Goal: Task Accomplishment & Management: Manage account settings

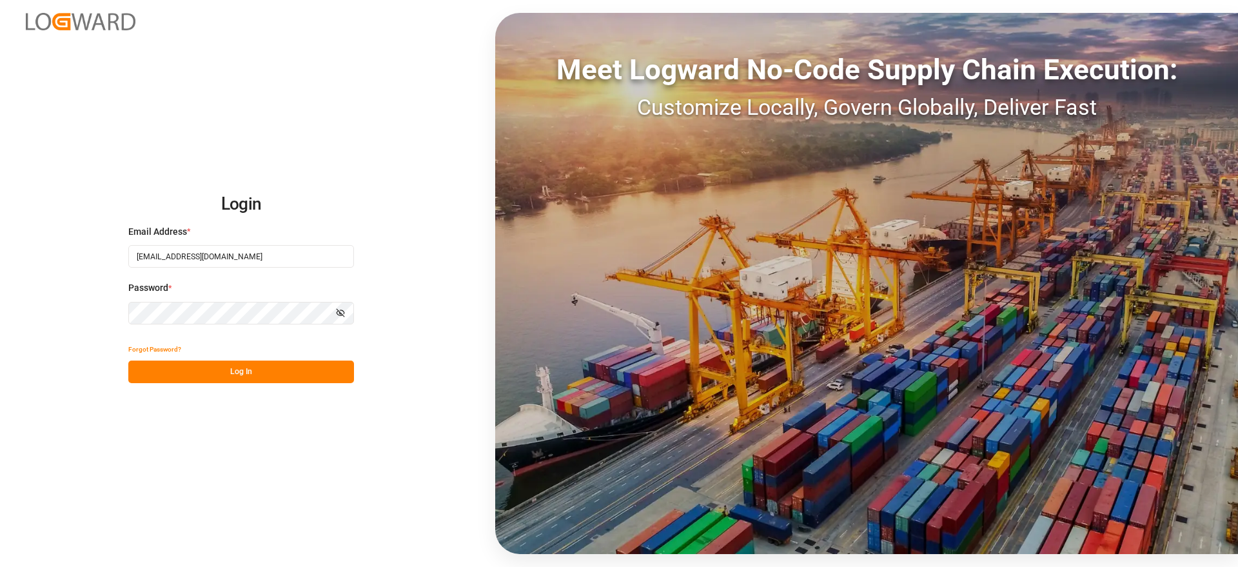
click at [259, 367] on button "Log In" at bounding box center [241, 371] width 226 height 23
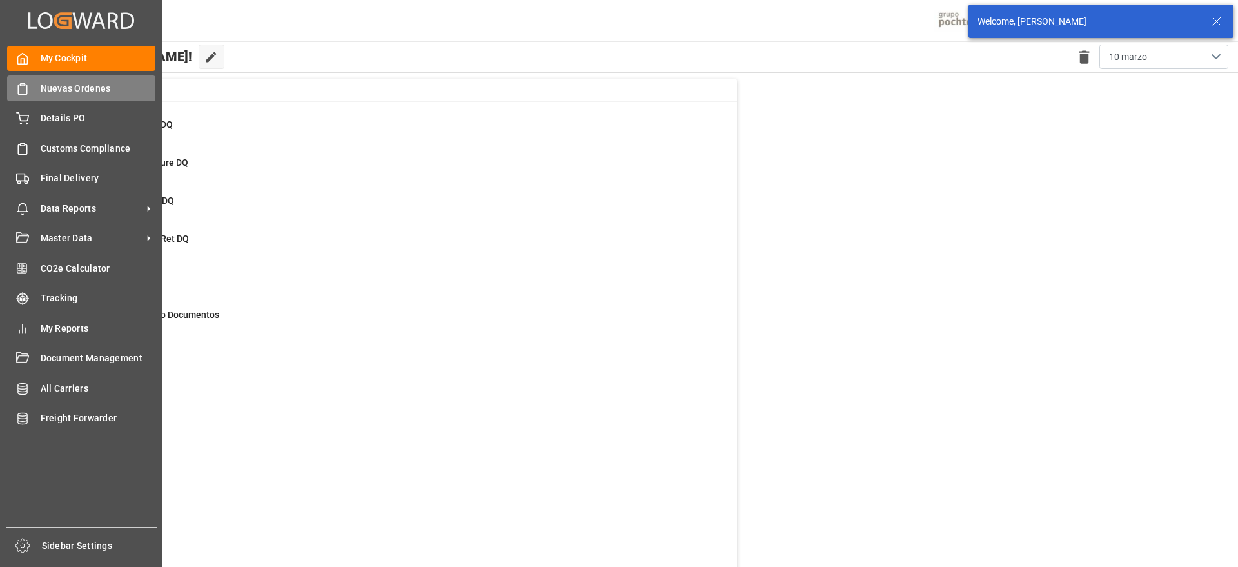
click at [33, 82] on div "Nuevas Ordenes Nuevas Ordenes" at bounding box center [81, 87] width 148 height 25
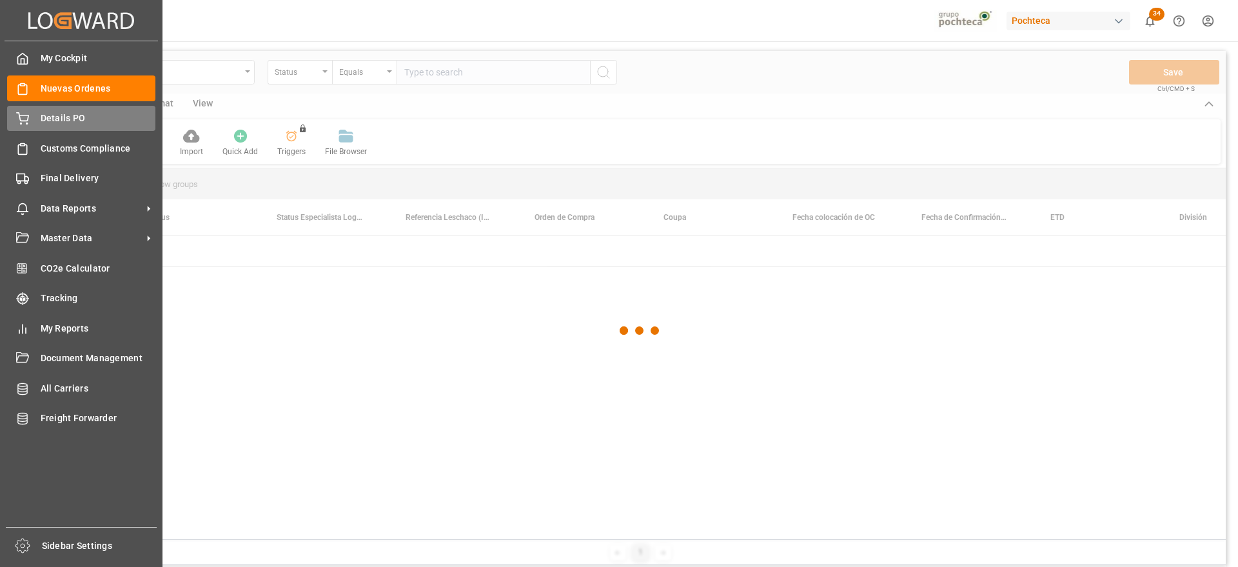
click at [30, 108] on div "Details PO Details PO" at bounding box center [81, 118] width 148 height 25
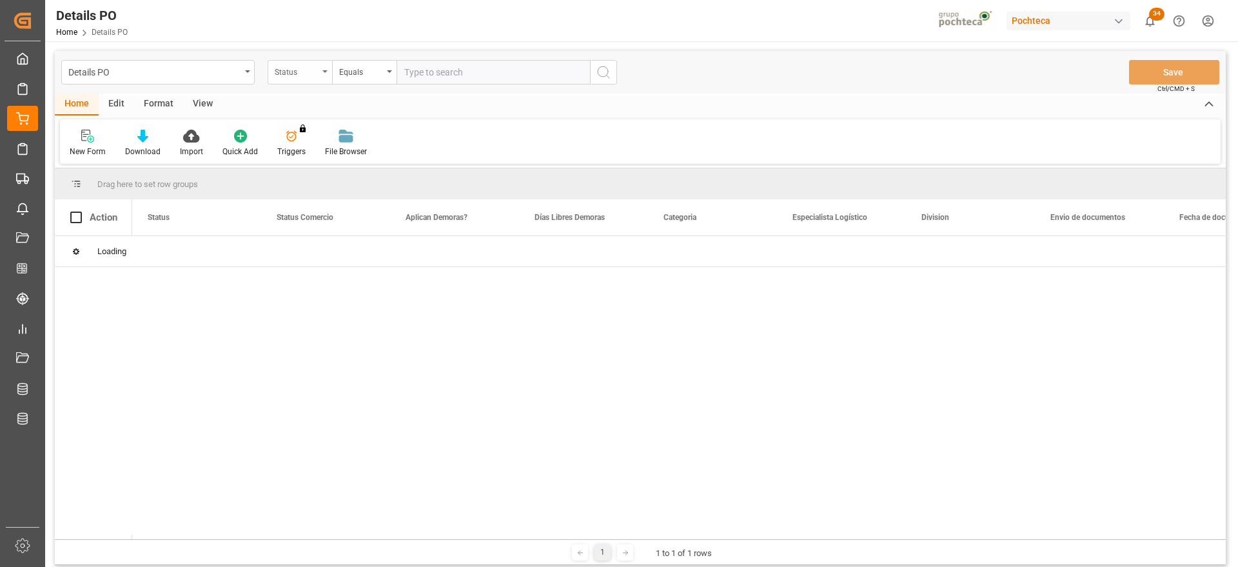
click at [289, 73] on div "Status" at bounding box center [297, 70] width 44 height 15
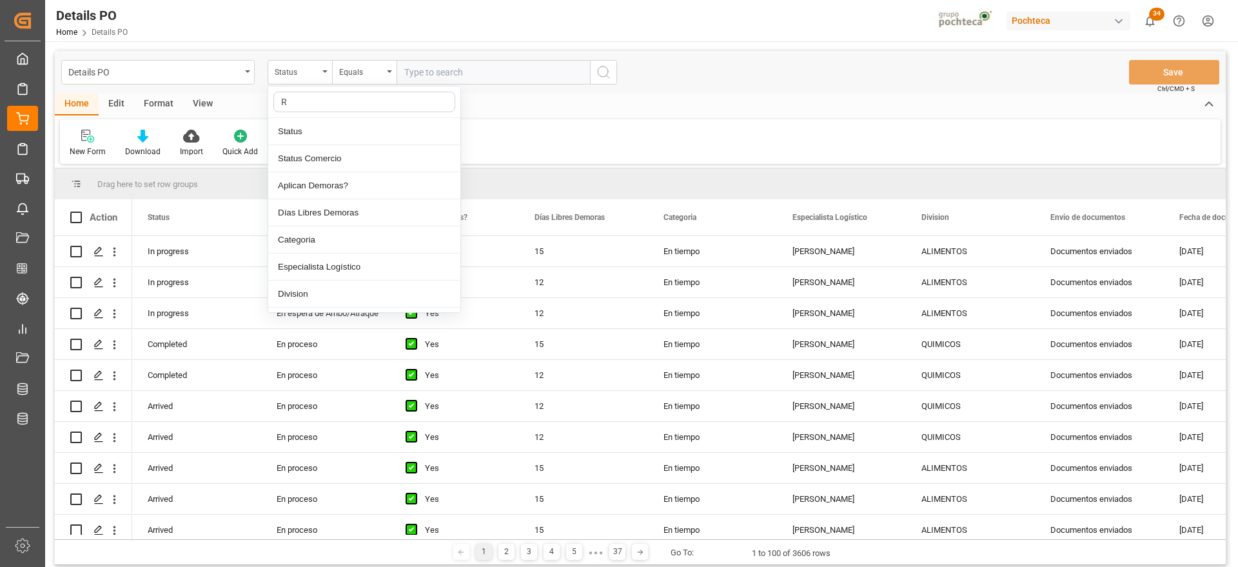
click at [304, 101] on input "R" at bounding box center [364, 102] width 182 height 21
type input "REF"
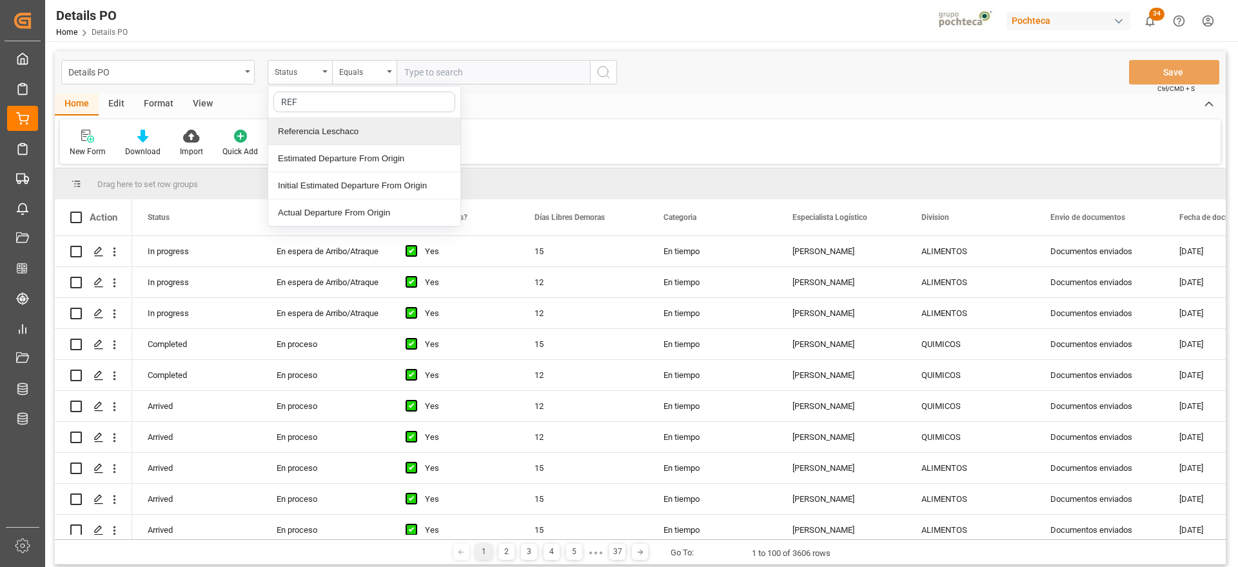
click at [313, 134] on div "Referencia Leschaco" at bounding box center [364, 131] width 192 height 27
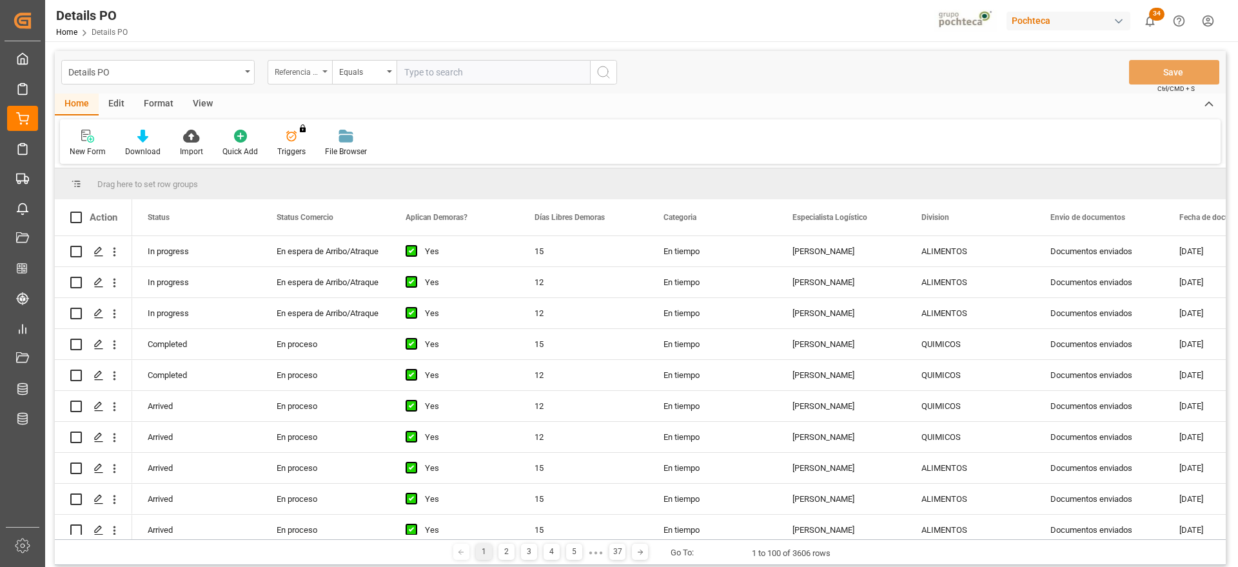
click at [302, 73] on div "Referencia Leschaco" at bounding box center [297, 70] width 44 height 15
type input "ORDE"
click at [310, 124] on div "Orden de Compra nuevo" at bounding box center [364, 131] width 192 height 27
click at [455, 75] on input "text" at bounding box center [492, 72] width 193 height 24
paste input "5000306301"
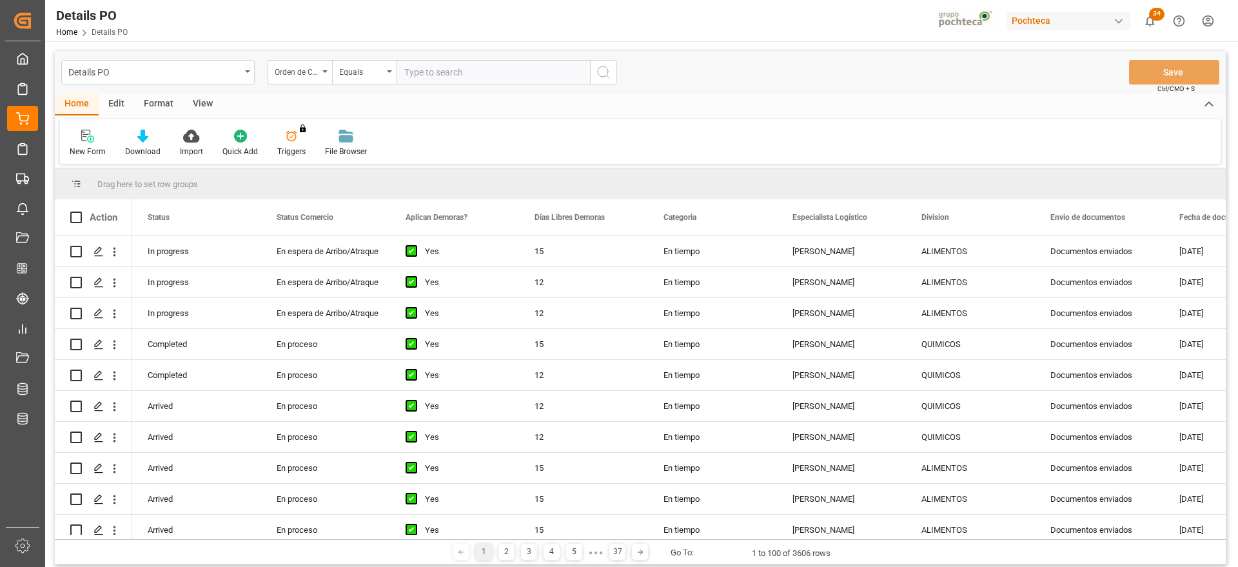
type input "5000306301"
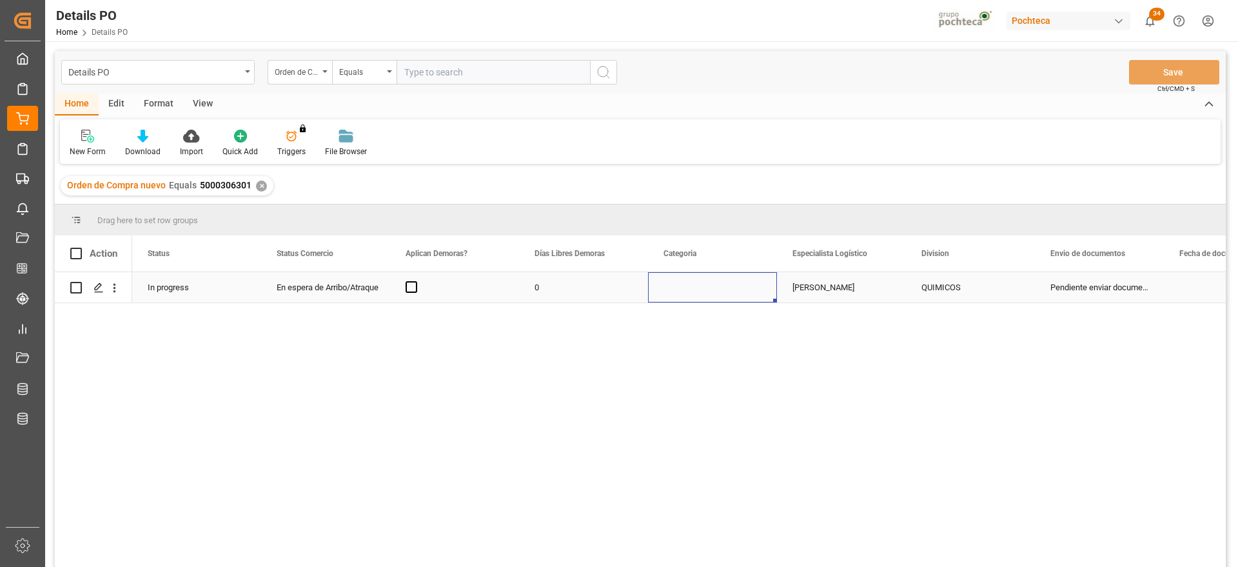
click at [730, 291] on div "Press SPACE to select this row." at bounding box center [712, 287] width 129 height 30
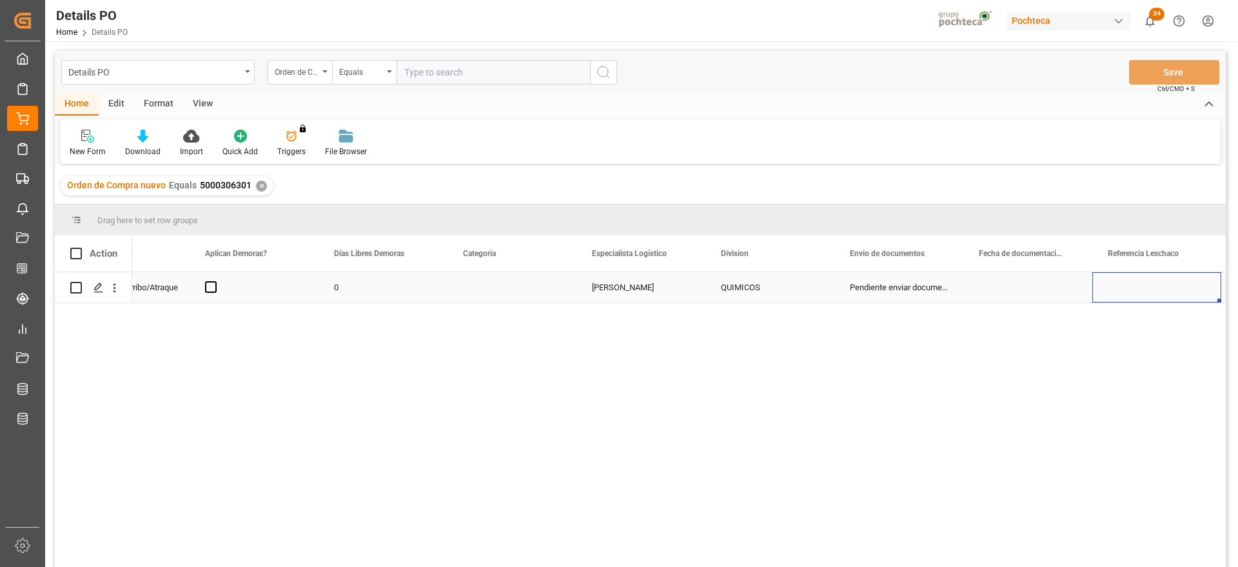
scroll to position [0, 329]
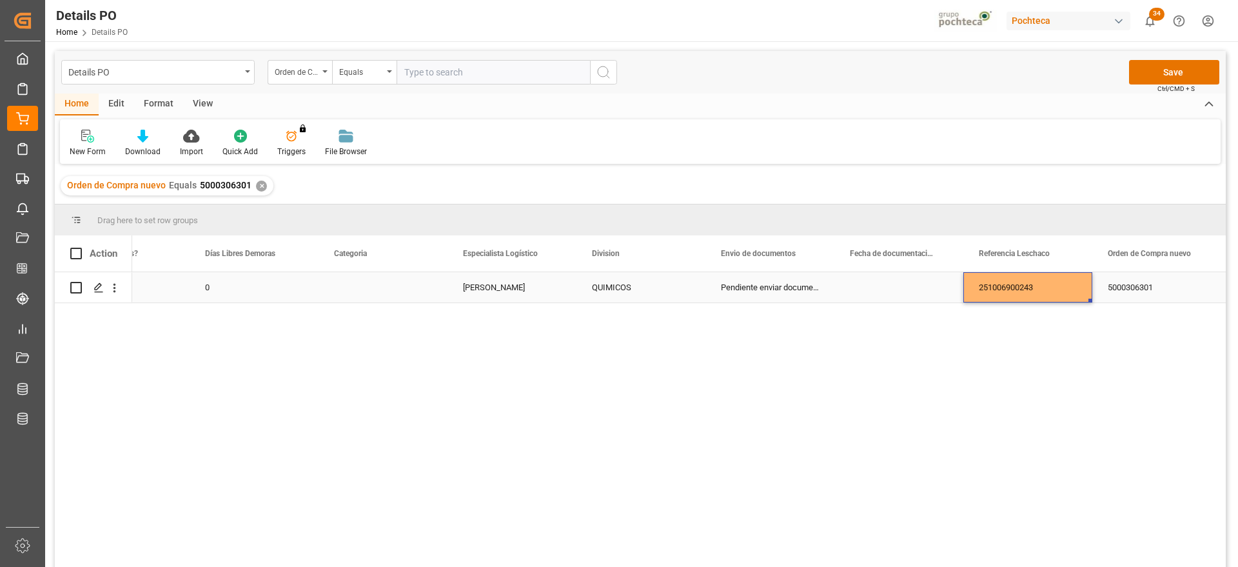
click at [1036, 286] on div "251006900243" at bounding box center [1027, 287] width 129 height 30
click at [1036, 286] on div "251006900243" at bounding box center [1027, 294] width 129 height 45
click at [1036, 286] on input "251006900243" at bounding box center [1027, 294] width 108 height 24
click at [1184, 62] on button "Save" at bounding box center [1174, 72] width 90 height 24
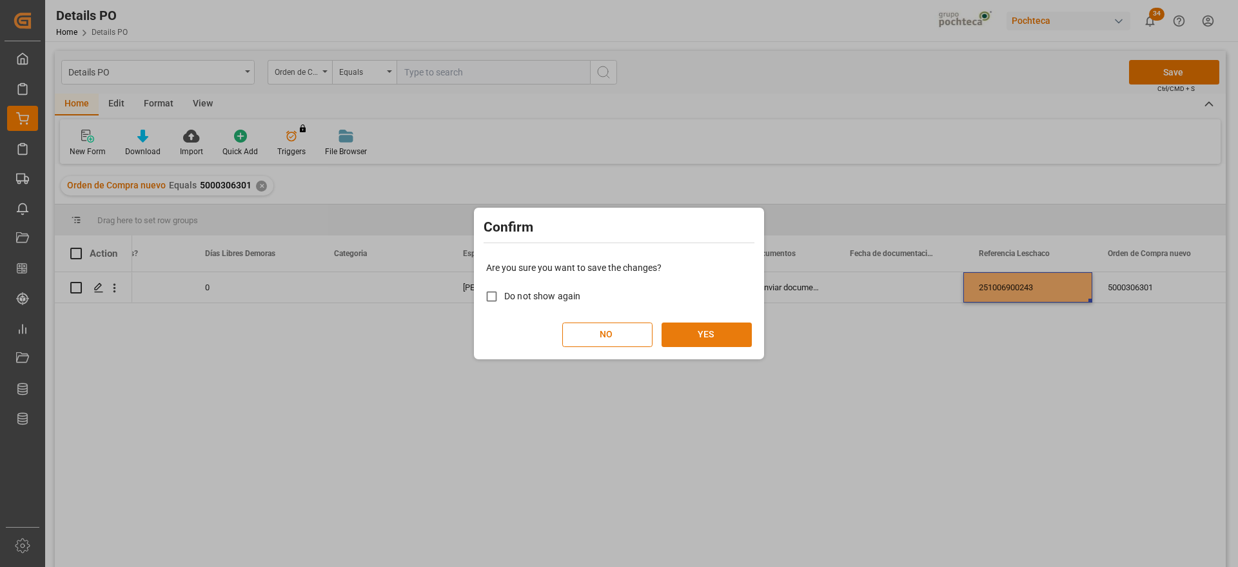
click at [706, 325] on button "YES" at bounding box center [706, 334] width 90 height 24
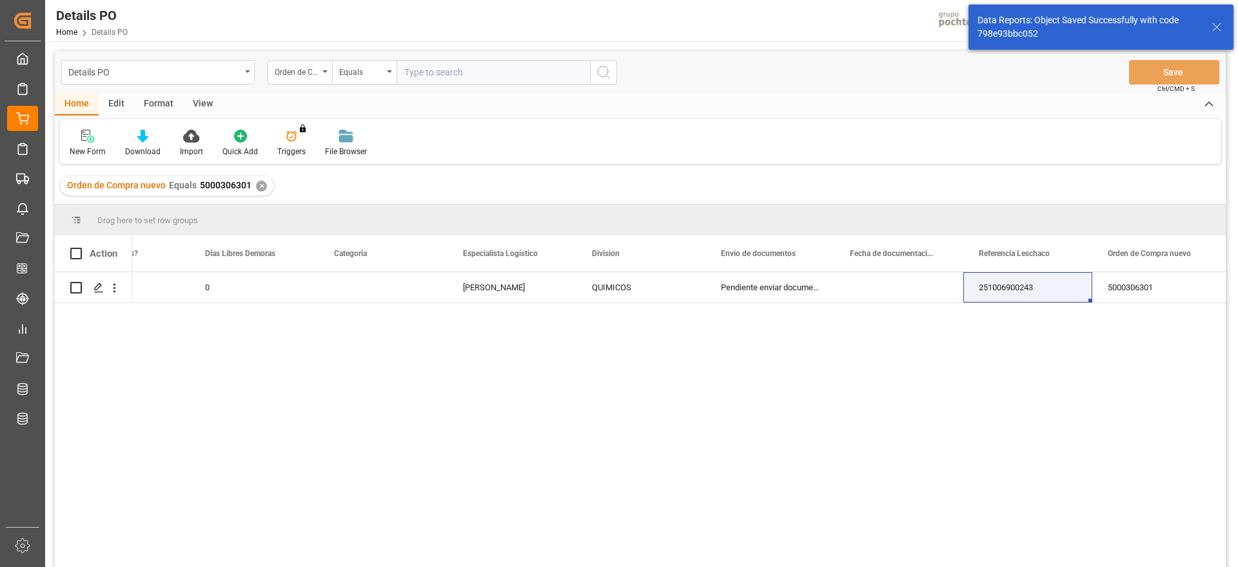
click at [438, 79] on input "text" at bounding box center [492, 72] width 193 height 24
click at [261, 184] on div "✕" at bounding box center [261, 185] width 11 height 11
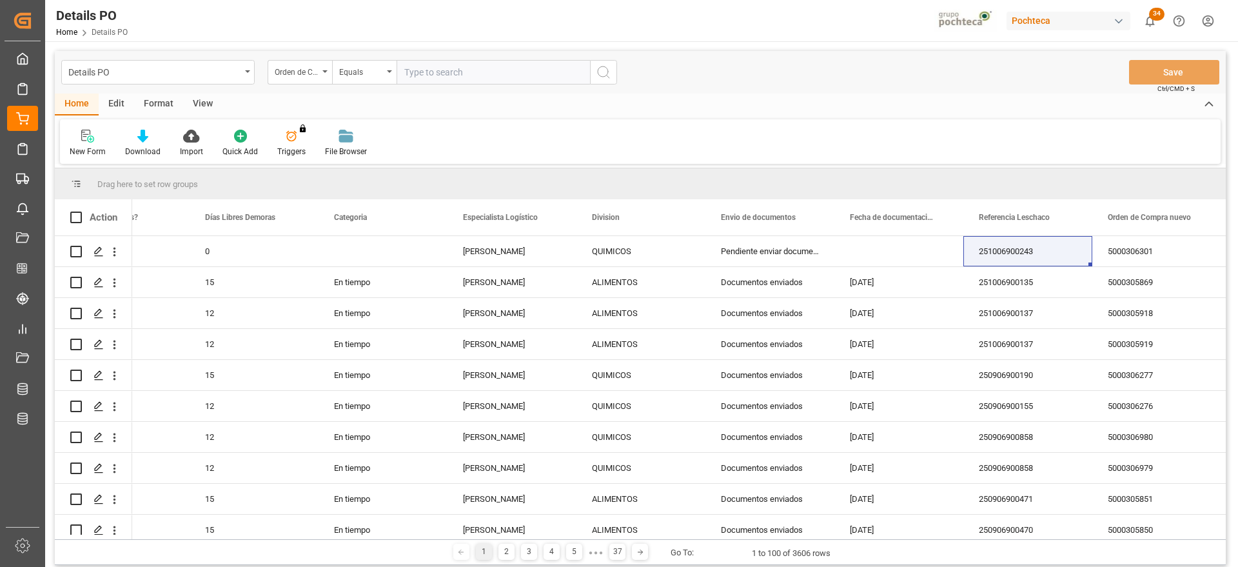
click at [460, 68] on input "text" at bounding box center [492, 72] width 193 height 24
paste input "5000306300"
type input "5000306300"
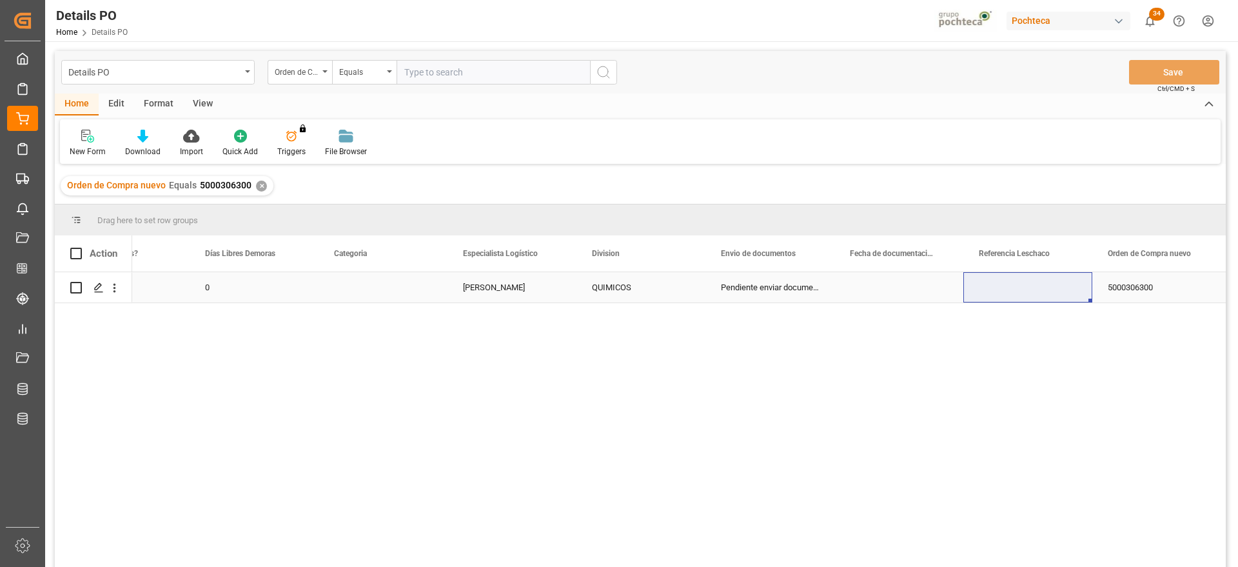
click at [1040, 289] on div "Press SPACE to select this row." at bounding box center [1027, 287] width 129 height 30
click at [1040, 289] on input "Press SPACE to select this row." at bounding box center [1027, 294] width 108 height 24
paste input "251006900243"
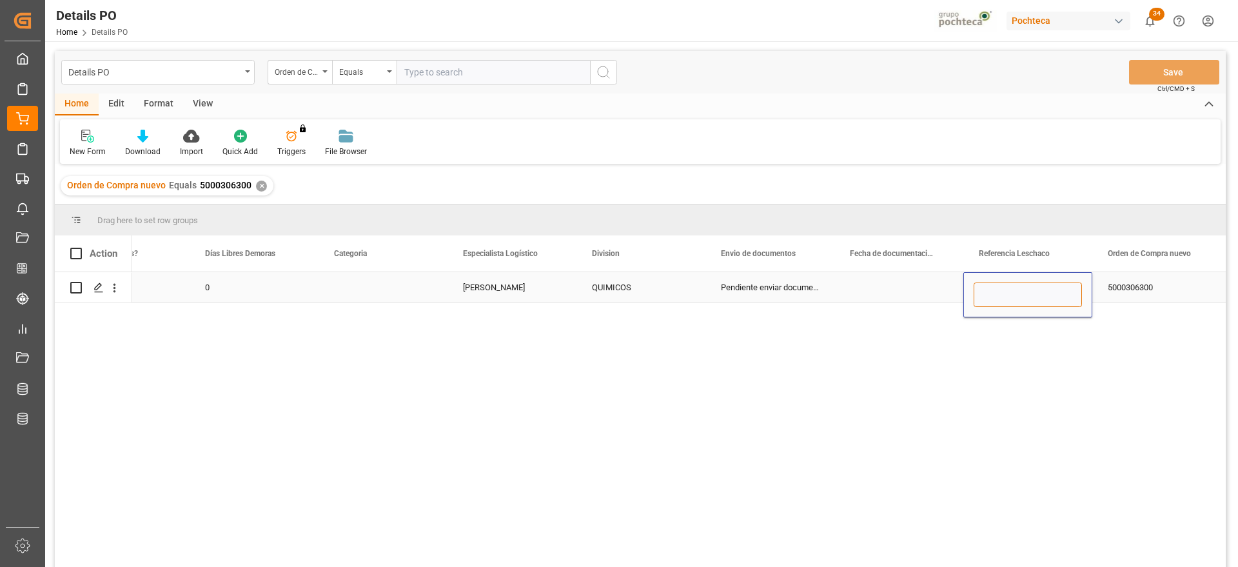
type input "251006900243"
click at [1134, 278] on div "5000306300" at bounding box center [1156, 287] width 129 height 30
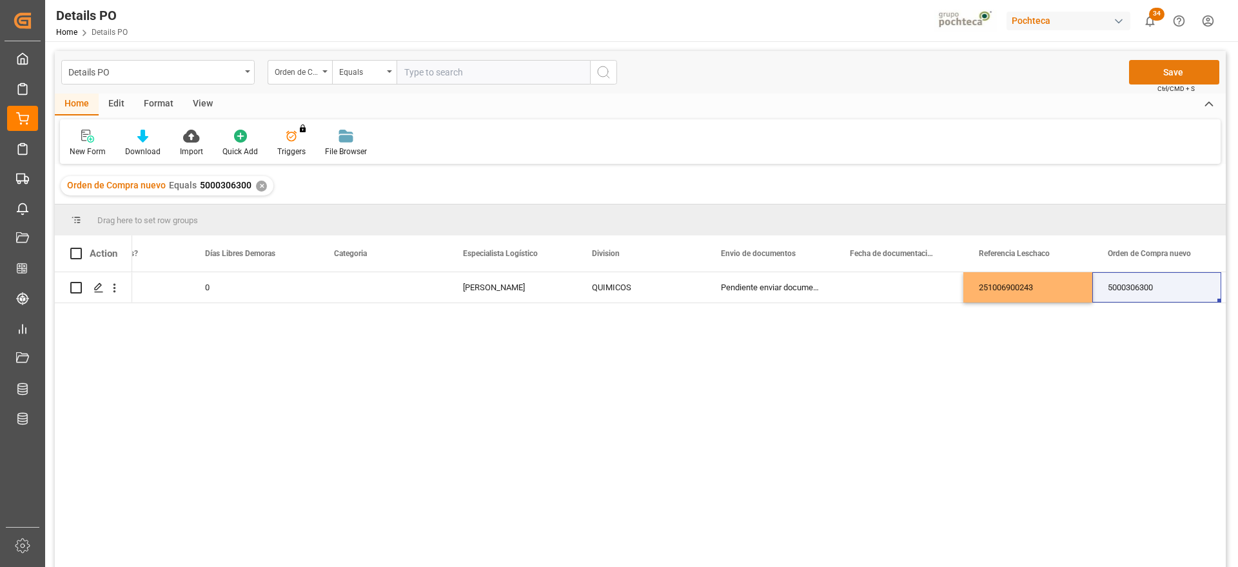
click at [1169, 72] on button "Save" at bounding box center [1174, 72] width 90 height 24
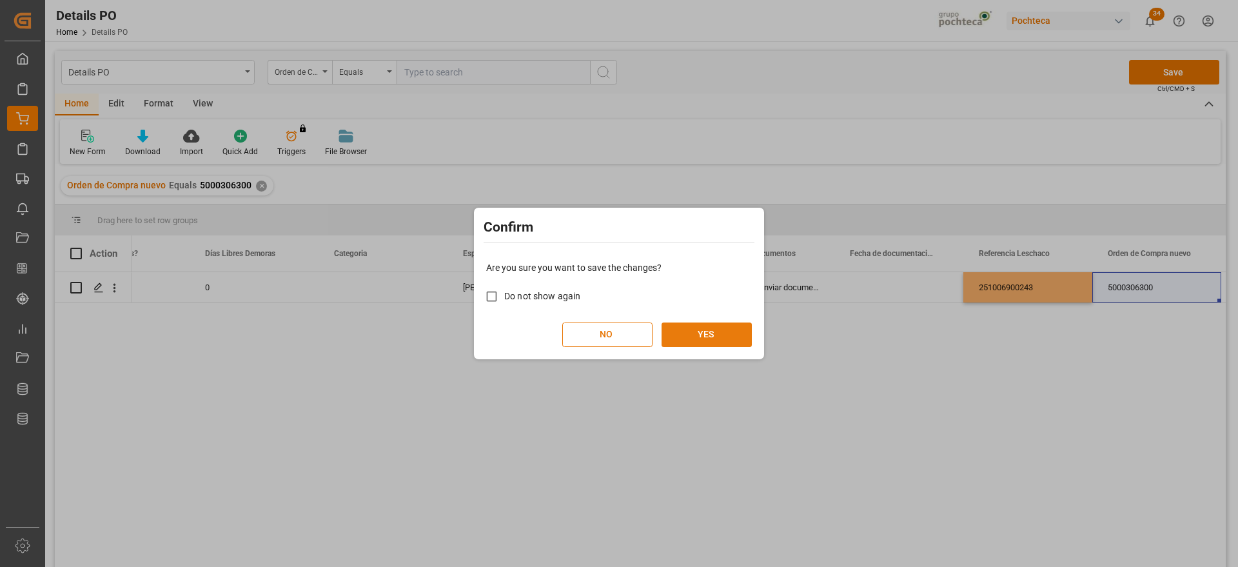
click at [706, 334] on button "YES" at bounding box center [706, 334] width 90 height 24
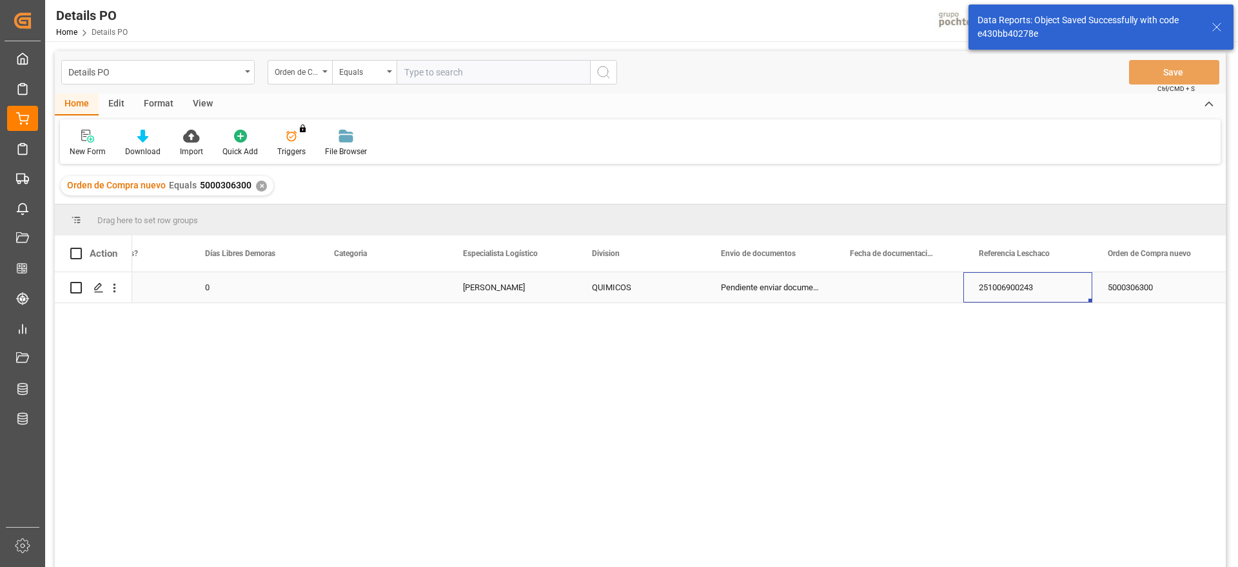
click at [1046, 298] on div "251006900243" at bounding box center [1027, 287] width 129 height 30
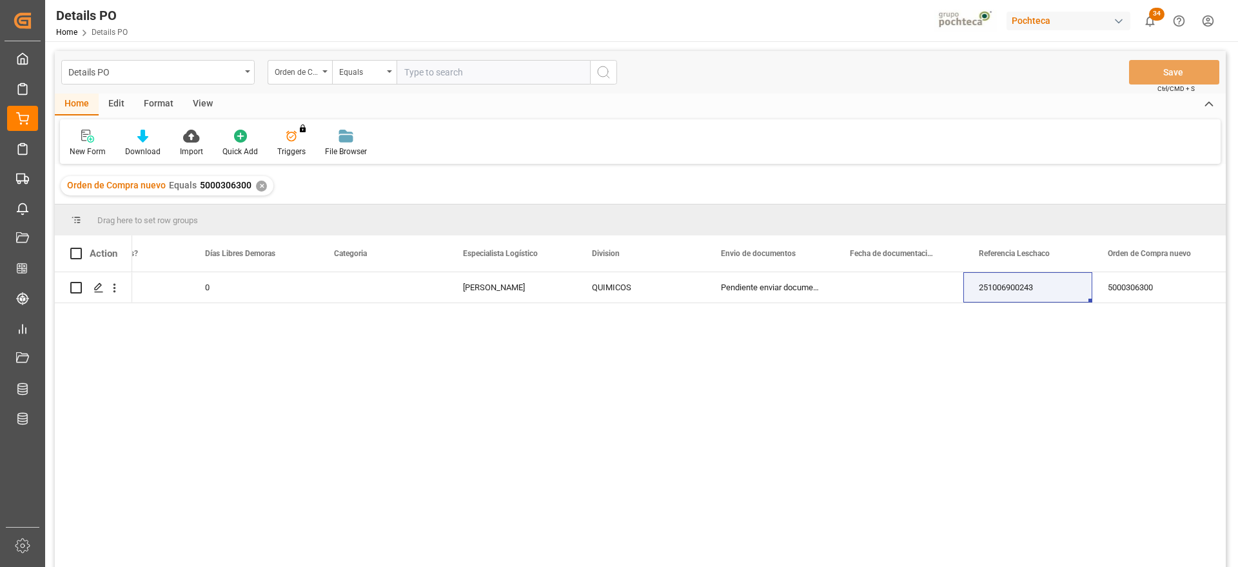
click at [256, 185] on div "✕" at bounding box center [261, 185] width 11 height 11
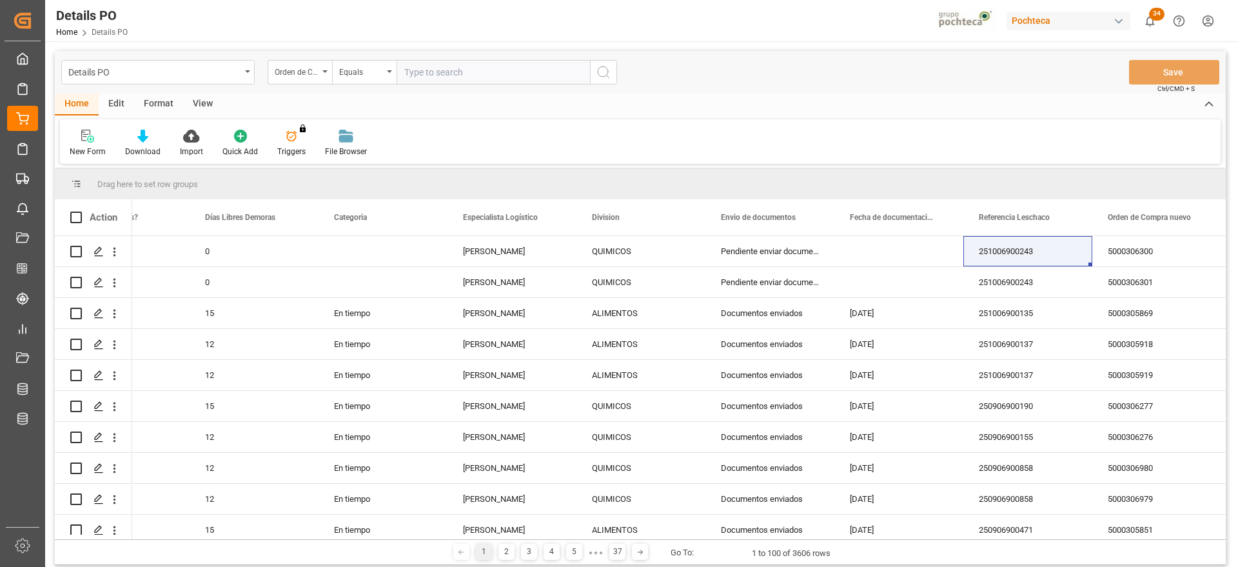
click at [300, 74] on div "Orden de Compra nuevo" at bounding box center [297, 70] width 44 height 15
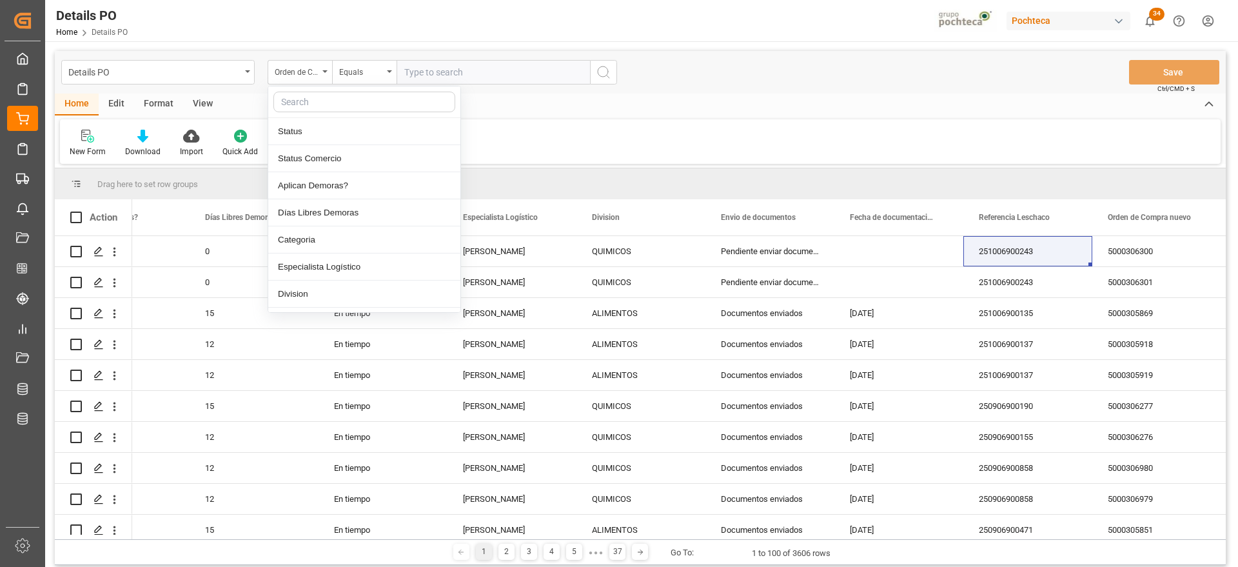
click at [311, 103] on input "text" at bounding box center [364, 102] width 182 height 21
type input "REF"
click at [318, 133] on div "Referencia Leschaco" at bounding box center [364, 131] width 192 height 27
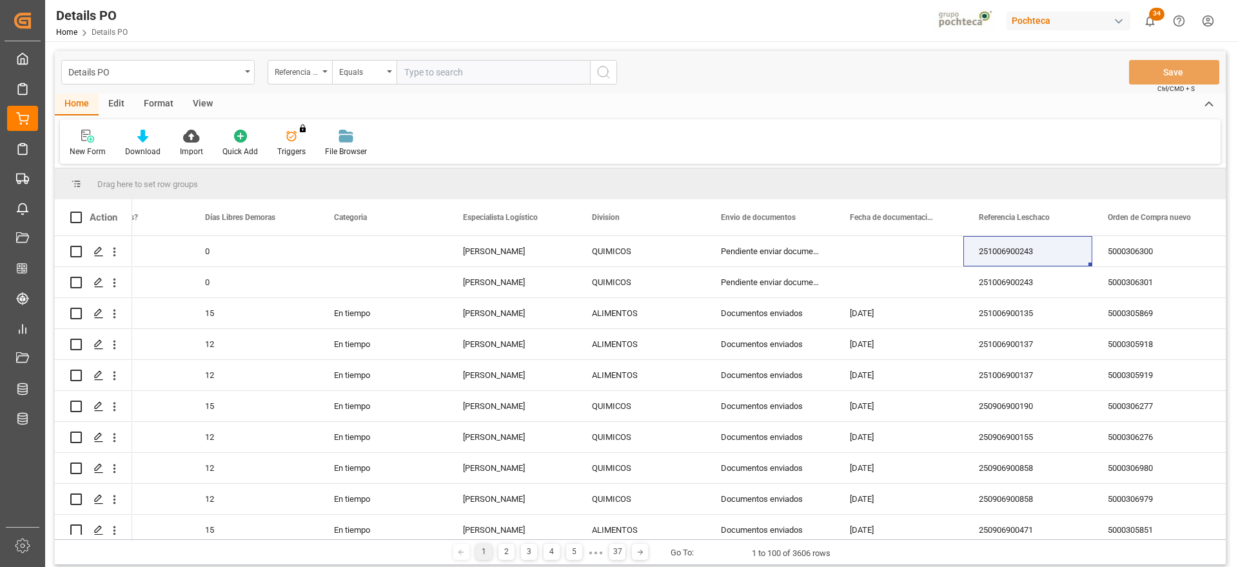
click at [445, 79] on input "text" at bounding box center [492, 72] width 193 height 24
paste input "251006900243"
type input "251006900243"
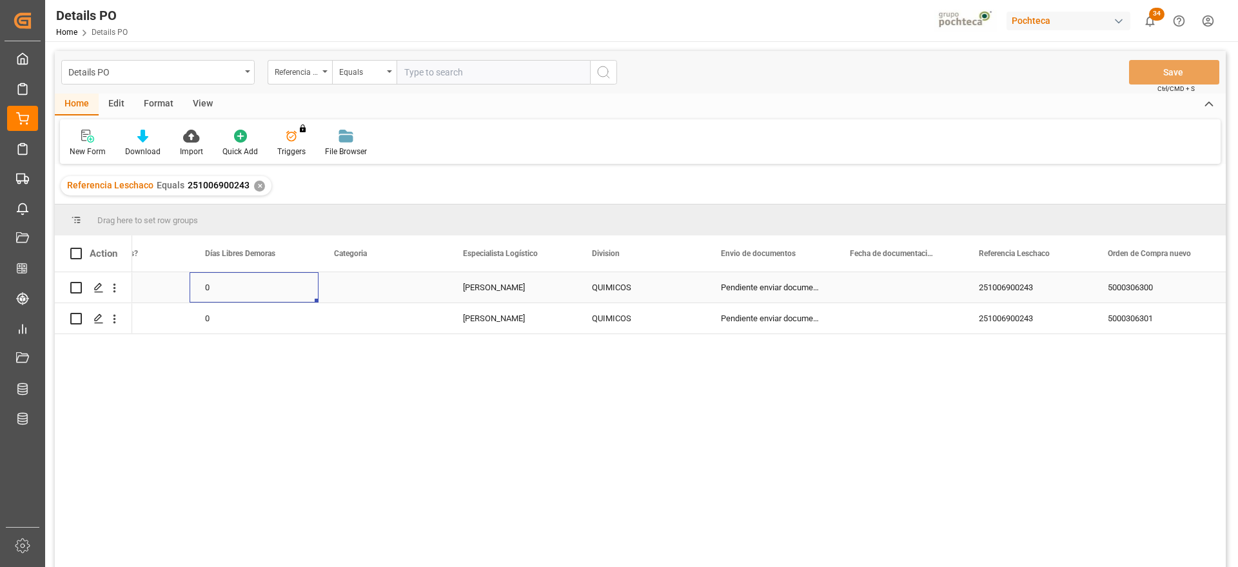
click at [274, 293] on div "0" at bounding box center [254, 287] width 129 height 30
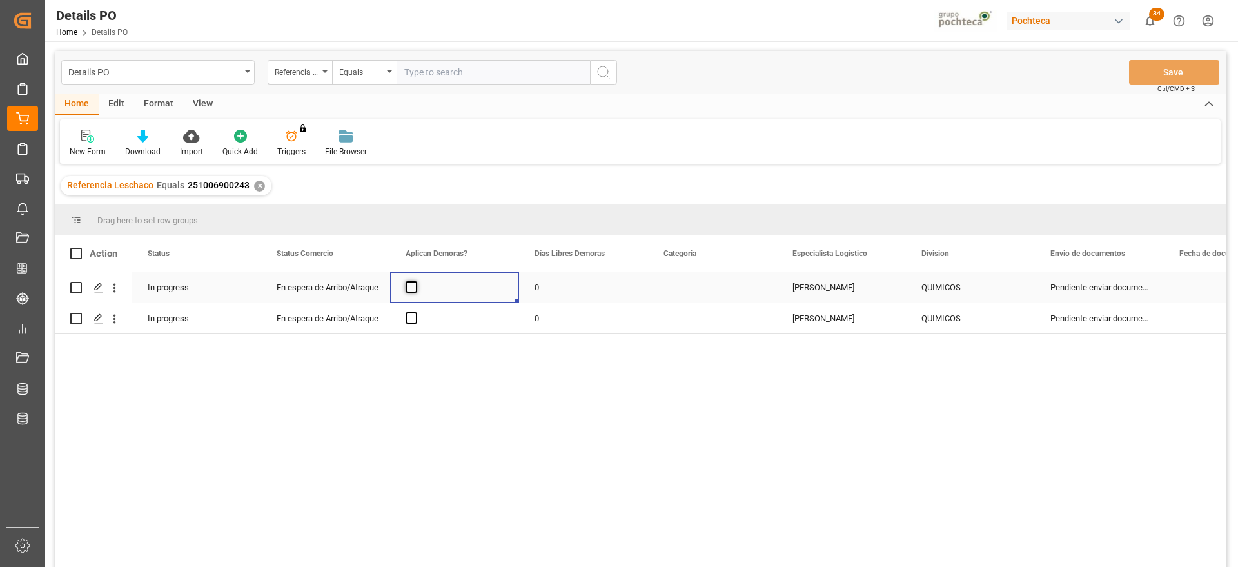
click at [411, 288] on span "Press SPACE to select this row." at bounding box center [411, 287] width 12 height 12
click at [415, 281] on input "Press SPACE to select this row." at bounding box center [415, 281] width 0 height 0
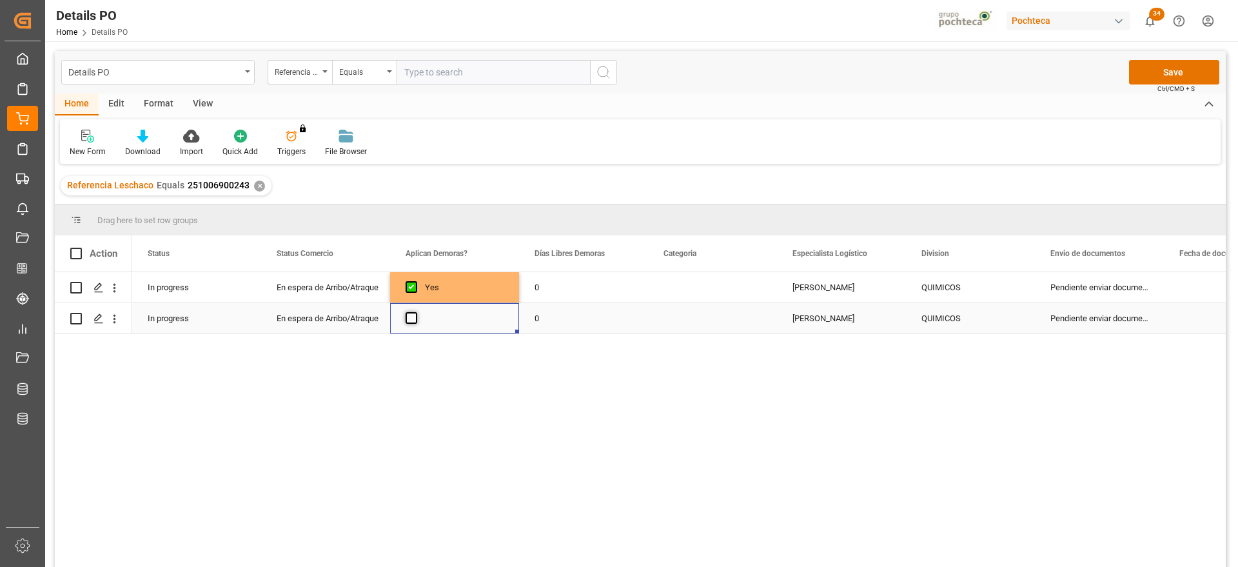
click at [410, 318] on span "Press SPACE to select this row." at bounding box center [411, 318] width 12 height 12
click at [415, 312] on input "Press SPACE to select this row." at bounding box center [415, 312] width 0 height 0
click at [555, 283] on div "0" at bounding box center [583, 287] width 129 height 30
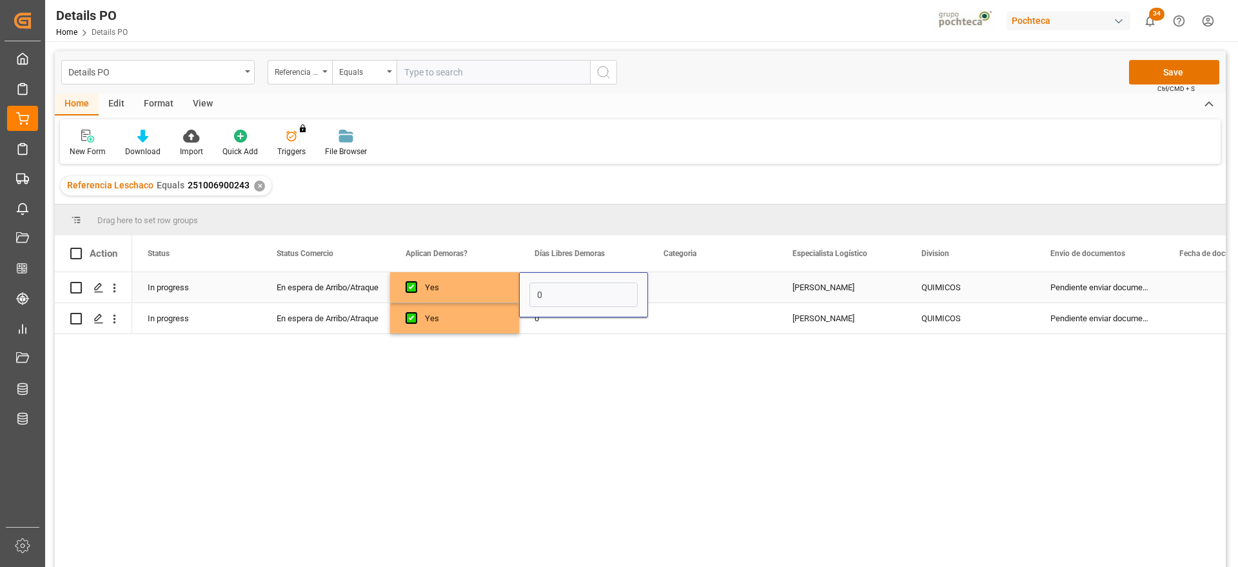
click at [555, 283] on input "0" at bounding box center [583, 294] width 108 height 24
type input "12"
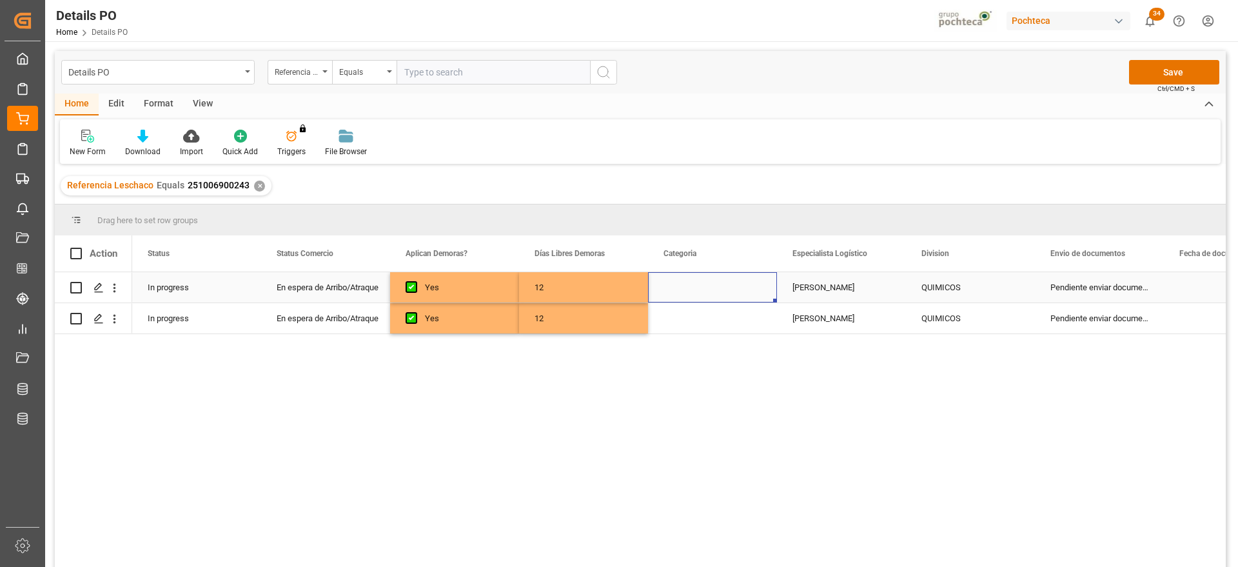
click at [725, 285] on div "Press SPACE to select this row." at bounding box center [712, 287] width 129 height 30
click at [758, 290] on button "Select" at bounding box center [712, 294] width 108 height 24
click at [717, 360] on div "En tiempo" at bounding box center [712, 366] width 93 height 13
click at [823, 286] on div "[PERSON_NAME]" at bounding box center [841, 287] width 129 height 30
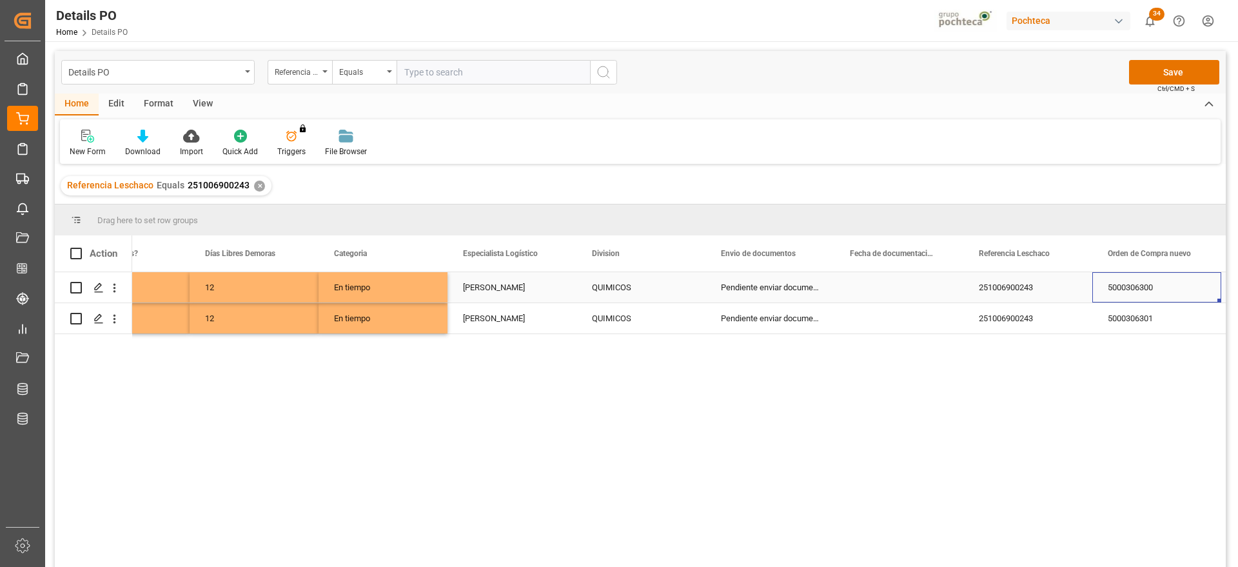
scroll to position [0, 329]
click at [924, 291] on div "Press SPACE to select this row." at bounding box center [898, 287] width 129 height 30
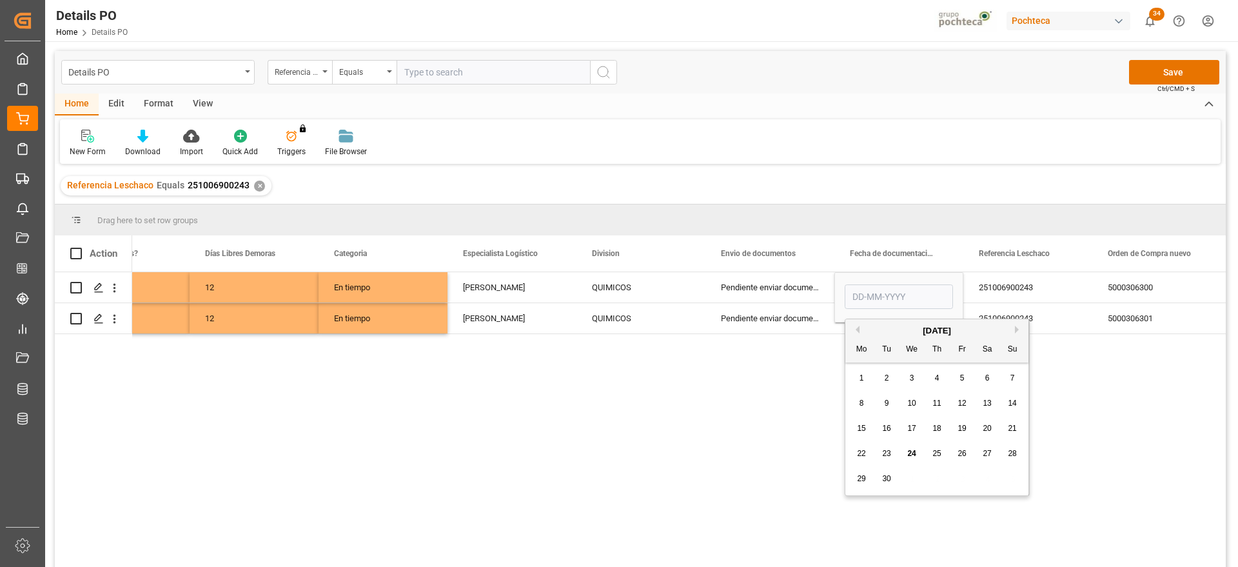
click at [944, 434] on div "18" at bounding box center [937, 428] width 16 height 15
type input "[DATE]"
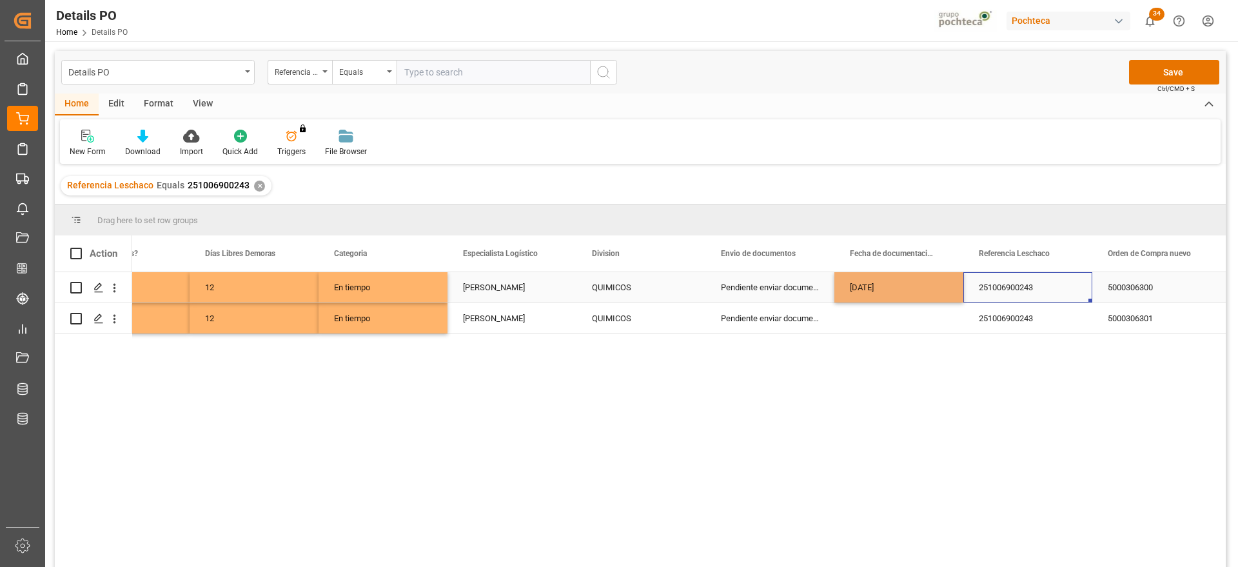
click at [1012, 275] on div "251006900243" at bounding box center [1027, 287] width 129 height 30
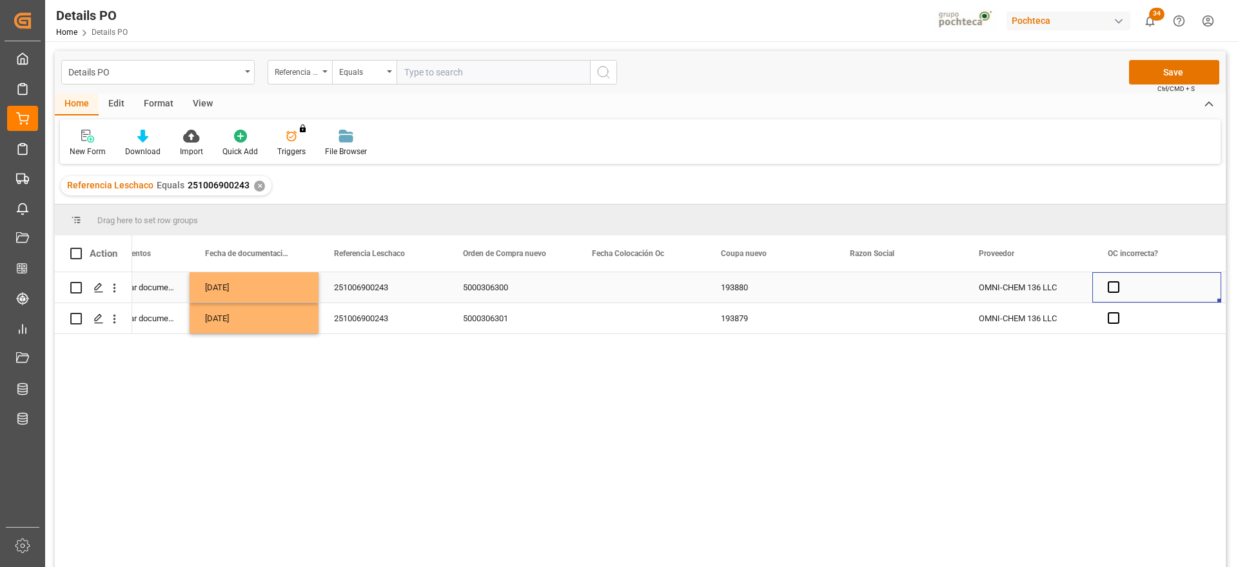
scroll to position [0, 974]
click at [913, 287] on div "Press SPACE to select this row." at bounding box center [898, 287] width 129 height 30
click at [937, 295] on polyline "open menu" at bounding box center [939, 295] width 8 height 4
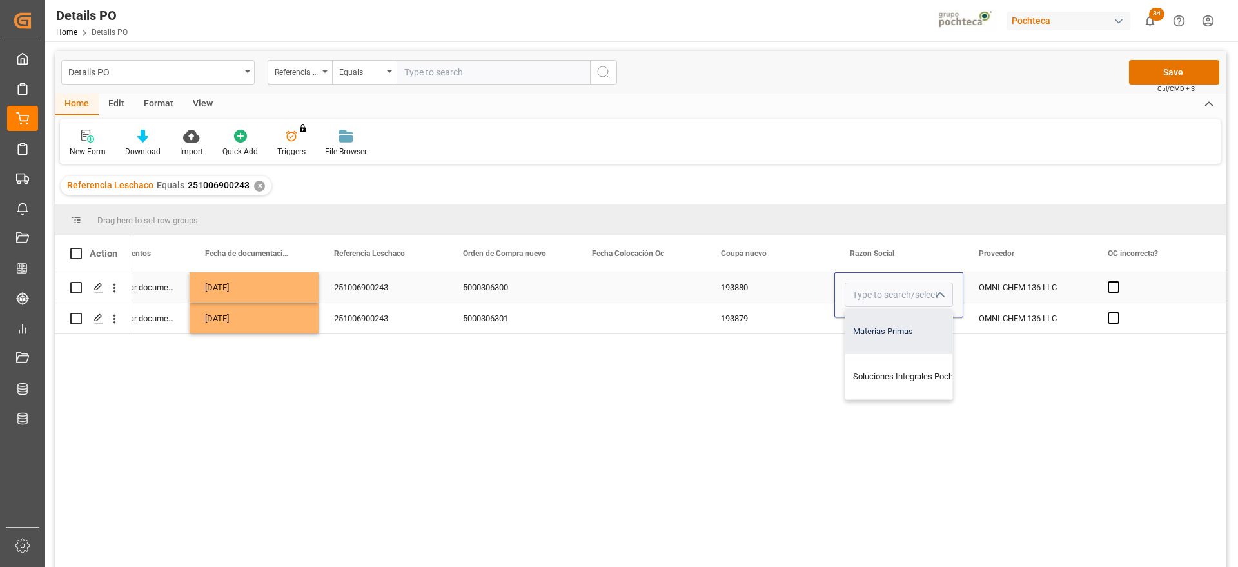
click at [913, 330] on div "Materias Primas" at bounding box center [911, 331] width 132 height 45
type input "Materias Primas"
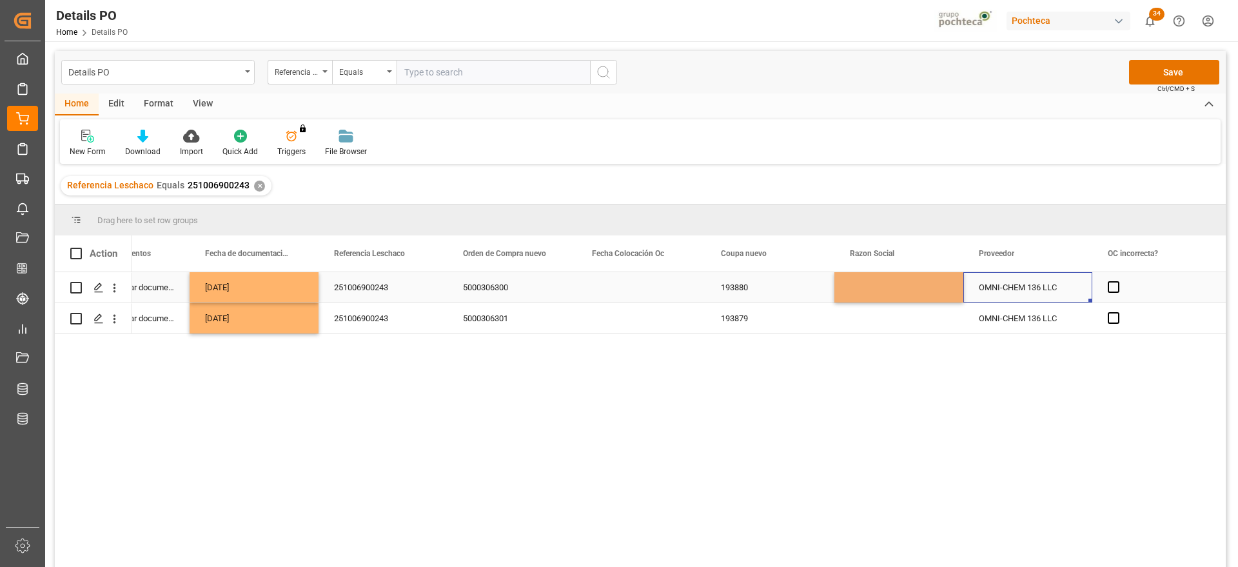
click at [1007, 286] on div "OMNI-CHEM 136 LLC" at bounding box center [1027, 287] width 129 height 30
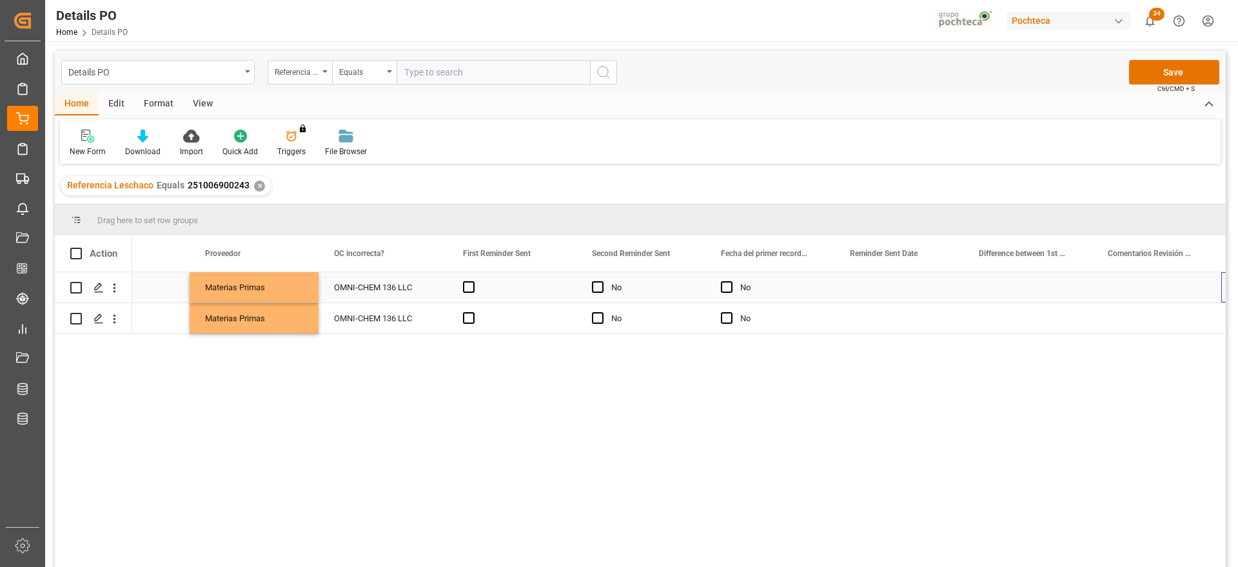
scroll to position [0, 0]
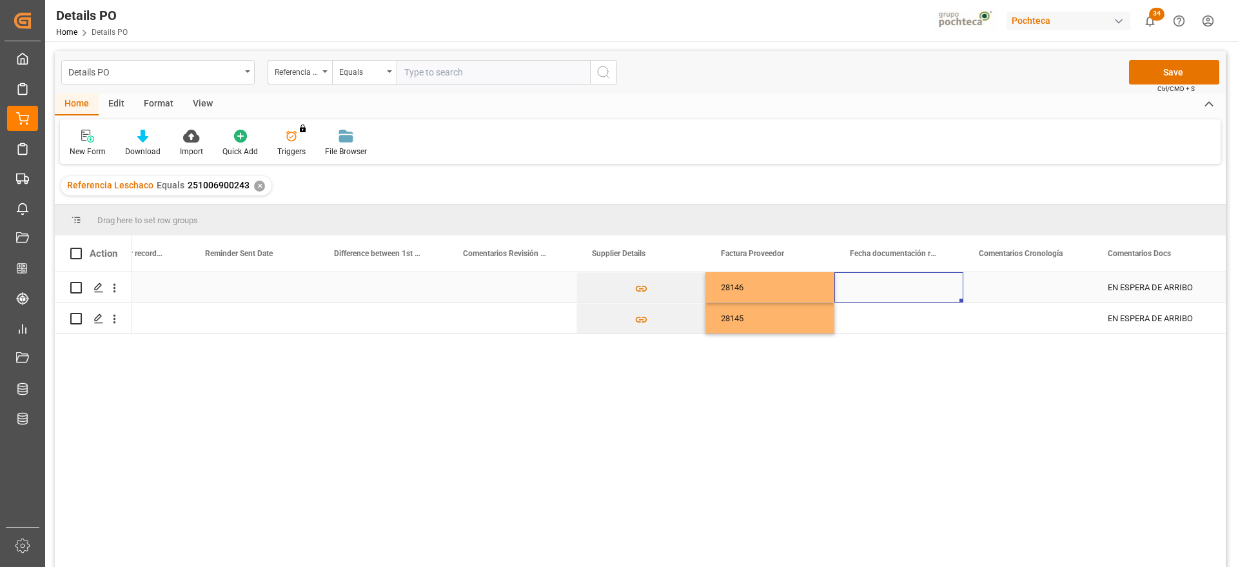
click at [908, 291] on div "Press SPACE to select this row." at bounding box center [898, 287] width 129 height 30
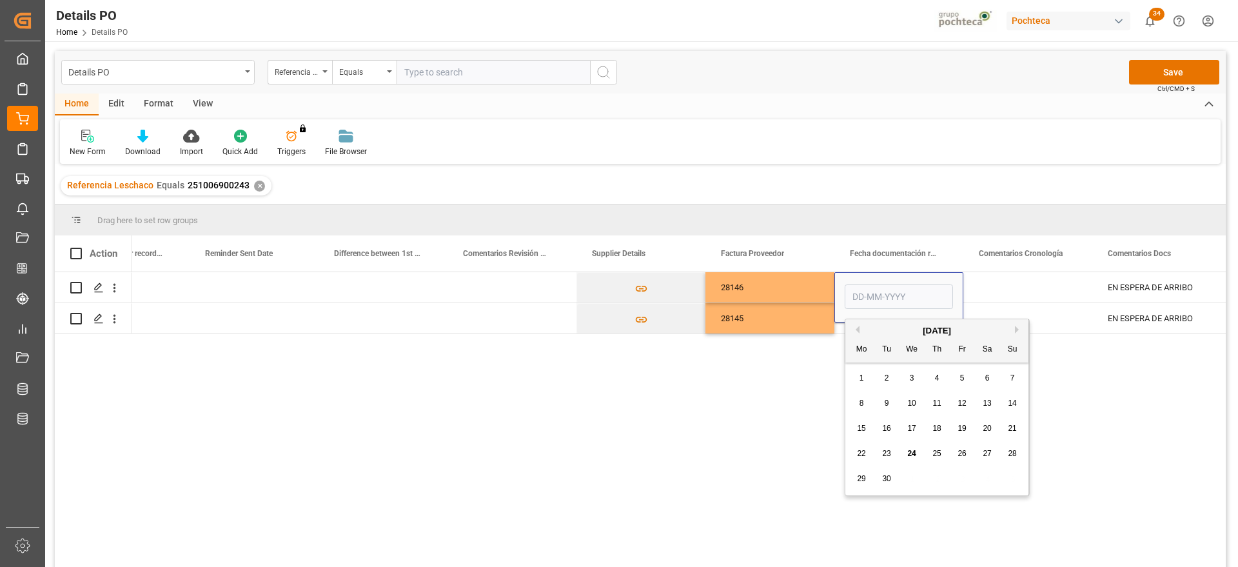
click at [934, 428] on span "18" at bounding box center [936, 428] width 8 height 9
type input "[DATE]"
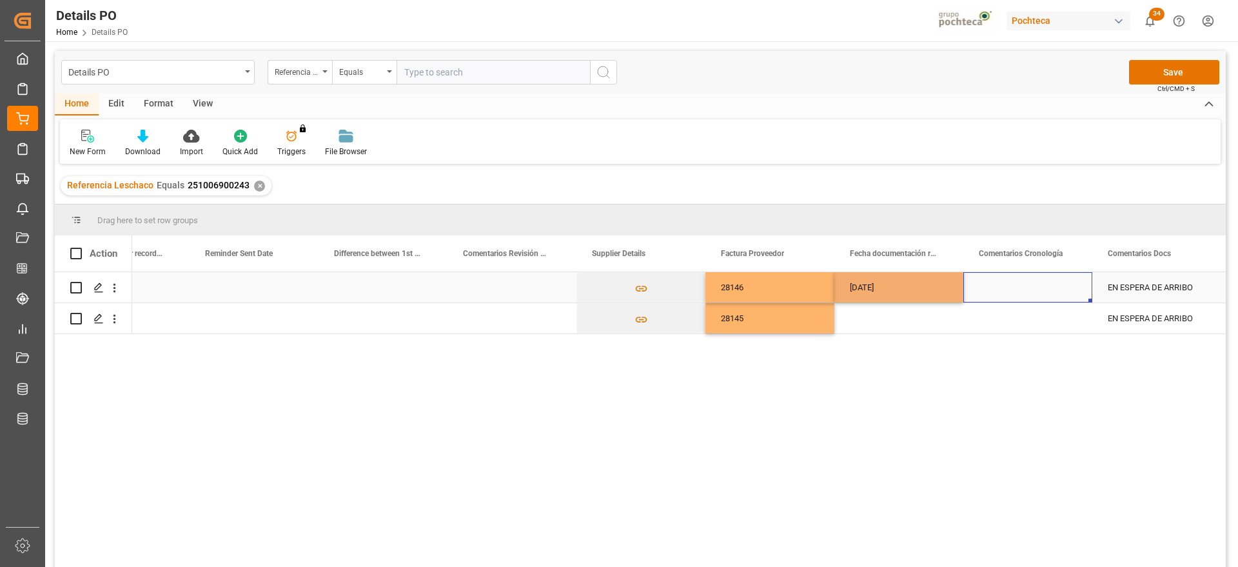
click at [1019, 295] on div "Press SPACE to select this row." at bounding box center [1027, 287] width 129 height 30
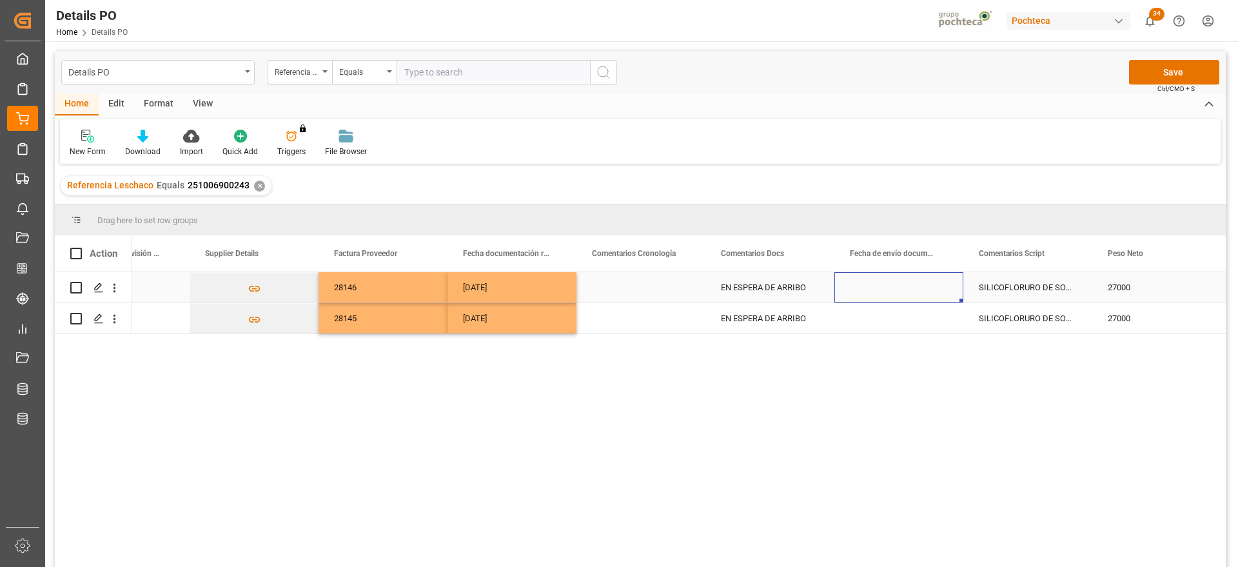
click at [931, 297] on div "Press SPACE to select this row." at bounding box center [898, 287] width 129 height 30
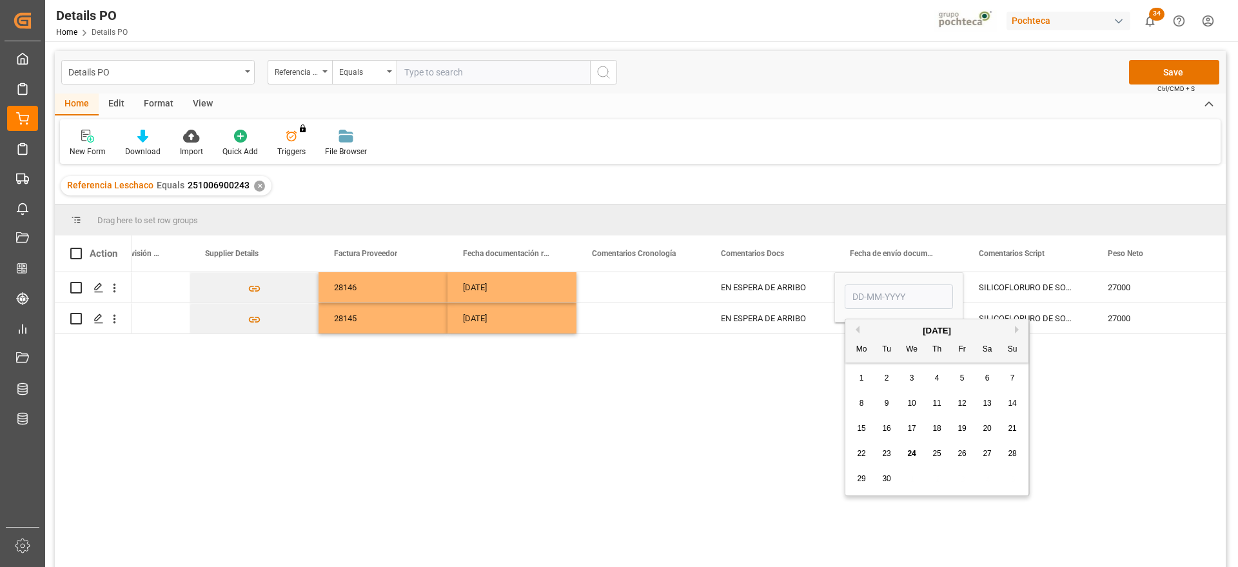
click at [939, 431] on span "18" at bounding box center [936, 428] width 8 height 9
type input "[DATE]"
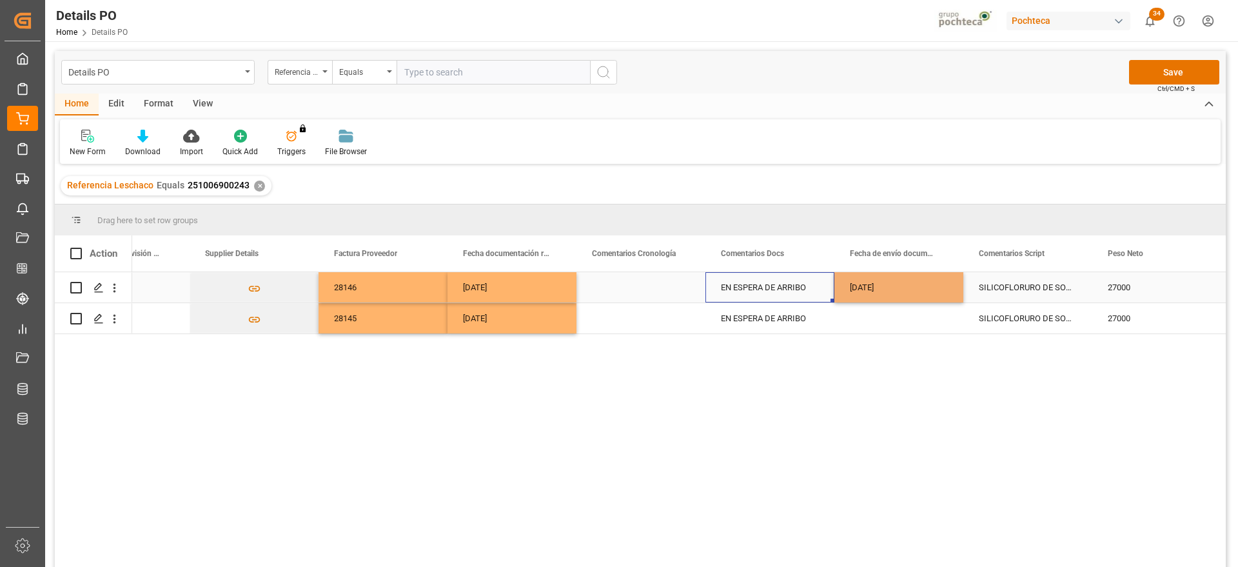
click at [817, 295] on div "EN ESPERA DE ARRIBO" at bounding box center [769, 287] width 129 height 30
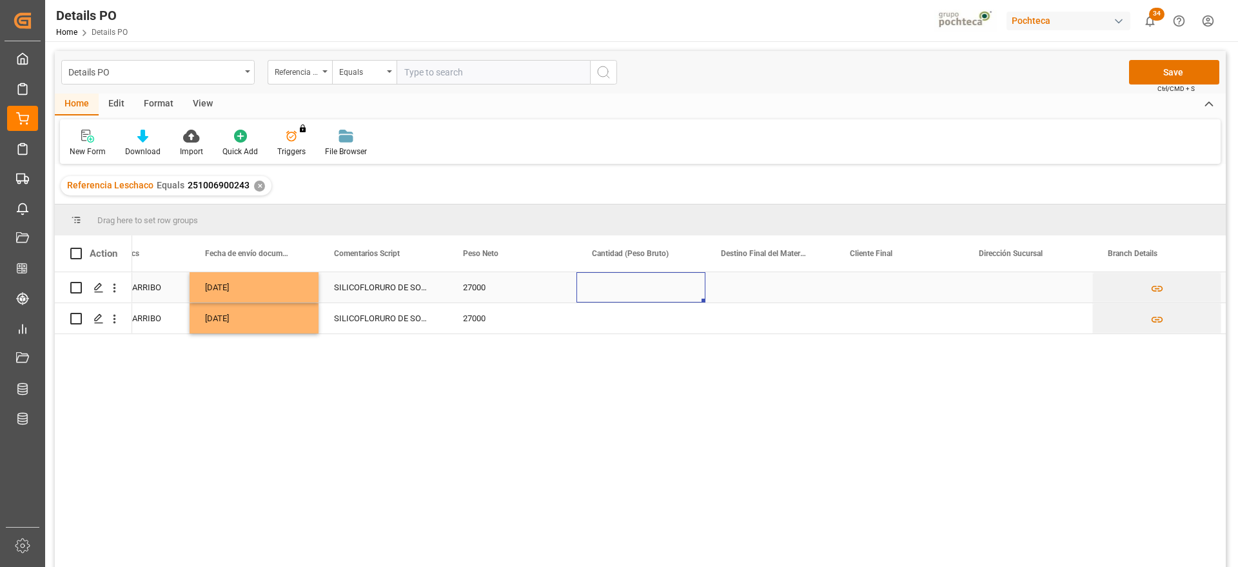
click at [618, 283] on div "Press SPACE to select this row." at bounding box center [640, 287] width 129 height 30
click at [639, 287] on input "Press SPACE to select this row." at bounding box center [641, 294] width 108 height 24
type input "24500"
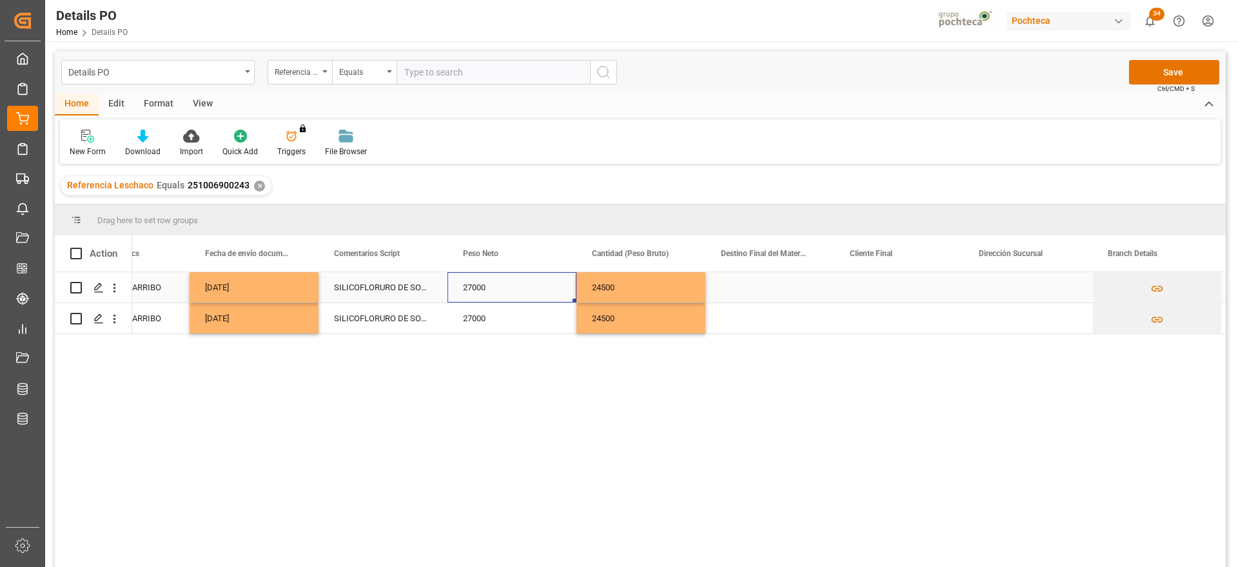
click at [493, 278] on div "27000" at bounding box center [511, 287] width 129 height 30
click at [475, 291] on input "27000" at bounding box center [512, 294] width 108 height 24
type input "24000"
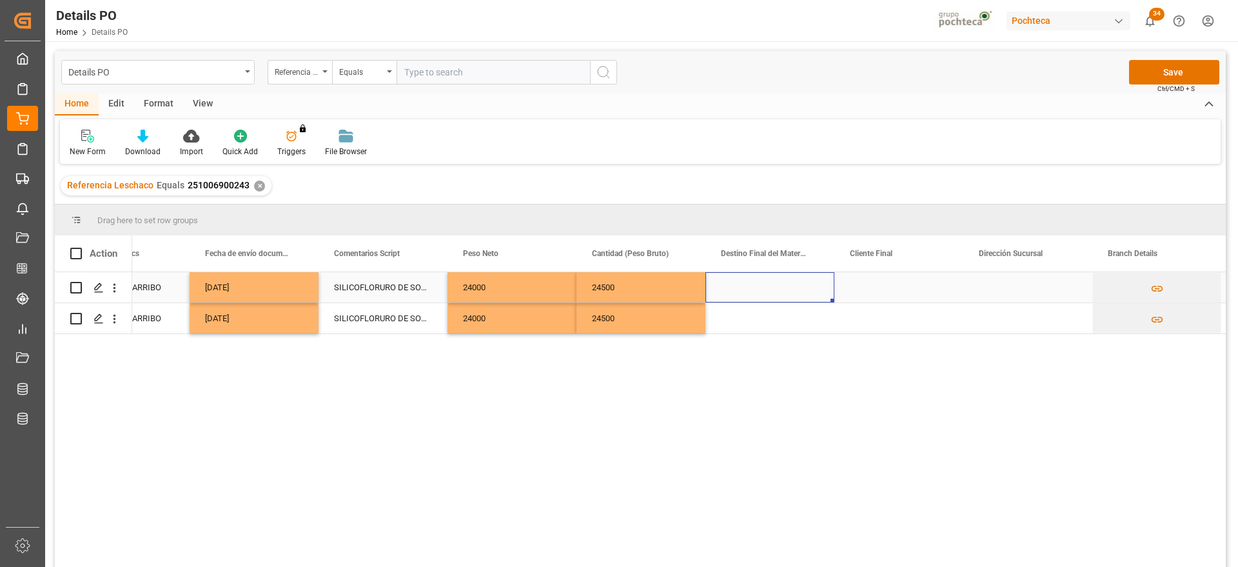
click at [802, 287] on div "Press SPACE to select this row." at bounding box center [769, 287] width 129 height 30
click at [802, 287] on input "Press SPACE to select this row." at bounding box center [770, 294] width 108 height 24
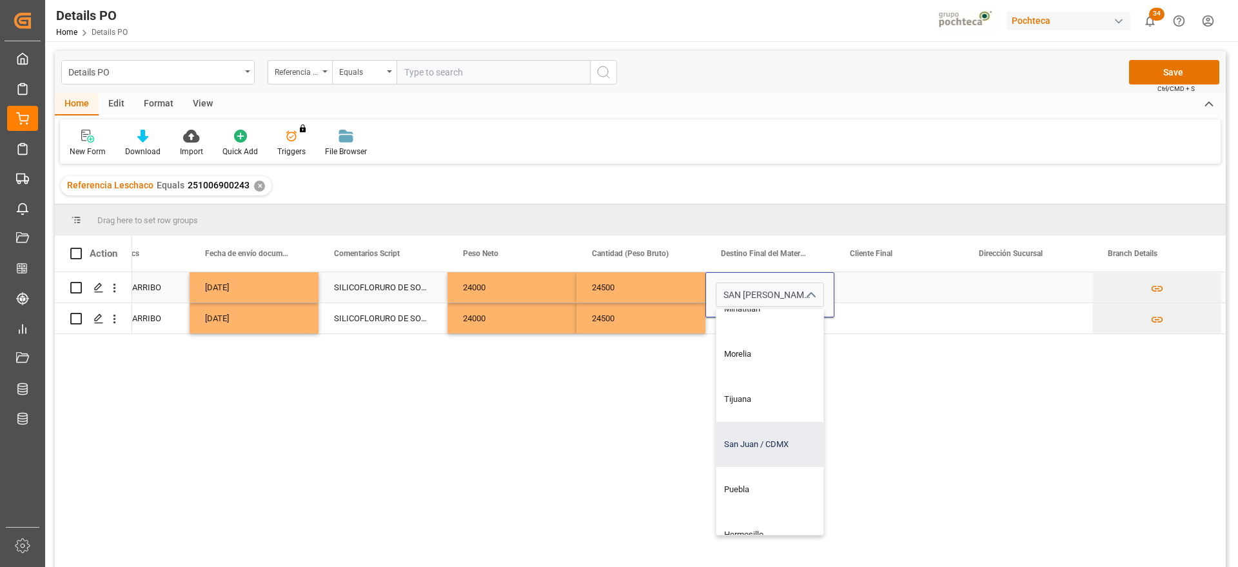
click at [777, 447] on div "San Juan / CDMX" at bounding box center [794, 444] width 156 height 45
type input "San Juan / CDMX"
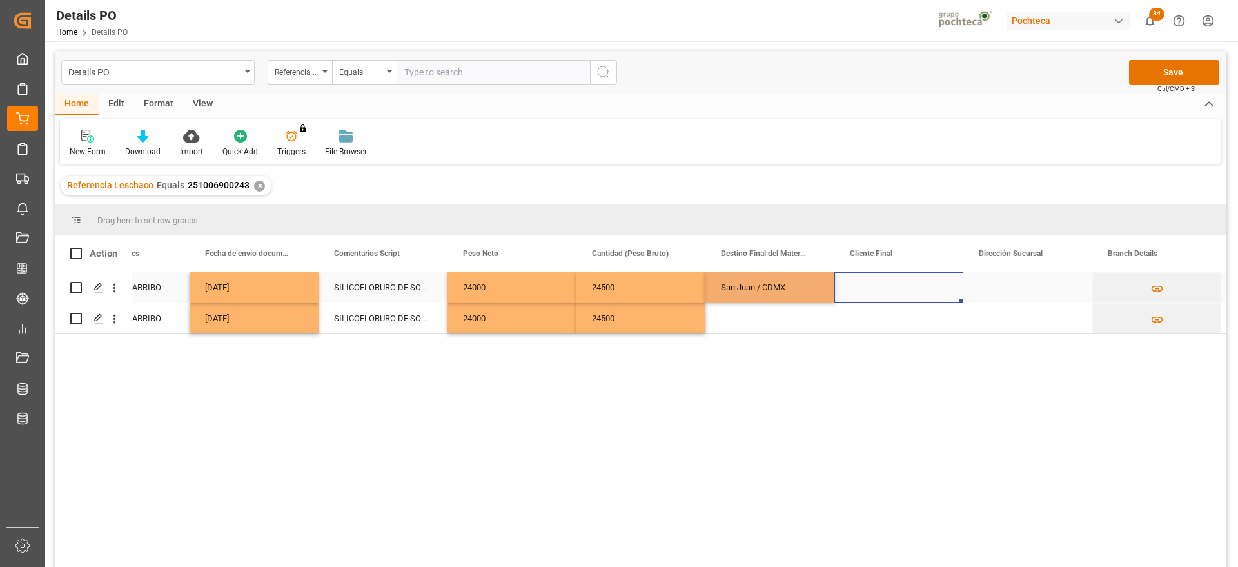
click at [862, 281] on div "Press SPACE to select this row." at bounding box center [898, 287] width 129 height 30
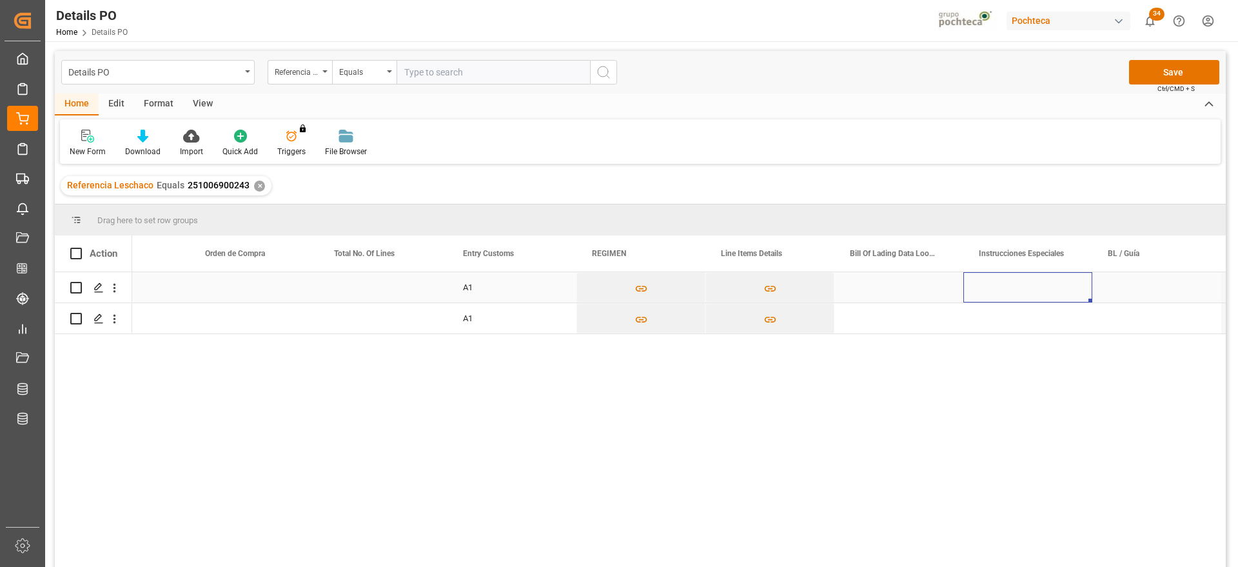
scroll to position [0, 4584]
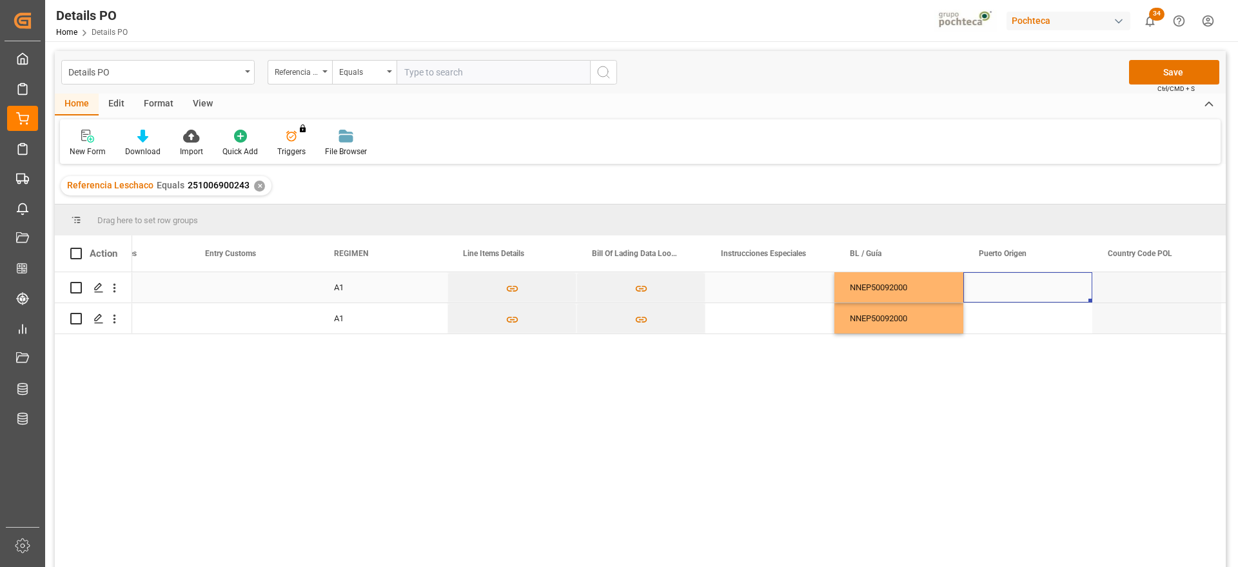
click at [1016, 285] on div "Press SPACE to select this row." at bounding box center [1027, 287] width 129 height 30
click at [1016, 285] on input "Press SPACE to select this row." at bounding box center [1027, 294] width 108 height 24
paste input "QINZHOU,"
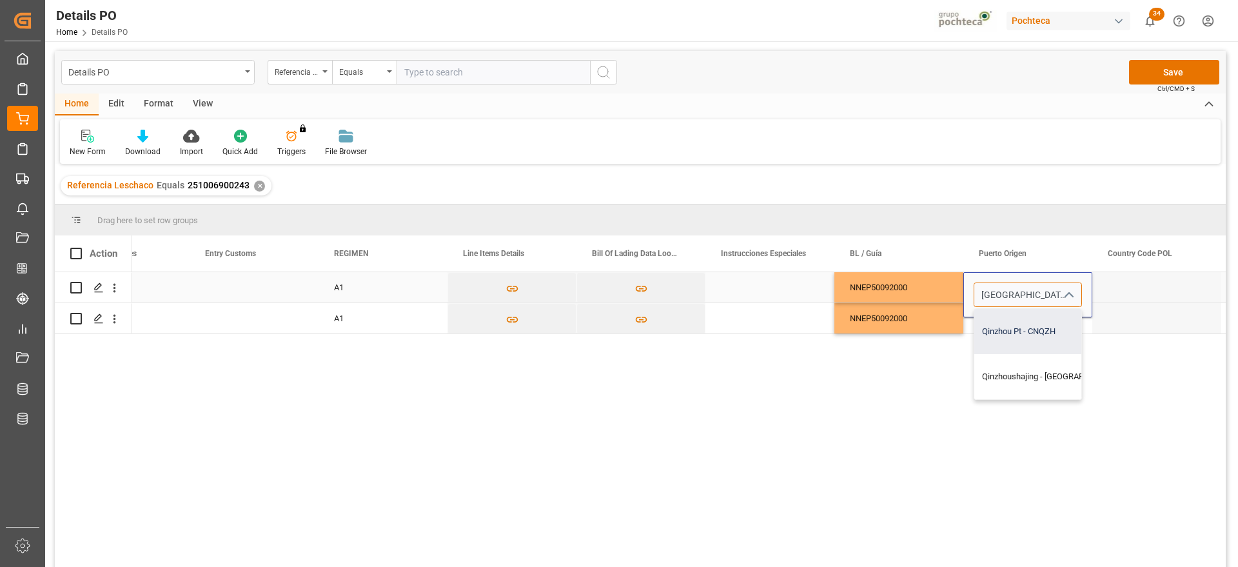
click at [1035, 332] on div "Qinzhou Pt - CNQZH" at bounding box center [1052, 331] width 157 height 45
type input "Qinzhou Pt - CNQZH"
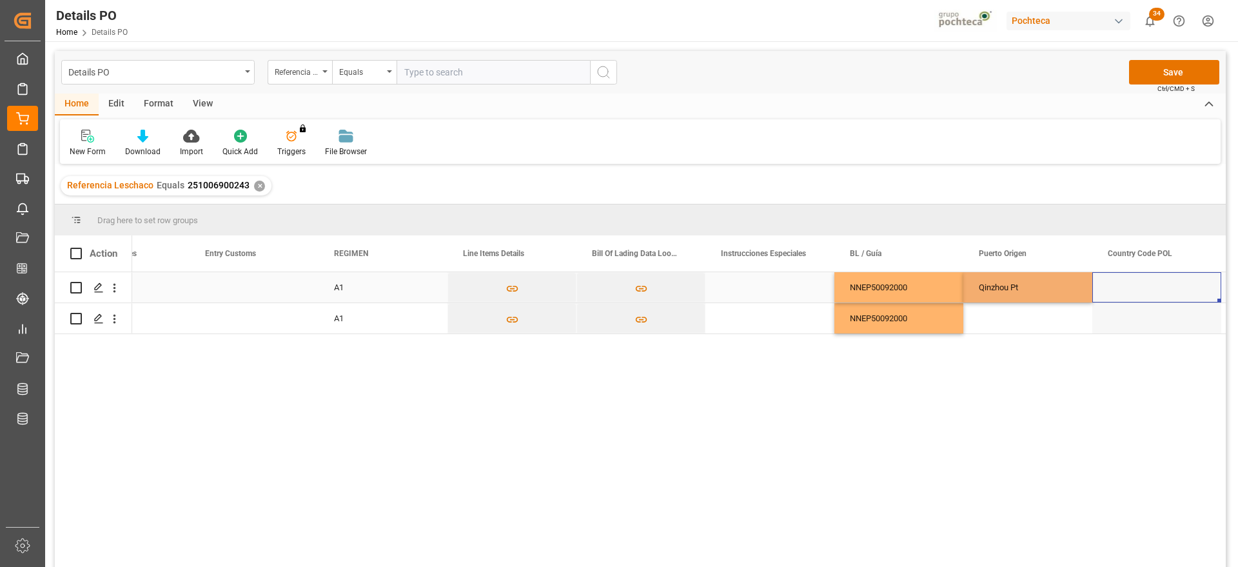
click at [1133, 291] on div "Press SPACE to select this row." at bounding box center [1156, 287] width 129 height 30
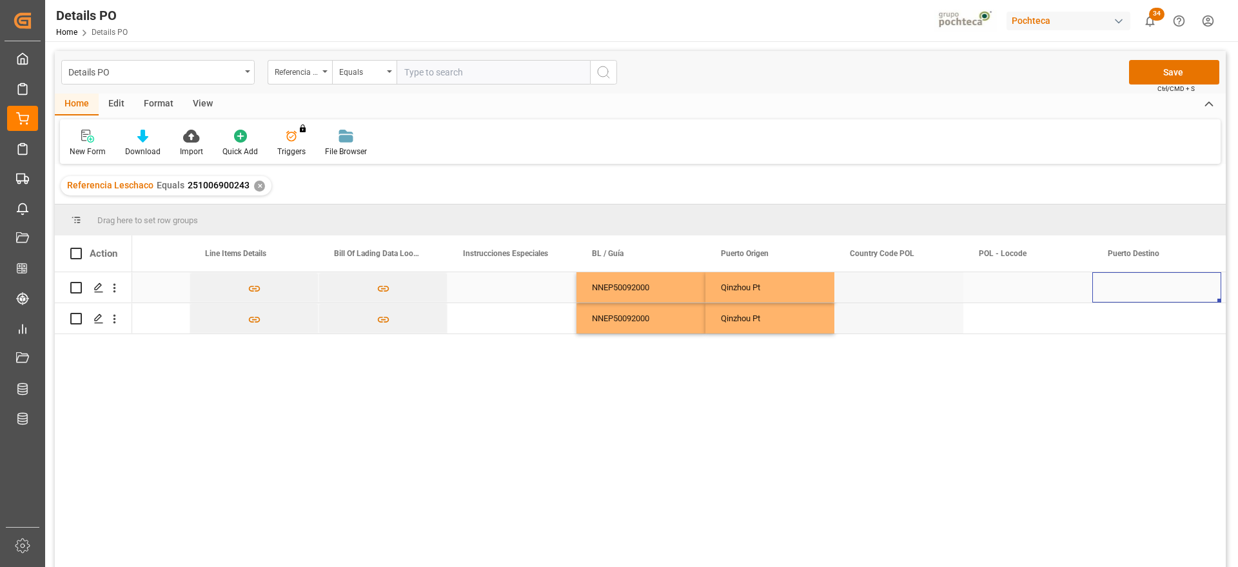
scroll to position [0, 5100]
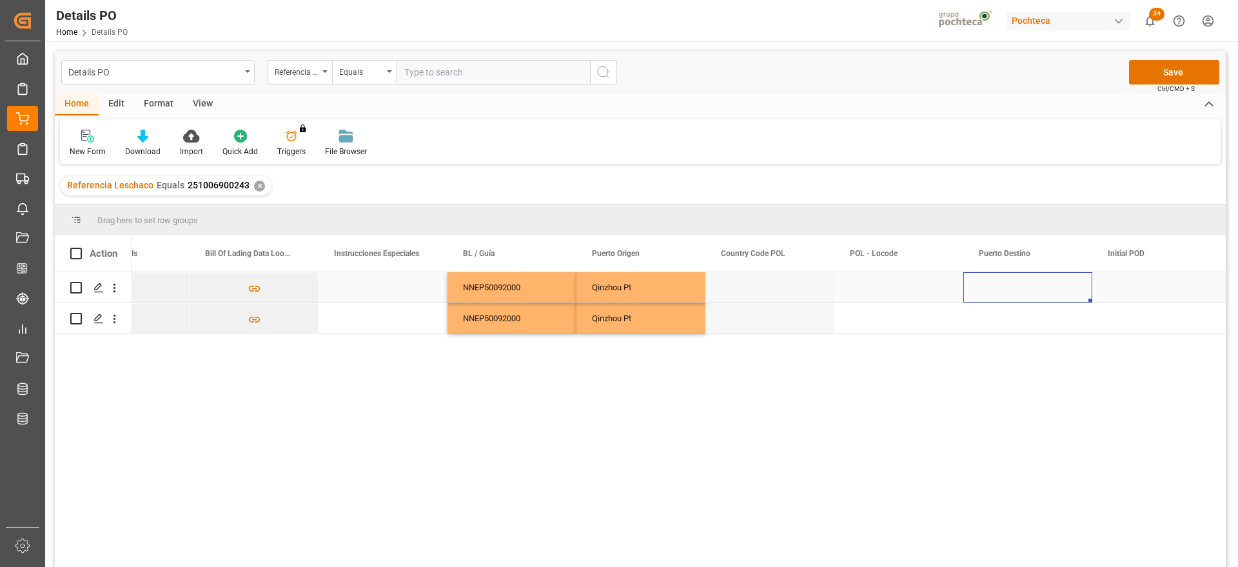
click at [1038, 294] on div "Press SPACE to select this row." at bounding box center [1027, 287] width 129 height 30
click at [1038, 294] on input "Press SPACE to select this row." at bounding box center [1027, 294] width 108 height 24
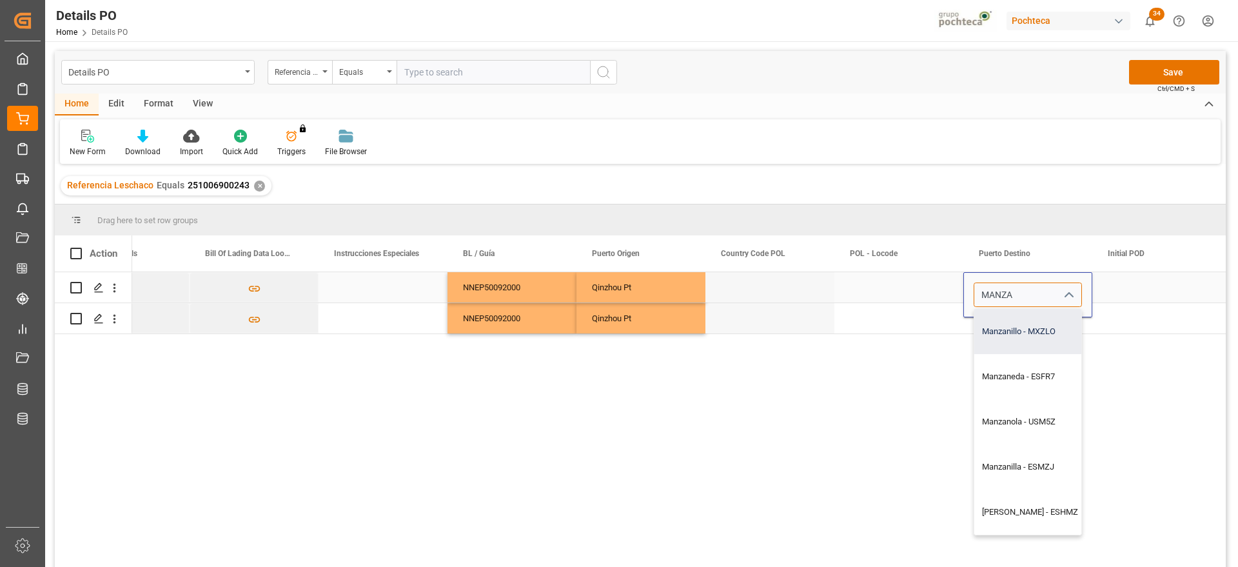
click at [1020, 325] on div "Manzanillo - MXZLO" at bounding box center [1042, 331] width 137 height 45
type input "Manzanillo - MXZLO"
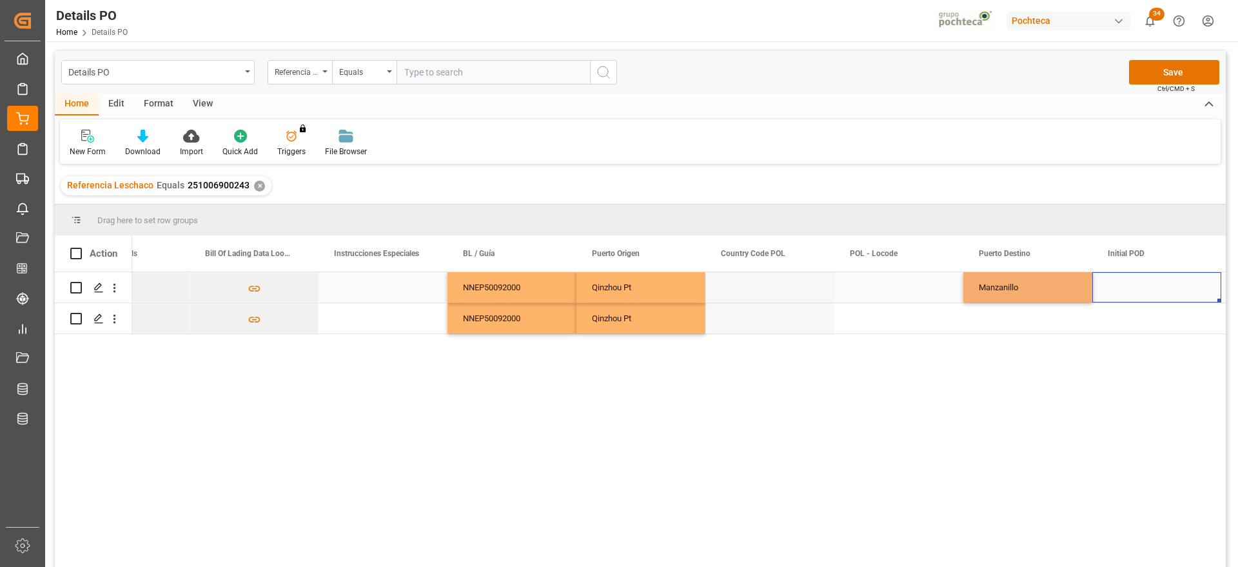
click at [1129, 284] on div "Press SPACE to select this row." at bounding box center [1156, 287] width 129 height 30
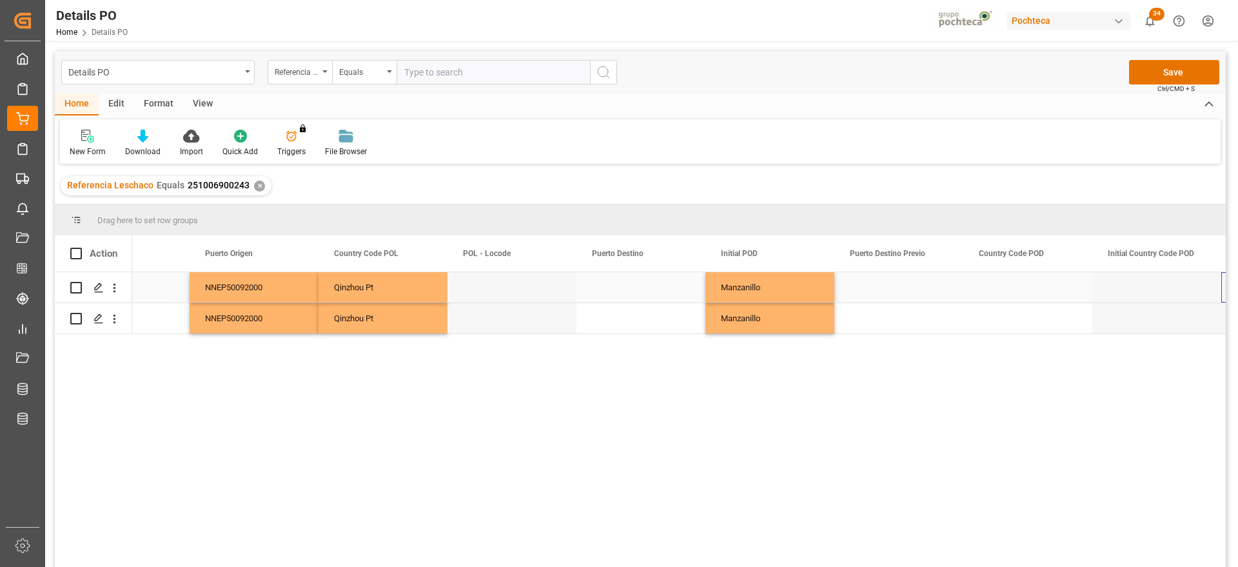
scroll to position [0, 5486]
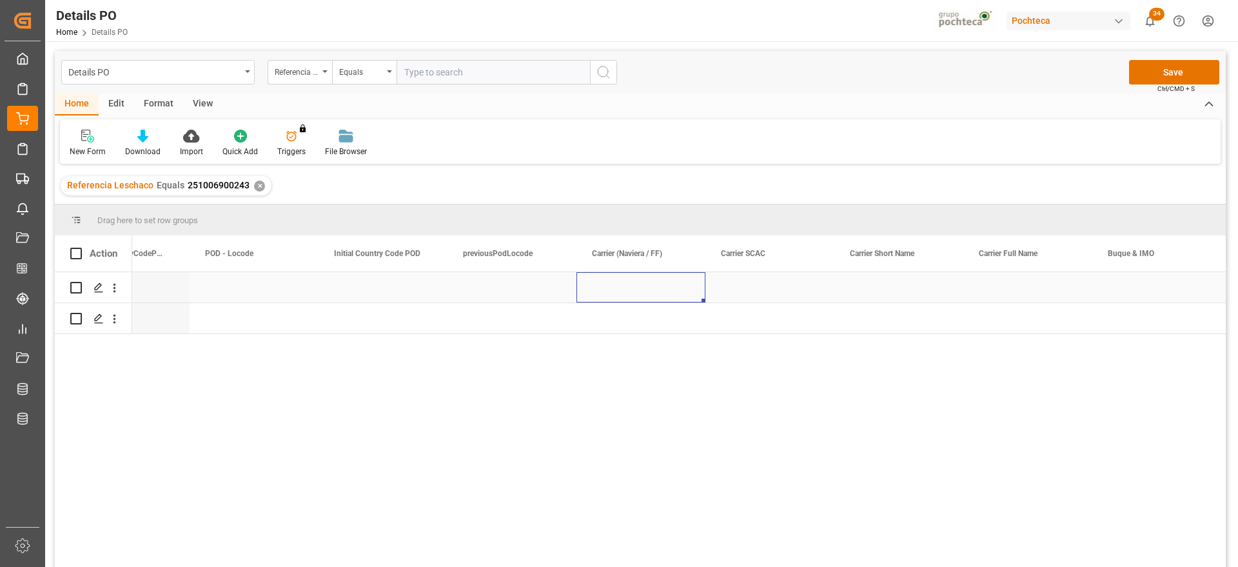
click at [663, 288] on div "Press SPACE to select this row." at bounding box center [640, 287] width 129 height 30
click at [639, 299] on input "Press SPACE to select this row." at bounding box center [641, 294] width 108 height 24
type input "PIL"
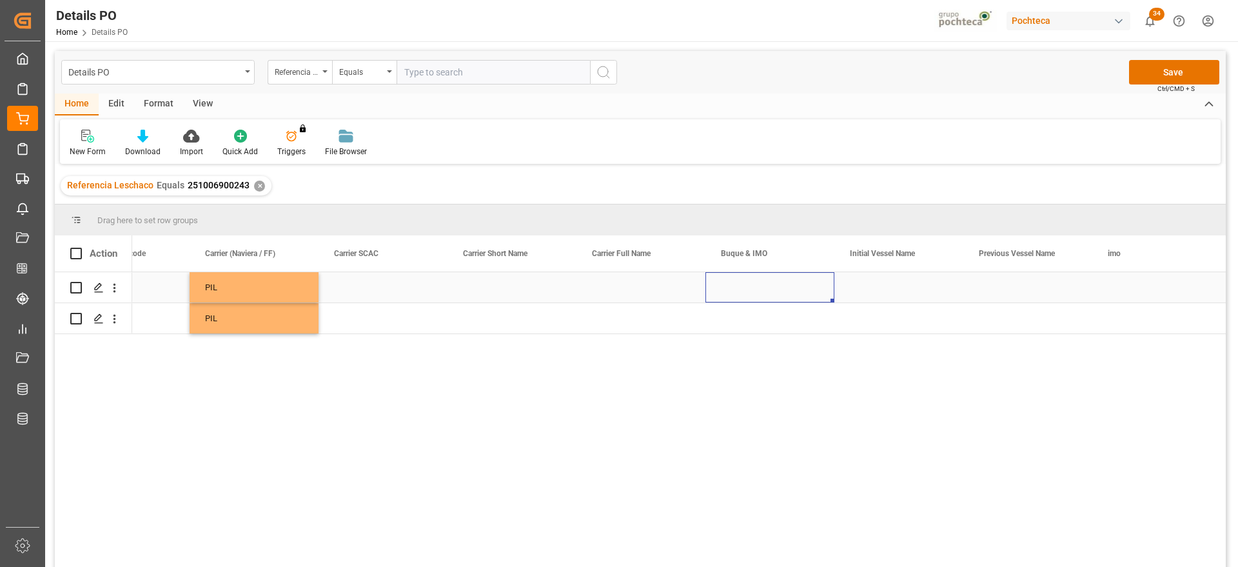
click at [788, 289] on div "Press SPACE to select this row." at bounding box center [769, 287] width 129 height 30
click at [788, 289] on input "Press SPACE to select this row." at bounding box center [770, 294] width 108 height 24
paste input "FANG ZHOU"
click at [769, 333] on div "FANG ZHOU 21 - 1400704" at bounding box center [779, 331] width 126 height 45
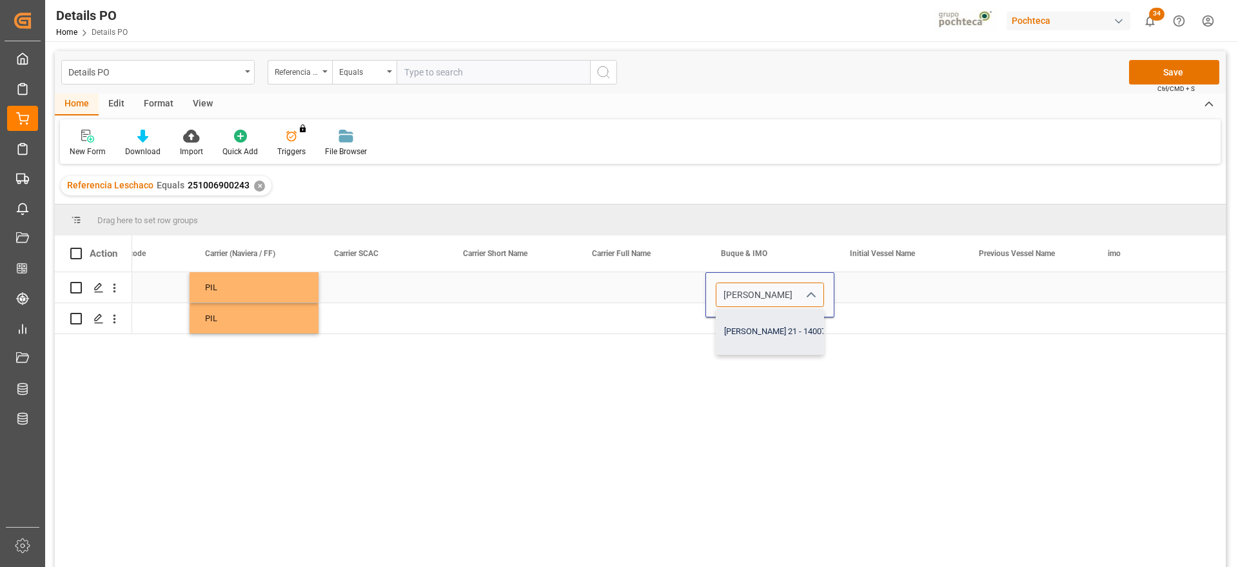
type input "FANG ZHOU 21 - 1400704"
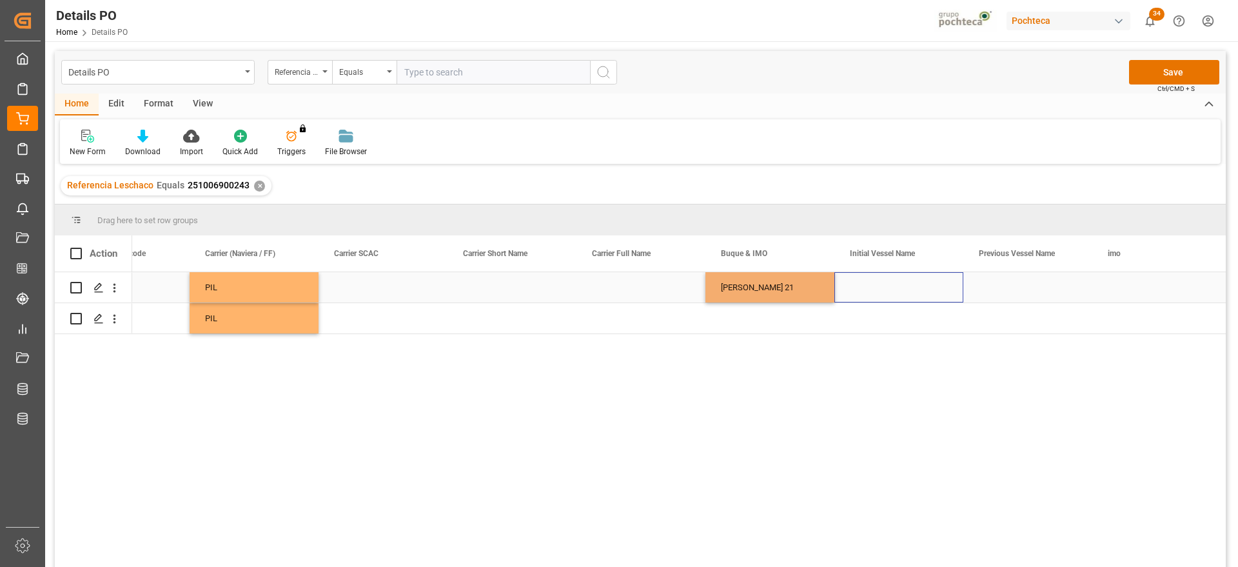
click at [882, 290] on div "Press SPACE to select this row." at bounding box center [898, 287] width 129 height 30
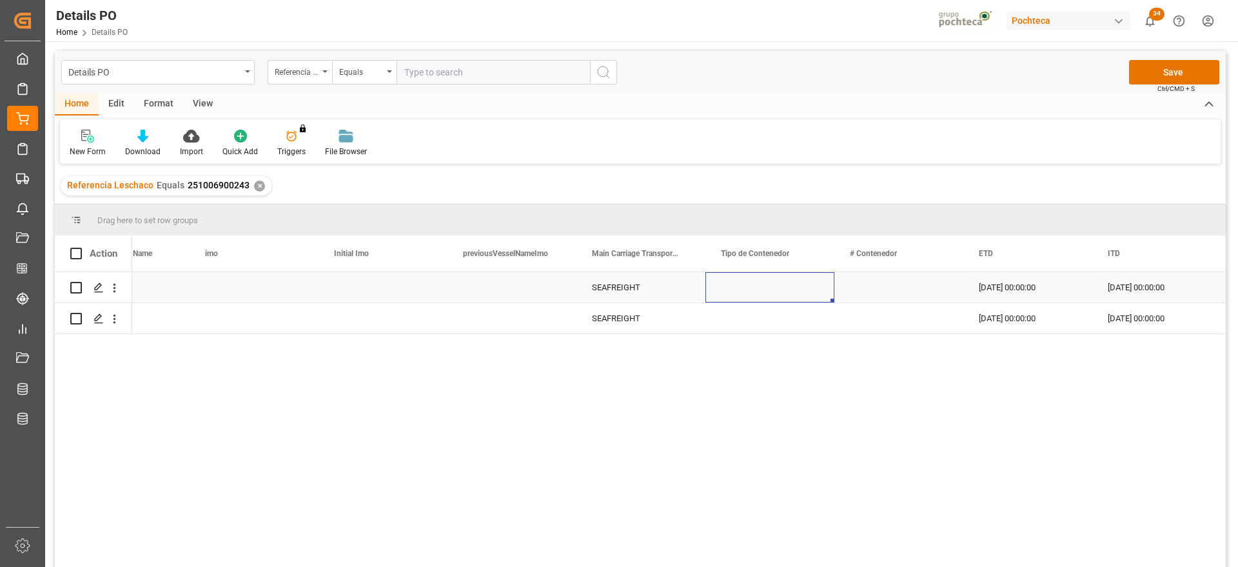
click at [774, 284] on div "Press SPACE to select this row." at bounding box center [769, 287] width 129 height 30
click at [806, 292] on icon "open menu" at bounding box center [810, 294] width 15 height 15
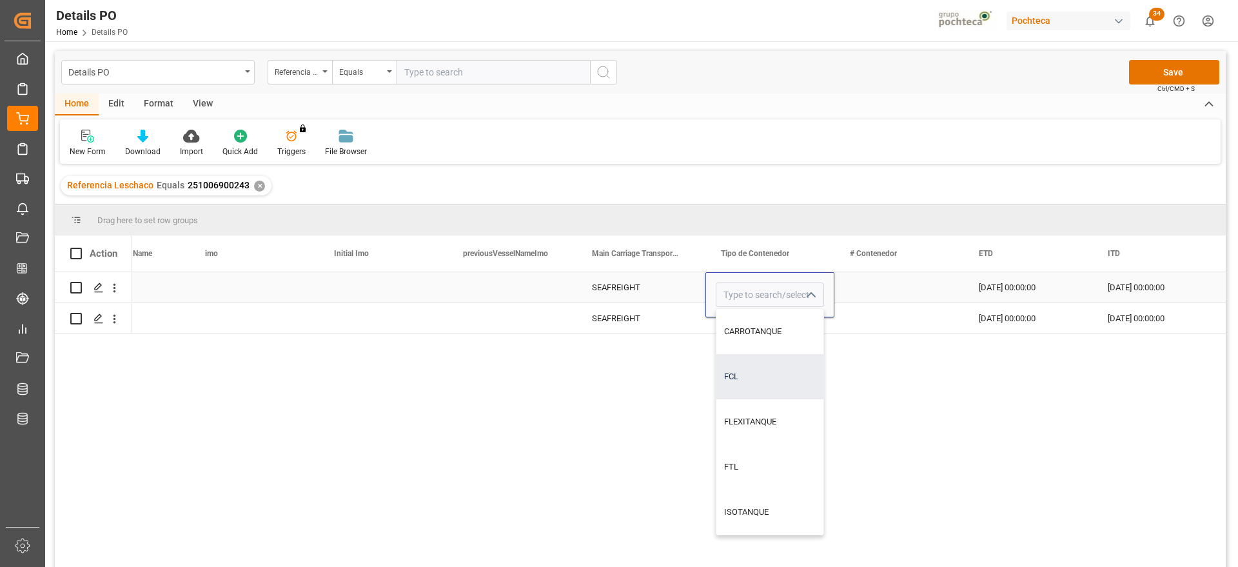
click at [767, 376] on div "FCL" at bounding box center [769, 376] width 107 height 45
type input "FCL"
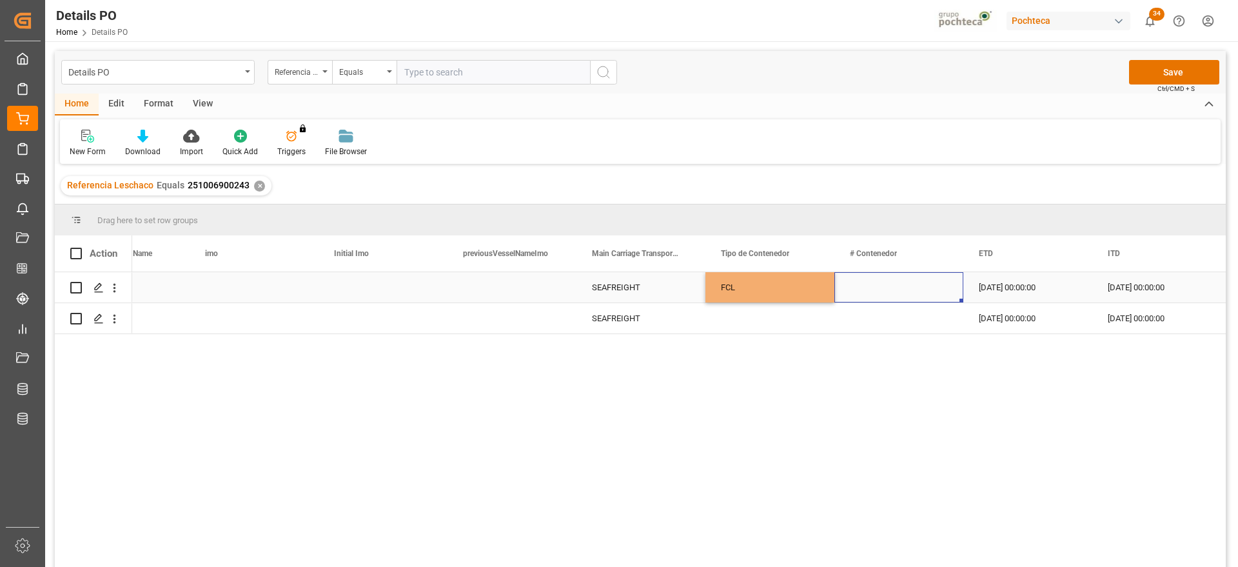
click at [874, 295] on div "Press SPACE to select this row." at bounding box center [898, 287] width 129 height 30
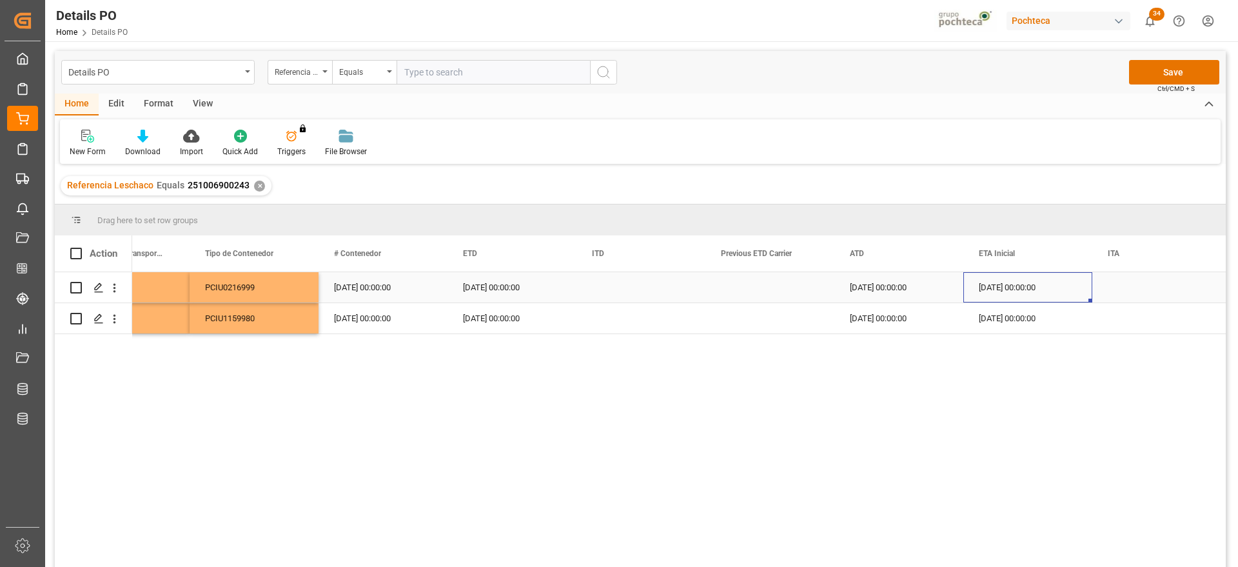
scroll to position [0, 8580]
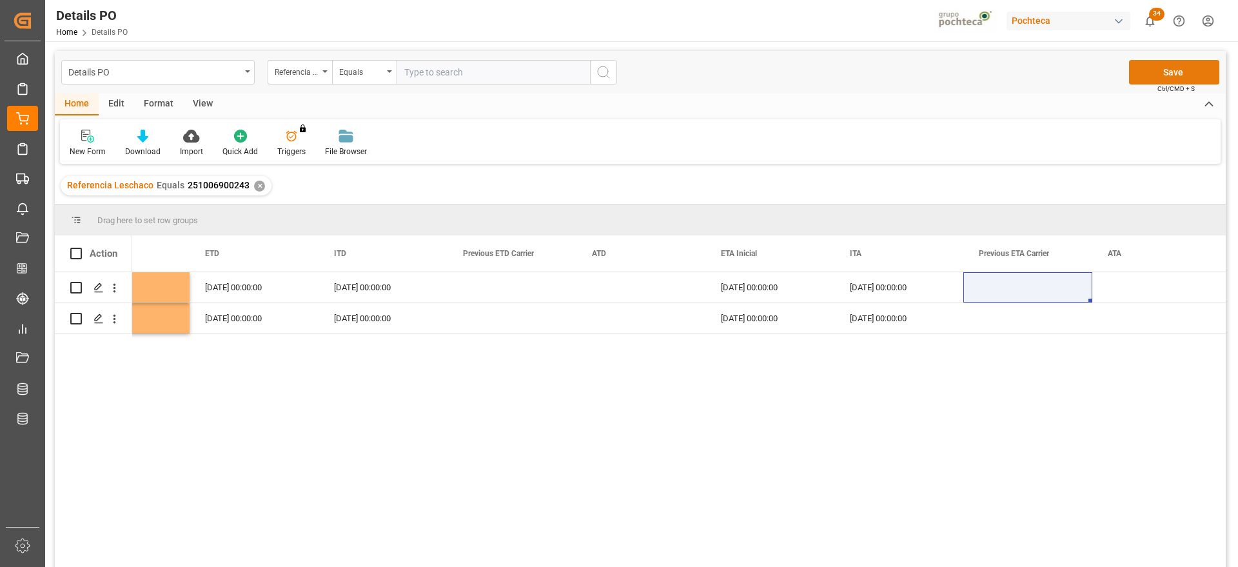
click at [1178, 66] on button "Save" at bounding box center [1174, 72] width 90 height 24
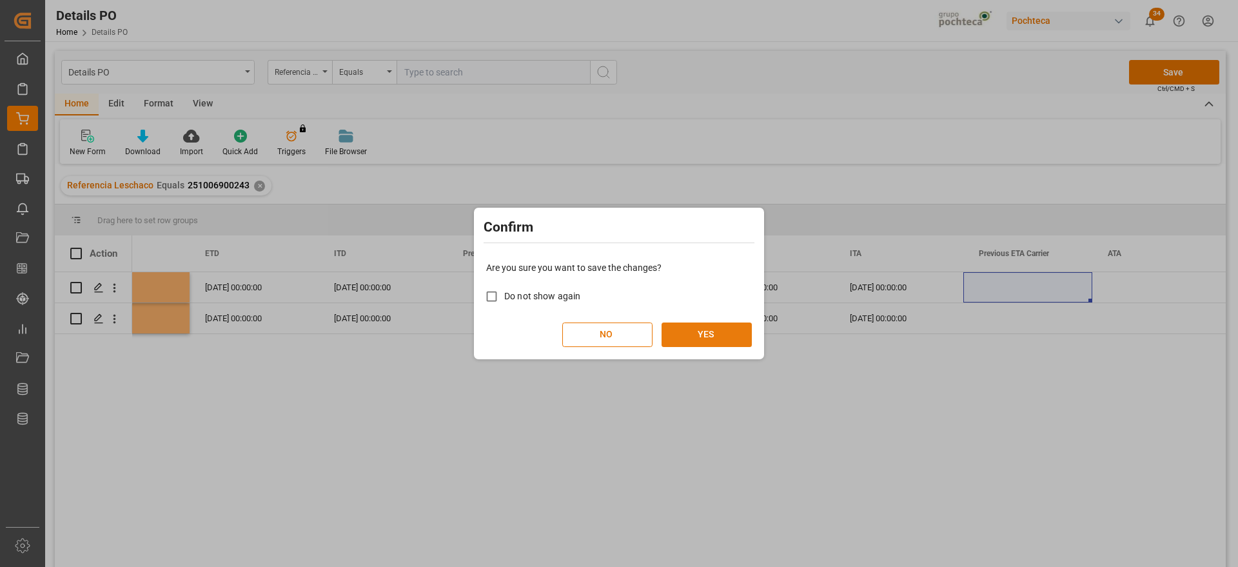
click at [706, 340] on button "YES" at bounding box center [706, 334] width 90 height 24
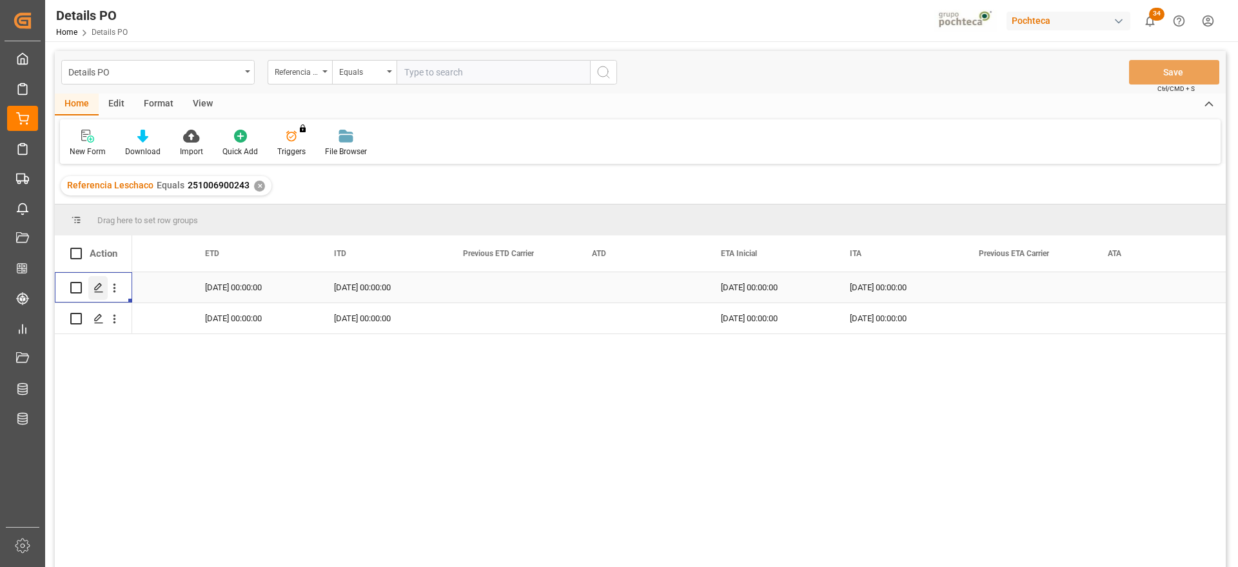
click at [97, 287] on icon "Press SPACE to select this row." at bounding box center [98, 287] width 10 height 10
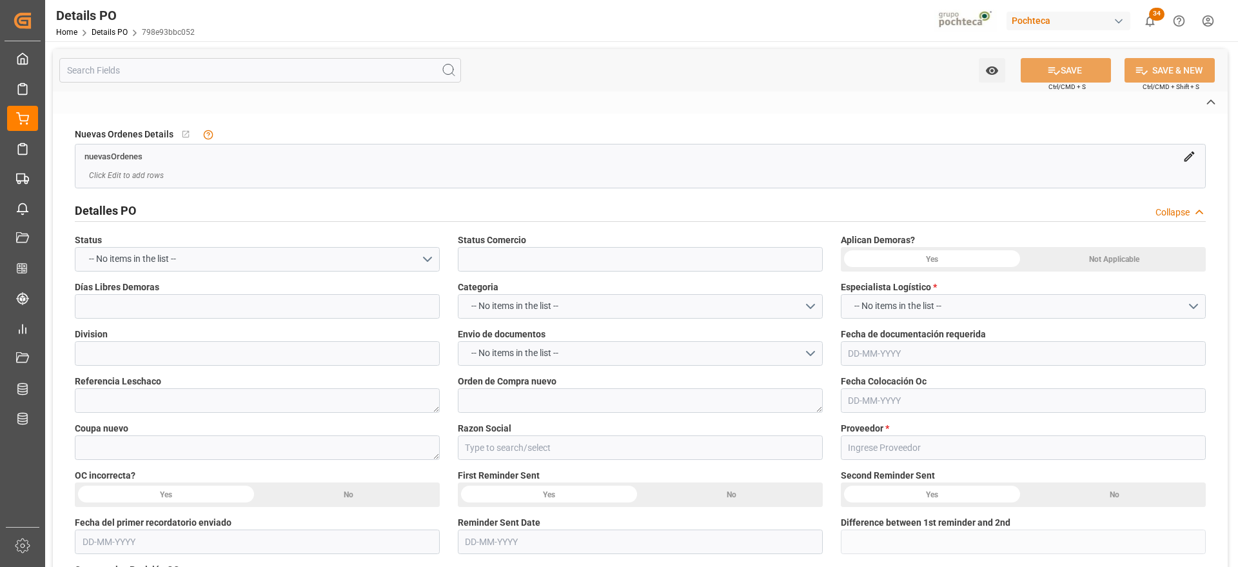
type input "En espera de Arribo/Atraque"
type input "QUIMICOS"
type textarea "251006900243"
type textarea "5000306301"
type textarea "193879"
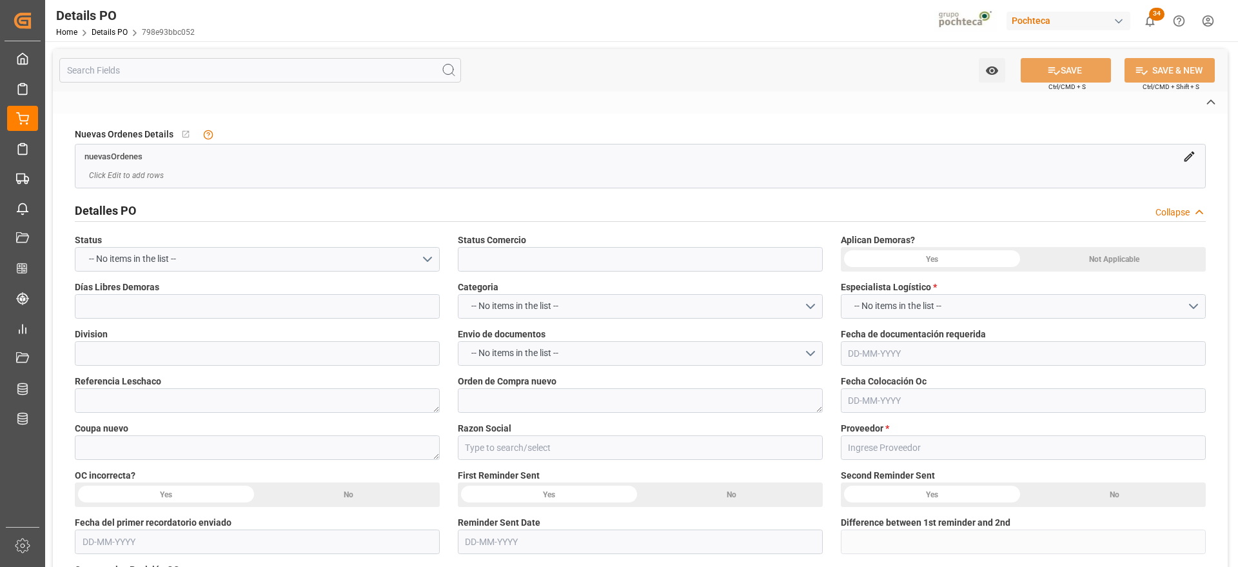
type input "Materias Primas"
type input "OMNI-CHEM 136 LLC"
type textarea "28145"
type textarea "EN ESPERA DE ARRIBO"
type textarea "SILICOFLORURO DE SODIO 25 KG SAC (23208)"
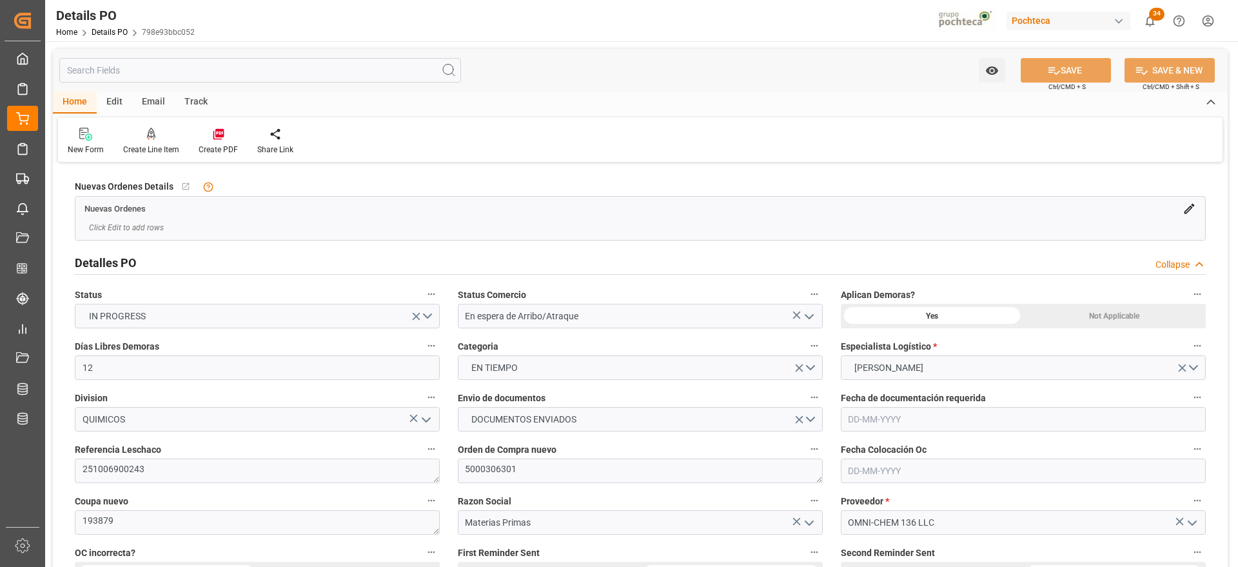
type input "12"
type input "[DATE]"
click at [832, 439] on div "Fecha Colocación Oc" at bounding box center [1023, 462] width 383 height 52
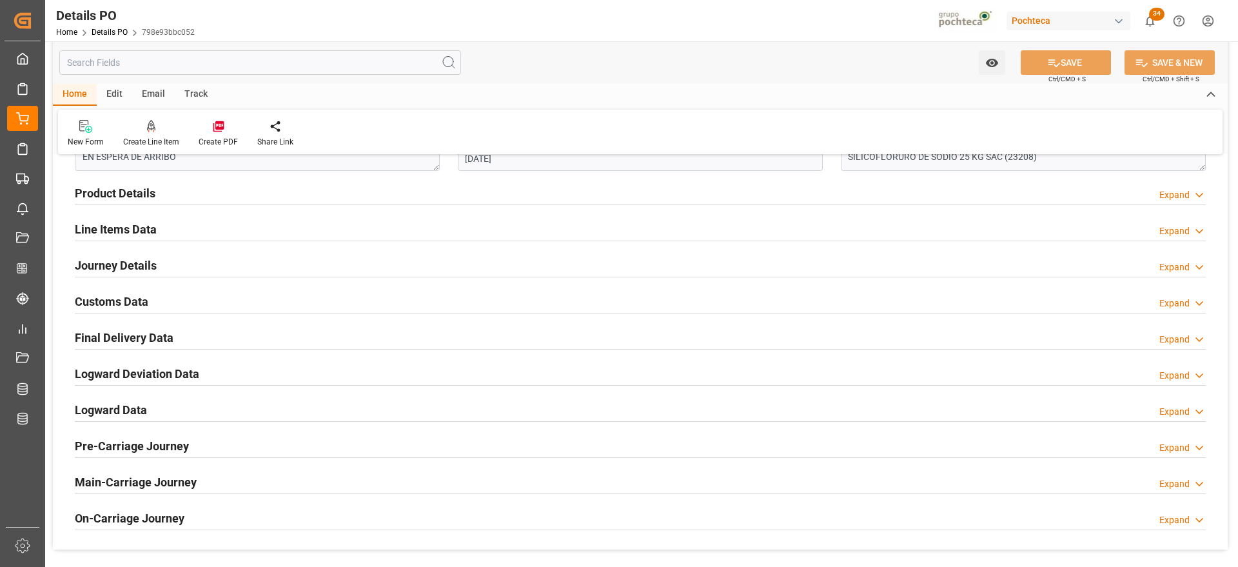
scroll to position [774, 0]
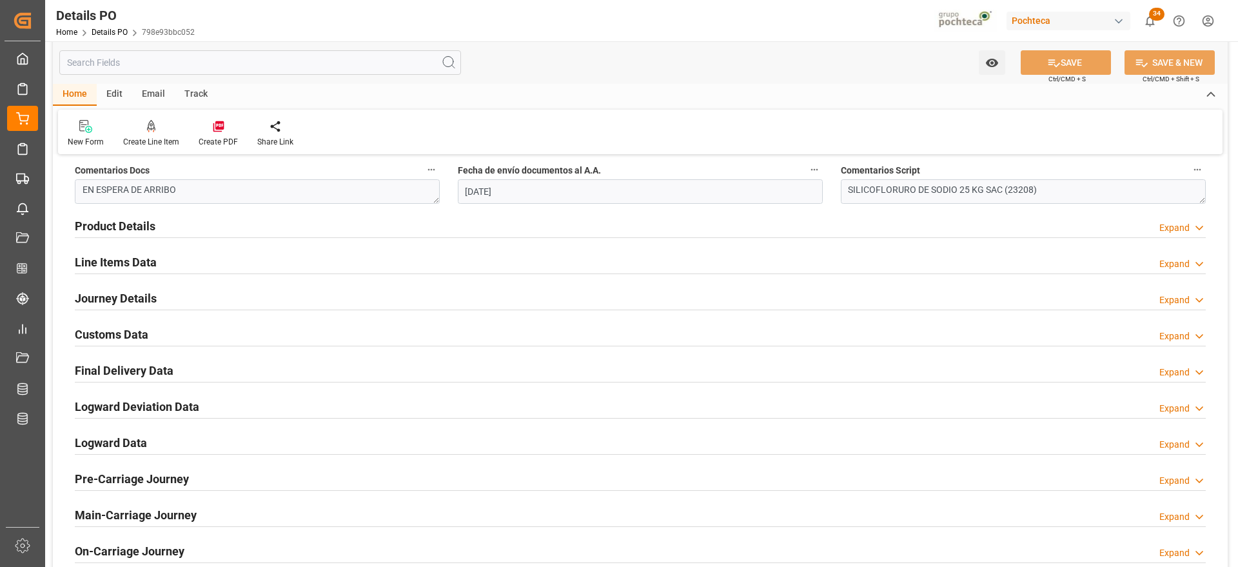
click at [111, 263] on h2 "Line Items Data" at bounding box center [116, 261] width 82 height 17
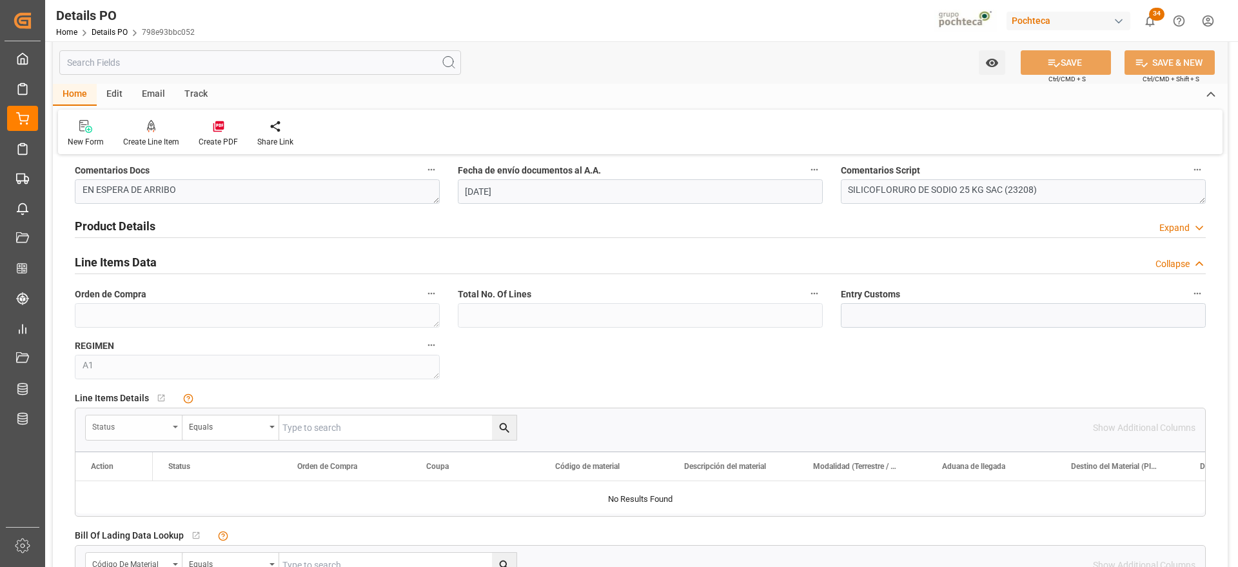
click at [151, 431] on div "Status" at bounding box center [130, 425] width 76 height 15
click at [155, 458] on input "text" at bounding box center [183, 457] width 182 height 21
type input "ORDE"
click at [146, 482] on div "Orden de Compra" at bounding box center [182, 486] width 192 height 27
click at [378, 426] on input "text" at bounding box center [397, 427] width 237 height 24
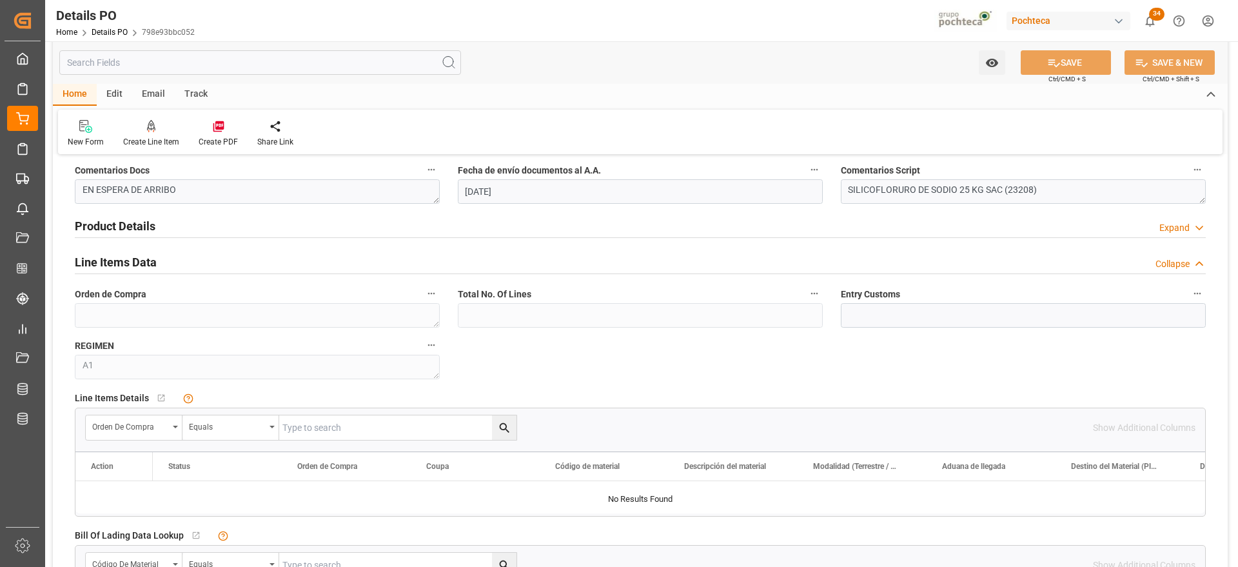
paste input "5000306301"
type input "5000306301"
click at [511, 431] on button "search button" at bounding box center [504, 427] width 24 height 24
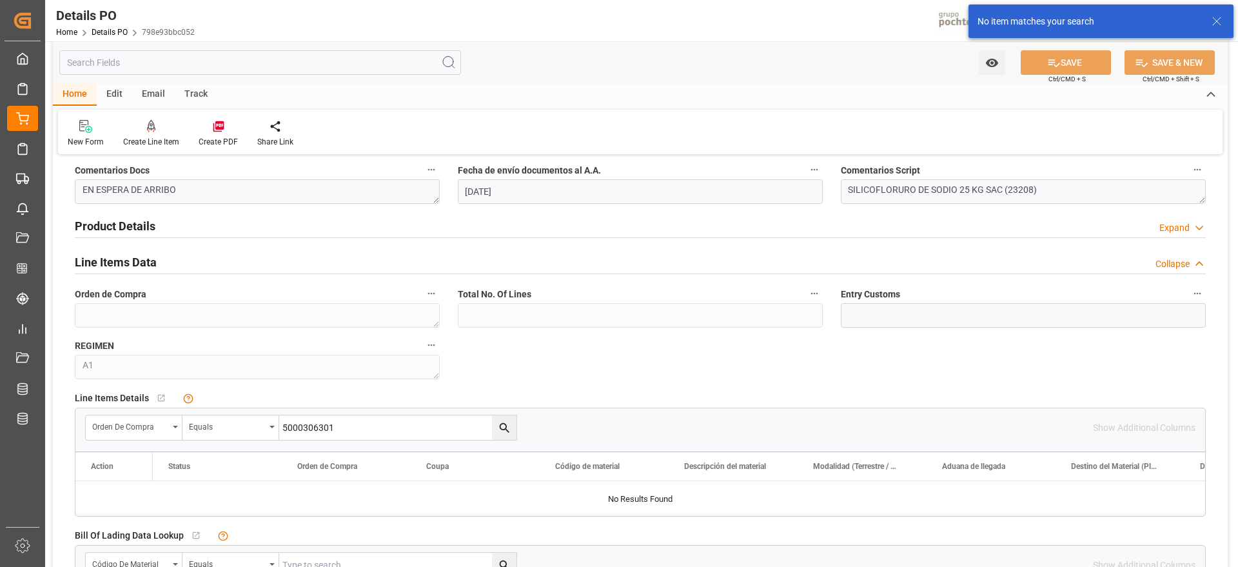
click at [1204, 381] on div "Nuevas Ordenes Details   No child Object linked Nuevas Ordenes Click Edit to ad…" at bounding box center [640, 225] width 1174 height 1667
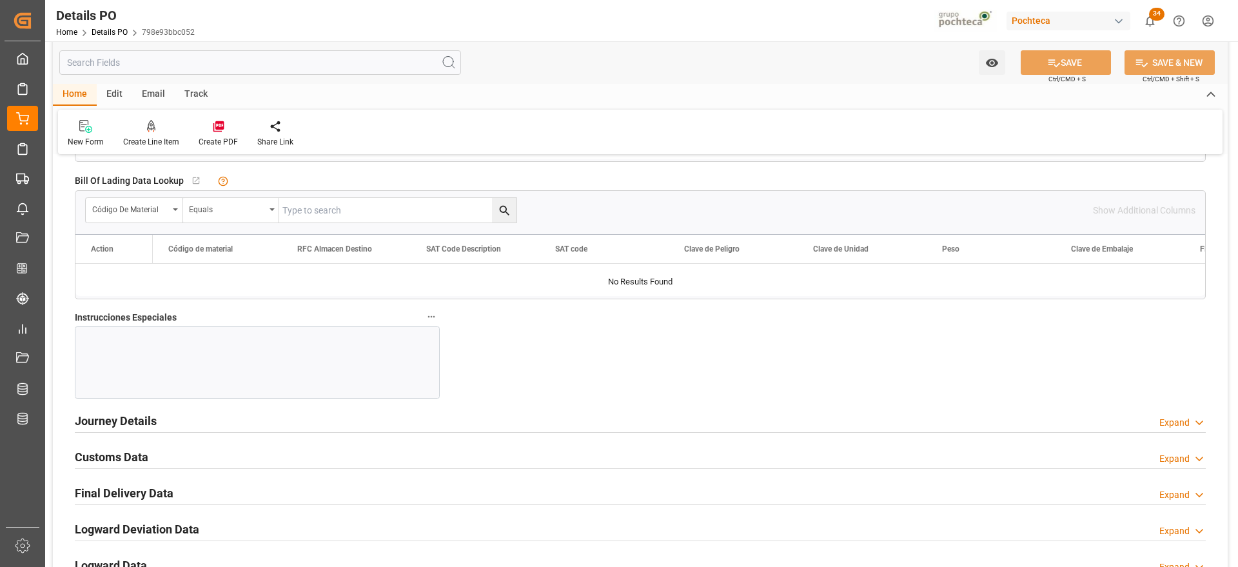
scroll to position [1193, 0]
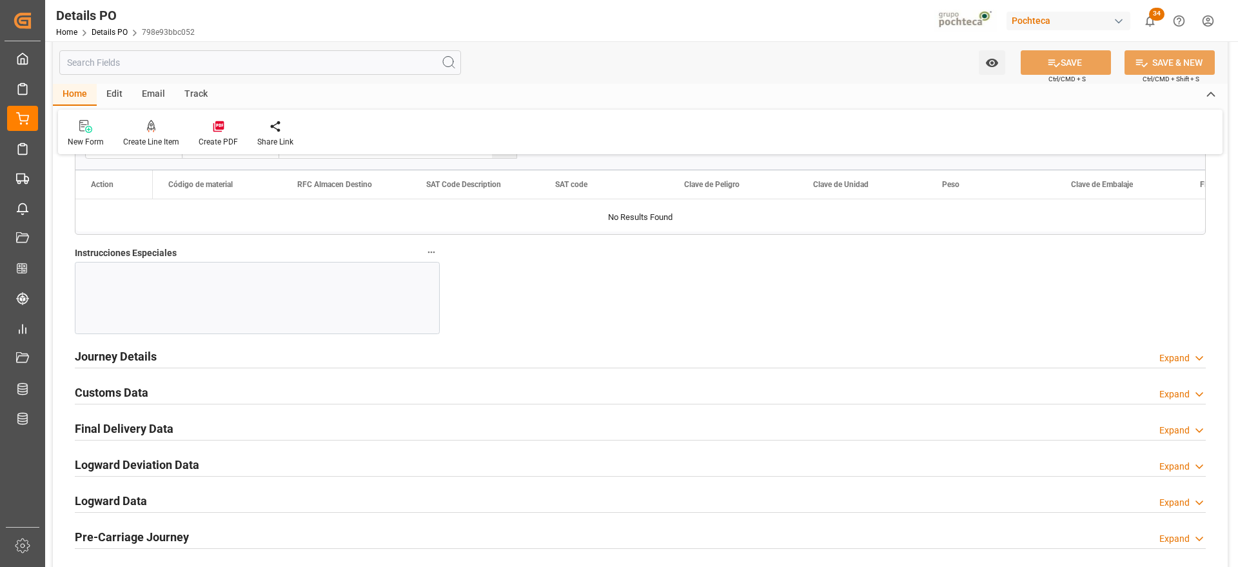
click at [123, 393] on h2 "Customs Data" at bounding box center [111, 392] width 73 height 17
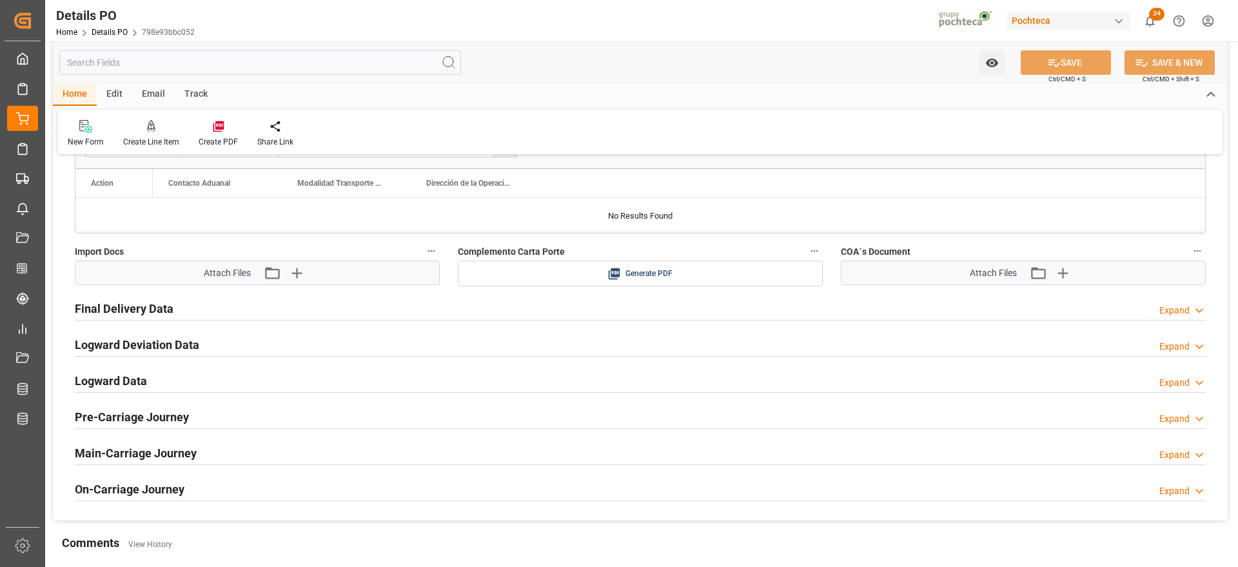
scroll to position [1547, 0]
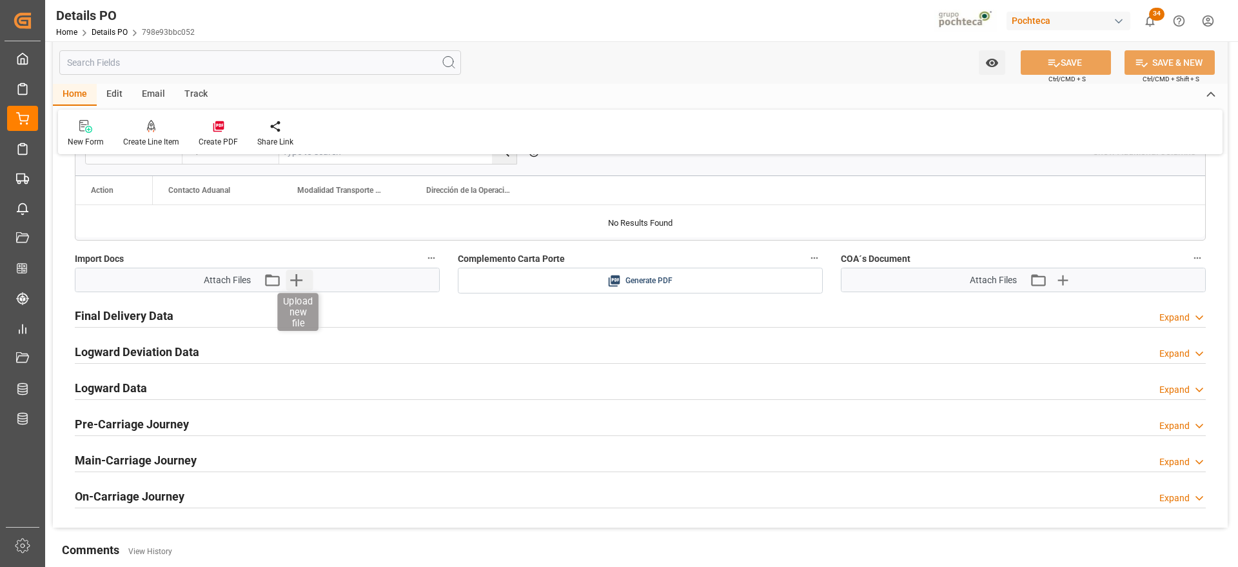
click at [298, 283] on icon "button" at bounding box center [296, 279] width 21 height 21
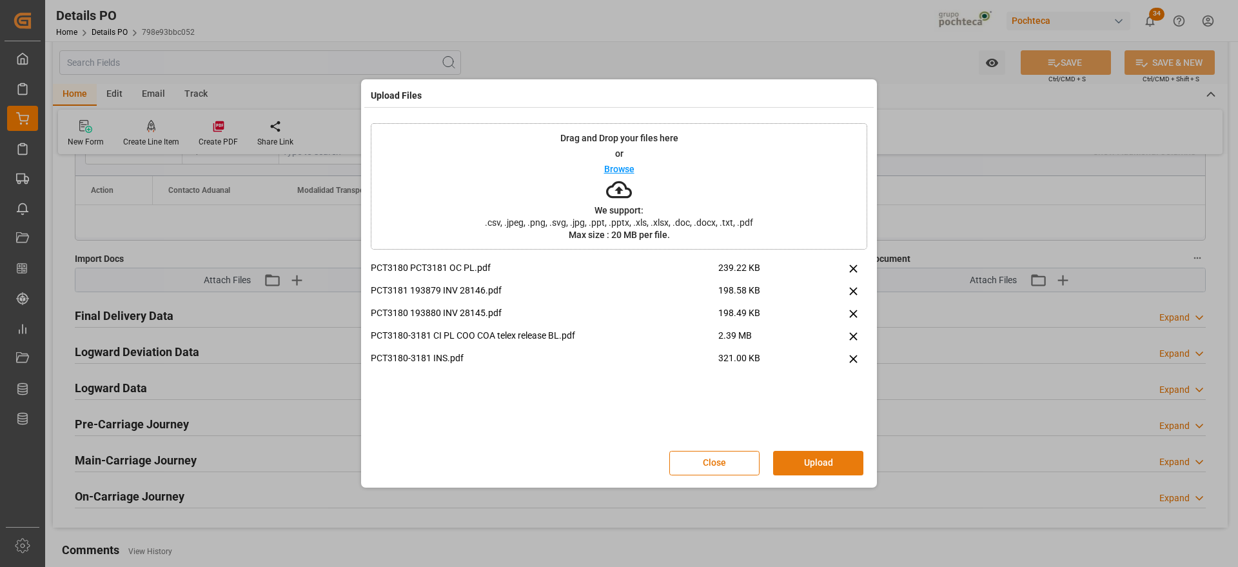
click at [808, 466] on button "Upload" at bounding box center [818, 463] width 90 height 24
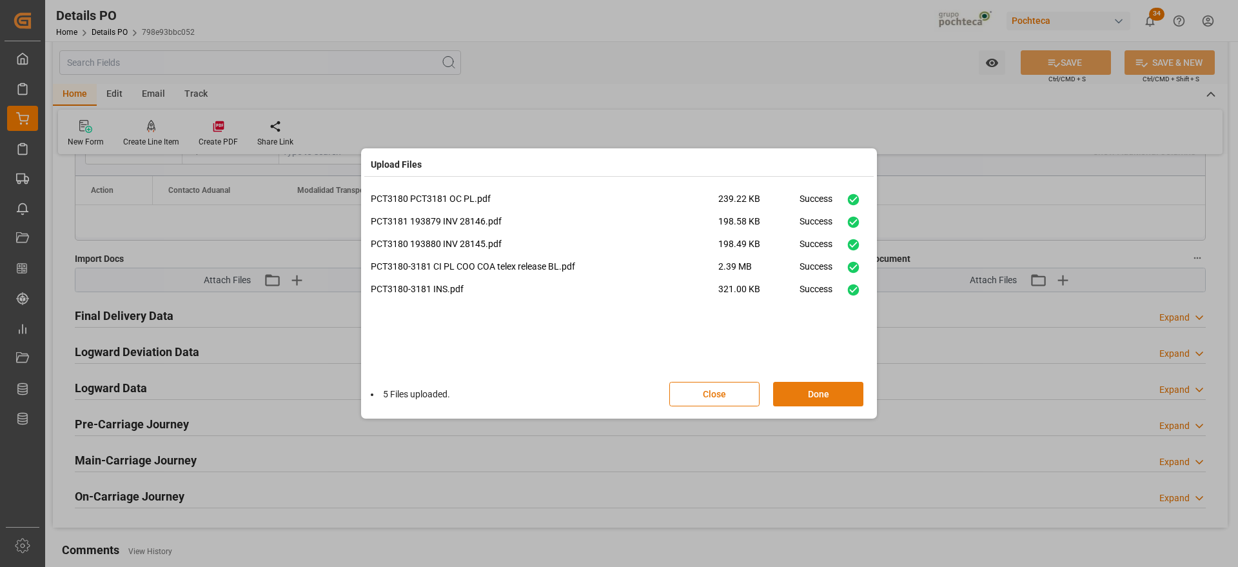
click at [810, 394] on button "Done" at bounding box center [818, 394] width 90 height 24
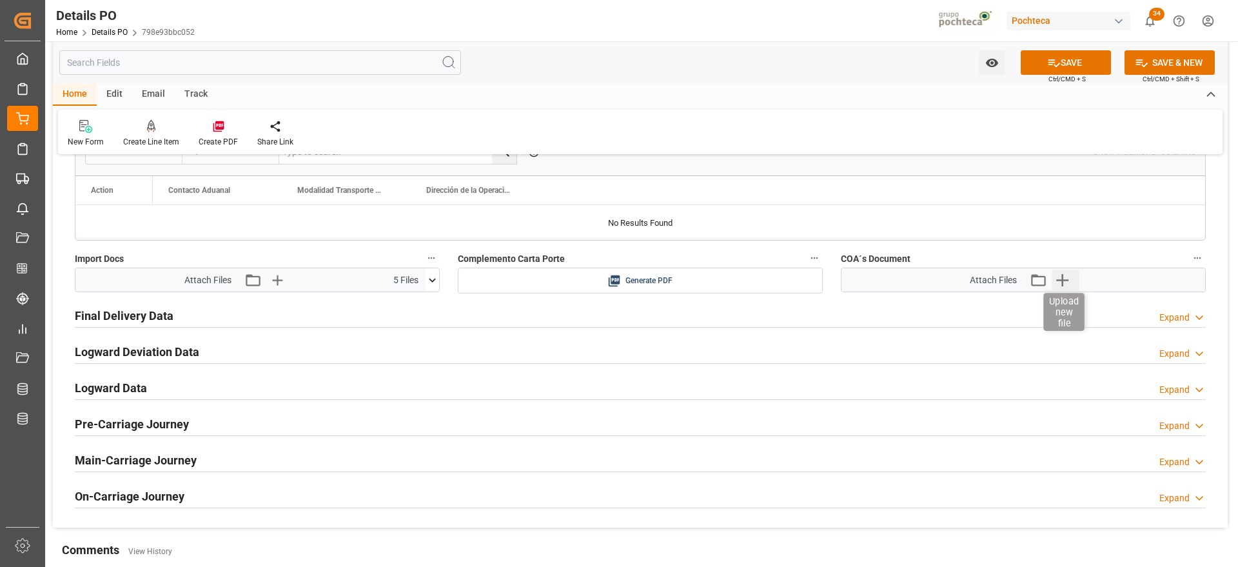
click at [1064, 285] on icon "button" at bounding box center [1061, 279] width 21 height 21
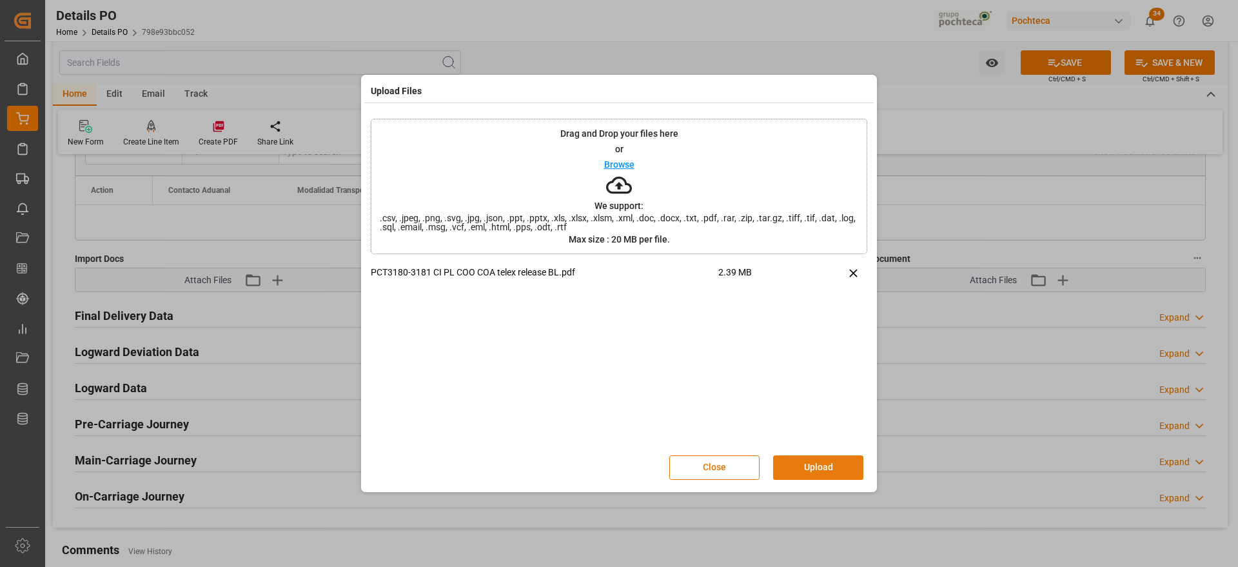
click at [820, 474] on button "Upload" at bounding box center [818, 467] width 90 height 24
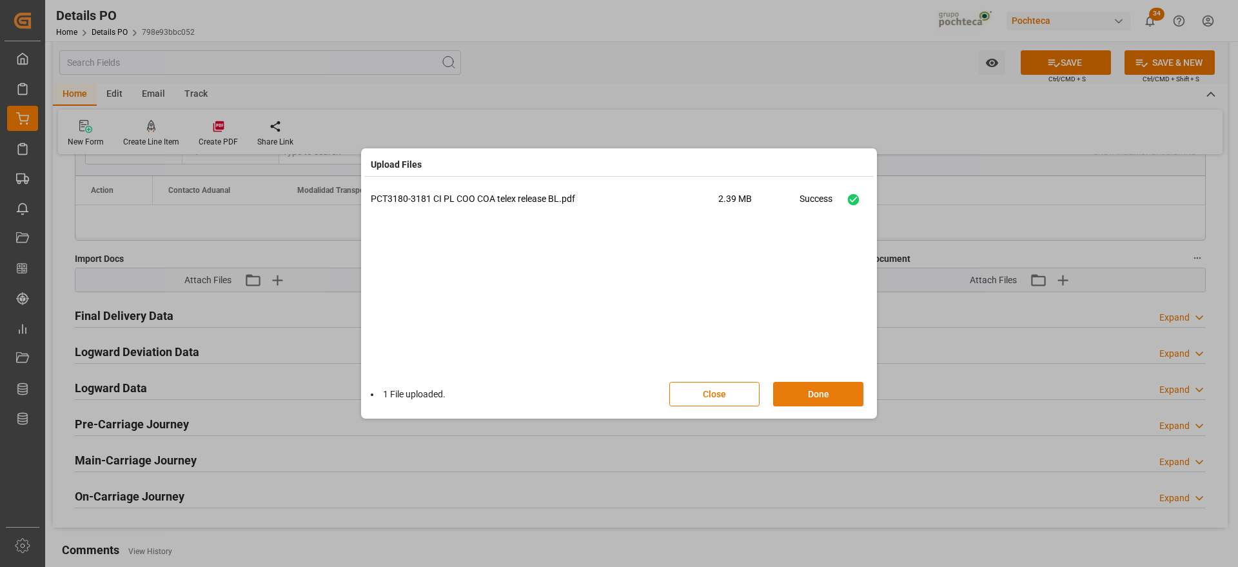
click at [823, 394] on button "Done" at bounding box center [818, 394] width 90 height 24
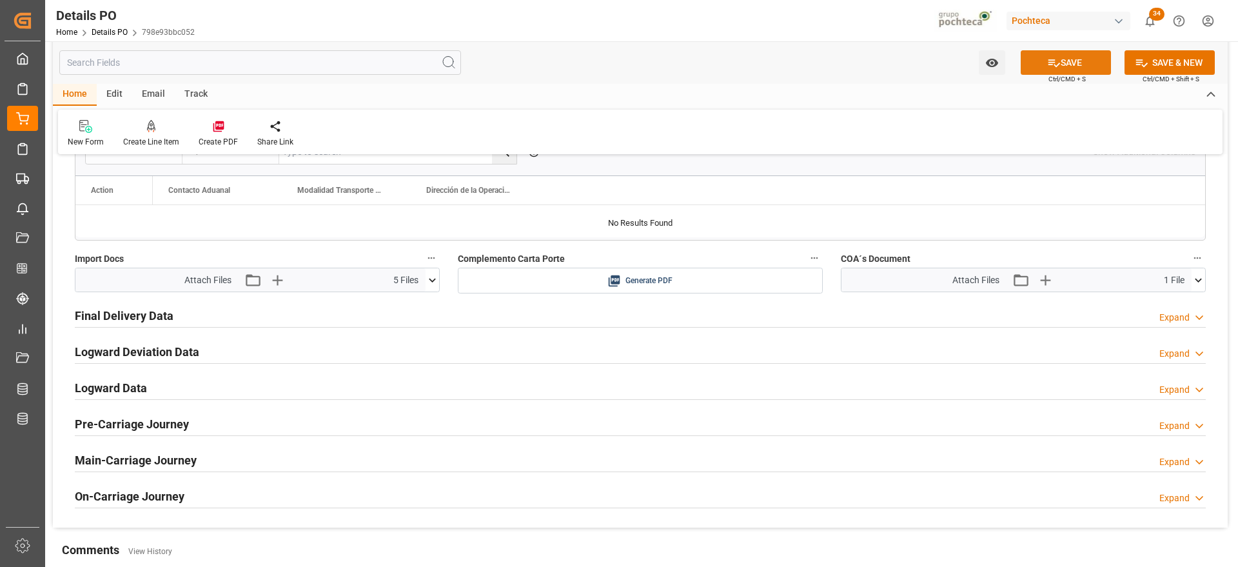
click at [1057, 59] on icon at bounding box center [1054, 63] width 14 height 14
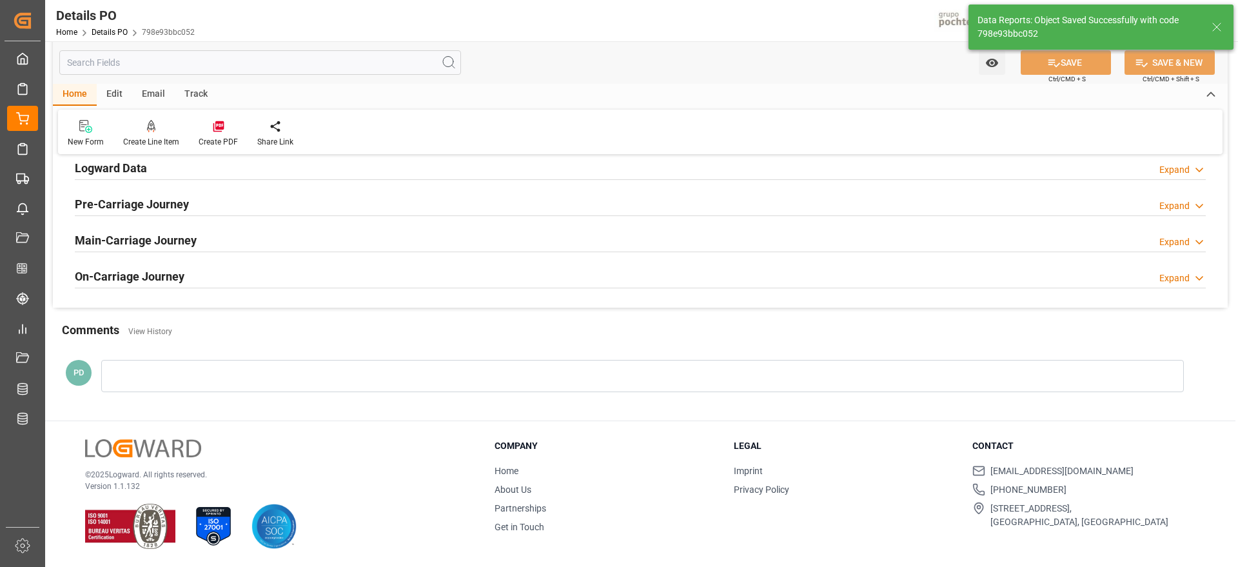
scroll to position [1048, 0]
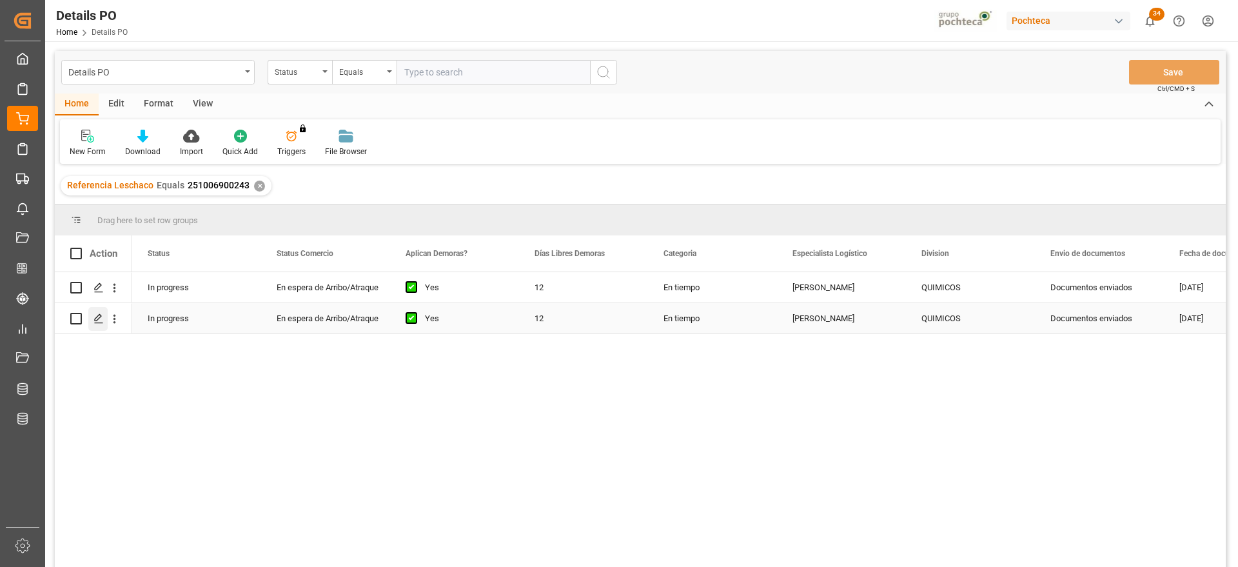
click at [97, 313] on icon "Press SPACE to select this row." at bounding box center [98, 318] width 10 height 10
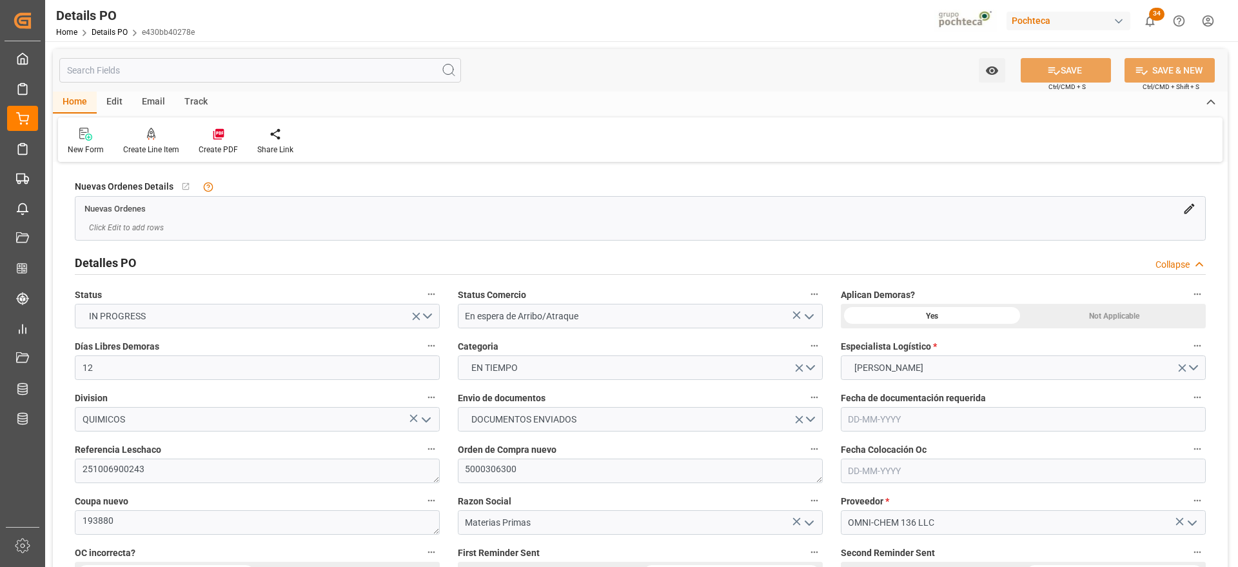
type input "12"
type input "[DATE]"
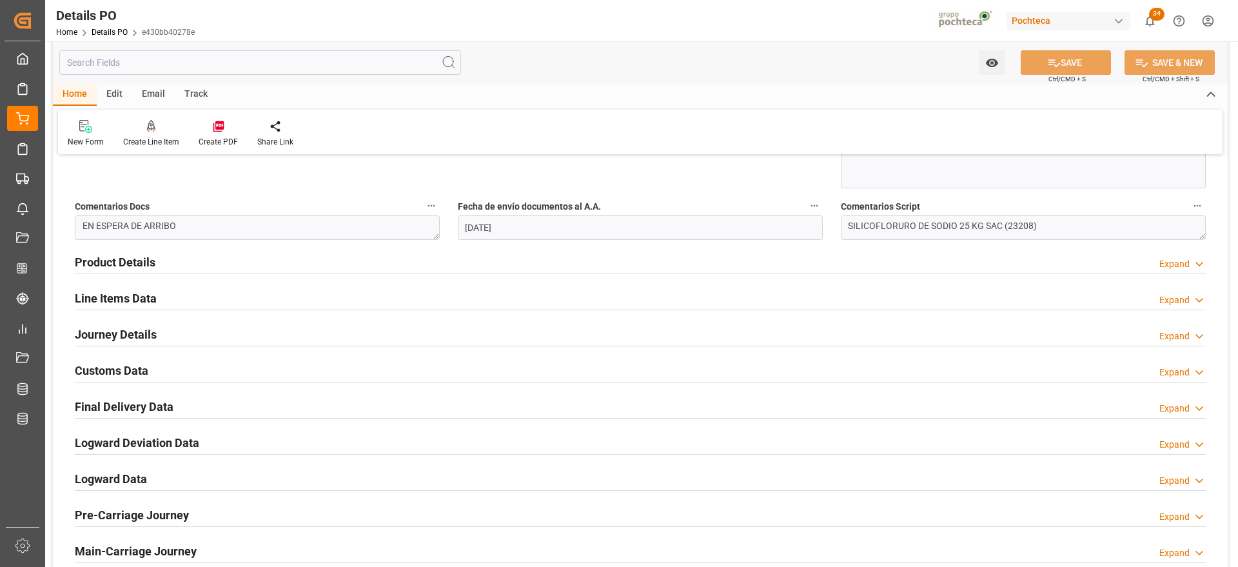
scroll to position [741, 0]
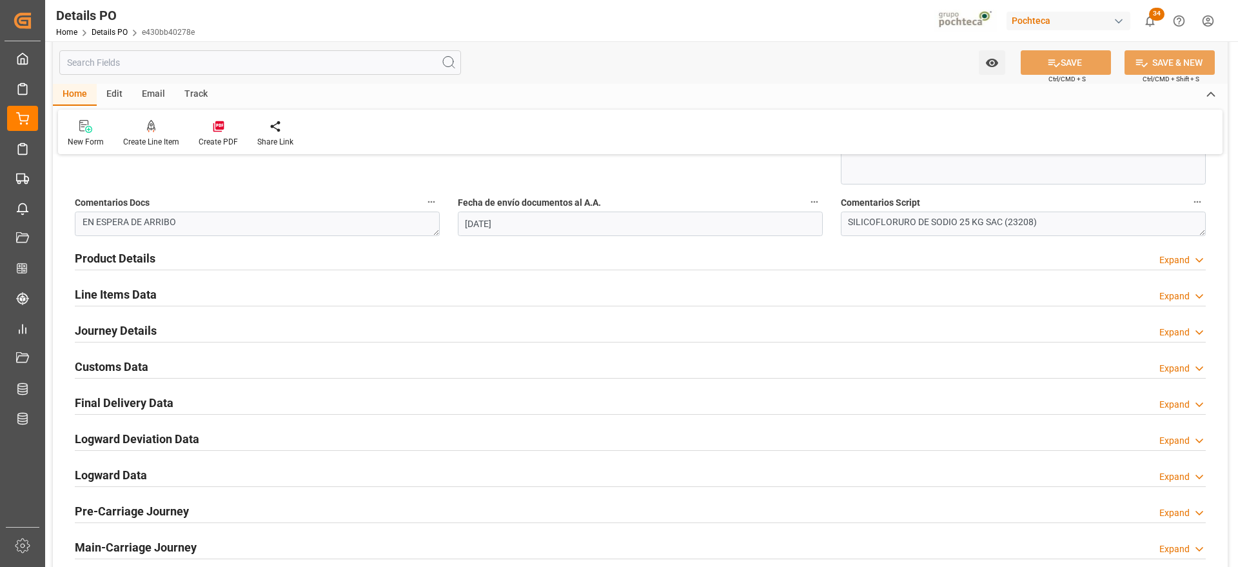
click at [119, 363] on h2 "Customs Data" at bounding box center [111, 366] width 73 height 17
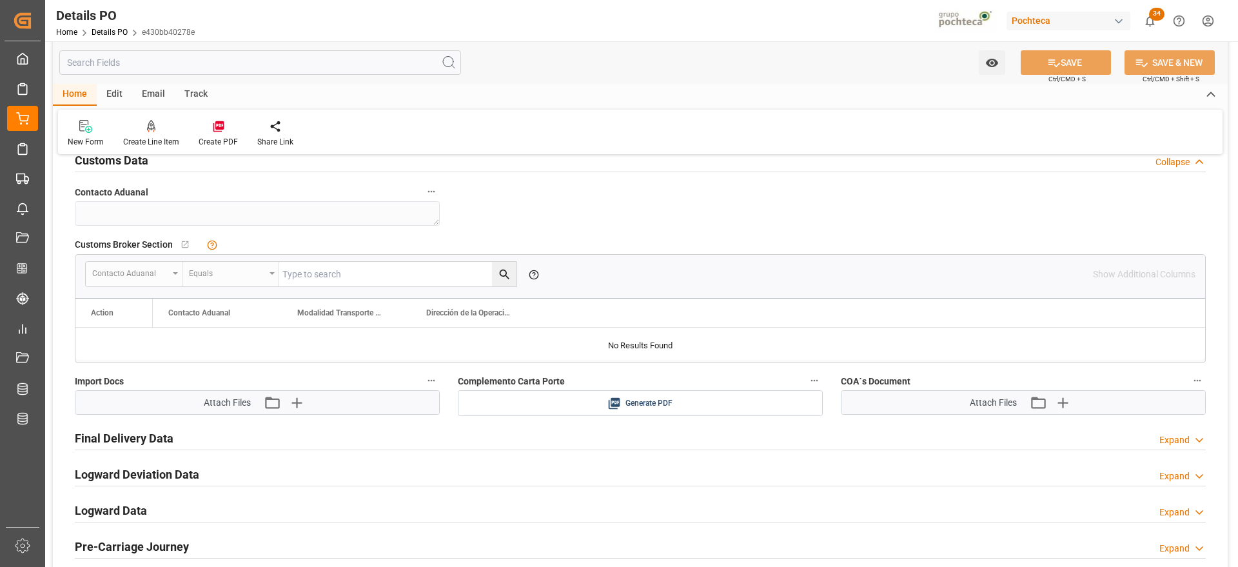
scroll to position [967, 0]
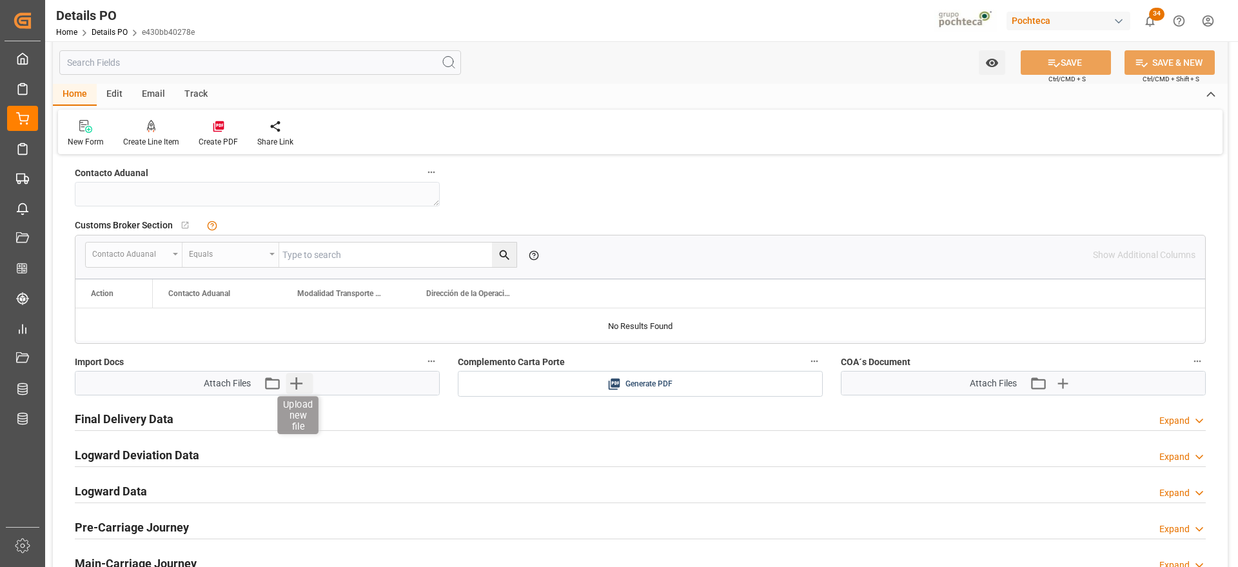
click at [296, 383] on icon "button" at bounding box center [296, 383] width 12 height 12
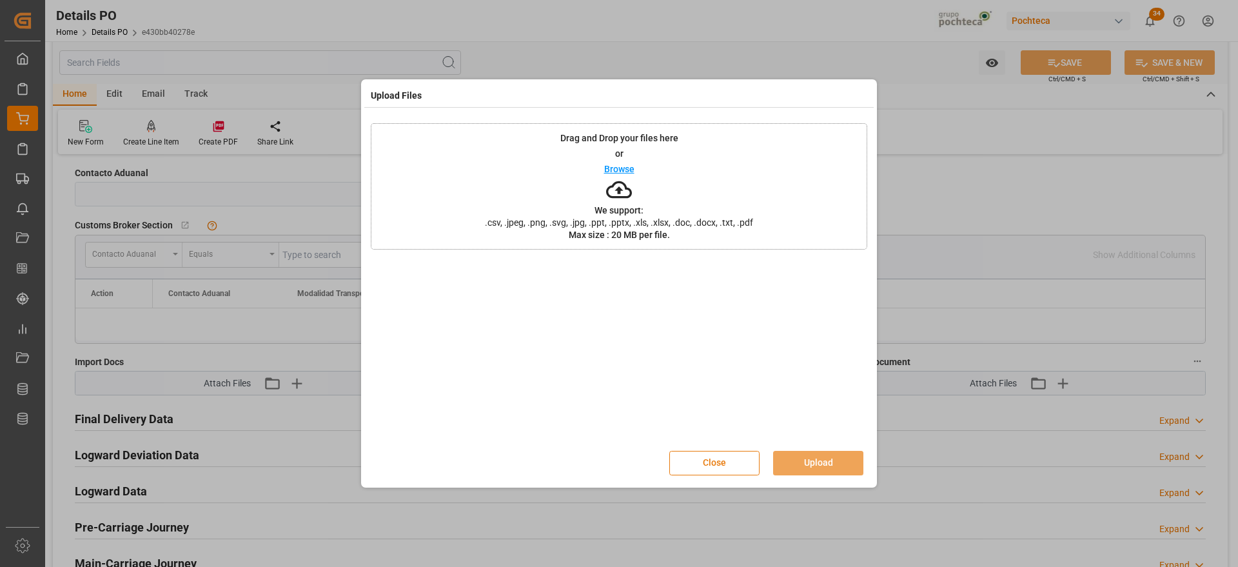
click at [727, 455] on button "Close" at bounding box center [714, 463] width 90 height 24
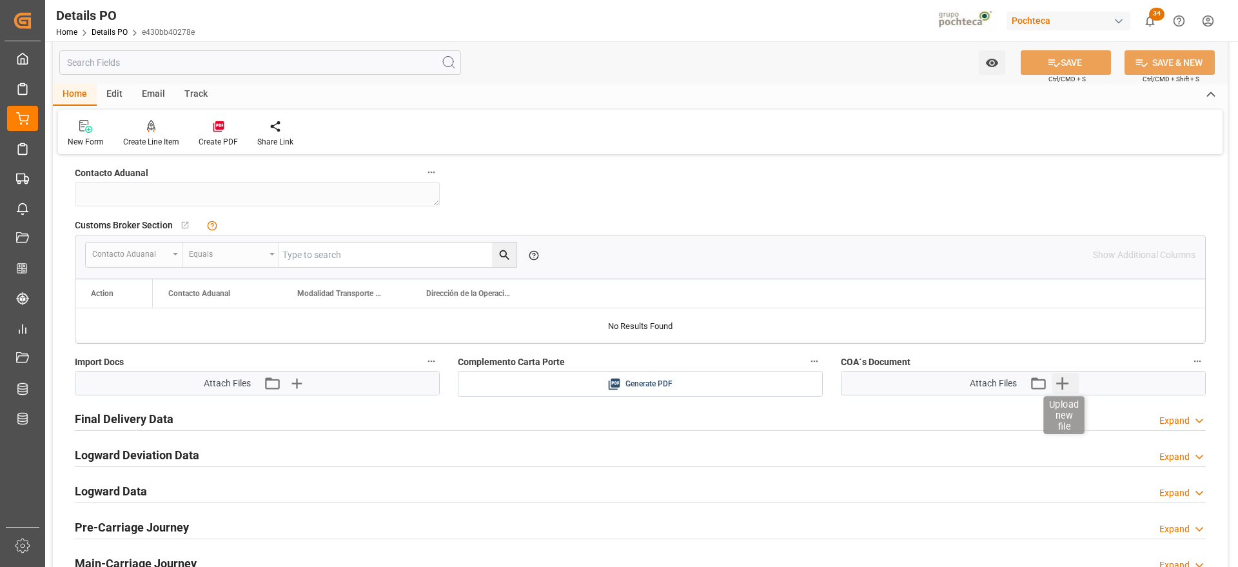
click at [1066, 384] on icon "button" at bounding box center [1061, 383] width 21 height 21
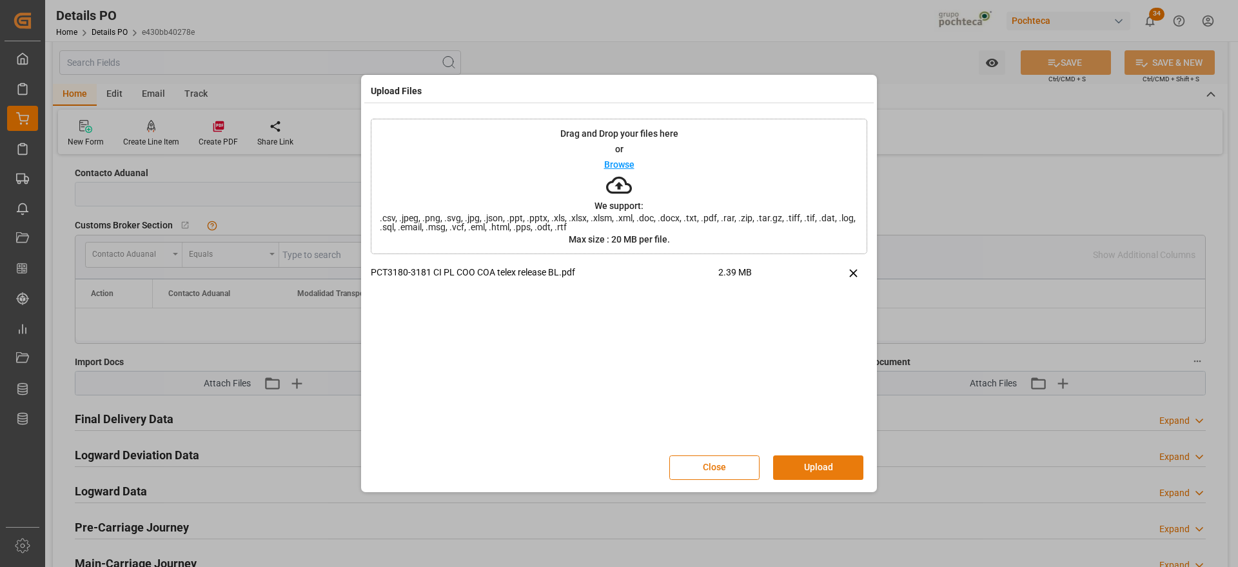
click at [824, 463] on button "Upload" at bounding box center [818, 467] width 90 height 24
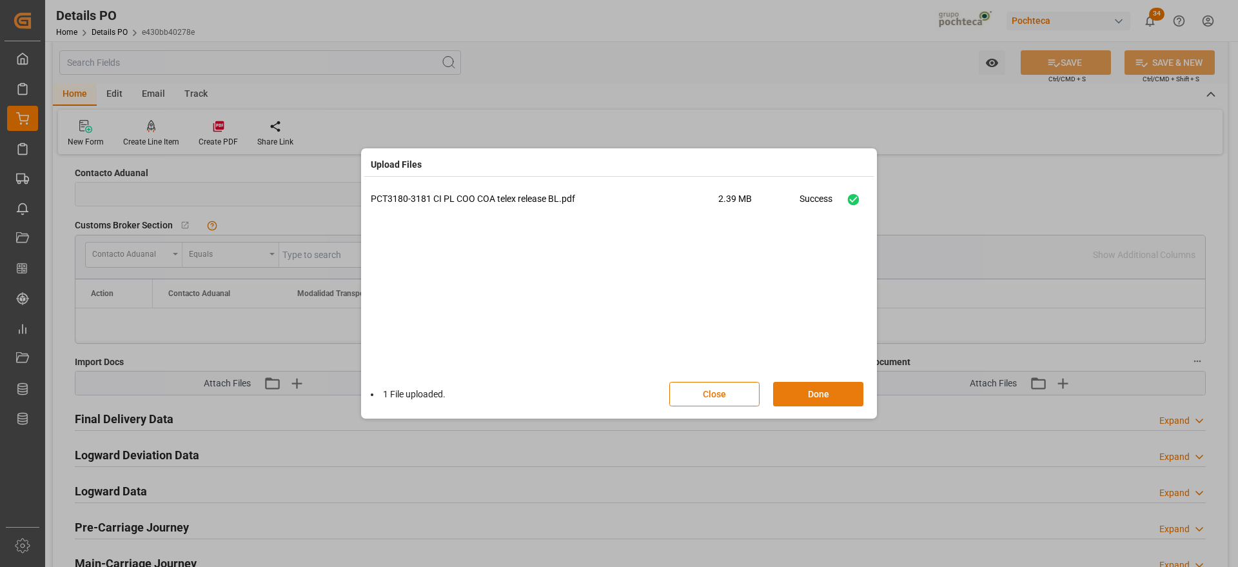
click at [821, 390] on button "Done" at bounding box center [818, 394] width 90 height 24
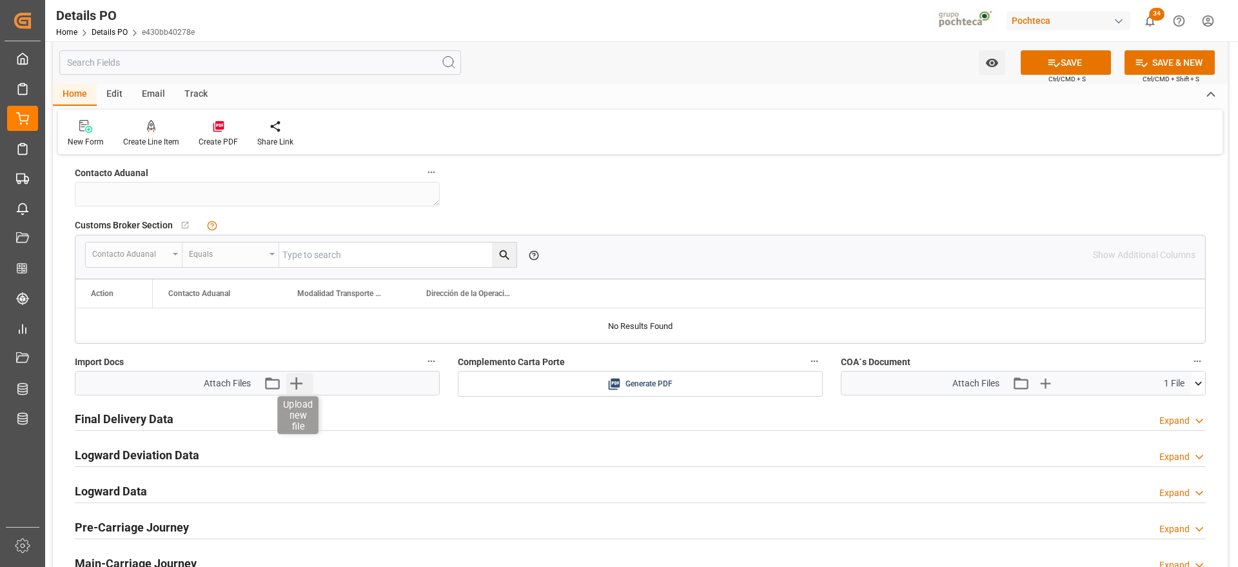
click at [295, 384] on icon "button" at bounding box center [296, 383] width 21 height 21
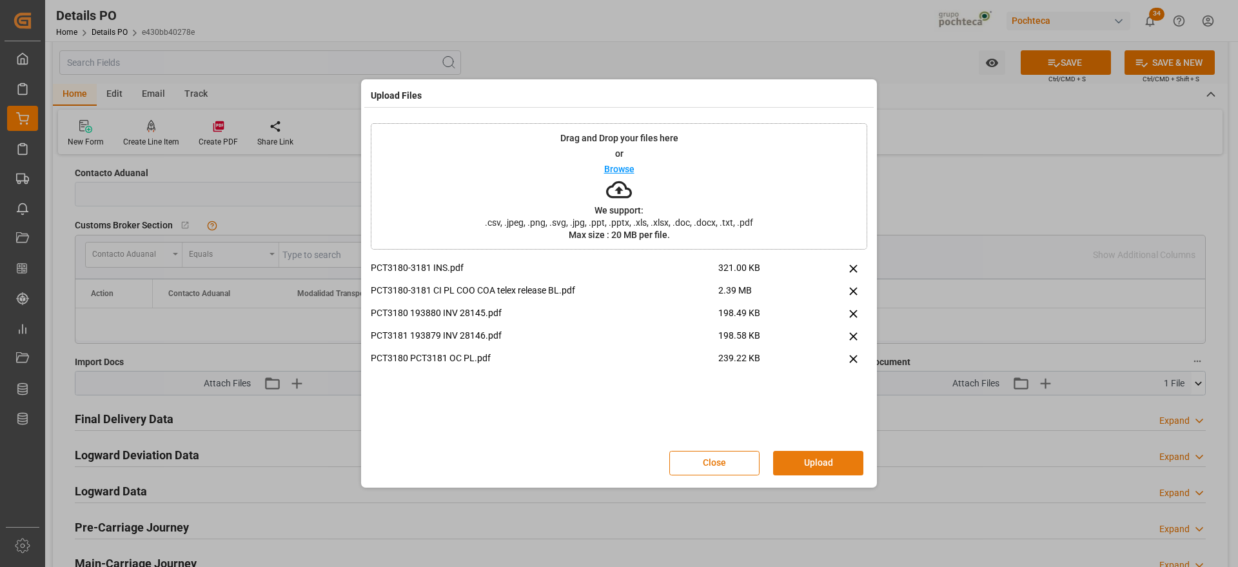
click at [817, 456] on button "Upload" at bounding box center [818, 463] width 90 height 24
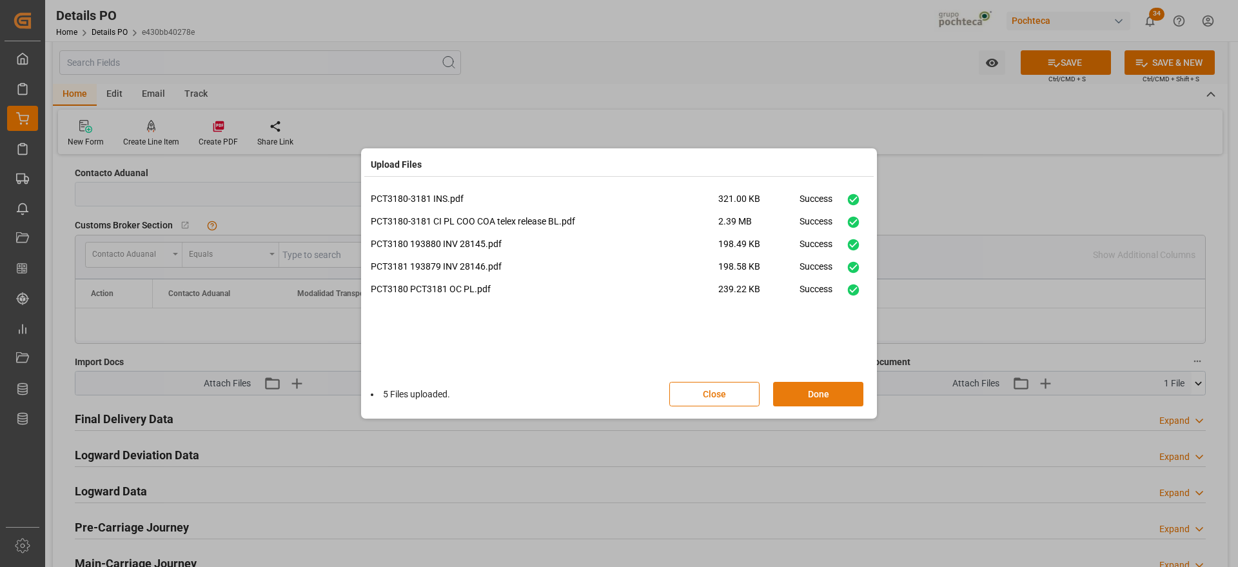
click at [824, 386] on button "Done" at bounding box center [818, 394] width 90 height 24
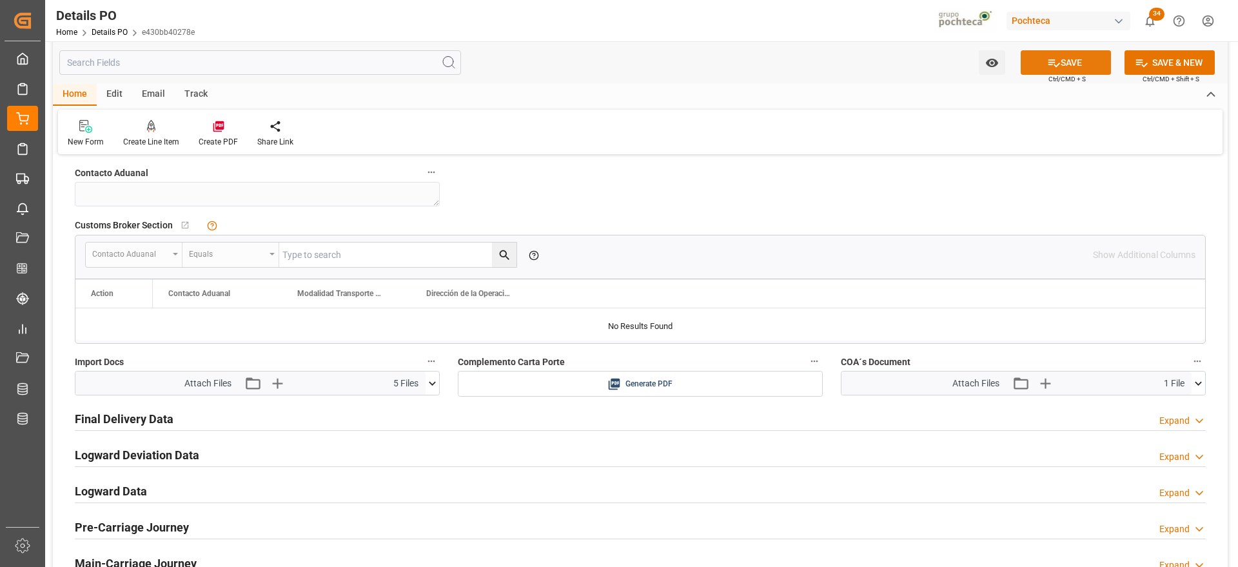
click at [1092, 61] on button "SAVE" at bounding box center [1065, 62] width 90 height 24
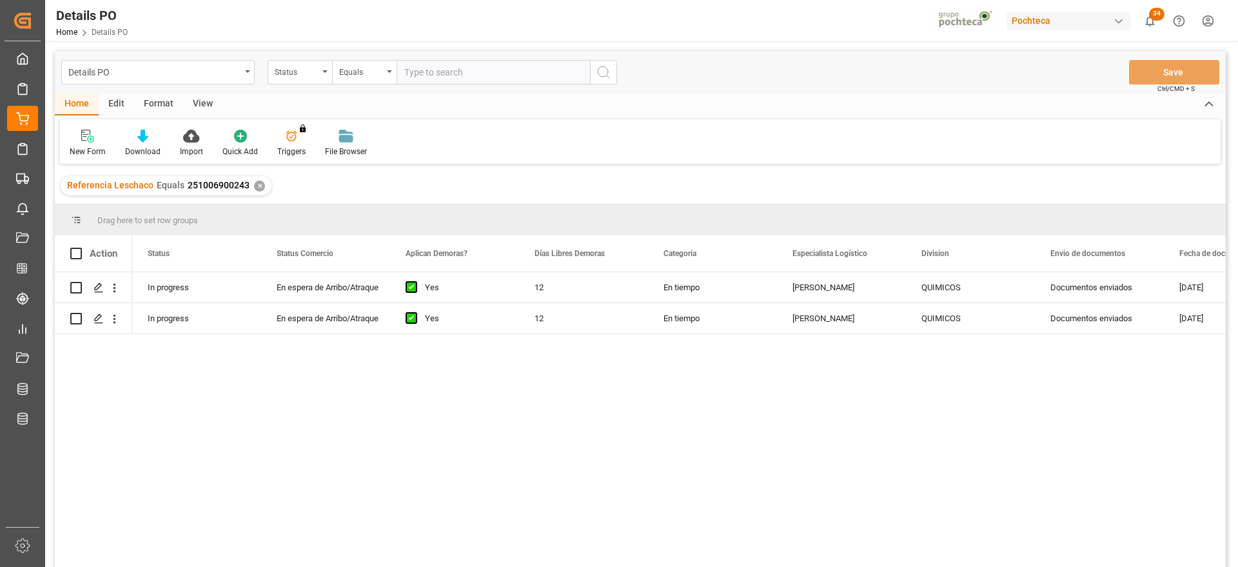
click at [260, 185] on div "✕" at bounding box center [259, 185] width 11 height 11
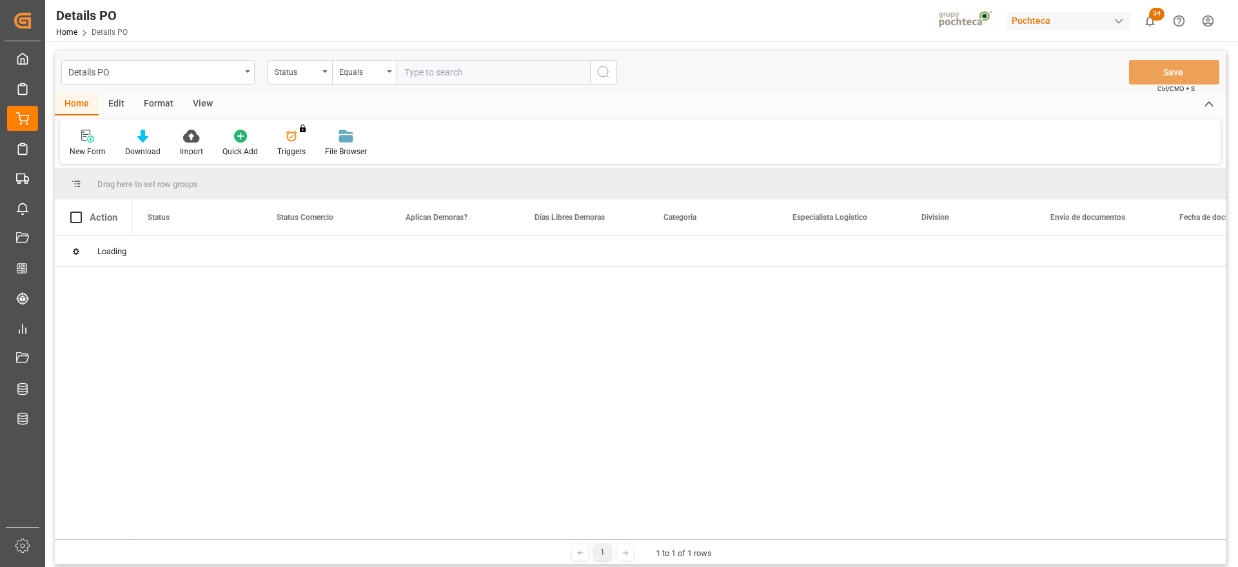
click at [301, 76] on div "Status" at bounding box center [297, 70] width 44 height 15
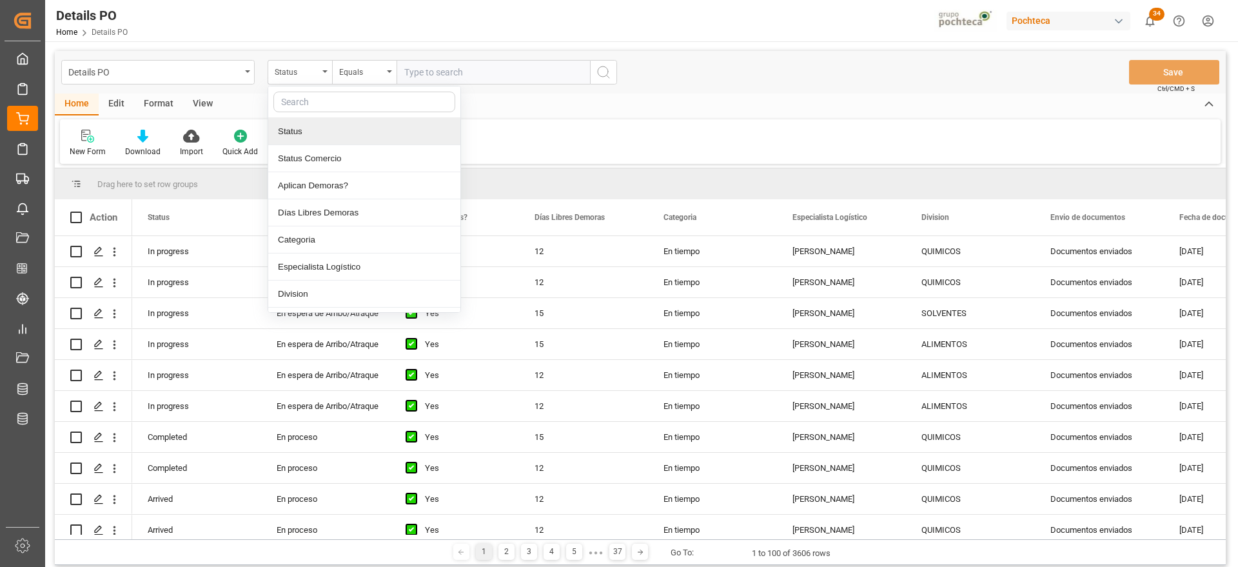
click at [336, 101] on input "text" at bounding box center [364, 102] width 182 height 21
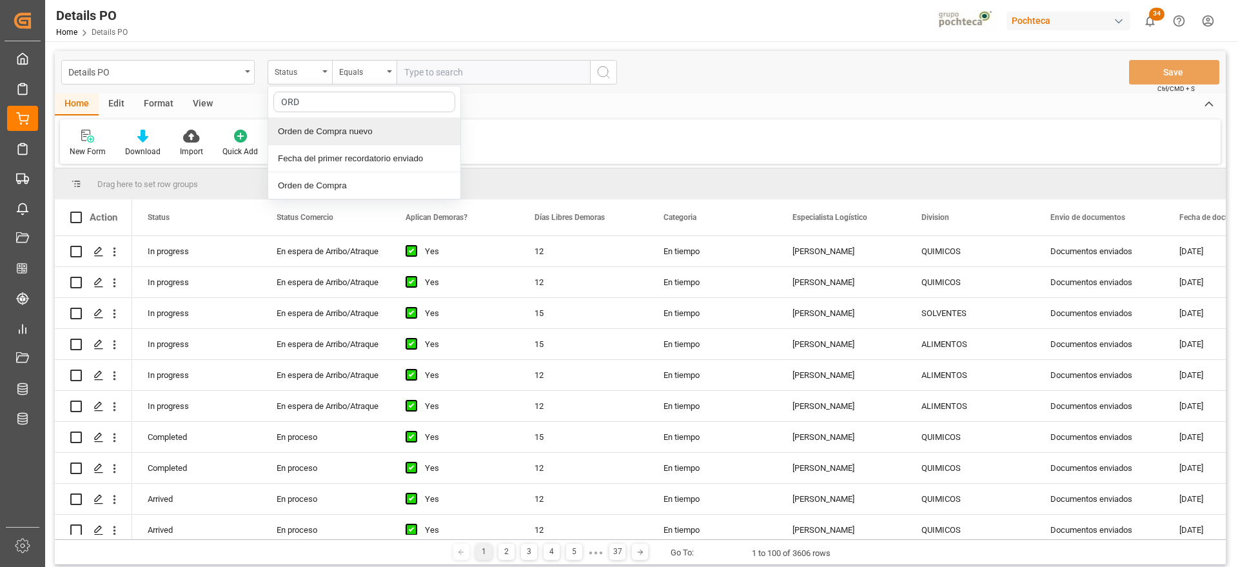
type input "ORDE"
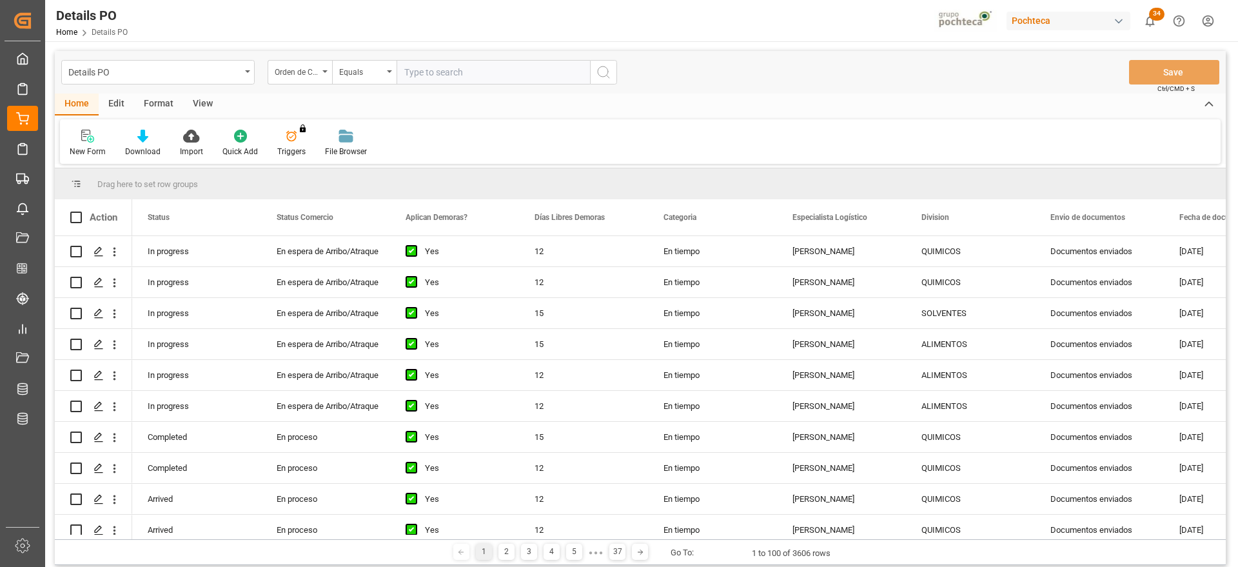
click at [429, 68] on input "text" at bounding box center [492, 72] width 193 height 24
paste input "5000307689"
type input "5000307689"
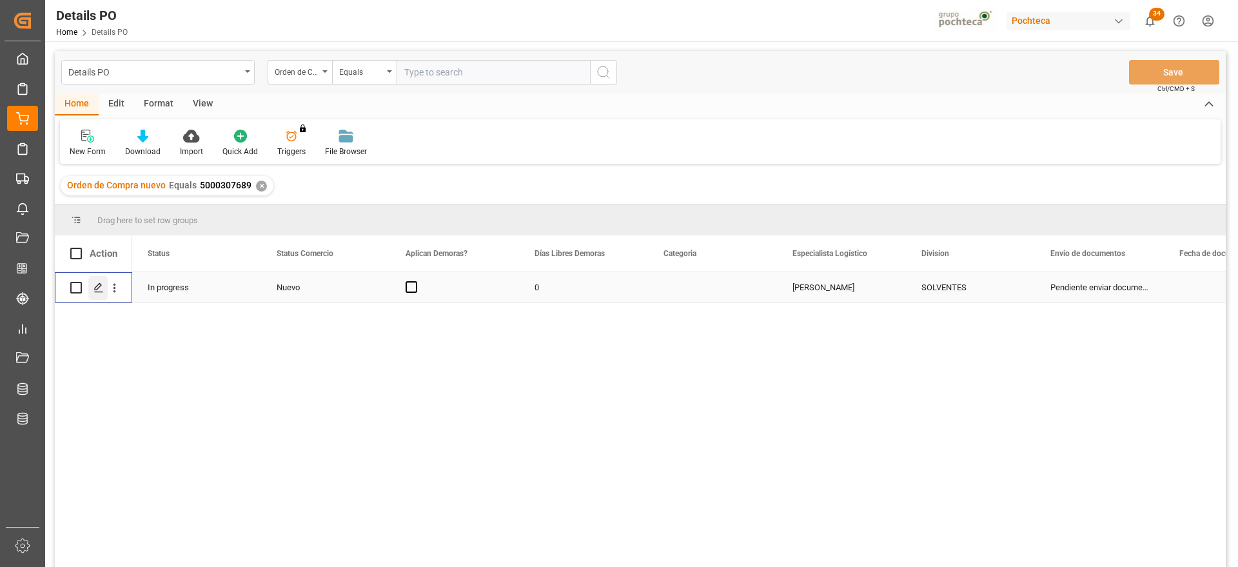
click at [101, 288] on icon "Press SPACE to select this row." at bounding box center [98, 287] width 10 height 10
click at [349, 289] on div "Nuevo" at bounding box center [326, 288] width 98 height 30
click at [367, 293] on icon "open menu" at bounding box center [365, 294] width 15 height 15
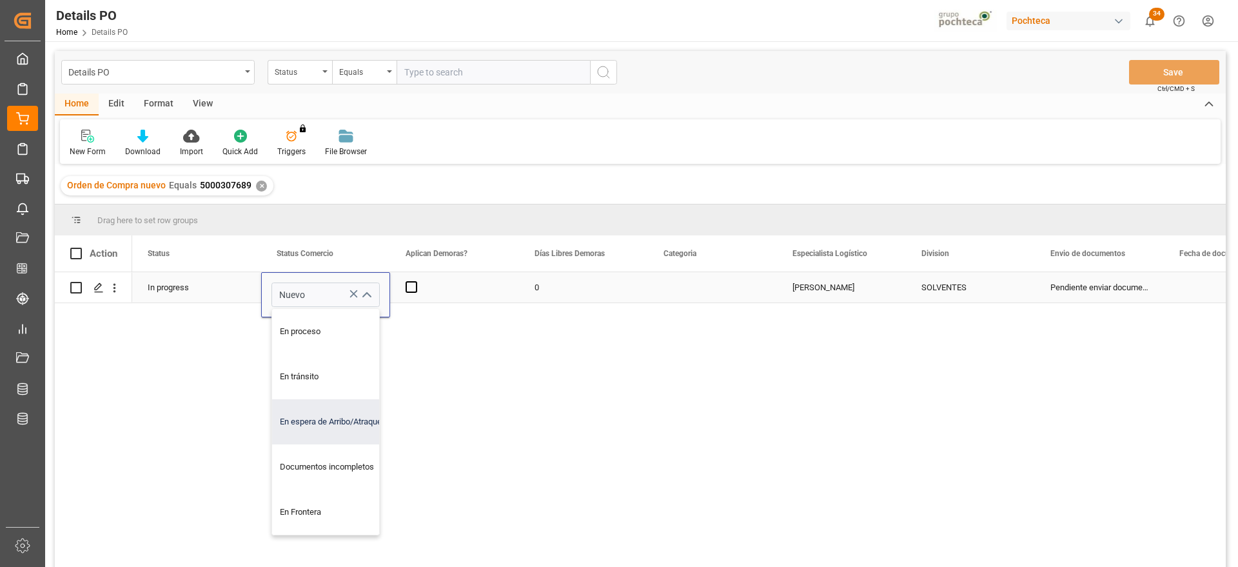
click at [346, 438] on div "En espera de Arribo/Atraque" at bounding box center [333, 421] width 122 height 45
type input "En espera de Arribo/Atraque"
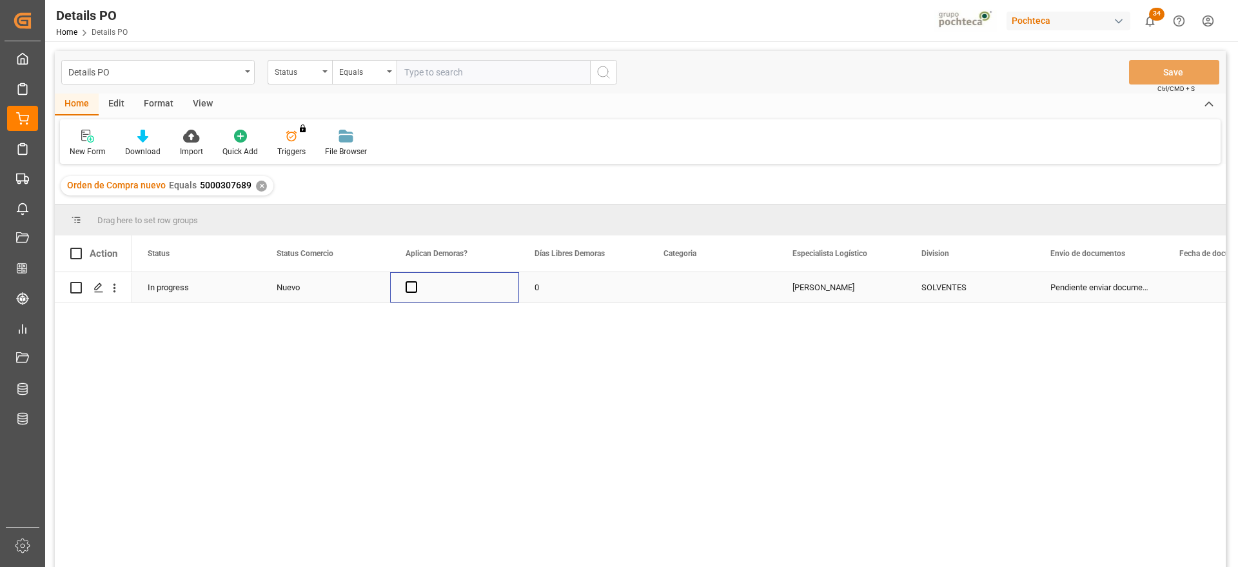
click at [417, 288] on div "Press SPACE to select this row." at bounding box center [454, 287] width 129 height 30
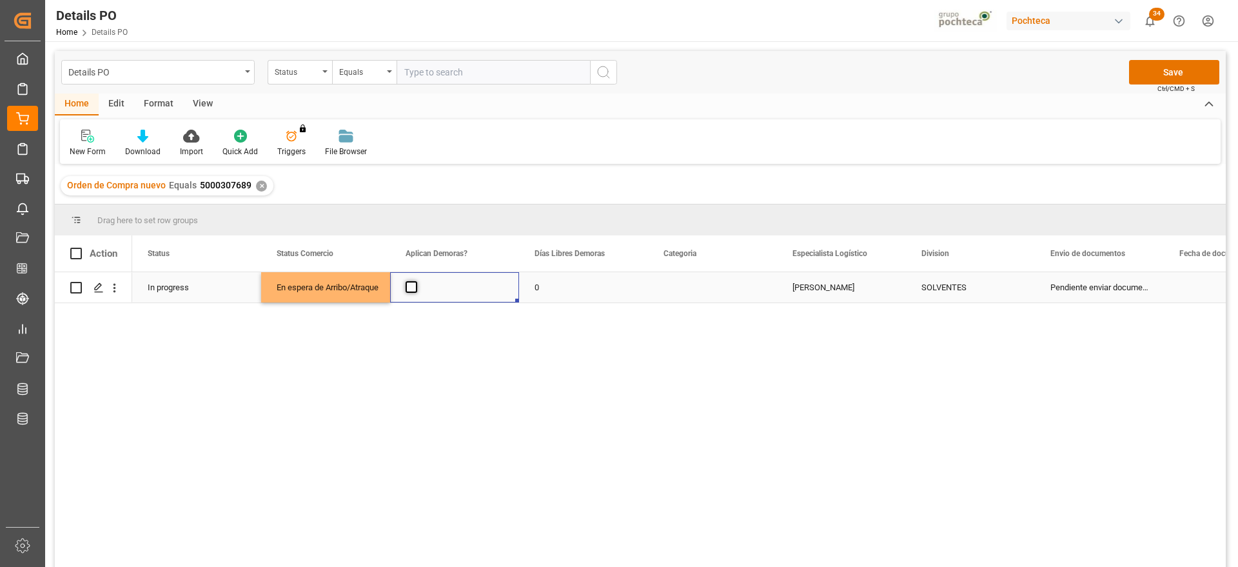
click at [409, 288] on span "Press SPACE to select this row." at bounding box center [411, 287] width 12 height 12
click at [415, 281] on input "Press SPACE to select this row." at bounding box center [415, 281] width 0 height 0
click at [565, 294] on div "0" at bounding box center [583, 287] width 129 height 30
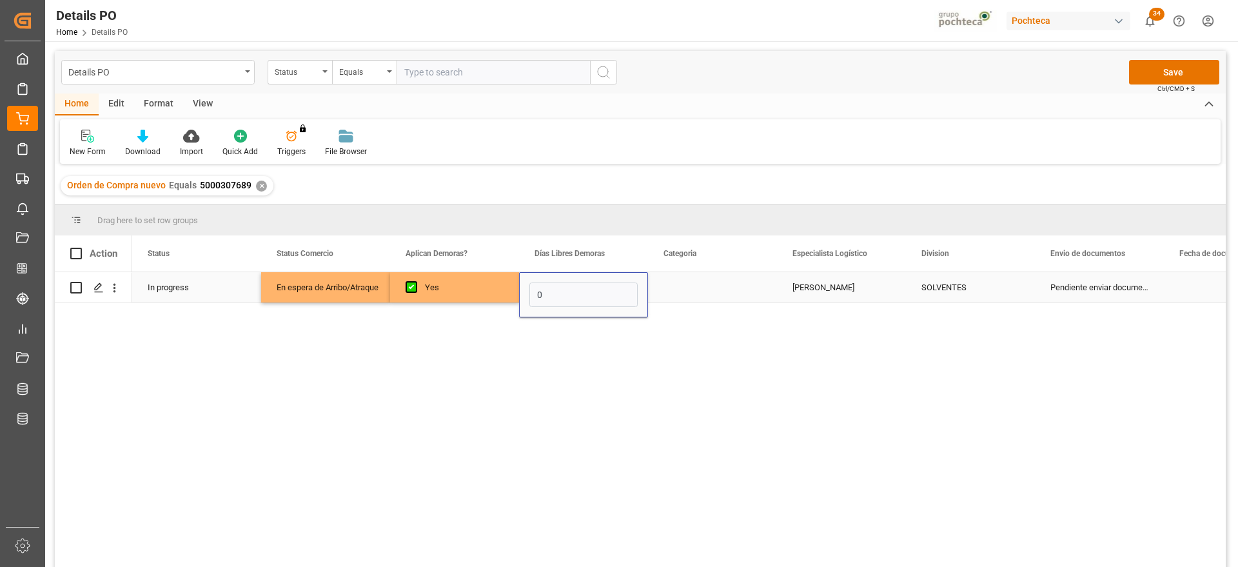
click at [565, 294] on input "0" at bounding box center [583, 294] width 108 height 24
type input "12"
click at [710, 281] on div "Press SPACE to select this row." at bounding box center [712, 287] width 129 height 30
click at [759, 293] on button "Select" at bounding box center [712, 294] width 108 height 24
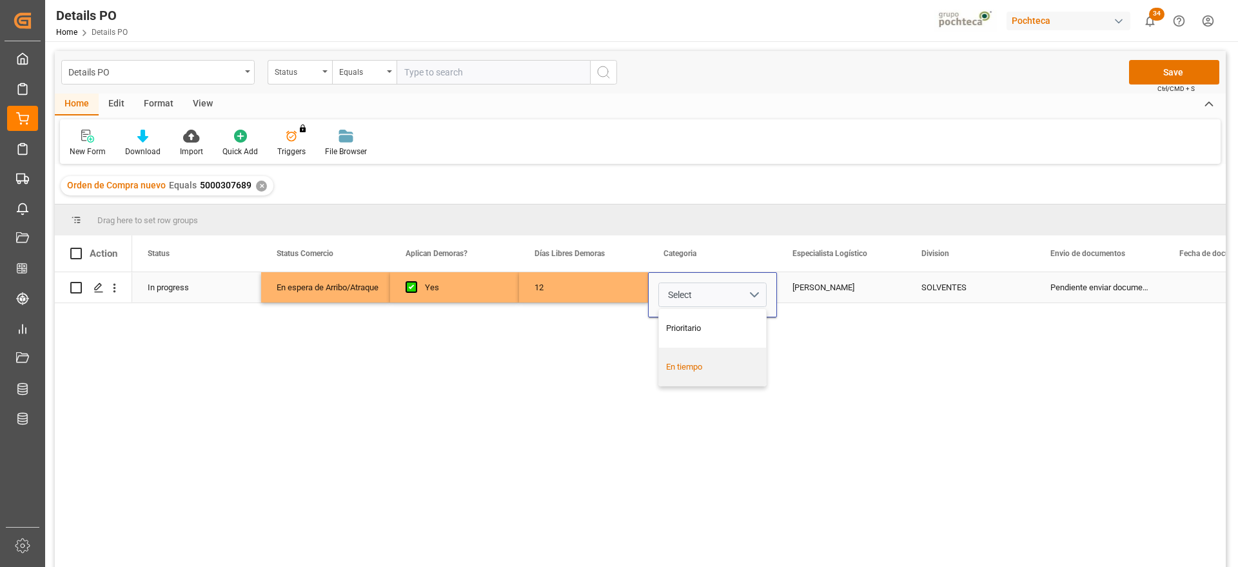
click at [743, 366] on div "En tiempo" at bounding box center [712, 366] width 93 height 13
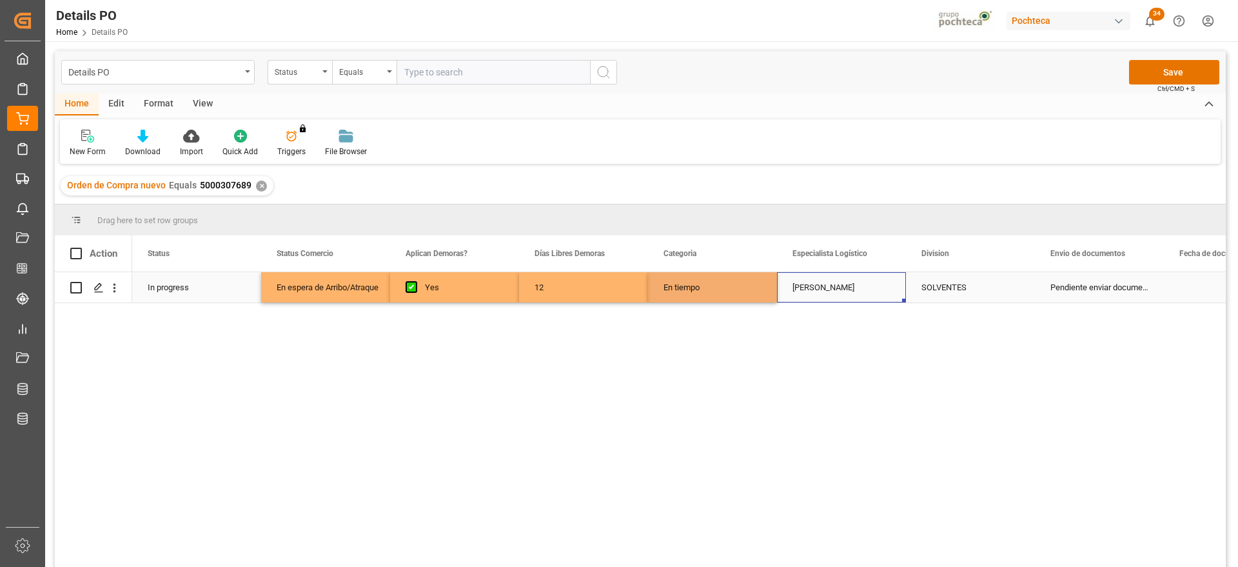
click at [855, 297] on div "[PERSON_NAME]" at bounding box center [841, 287] width 129 height 30
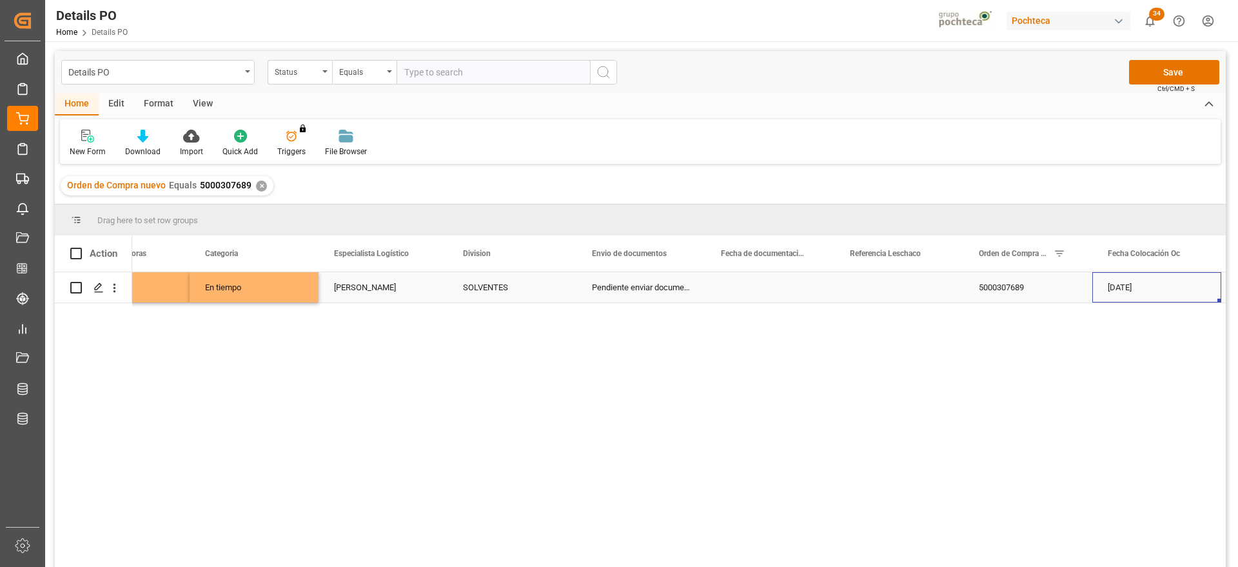
scroll to position [0, 458]
click at [794, 290] on div "Press SPACE to select this row." at bounding box center [769, 287] width 129 height 30
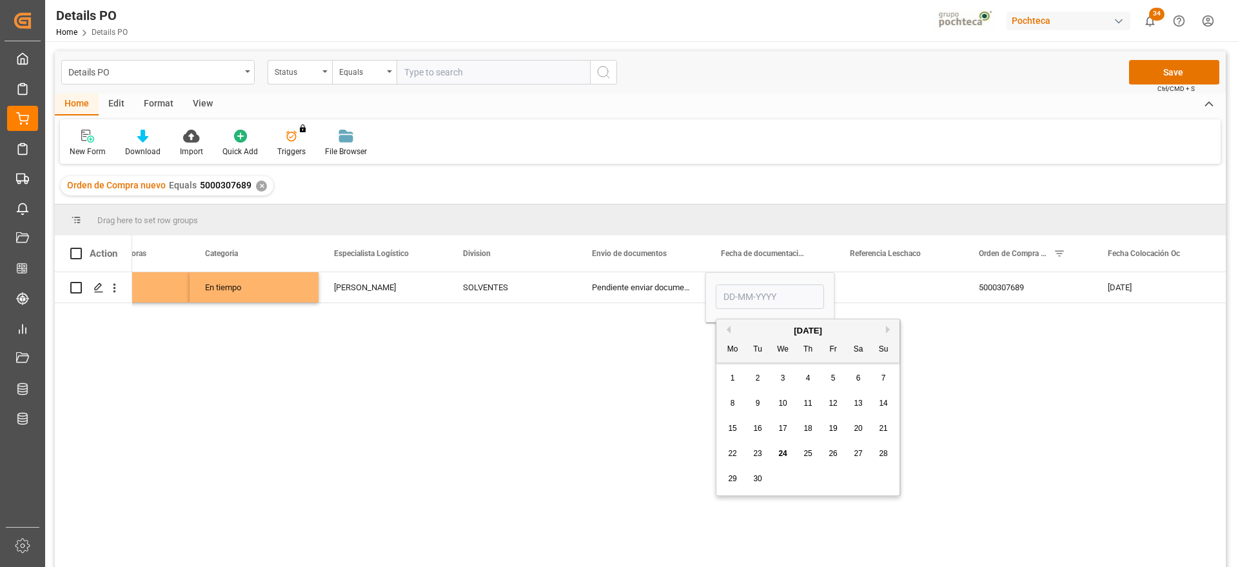
click at [831, 433] on div "19" at bounding box center [833, 428] width 16 height 15
type input "19-09-2025"
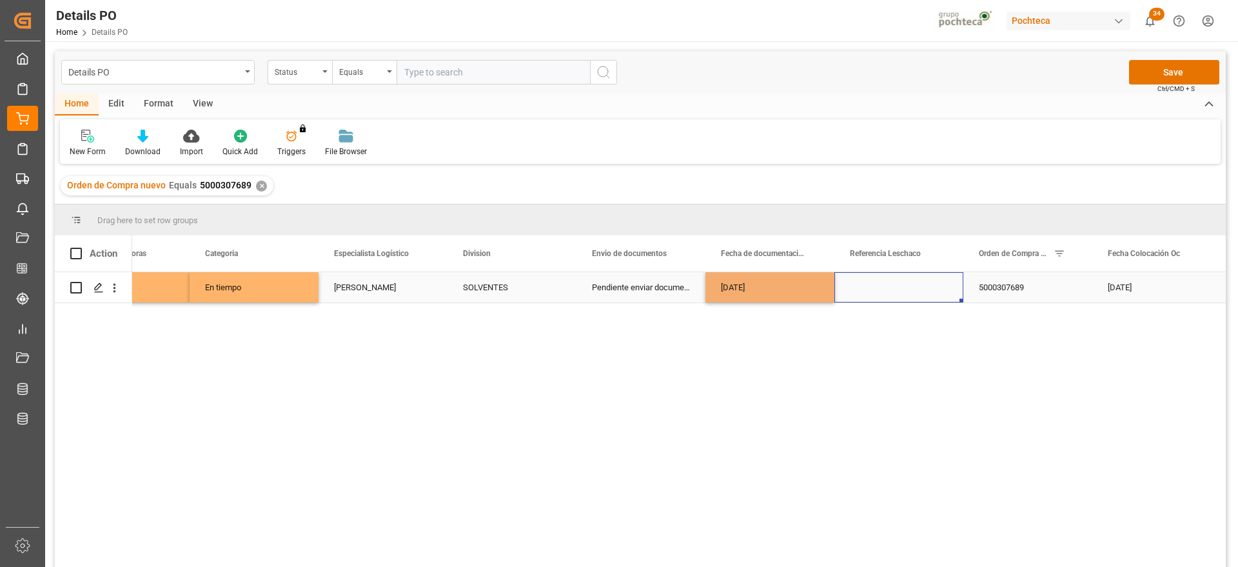
click at [892, 288] on div "Press SPACE to select this row." at bounding box center [898, 287] width 129 height 30
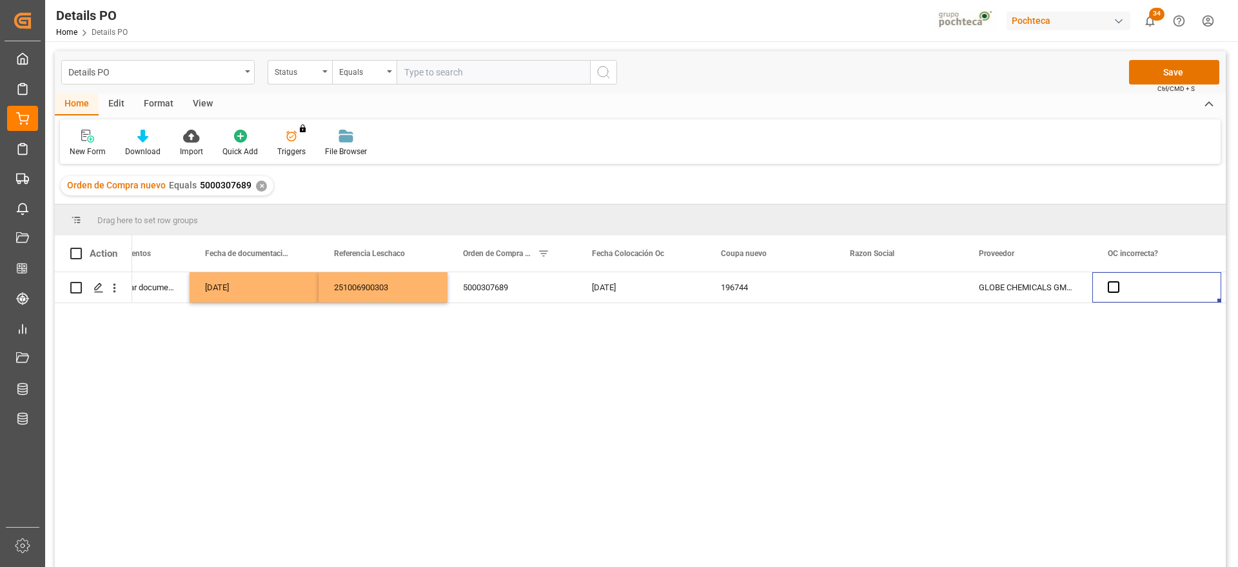
scroll to position [0, 1103]
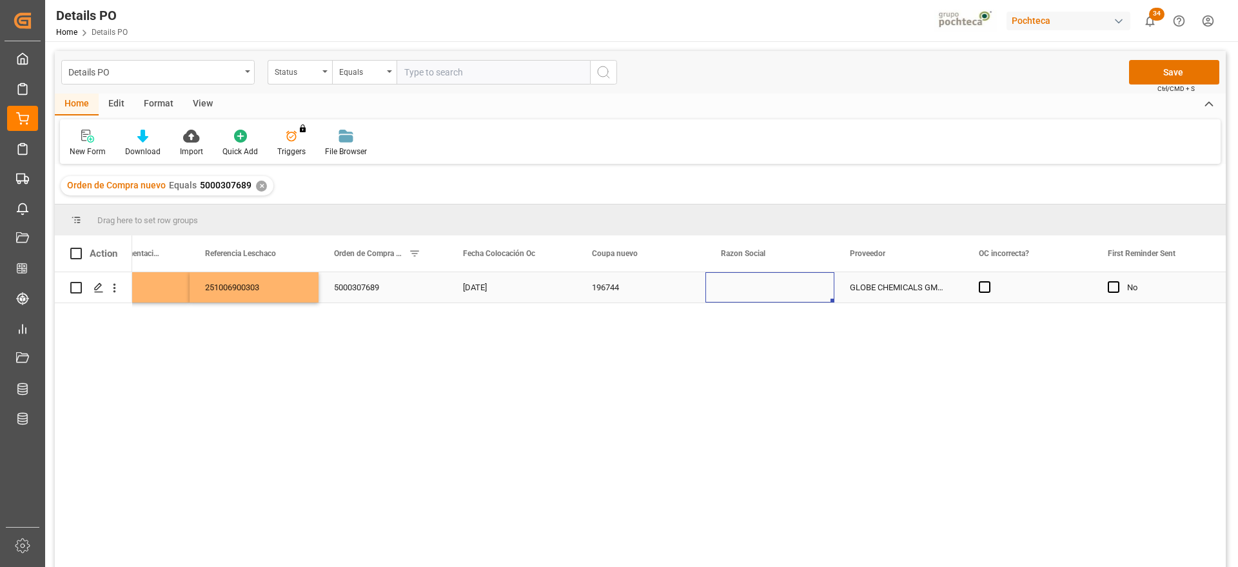
click at [786, 286] on div "Press SPACE to select this row." at bounding box center [769, 287] width 129 height 30
click at [804, 295] on icon "open menu" at bounding box center [810, 294] width 15 height 15
click at [793, 334] on div "Materias Primas" at bounding box center [782, 331] width 132 height 45
type input "Materias Primas"
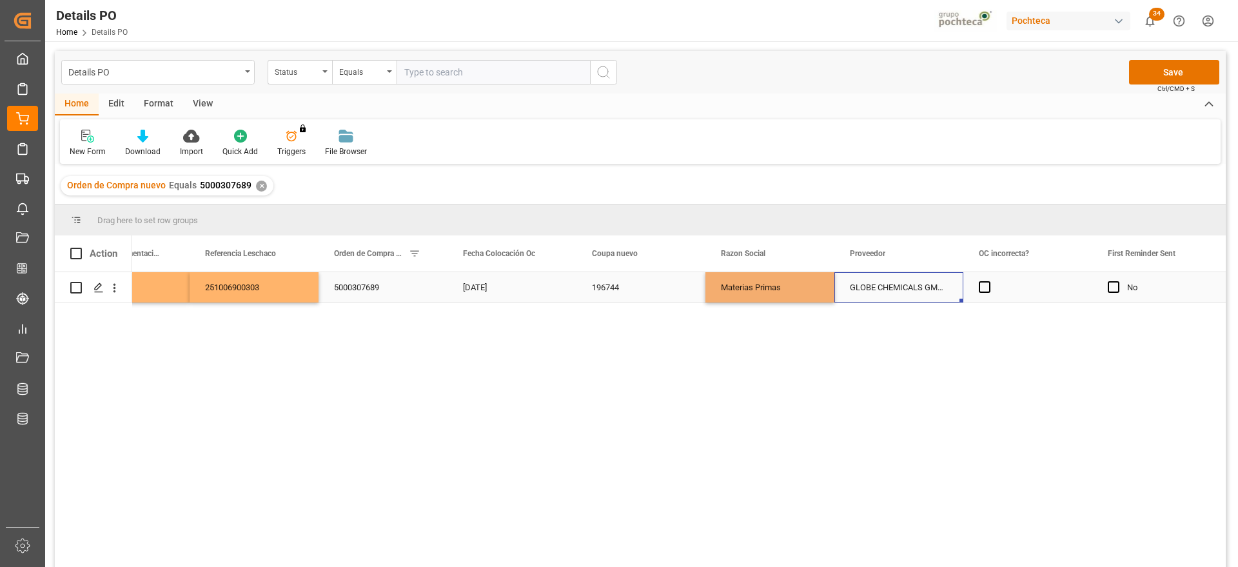
click at [897, 289] on div "GLOBE CHEMICALS GMBH" at bounding box center [898, 287] width 129 height 30
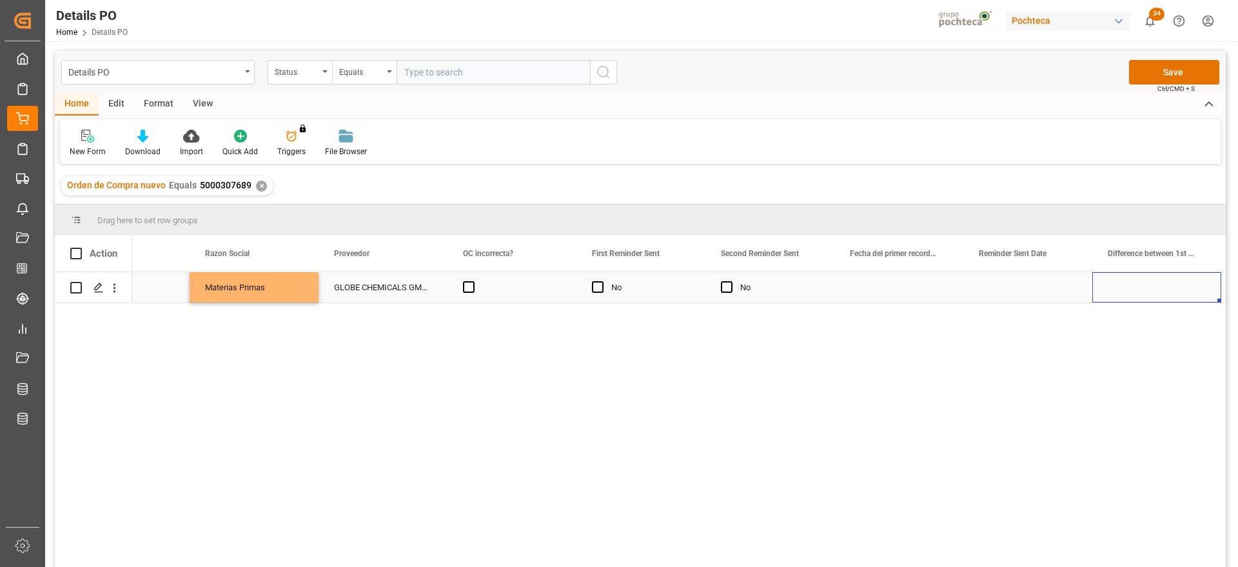
scroll to position [0, 1748]
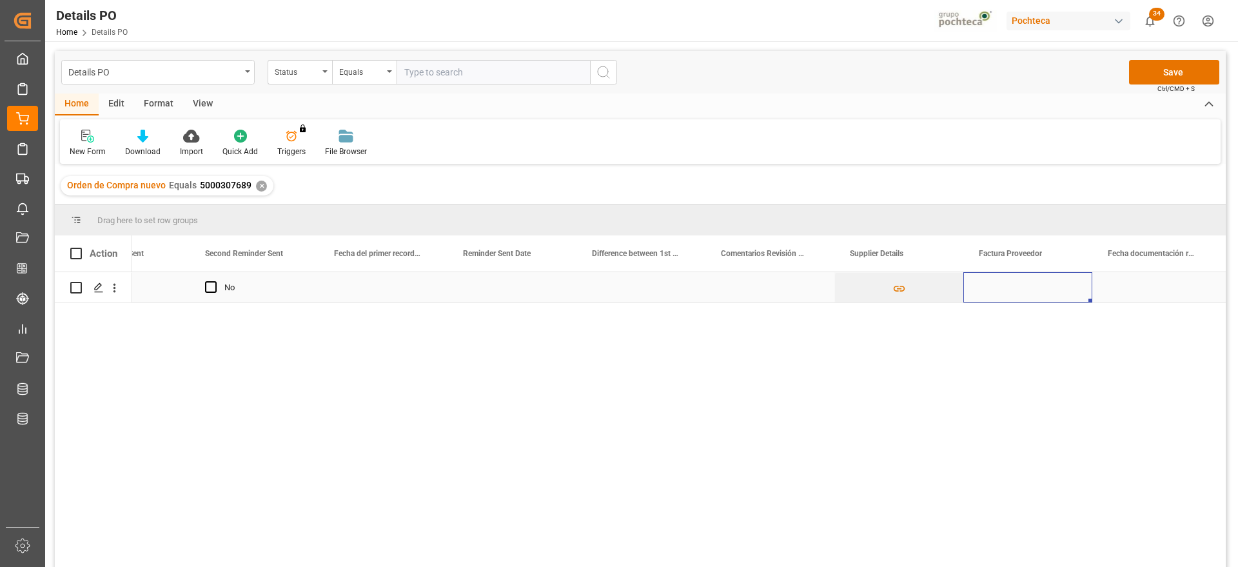
click at [1048, 284] on div "Press SPACE to select this row." at bounding box center [1027, 287] width 129 height 30
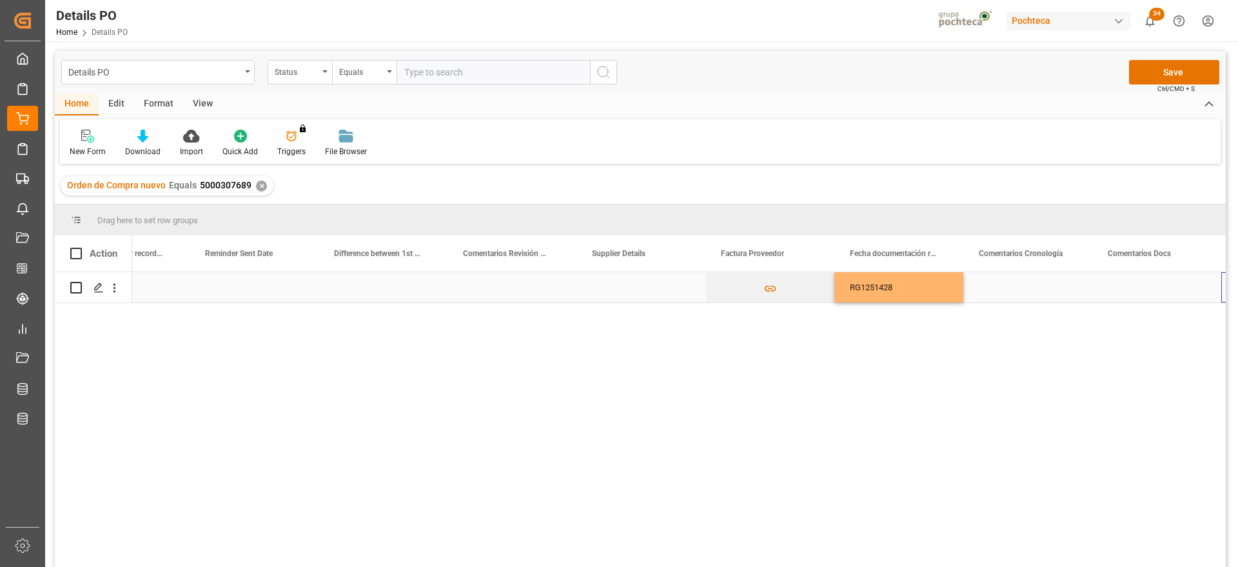
scroll to position [0, 2392]
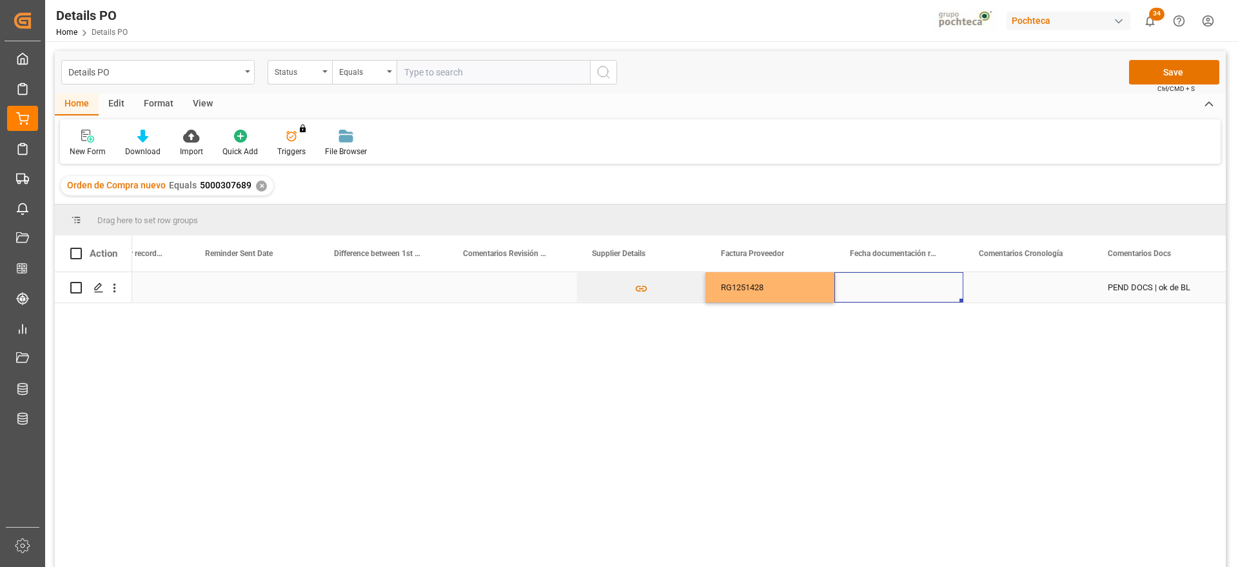
click at [919, 286] on div "Press SPACE to select this row." at bounding box center [898, 287] width 129 height 30
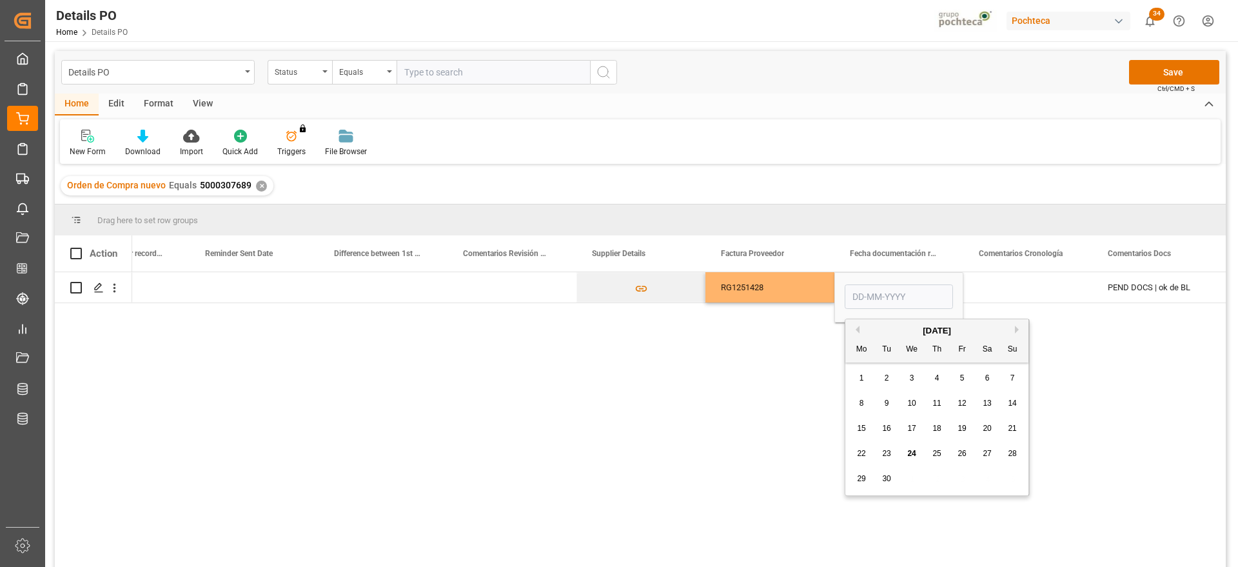
click at [964, 425] on span "19" at bounding box center [961, 428] width 8 height 9
type input "19-09-2025"
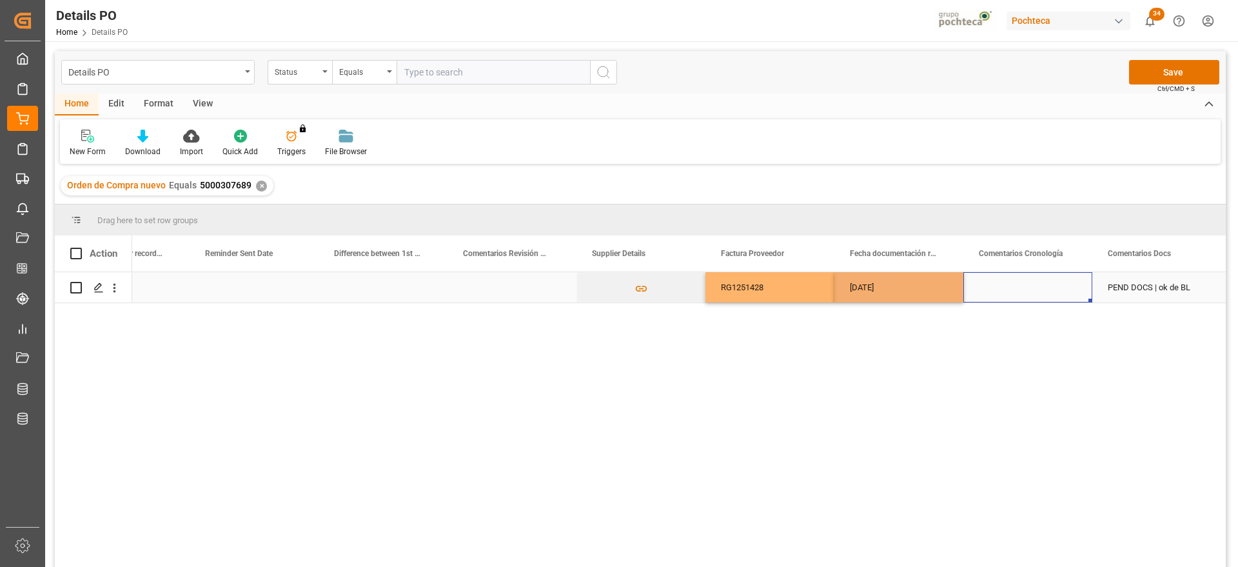
click at [1029, 293] on div "Press SPACE to select this row." at bounding box center [1027, 287] width 129 height 30
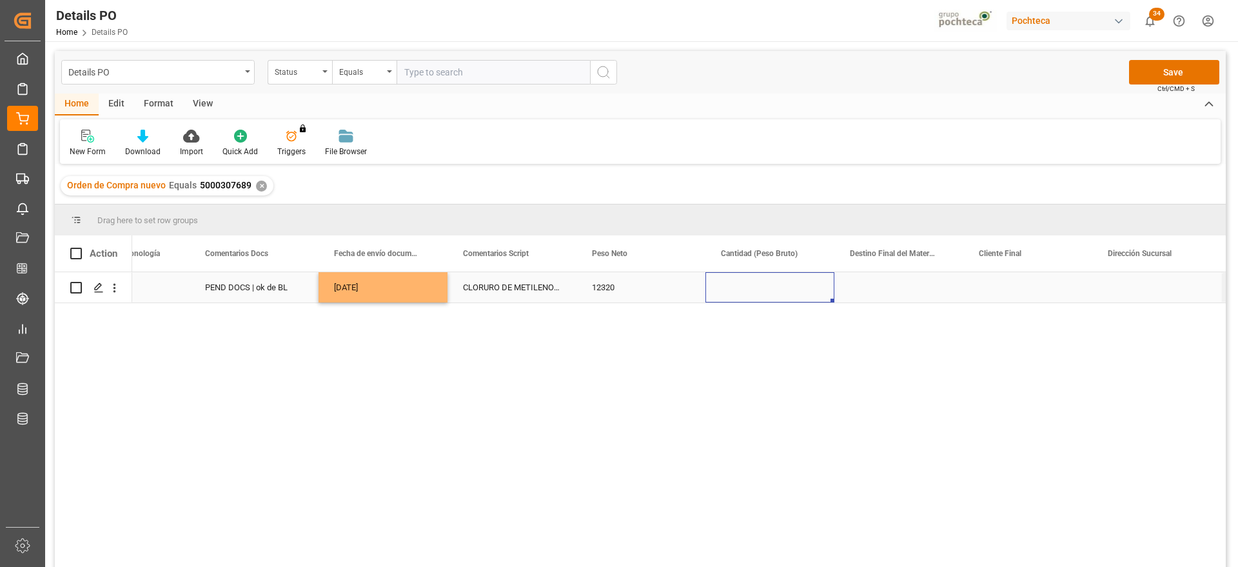
click at [737, 295] on div "Press SPACE to select this row." at bounding box center [769, 287] width 129 height 30
click at [737, 295] on input "Press SPACE to select this row." at bounding box center [770, 294] width 108 height 24
type input "25000"
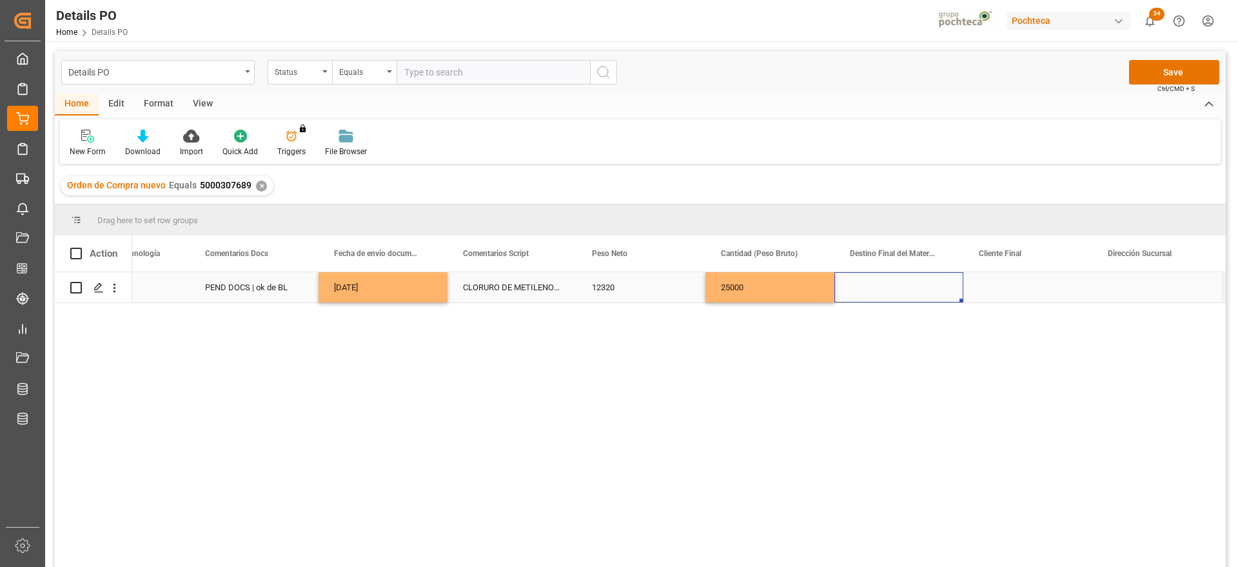
click at [860, 288] on div "Press SPACE to select this row." at bounding box center [898, 287] width 129 height 30
click at [860, 288] on div "Press SPACE to select this row." at bounding box center [898, 294] width 129 height 45
click at [860, 288] on input "Press SPACE to select this row." at bounding box center [898, 294] width 108 height 24
type input "SAN JOSE"
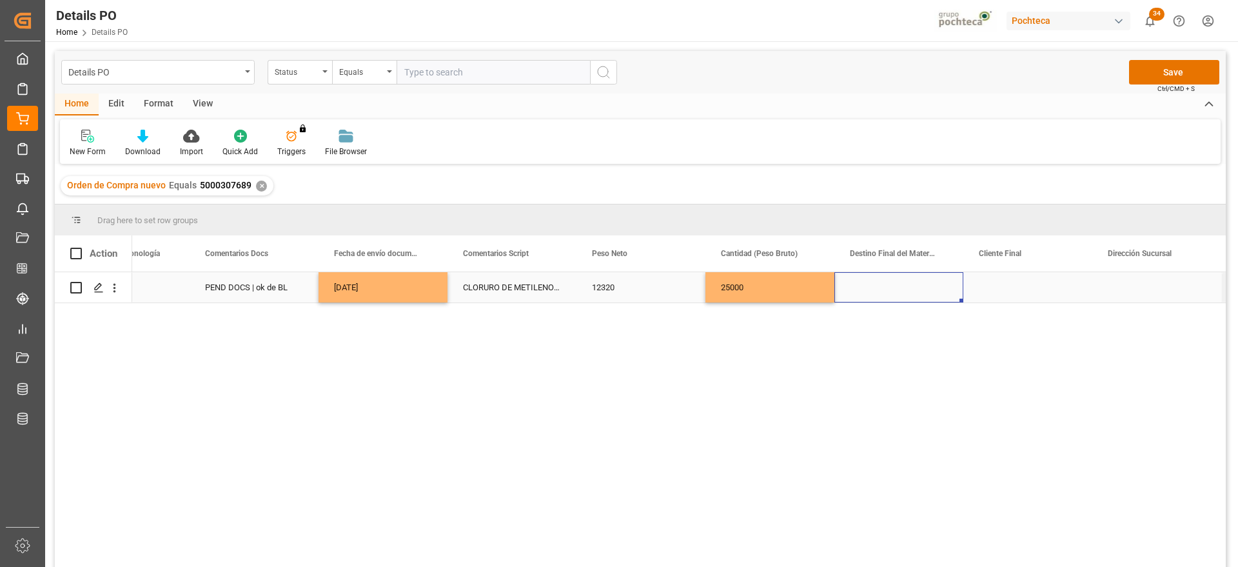
click at [860, 288] on div "Press SPACE to select this row." at bounding box center [898, 287] width 129 height 30
click at [860, 288] on input "Press SPACE to select this row." at bounding box center [898, 294] width 108 height 24
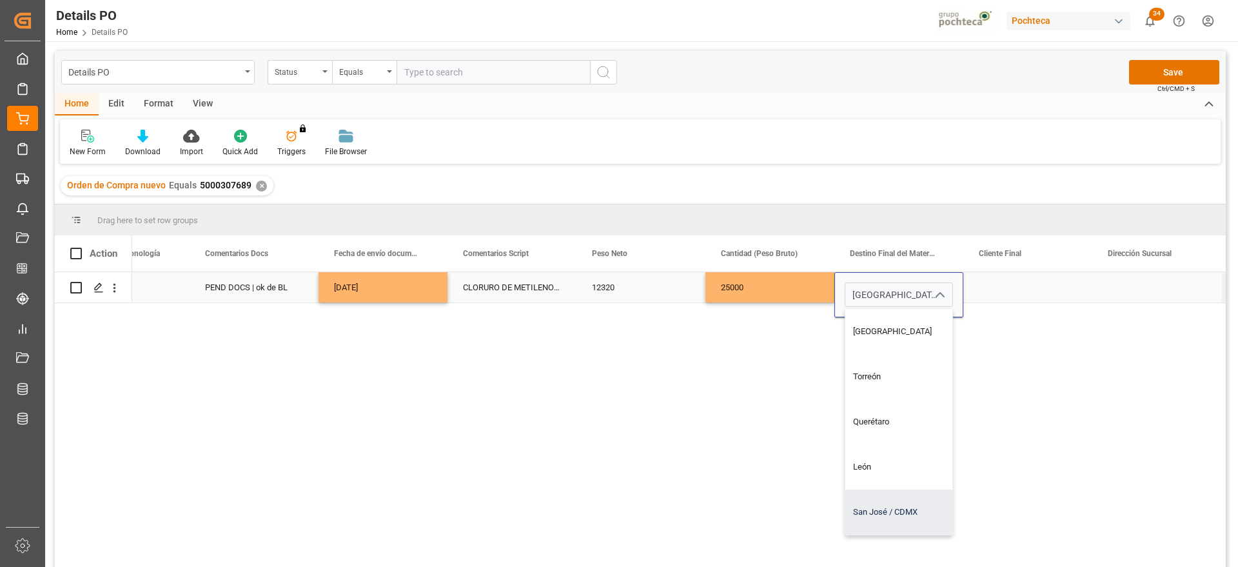
click at [874, 518] on div "San José / CDMX" at bounding box center [923, 511] width 156 height 45
type input "San José / CDMX"
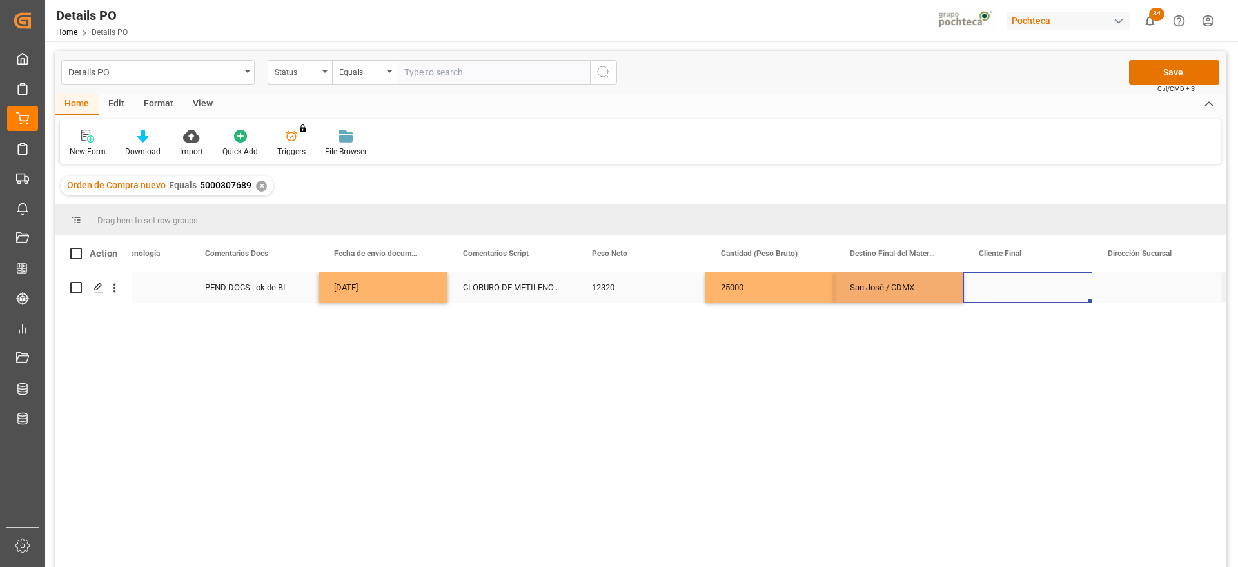
click at [1028, 285] on div "Press SPACE to select this row." at bounding box center [1027, 287] width 129 height 30
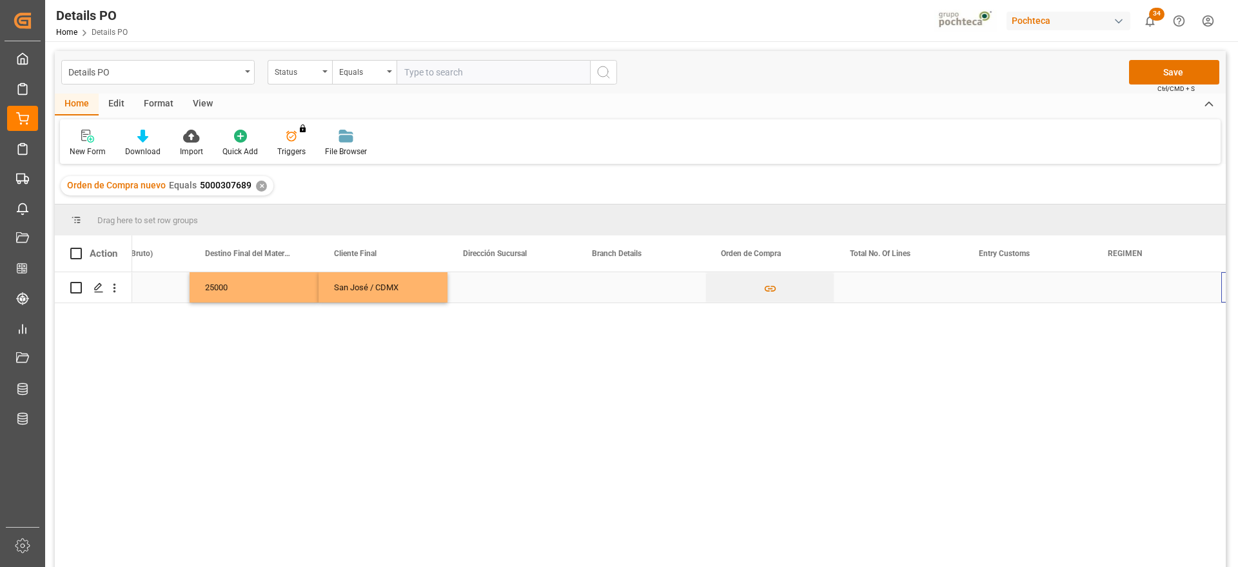
scroll to position [0, 3939]
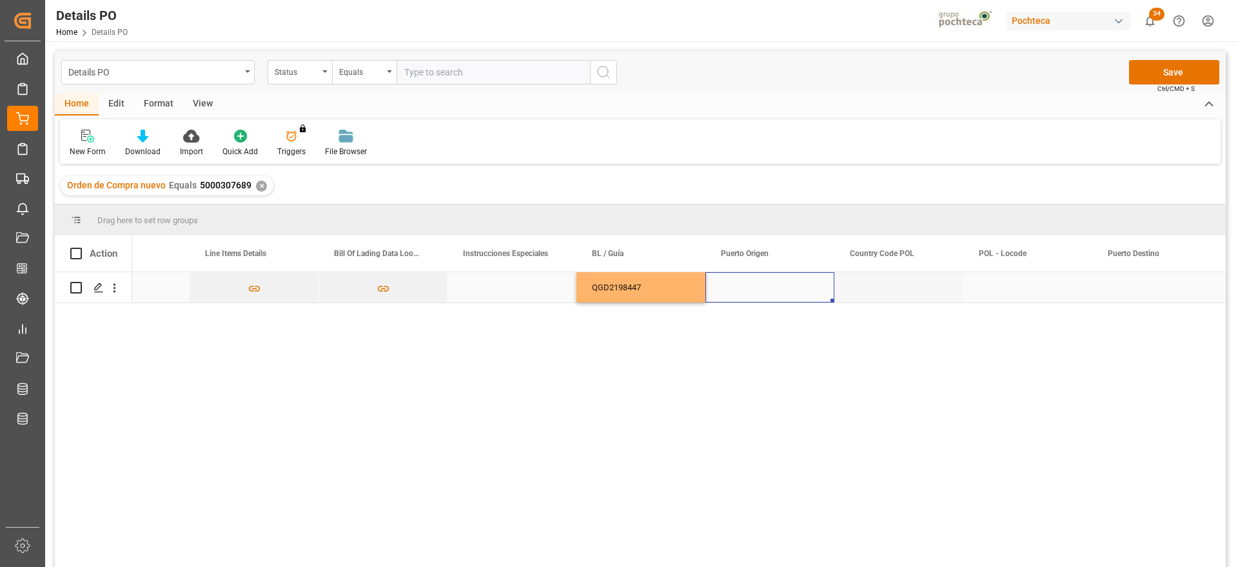
click at [743, 302] on div "Press SPACE to select this row." at bounding box center [769, 287] width 129 height 30
click at [795, 292] on div "Press SPACE to select this row." at bounding box center [769, 287] width 129 height 30
click at [795, 292] on input "Press SPACE to select this row." at bounding box center [770, 294] width 108 height 24
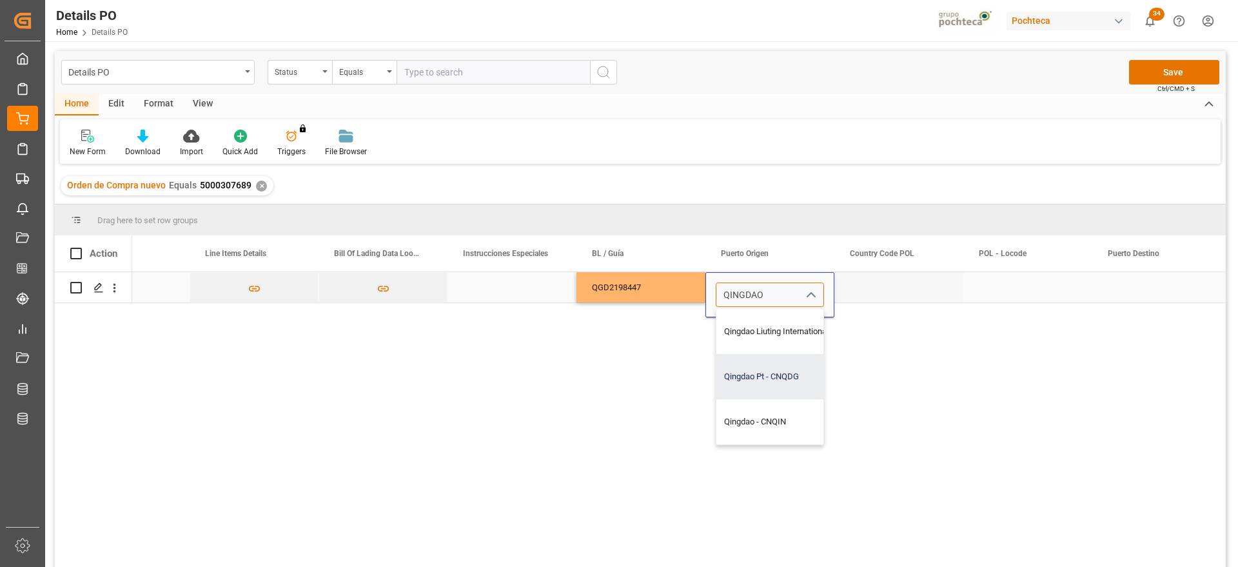
click at [764, 362] on div "Qingdao Pt - CNQDG" at bounding box center [799, 376] width 167 height 45
type input "Qingdao Pt - CNQDG"
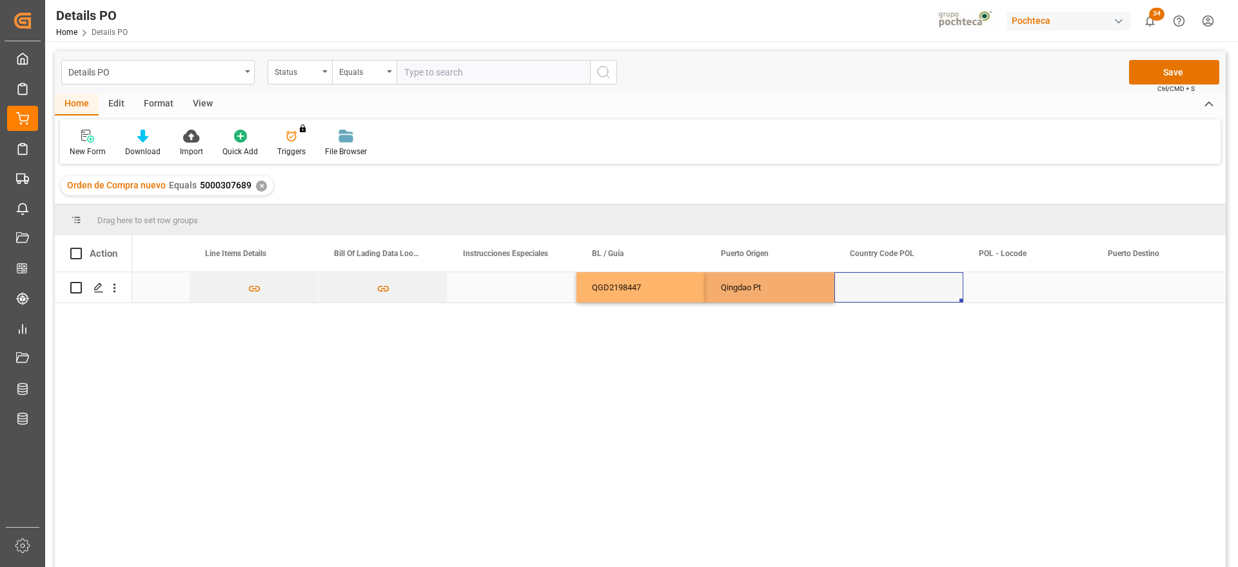
click at [901, 291] on div "Press SPACE to select this row." at bounding box center [898, 287] width 129 height 30
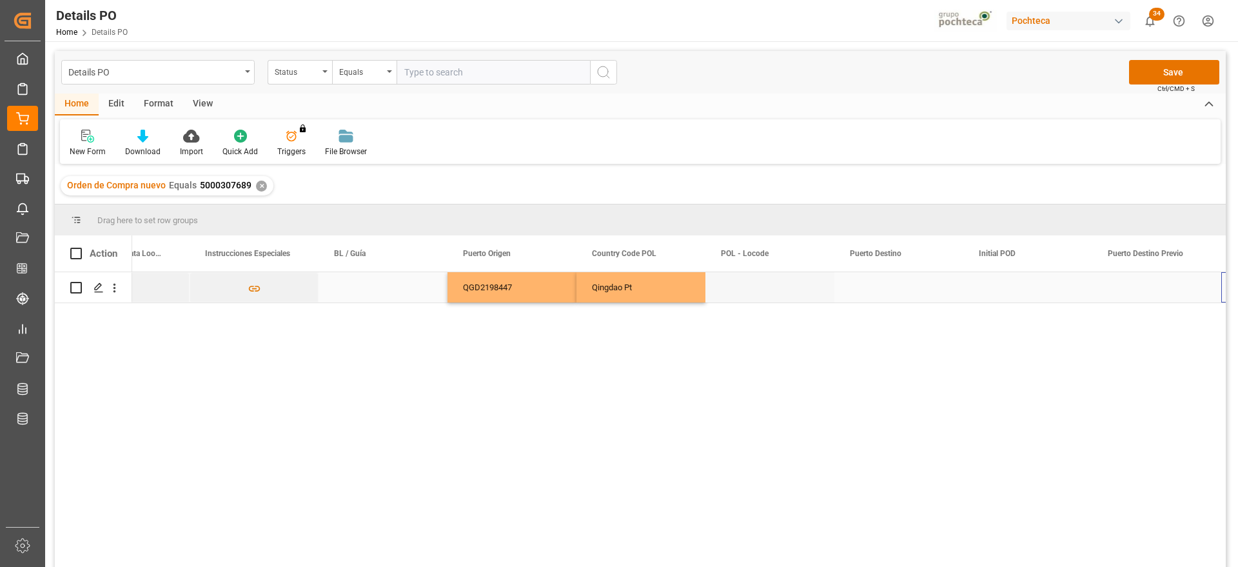
scroll to position [0, 5228]
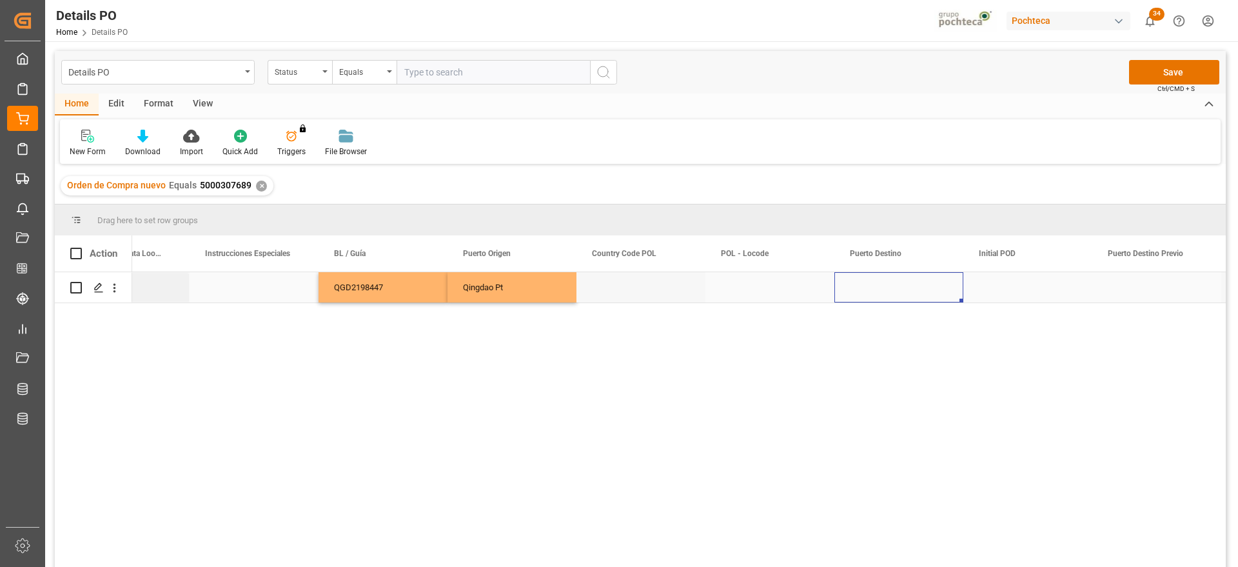
click at [901, 291] on div "Press SPACE to select this row." at bounding box center [898, 287] width 129 height 30
click at [901, 291] on input "Press SPACE to select this row." at bounding box center [898, 294] width 108 height 24
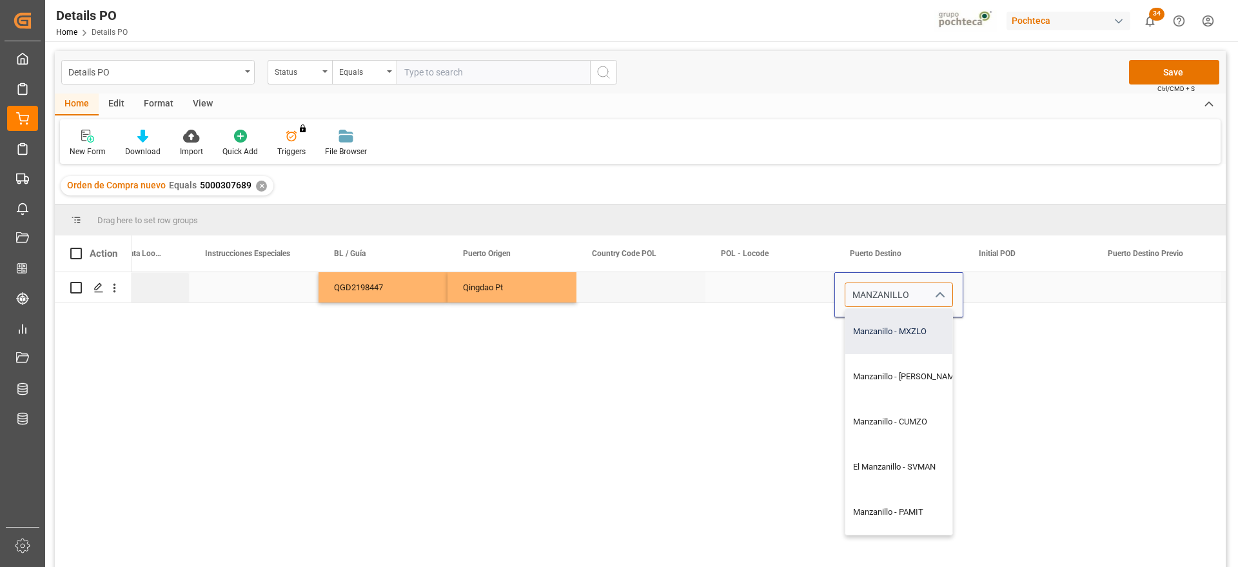
click at [917, 340] on div "Manzanillo - MXZLO" at bounding box center [906, 331] width 123 height 45
type input "Manzanillo - MXZLO"
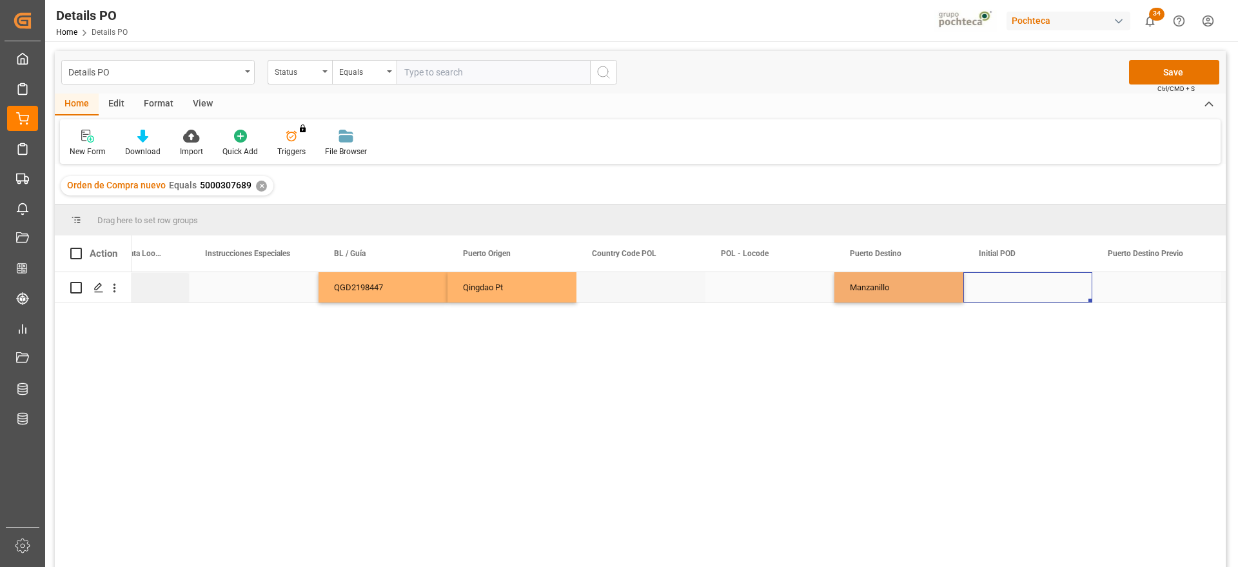
click at [1039, 288] on div "Press SPACE to select this row." at bounding box center [1027, 287] width 129 height 30
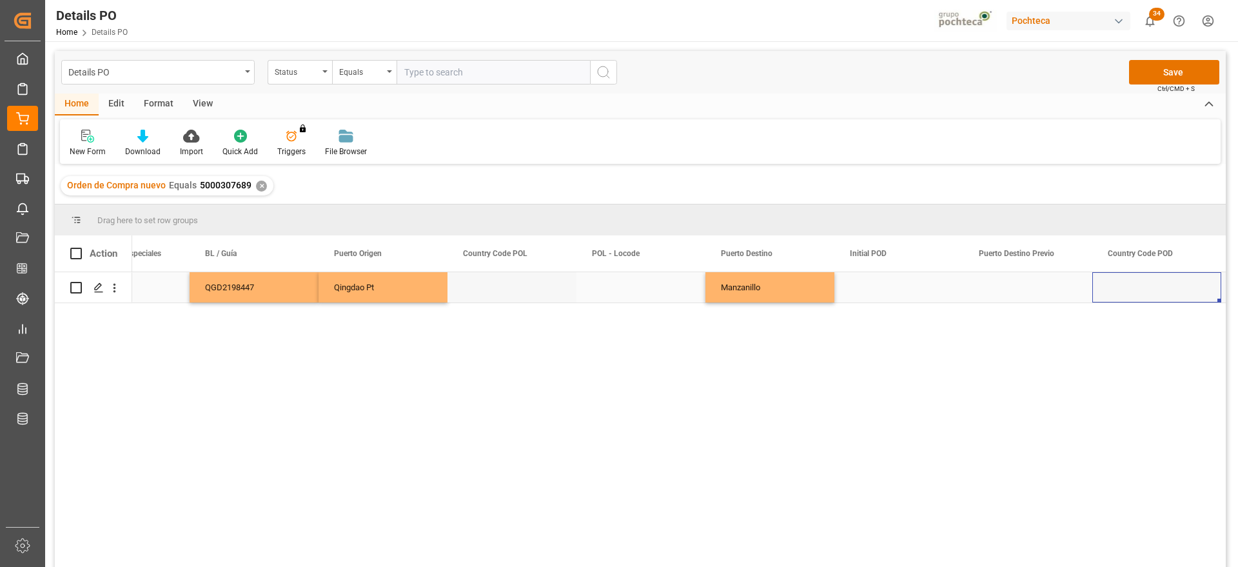
scroll to position [0, 5357]
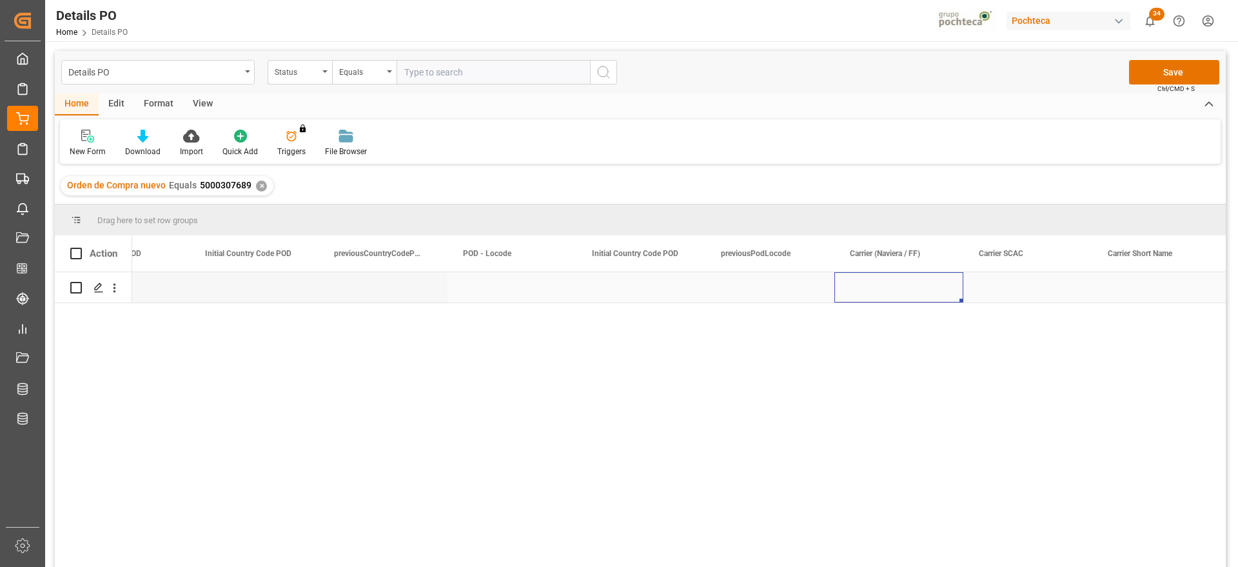
click at [920, 280] on div "Press SPACE to select this row." at bounding box center [898, 287] width 129 height 30
click at [920, 280] on div "Press SPACE to select this row." at bounding box center [898, 294] width 129 height 45
click at [883, 295] on input "Press SPACE to select this row." at bounding box center [898, 294] width 108 height 24
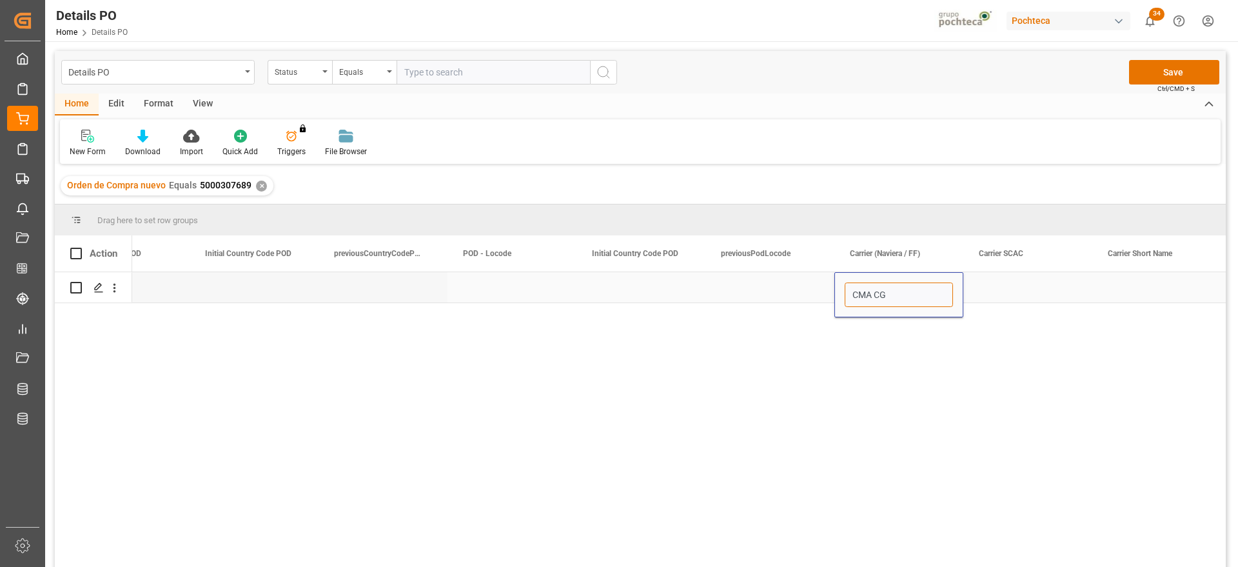
type input "CMA CGM"
click at [1042, 286] on div "Press SPACE to select this row." at bounding box center [1027, 287] width 129 height 30
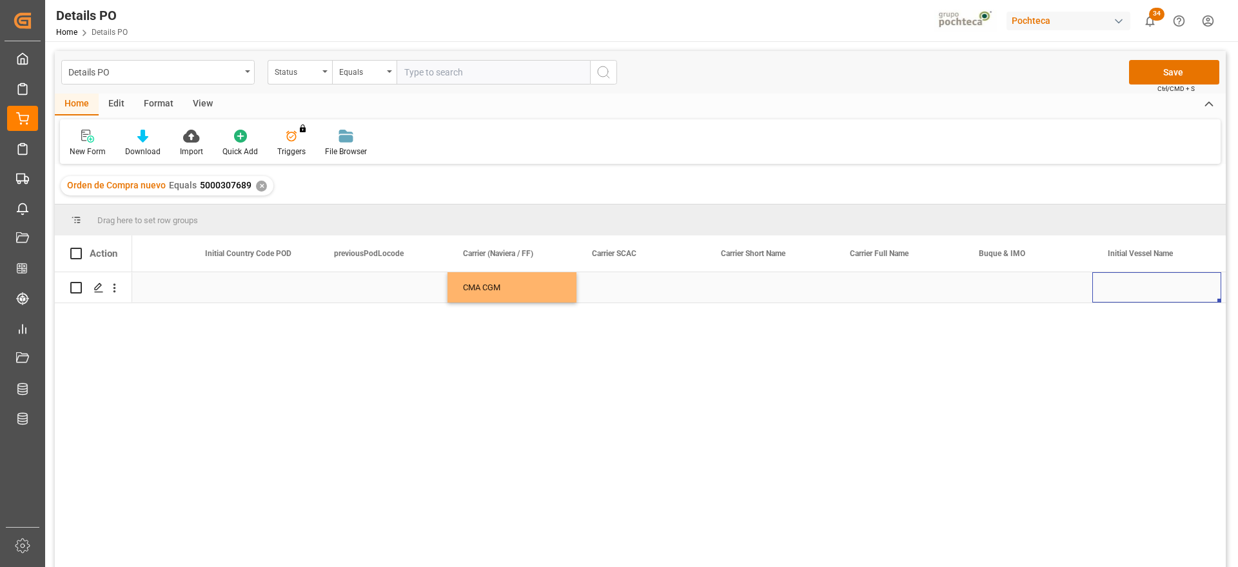
scroll to position [0, 6904]
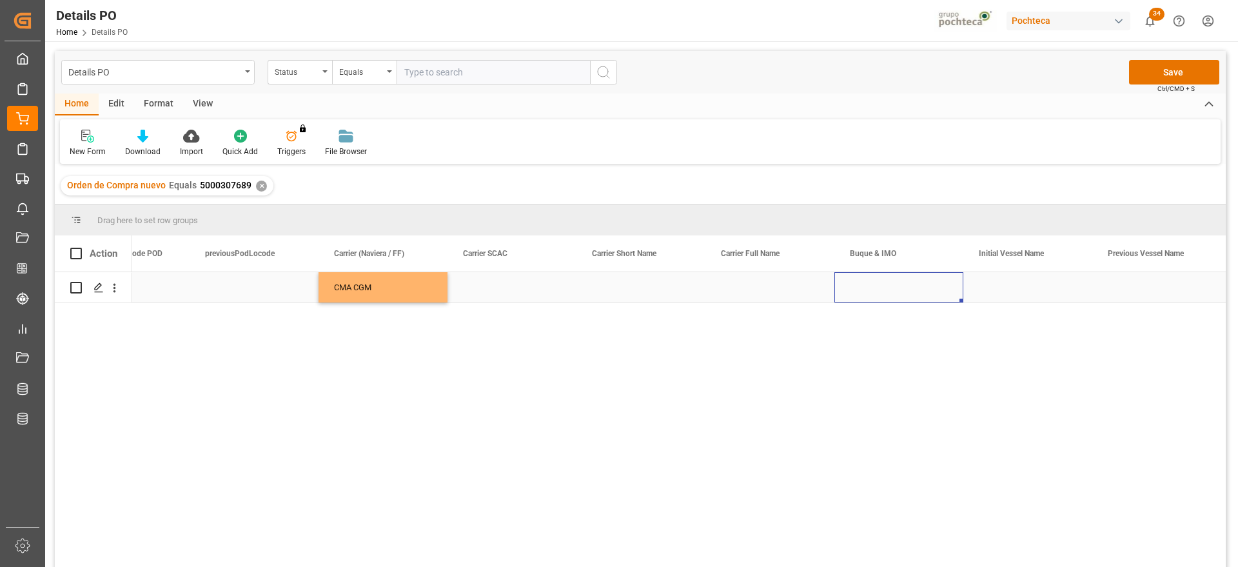
click at [900, 295] on div "Press SPACE to select this row." at bounding box center [898, 287] width 129 height 30
click at [900, 295] on div "Press SPACE to select this row." at bounding box center [898, 294] width 129 height 45
click at [900, 295] on input "Press SPACE to select this row." at bounding box center [898, 294] width 108 height 24
click at [926, 330] on div "CMA CGM TENERE - 9859117" at bounding box center [906, 331] width 122 height 45
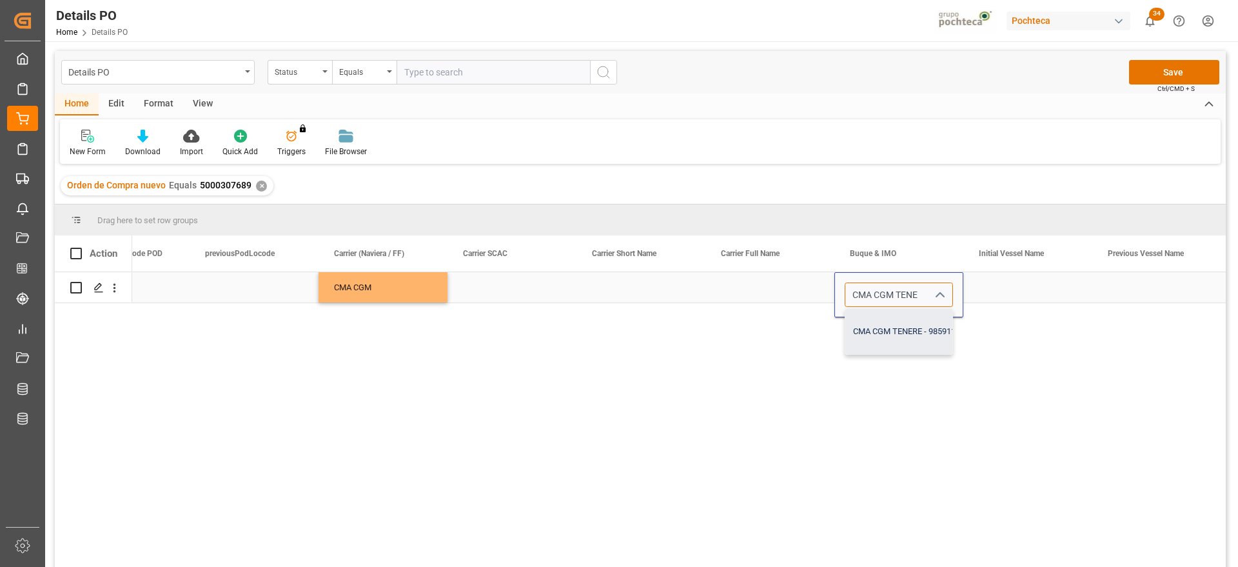
type input "CMA CGM TENERE - 9859117"
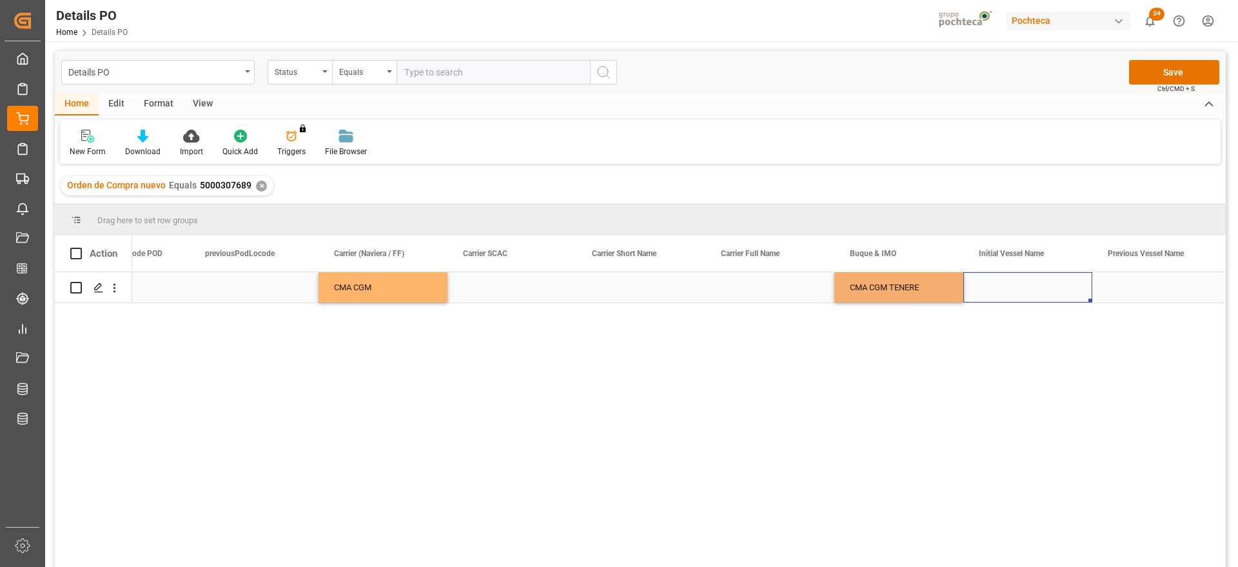
click at [1042, 284] on div "Press SPACE to select this row." at bounding box center [1027, 287] width 129 height 30
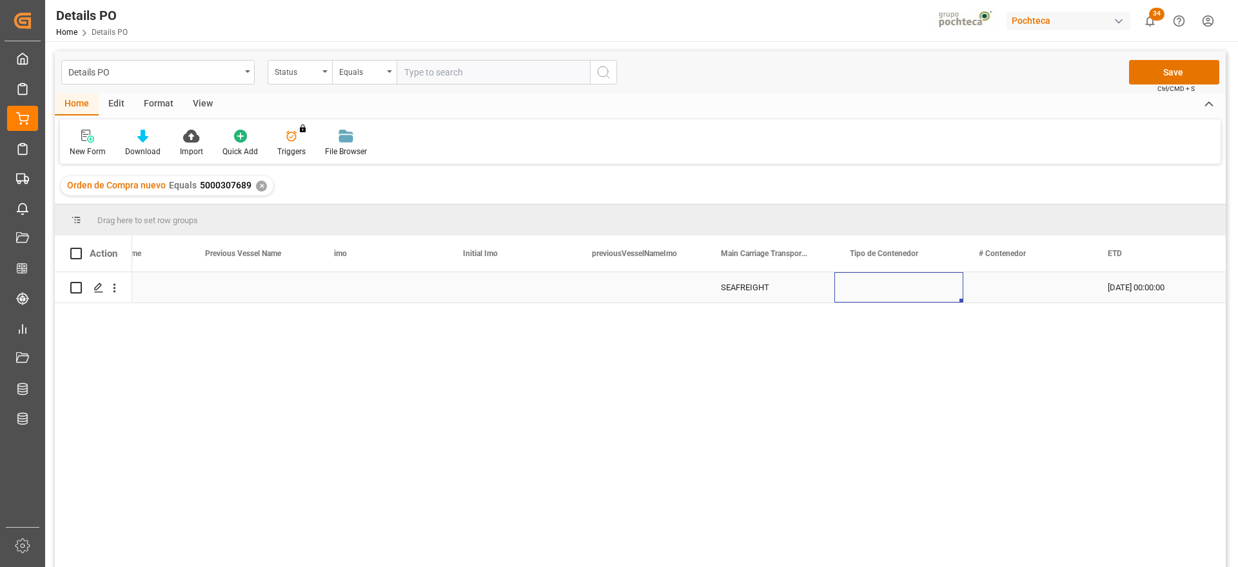
click at [933, 294] on div "Press SPACE to select this row." at bounding box center [898, 287] width 129 height 30
click at [933, 294] on icon "open menu" at bounding box center [938, 294] width 15 height 15
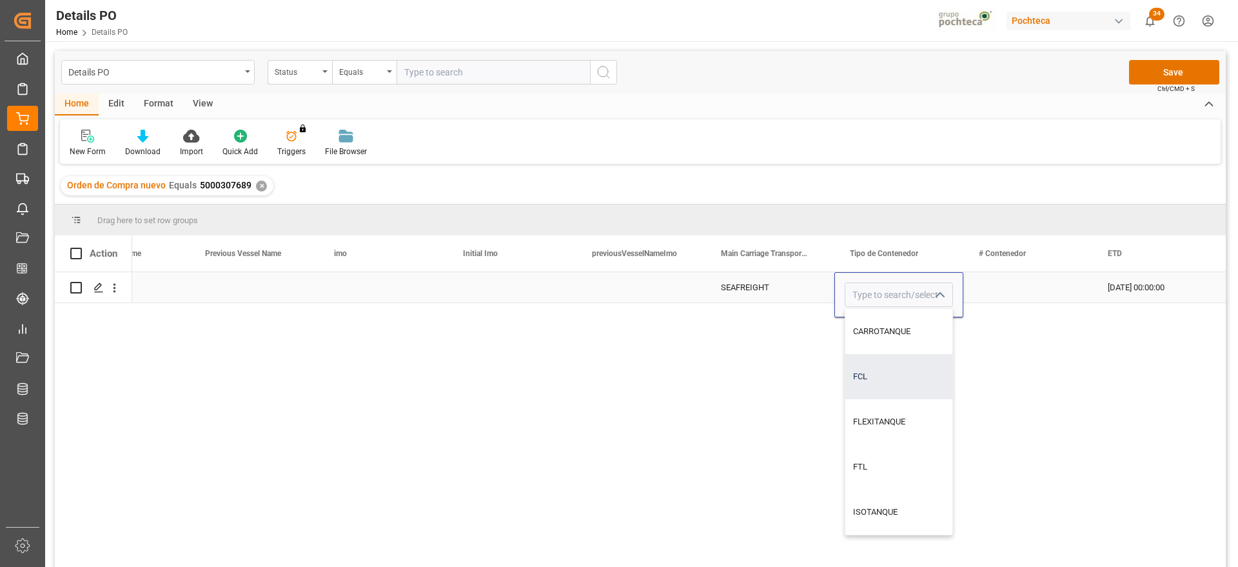
click at [898, 370] on div "FCL" at bounding box center [898, 376] width 107 height 45
type input "FCL"
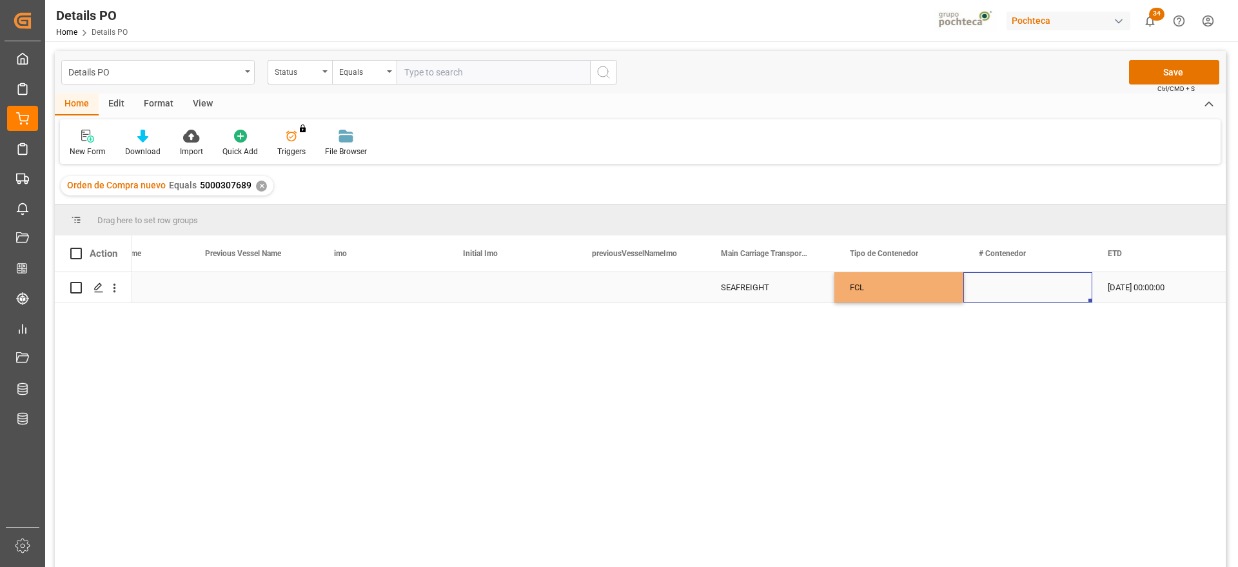
click at [1026, 284] on div "Press SPACE to select this row." at bounding box center [1027, 287] width 129 height 30
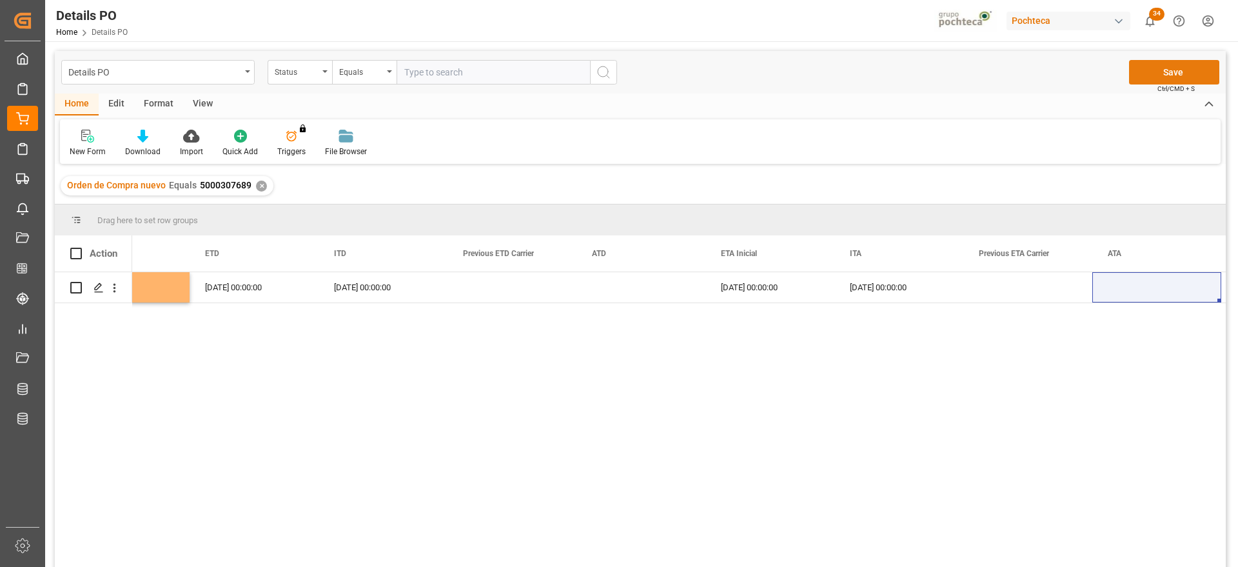
click at [1185, 61] on button "Save" at bounding box center [1174, 72] width 90 height 24
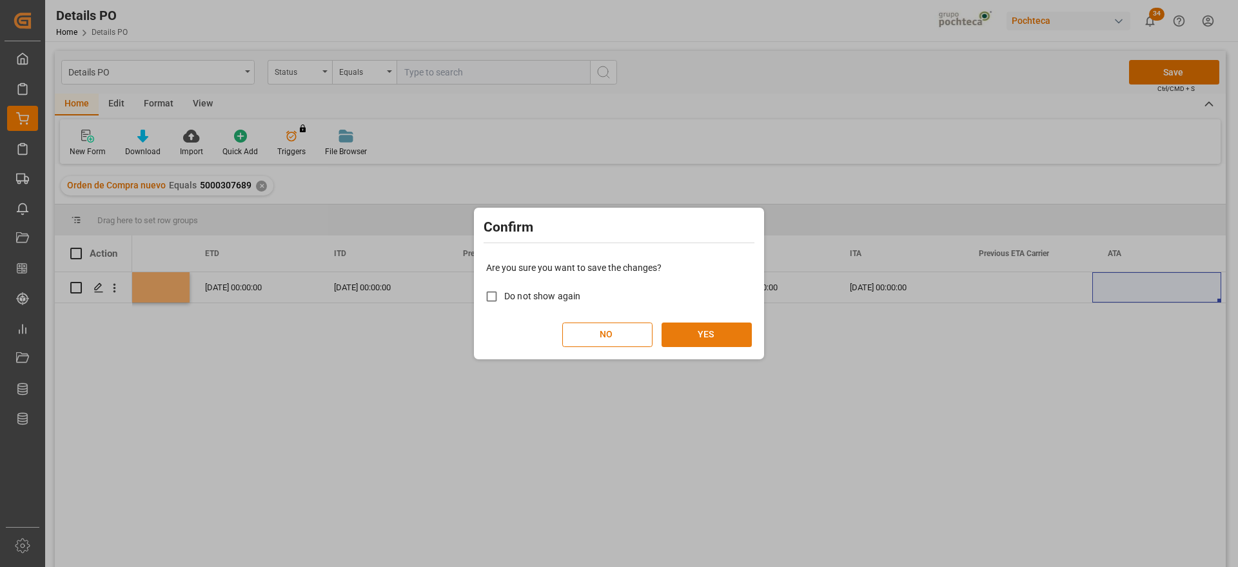
click at [707, 334] on button "YES" at bounding box center [706, 334] width 90 height 24
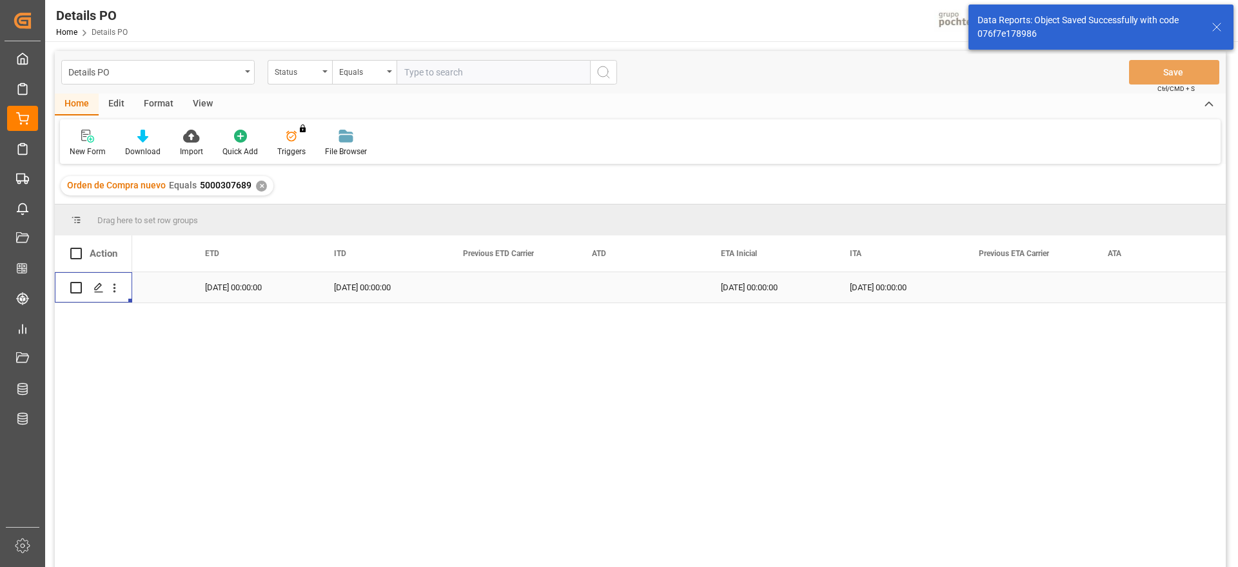
click at [114, 287] on icon "open menu" at bounding box center [114, 288] width 3 height 9
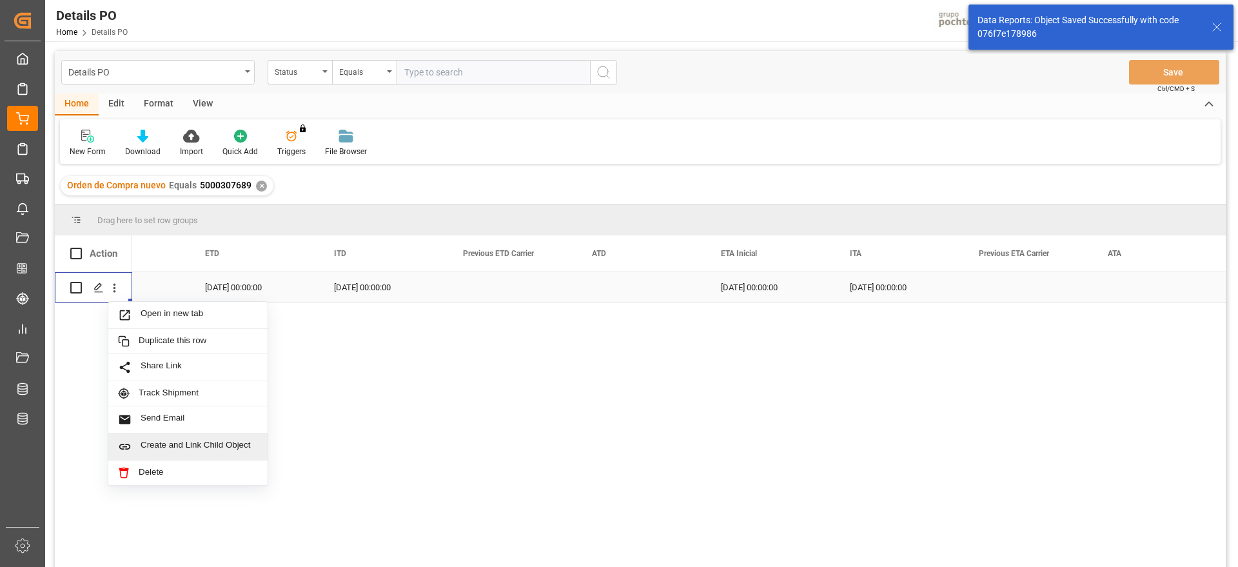
click at [172, 442] on span "Create and Link Child Object" at bounding box center [199, 447] width 117 height 14
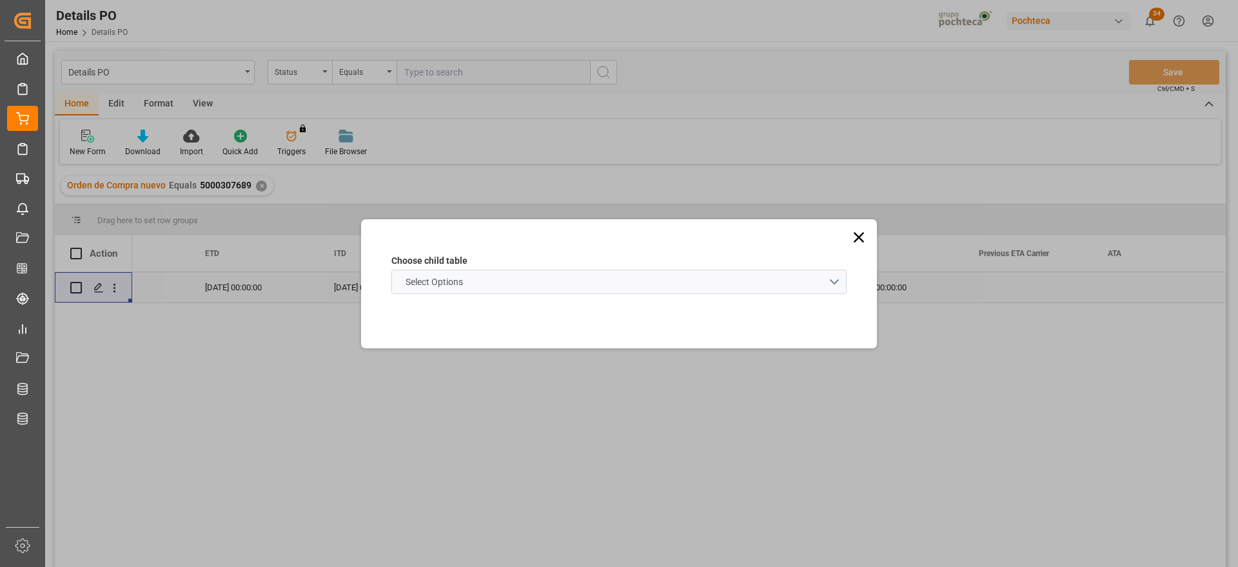
click at [491, 280] on schema "Select Options" at bounding box center [618, 281] width 455 height 24
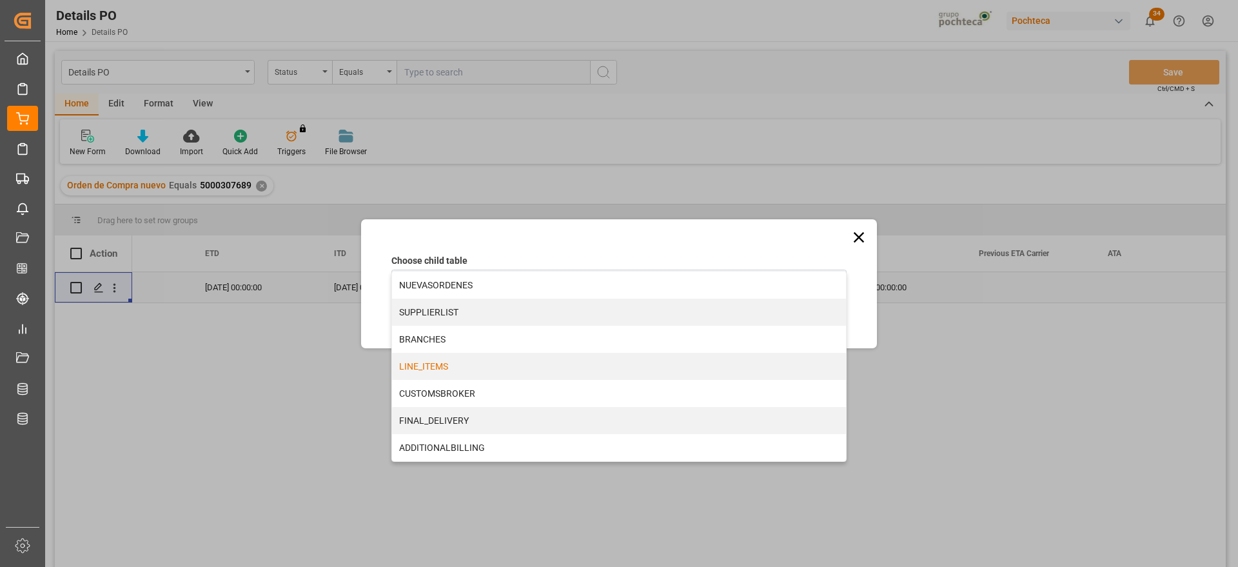
click at [440, 363] on div "LINE_ITEMS" at bounding box center [619, 366] width 454 height 27
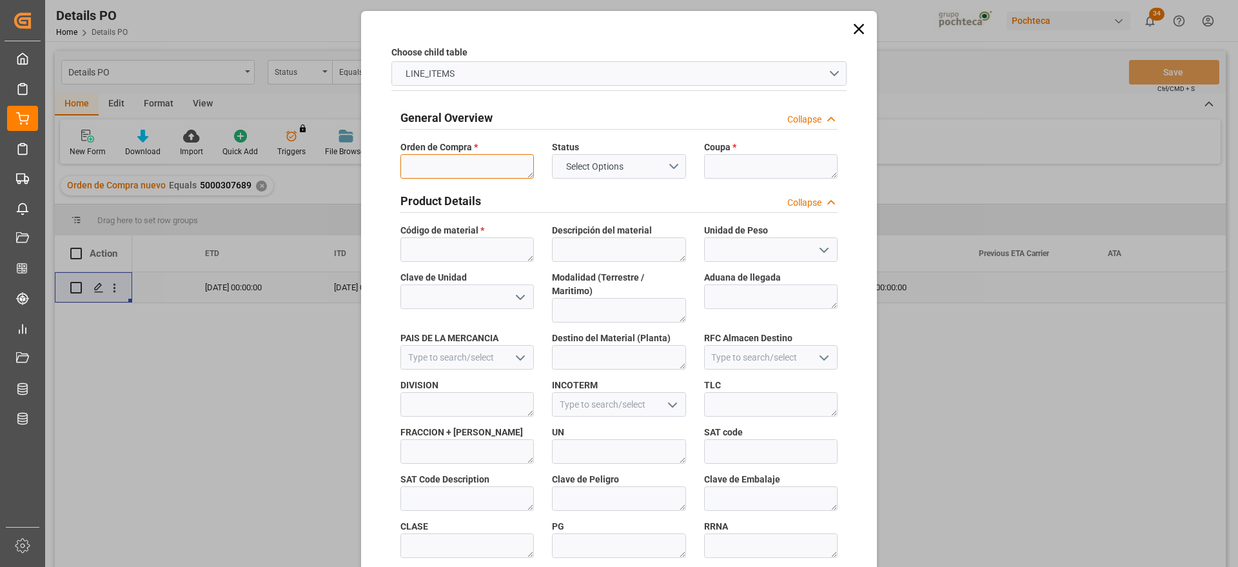
click at [458, 157] on textarea at bounding box center [466, 166] width 133 height 24
paste textarea "5000307689"
type textarea "5000307689"
click at [763, 177] on textarea at bounding box center [770, 166] width 133 height 24
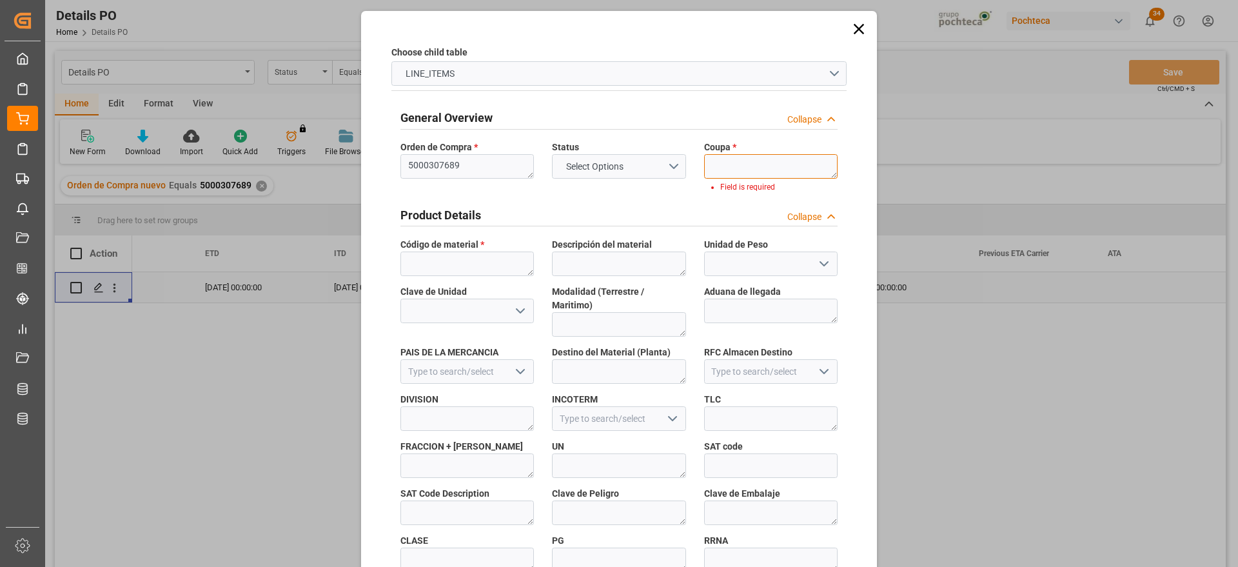
paste textarea "196744"
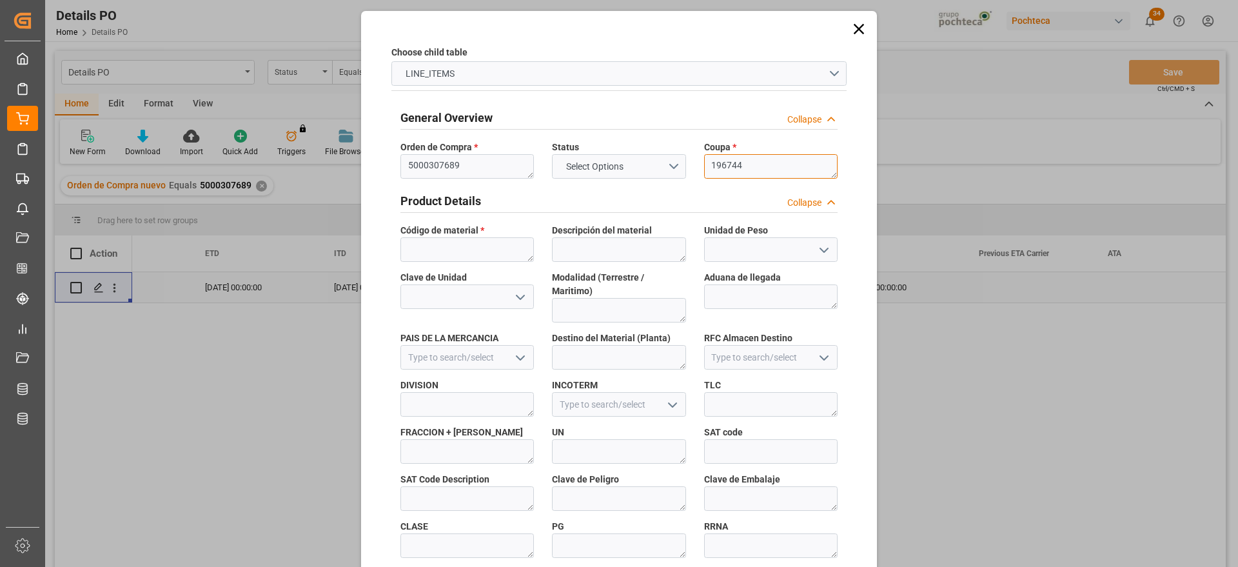
type textarea "196744"
click at [507, 240] on textarea at bounding box center [466, 249] width 133 height 24
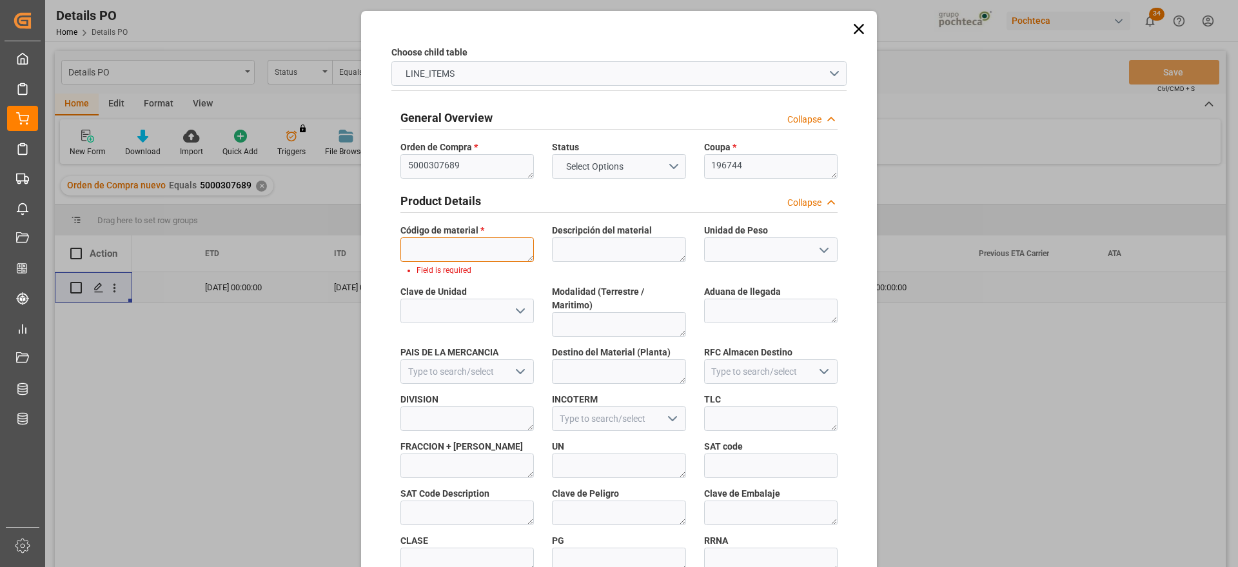
paste textarea "40836"
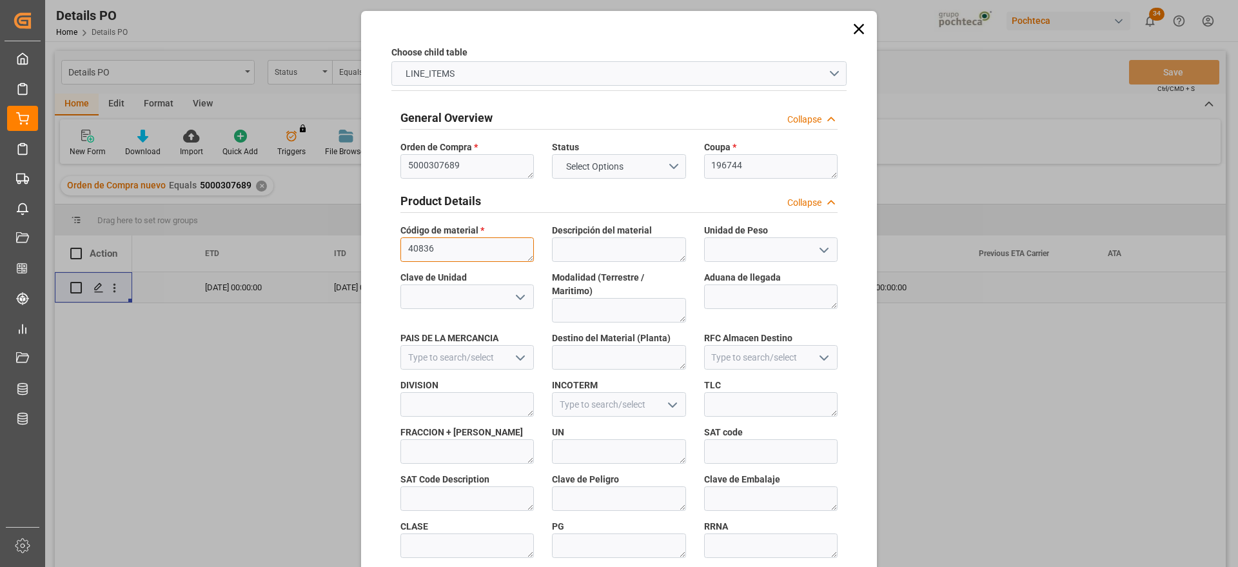
type textarea "40836"
click at [845, 270] on div "Choose child table LINE_ITEMS General Overview Collapse Orden de Compra * 50003…" at bounding box center [618, 566] width 509 height 1105
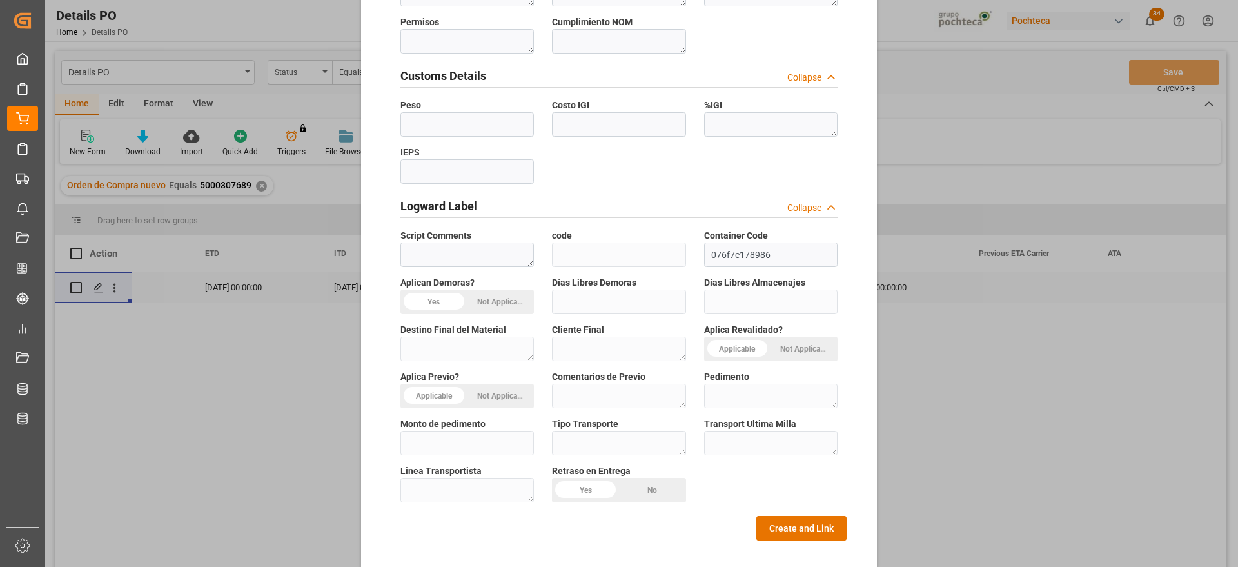
scroll to position [552, 0]
click at [803, 514] on button "Create and Link" at bounding box center [801, 526] width 90 height 24
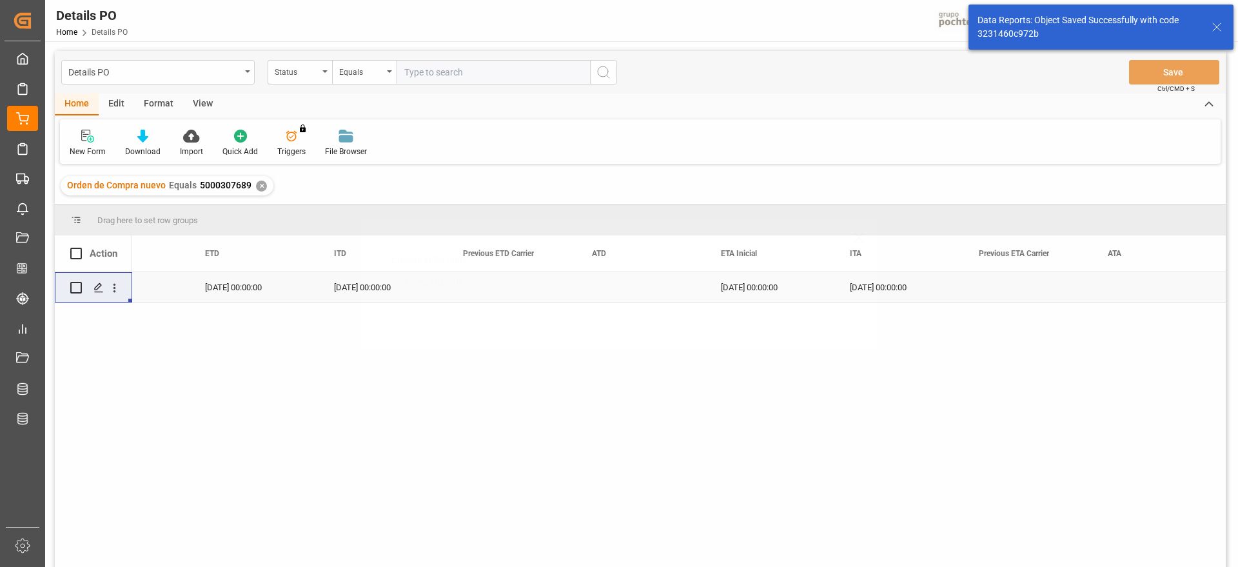
scroll to position [0, 0]
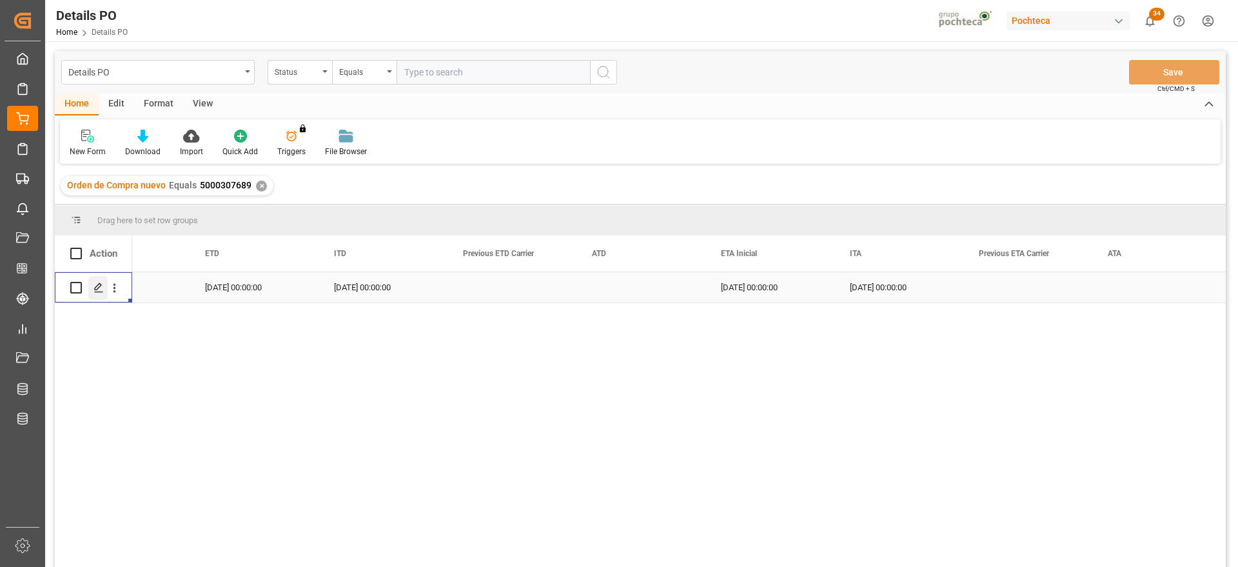
click at [96, 286] on icon "Press SPACE to select this row." at bounding box center [98, 287] width 10 height 10
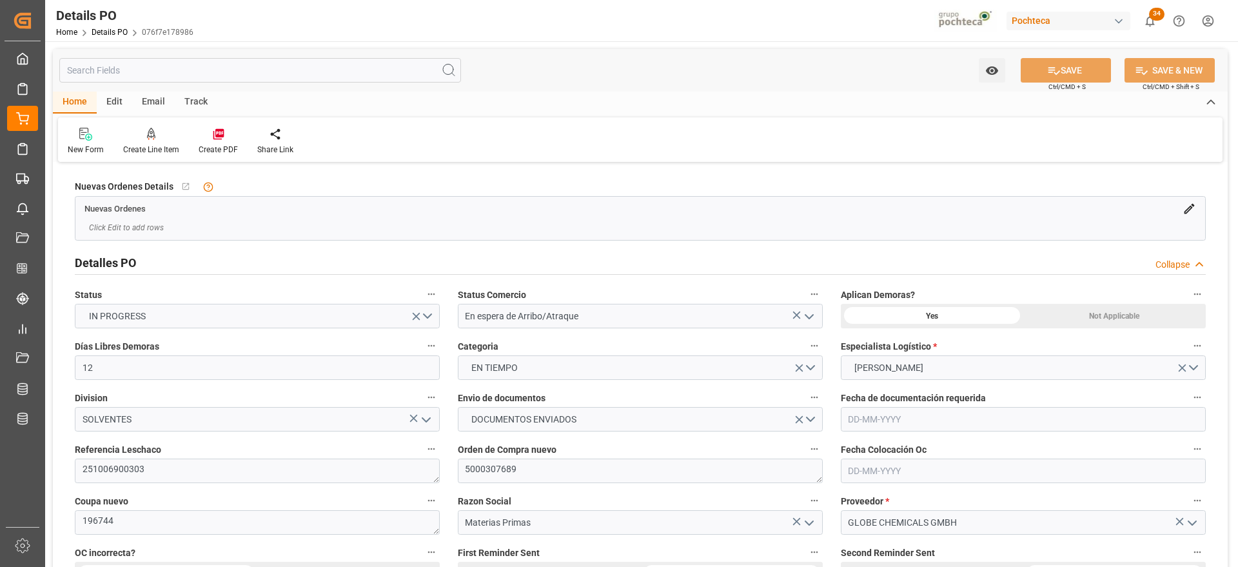
type input "12"
type input "19-09-2025"
type input "12-08-2025"
type input "19-09-2025"
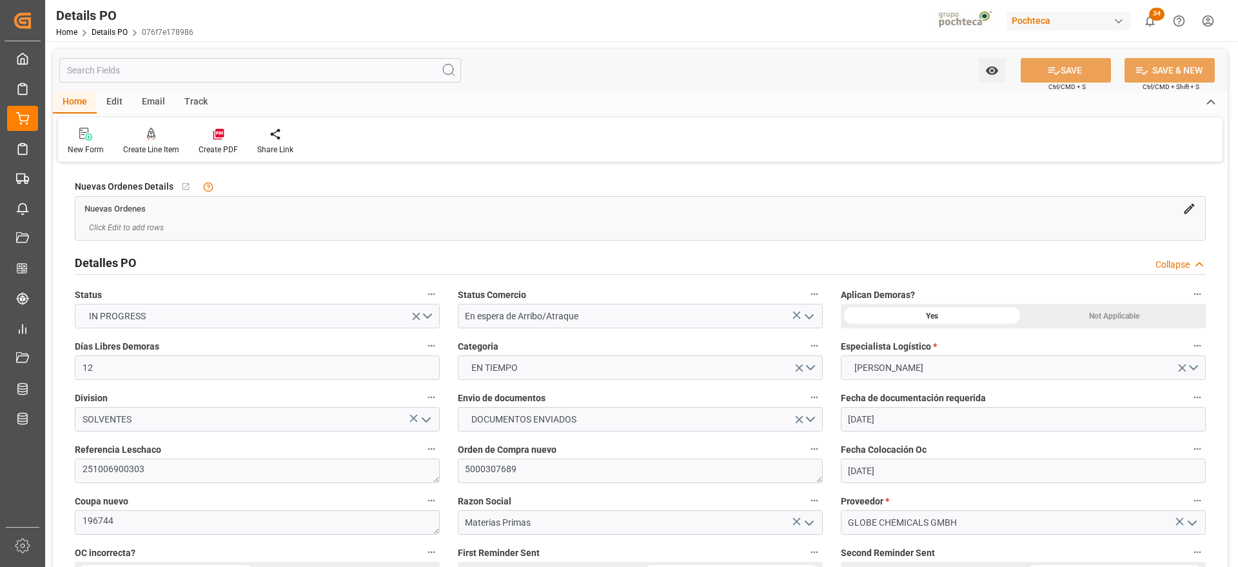
click at [1211, 185] on div "Nuevas Ordenes Details   No child Object linked Nuevas Ordenes Click Edit to ad…" at bounding box center [640, 208] width 1149 height 73
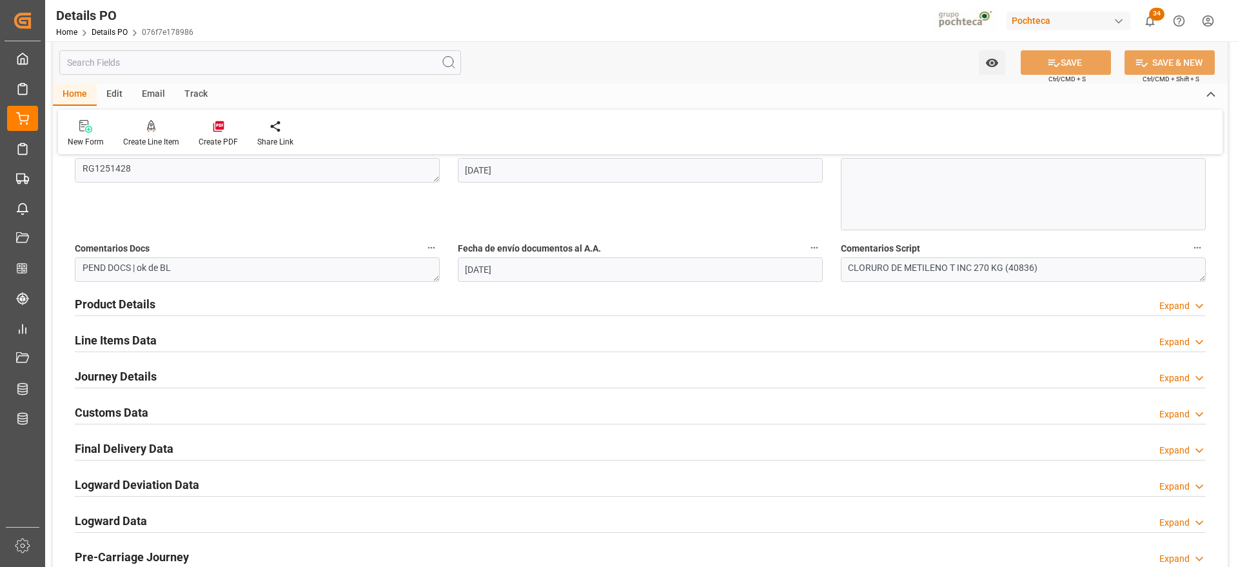
scroll to position [709, 0]
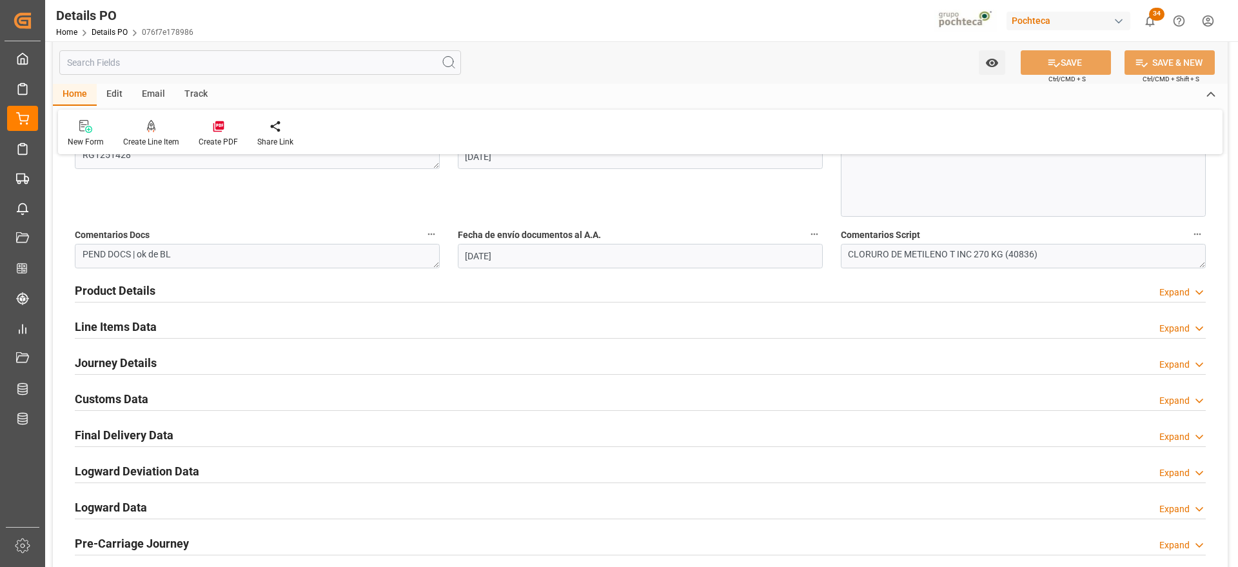
click at [126, 400] on h2 "Customs Data" at bounding box center [111, 398] width 73 height 17
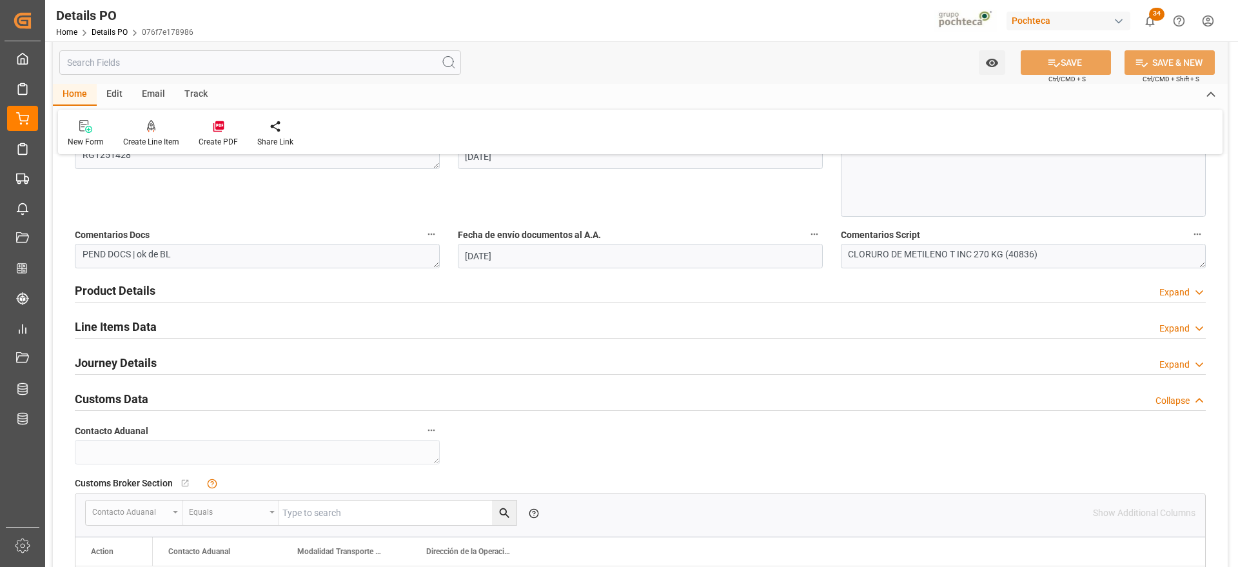
click at [1213, 395] on div "Customs Data Collapse" at bounding box center [640, 399] width 1149 height 36
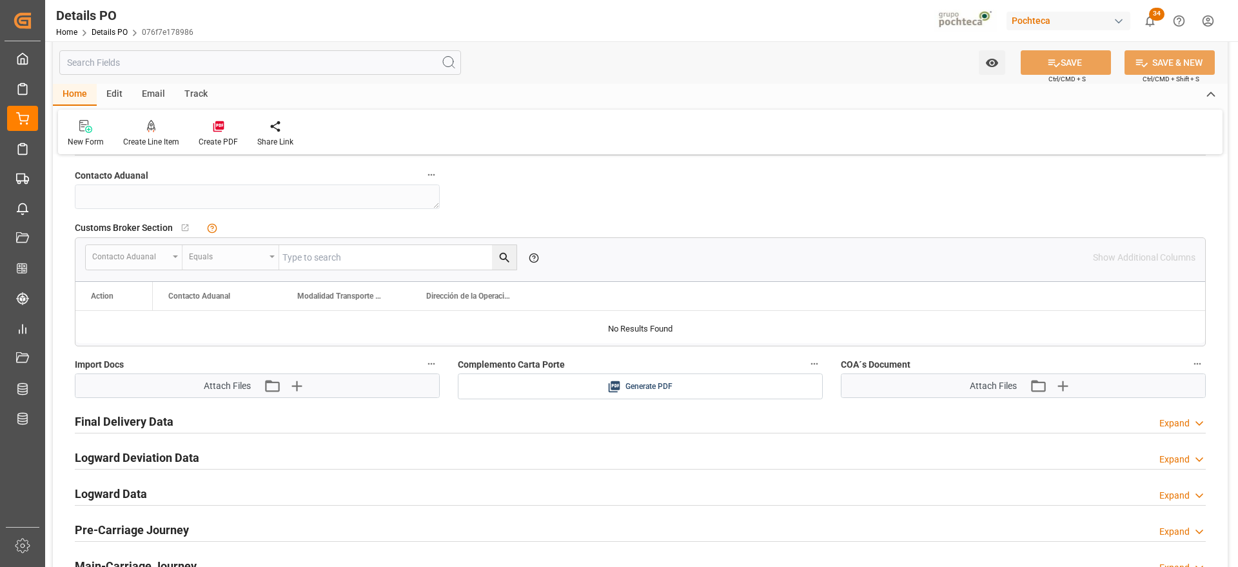
scroll to position [967, 0]
click at [287, 384] on button "Attach existing file" at bounding box center [274, 383] width 27 height 21
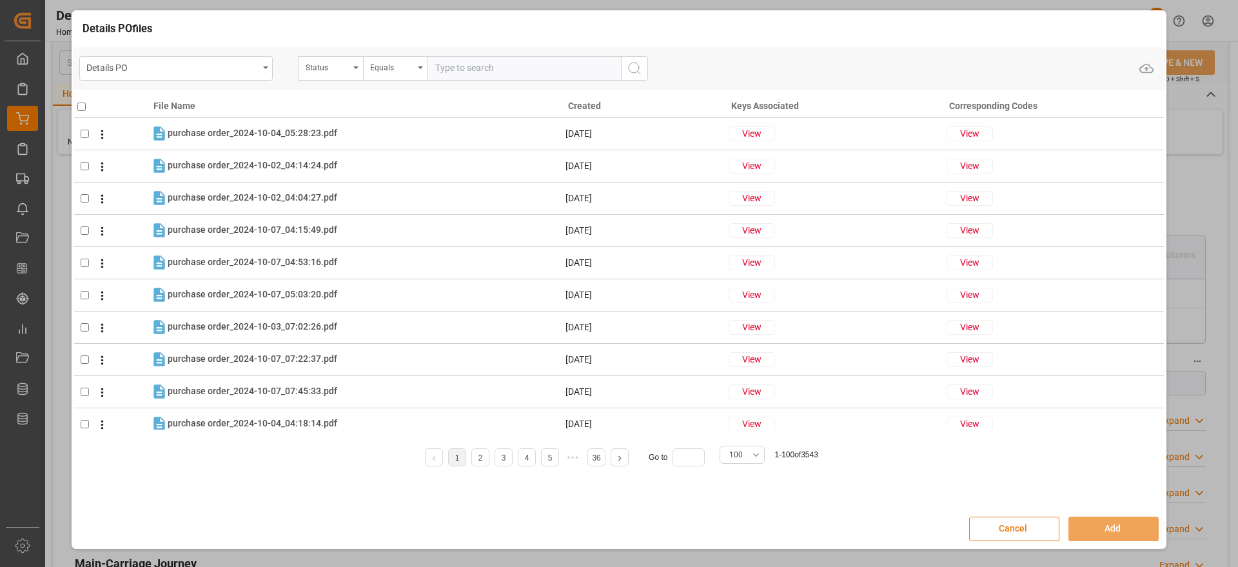
click at [1045, 521] on button "Cancel" at bounding box center [1014, 528] width 90 height 24
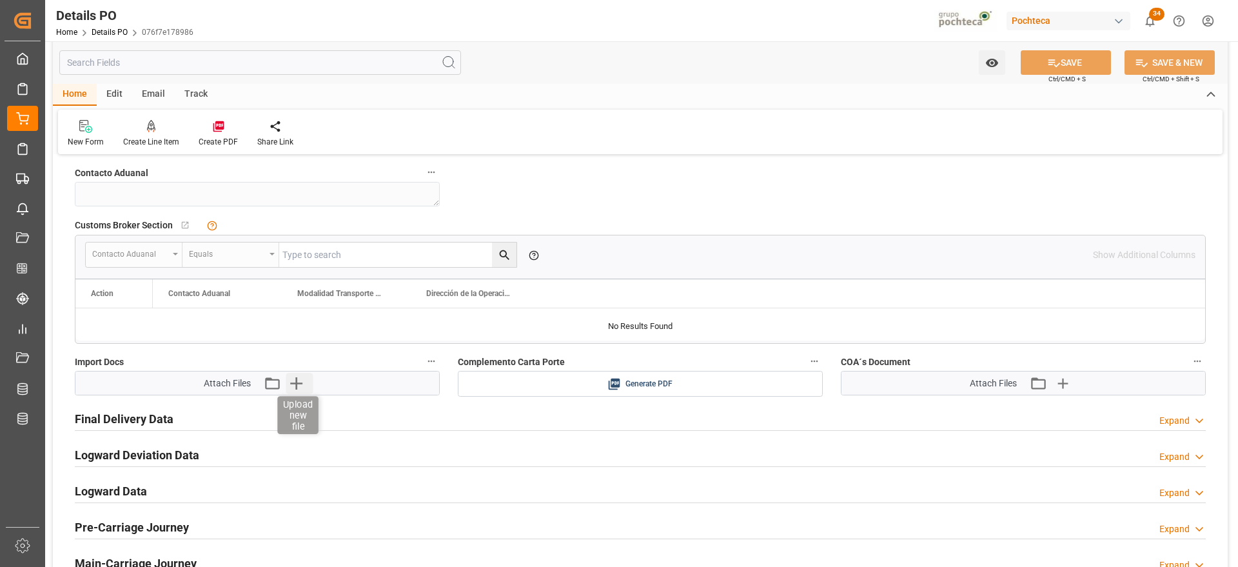
click at [295, 380] on icon "button" at bounding box center [296, 383] width 21 height 21
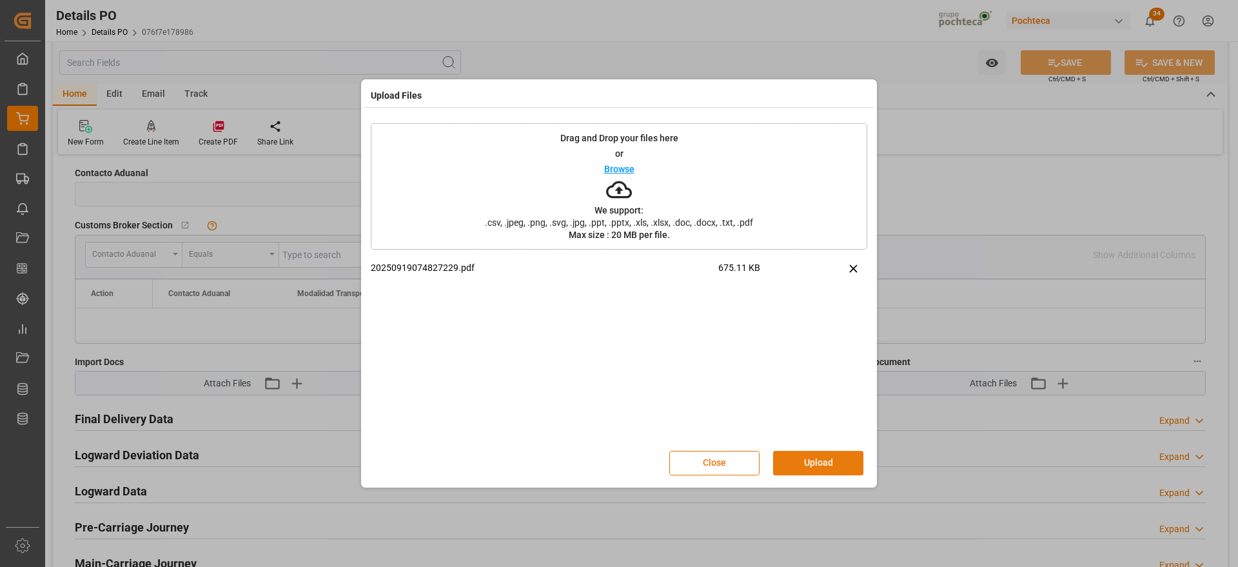
click at [815, 462] on button "Upload" at bounding box center [818, 463] width 90 height 24
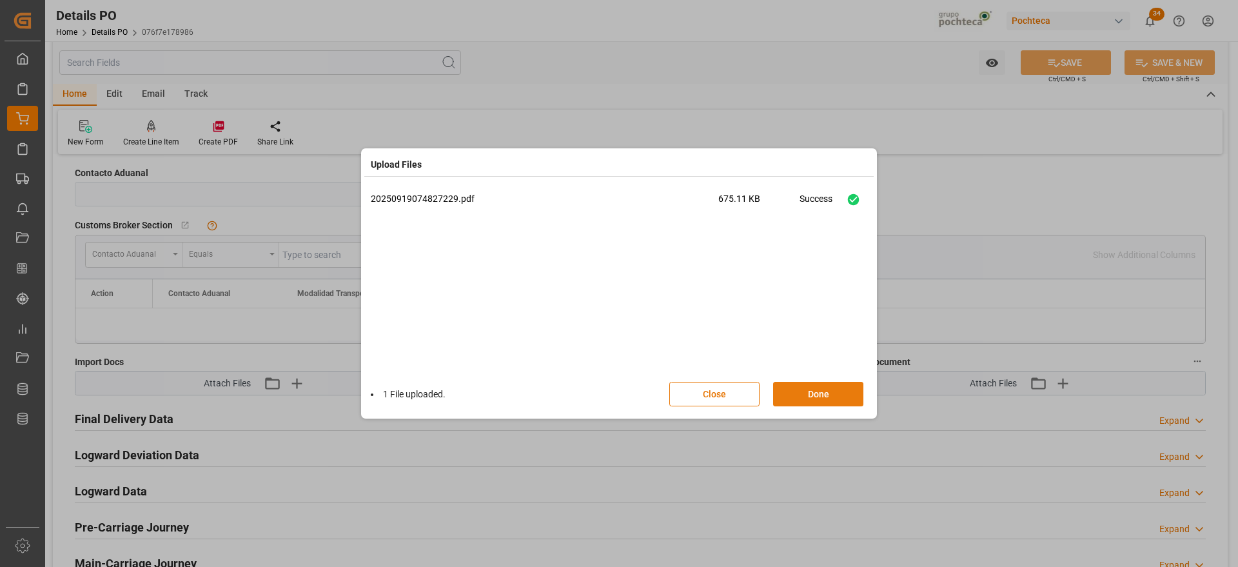
click at [813, 389] on button "Done" at bounding box center [818, 394] width 90 height 24
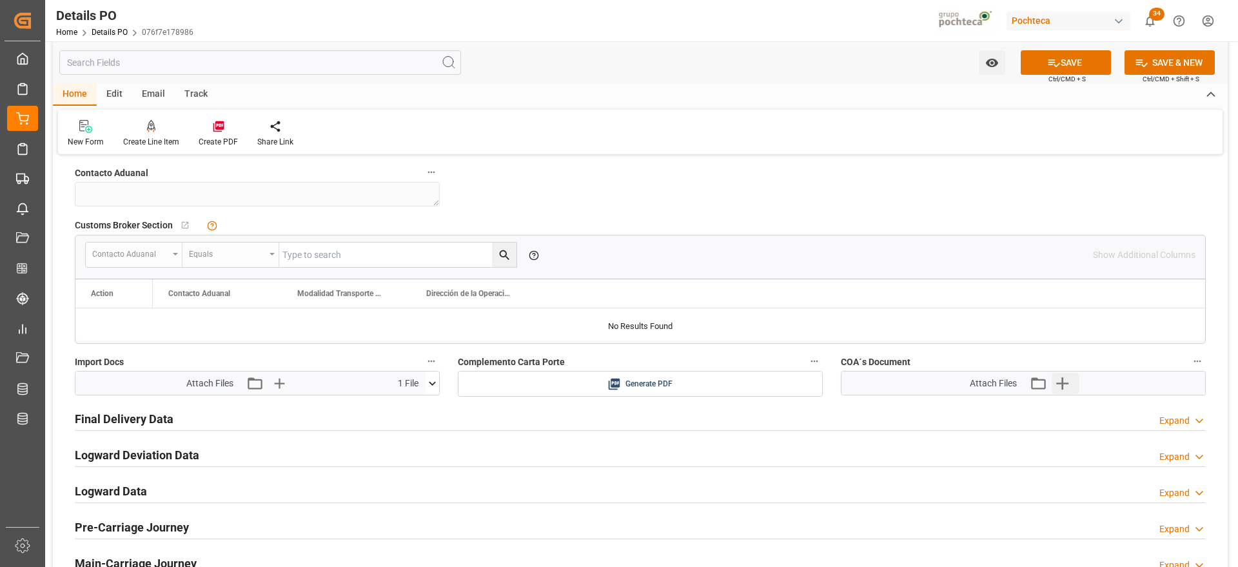
click at [1063, 381] on icon "button" at bounding box center [1062, 383] width 12 height 12
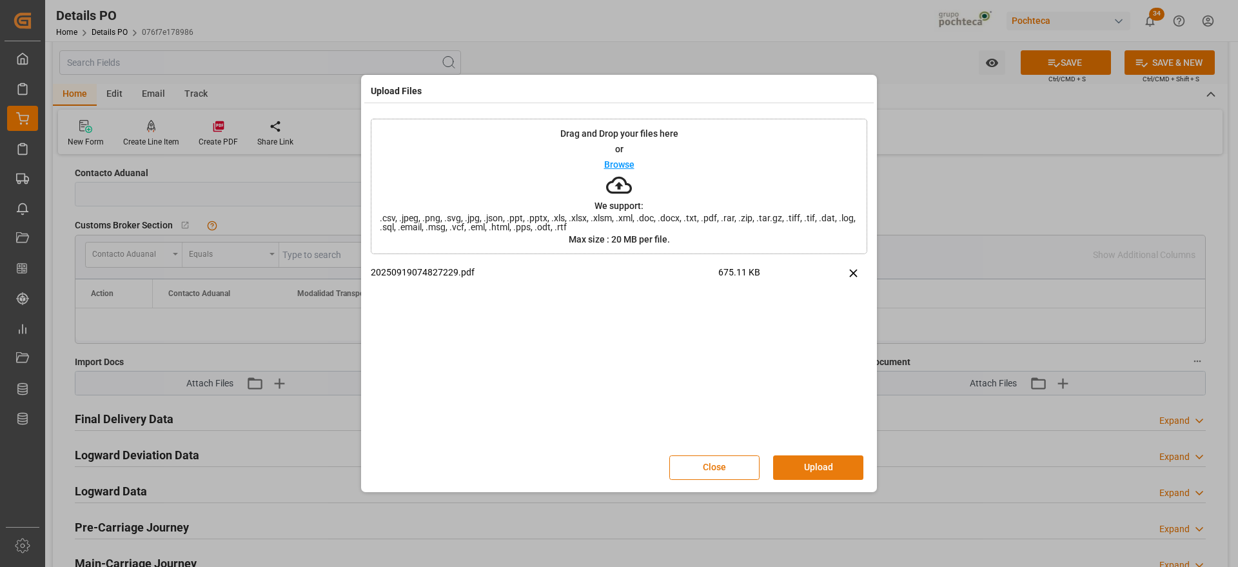
click at [822, 461] on button "Upload" at bounding box center [818, 467] width 90 height 24
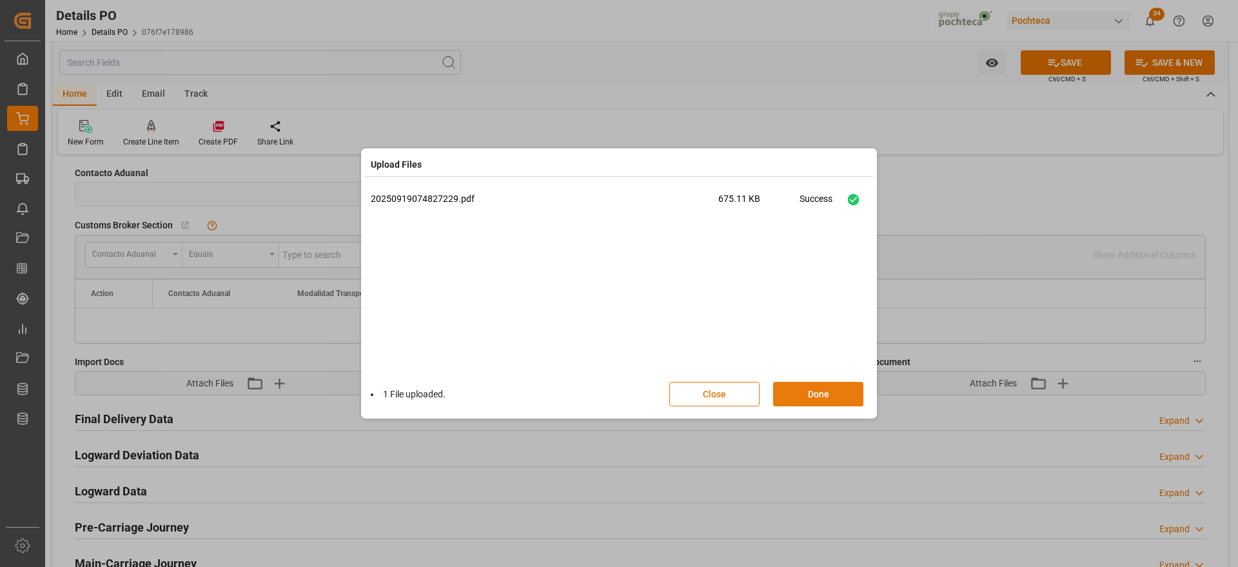
click at [823, 403] on button "Done" at bounding box center [818, 394] width 90 height 24
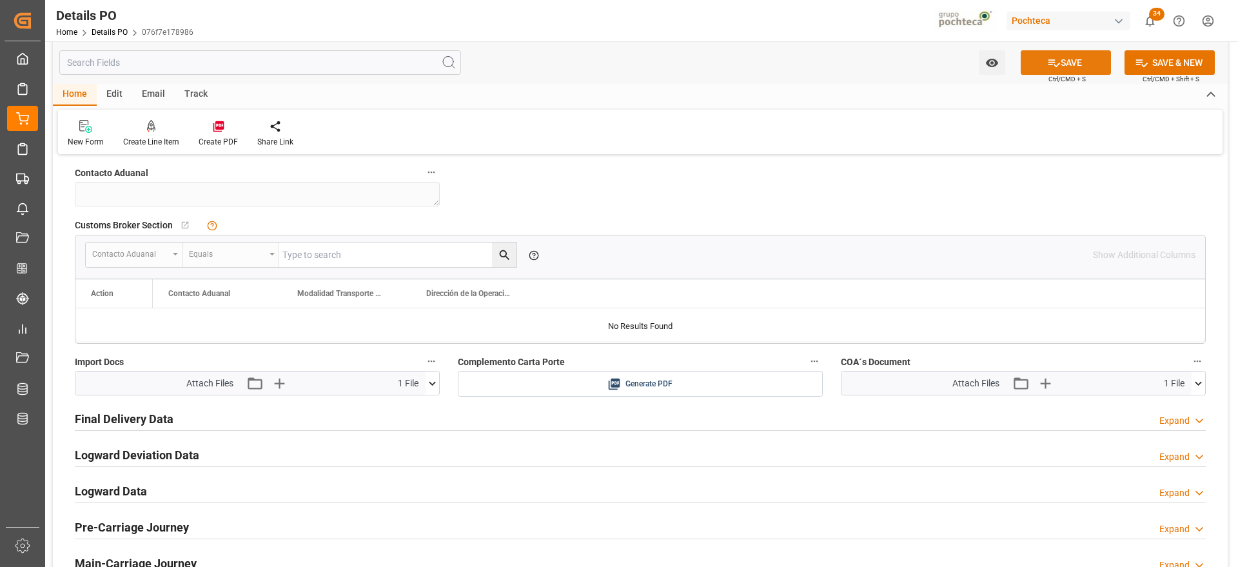
click at [1065, 59] on button "SAVE" at bounding box center [1065, 62] width 90 height 24
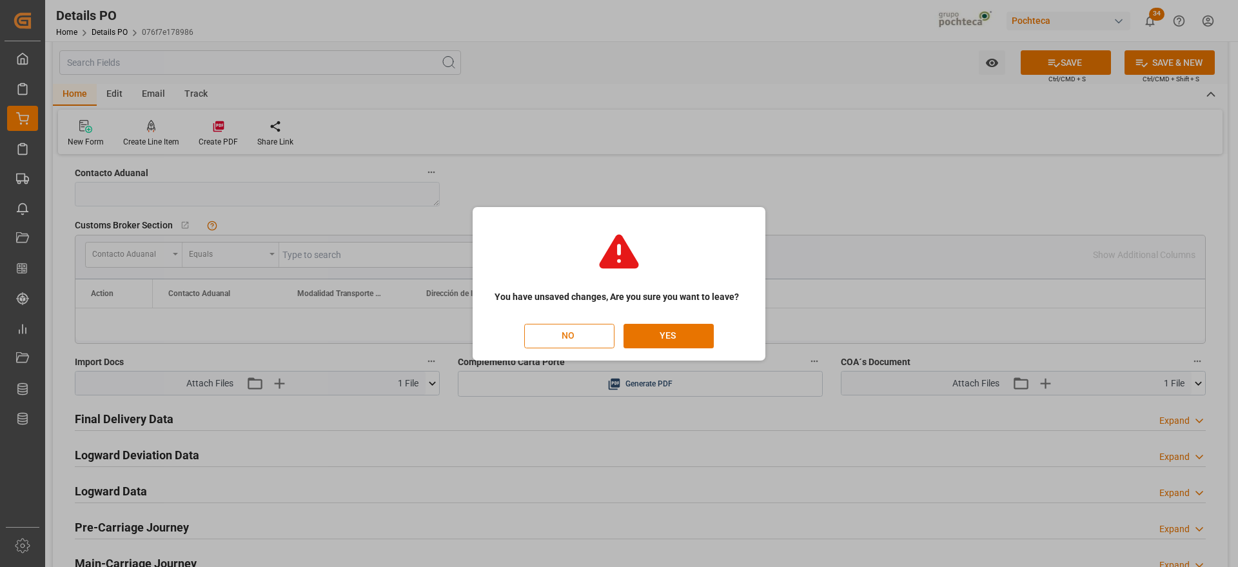
click at [585, 338] on button "NO" at bounding box center [569, 336] width 90 height 24
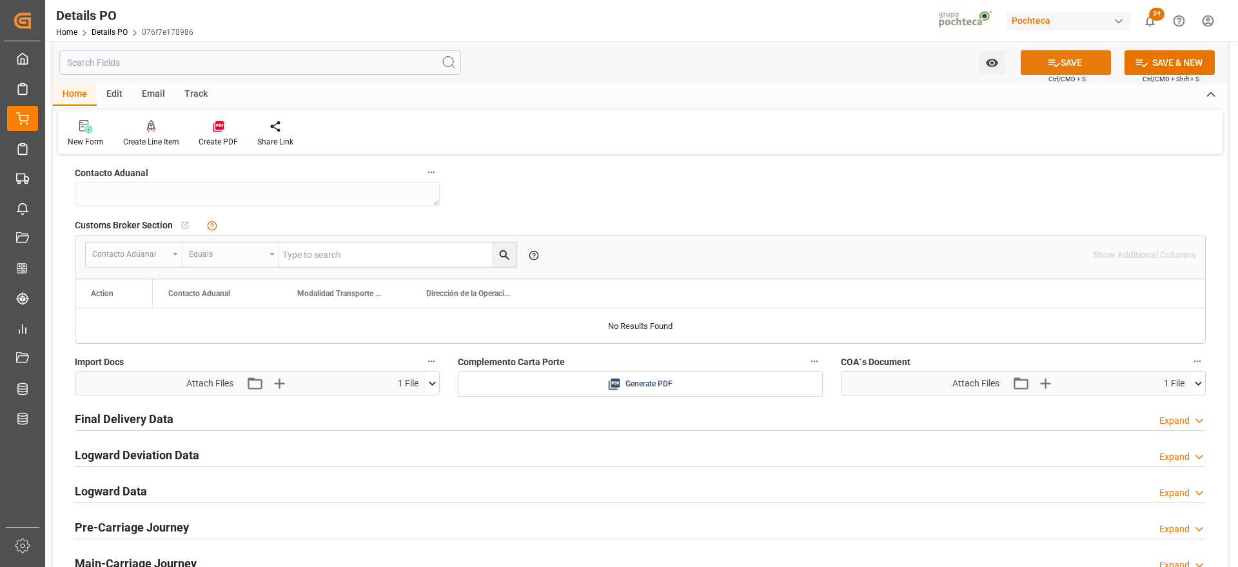
click at [1066, 58] on button "SAVE" at bounding box center [1065, 62] width 90 height 24
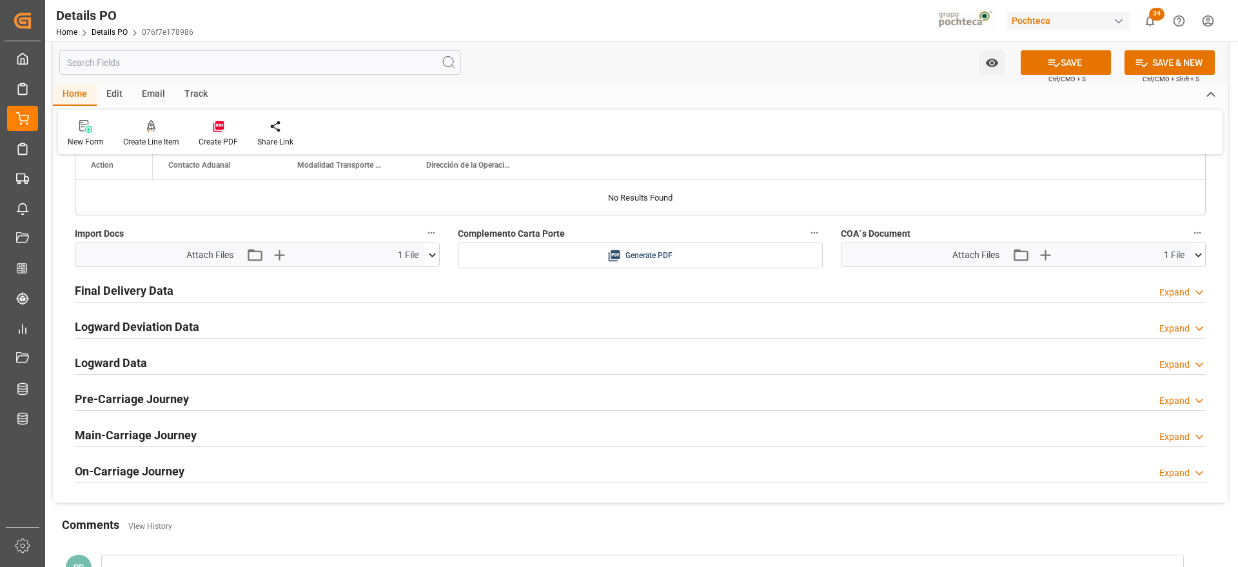
scroll to position [1096, 0]
click at [117, 293] on h2 "Final Delivery Data" at bounding box center [124, 289] width 99 height 17
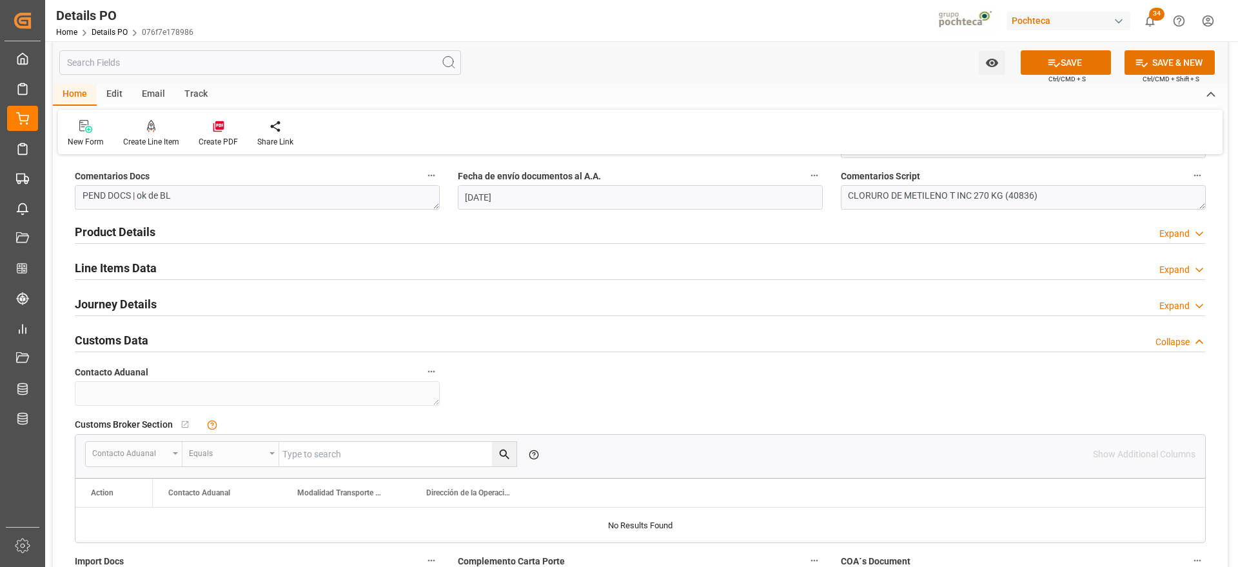
scroll to position [741, 0]
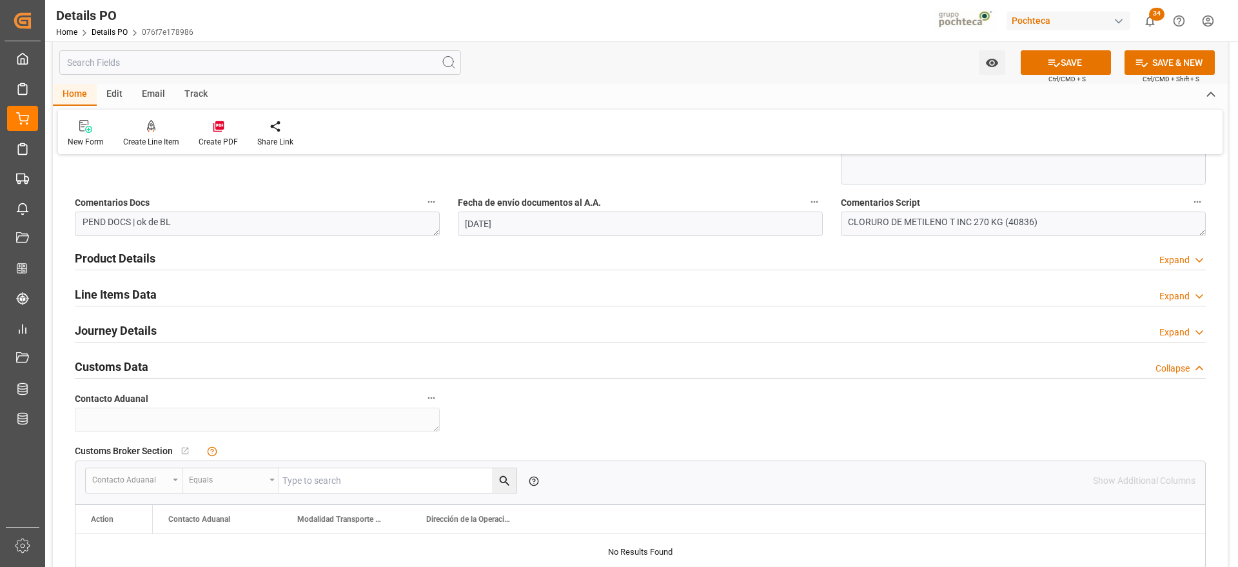
click at [104, 359] on h2 "Customs Data" at bounding box center [111, 366] width 73 height 17
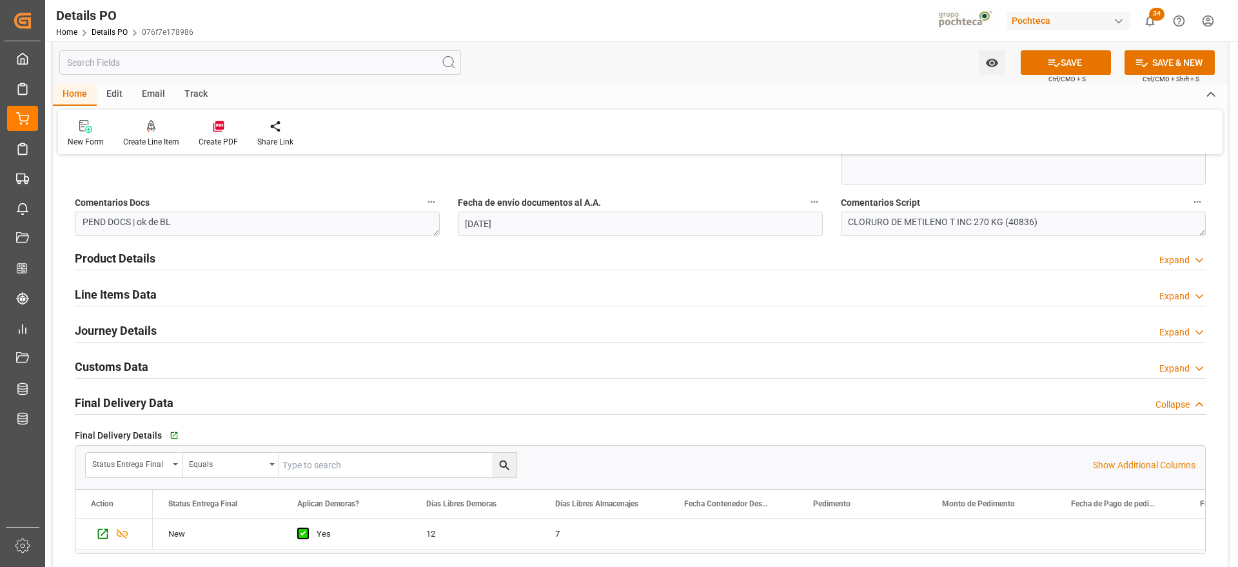
click at [104, 359] on h2 "Customs Data" at bounding box center [111, 366] width 73 height 17
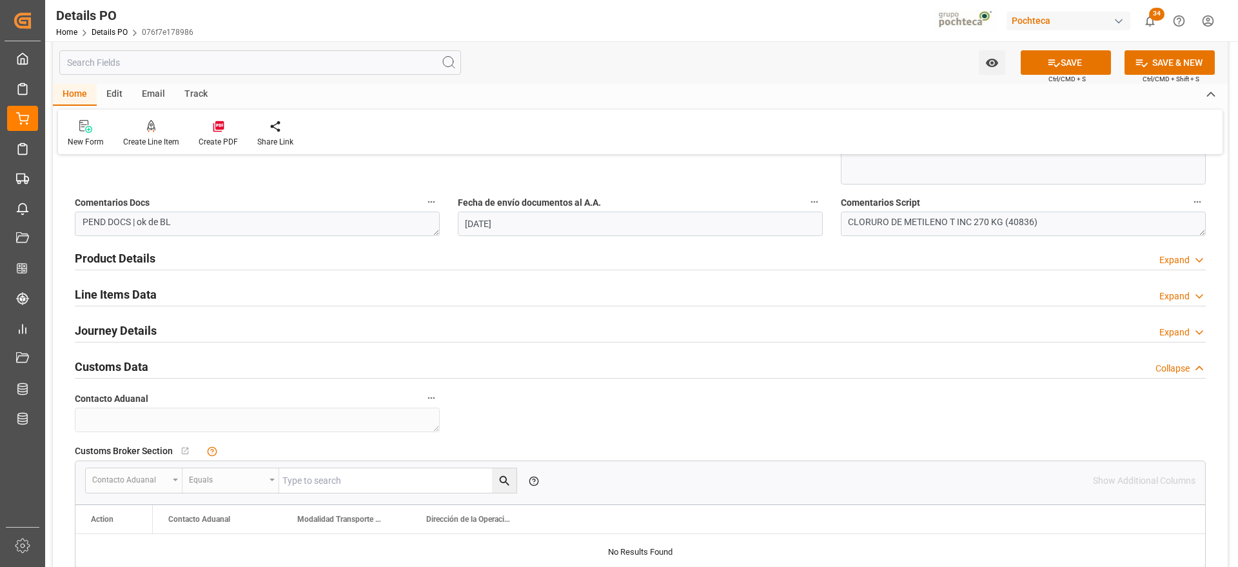
click at [118, 333] on h2 "Journey Details" at bounding box center [116, 330] width 82 height 17
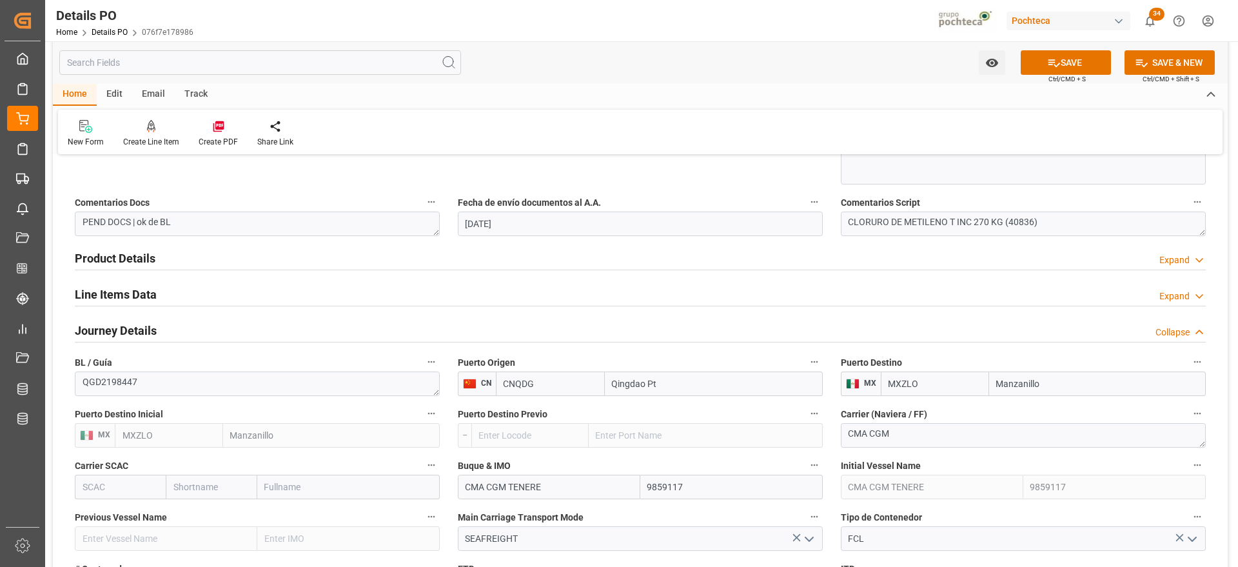
click at [1216, 358] on div "Nuevas Ordenes Details   No child Object linked Nuevas Ordenes Click Edit to ad…" at bounding box center [640, 522] width 1174 height 2196
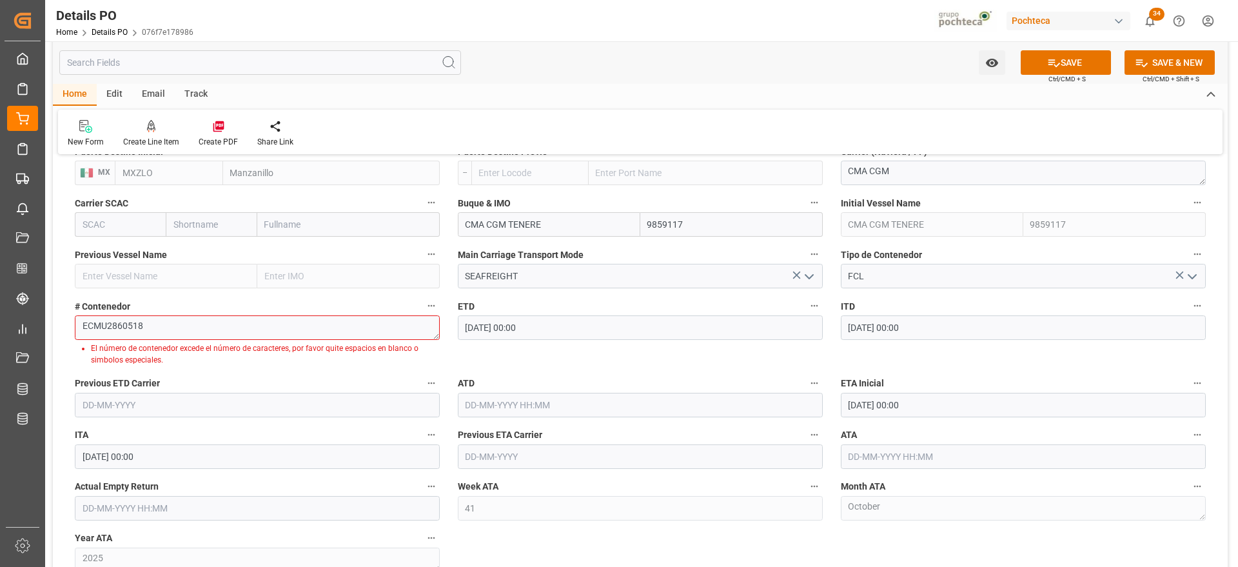
scroll to position [1031, 0]
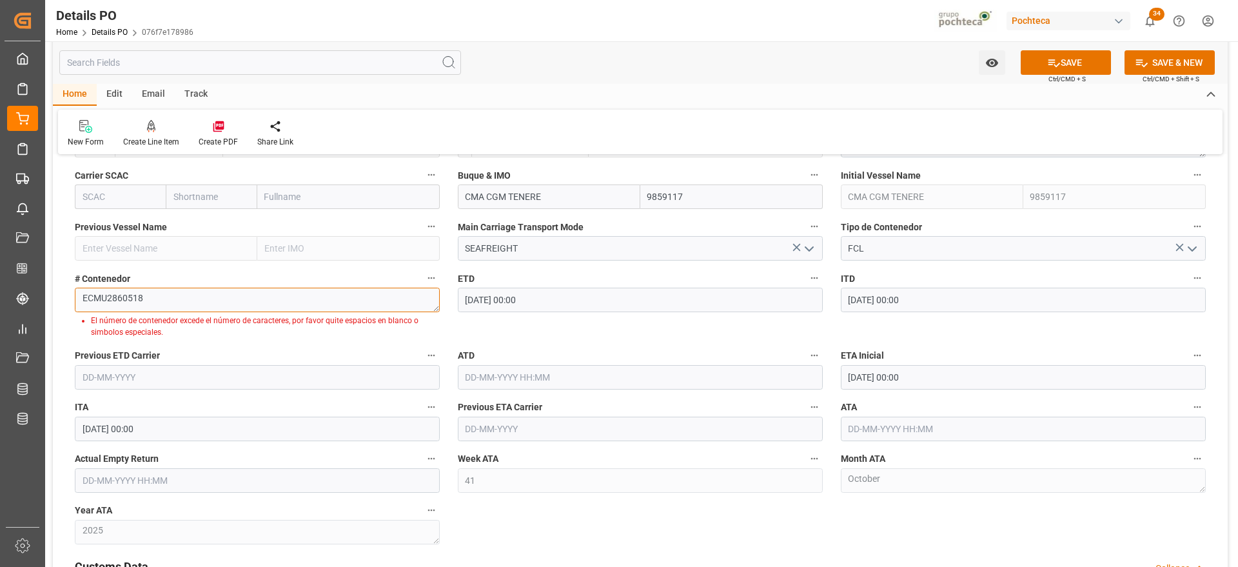
click at [143, 297] on textarea "ECMU2860518" at bounding box center [257, 299] width 365 height 24
click at [81, 297] on textarea "ECMU2860518" at bounding box center [257, 299] width 365 height 24
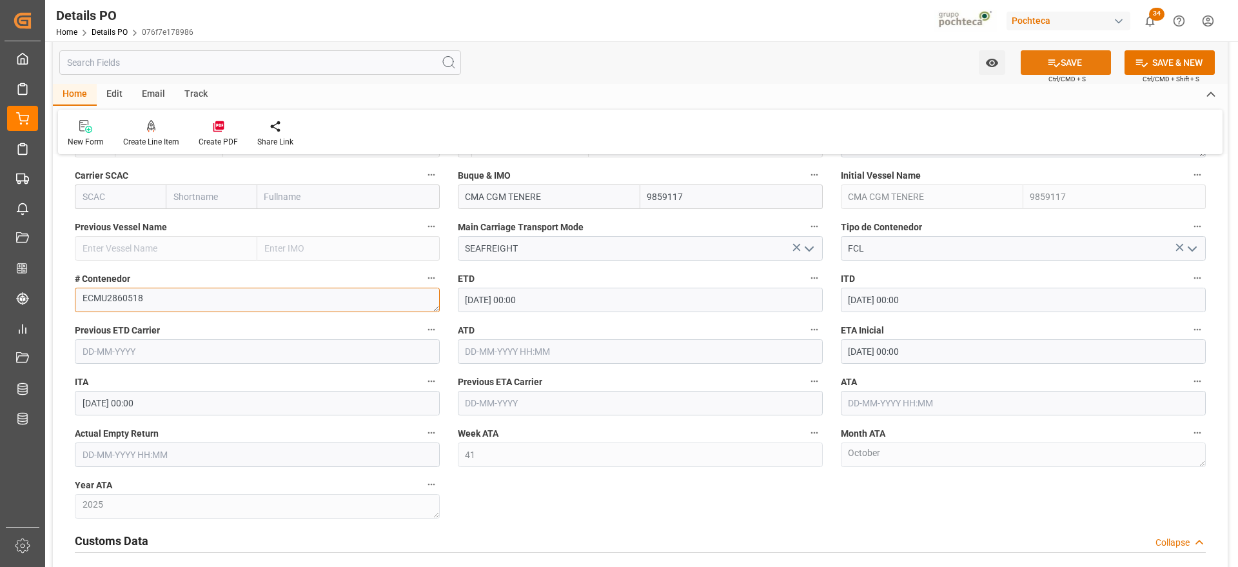
type textarea "ECMU2860518"
click at [1058, 55] on button "SAVE" at bounding box center [1065, 62] width 90 height 24
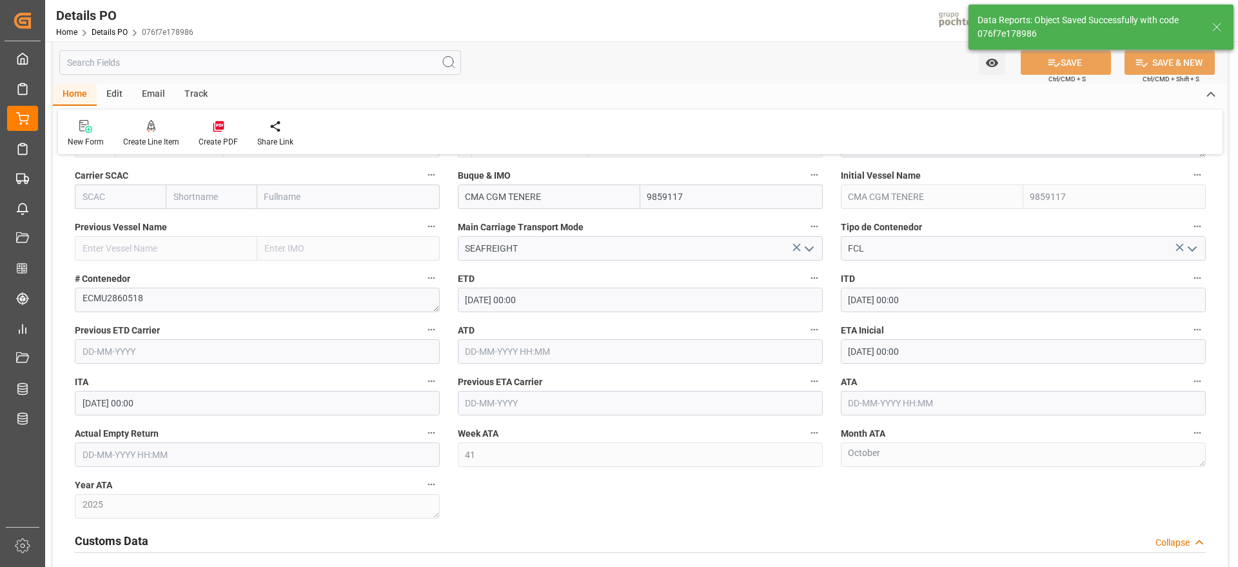
type textarea "PEND DOCS | ok de BL"
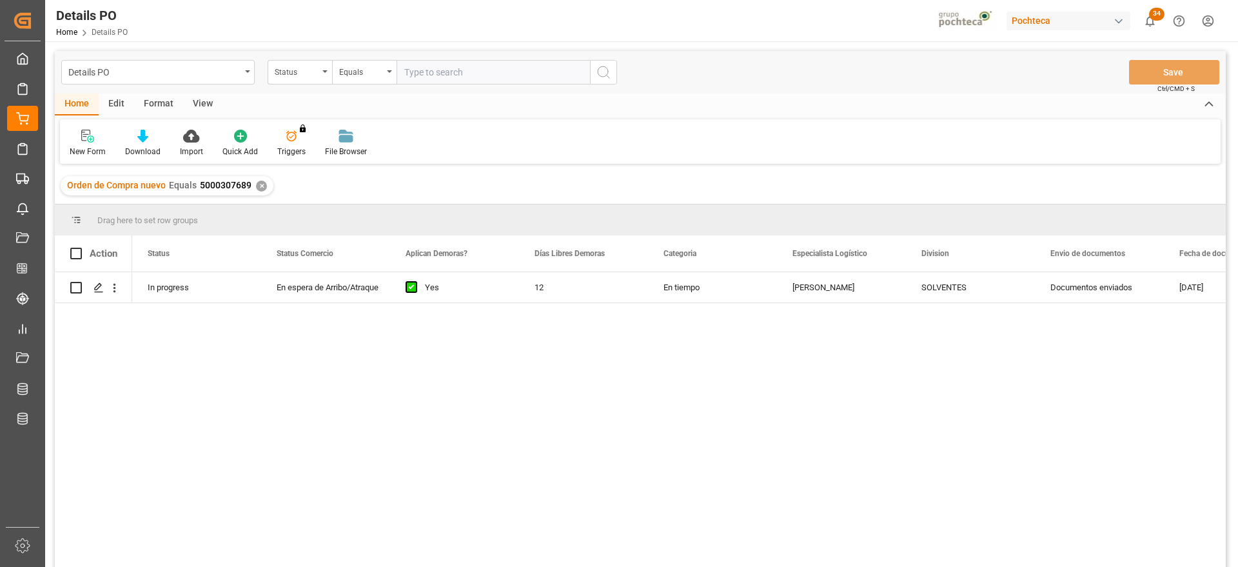
click at [258, 185] on div "✕" at bounding box center [261, 185] width 11 height 11
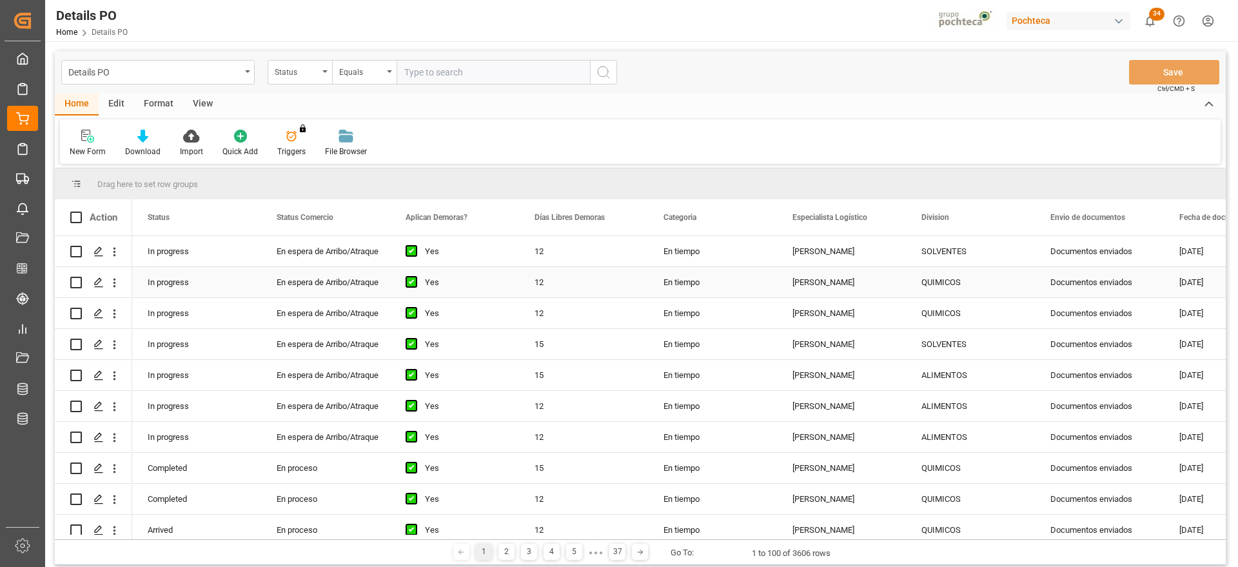
click at [952, 286] on div "QUIMICOS" at bounding box center [970, 283] width 98 height 30
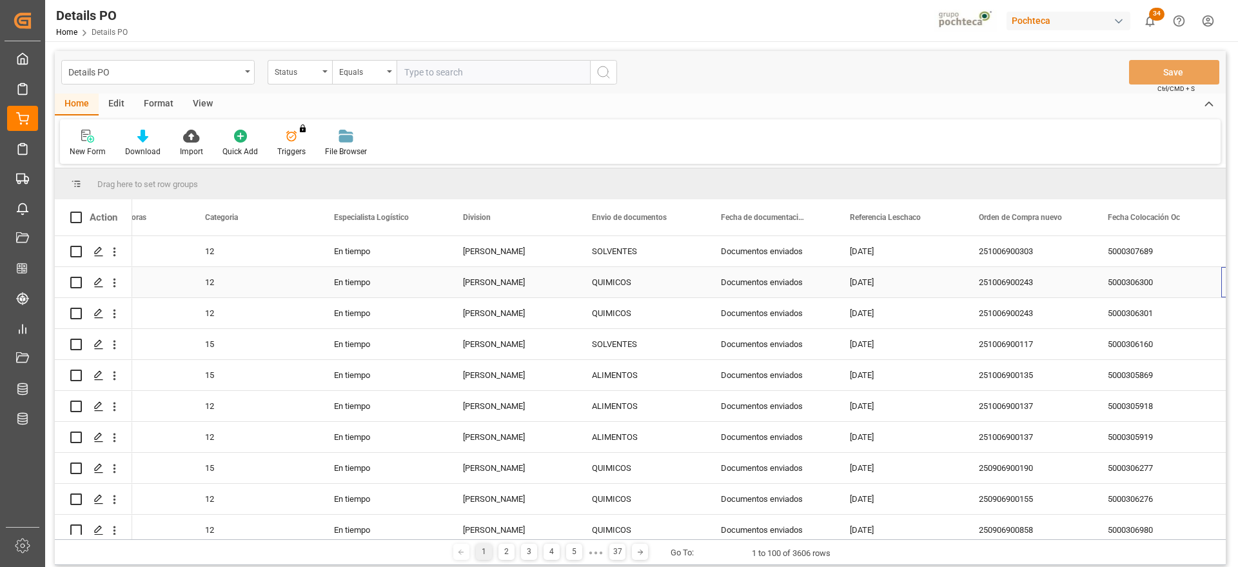
scroll to position [0, 458]
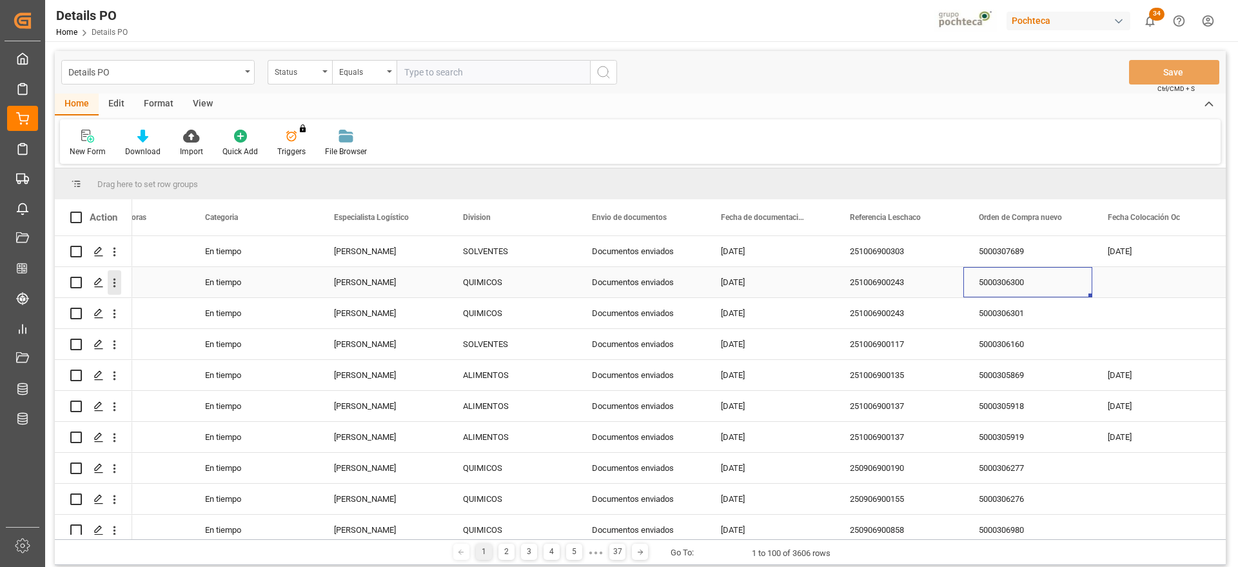
click at [110, 279] on icon "open menu" at bounding box center [115, 283] width 14 height 14
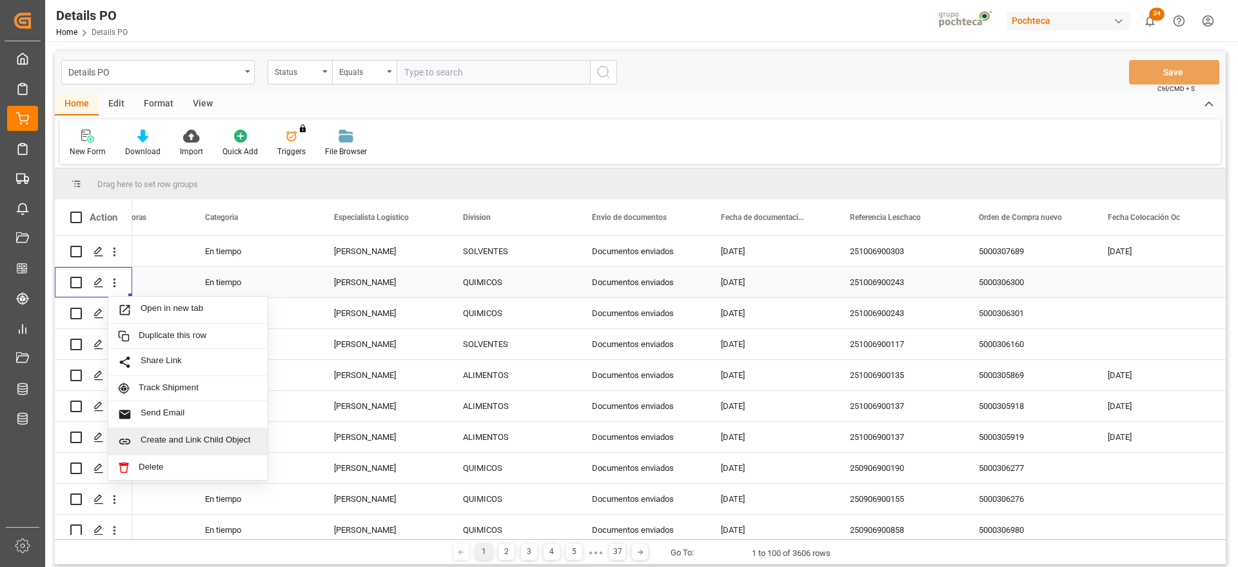
click at [197, 437] on span "Create and Link Child Object" at bounding box center [199, 441] width 117 height 14
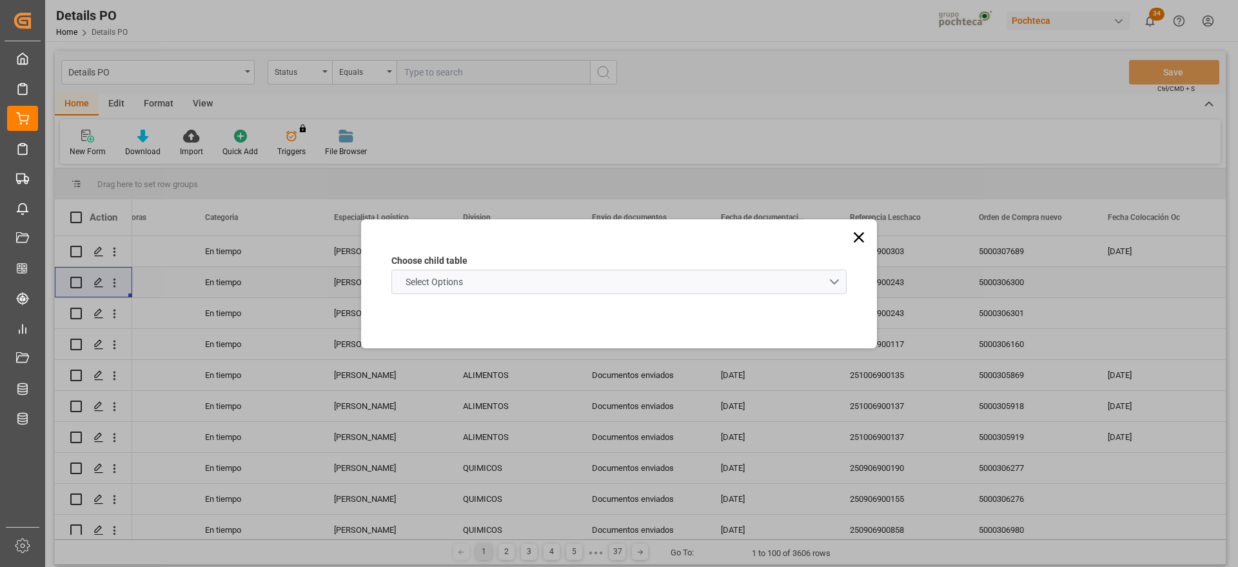
click at [439, 286] on span "Select Options" at bounding box center [434, 282] width 70 height 14
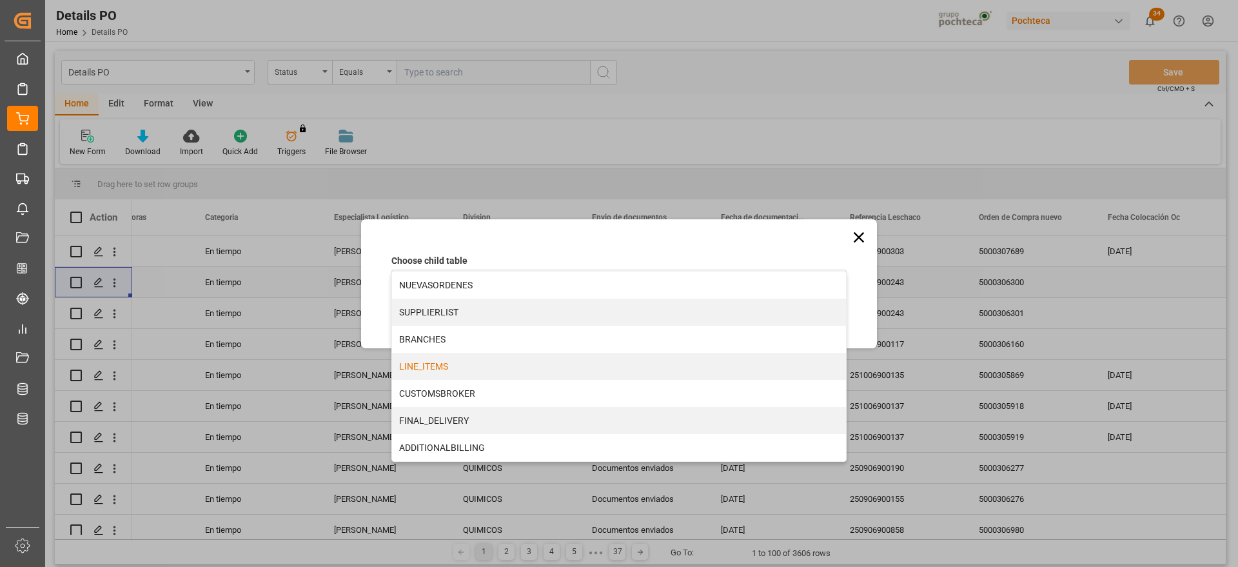
click at [474, 369] on div "LINE_ITEMS" at bounding box center [619, 366] width 454 height 27
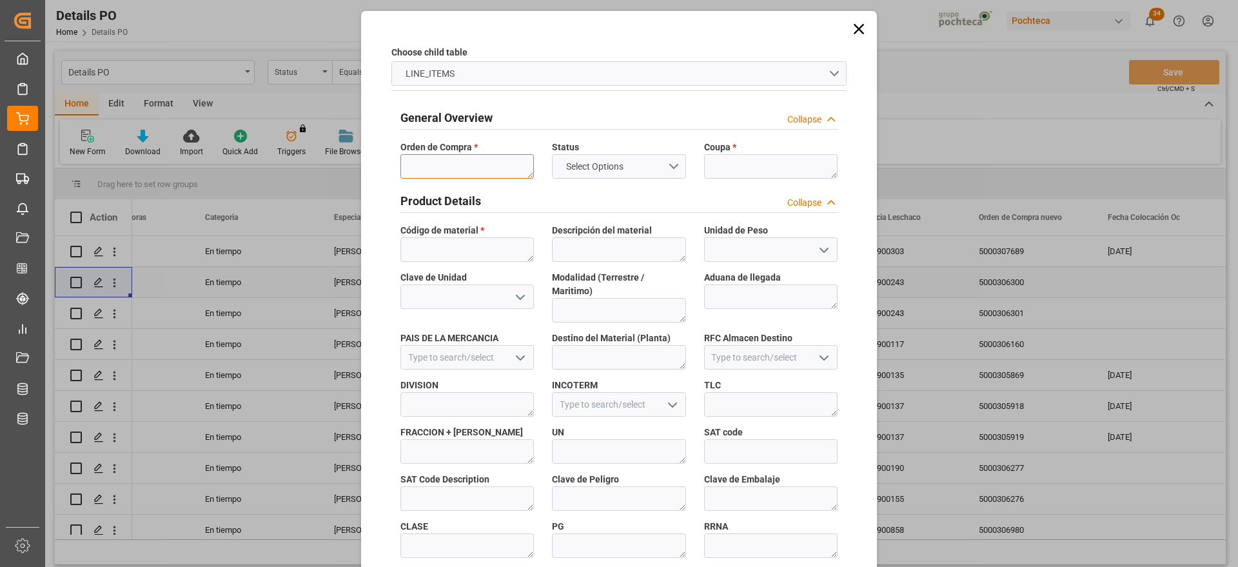
click at [477, 170] on textarea at bounding box center [466, 166] width 133 height 24
paste textarea "5000306300"
type textarea "5000306300"
click at [753, 162] on textarea at bounding box center [770, 166] width 133 height 24
paste textarea "193880"
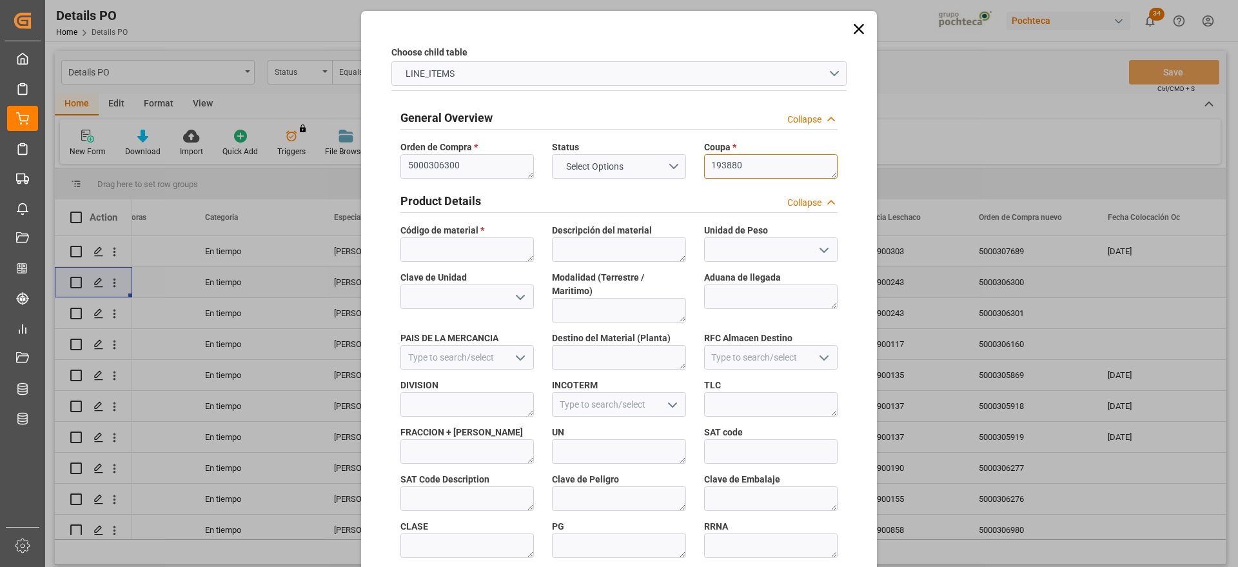
scroll to position [0, 0]
type textarea "193880"
click at [498, 251] on textarea at bounding box center [466, 249] width 133 height 24
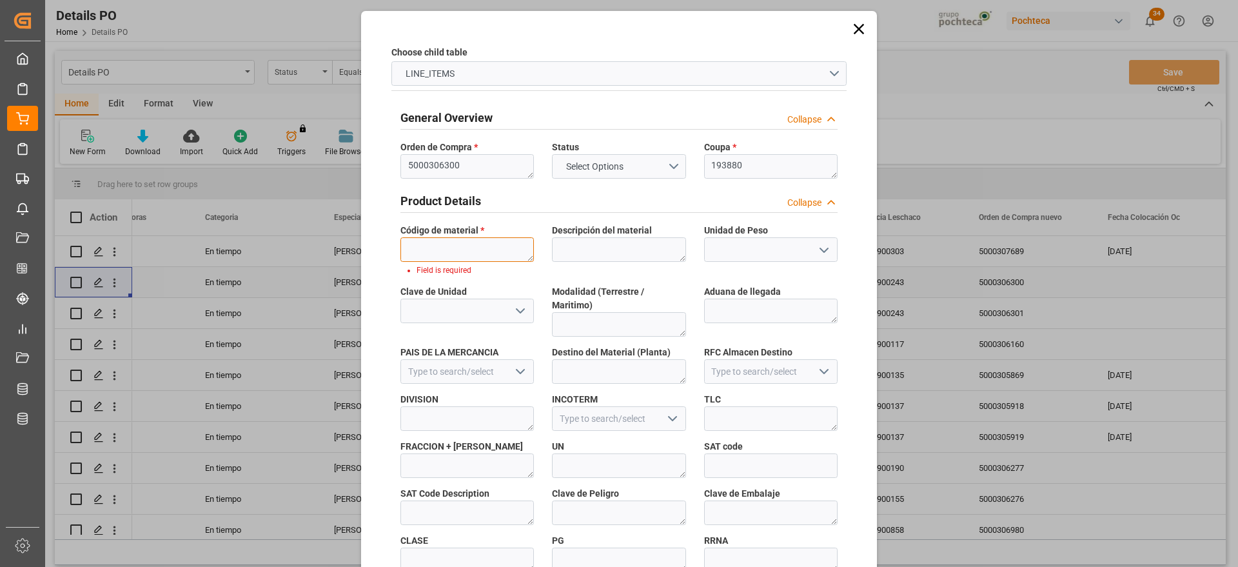
paste textarea "23208"
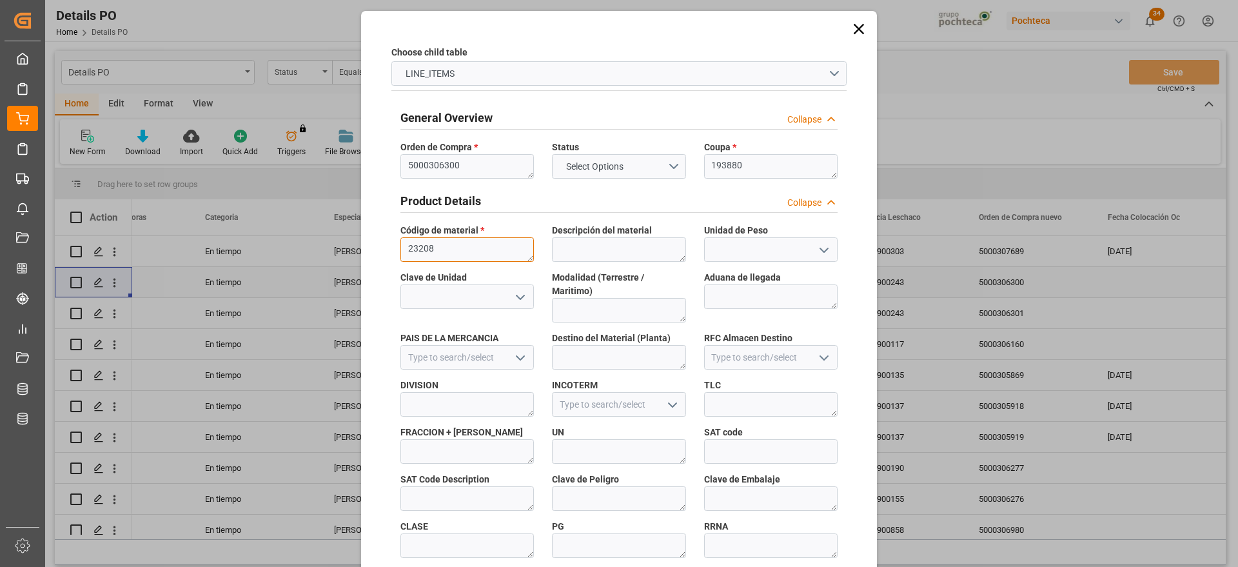
type textarea "23208"
click at [841, 258] on div at bounding box center [770, 249] width 153 height 24
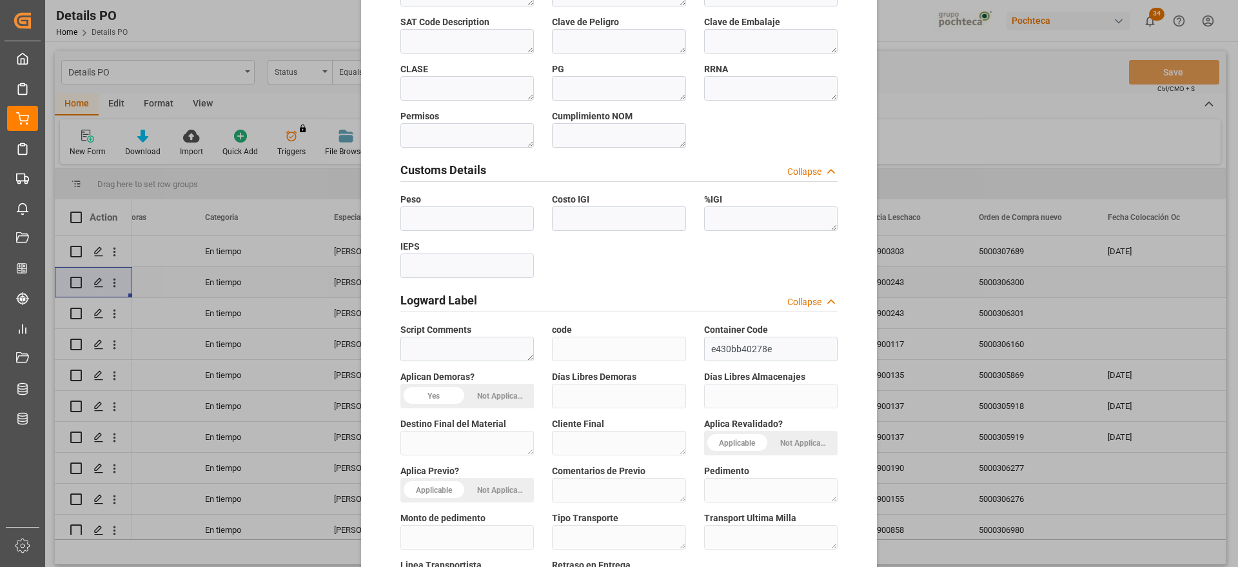
scroll to position [552, 0]
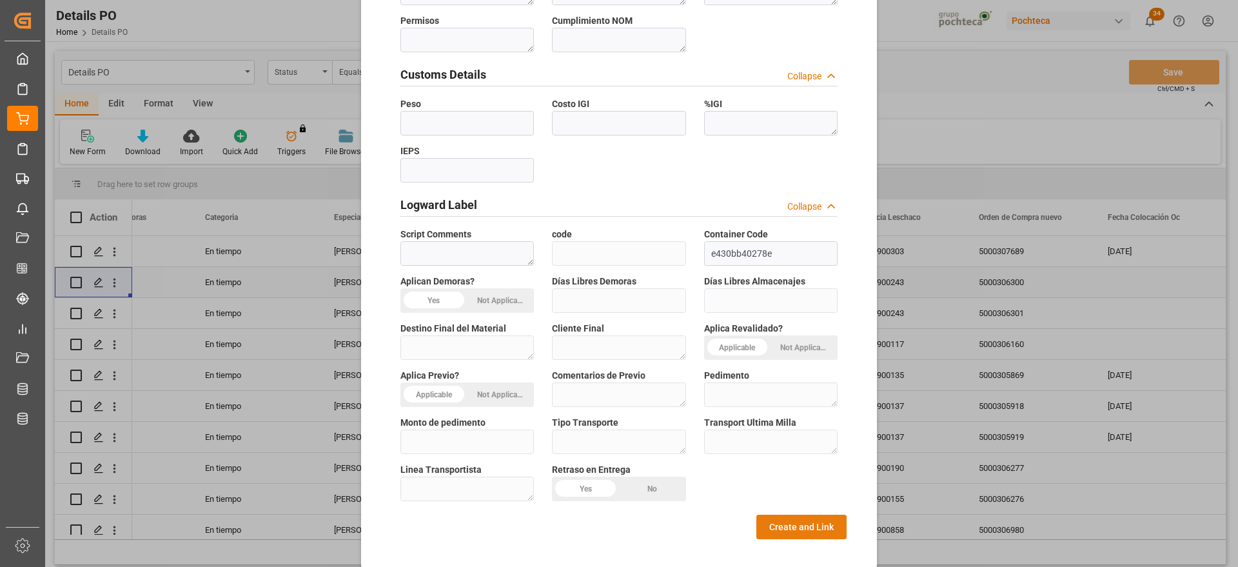
click at [814, 522] on button "Create and Link" at bounding box center [801, 526] width 90 height 24
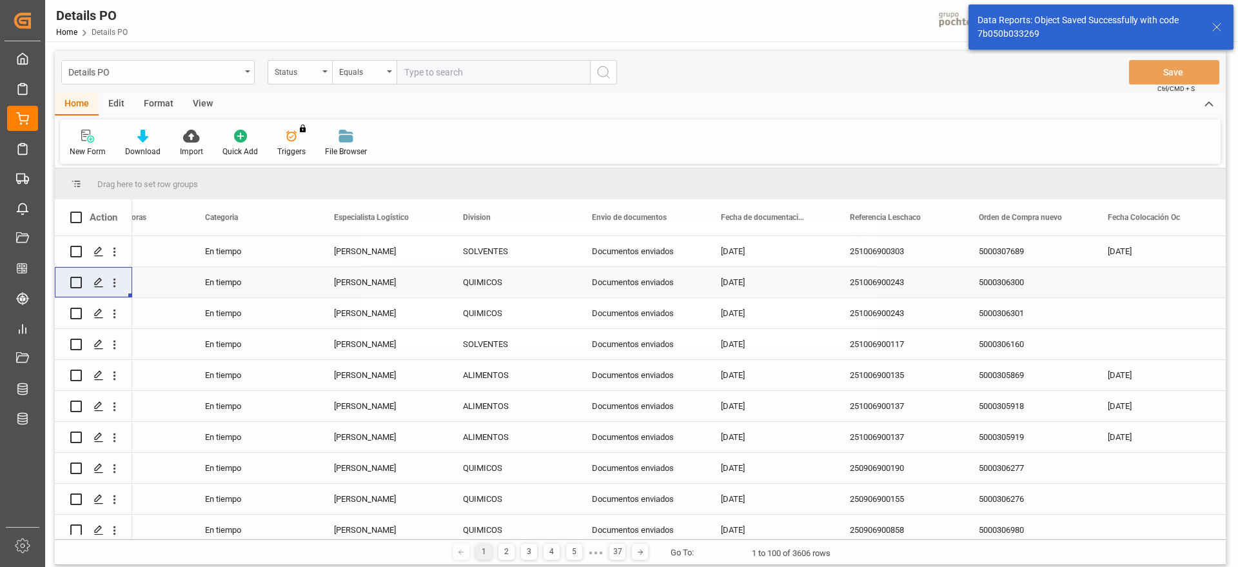
scroll to position [0, 0]
click at [1011, 311] on div "5000306301" at bounding box center [1027, 313] width 129 height 30
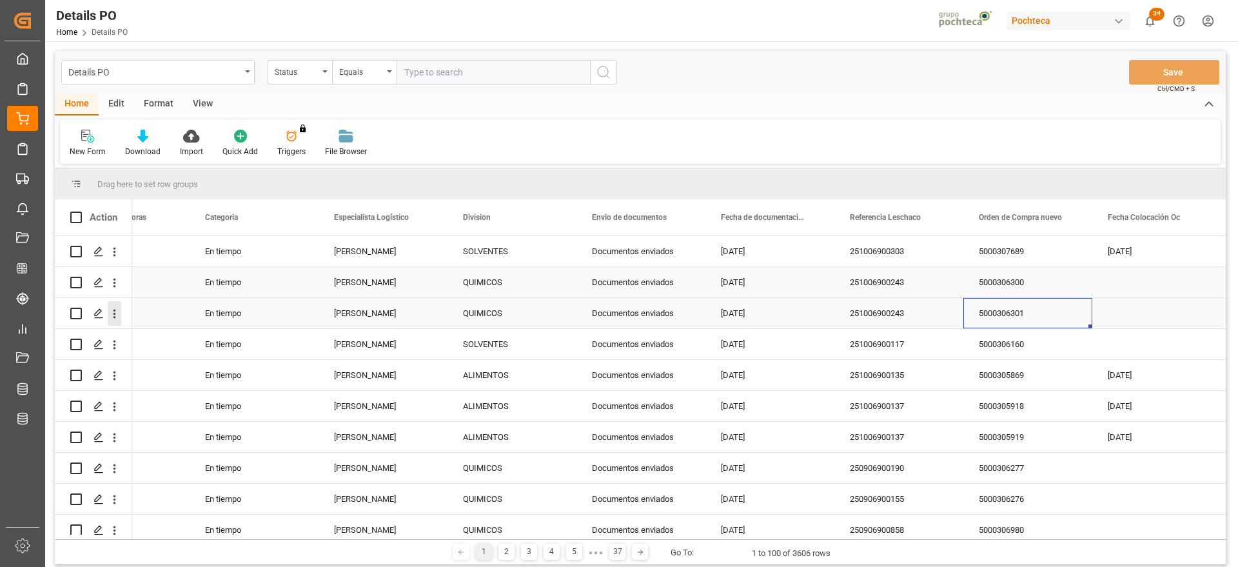
click at [113, 317] on icon "open menu" at bounding box center [114, 313] width 3 height 9
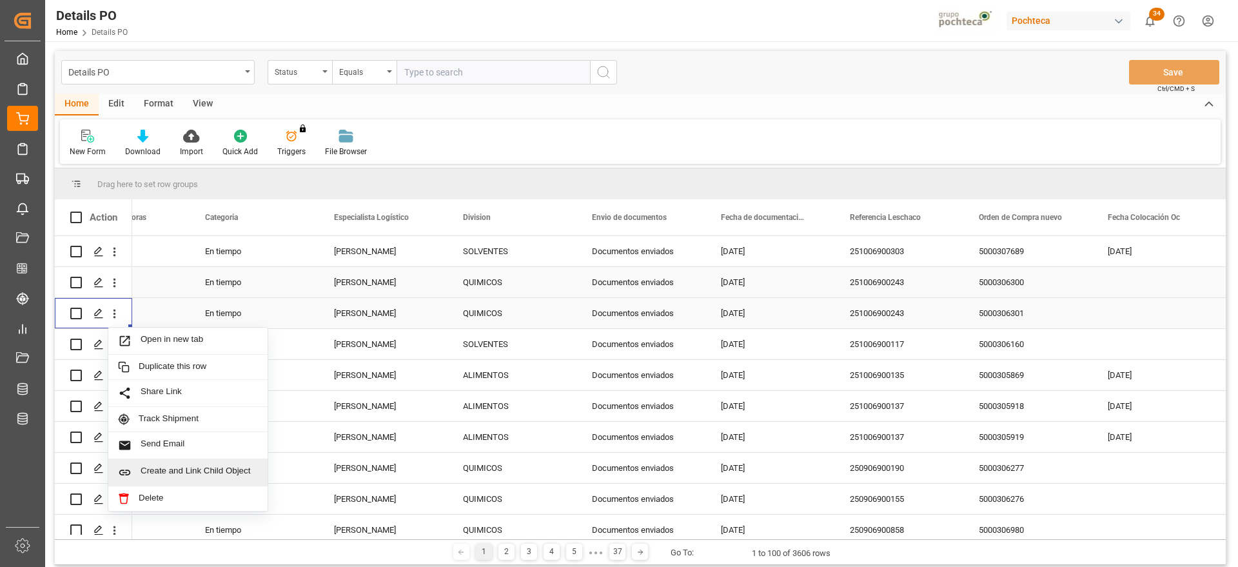
click at [189, 473] on span "Create and Link Child Object" at bounding box center [199, 472] width 117 height 14
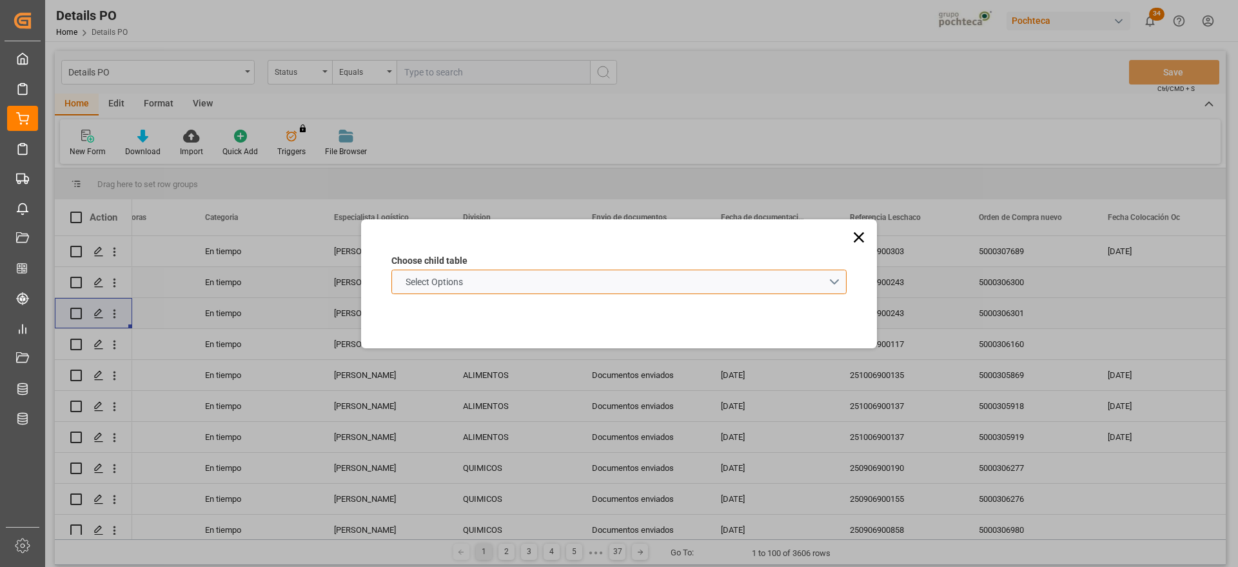
click at [522, 280] on schema "Select Options" at bounding box center [618, 281] width 455 height 24
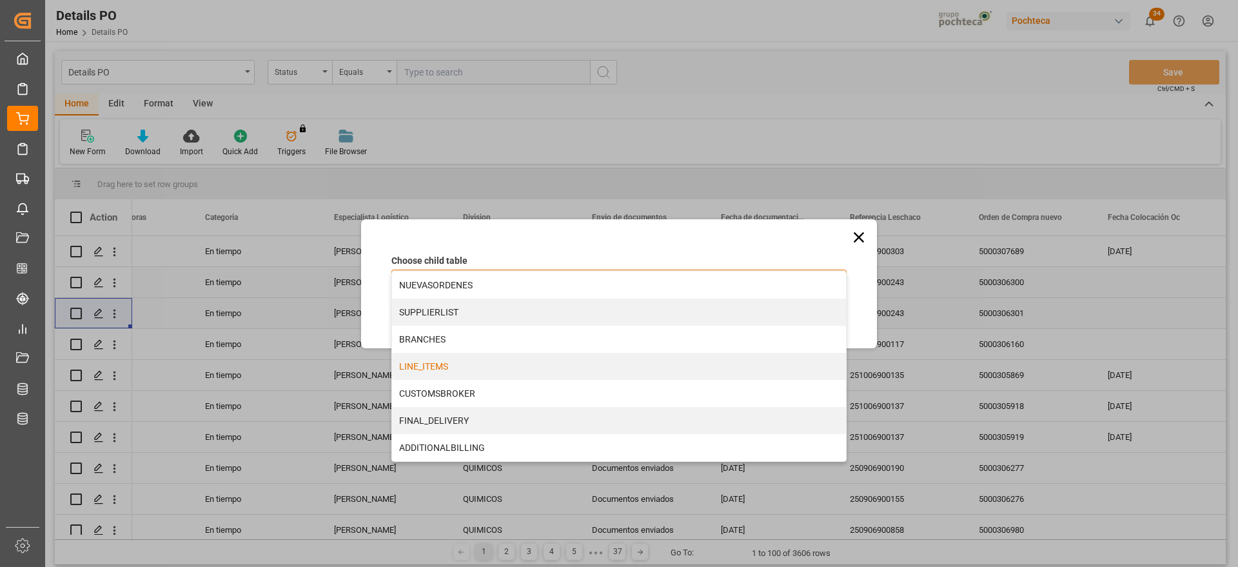
click at [450, 371] on div "LINE_ITEMS" at bounding box center [619, 366] width 454 height 27
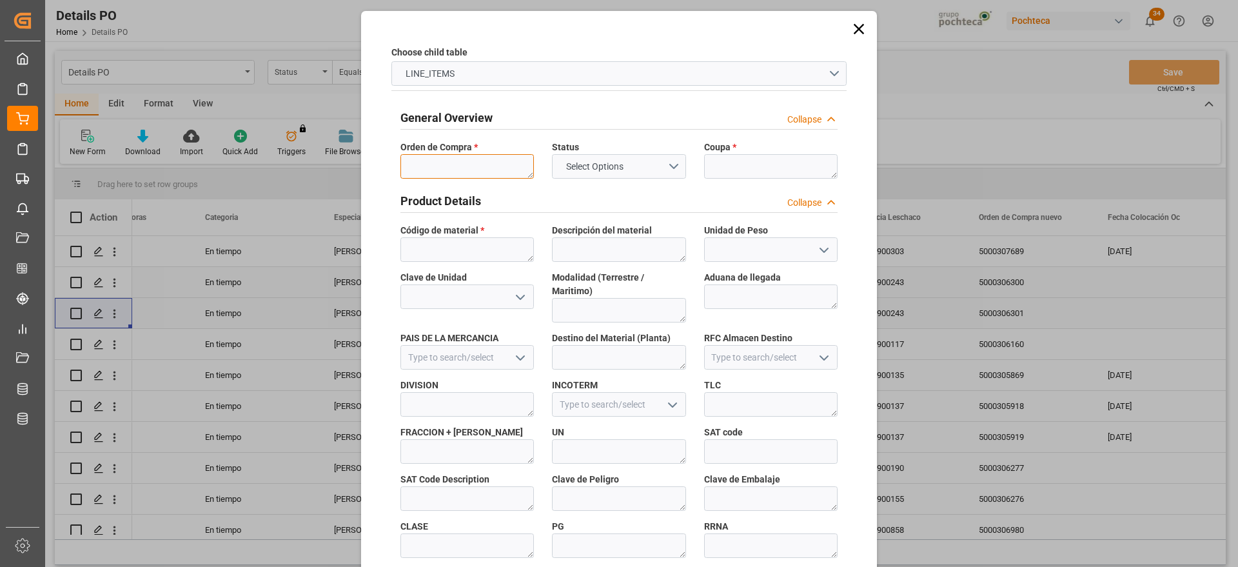
click at [454, 159] on textarea at bounding box center [466, 166] width 133 height 24
paste textarea "5000306301"
type textarea "5000306301"
click at [765, 164] on textarea at bounding box center [770, 166] width 133 height 24
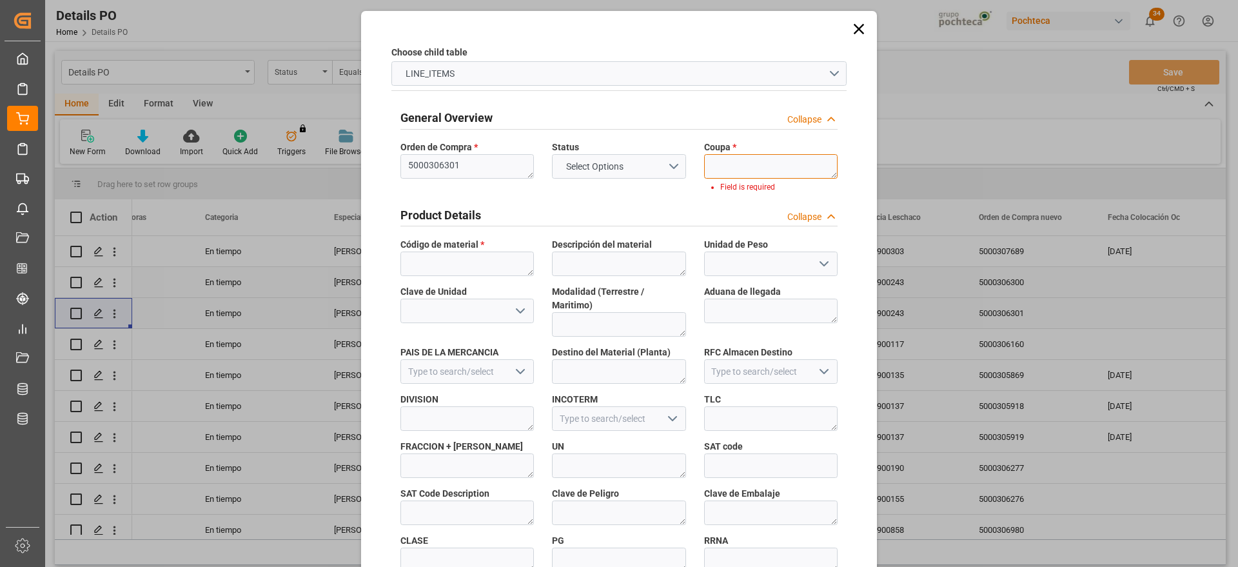
paste textarea "23208"
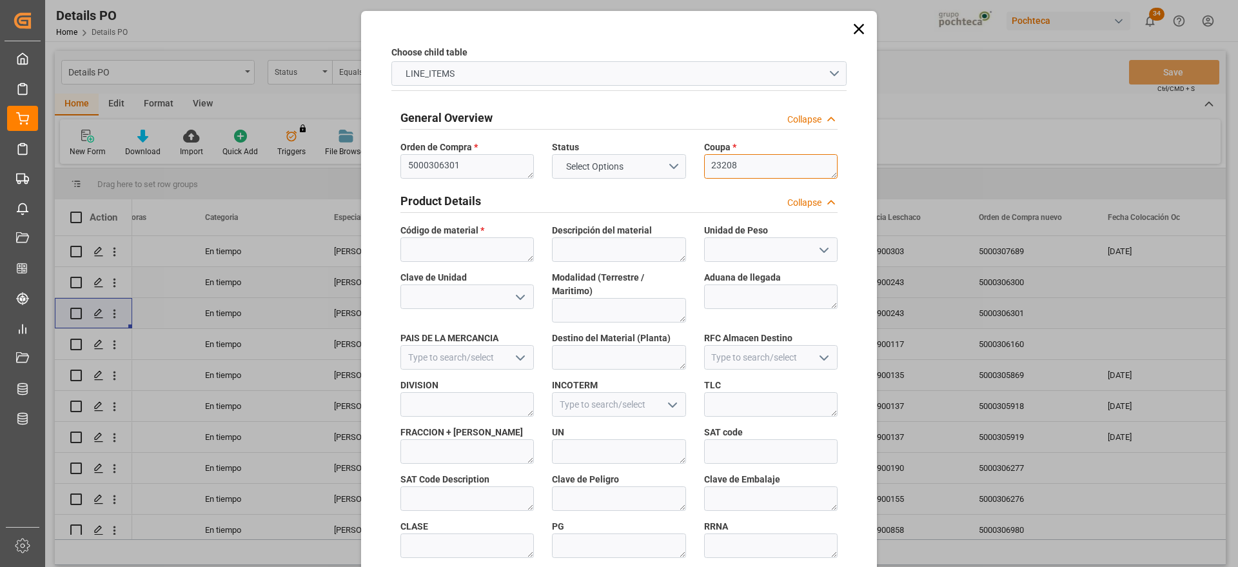
type textarea "23208"
click at [455, 253] on textarea at bounding box center [466, 249] width 133 height 24
paste textarea "23208"
type textarea "23208"
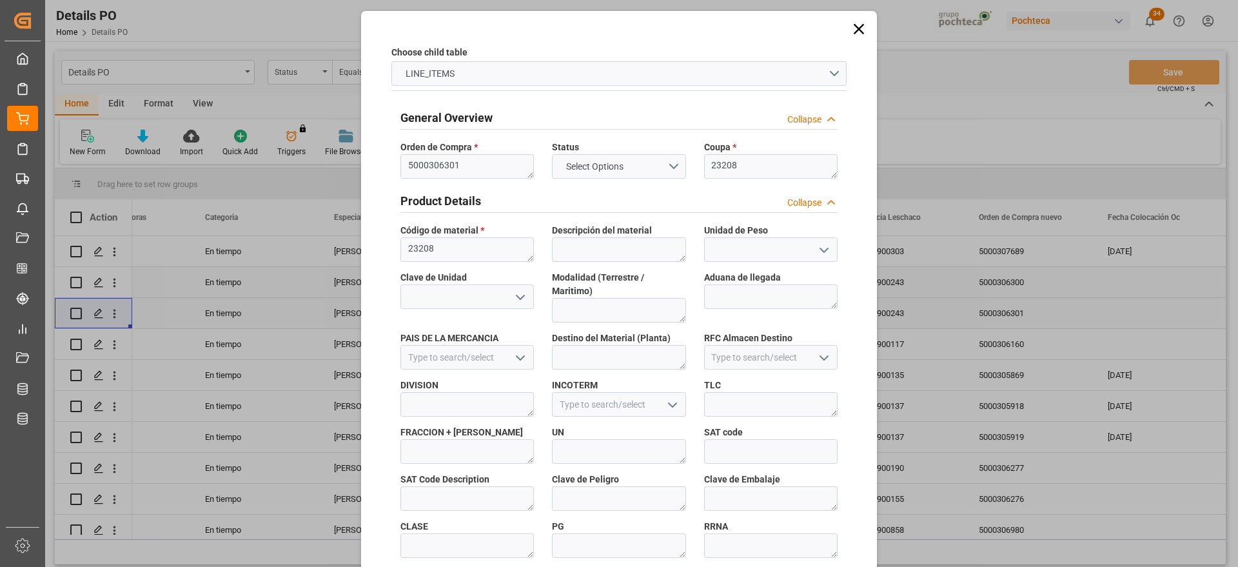
scroll to position [0, 0]
drag, startPoint x: 683, startPoint y: 159, endPoint x: 645, endPoint y: 160, distance: 38.0
paste textarea "193879"
click at [759, 165] on textarea "193879" at bounding box center [770, 166] width 133 height 24
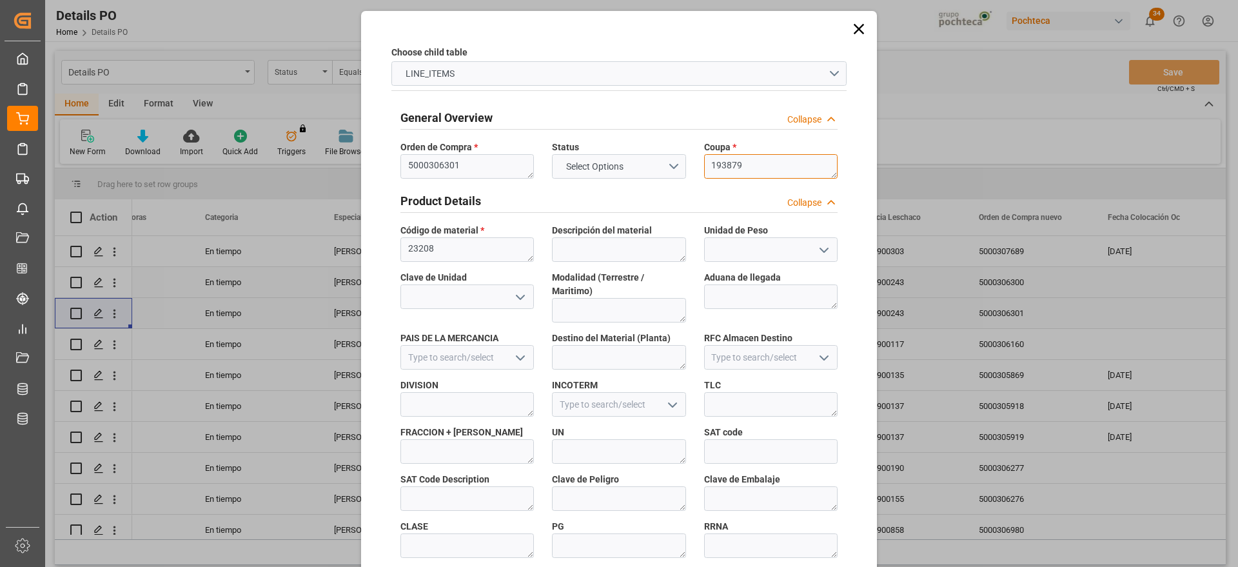
type textarea "193879"
click at [848, 230] on div "Choose child table LINE_ITEMS General Overview Collapse Orden de Compra * 50003…" at bounding box center [618, 566] width 509 height 1105
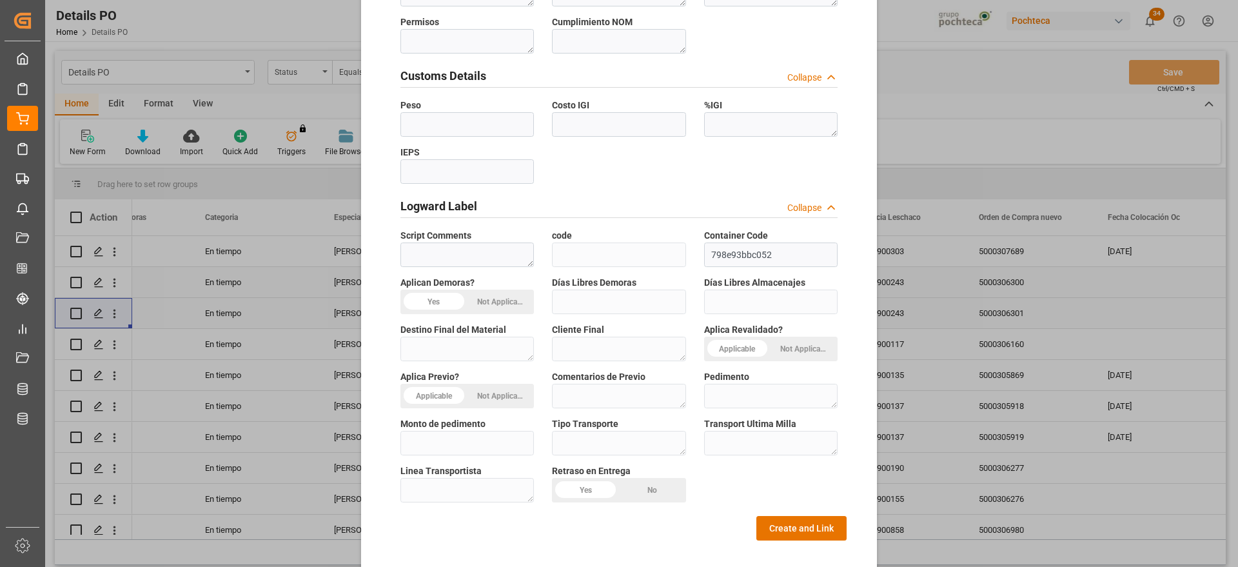
scroll to position [552, 0]
click at [807, 514] on button "Create and Link" at bounding box center [801, 526] width 90 height 24
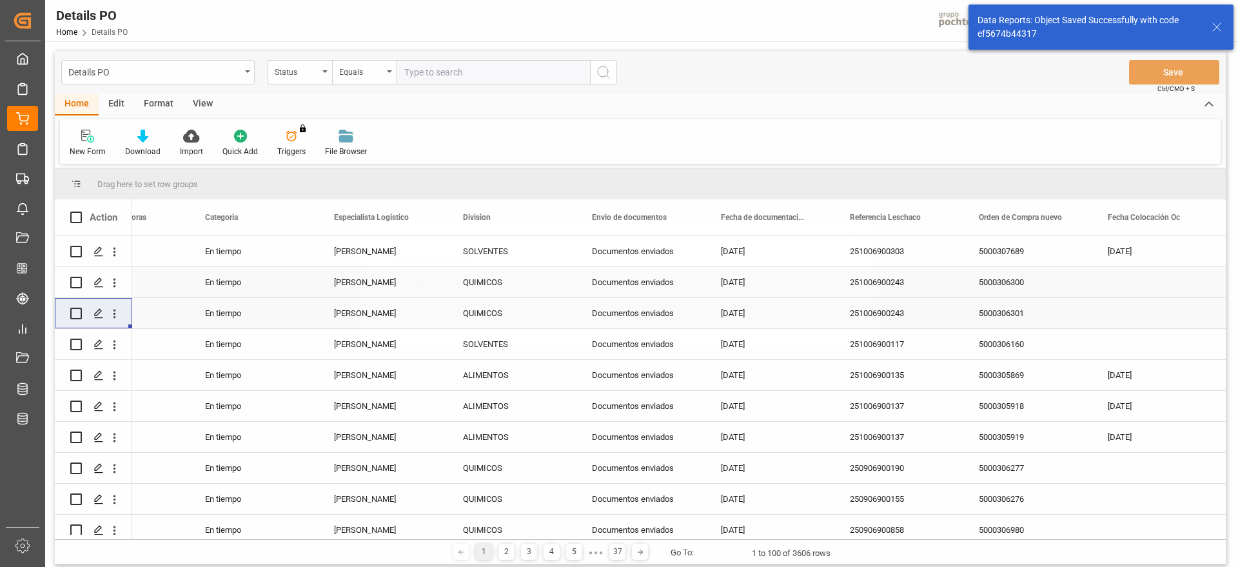
scroll to position [0, 0]
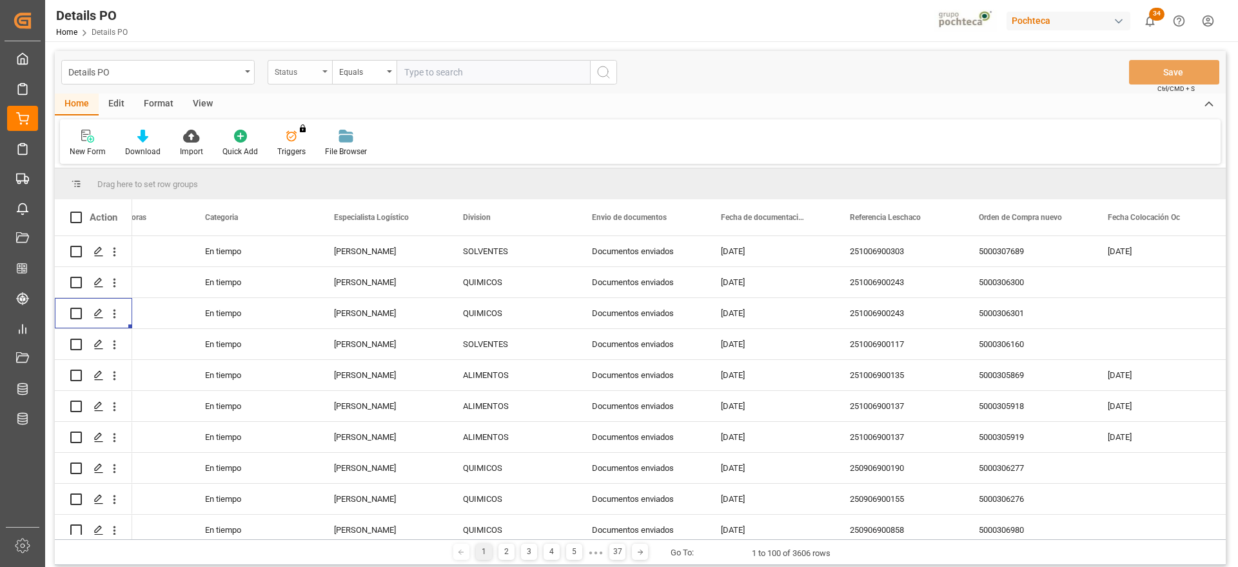
click at [303, 70] on div "Status" at bounding box center [297, 70] width 44 height 15
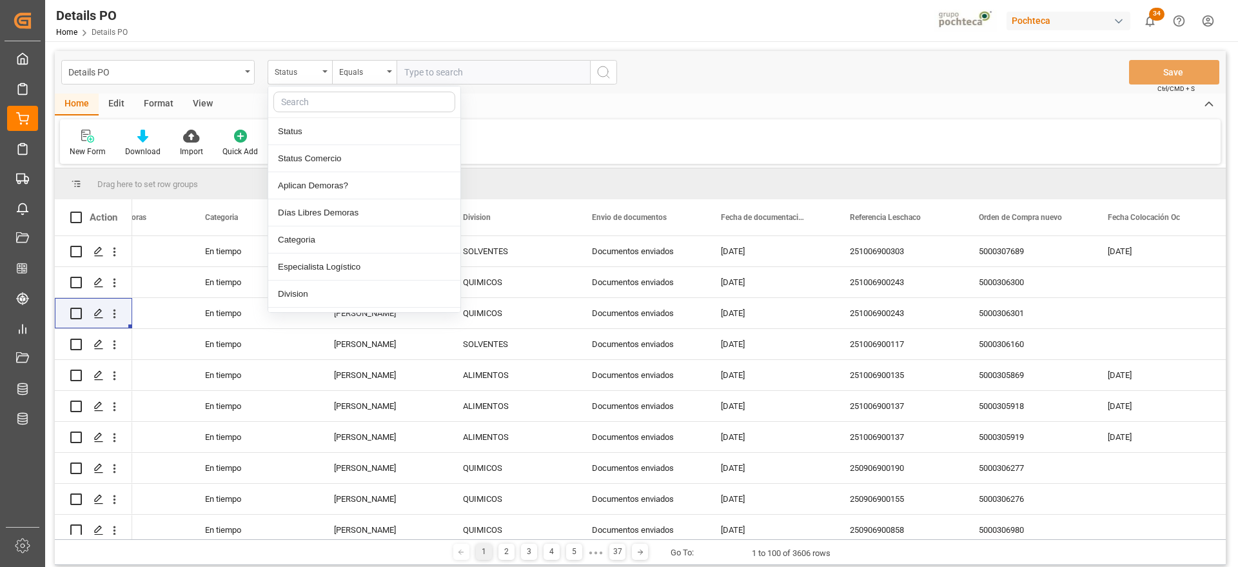
click at [306, 97] on input "text" at bounding box center [364, 102] width 182 height 21
type input "ORDE"
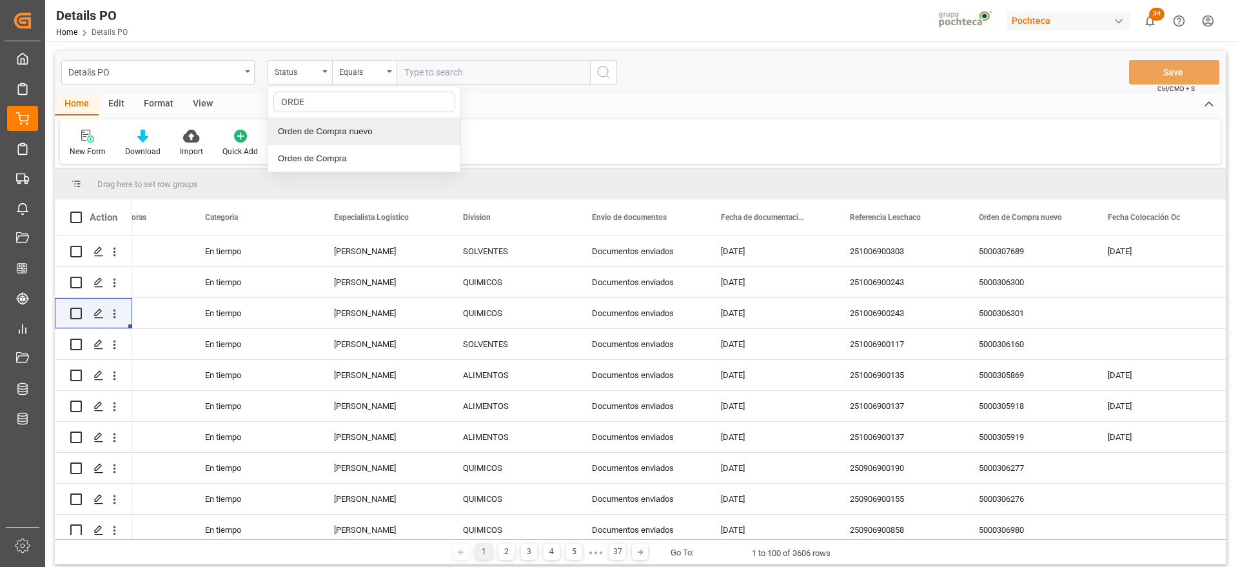
click at [304, 133] on div "Orden de Compra nuevo" at bounding box center [364, 131] width 192 height 27
click at [487, 73] on input "text" at bounding box center [492, 72] width 193 height 24
paste input "5000308292"
type input "5000308292"
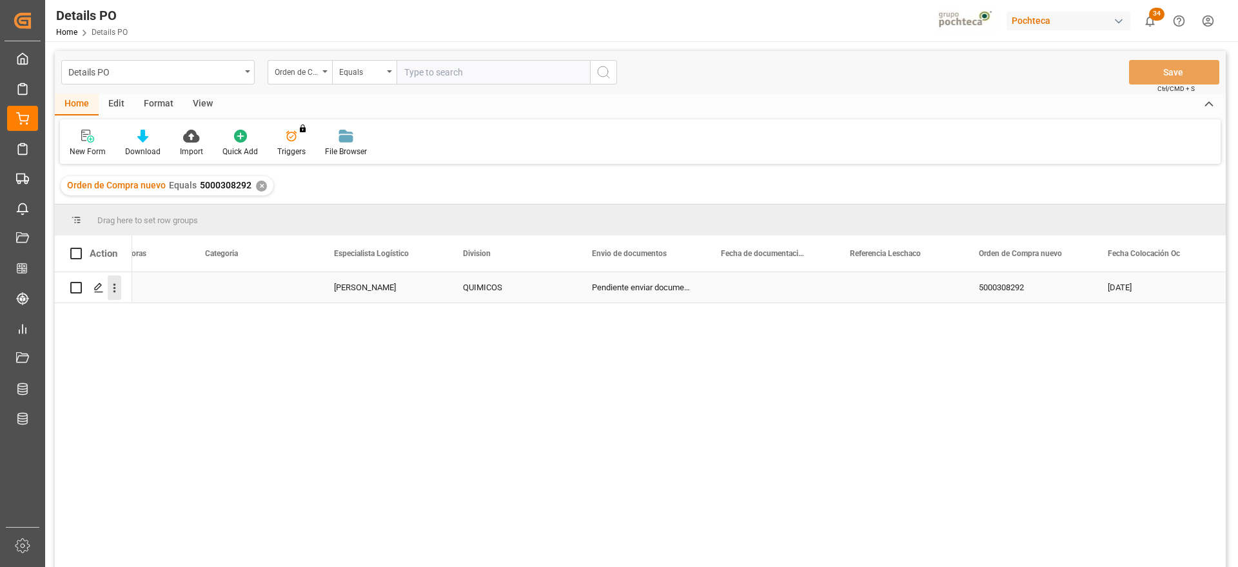
click at [115, 291] on icon "open menu" at bounding box center [114, 288] width 3 height 9
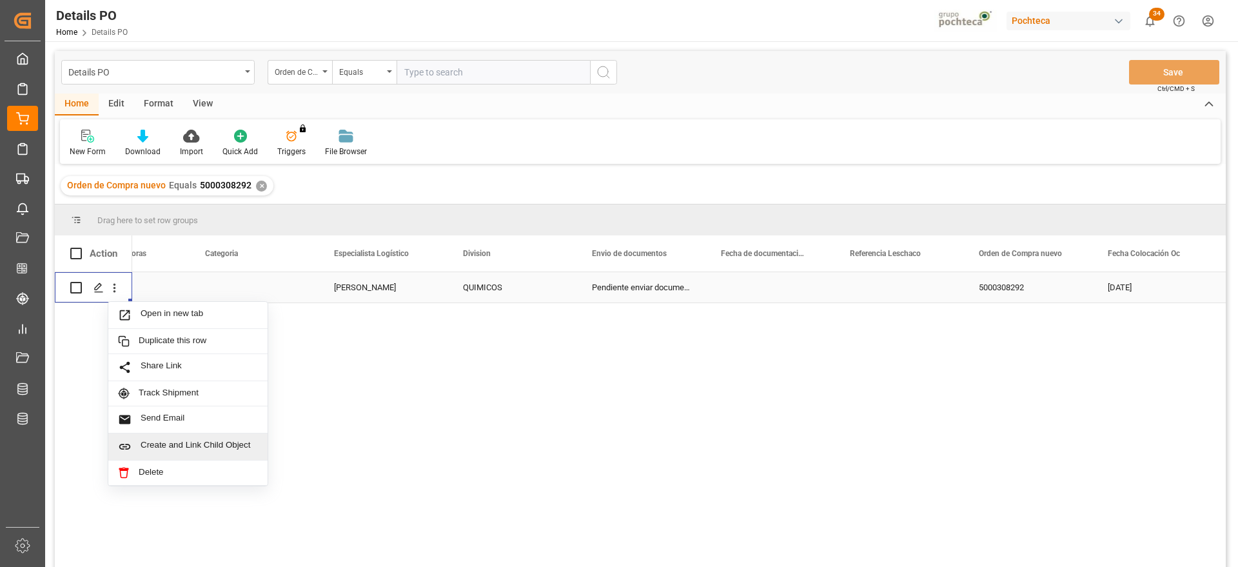
click at [184, 443] on span "Create and Link Child Object" at bounding box center [199, 447] width 117 height 14
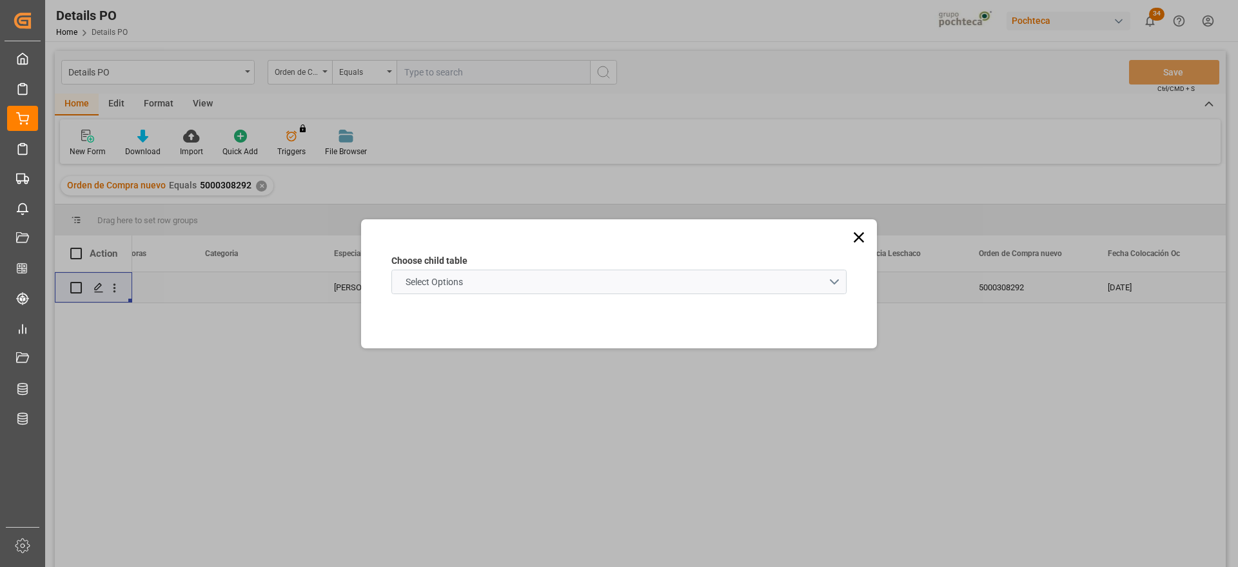
click at [427, 273] on schema "Select Options" at bounding box center [618, 281] width 455 height 24
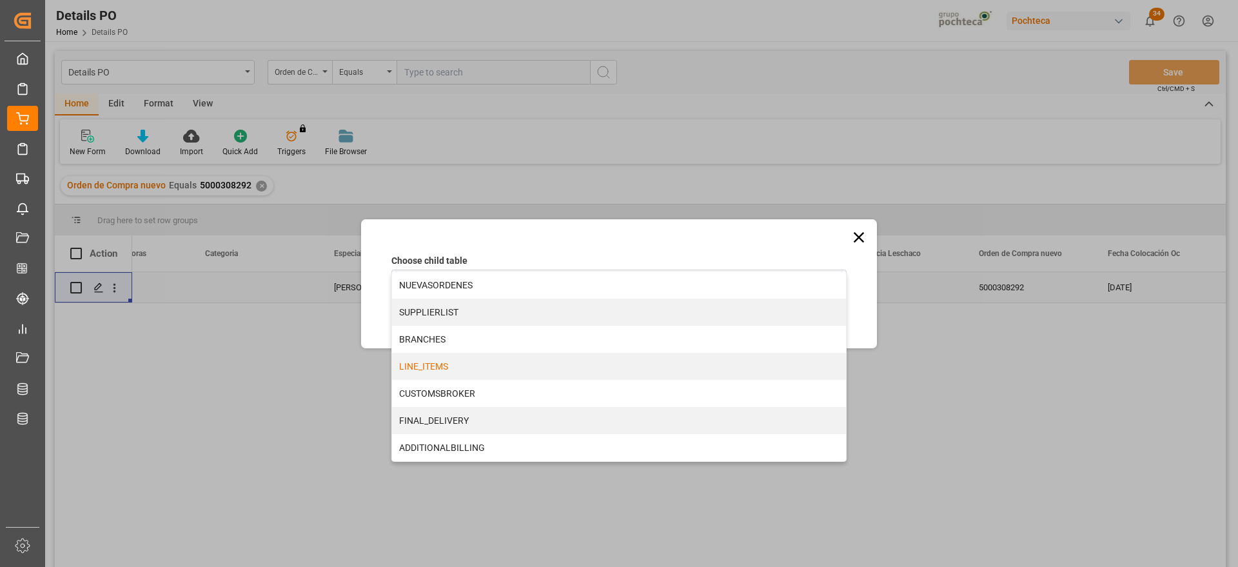
click at [425, 364] on div "LINE_ITEMS" at bounding box center [619, 366] width 454 height 27
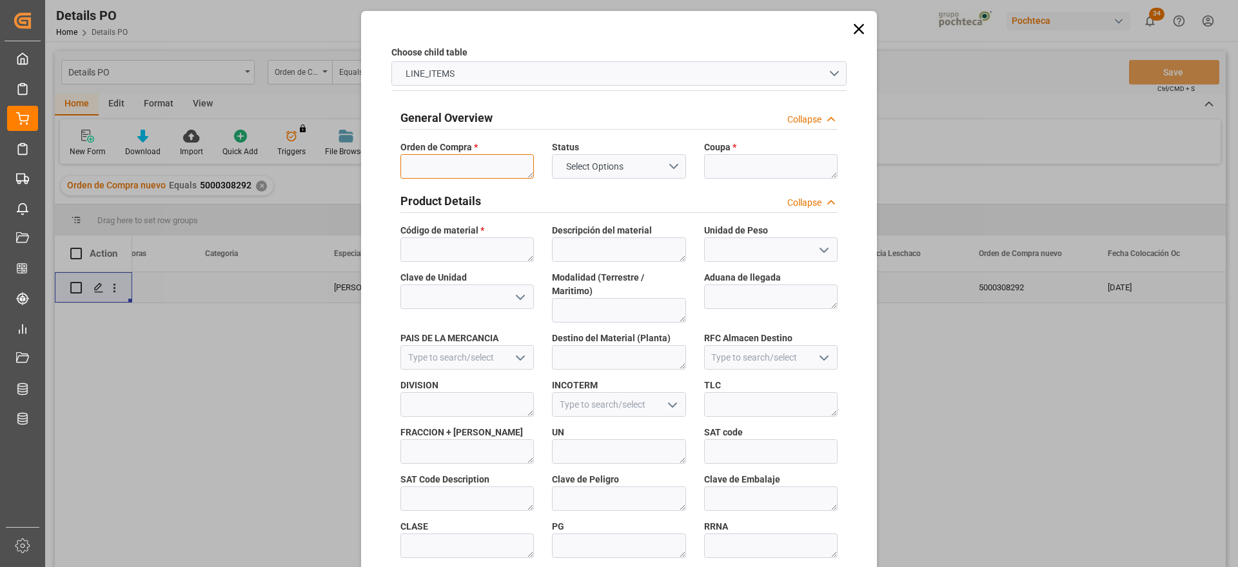
click at [444, 164] on textarea at bounding box center [466, 166] width 133 height 24
paste textarea "5000308292"
type textarea "5000308292"
click at [730, 171] on textarea at bounding box center [770, 166] width 133 height 24
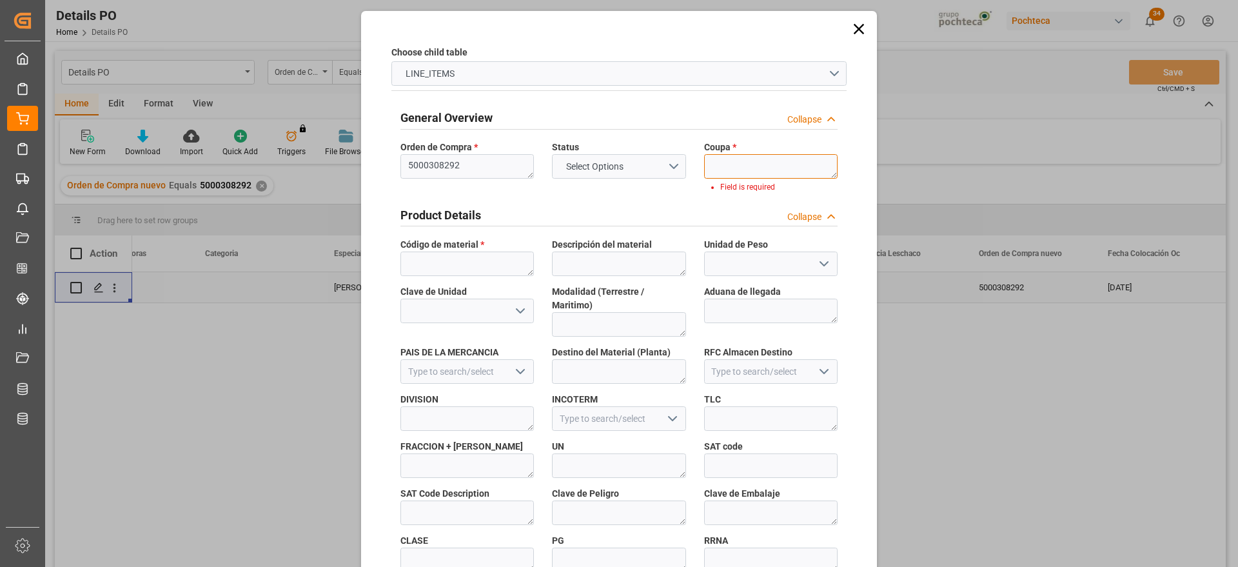
paste textarea "198416"
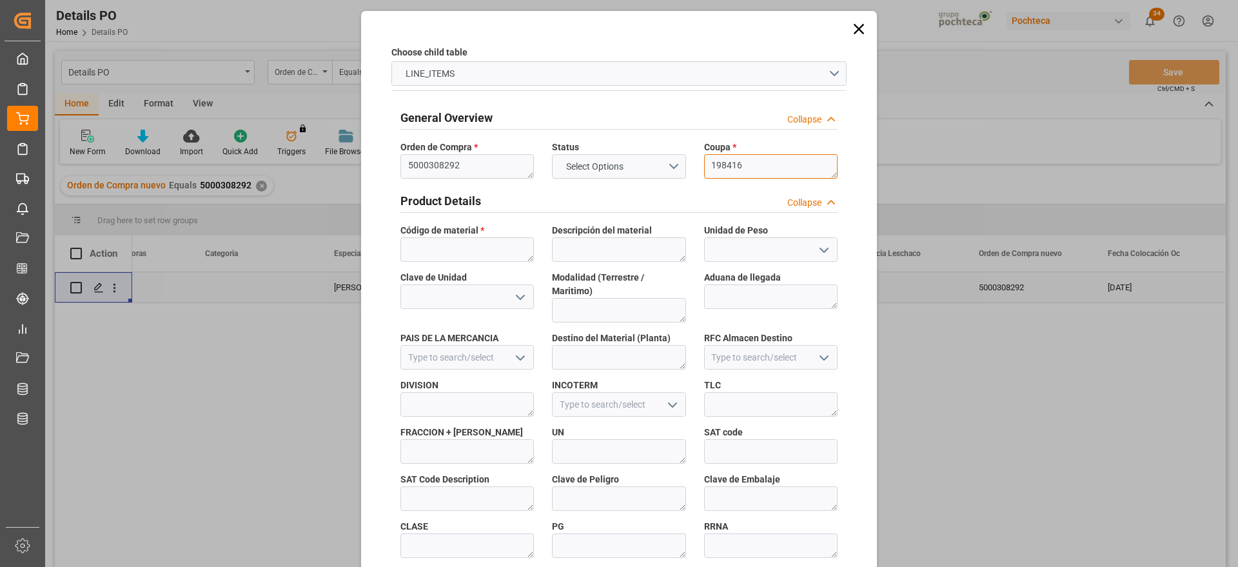
type textarea "198416"
click at [427, 244] on textarea at bounding box center [466, 249] width 133 height 24
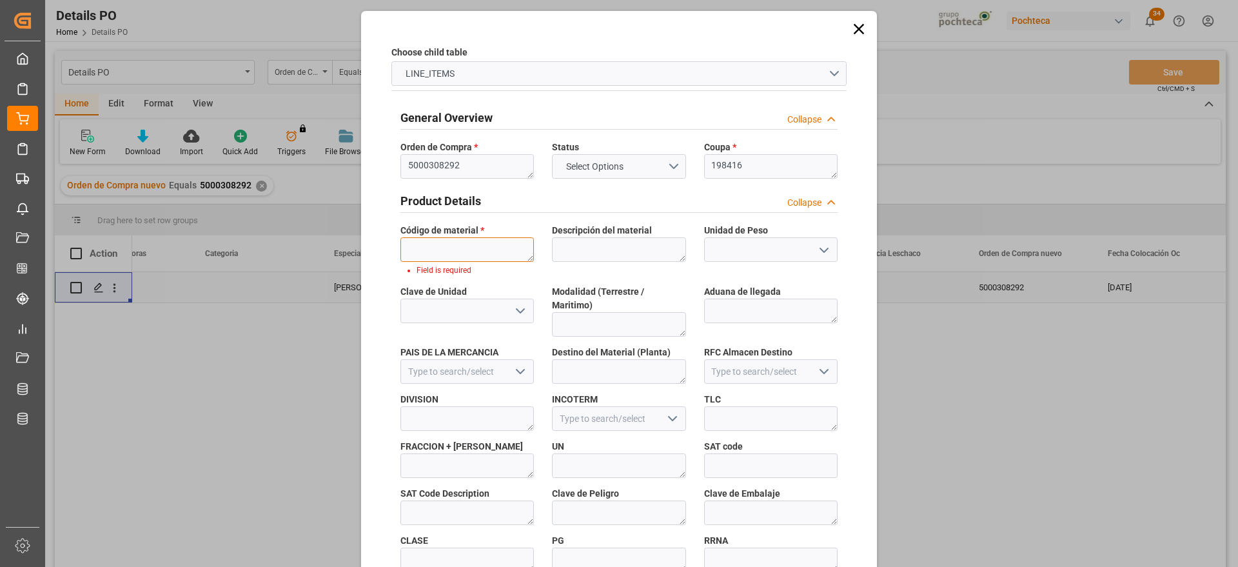
paste textarea "22893"
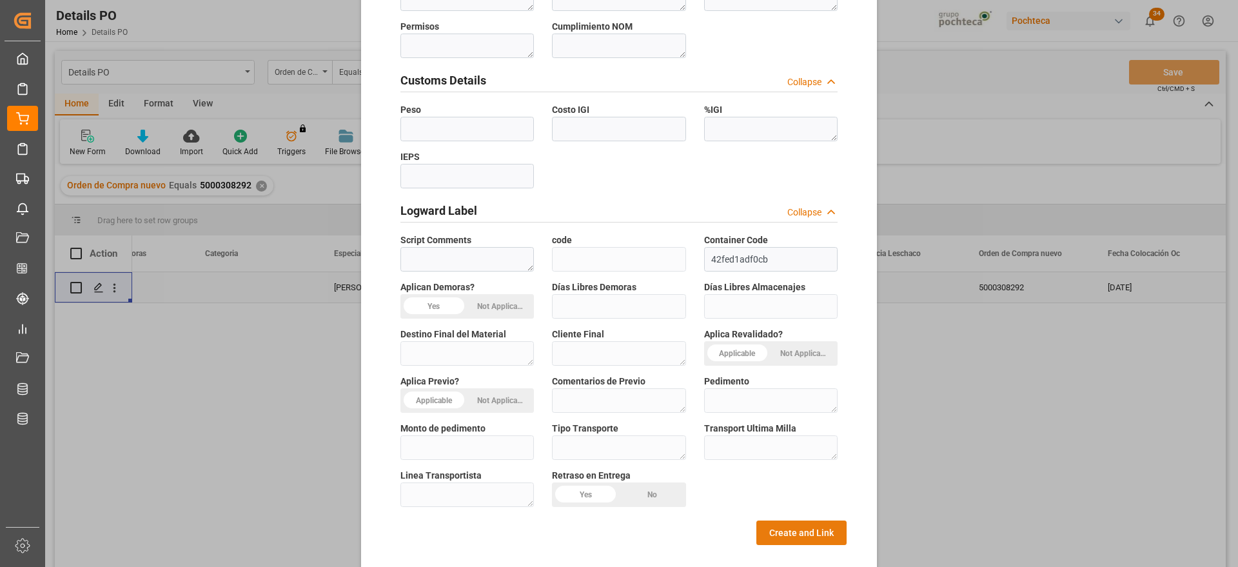
scroll to position [552, 0]
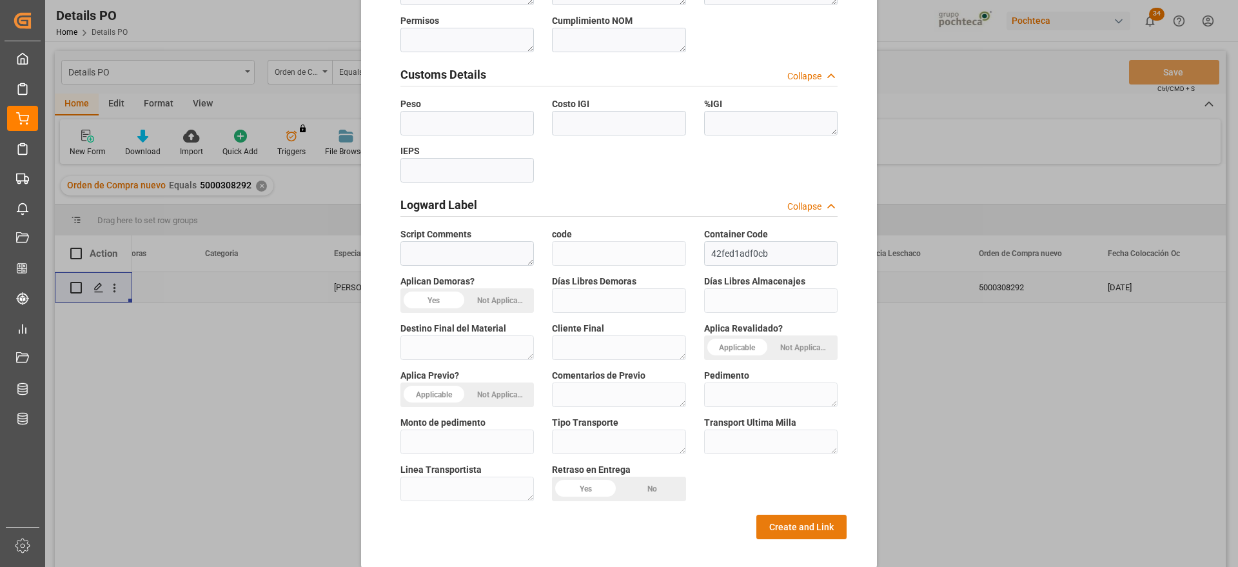
type textarea "22893"
click at [781, 520] on button "Create and Link" at bounding box center [801, 526] width 90 height 24
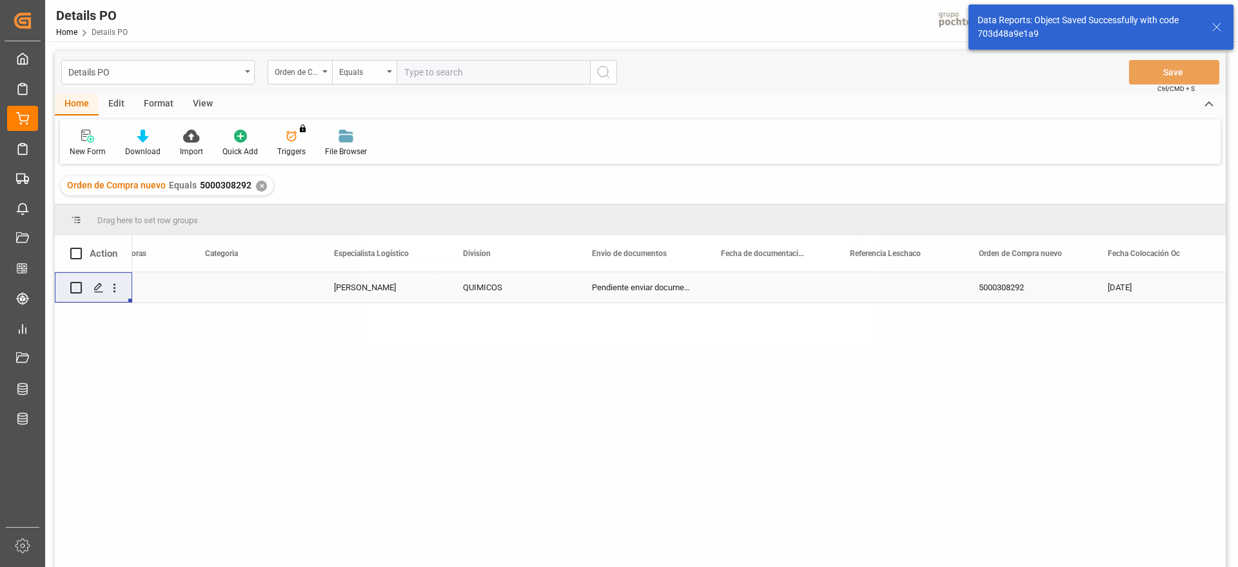
scroll to position [0, 0]
click at [215, 290] on div "Press SPACE to select this row." at bounding box center [254, 287] width 129 height 30
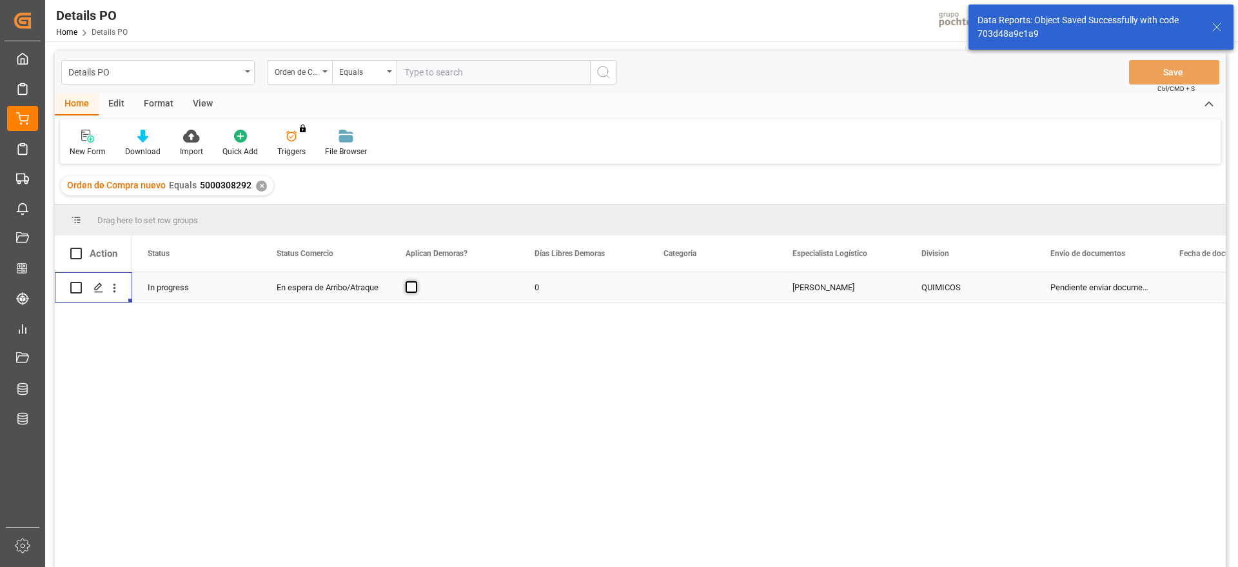
click at [406, 288] on span "Press SPACE to select this row." at bounding box center [411, 287] width 12 height 12
click at [415, 281] on input "Press SPACE to select this row." at bounding box center [415, 281] width 0 height 0
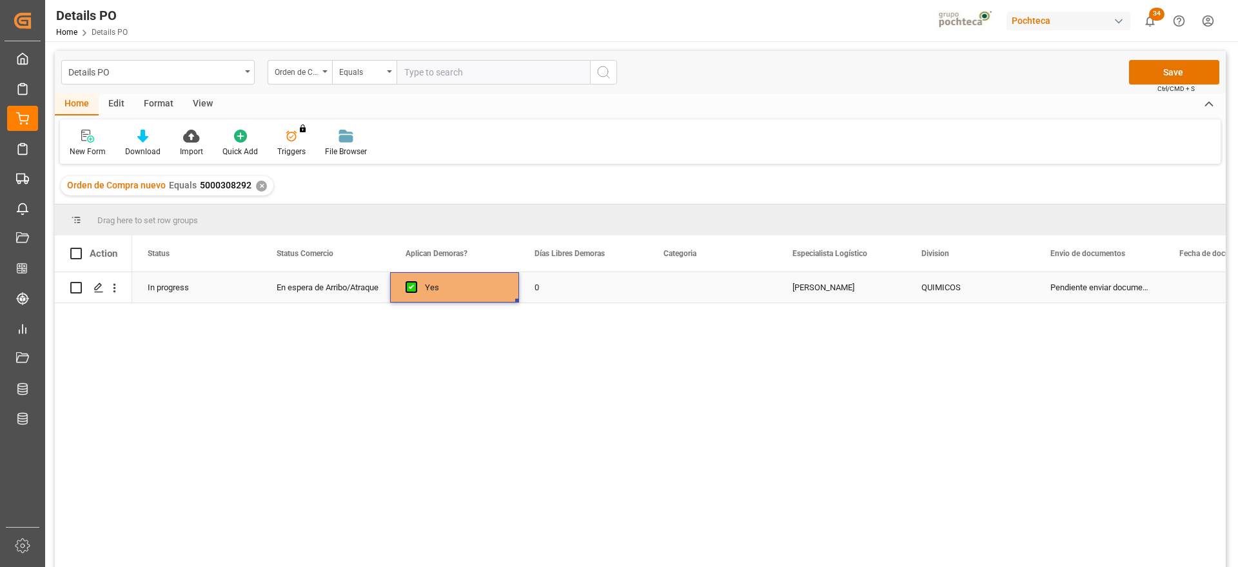
click at [568, 291] on div "0" at bounding box center [583, 287] width 129 height 30
click at [568, 291] on input "0" at bounding box center [583, 294] width 108 height 24
type input "2"
type input "1"
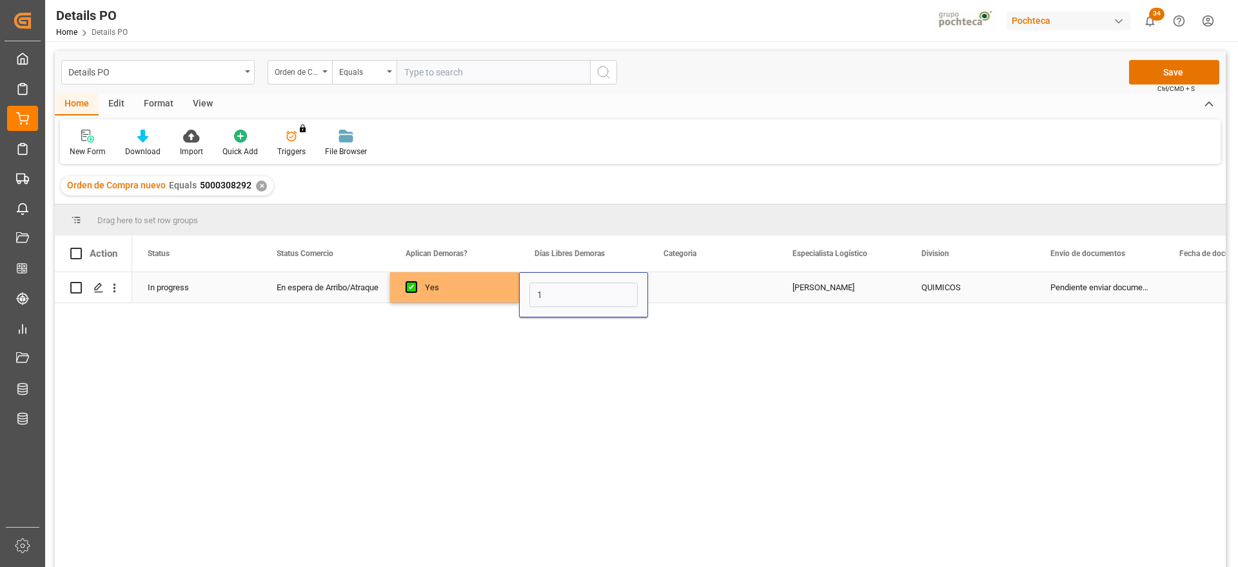
type input "12"
click at [725, 298] on div "Press SPACE to select this row." at bounding box center [712, 287] width 129 height 30
click at [743, 293] on button "Select" at bounding box center [712, 294] width 108 height 24
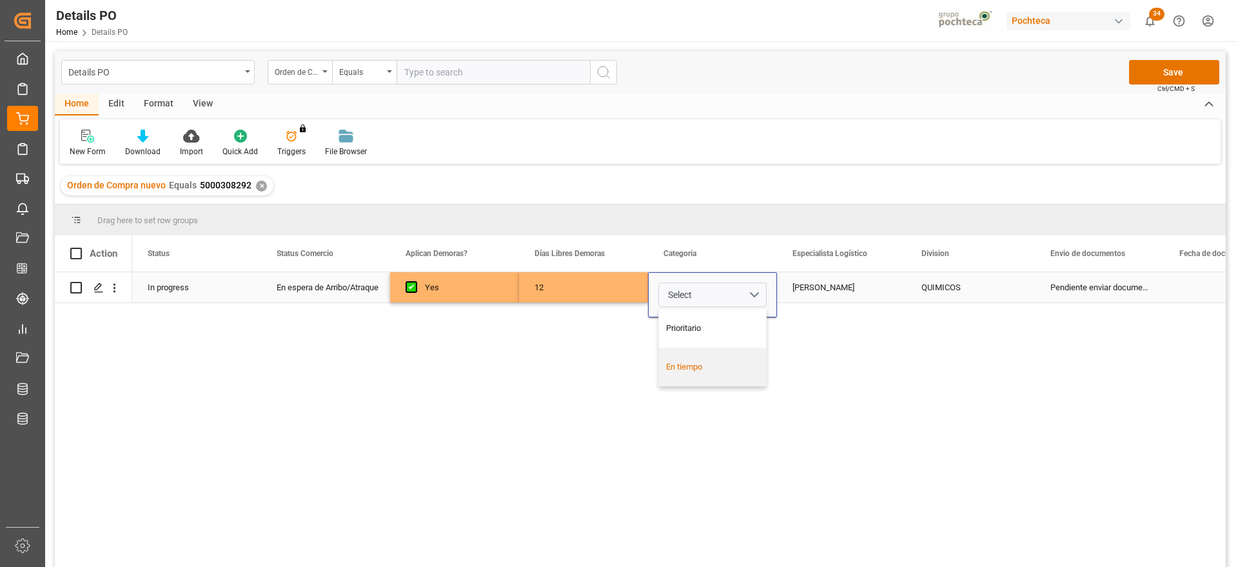
click at [717, 361] on div "En tiempo" at bounding box center [712, 366] width 93 height 13
click at [841, 294] on div "[PERSON_NAME]" at bounding box center [841, 287] width 129 height 30
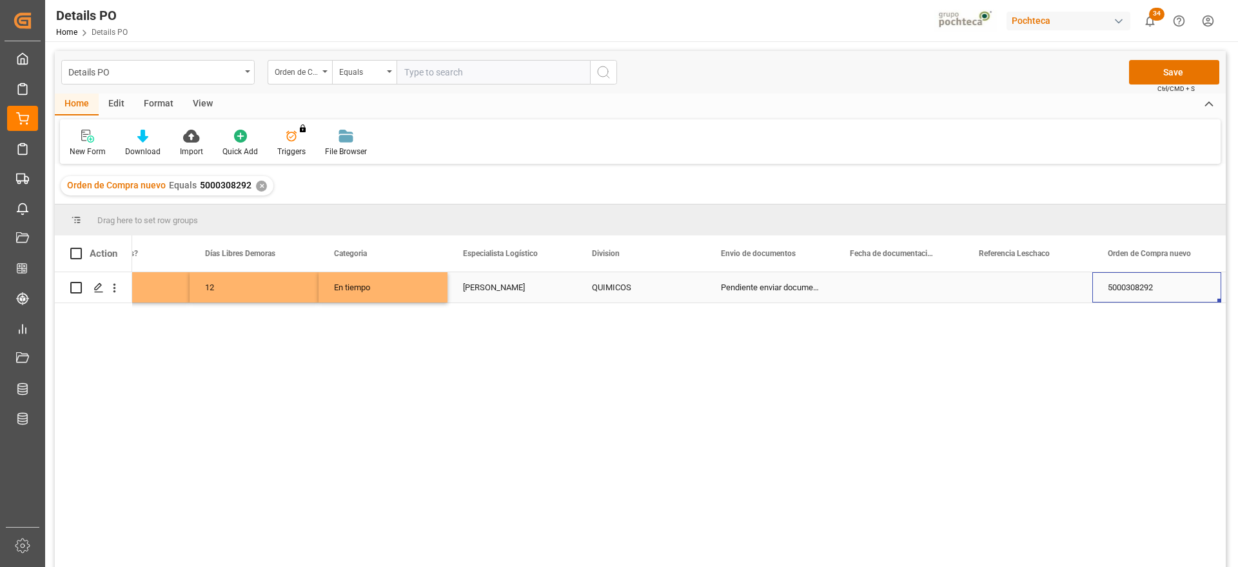
scroll to position [0, 458]
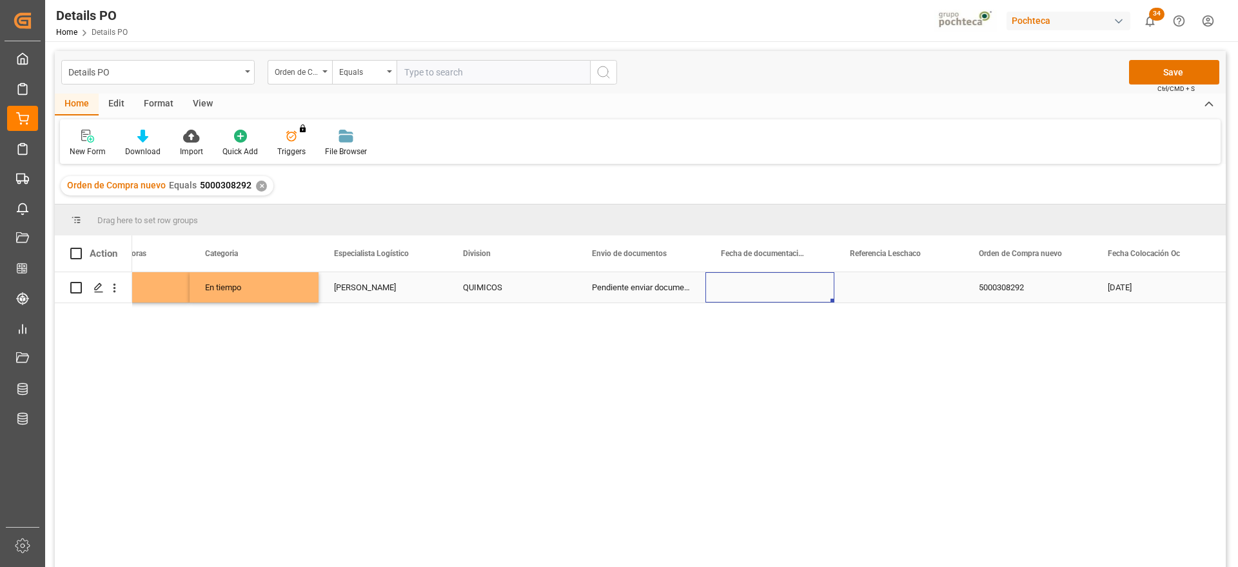
click at [750, 285] on div "Press SPACE to select this row." at bounding box center [769, 287] width 129 height 30
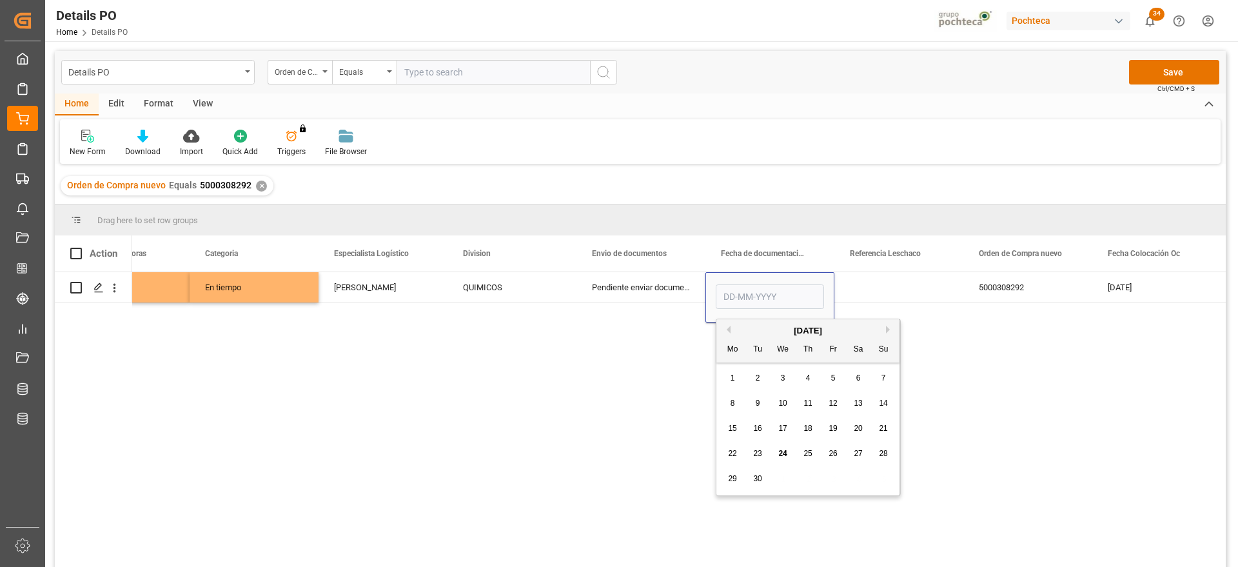
click at [782, 453] on span "24" at bounding box center [782, 453] width 8 height 9
type input "[DATE]"
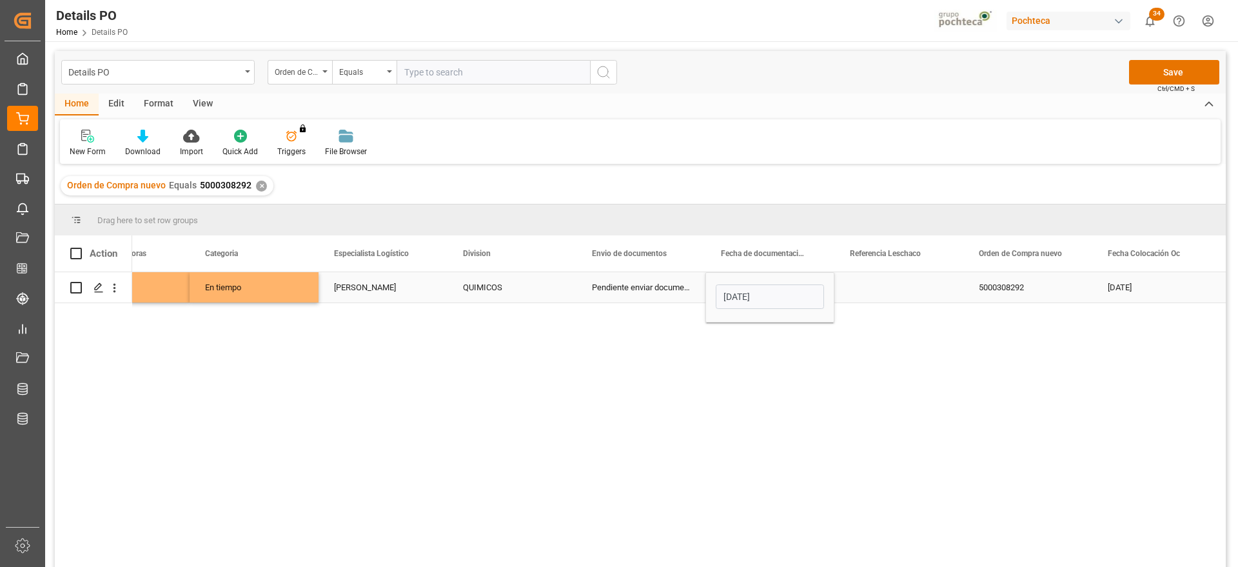
click at [882, 285] on div "Press SPACE to select this row." at bounding box center [898, 287] width 129 height 30
click at [1009, 294] on div "5000308292" at bounding box center [1027, 287] width 129 height 30
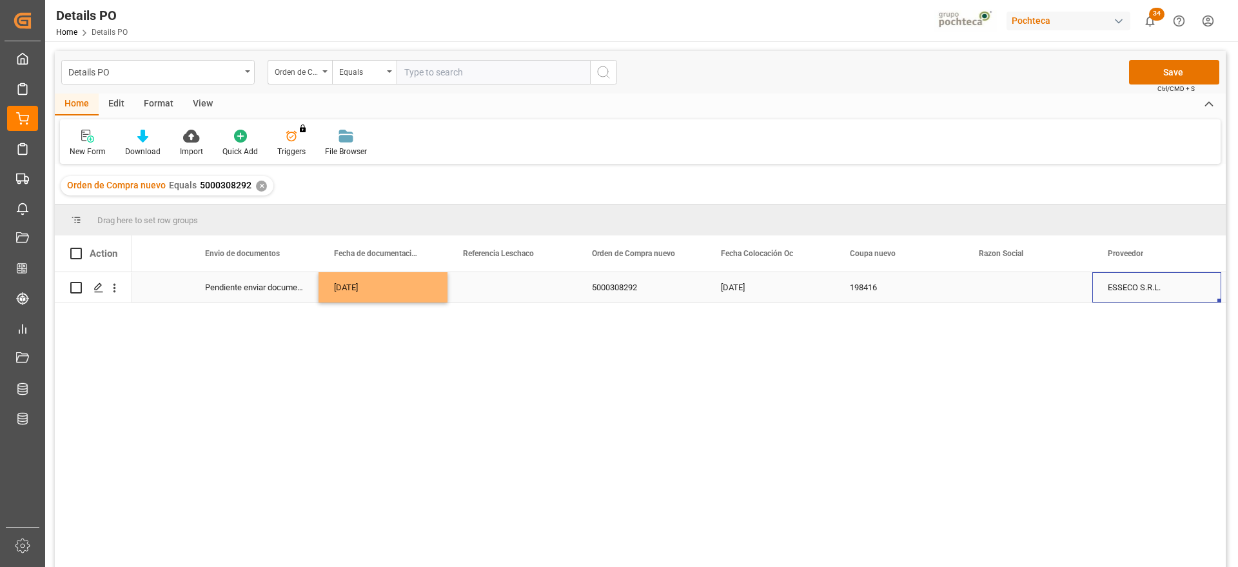
scroll to position [0, 974]
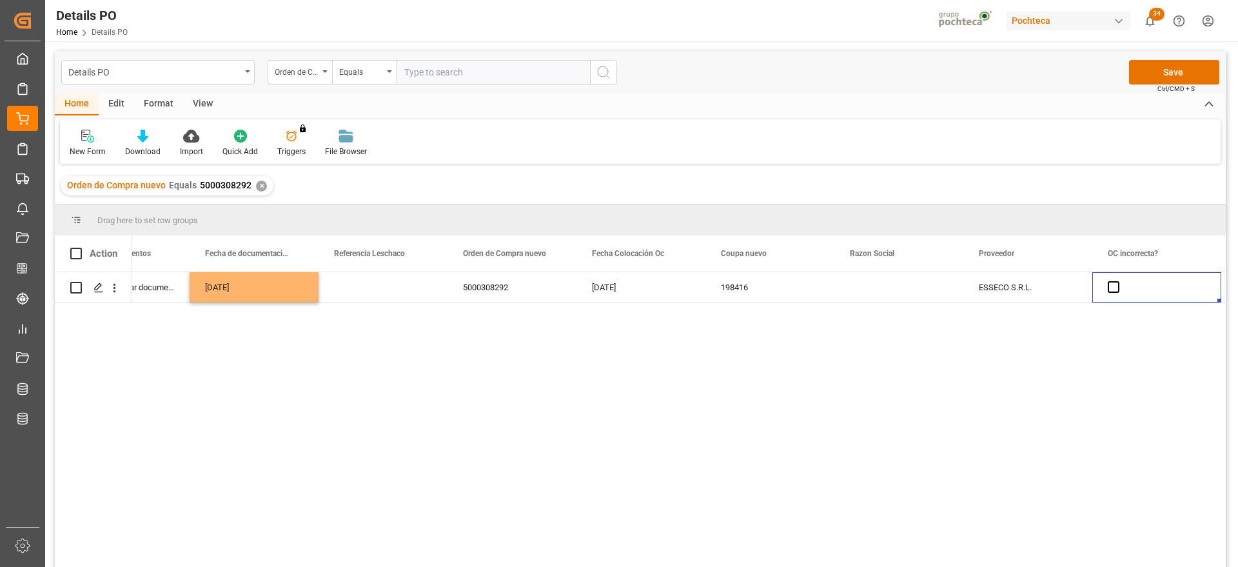
click at [879, 293] on div "Press SPACE to select this row." at bounding box center [898, 287] width 129 height 30
click at [930, 287] on button "open menu" at bounding box center [938, 295] width 19 height 20
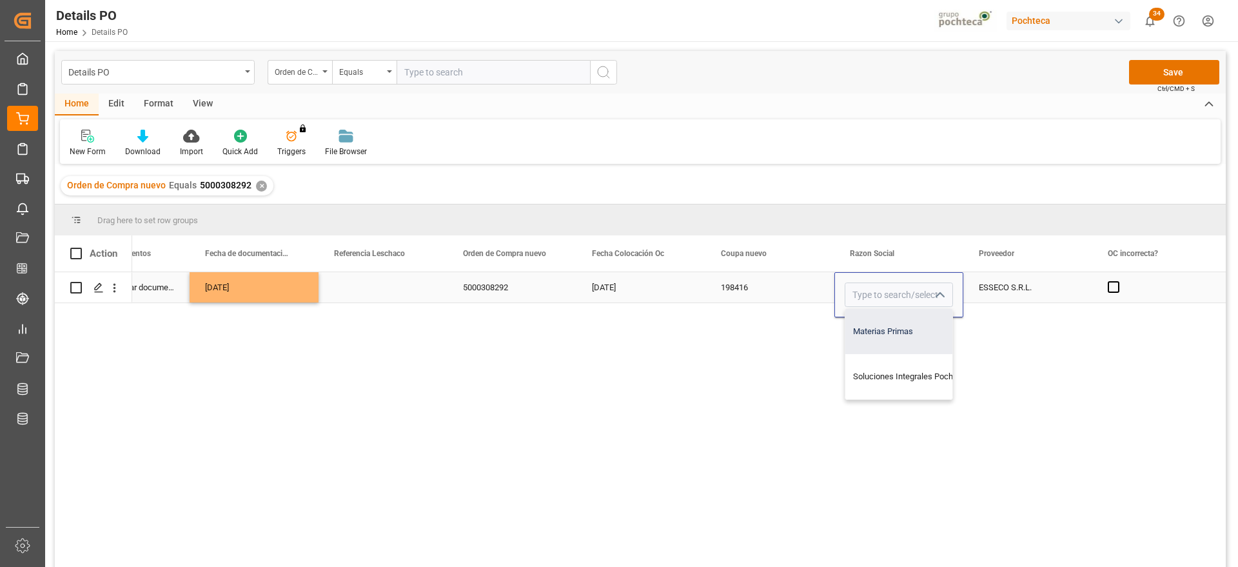
click at [912, 333] on div "Materias Primas" at bounding box center [911, 331] width 132 height 45
type input "Materias Primas"
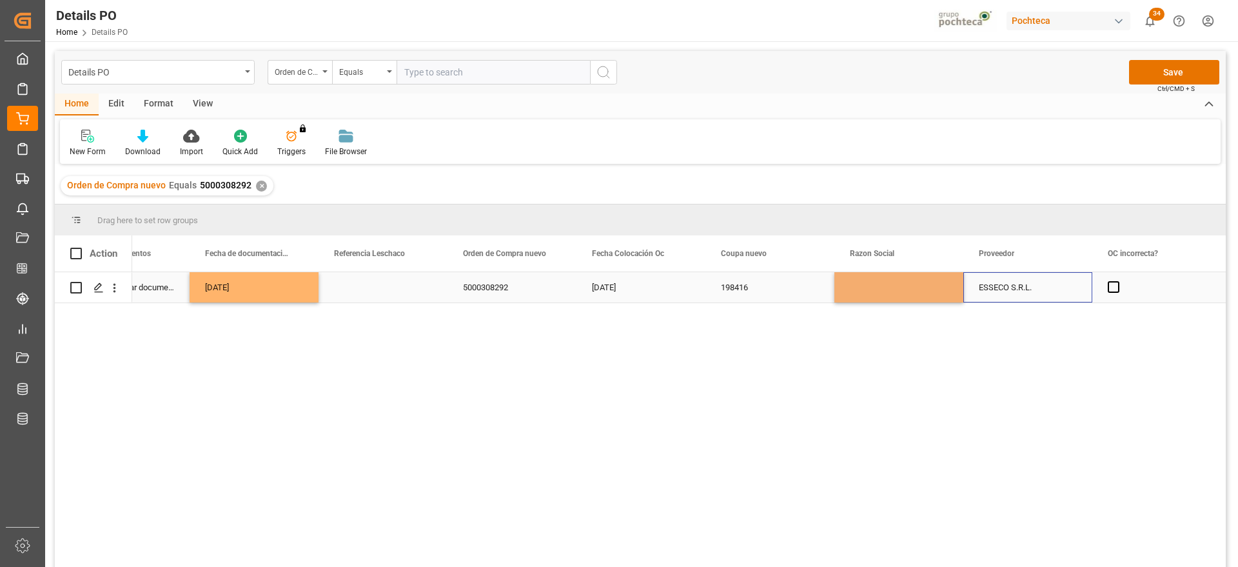
click at [1031, 273] on div "ESSECO S.R.L." at bounding box center [1027, 287] width 129 height 30
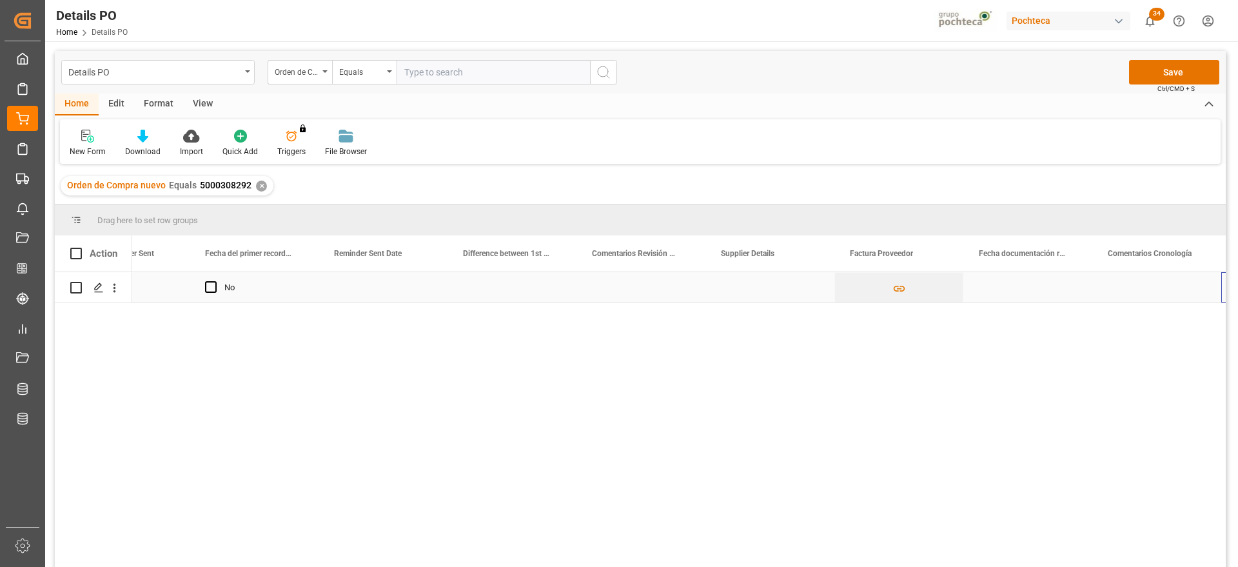
scroll to position [0, 2263]
click at [1031, 291] on div "Press SPACE to select this row." at bounding box center [1027, 287] width 129 height 30
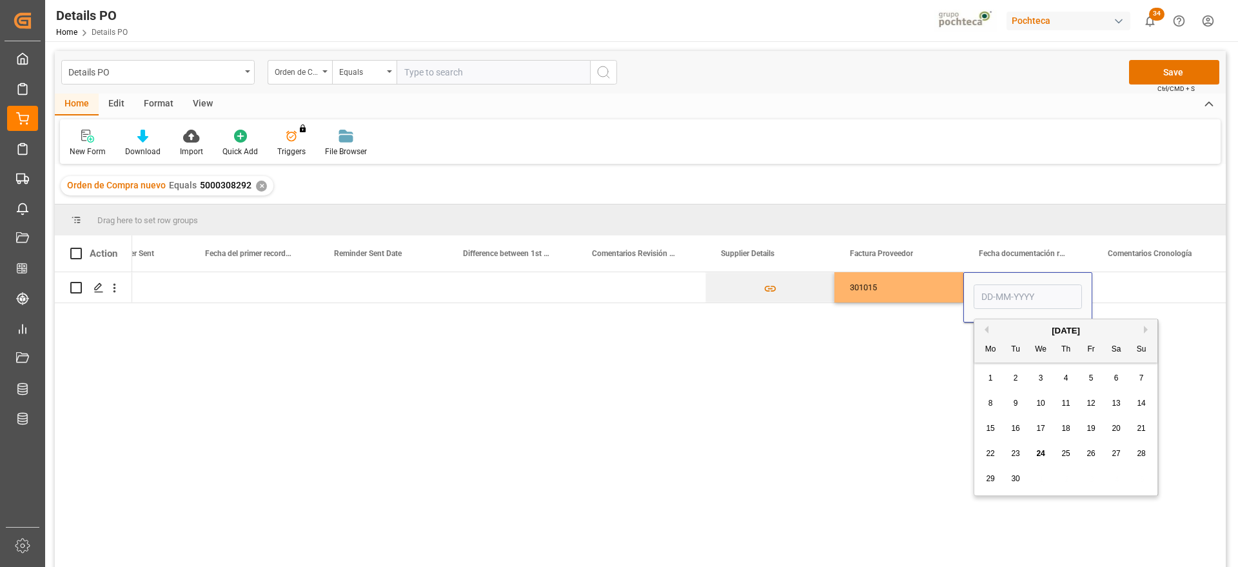
click at [1095, 426] on span "19" at bounding box center [1090, 428] width 8 height 9
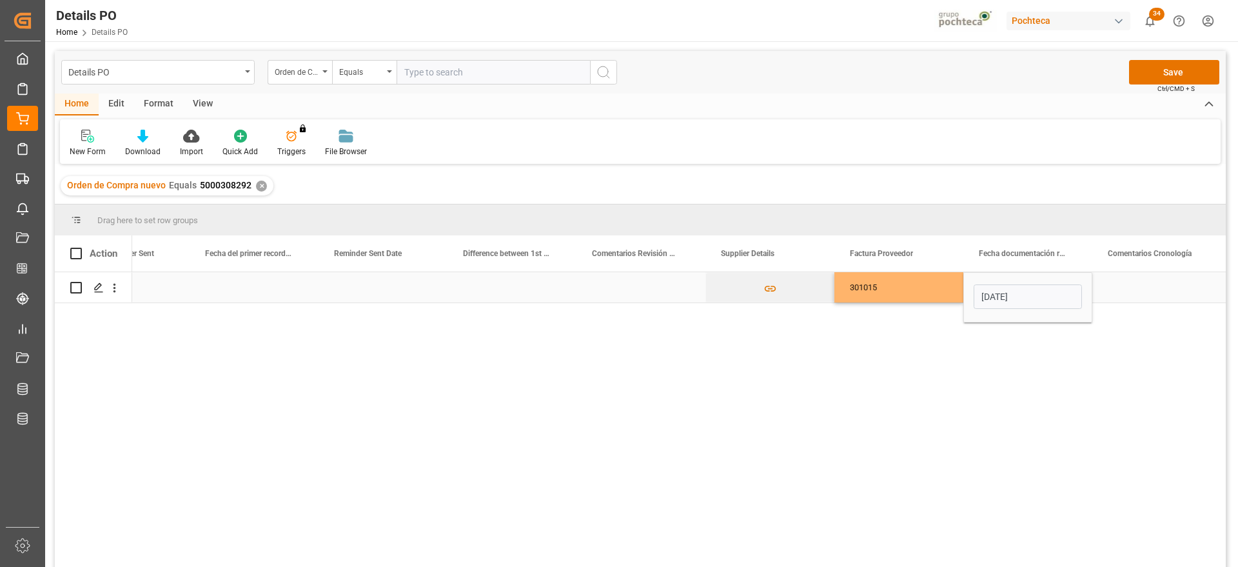
click at [1022, 294] on input "19-09-2025" at bounding box center [1027, 296] width 108 height 24
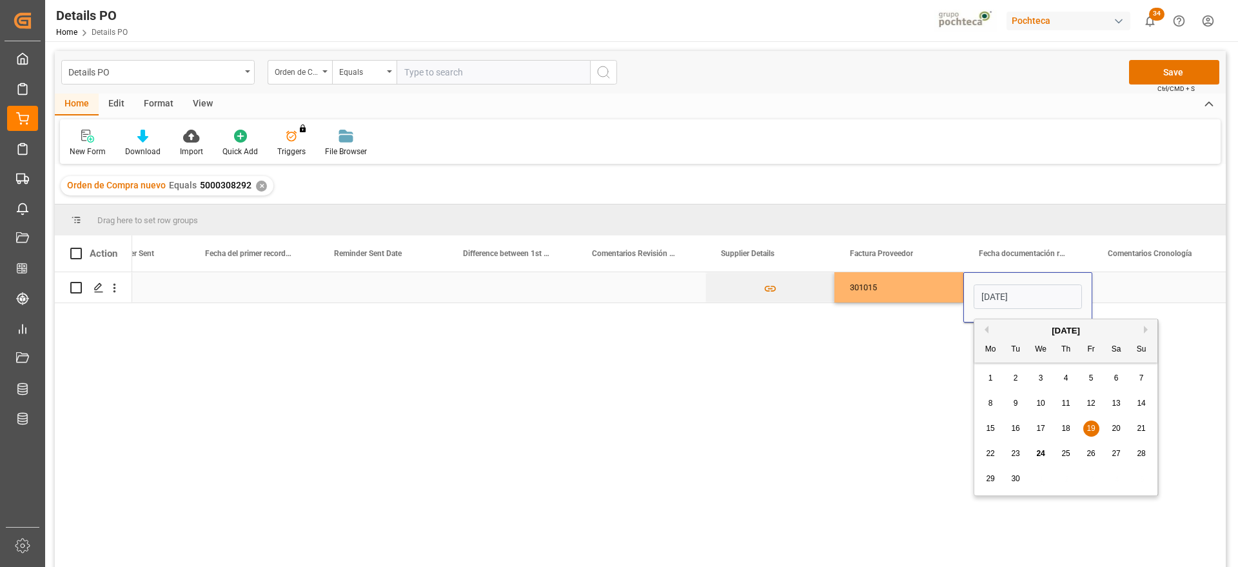
click at [1022, 294] on input "19-09-2025" at bounding box center [1027, 296] width 108 height 24
click at [1037, 451] on span "24" at bounding box center [1040, 453] width 8 height 9
type input "[DATE]"
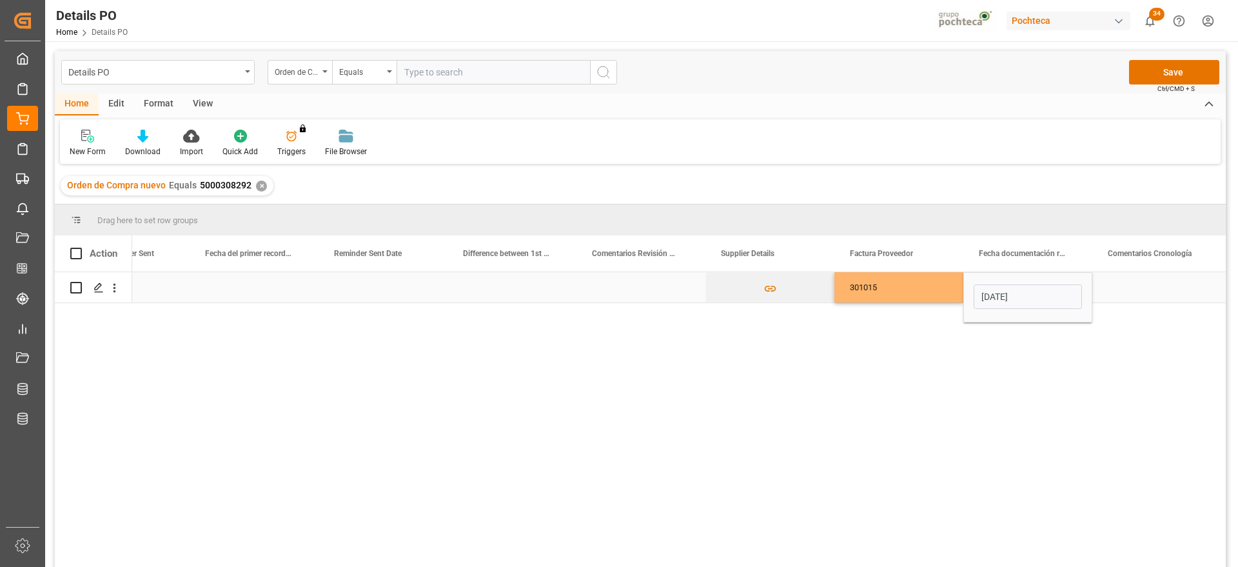
click at [1127, 289] on div "Press SPACE to select this row." at bounding box center [1156, 287] width 129 height 30
click at [1099, 288] on div "Press SPACE to select this row." at bounding box center [1156, 287] width 129 height 30
click at [1044, 287] on div "[DATE]" at bounding box center [1027, 287] width 129 height 30
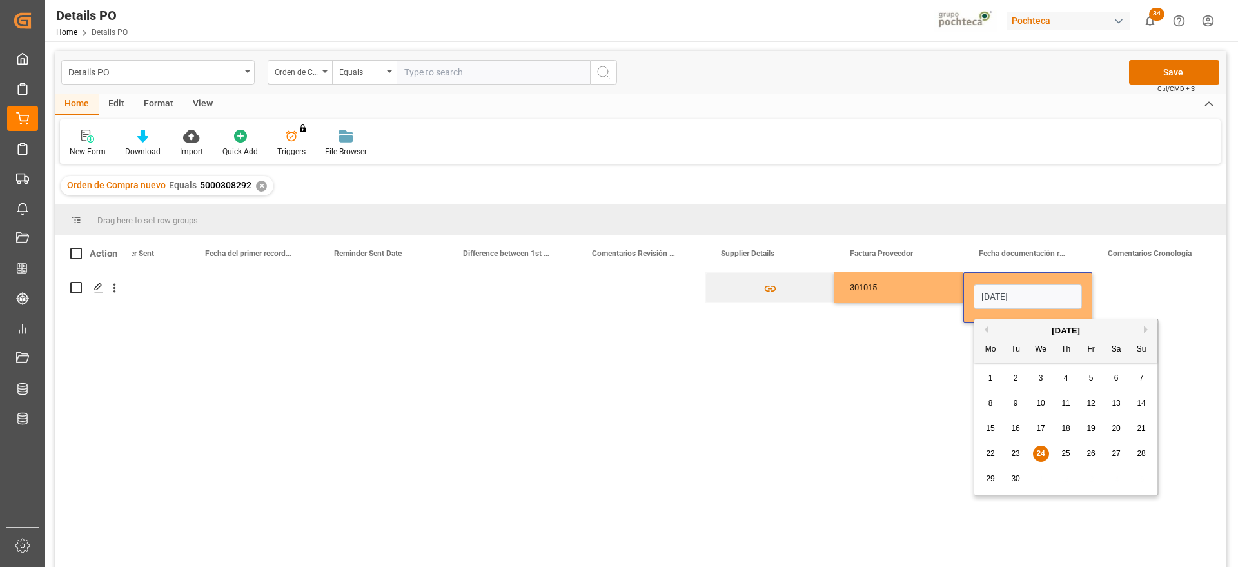
click at [1089, 425] on span "19" at bounding box center [1090, 428] width 8 height 9
type input "19-09-2025"
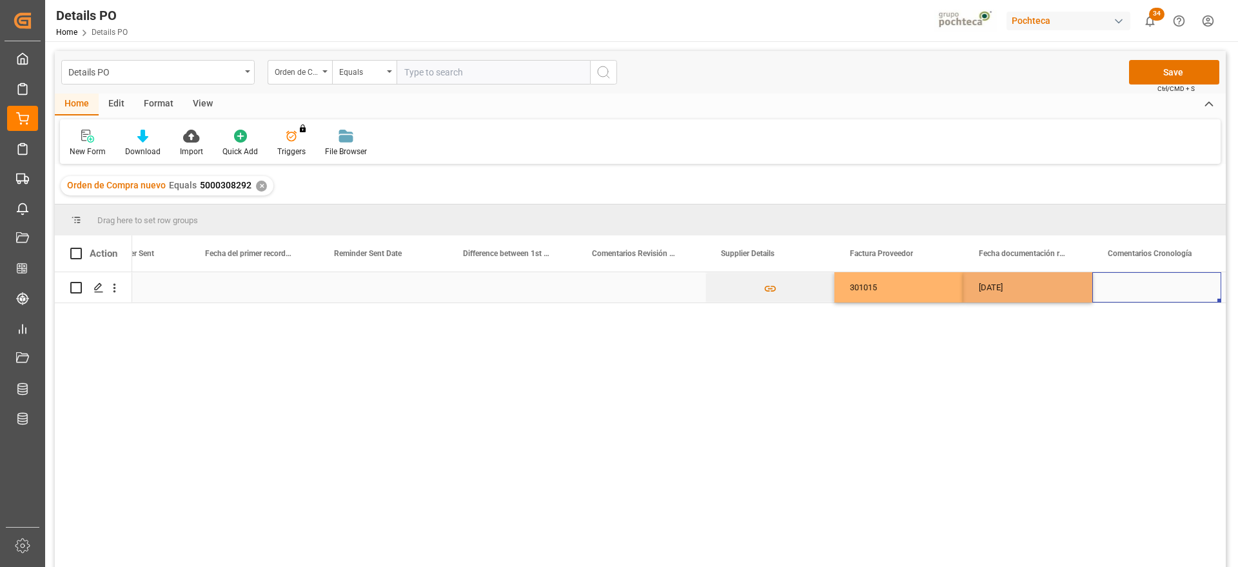
click at [1139, 286] on div "Press SPACE to select this row." at bounding box center [1156, 287] width 129 height 30
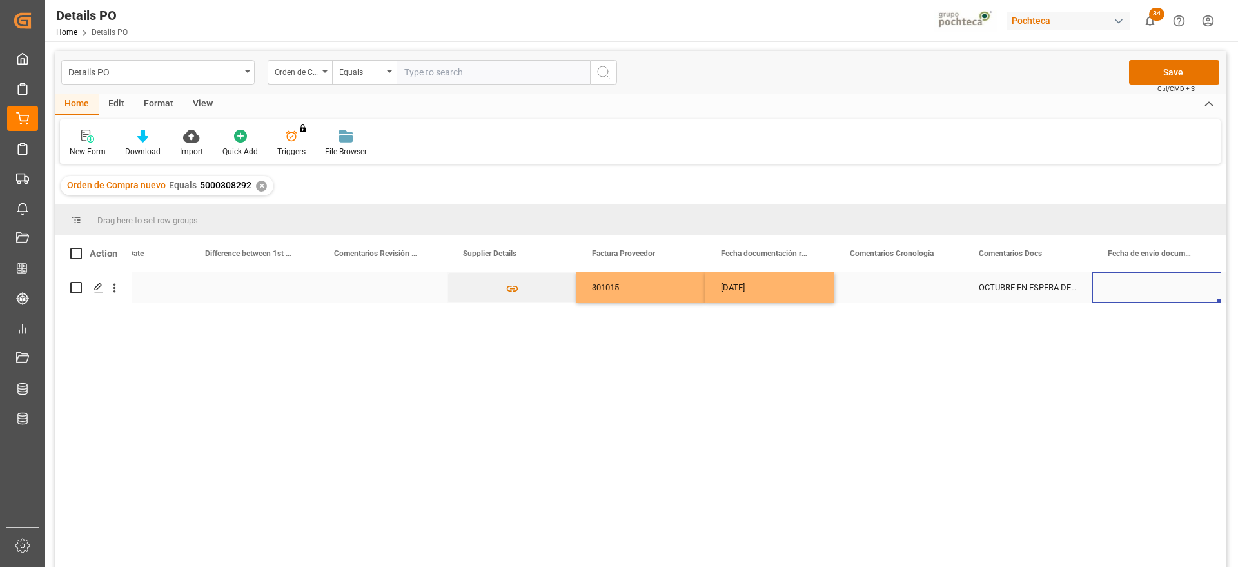
scroll to position [0, 2650]
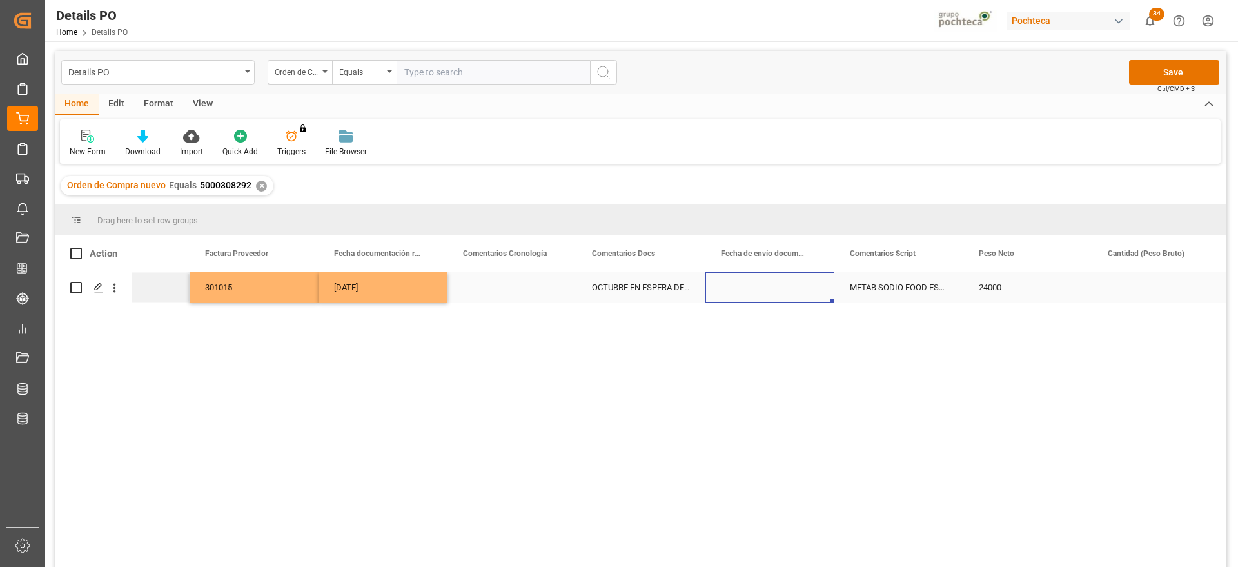
click at [405, 294] on div "19-09-2025" at bounding box center [382, 287] width 129 height 30
click at [766, 282] on div "Press SPACE to select this row." at bounding box center [769, 287] width 129 height 30
click at [1156, 293] on div "Press SPACE to select this row." at bounding box center [1156, 287] width 129 height 30
click at [1153, 293] on div "Press SPACE to select this row." at bounding box center [1156, 287] width 129 height 30
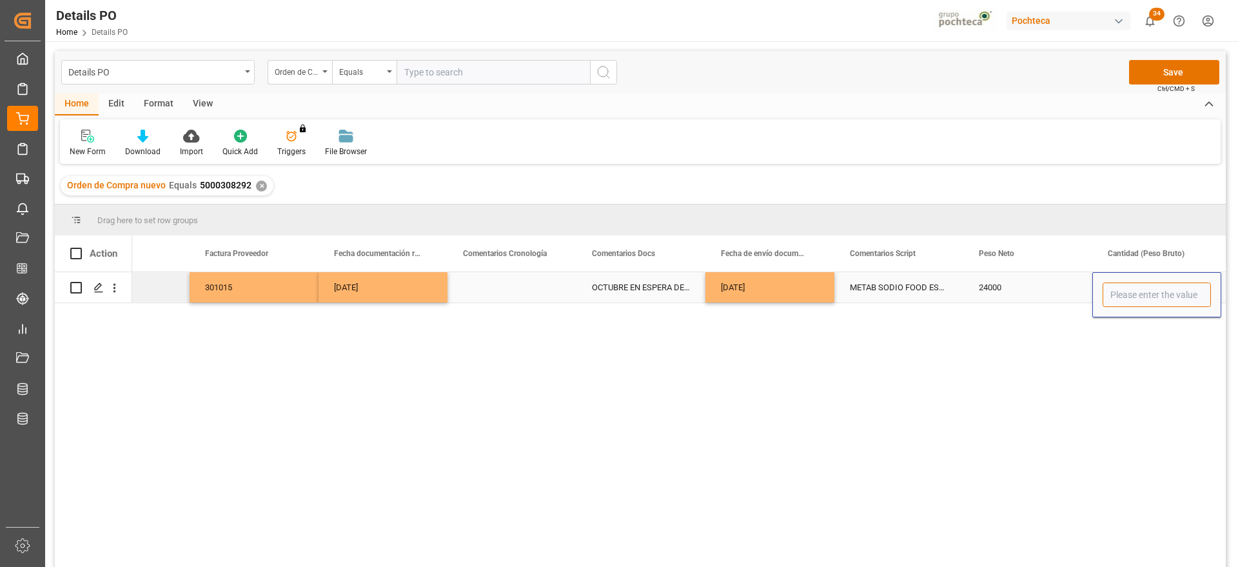
click at [1153, 293] on input "Press SPACE to select this row." at bounding box center [1156, 294] width 108 height 24
type input "24500"
click at [1022, 283] on div "24000" at bounding box center [1027, 287] width 129 height 30
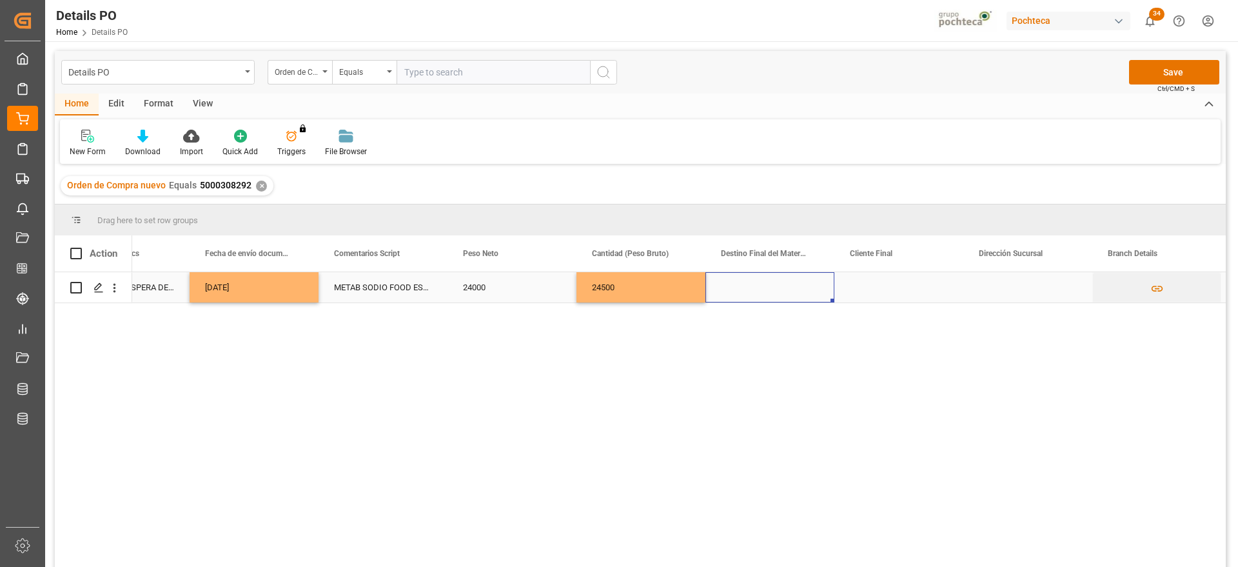
click at [772, 293] on div "Press SPACE to select this row." at bounding box center [769, 287] width 129 height 30
click at [923, 293] on div "Press SPACE to select this row." at bounding box center [898, 287] width 129 height 30
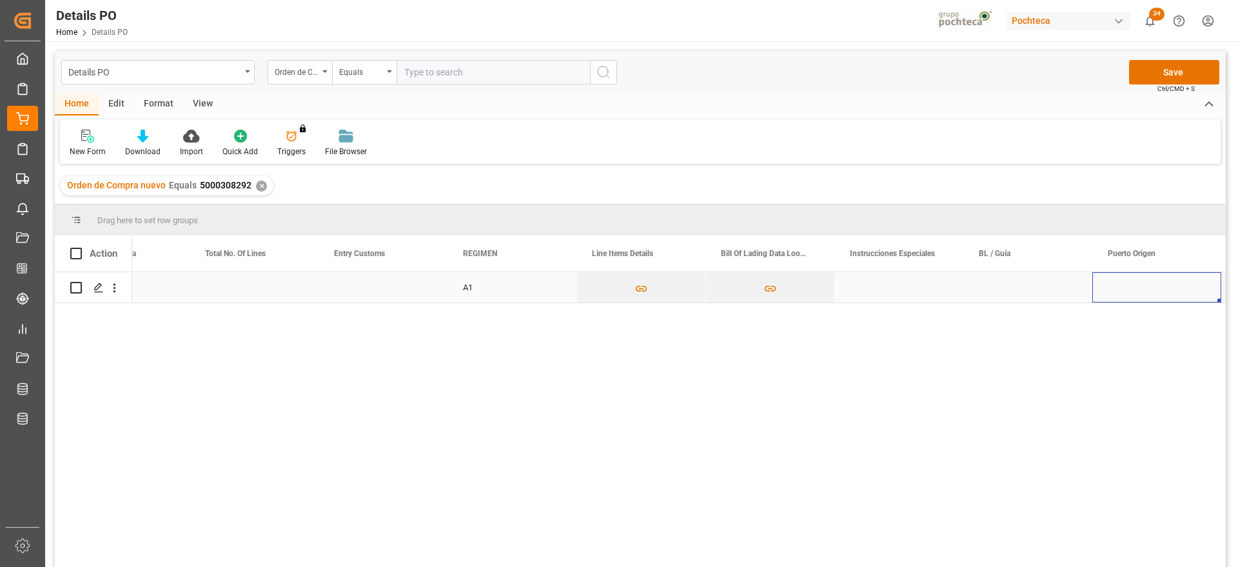
scroll to position [0, 4713]
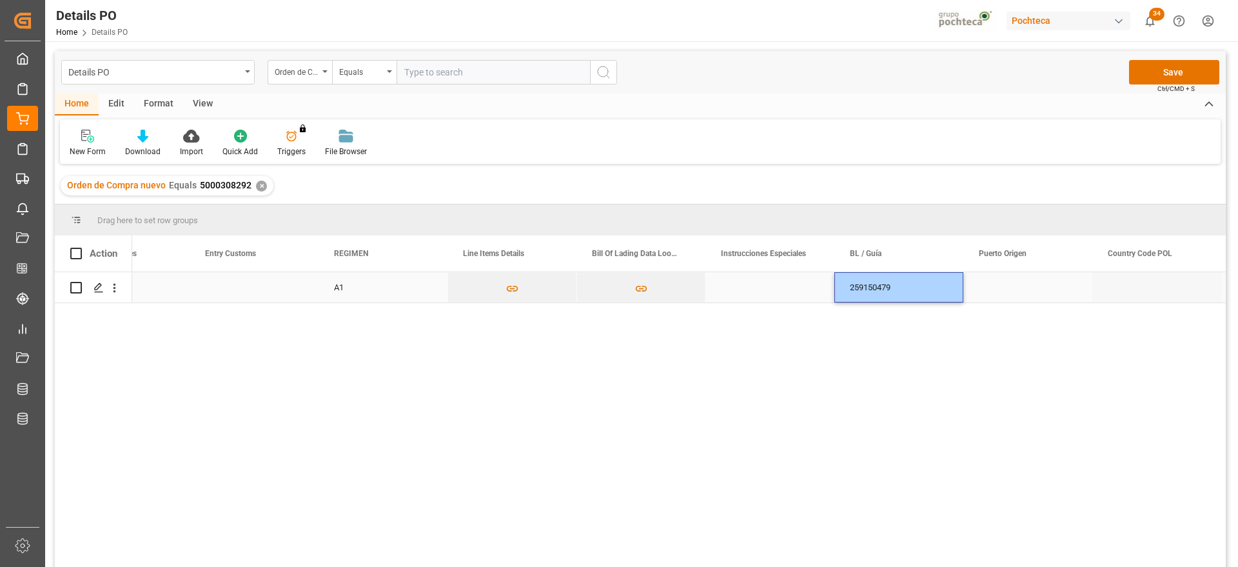
click at [1025, 294] on div "Press SPACE to select this row." at bounding box center [1027, 287] width 129 height 30
click at [986, 297] on div "Press SPACE to select this row." at bounding box center [1027, 287] width 129 height 30
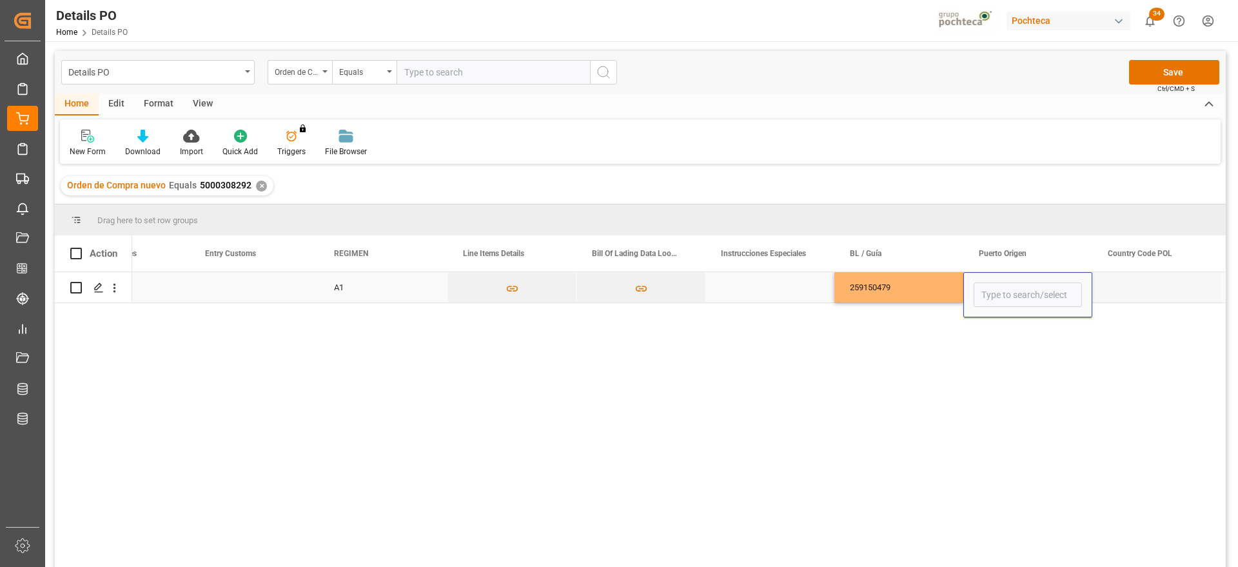
click at [986, 297] on input "Press SPACE to select this row." at bounding box center [1027, 294] width 108 height 24
click at [1037, 326] on div "Genova - ITGOA" at bounding box center [1063, 331] width 179 height 45
type input "Genova - ITGOA"
click at [1124, 283] on div "Press SPACE to select this row." at bounding box center [1156, 287] width 129 height 30
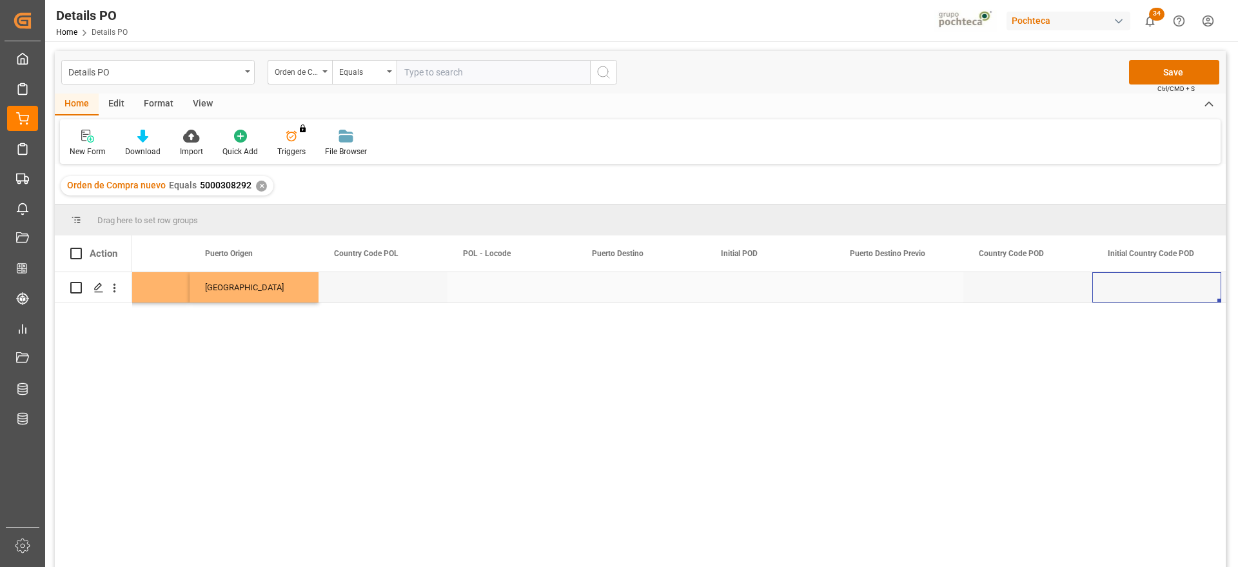
scroll to position [0, 5486]
click at [638, 286] on div "Press SPACE to select this row." at bounding box center [640, 287] width 129 height 30
click at [638, 285] on input "Press SPACE to select this row." at bounding box center [641, 294] width 108 height 24
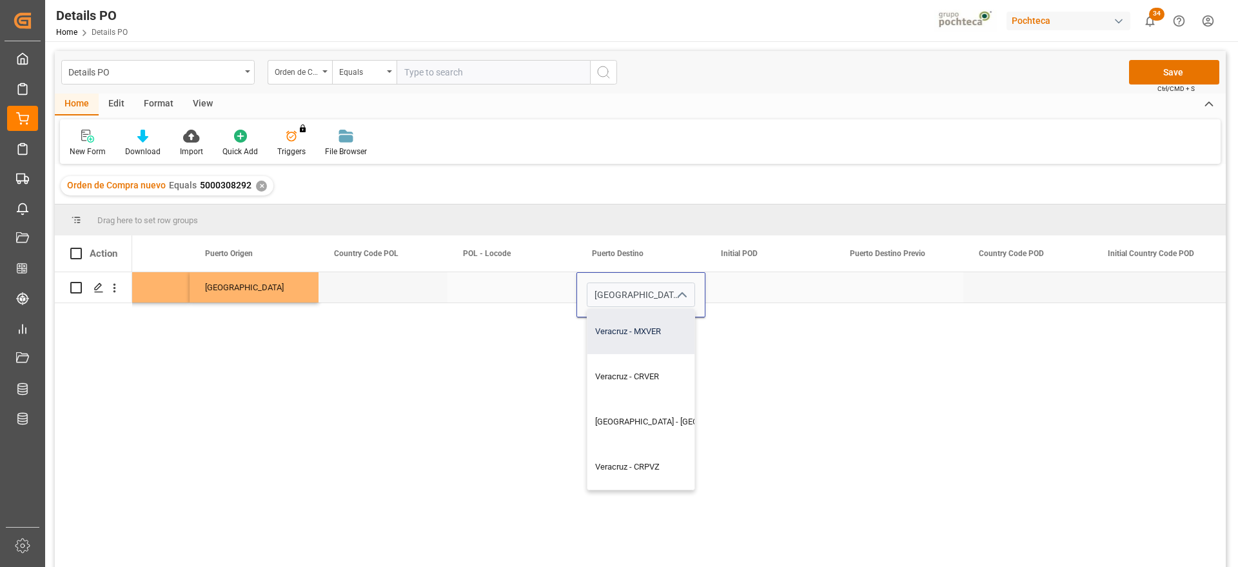
click at [680, 338] on div "Veracruz - MXVER" at bounding box center [676, 331] width 179 height 45
type input "Veracruz - MXVER"
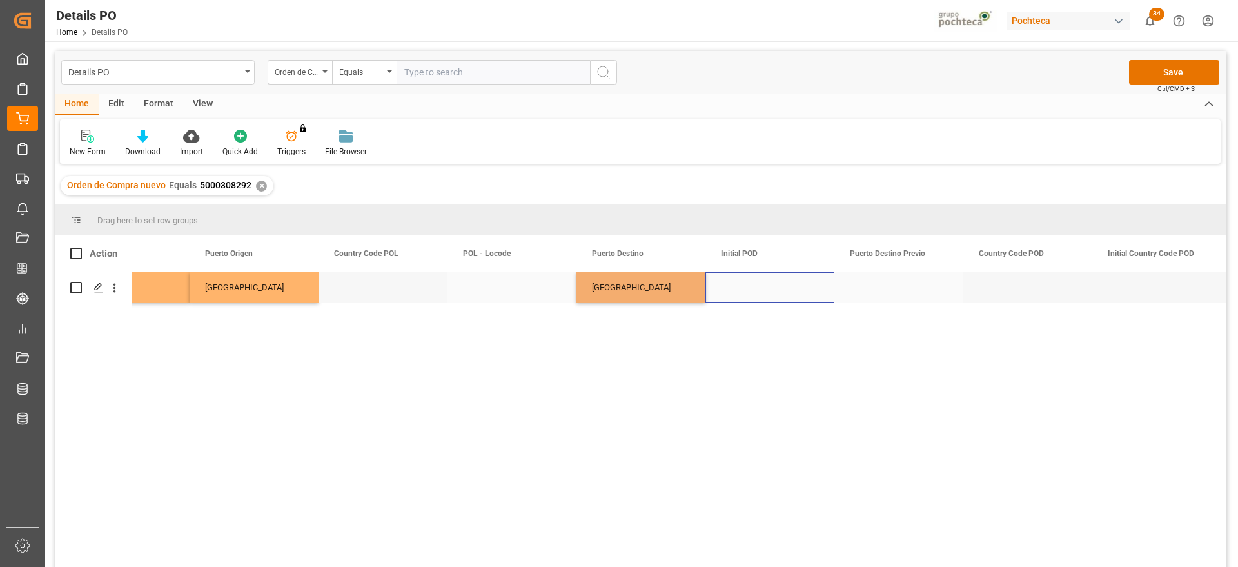
click at [747, 299] on div "Press SPACE to select this row." at bounding box center [769, 287] width 129 height 30
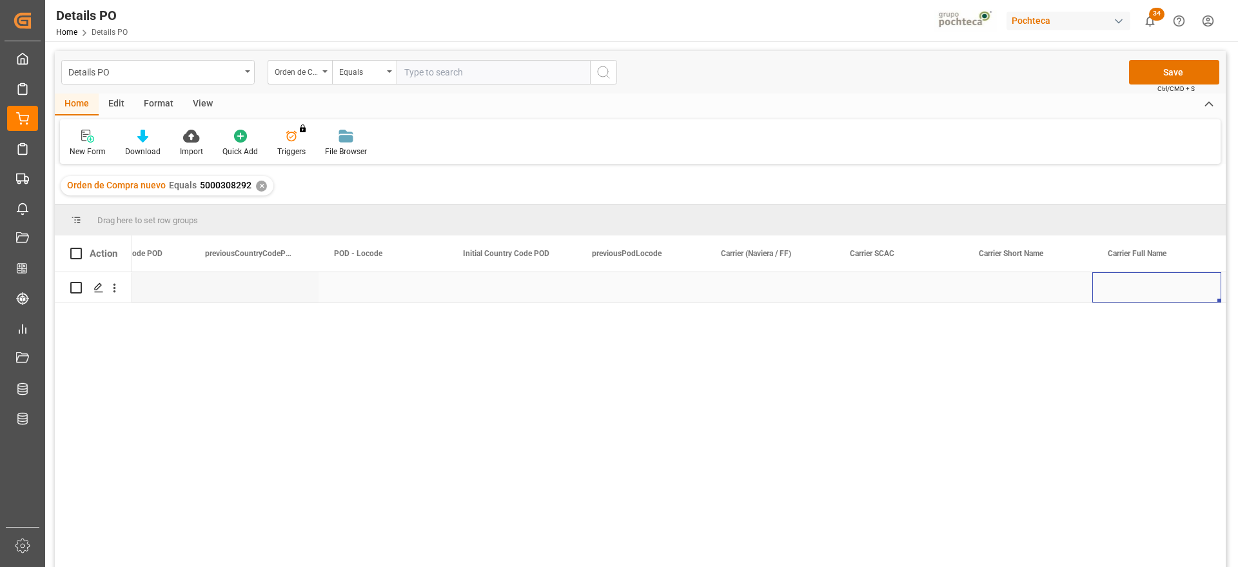
click at [747, 299] on div "Press SPACE to select this row." at bounding box center [769, 287] width 129 height 30
click at [747, 299] on input "Press SPACE to select this row." at bounding box center [770, 294] width 108 height 24
type input "MAERSK"
click at [879, 278] on div "Press SPACE to select this row." at bounding box center [898, 287] width 129 height 30
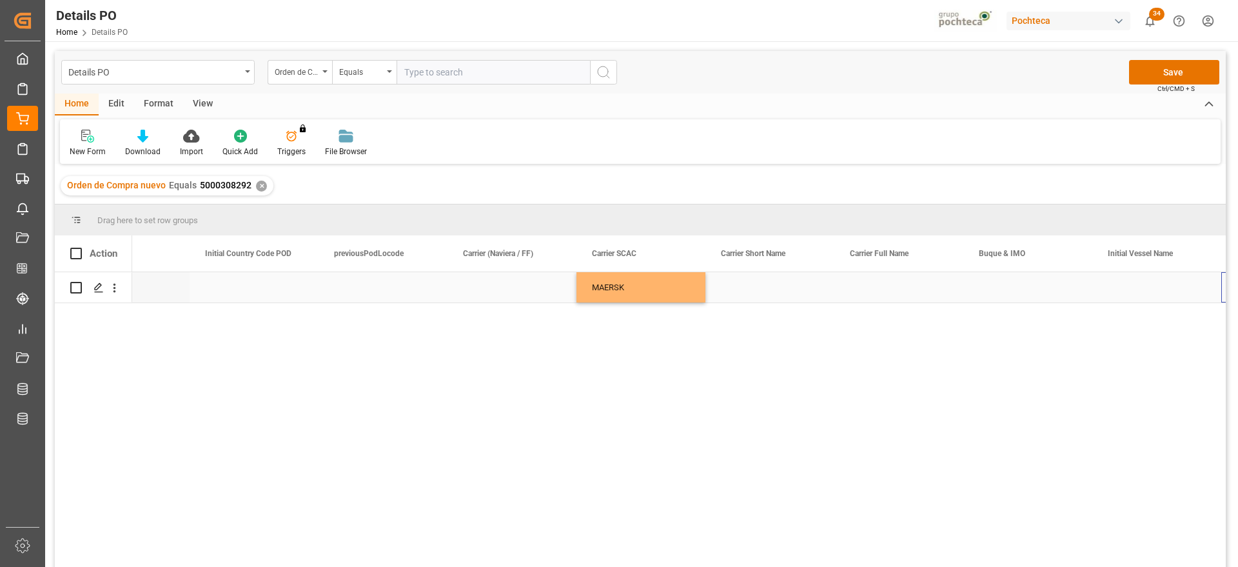
scroll to position [0, 6904]
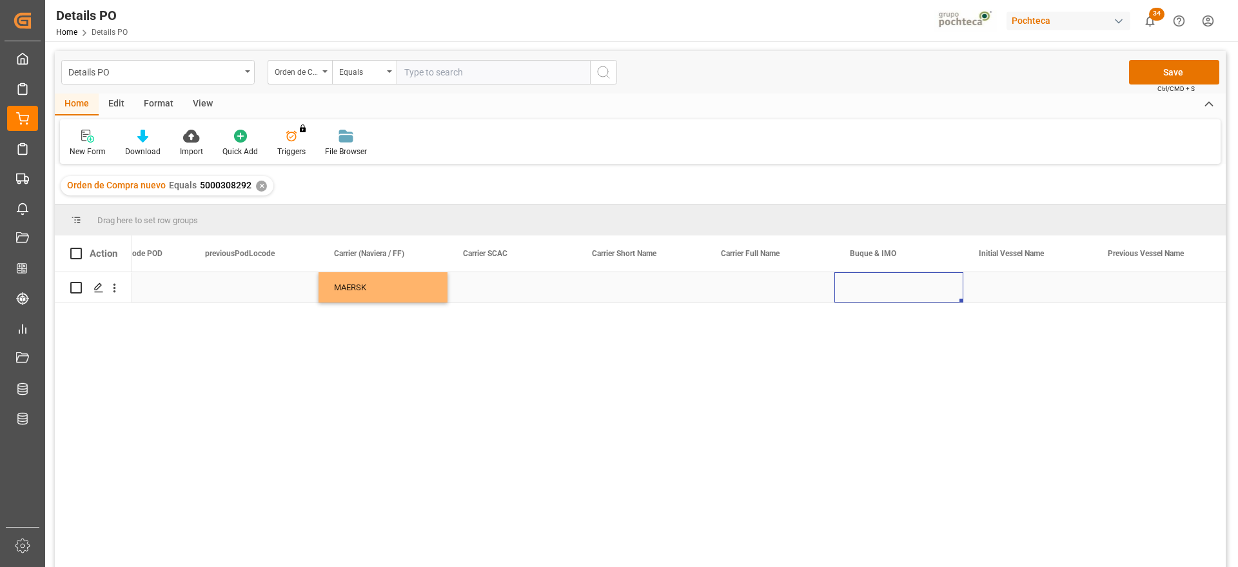
click at [888, 288] on div "Press SPACE to select this row." at bounding box center [898, 287] width 129 height 30
click at [909, 337] on div "PORTO CHELI - 9221839" at bounding box center [902, 331] width 115 height 45
type input "PORTO CHELI - 9221839"
click at [1017, 287] on div "Press SPACE to select this row." at bounding box center [1027, 287] width 129 height 30
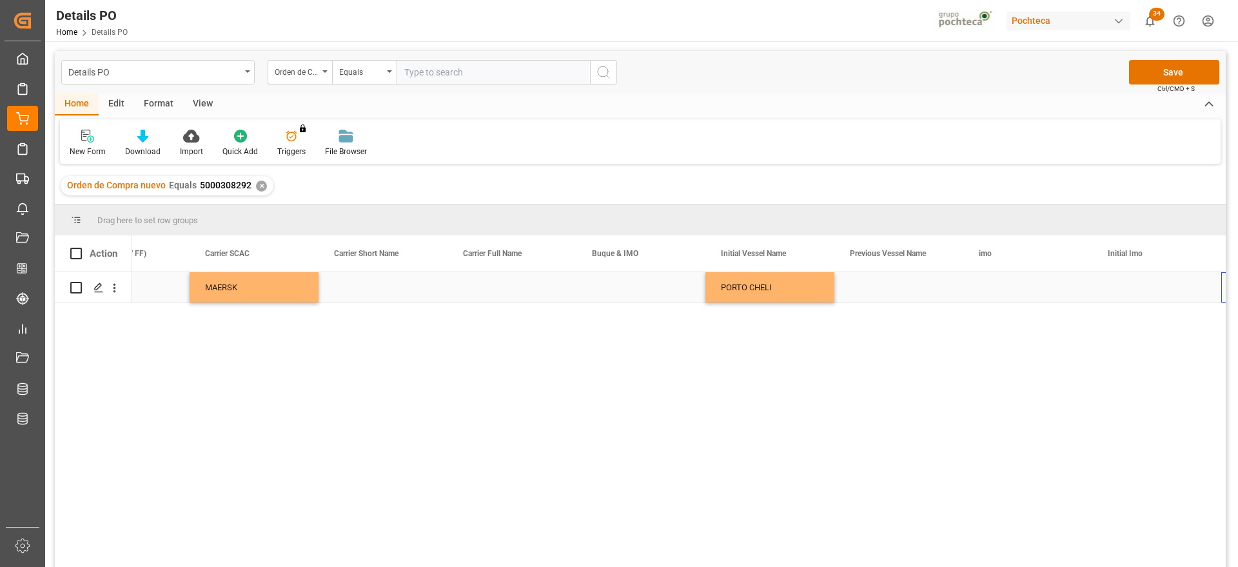
scroll to position [0, 7162]
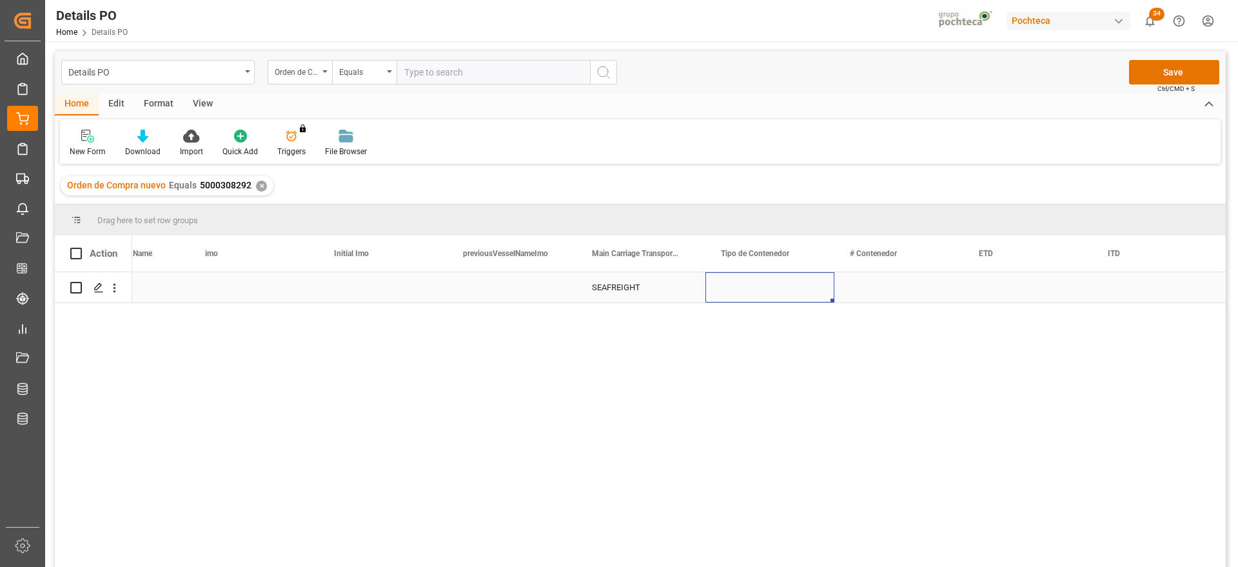
click at [789, 293] on div "Press SPACE to select this row." at bounding box center [769, 287] width 129 height 30
click at [810, 294] on icon "open menu" at bounding box center [810, 294] width 15 height 15
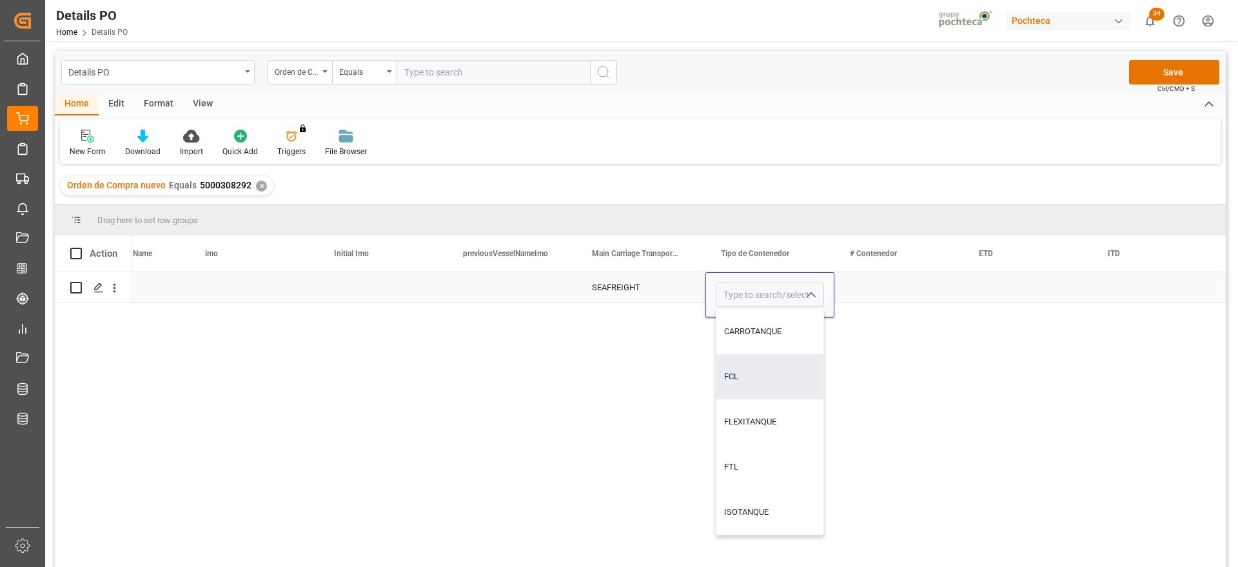
click at [791, 370] on div "FCL" at bounding box center [769, 376] width 107 height 45
type input "FCL"
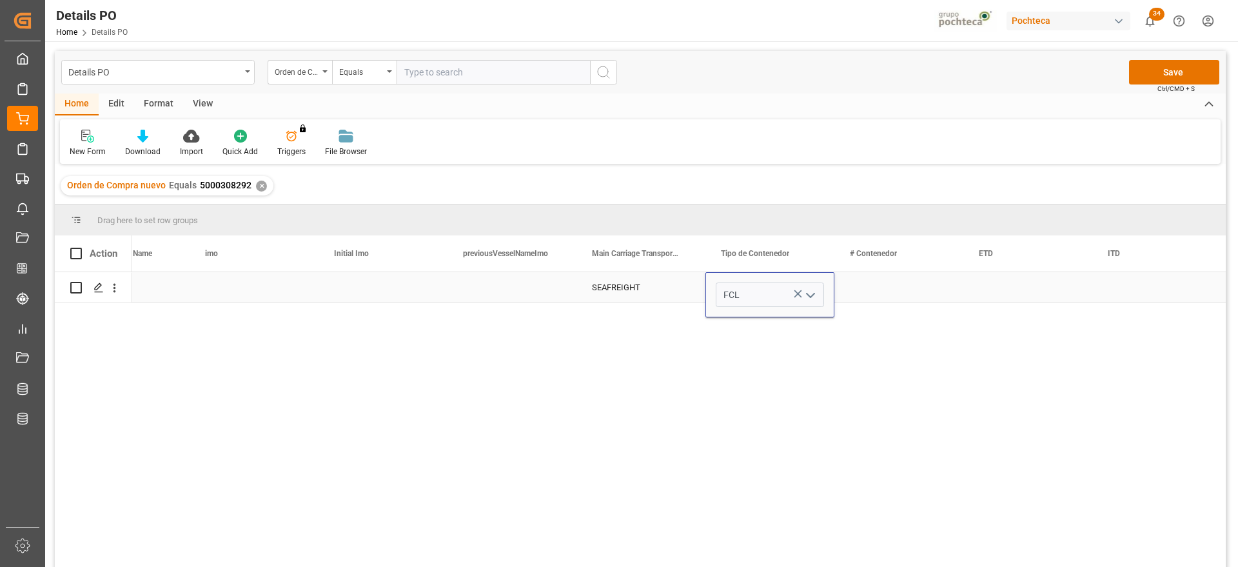
click at [886, 291] on div "Press SPACE to select this row." at bounding box center [898, 287] width 129 height 30
click at [885, 287] on div "Press SPACE to select this row." at bounding box center [898, 287] width 129 height 30
click at [882, 287] on input "Press SPACE to select this row." at bounding box center [898, 294] width 108 height 24
type input "TLLU2155570"
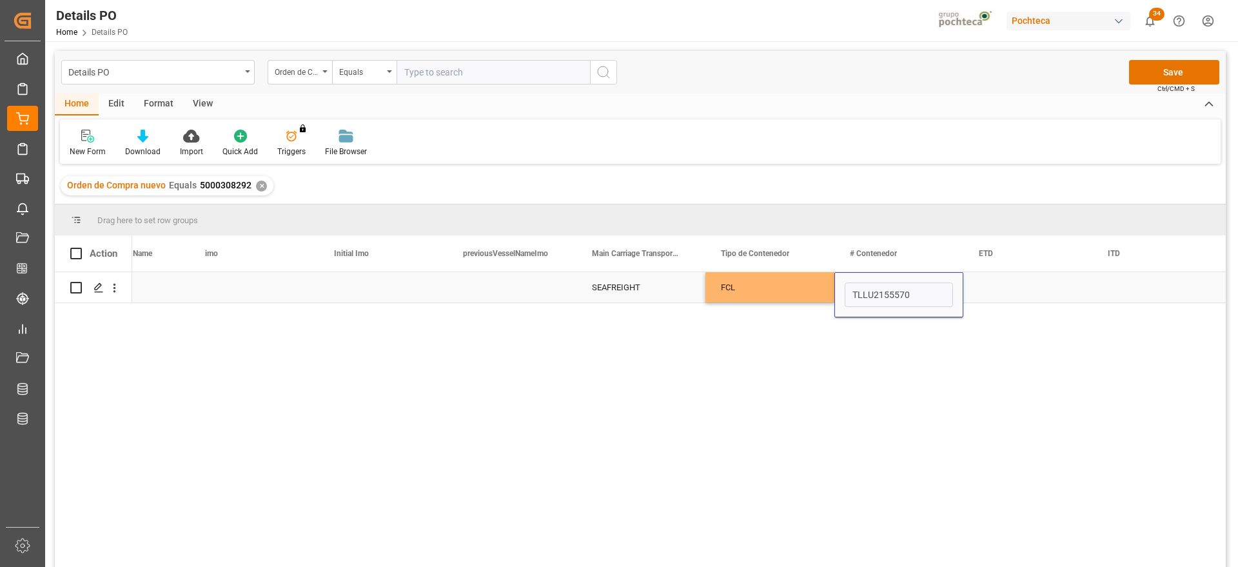
click at [997, 291] on div "Press SPACE to select this row." at bounding box center [1027, 287] width 129 height 30
click at [1133, 293] on div "Press SPACE to select this row." at bounding box center [1156, 287] width 129 height 30
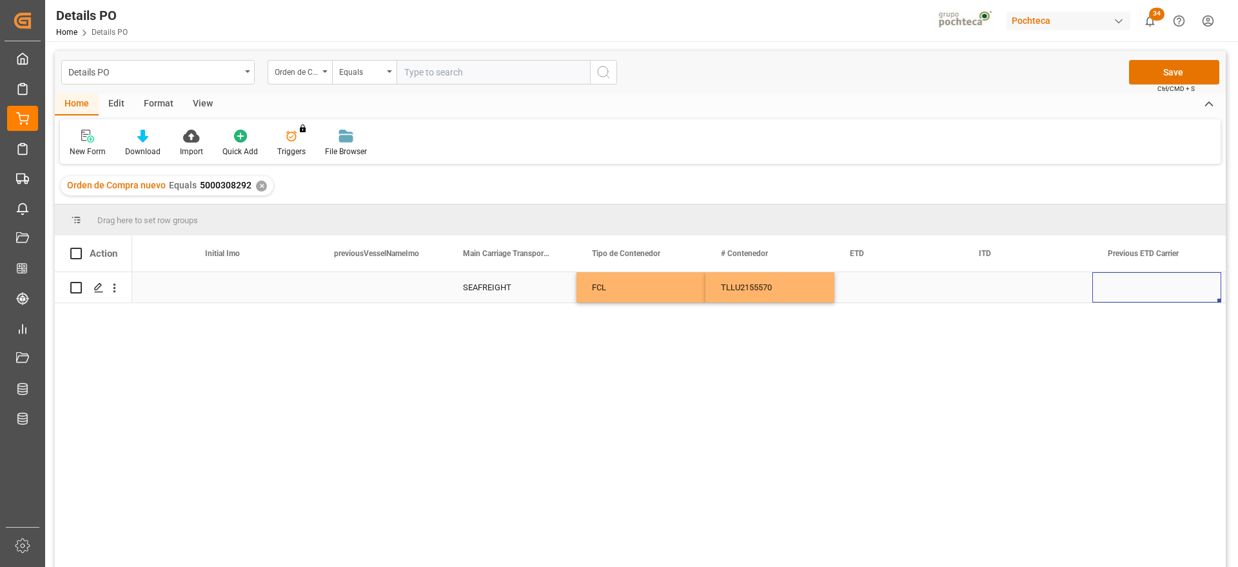
scroll to position [0, 8065]
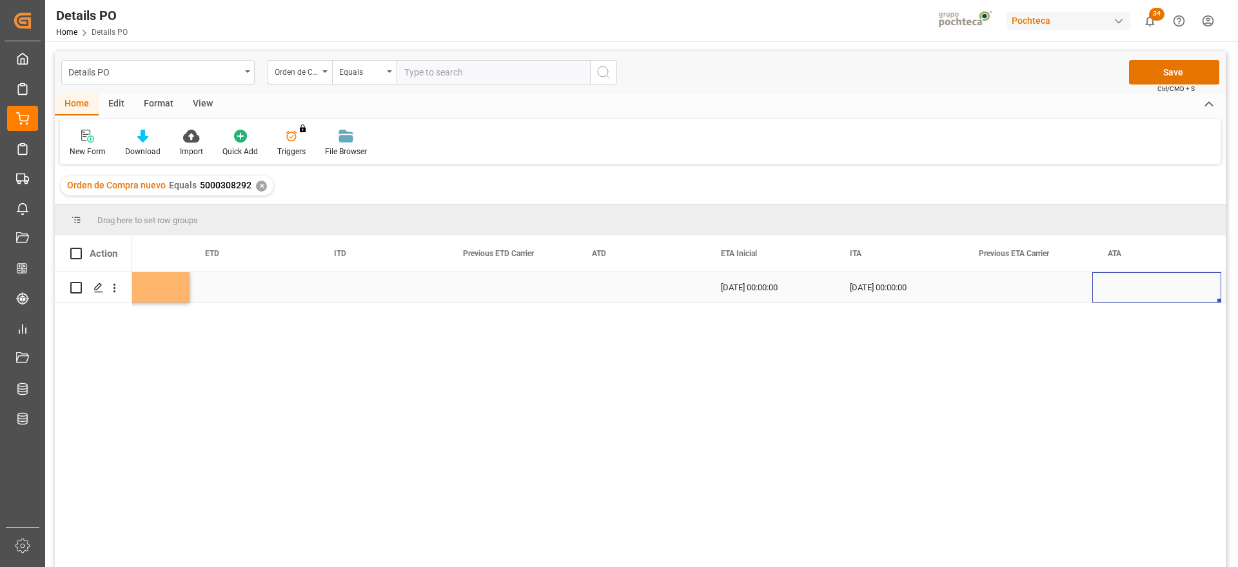
click at [351, 291] on div "Press SPACE to select this row." at bounding box center [382, 287] width 129 height 30
click at [245, 289] on div "Press SPACE to select this row." at bounding box center [254, 287] width 129 height 30
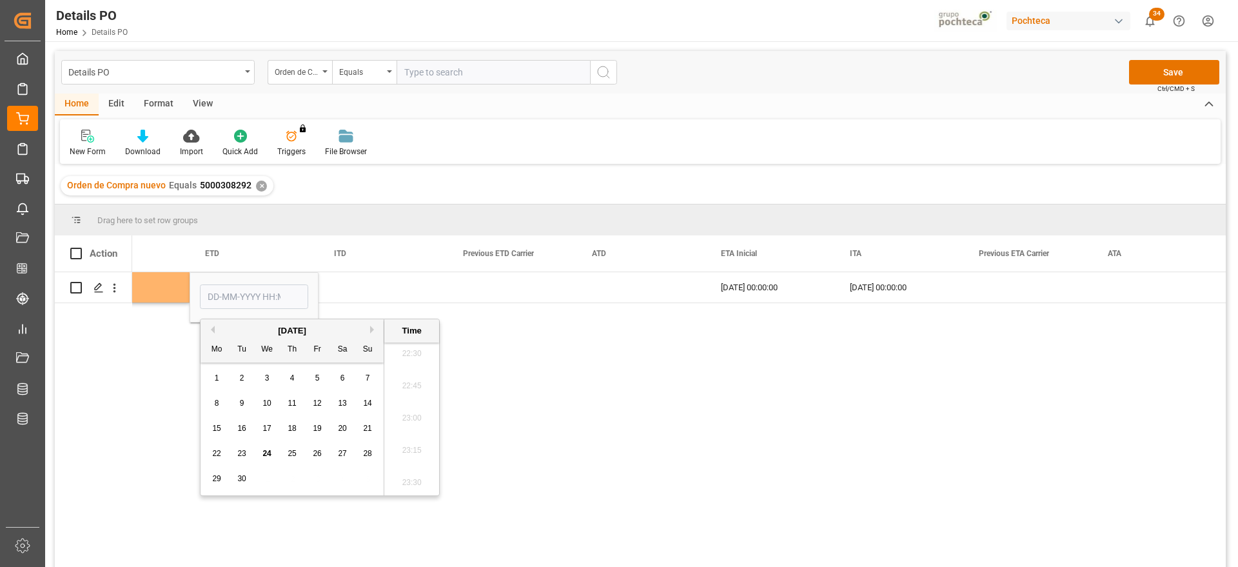
click at [344, 451] on span "27" at bounding box center [342, 453] width 8 height 9
type input "27-09-2025 00:00"
click at [544, 291] on div "Press SPACE to select this row." at bounding box center [511, 287] width 129 height 30
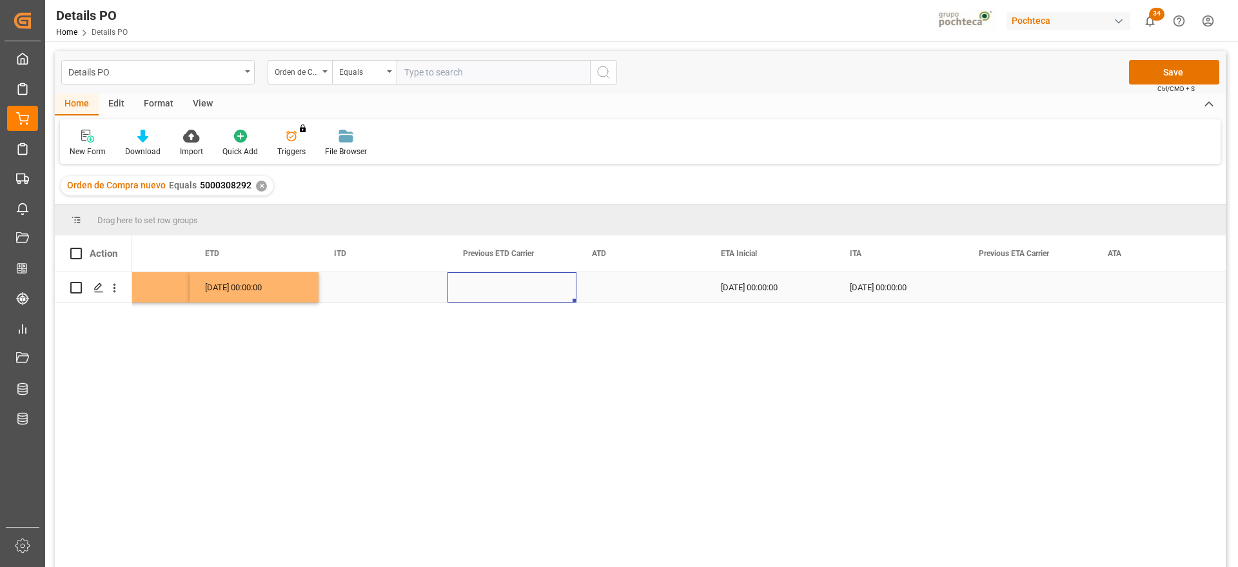
click at [218, 293] on div "27-09-2025 00:00:00" at bounding box center [254, 287] width 129 height 30
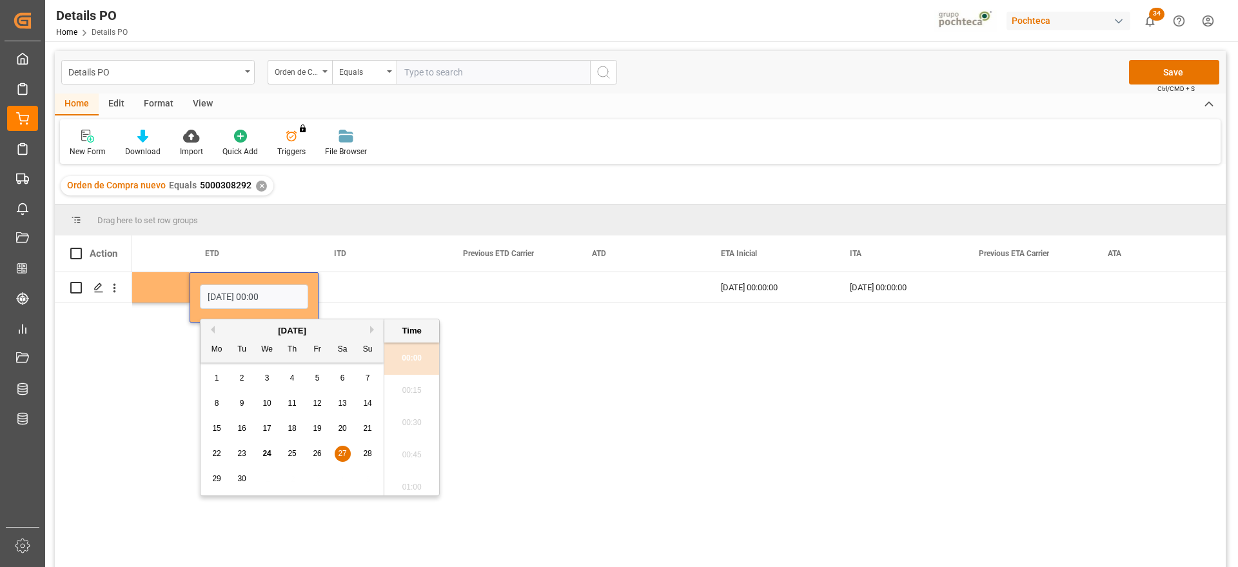
click at [244, 449] on span "23" at bounding box center [241, 453] width 8 height 9
type input "23-09-2025 00:00"
click at [382, 289] on div "Press SPACE to select this row." at bounding box center [382, 287] width 129 height 30
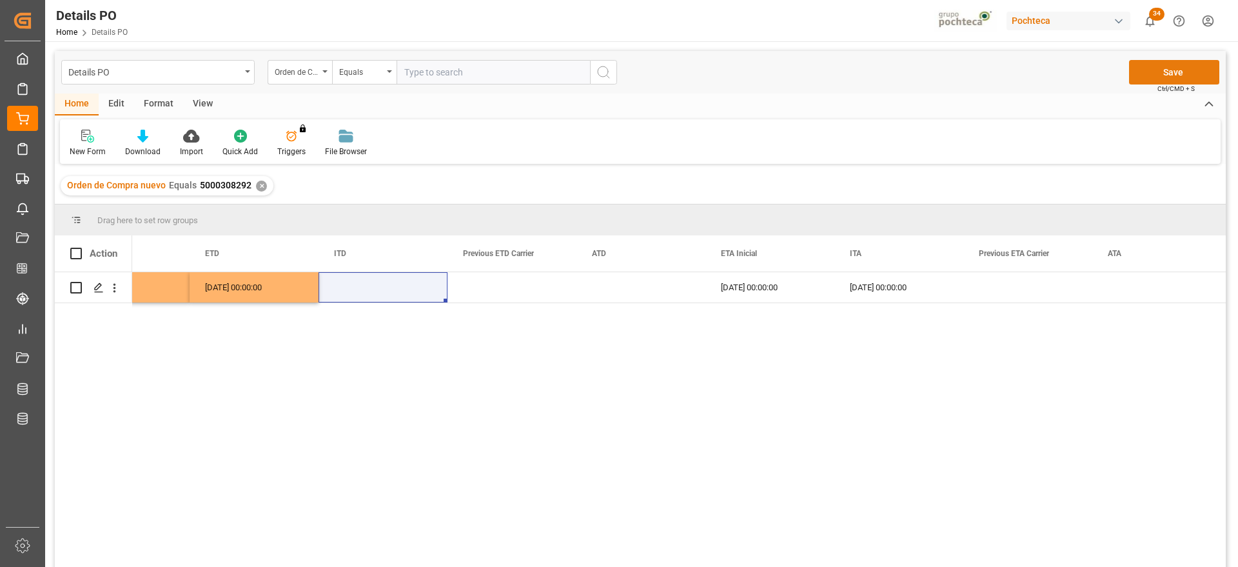
click at [1169, 66] on button "Save" at bounding box center [1174, 72] width 90 height 24
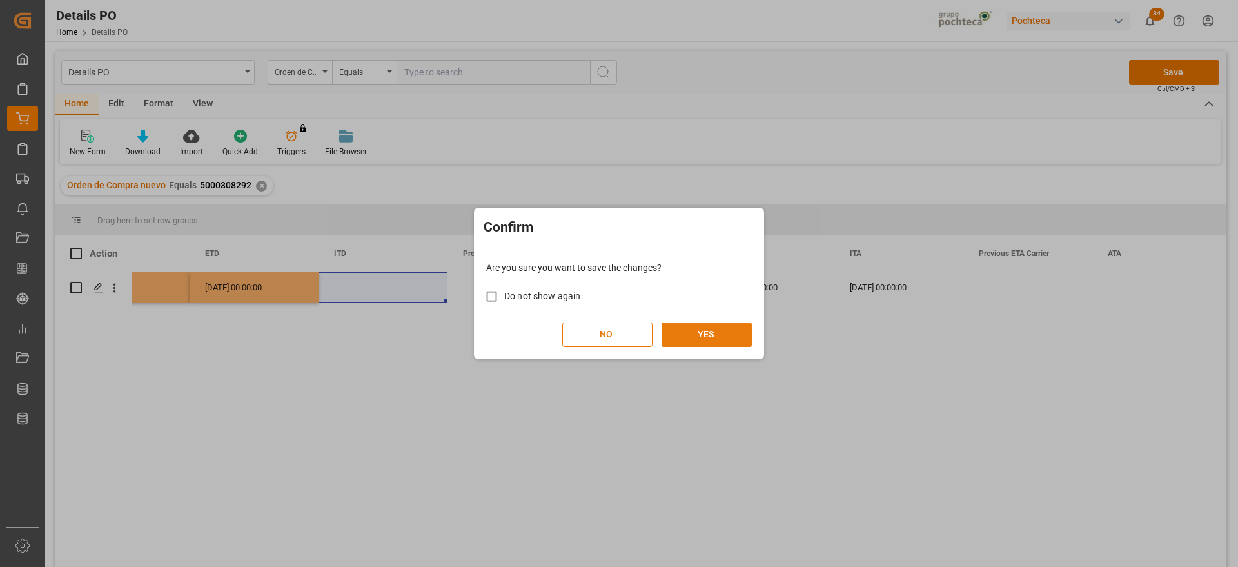
click at [732, 324] on button "YES" at bounding box center [706, 334] width 90 height 24
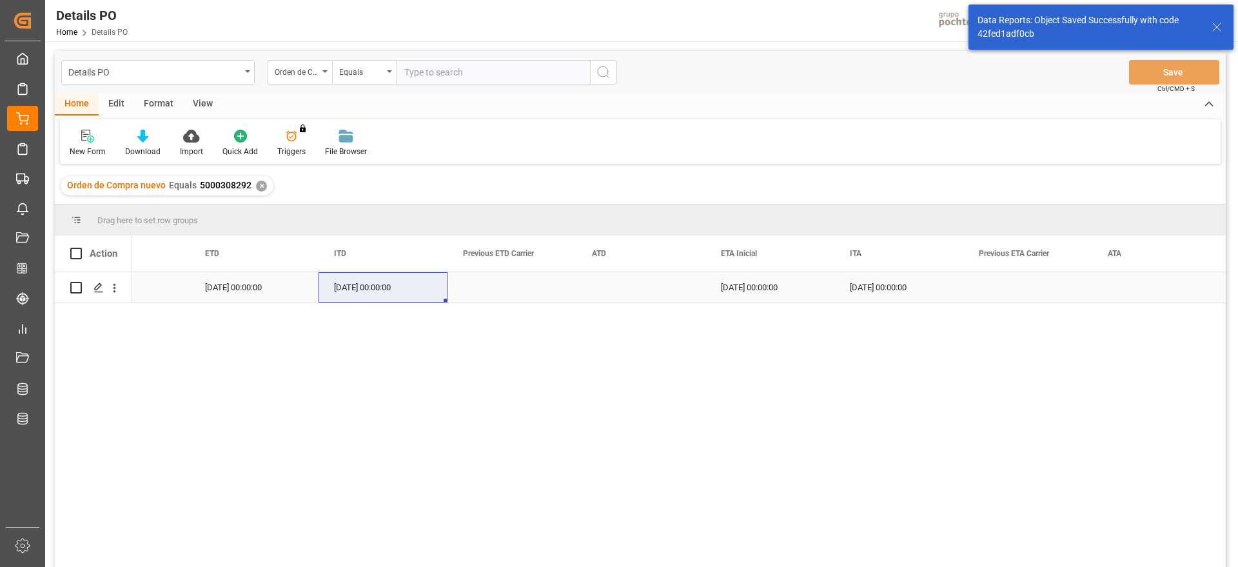
click at [102, 293] on div "Press SPACE to select this row." at bounding box center [97, 288] width 19 height 24
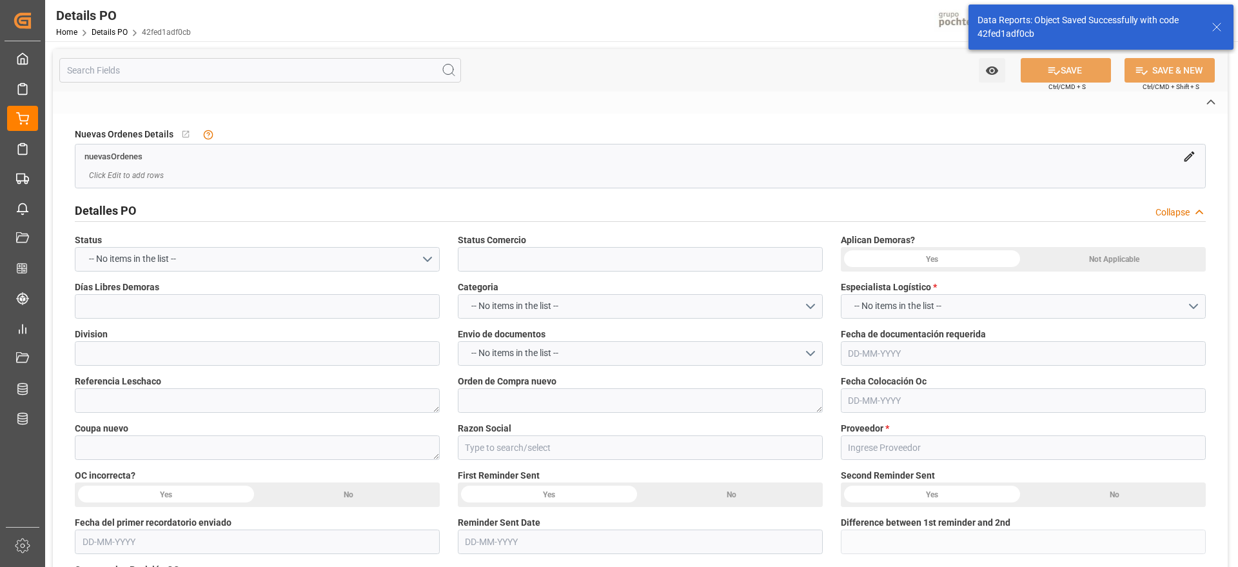
click at [1216, 24] on icon at bounding box center [1216, 26] width 15 height 15
type input "En espera de Arribo/Atraque"
type input "QUIMICOS"
type textarea "5000308292"
type textarea "198416"
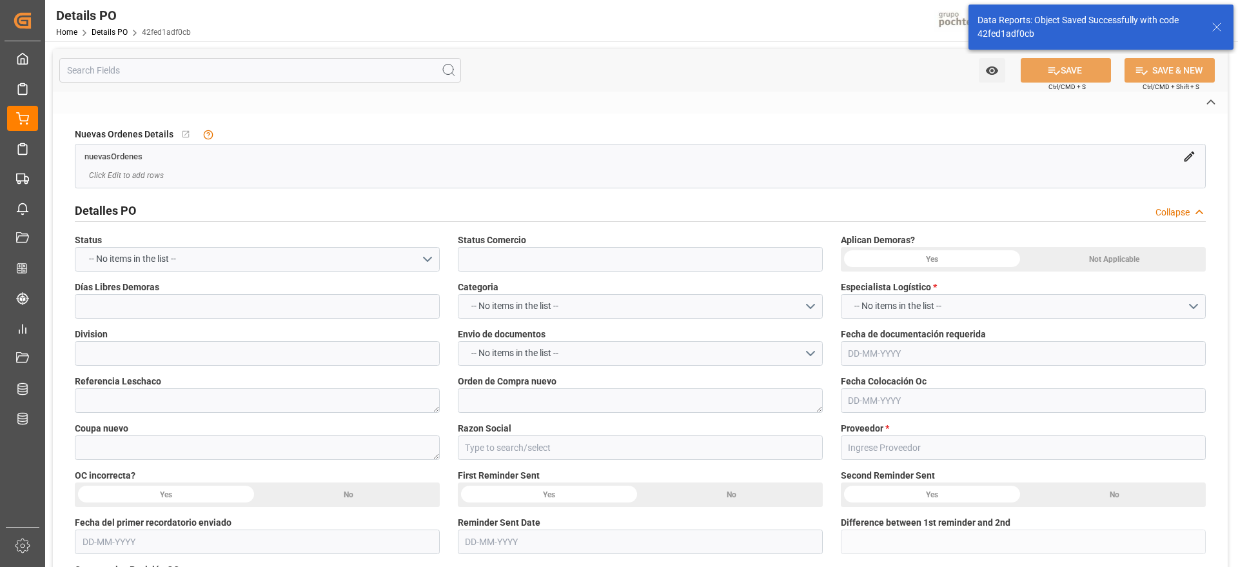
type input "Materias Primas"
type input "ESSECO S.R.L."
type textarea "301015"
type textarea "OCTUBRE EN ESPERA DE ARRIBO"
type textarea "METAB SODIO FOOD ESSECO 25 KG SAC (22893"
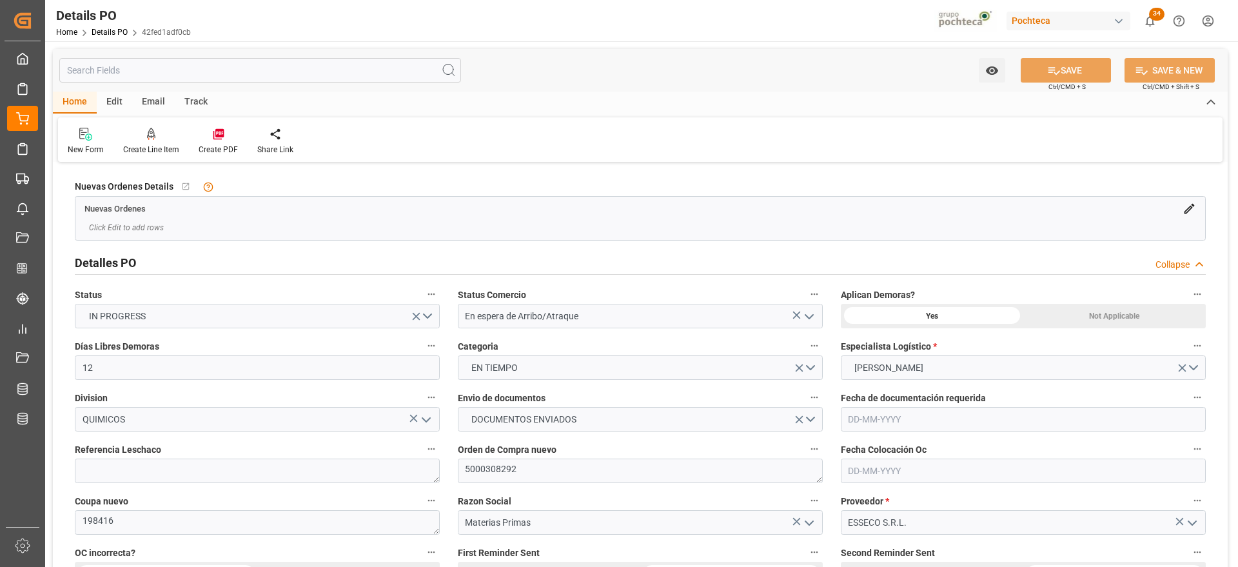
type input "12"
type input "[DATE]"
type input "28-08-2025"
type input "19-09-2025"
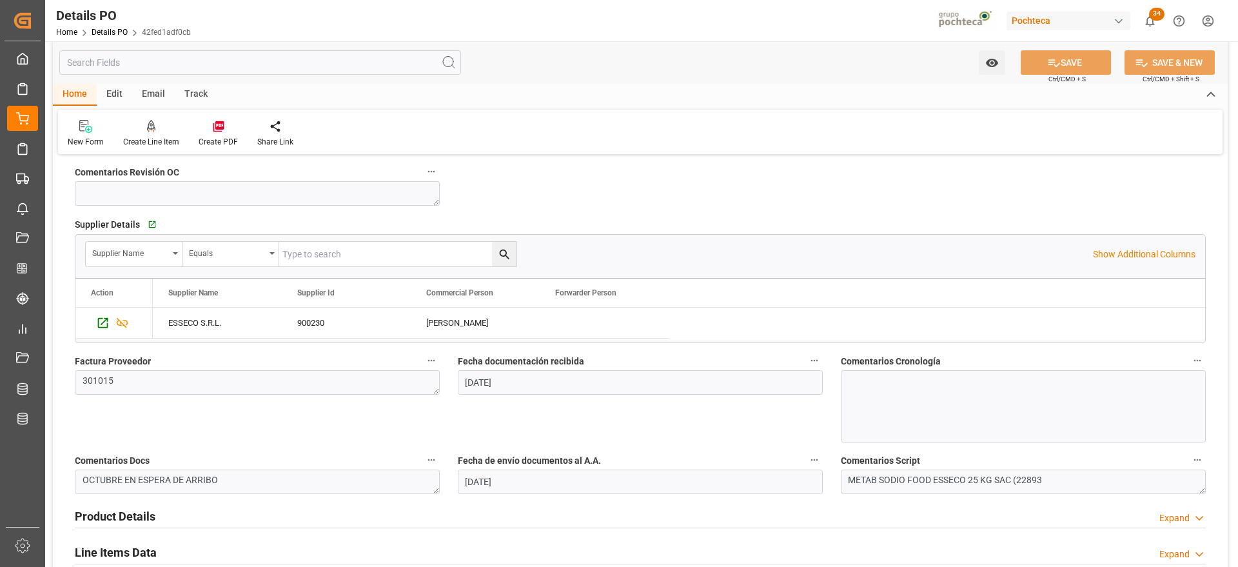
scroll to position [725, 0]
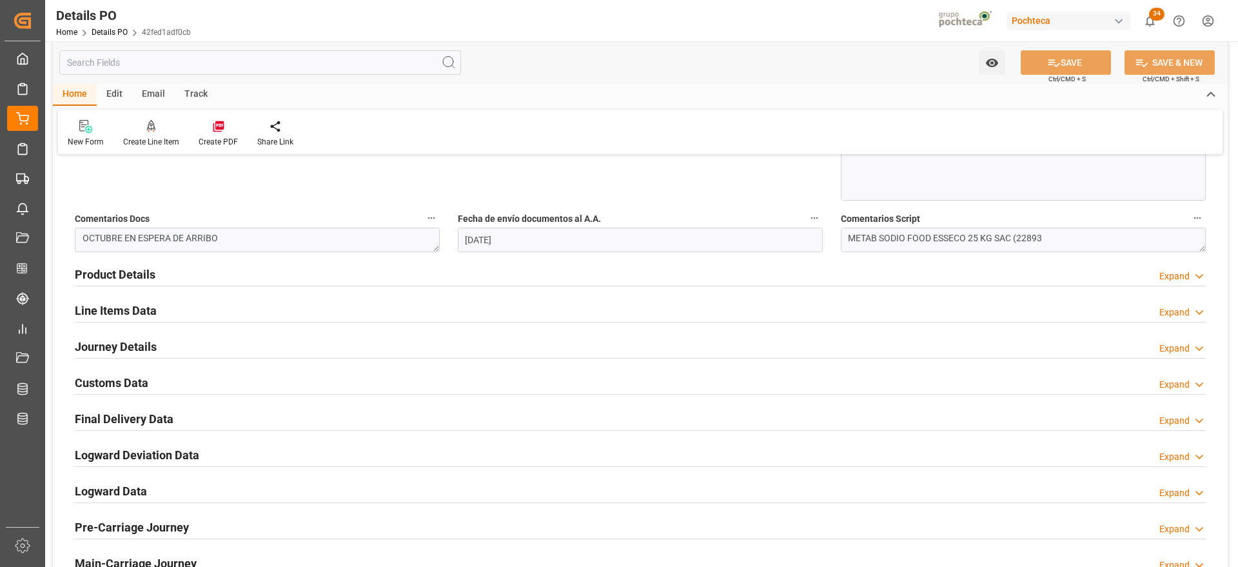
click at [115, 384] on h2 "Customs Data" at bounding box center [111, 382] width 73 height 17
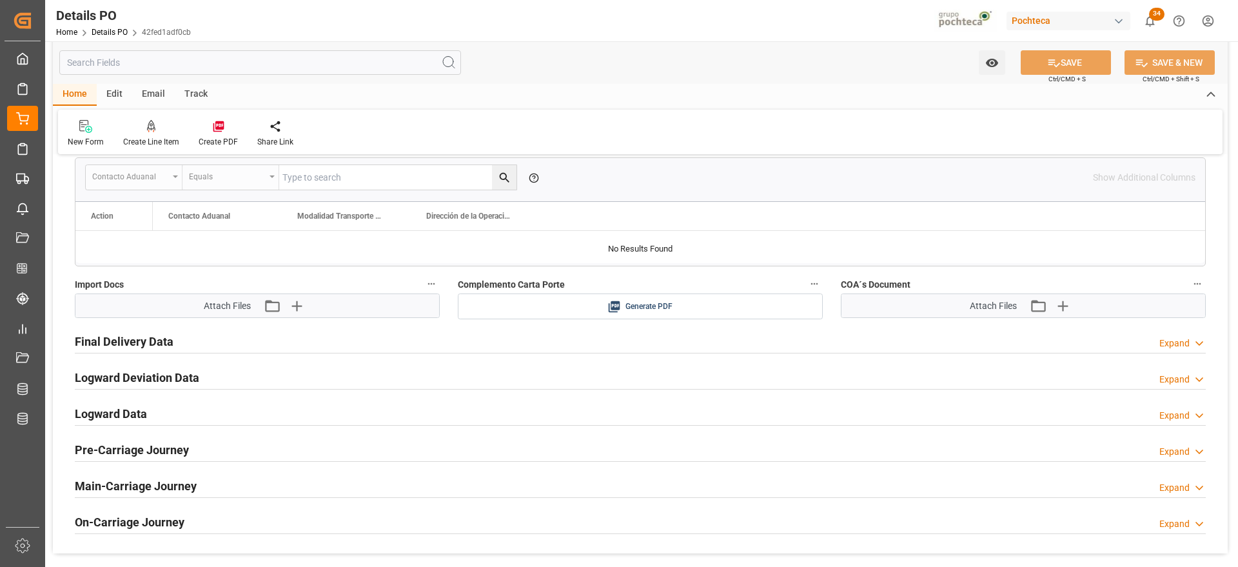
scroll to position [1047, 0]
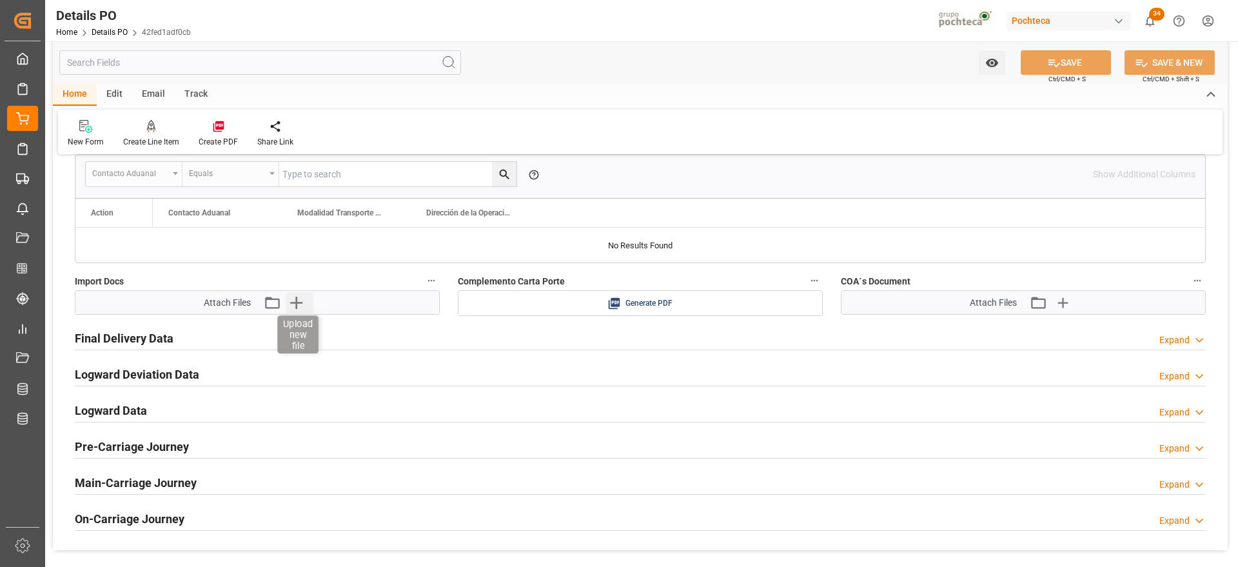
click at [296, 306] on icon "button" at bounding box center [296, 303] width 12 height 12
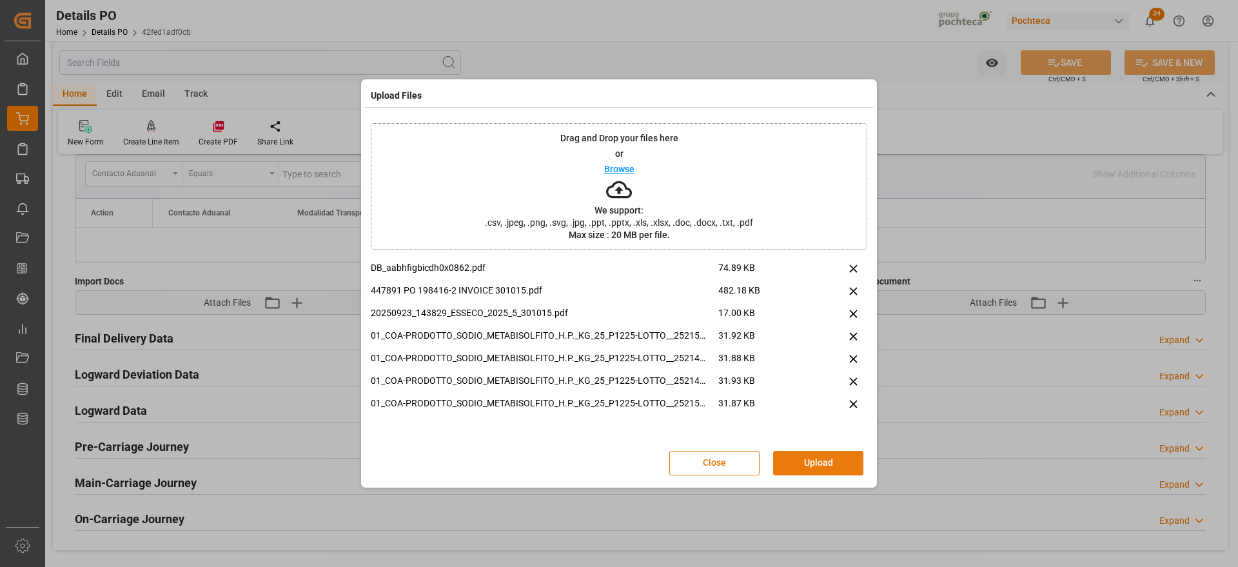
click at [821, 458] on button "Upload" at bounding box center [818, 463] width 90 height 24
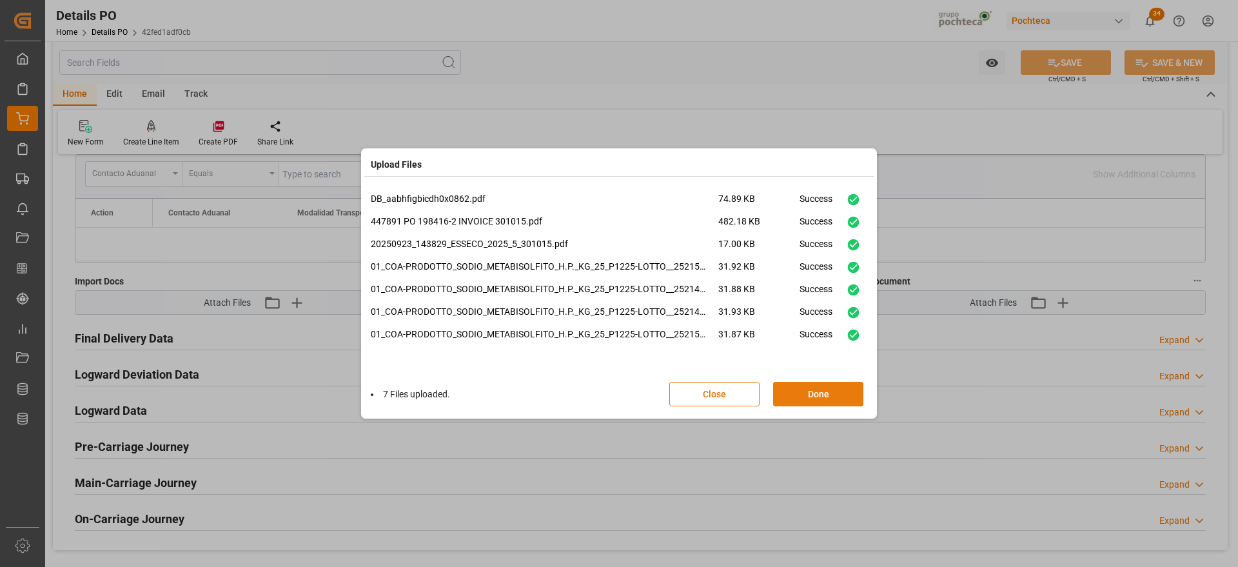
click at [819, 394] on button "Done" at bounding box center [818, 394] width 90 height 24
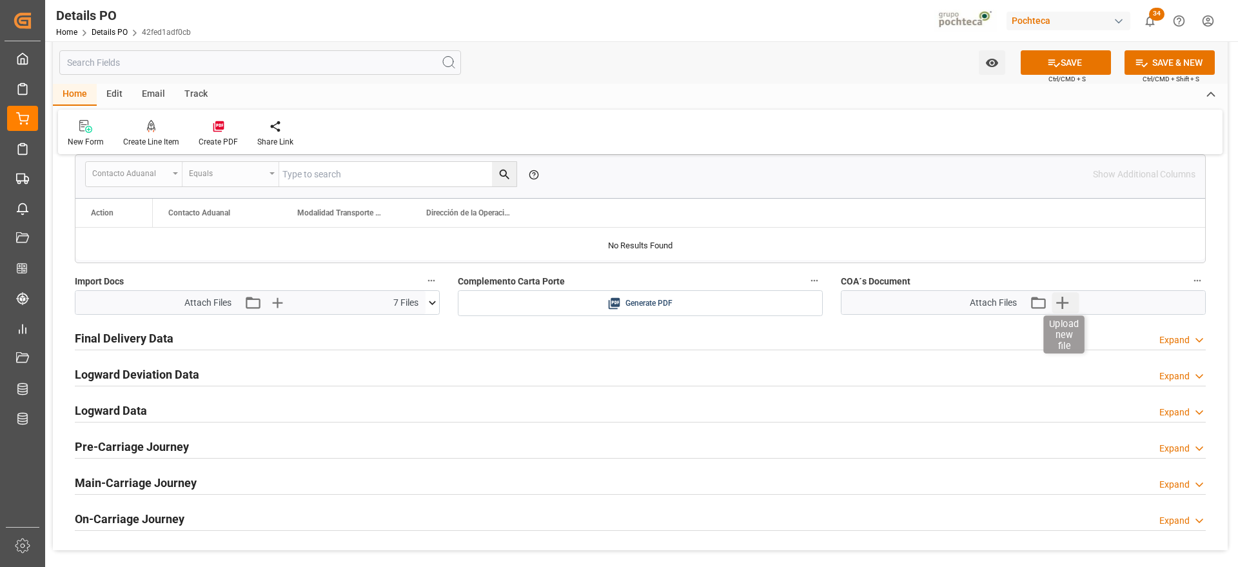
click at [1055, 308] on icon "button" at bounding box center [1061, 302] width 21 height 21
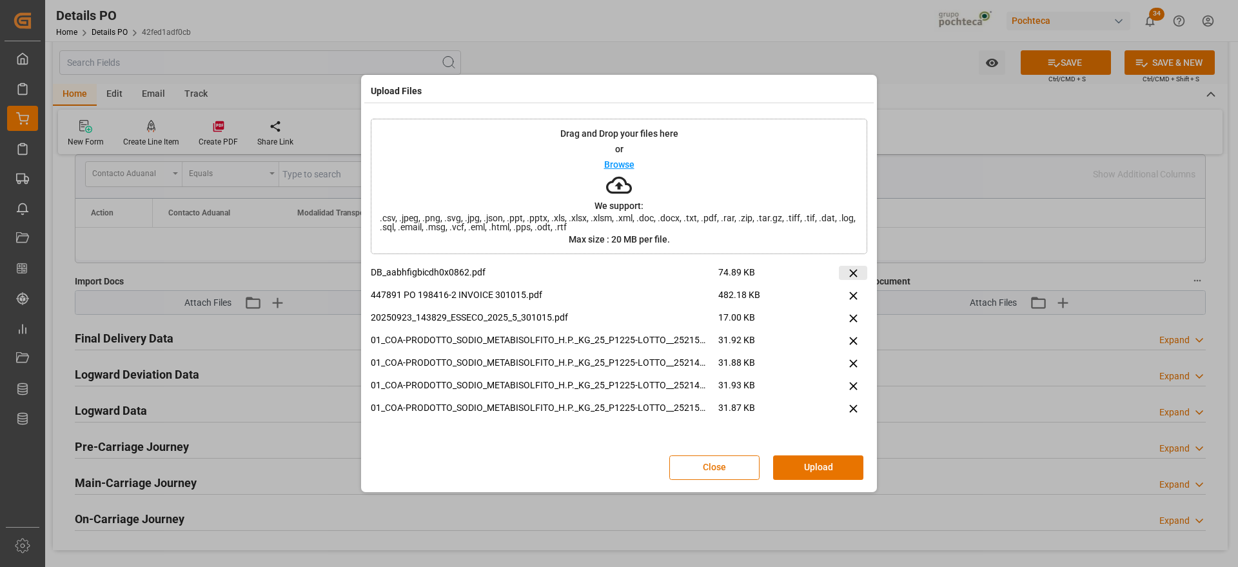
click at [855, 268] on icon at bounding box center [853, 273] width 14 height 14
click at [853, 274] on icon at bounding box center [853, 273] width 14 height 14
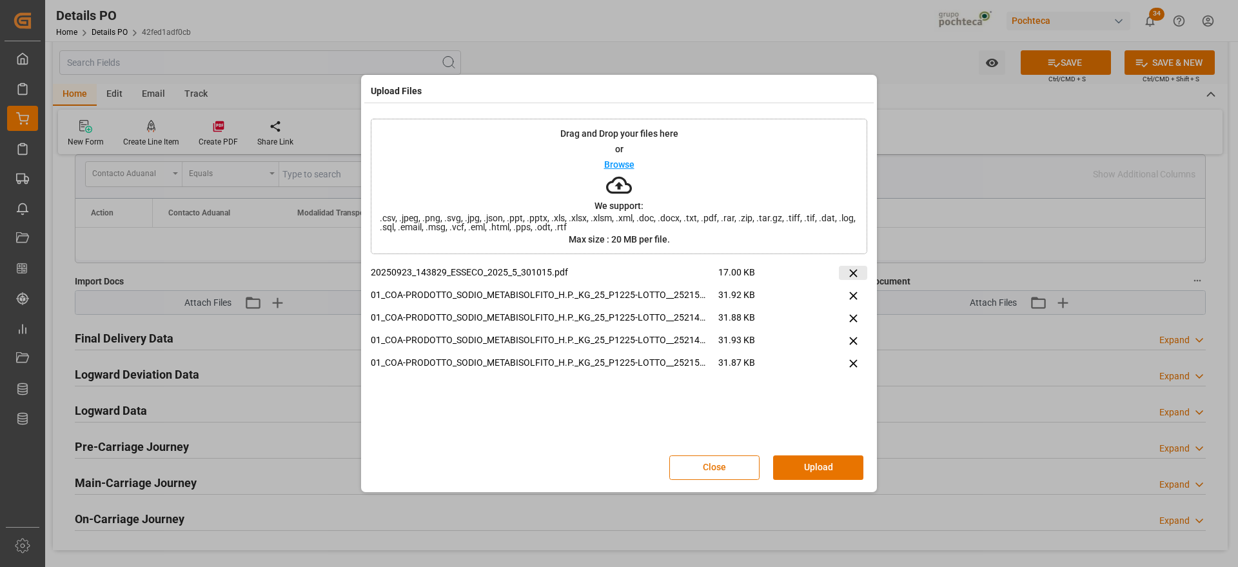
click at [853, 274] on icon at bounding box center [853, 273] width 14 height 14
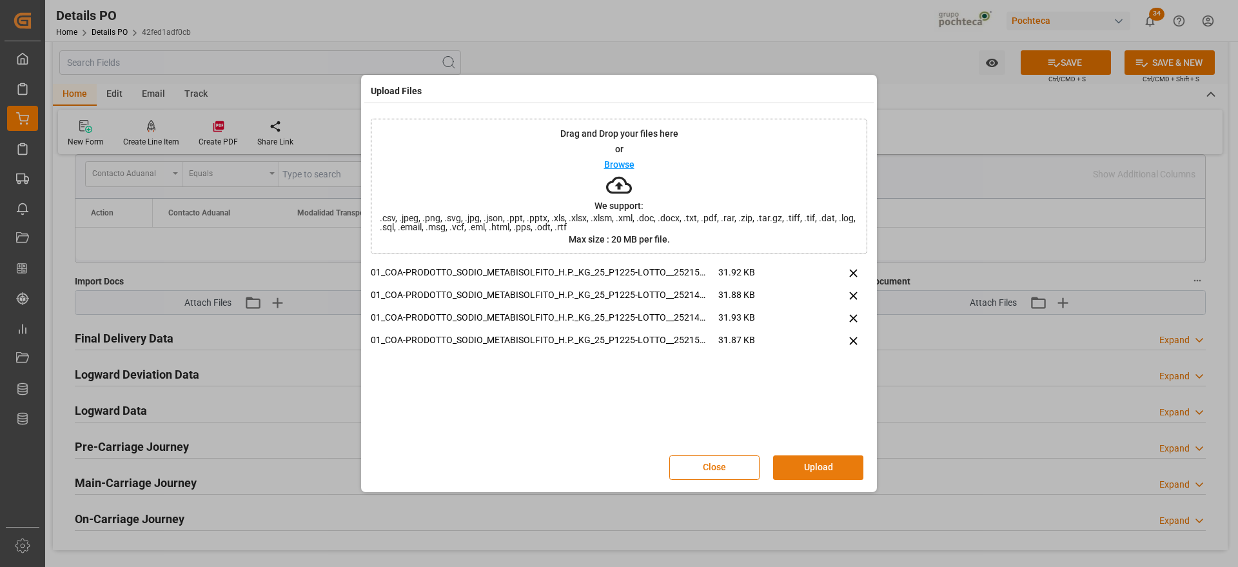
click at [828, 478] on button "Upload" at bounding box center [818, 467] width 90 height 24
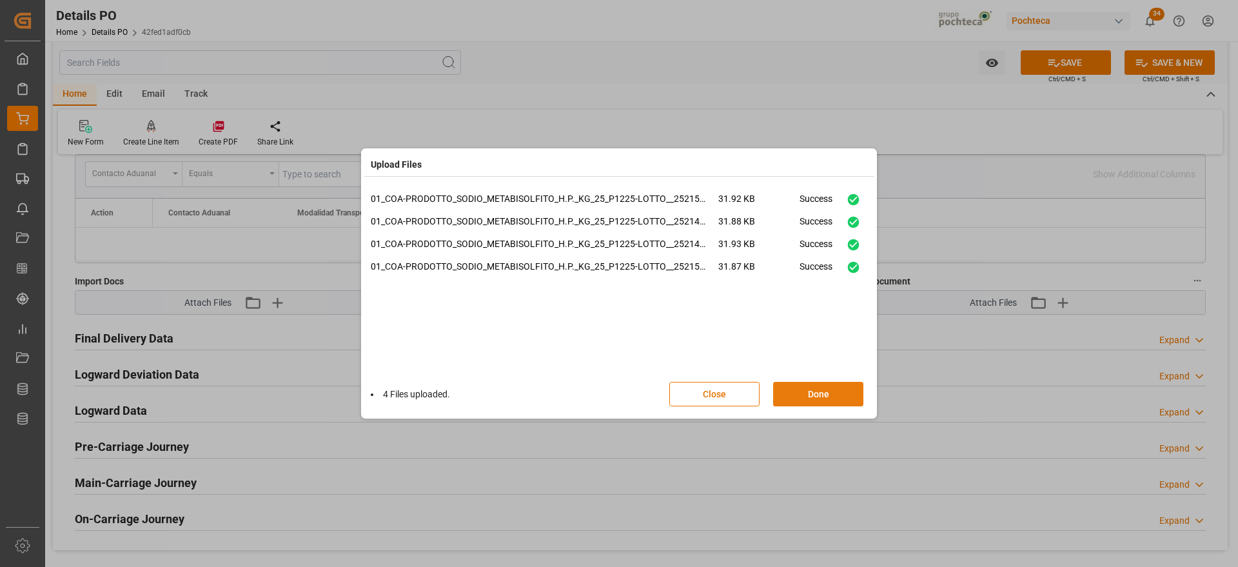
click at [815, 391] on button "Done" at bounding box center [818, 394] width 90 height 24
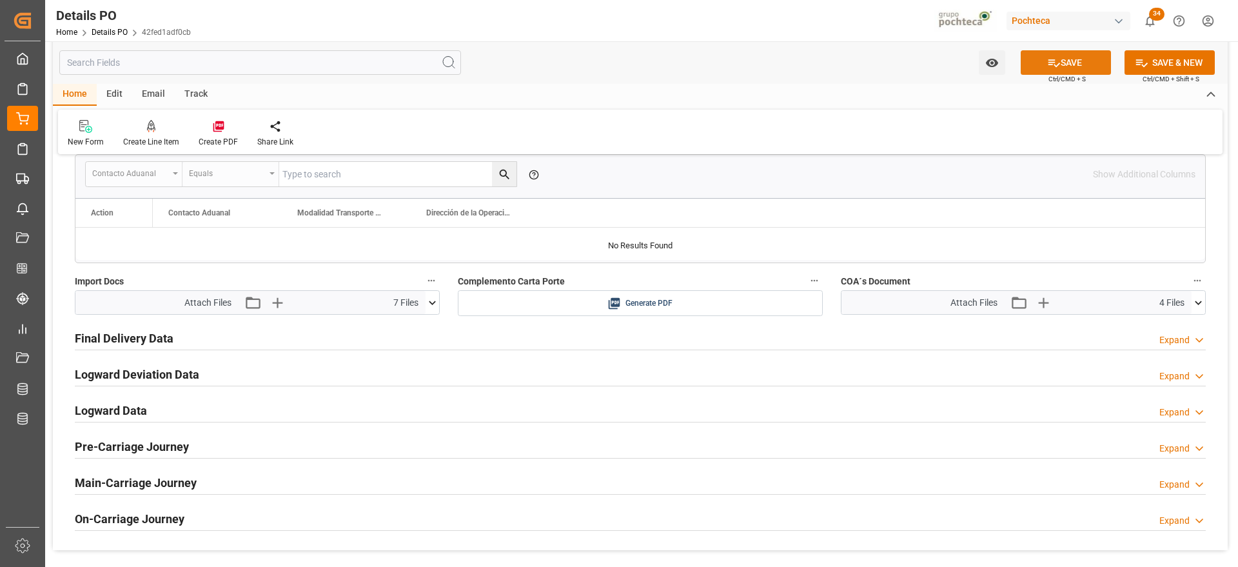
click at [1055, 57] on icon at bounding box center [1054, 63] width 14 height 14
click at [132, 35] on div "Journey Details" at bounding box center [116, 23] width 82 height 24
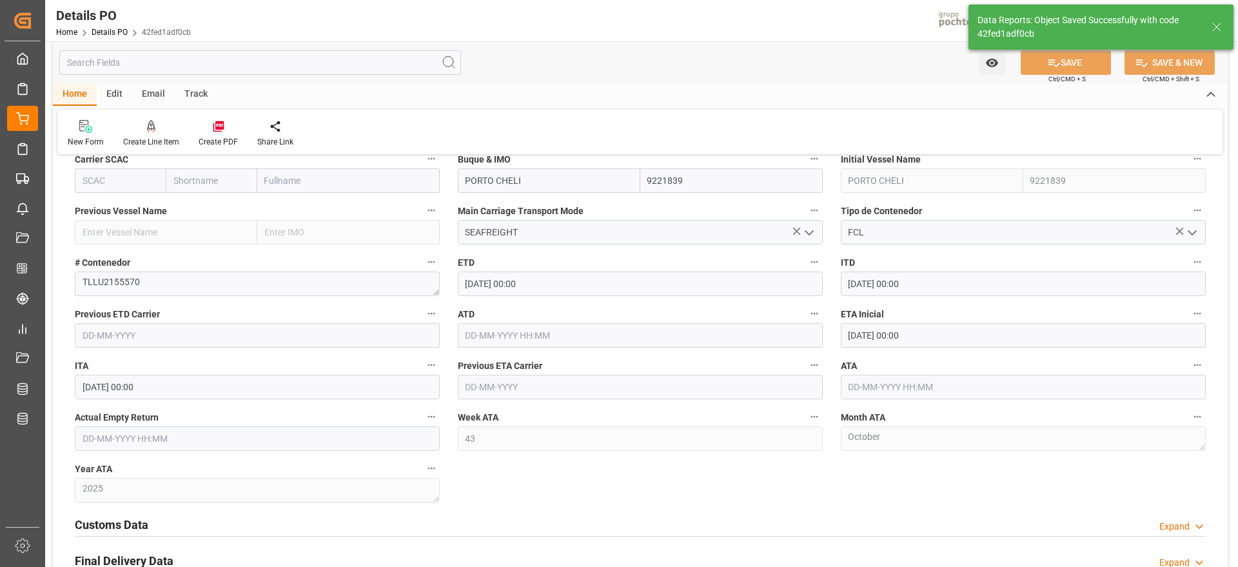
scroll to position [806, 0]
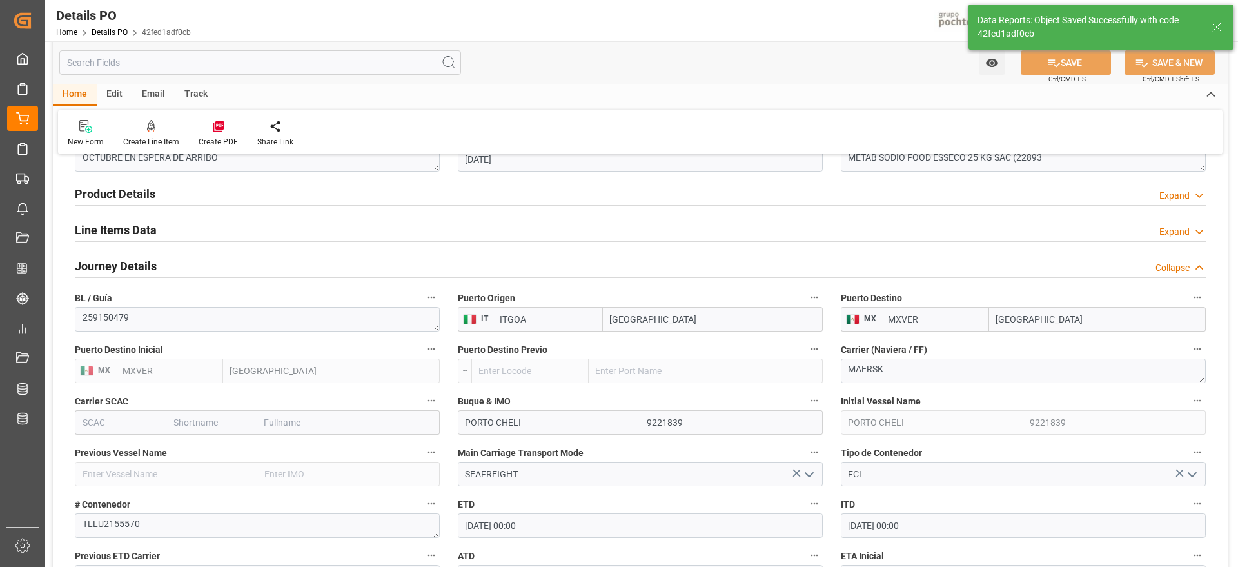
click at [115, 231] on h2 "Line Items Data" at bounding box center [116, 229] width 82 height 17
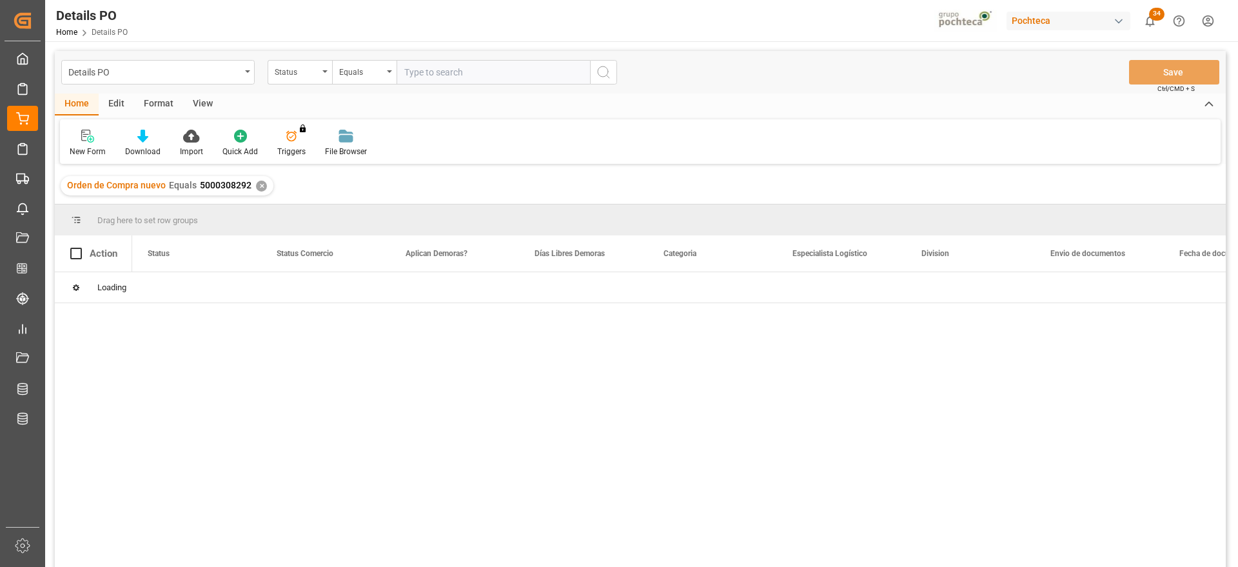
click at [258, 180] on div "✕" at bounding box center [261, 185] width 11 height 11
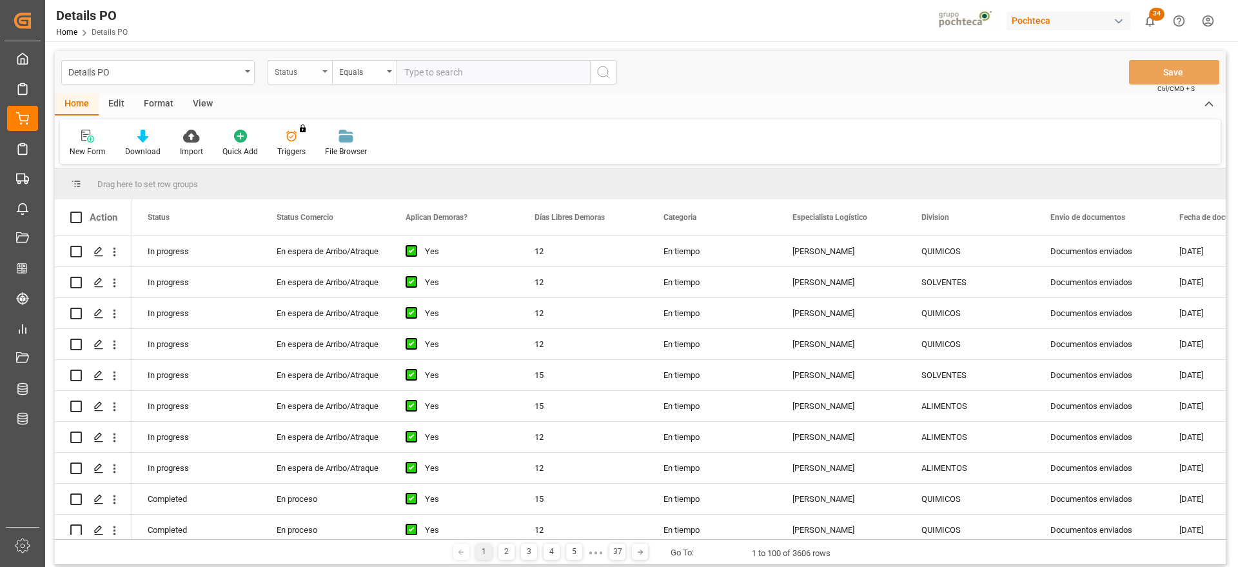
click at [281, 67] on div "Status" at bounding box center [297, 70] width 44 height 15
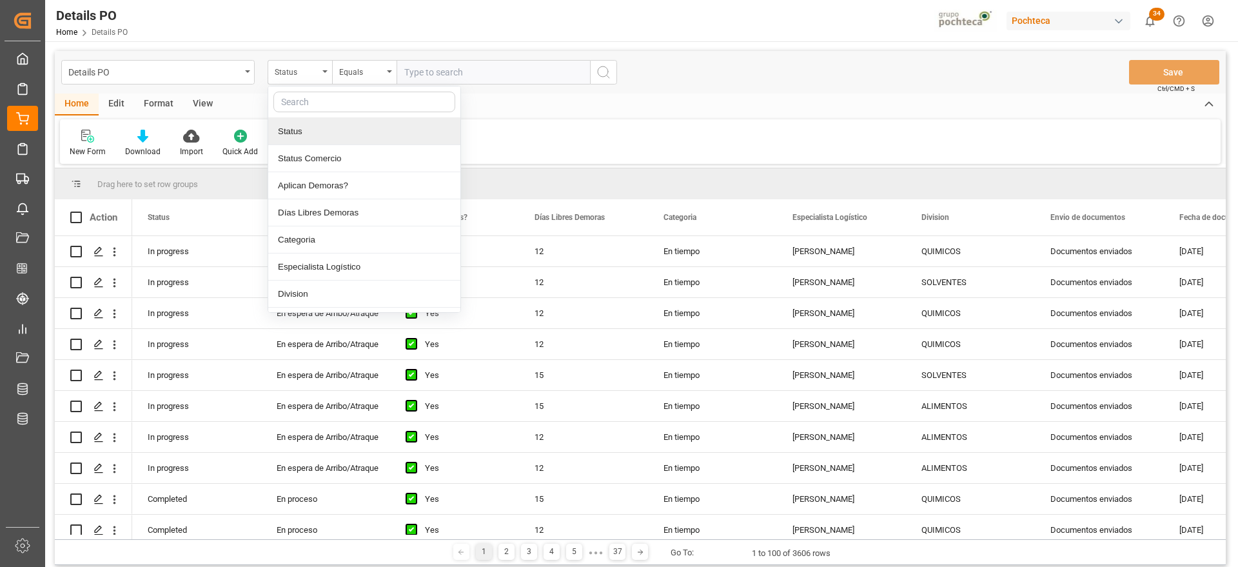
click at [303, 101] on input "text" at bounding box center [364, 102] width 182 height 21
type input "REF"
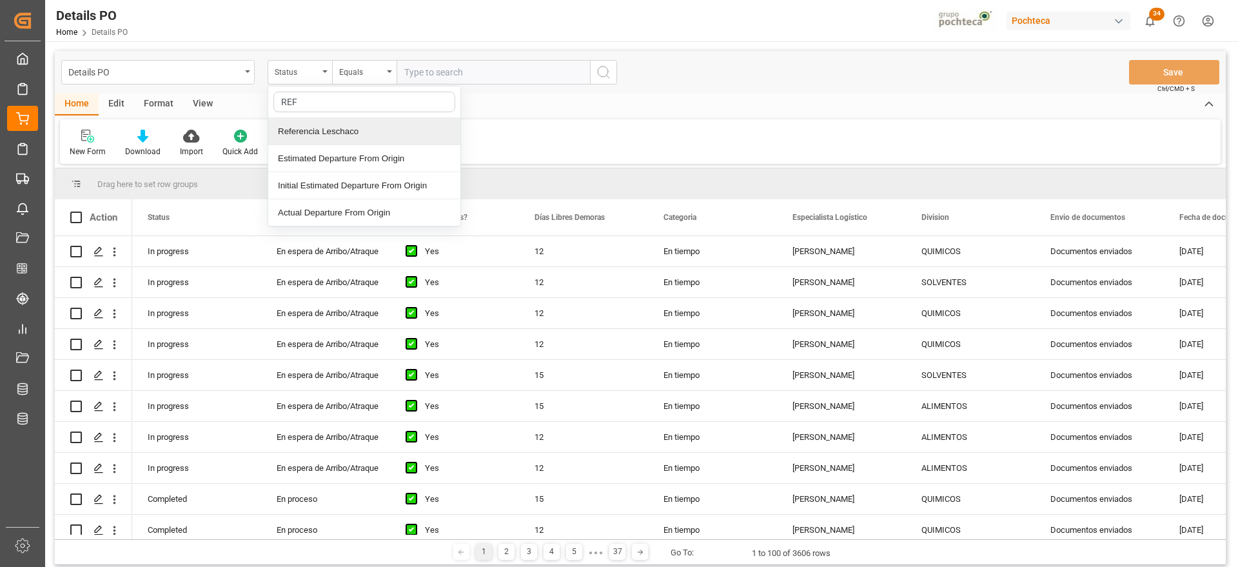
click at [325, 130] on div "Referencia Leschaco" at bounding box center [364, 131] width 192 height 27
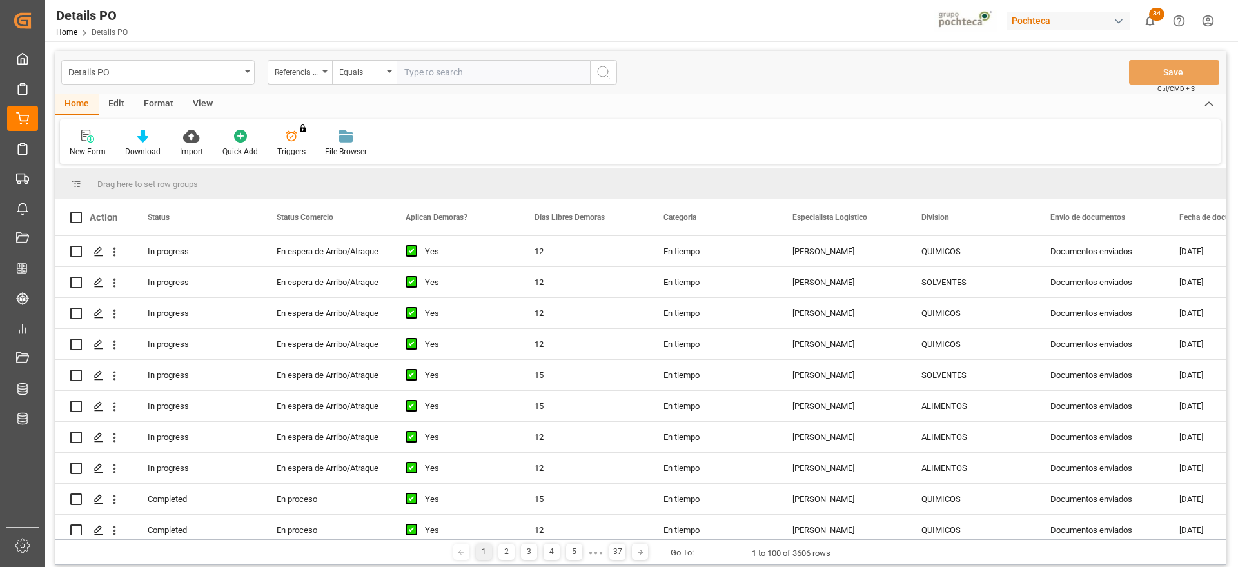
click at [418, 81] on input "text" at bounding box center [492, 72] width 193 height 24
paste input "5000308291"
type input "5000308291"
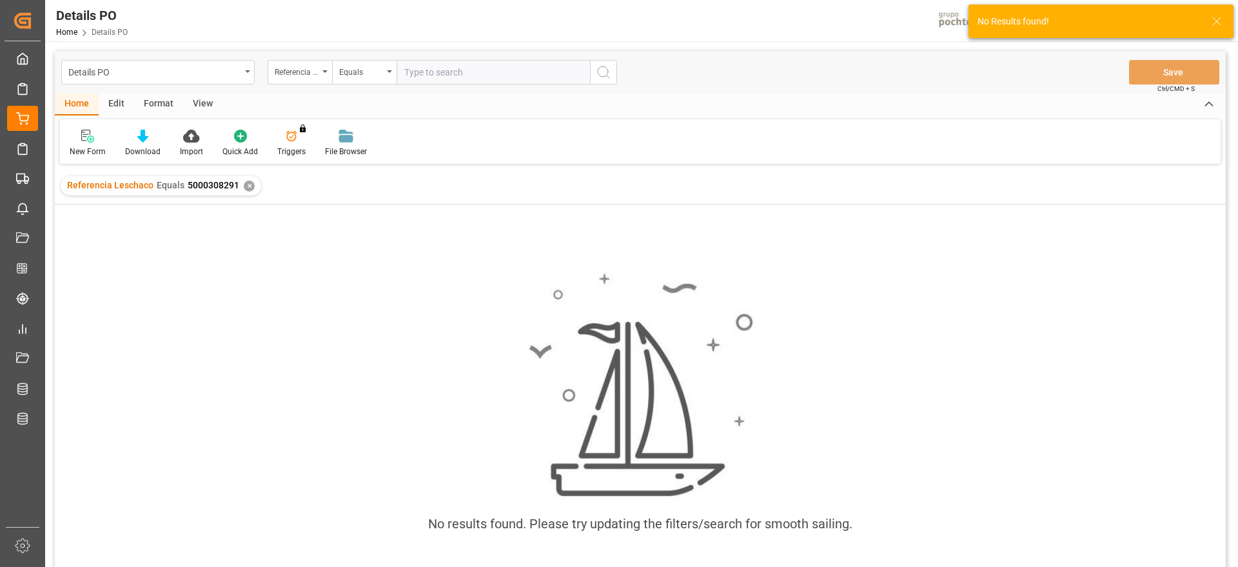
click at [244, 184] on div "✕" at bounding box center [249, 185] width 11 height 11
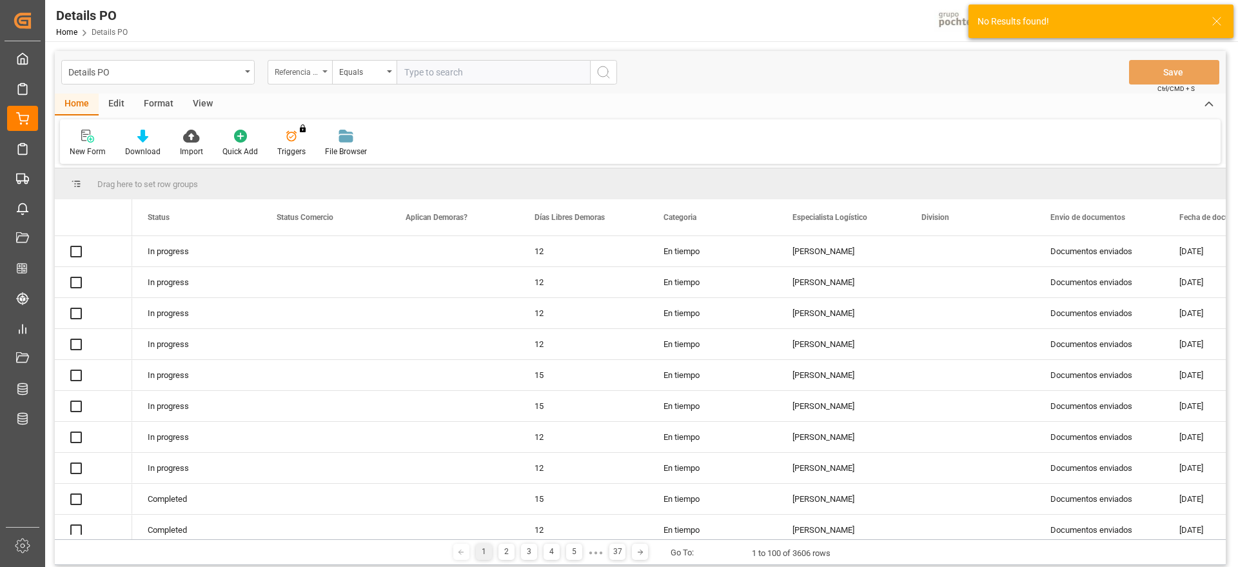
click at [302, 72] on div "Referencia Leschaco" at bounding box center [297, 70] width 44 height 15
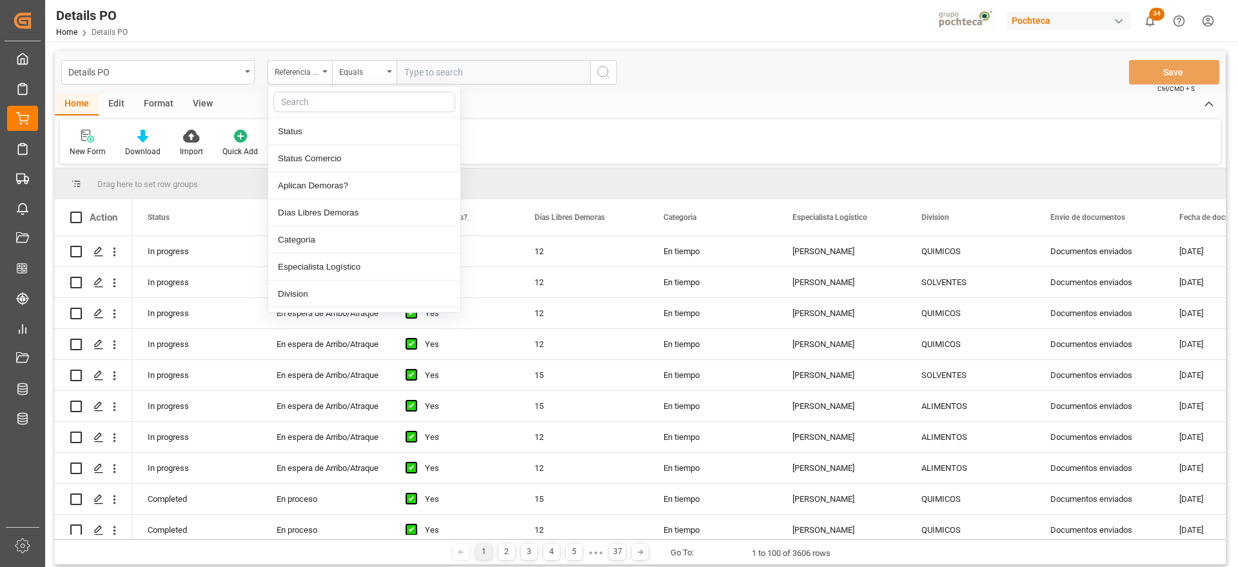
click at [301, 99] on input "text" at bounding box center [364, 102] width 182 height 21
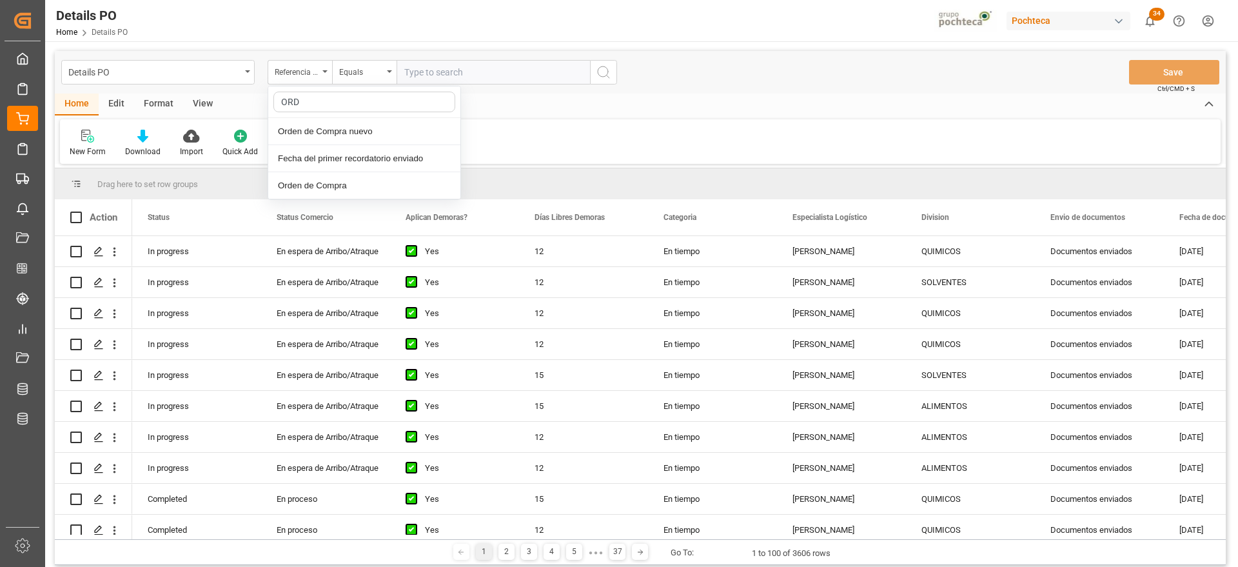
type input "ORDE"
click at [393, 130] on div "Orden de Compra nuevo" at bounding box center [364, 131] width 192 height 27
click at [453, 64] on input "text" at bounding box center [492, 72] width 193 height 24
paste input "5000308291"
type input "5000308291"
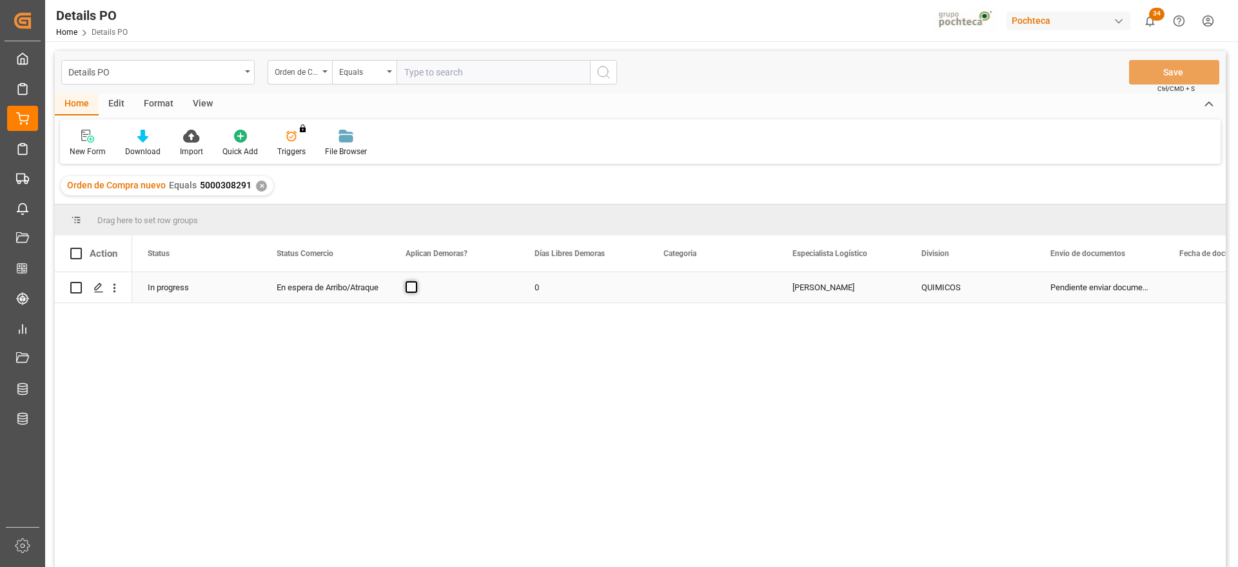
click at [411, 289] on span "Press SPACE to select this row." at bounding box center [411, 287] width 12 height 12
click at [415, 281] on input "Press SPACE to select this row." at bounding box center [415, 281] width 0 height 0
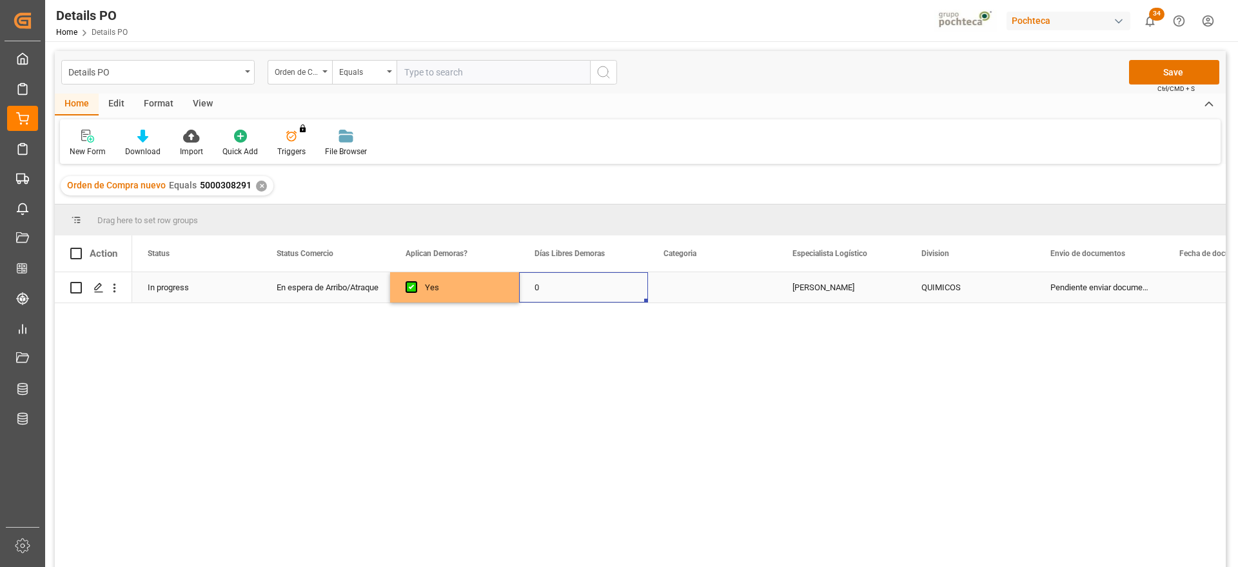
click at [546, 284] on div "0" at bounding box center [583, 287] width 129 height 30
click at [547, 284] on input "0" at bounding box center [583, 294] width 108 height 24
type input "12"
click at [726, 280] on div "Press SPACE to select this row." at bounding box center [712, 287] width 129 height 30
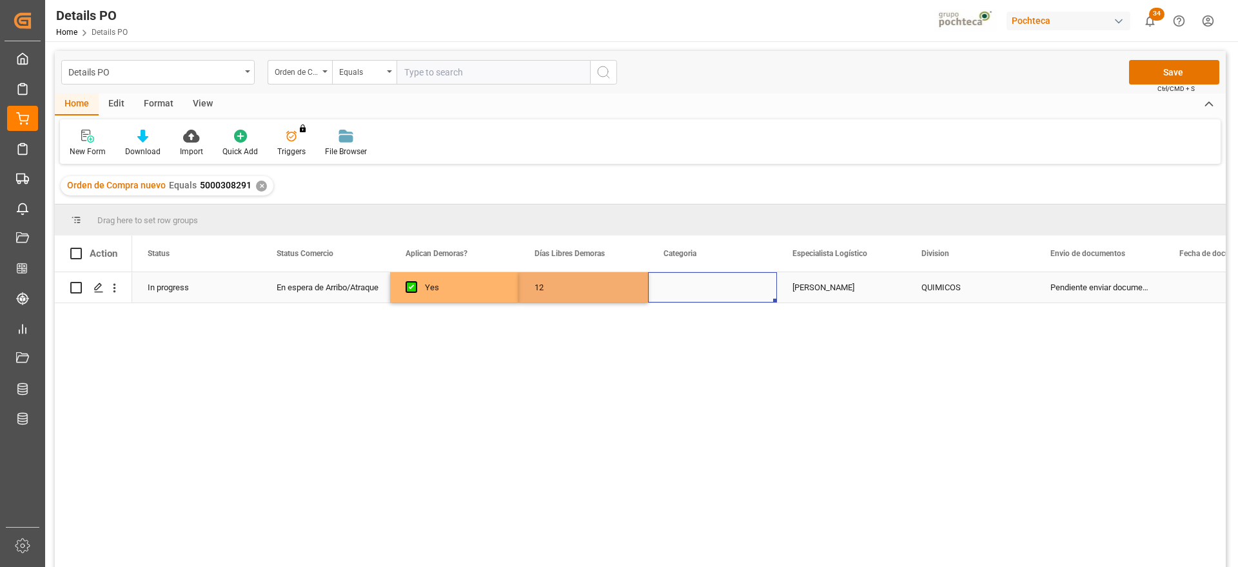
click at [726, 280] on div "Press SPACE to select this row." at bounding box center [712, 287] width 129 height 30
drag, startPoint x: 726, startPoint y: 280, endPoint x: 739, endPoint y: 290, distance: 16.1
click at [739, 290] on button "Select" at bounding box center [712, 294] width 108 height 24
click at [719, 375] on div "En tiempo" at bounding box center [712, 366] width 107 height 39
click at [819, 279] on div "[PERSON_NAME]" at bounding box center [841, 287] width 129 height 30
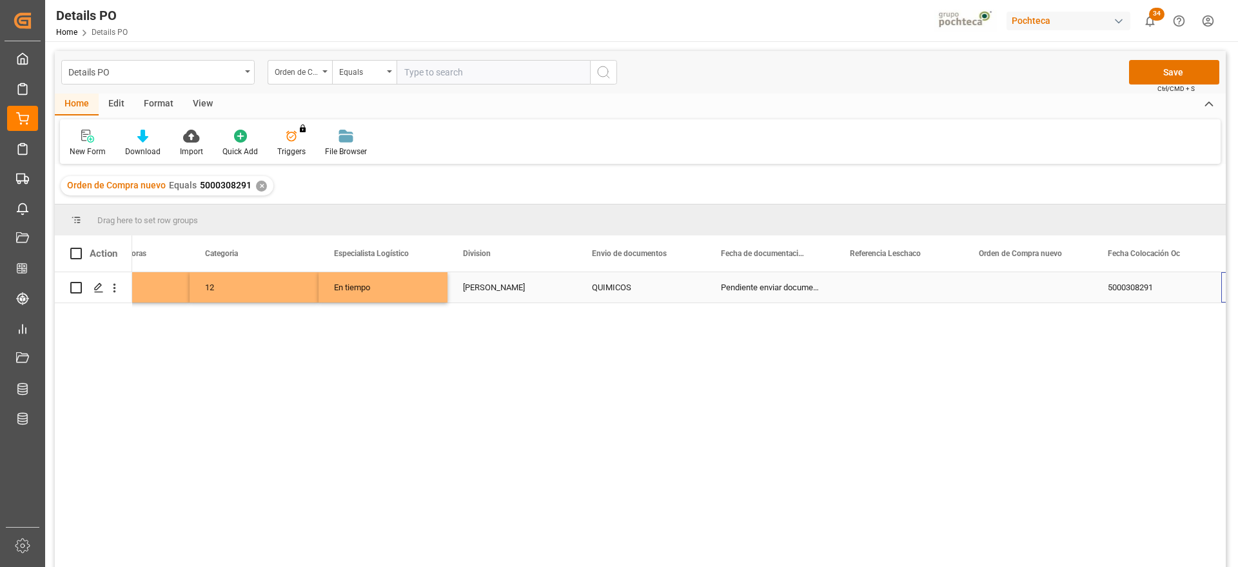
scroll to position [0, 587]
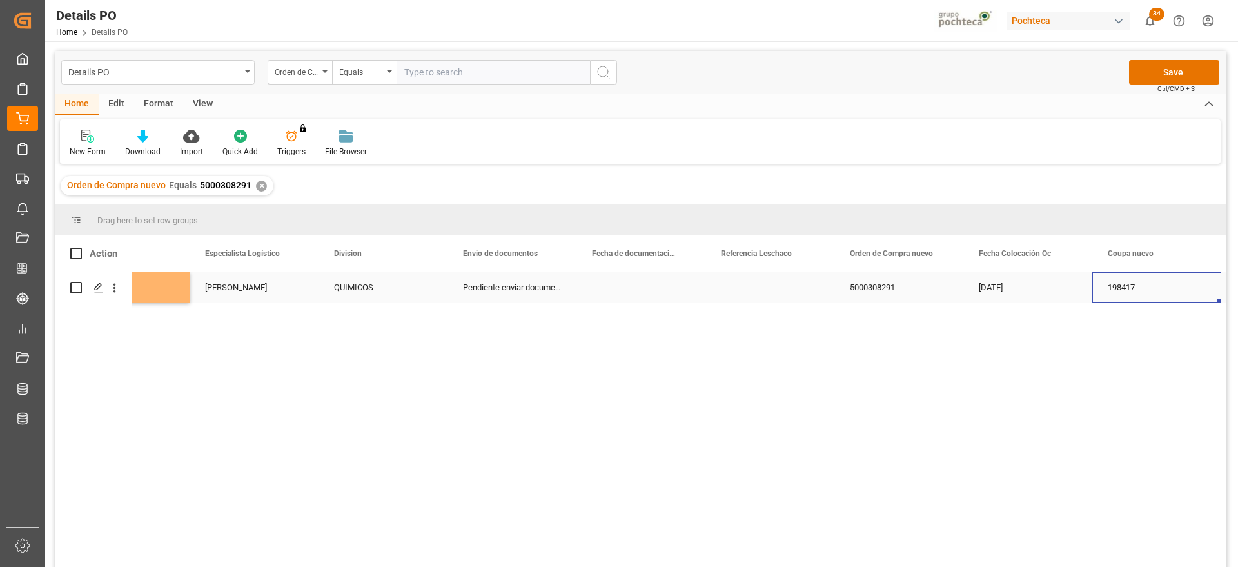
click at [630, 288] on div "Press SPACE to select this row." at bounding box center [640, 287] width 129 height 30
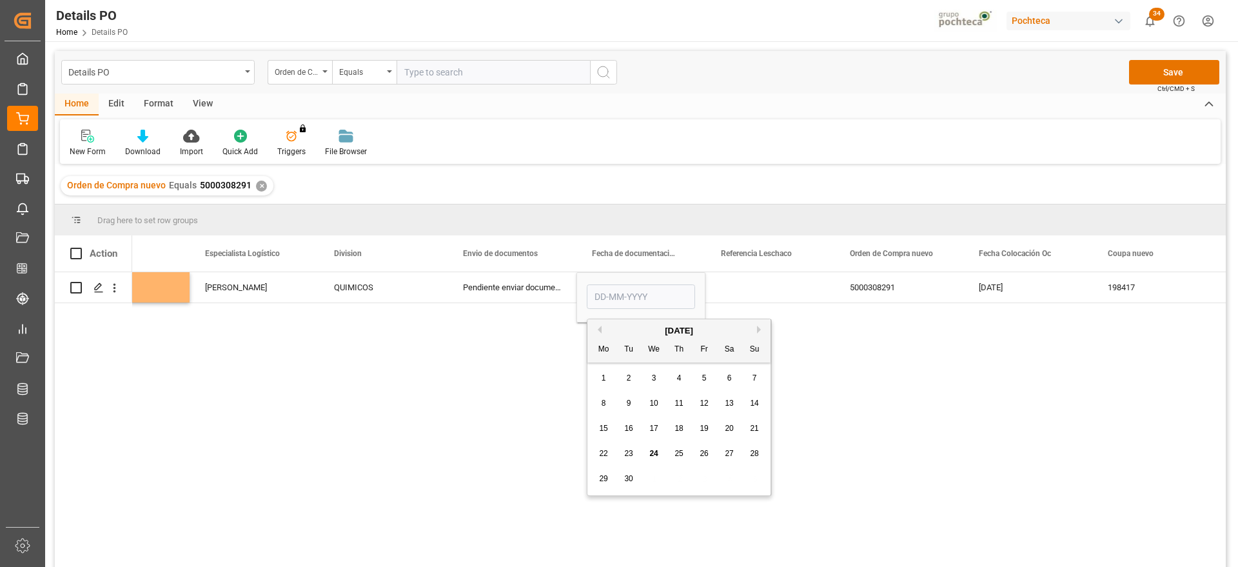
click at [623, 453] on div "23" at bounding box center [629, 453] width 16 height 15
type input "23-09-2025"
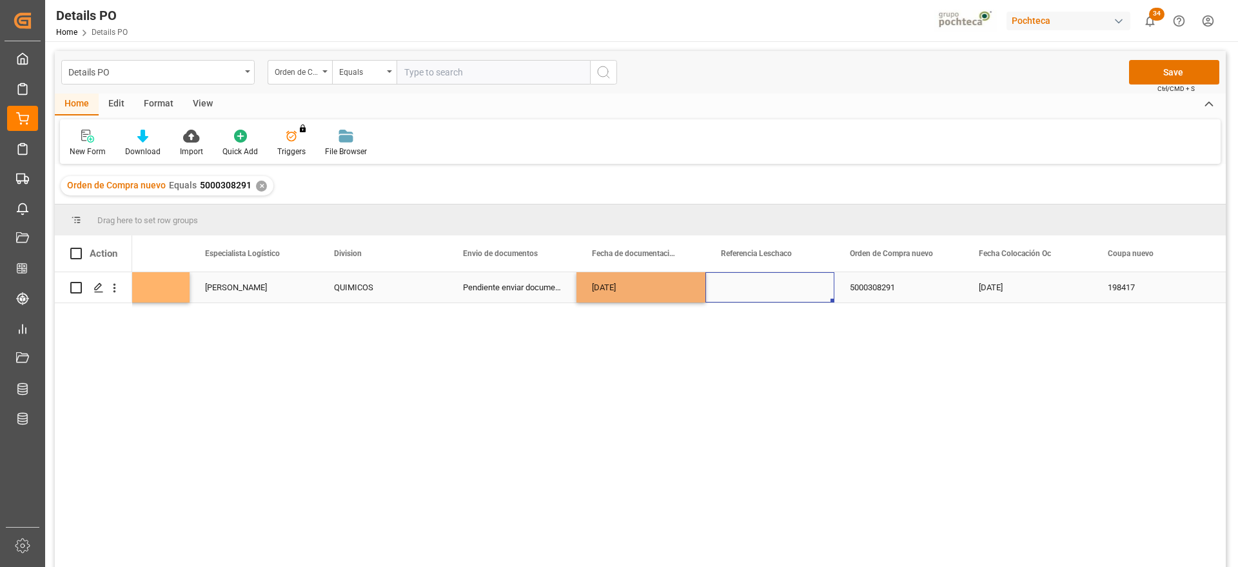
click at [756, 291] on div "Press SPACE to select this row." at bounding box center [769, 287] width 129 height 30
click at [923, 291] on div "5000308291" at bounding box center [898, 287] width 129 height 30
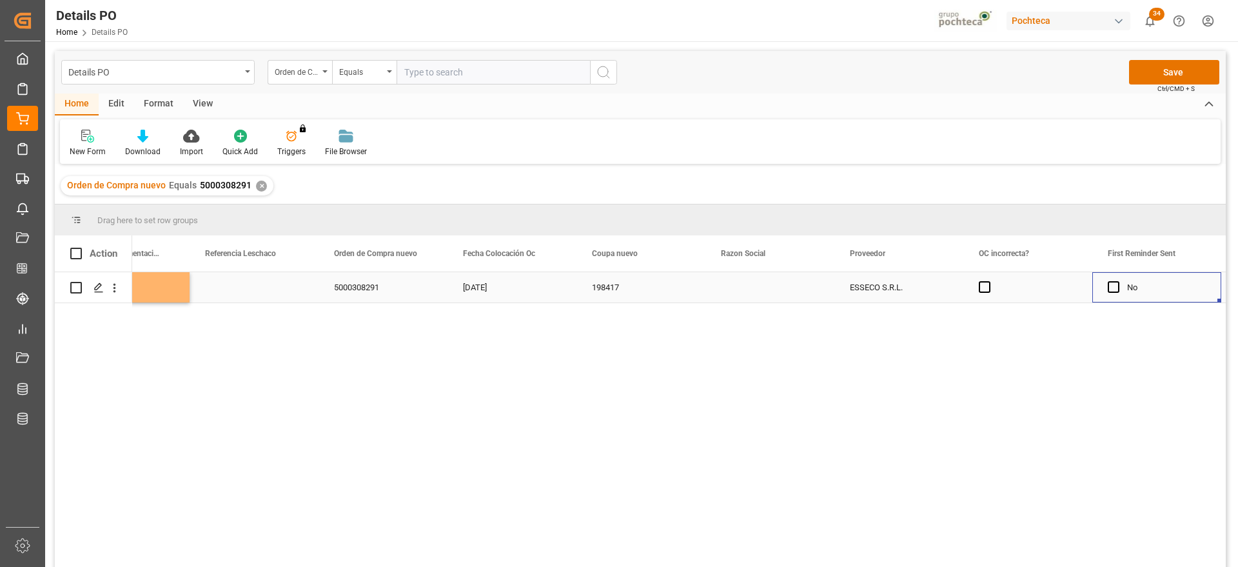
scroll to position [0, 1103]
click at [786, 284] on div "Press SPACE to select this row." at bounding box center [769, 287] width 129 height 30
click at [806, 288] on icon "open menu" at bounding box center [810, 294] width 15 height 15
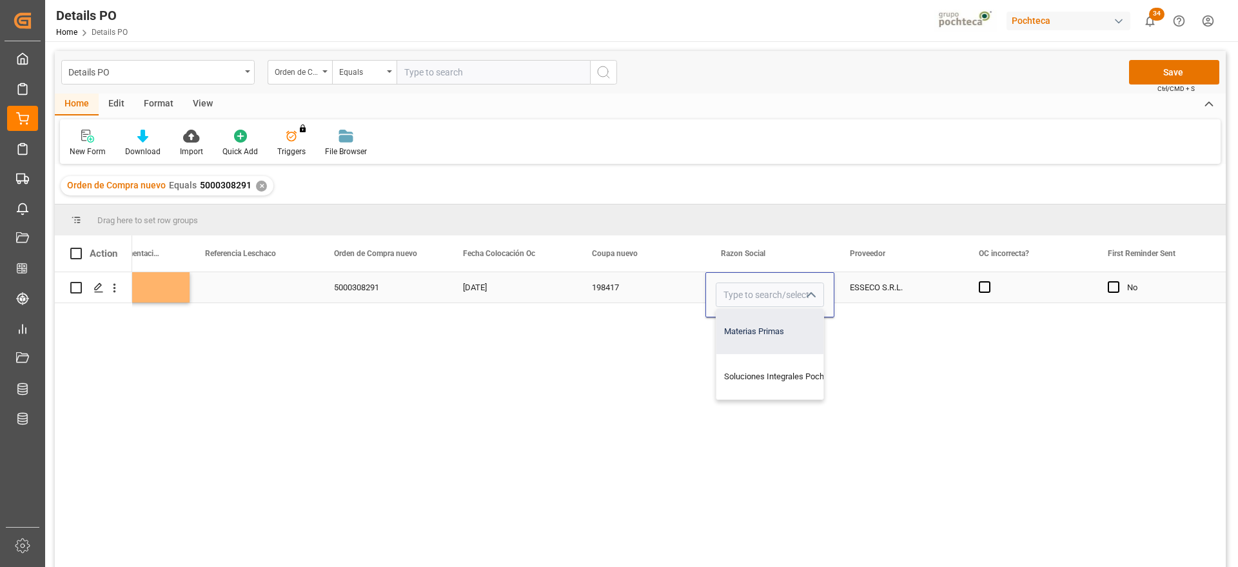
click at [775, 317] on div "Materias Primas" at bounding box center [782, 331] width 132 height 45
type input "Materias Primas"
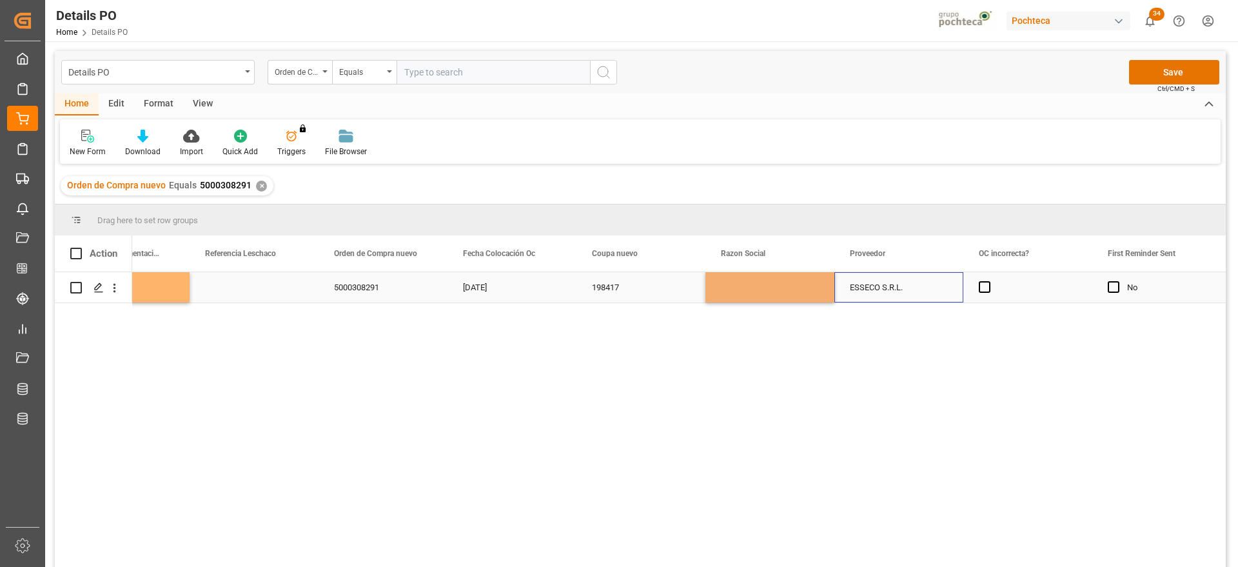
click at [876, 298] on div "ESSECO S.R.L." at bounding box center [898, 287] width 129 height 30
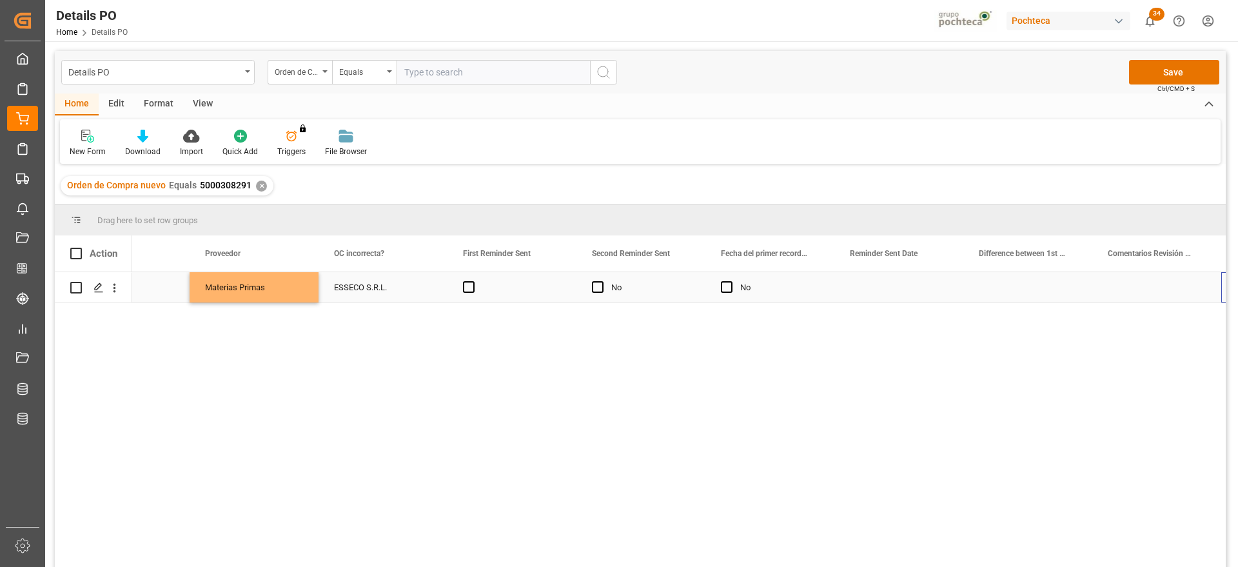
scroll to position [0, 1876]
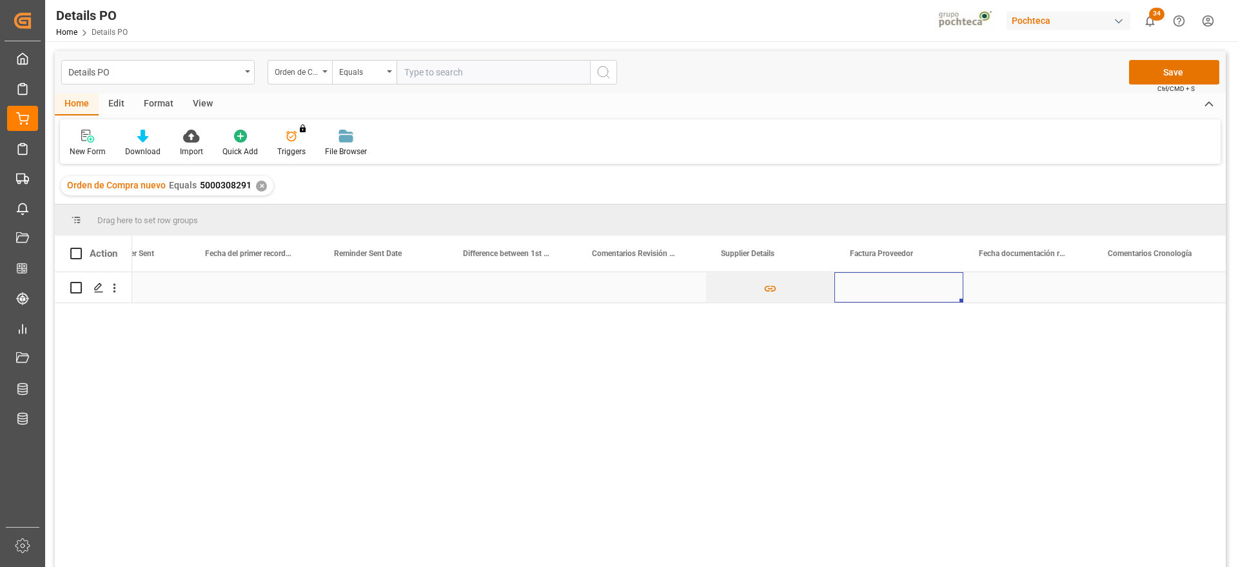
click at [909, 289] on div "Press SPACE to select this row." at bounding box center [898, 287] width 129 height 30
click at [1000, 290] on div "Press SPACE to select this row." at bounding box center [1027, 287] width 129 height 30
click at [1000, 289] on div "Press SPACE to select this row." at bounding box center [1027, 287] width 129 height 30
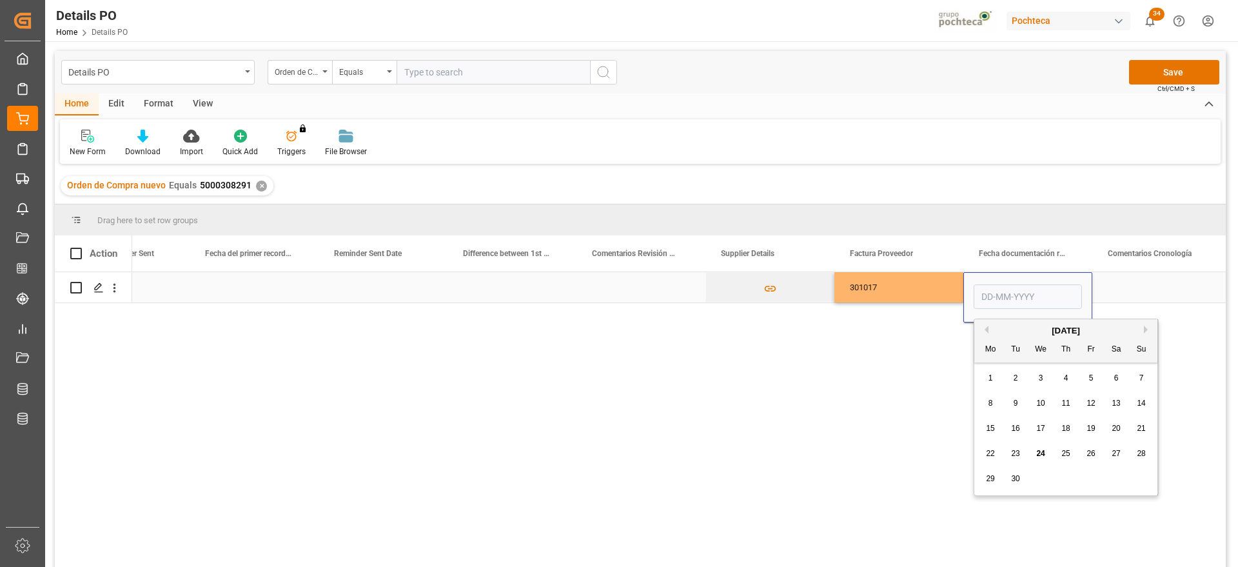
click at [1000, 289] on input "Press SPACE to select this row." at bounding box center [1027, 296] width 108 height 24
click at [1021, 295] on input "Press SPACE to select this row." at bounding box center [1027, 296] width 108 height 24
click at [1127, 295] on div "Press SPACE to select this row." at bounding box center [1156, 287] width 129 height 30
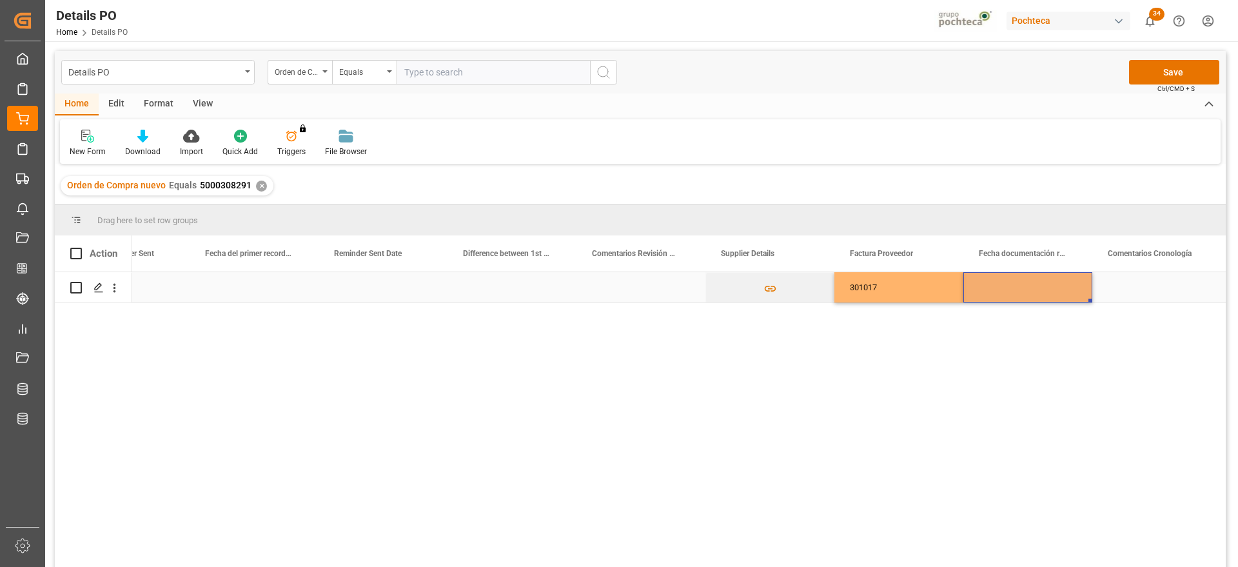
click at [1023, 293] on div "Press SPACE to select this row." at bounding box center [1027, 287] width 129 height 30
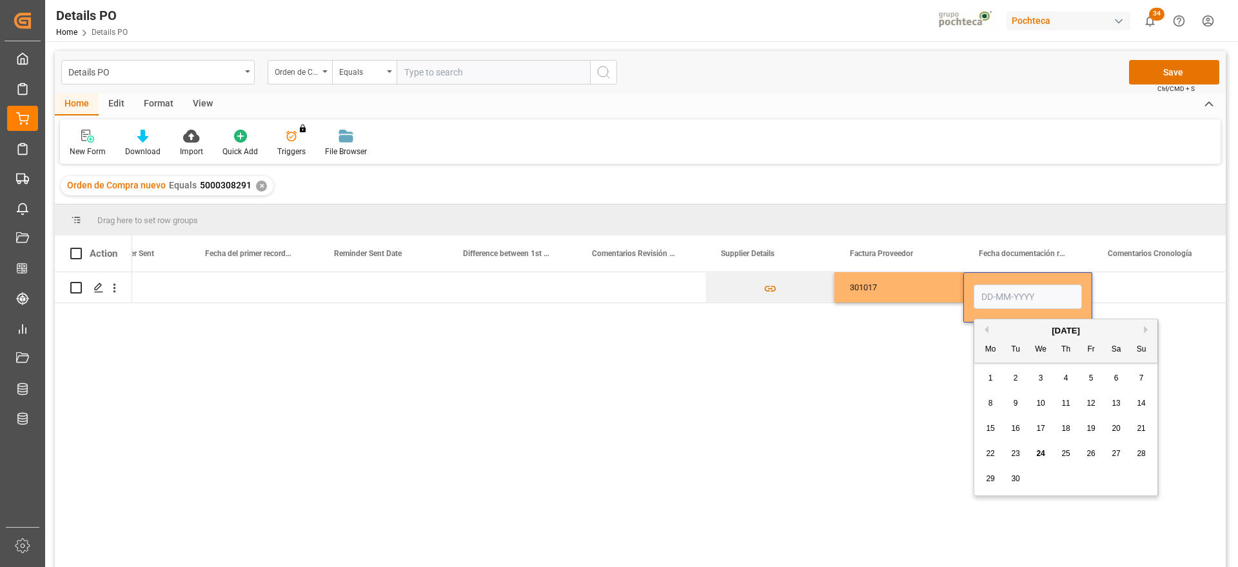
click at [1035, 451] on div "24" at bounding box center [1041, 453] width 16 height 15
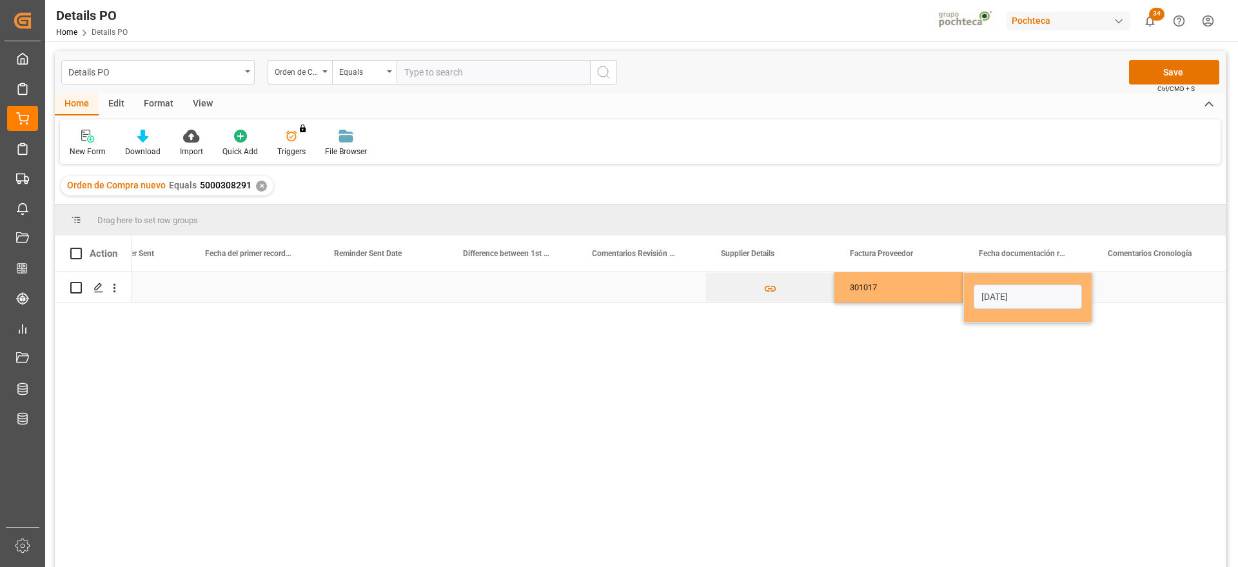
click at [1049, 295] on input "[DATE]" at bounding box center [1027, 296] width 108 height 24
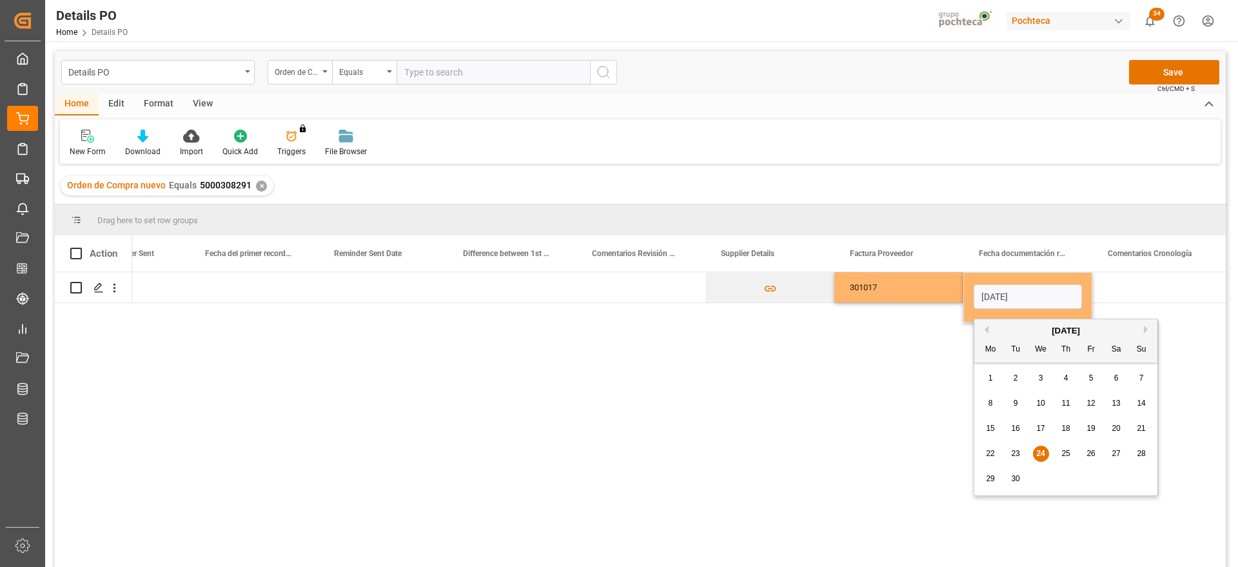
click at [1015, 454] on span "23" at bounding box center [1015, 453] width 8 height 9
type input "23-09-2025"
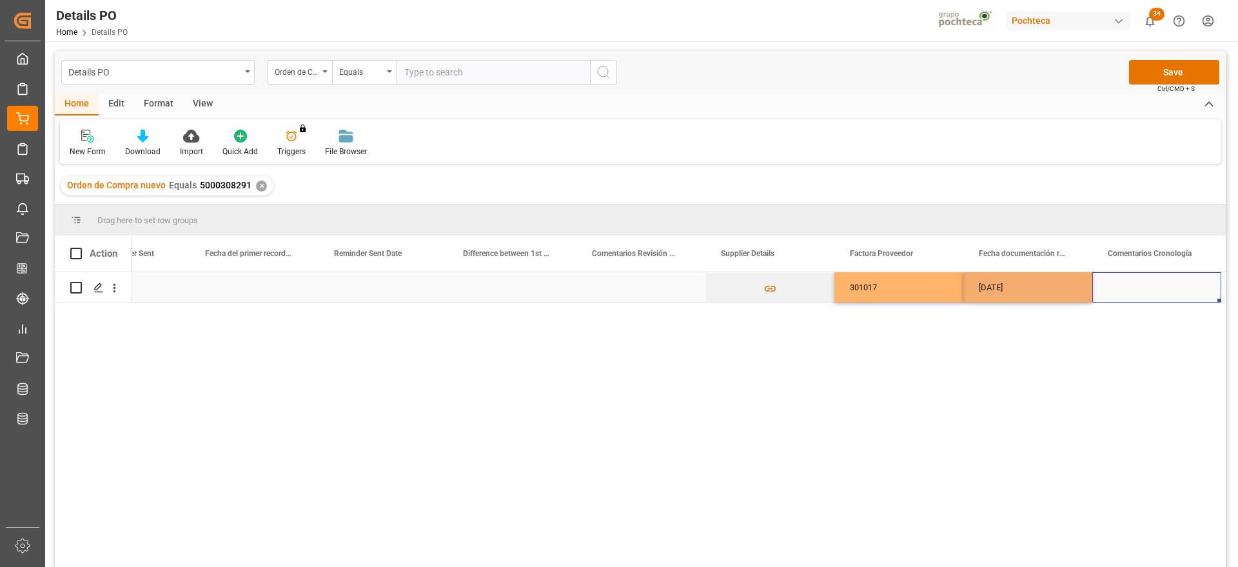
click at [1111, 300] on div "Press SPACE to select this row." at bounding box center [1156, 287] width 129 height 30
click at [1040, 297] on div "23-09-2025" at bounding box center [1027, 287] width 129 height 30
click at [1133, 285] on div "Press SPACE to select this row." at bounding box center [1156, 287] width 129 height 30
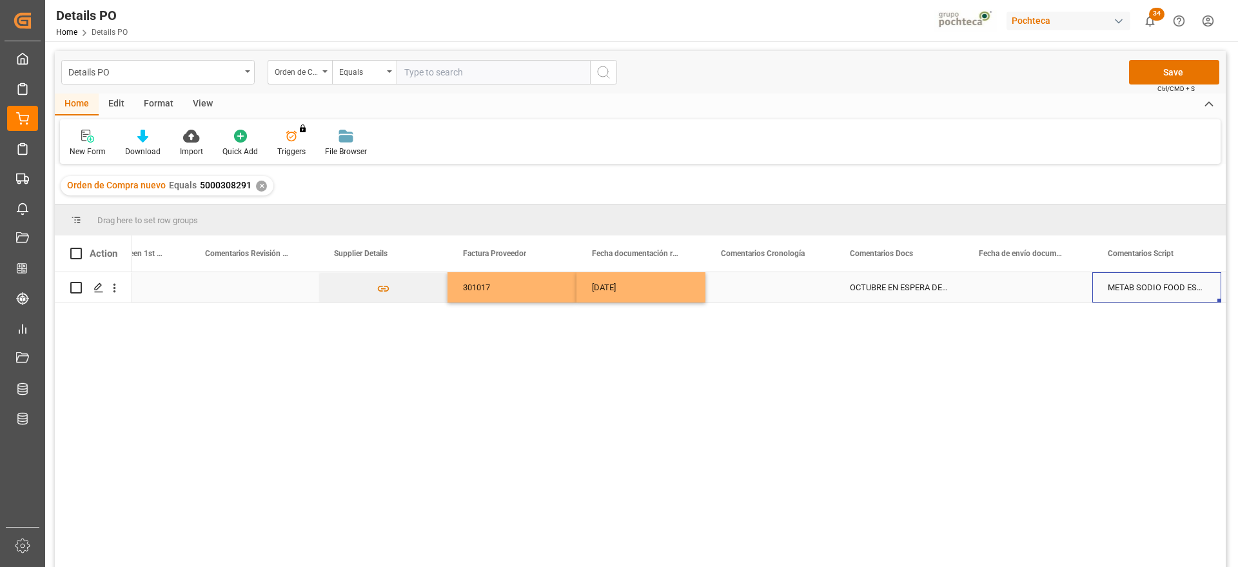
scroll to position [0, 2779]
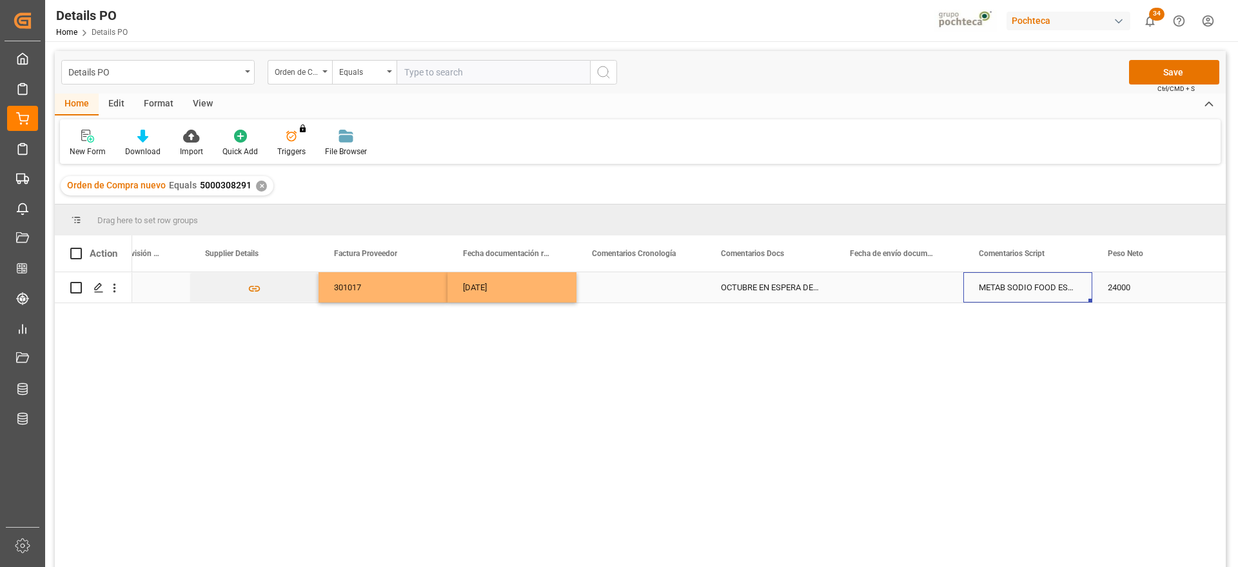
click at [911, 284] on div "Press SPACE to select this row." at bounding box center [898, 287] width 129 height 30
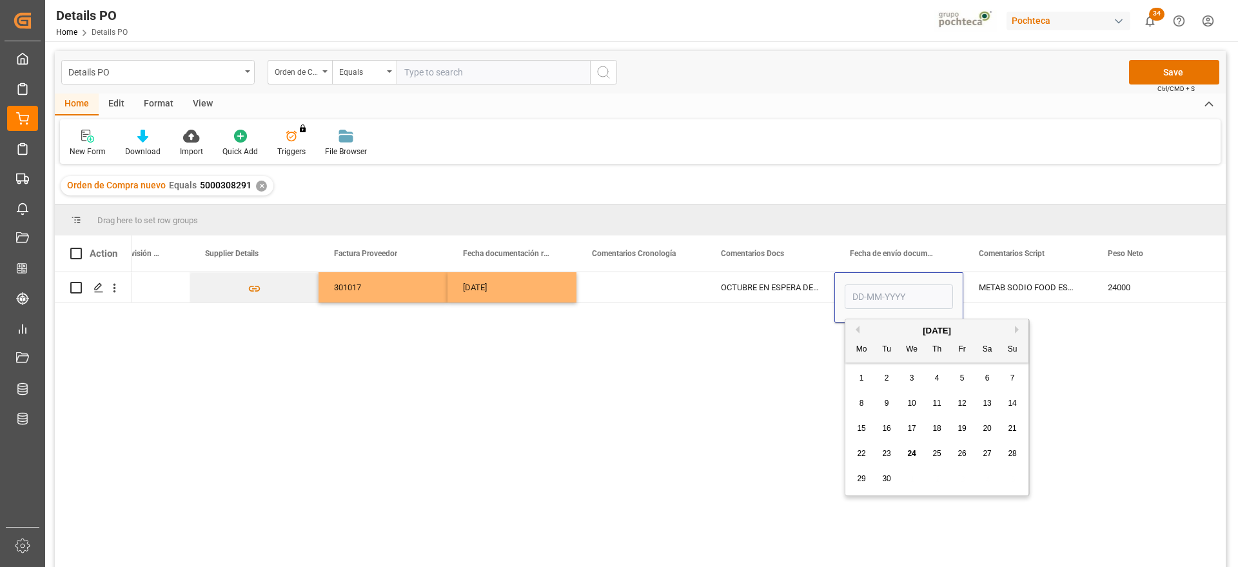
click at [910, 454] on span "24" at bounding box center [911, 453] width 8 height 9
type input "[DATE]"
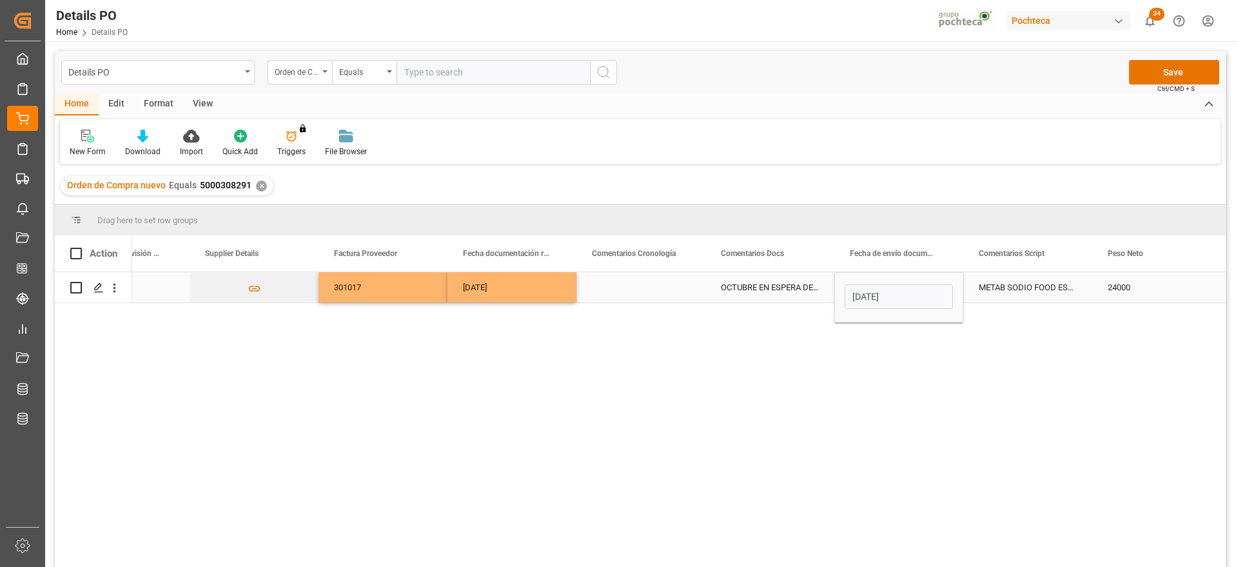
click at [1044, 282] on div "METAB SODIO FOOD ESSECO 25 KG SAC (22893" at bounding box center [1027, 287] width 129 height 30
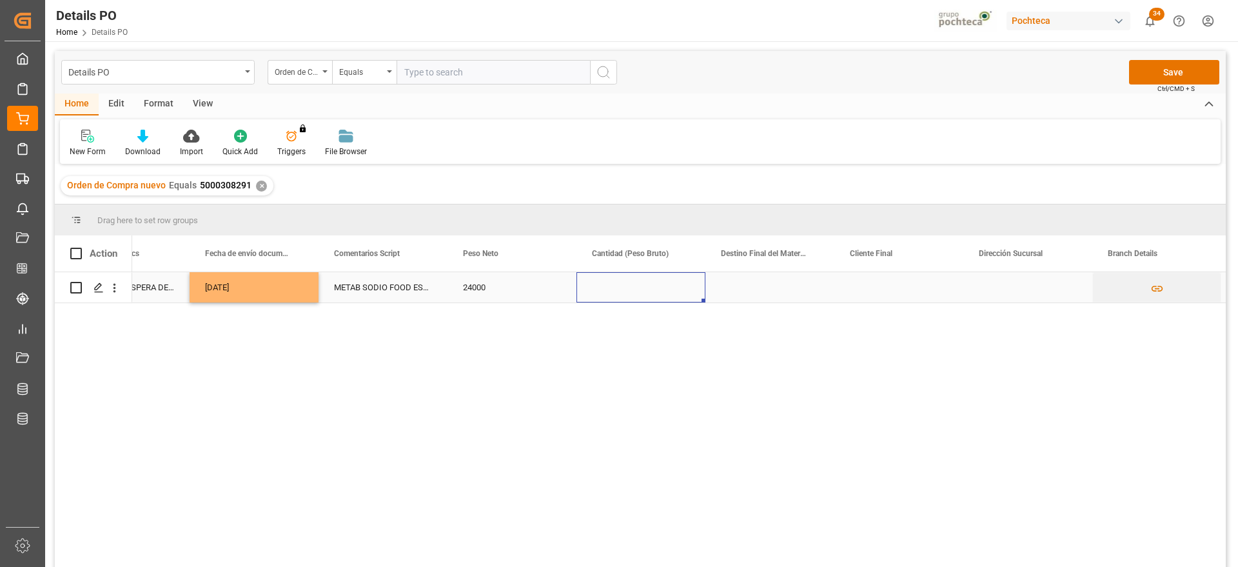
click at [624, 282] on div "Press SPACE to select this row." at bounding box center [640, 287] width 129 height 30
type input "25000"
click at [766, 295] on div "Press SPACE to select this row." at bounding box center [769, 287] width 129 height 30
click at [923, 289] on div "Press SPACE to select this row." at bounding box center [898, 287] width 129 height 30
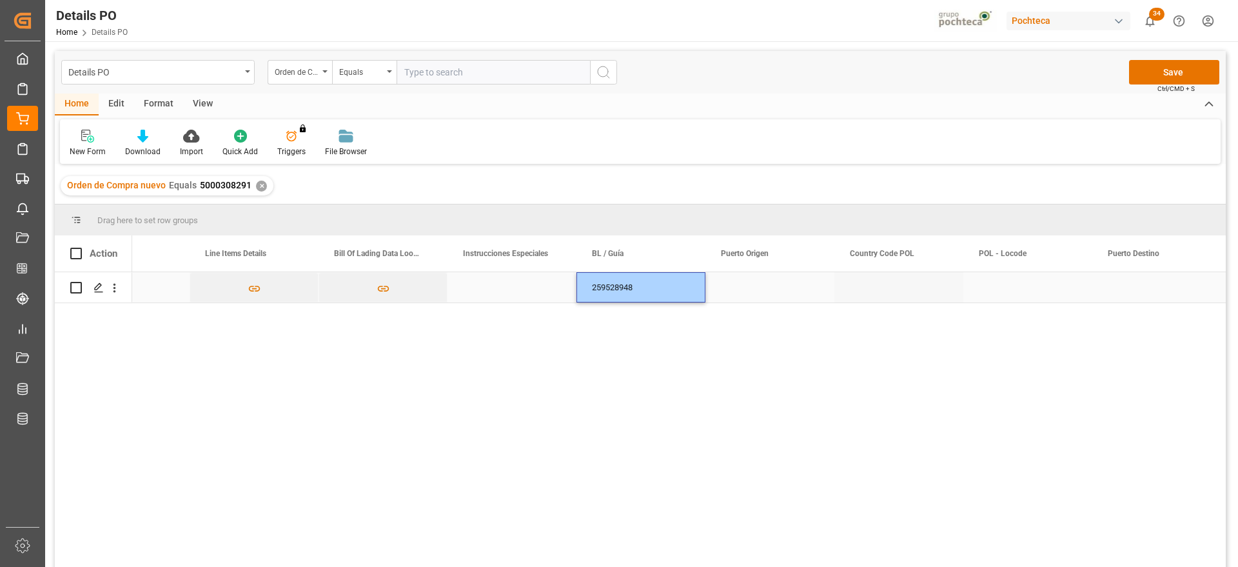
click at [780, 289] on div "Press SPACE to select this row." at bounding box center [769, 287] width 129 height 30
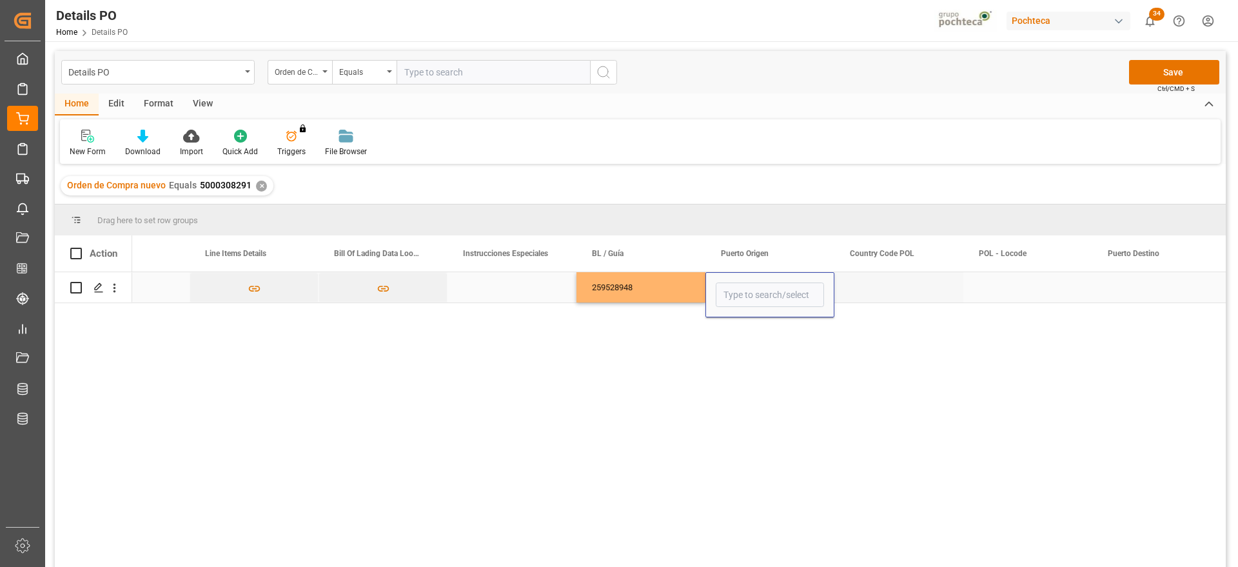
click at [780, 289] on input "Press SPACE to select this row." at bounding box center [770, 294] width 108 height 24
click at [783, 332] on div "Genova - ITGOA" at bounding box center [805, 331] width 179 height 45
type input "Genova - ITGOA"
click at [908, 294] on div "Press SPACE to select this row." at bounding box center [898, 287] width 129 height 30
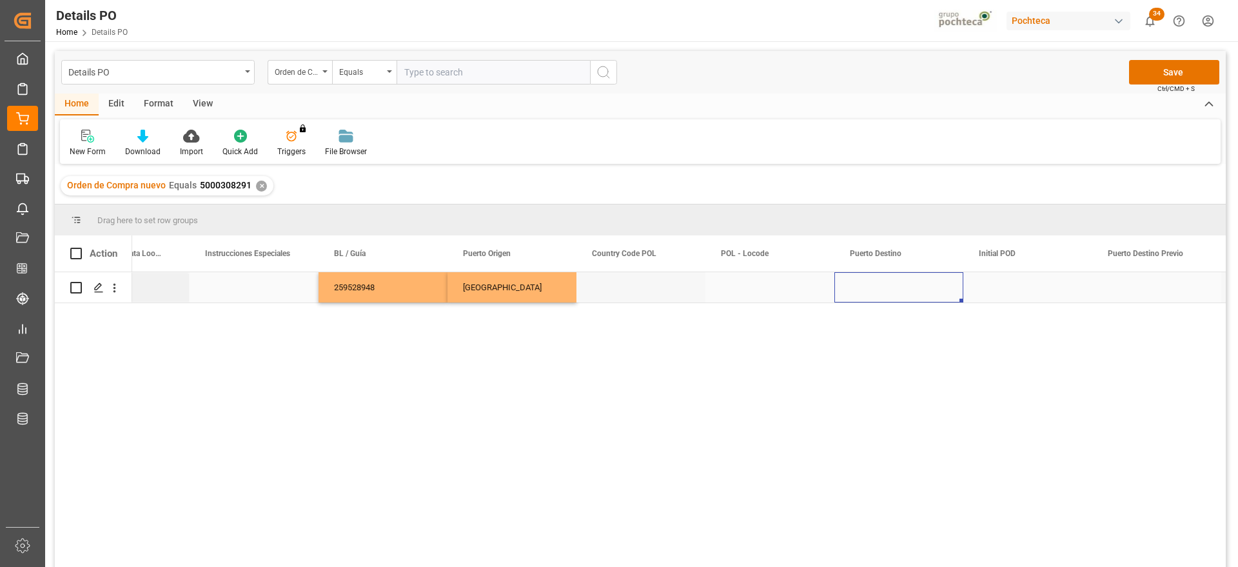
click at [908, 294] on div "Press SPACE to select this row." at bounding box center [898, 287] width 129 height 30
click at [908, 294] on input "Press SPACE to select this row." at bounding box center [898, 294] width 108 height 24
click at [912, 336] on div "Veracruz - MXVER" at bounding box center [934, 331] width 179 height 45
type input "Veracruz - MXVER"
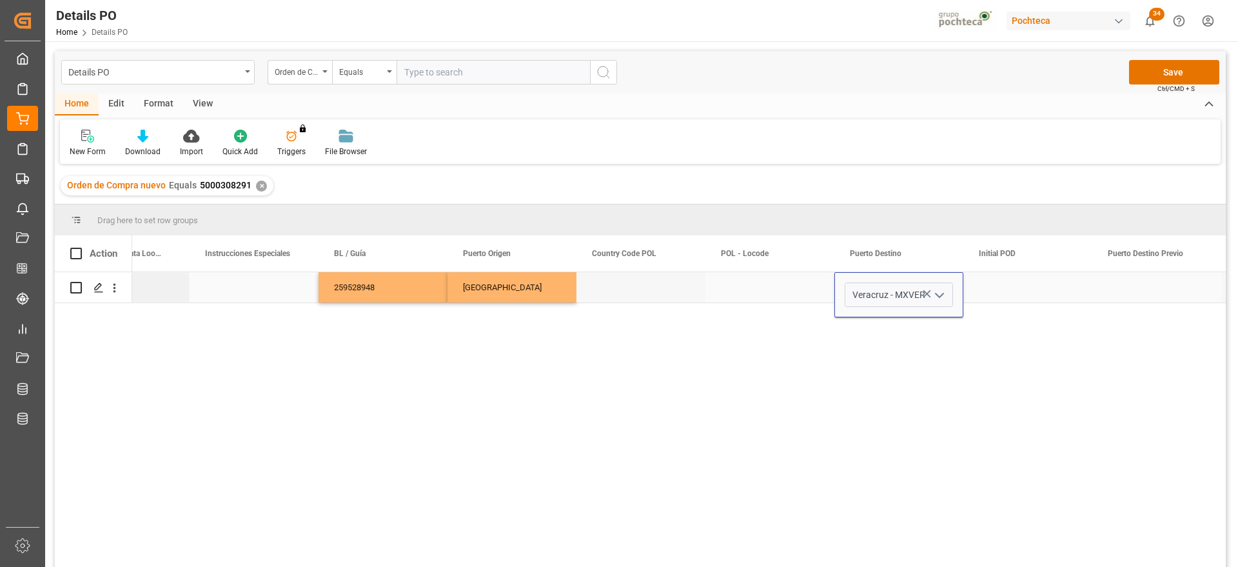
click at [1013, 285] on div "Press SPACE to select this row." at bounding box center [1027, 287] width 129 height 30
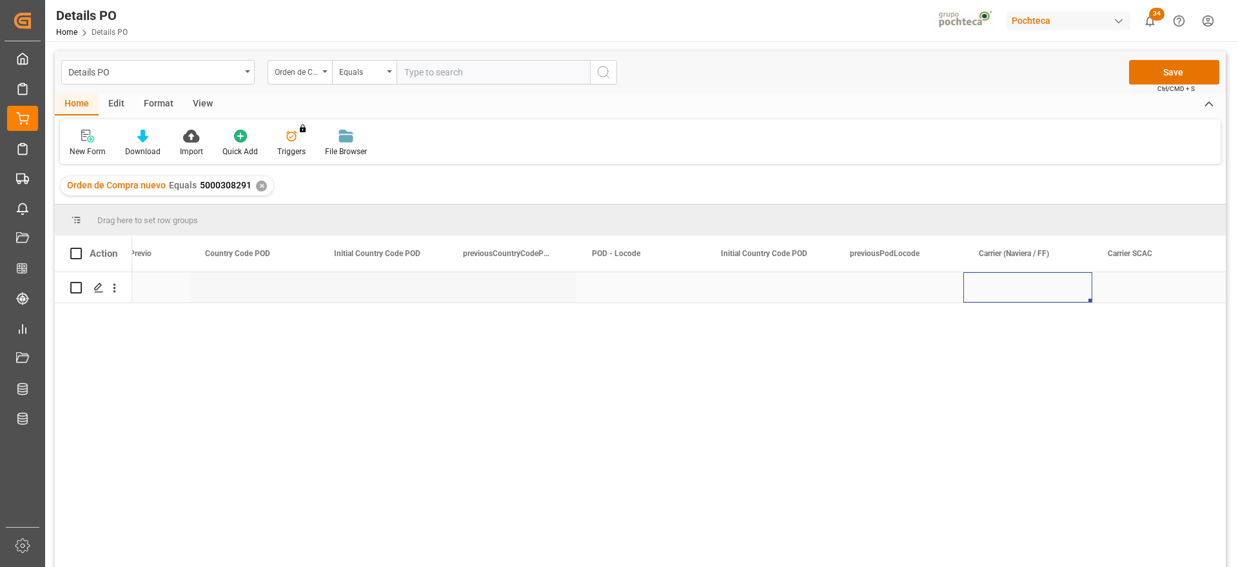
click at [1021, 272] on div "Press SPACE to select this row." at bounding box center [1027, 287] width 129 height 30
click at [1021, 278] on div "Press SPACE to select this row." at bounding box center [1027, 287] width 129 height 30
click at [1013, 297] on input "Press SPACE to select this row." at bounding box center [1027, 294] width 108 height 24
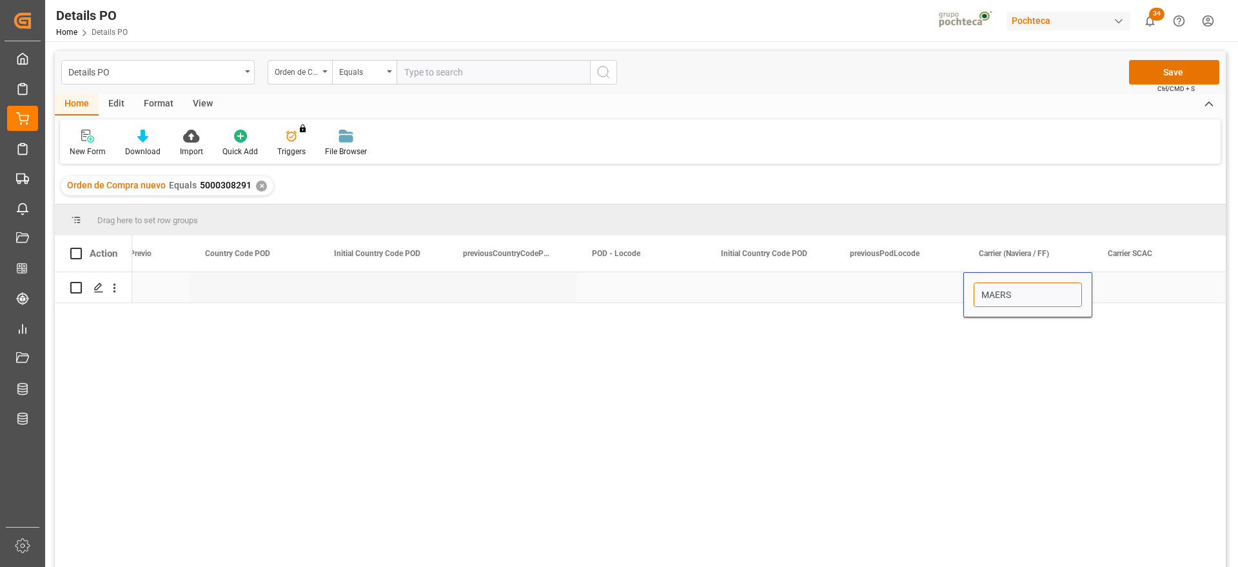
type input "MAERSK"
click at [1206, 287] on div "Press SPACE to select this row." at bounding box center [1156, 287] width 129 height 30
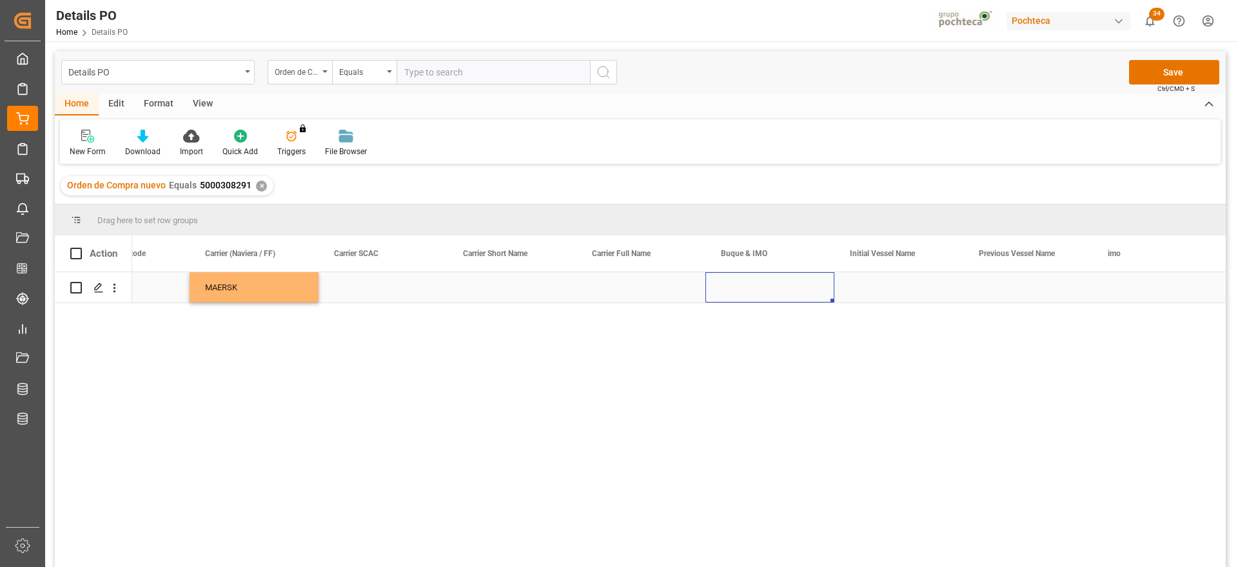
click at [736, 290] on div "Press SPACE to select this row." at bounding box center [769, 287] width 129 height 30
click at [736, 289] on input "Press SPACE to select this row." at bounding box center [770, 294] width 108 height 24
paste input "PORTO CHELI"
click at [770, 327] on div "PORTO CHELI - 9221839" at bounding box center [773, 331] width 115 height 45
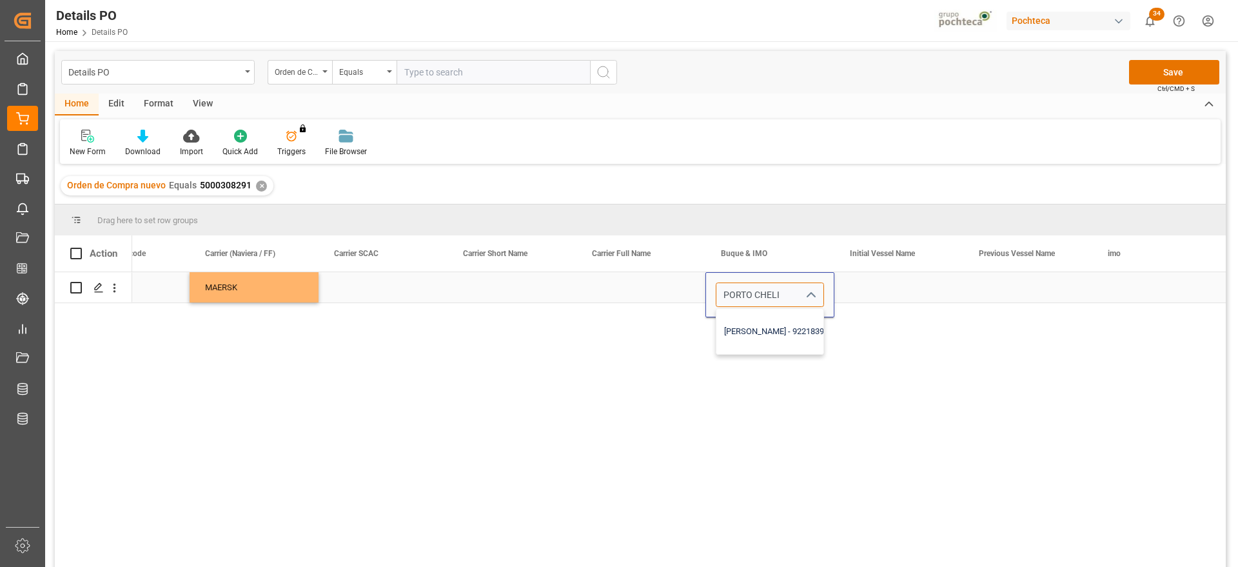
type input "PORTO CHELI - 9221839"
click at [889, 285] on div "Press SPACE to select this row." at bounding box center [898, 287] width 129 height 30
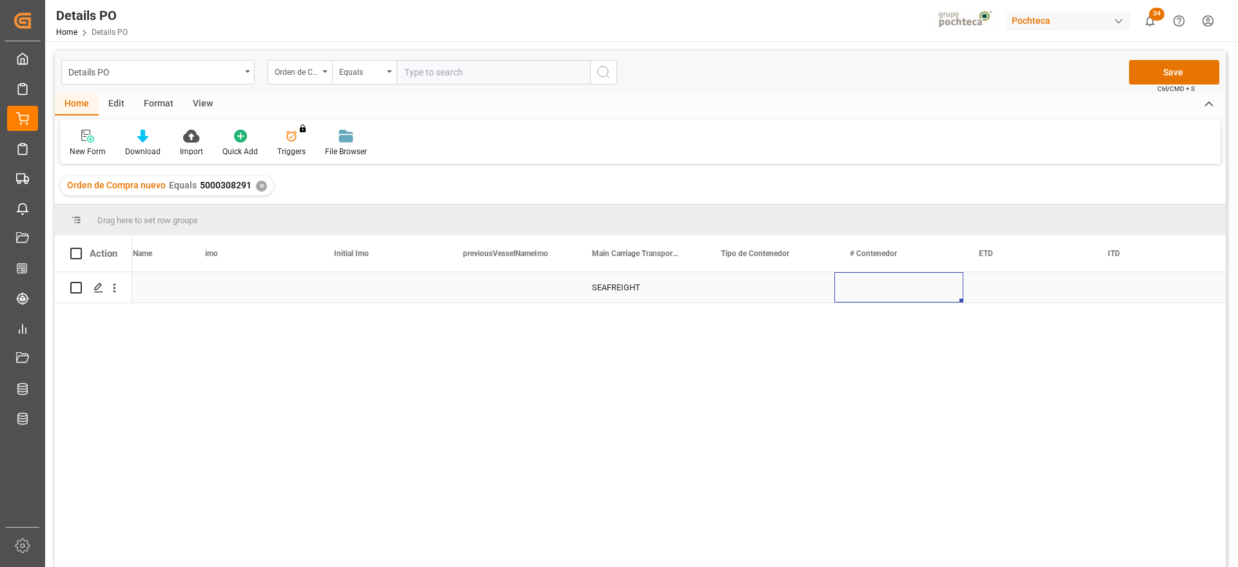
click at [778, 291] on div "Press SPACE to select this row." at bounding box center [769, 287] width 129 height 30
click at [809, 291] on icon "open menu" at bounding box center [810, 294] width 15 height 15
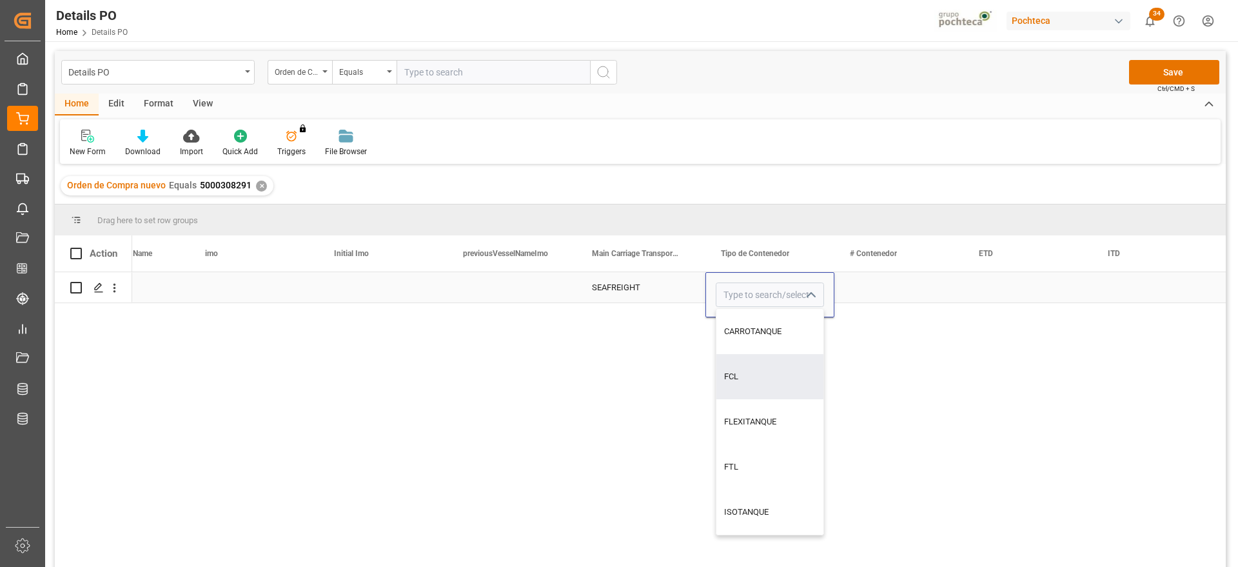
click at [766, 375] on div "FCL" at bounding box center [769, 376] width 107 height 45
type input "FCL"
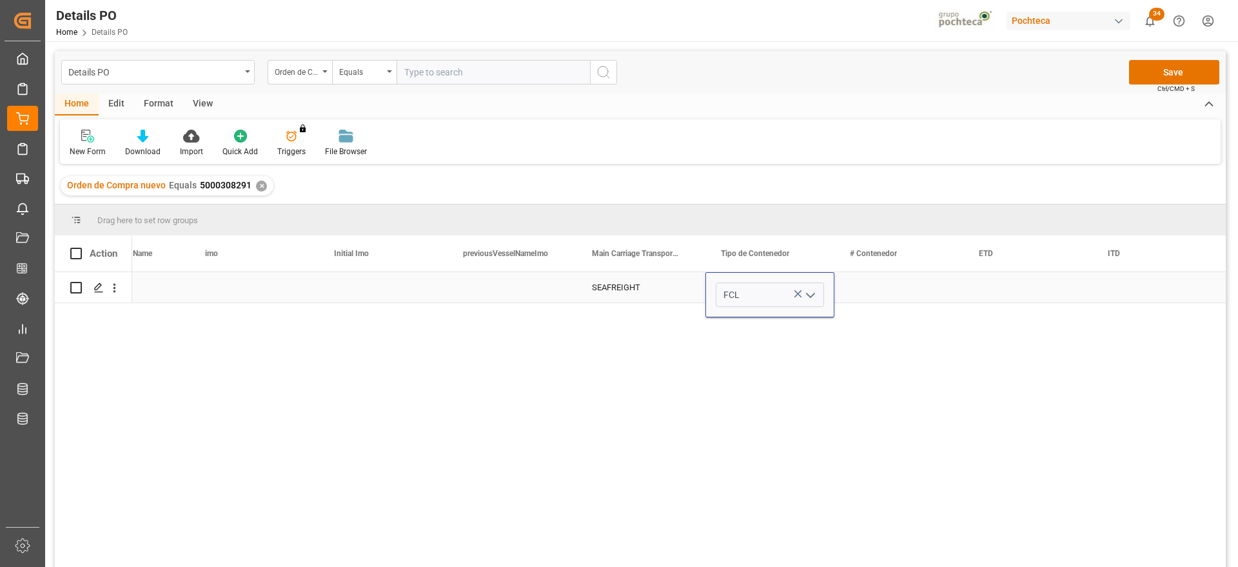
click at [891, 290] on div "Press SPACE to select this row." at bounding box center [898, 287] width 129 height 30
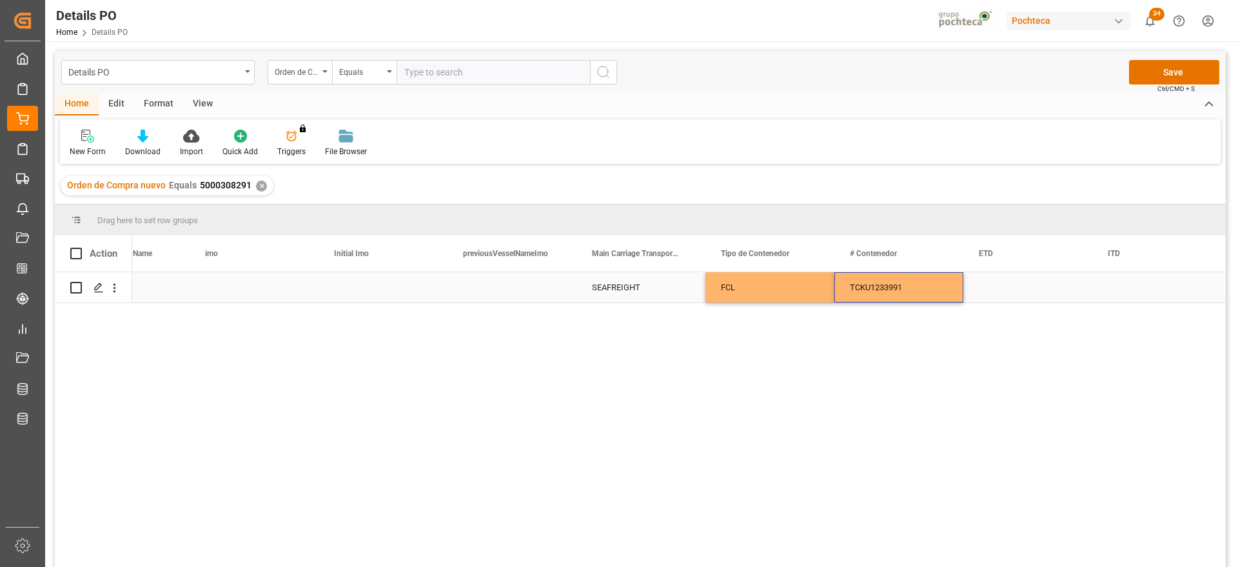
click at [1004, 287] on div "Press SPACE to select this row." at bounding box center [1027, 287] width 129 height 30
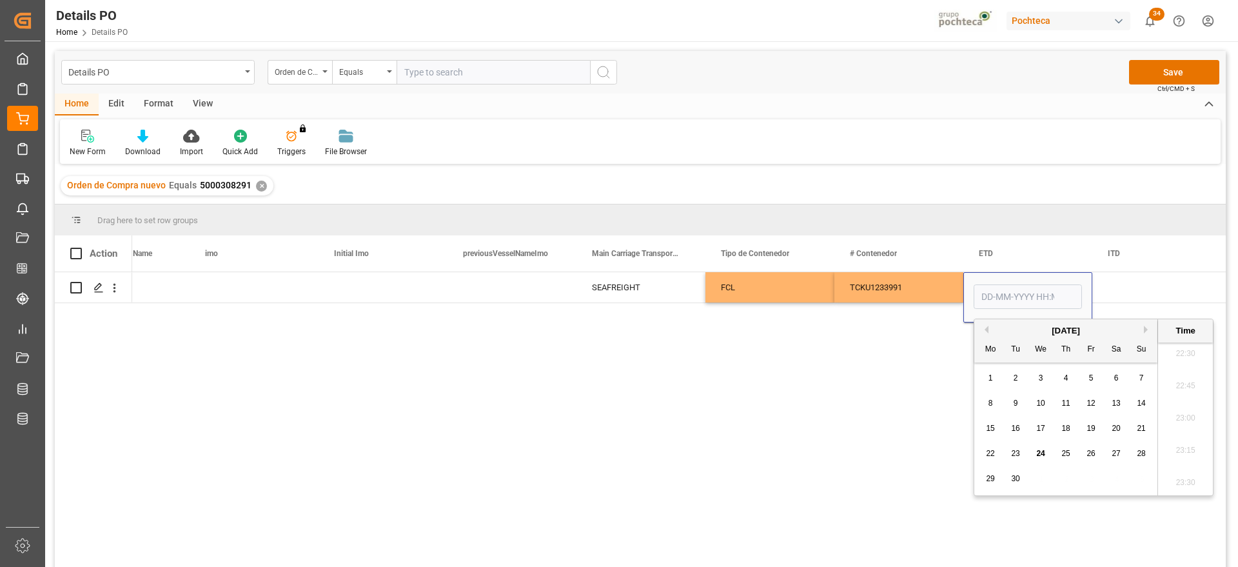
click at [1040, 449] on span "24" at bounding box center [1040, 453] width 8 height 9
type input "24-09-2025 00:00"
click at [1120, 286] on div "Press SPACE to select this row." at bounding box center [1156, 287] width 129 height 30
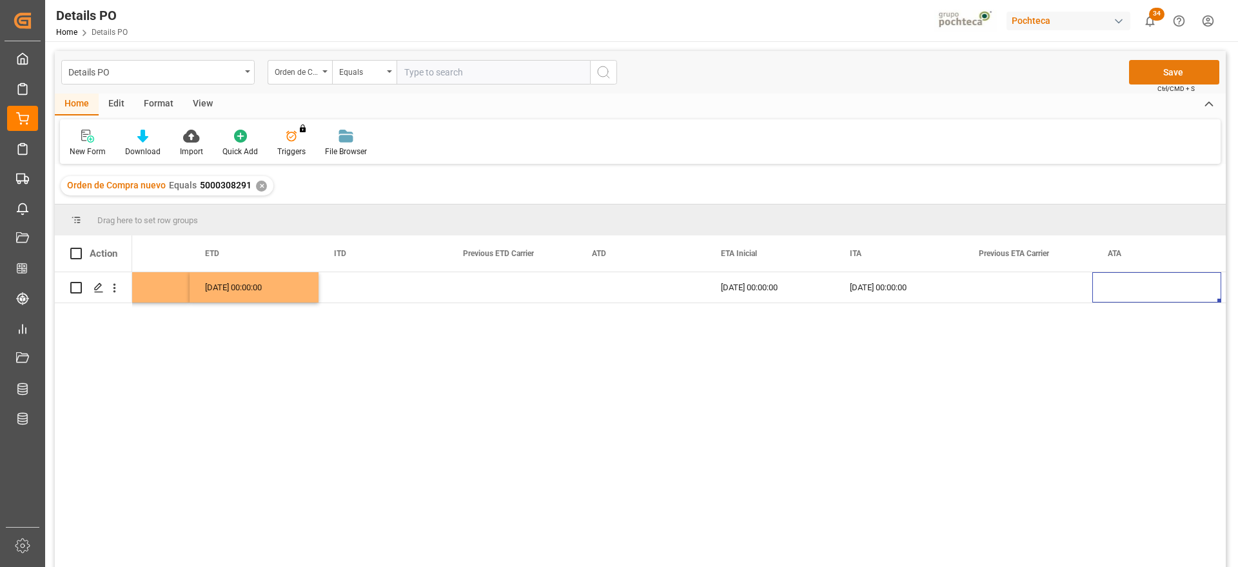
click at [1192, 65] on button "Save" at bounding box center [1174, 72] width 90 height 24
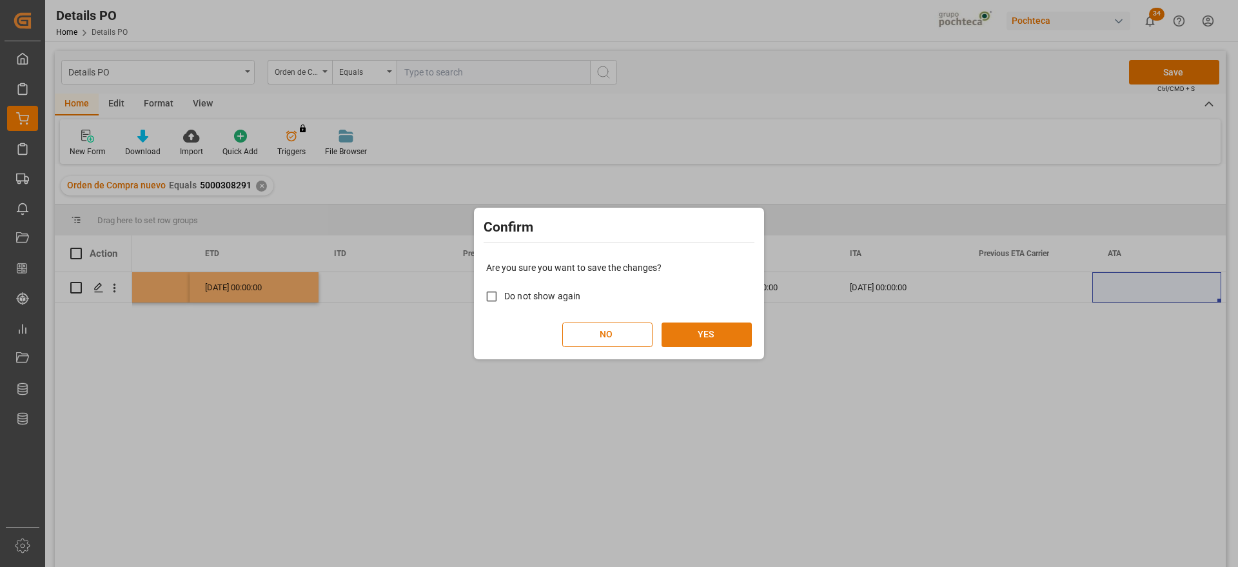
click at [699, 333] on button "YES" at bounding box center [706, 334] width 90 height 24
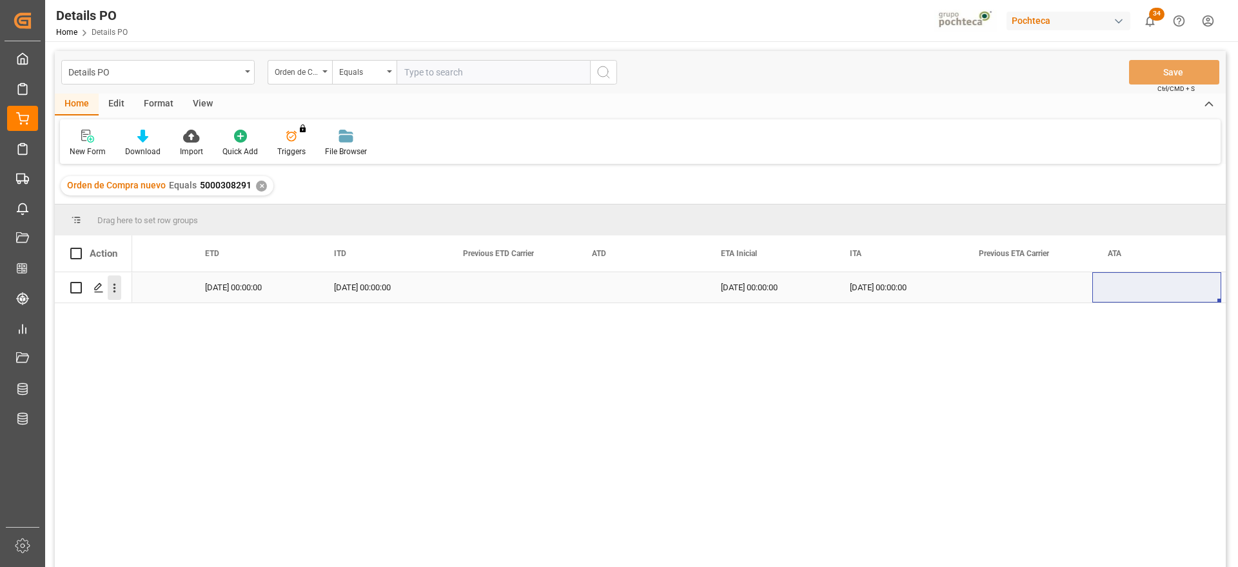
click at [109, 282] on icon "open menu" at bounding box center [115, 288] width 14 height 14
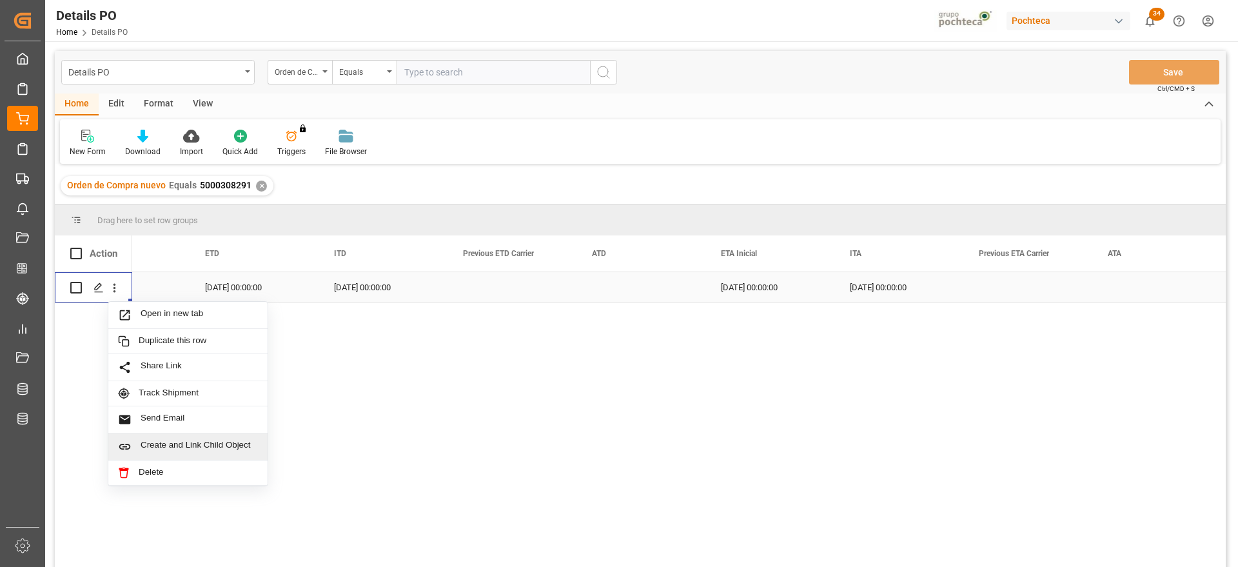
click at [150, 444] on span "Create and Link Child Object" at bounding box center [199, 447] width 117 height 14
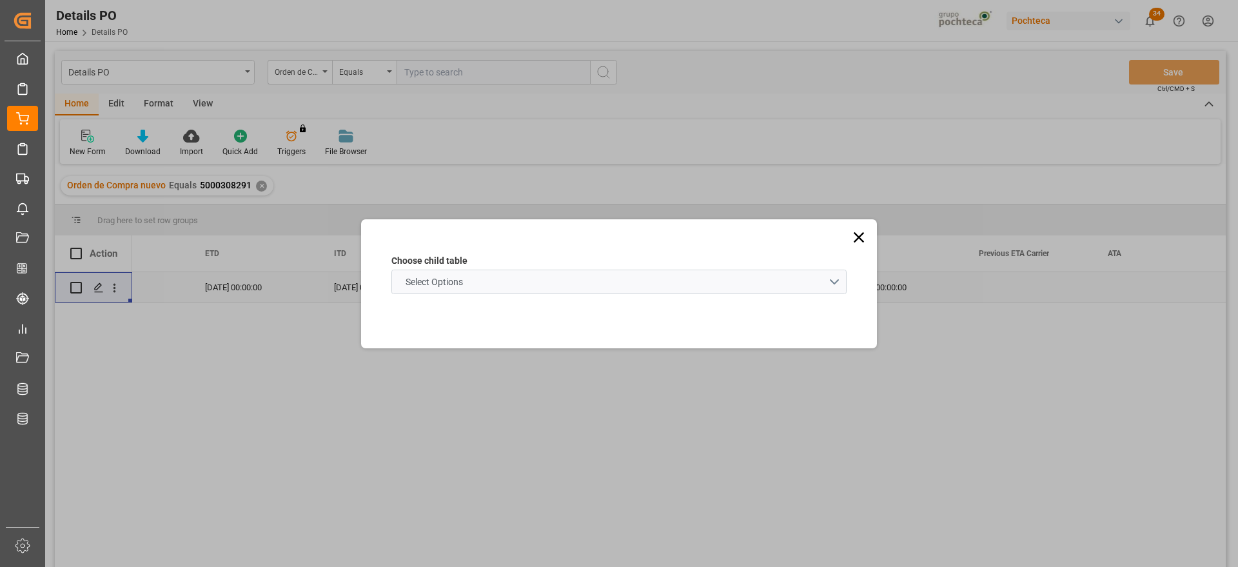
click at [431, 282] on span "Select Options" at bounding box center [434, 282] width 70 height 14
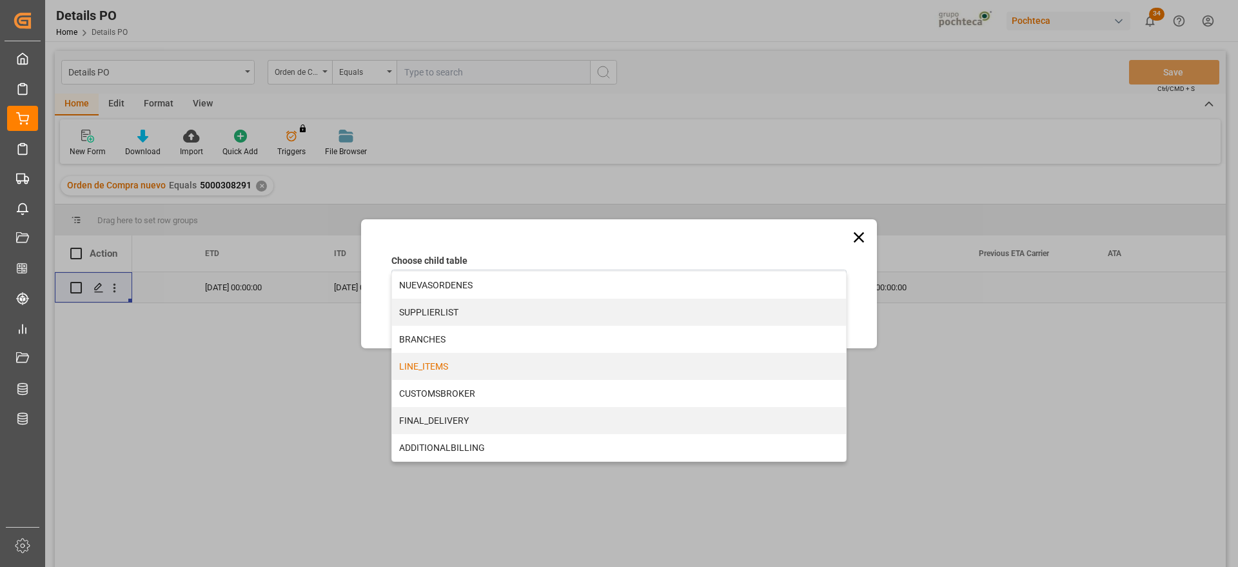
click at [416, 367] on div "LINE_ITEMS" at bounding box center [619, 366] width 454 height 27
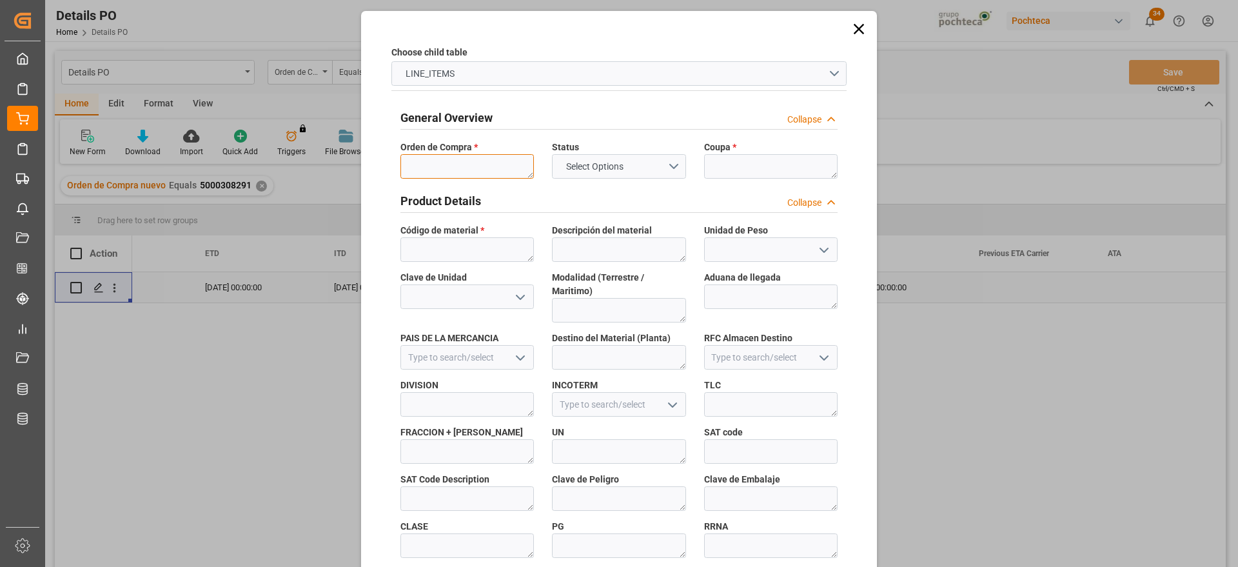
click at [441, 167] on textarea at bounding box center [466, 166] width 133 height 24
paste textarea "5000308291"
type textarea "5000308291"
click at [728, 162] on textarea at bounding box center [770, 166] width 133 height 24
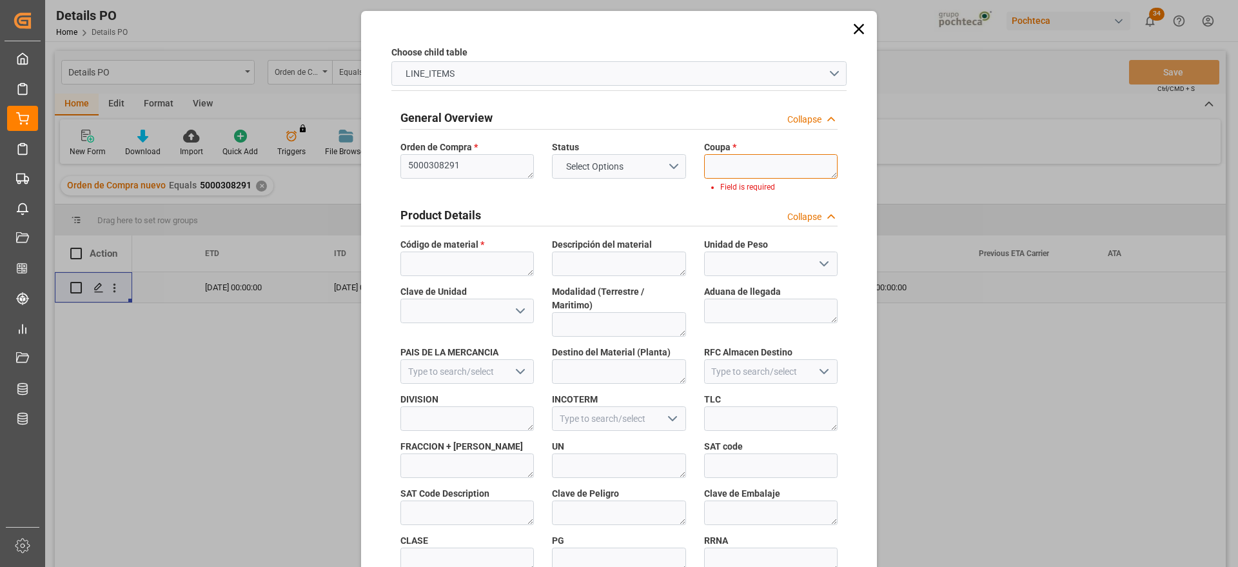
paste textarea "198417"
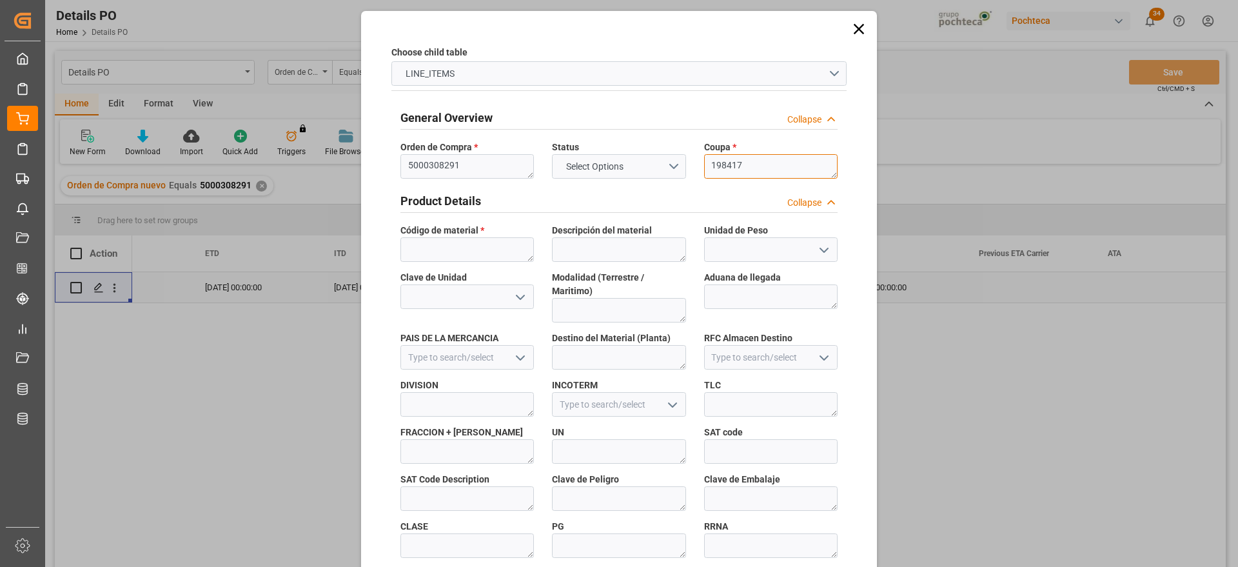
scroll to position [6, 0]
type textarea "198417"
click at [471, 240] on textarea at bounding box center [466, 249] width 133 height 24
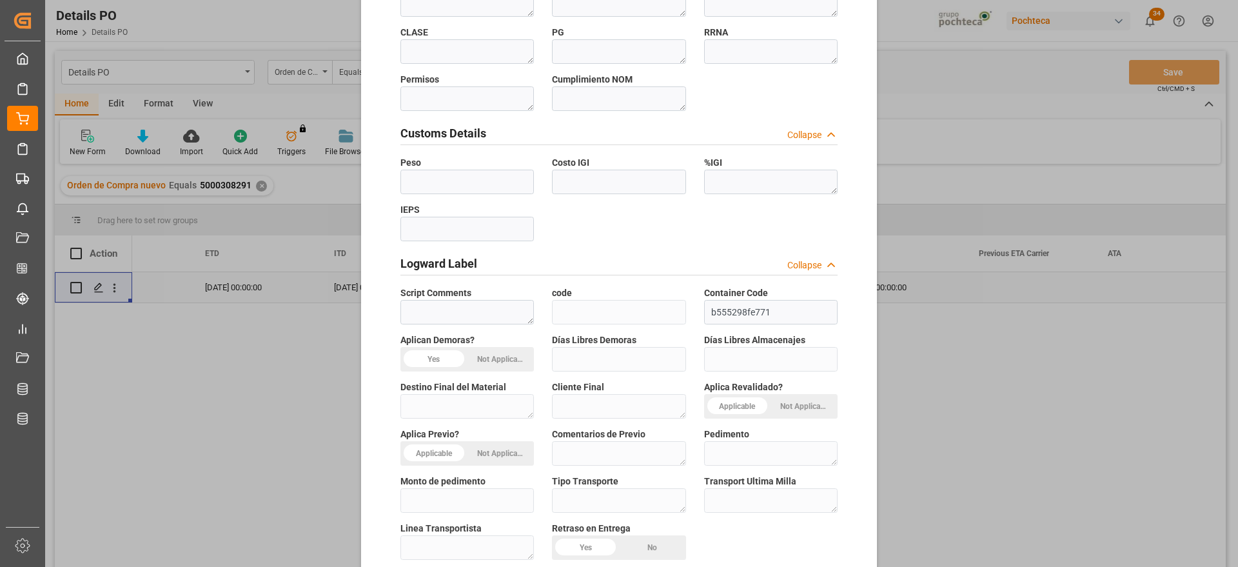
scroll to position [552, 0]
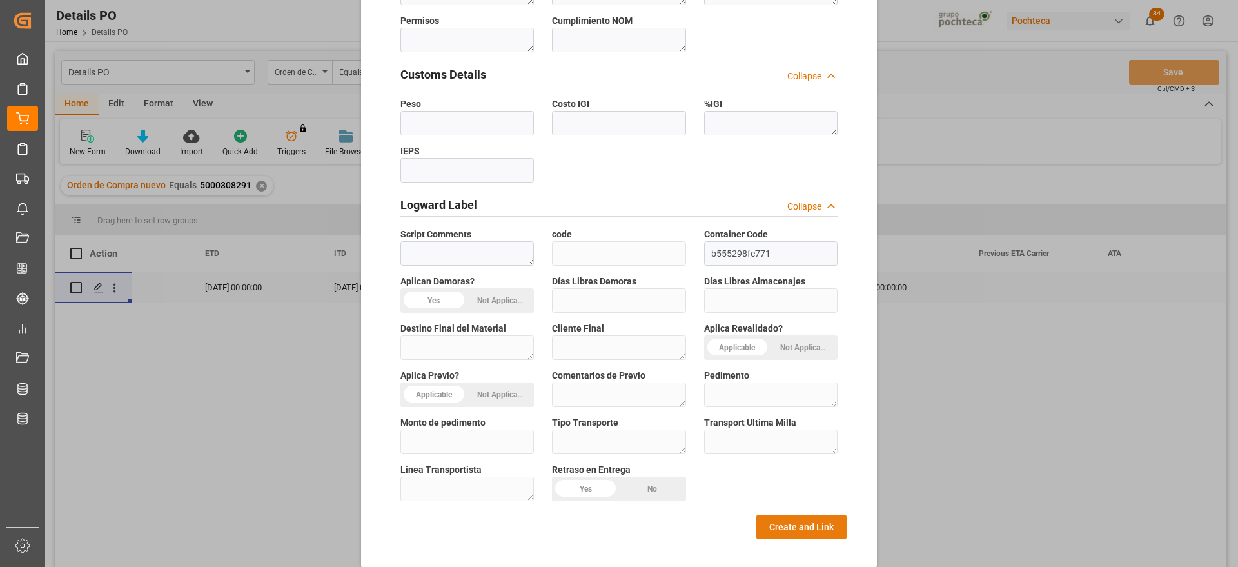
type textarea "22893"
click at [804, 514] on button "Create and Link" at bounding box center [801, 526] width 90 height 24
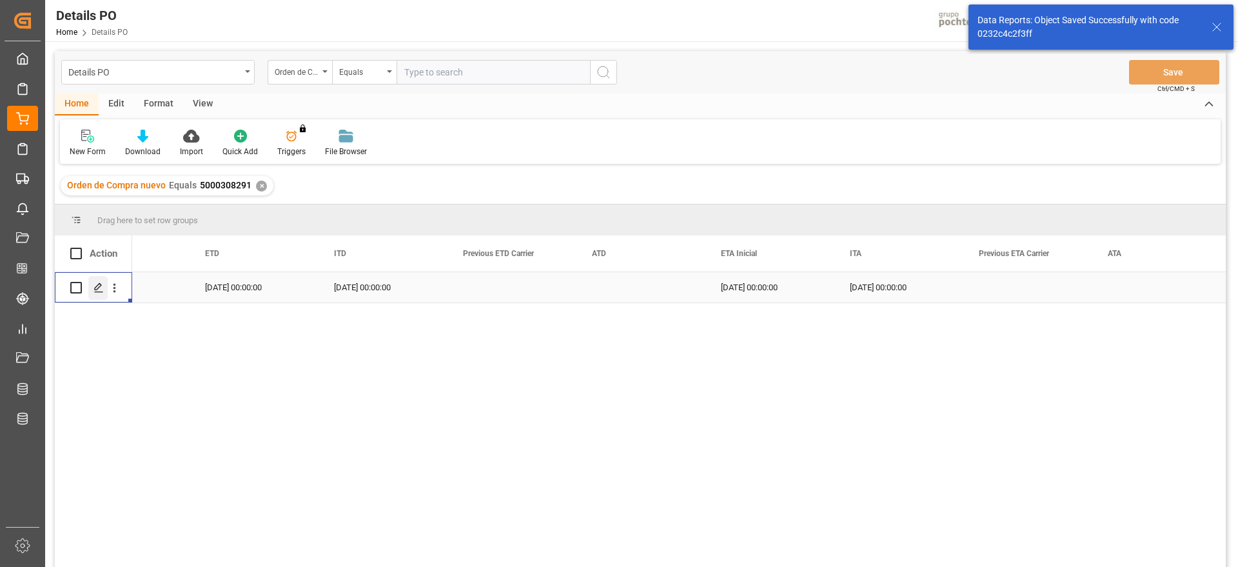
click at [95, 284] on icon "Press SPACE to select this row." at bounding box center [98, 287] width 10 height 10
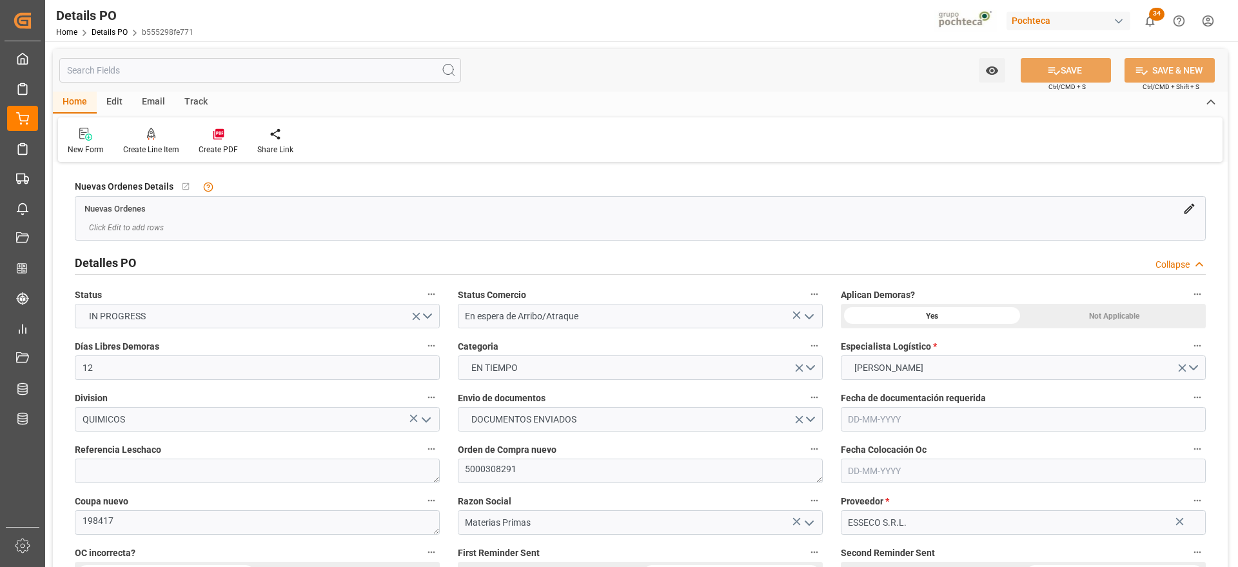
type input "12"
type input "[DATE]"
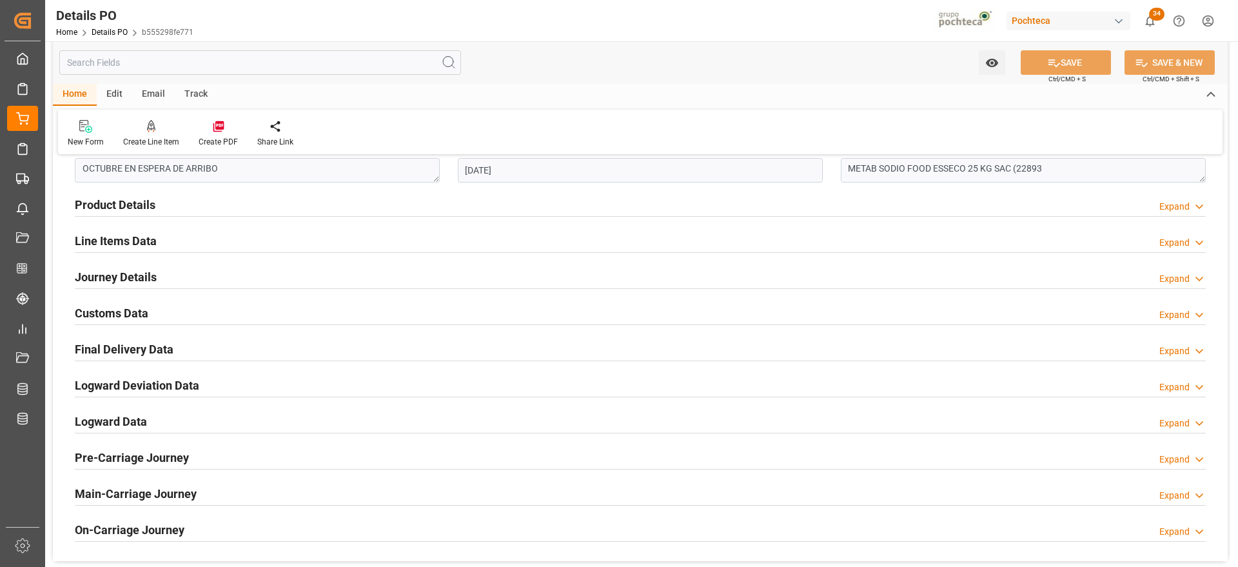
scroll to position [886, 0]
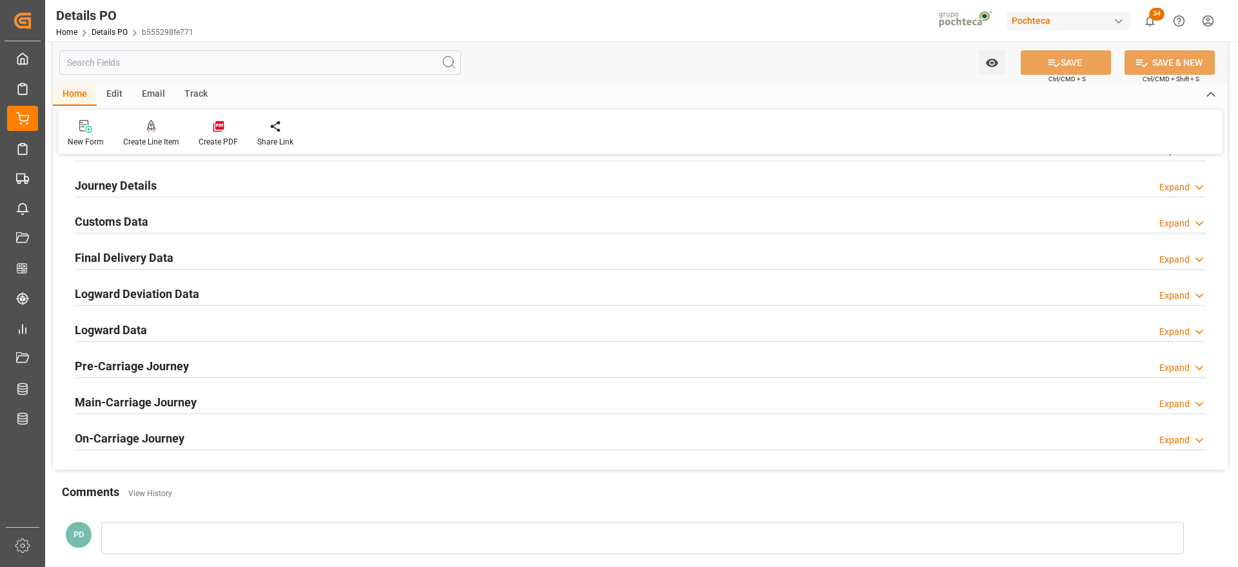
click at [130, 220] on h2 "Customs Data" at bounding box center [111, 221] width 73 height 17
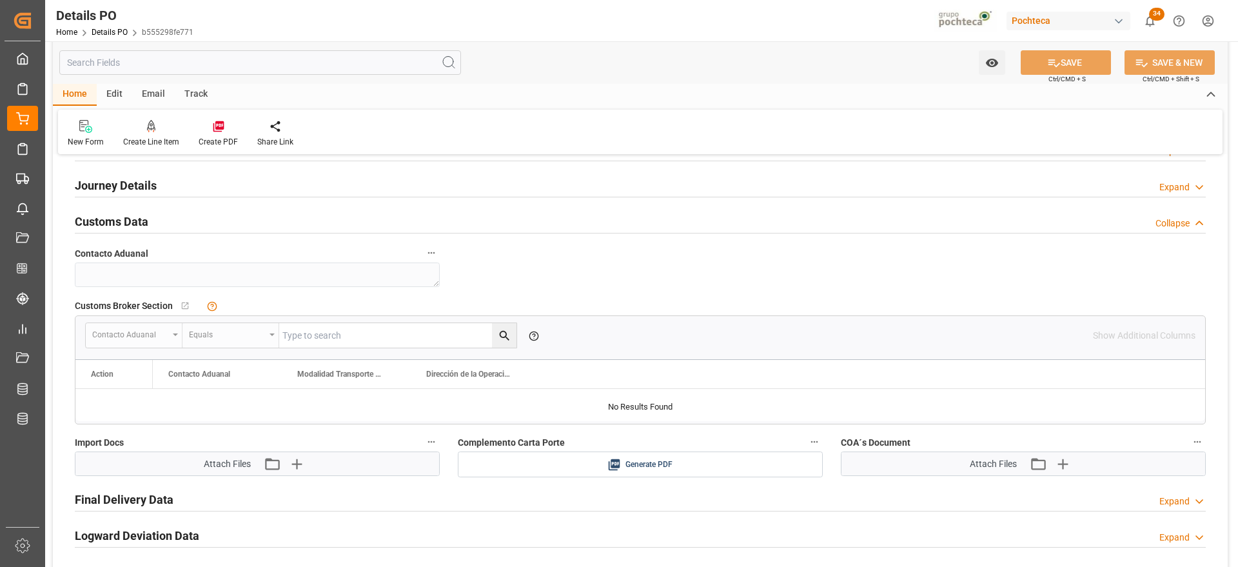
click at [130, 220] on h2 "Customs Data" at bounding box center [111, 221] width 73 height 17
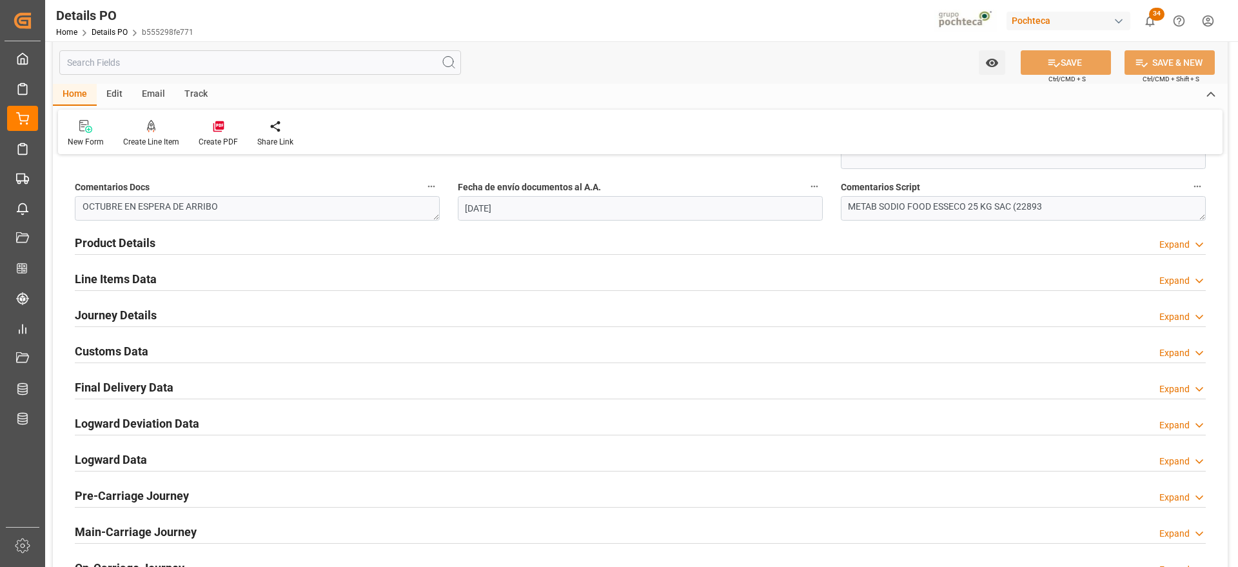
scroll to position [725, 0]
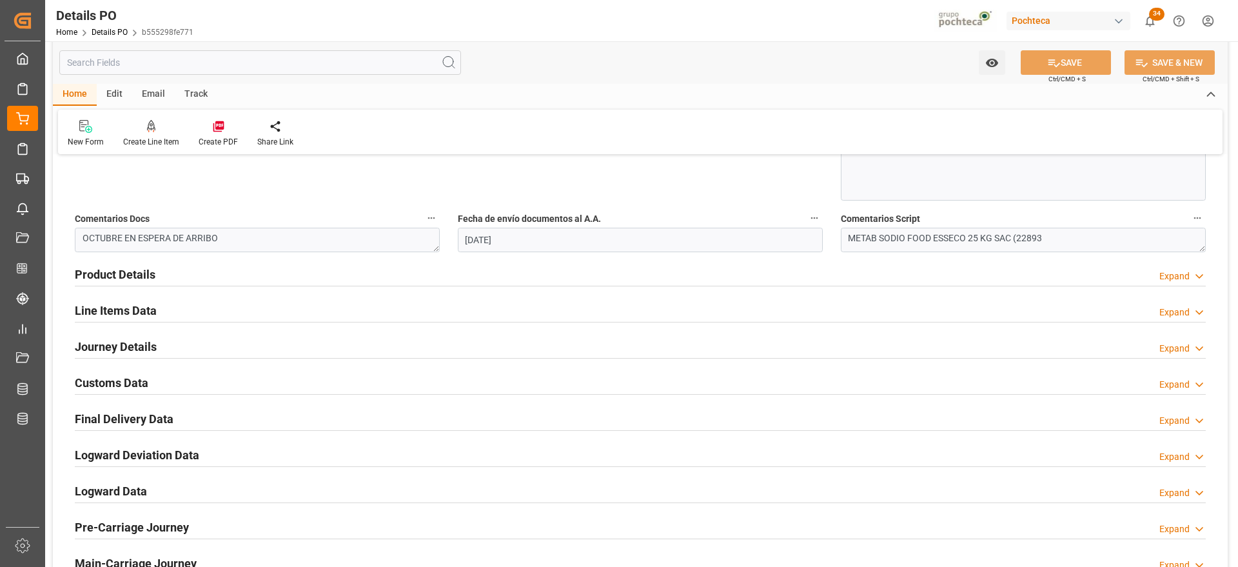
click at [135, 317] on h2 "Line Items Data" at bounding box center [116, 310] width 82 height 17
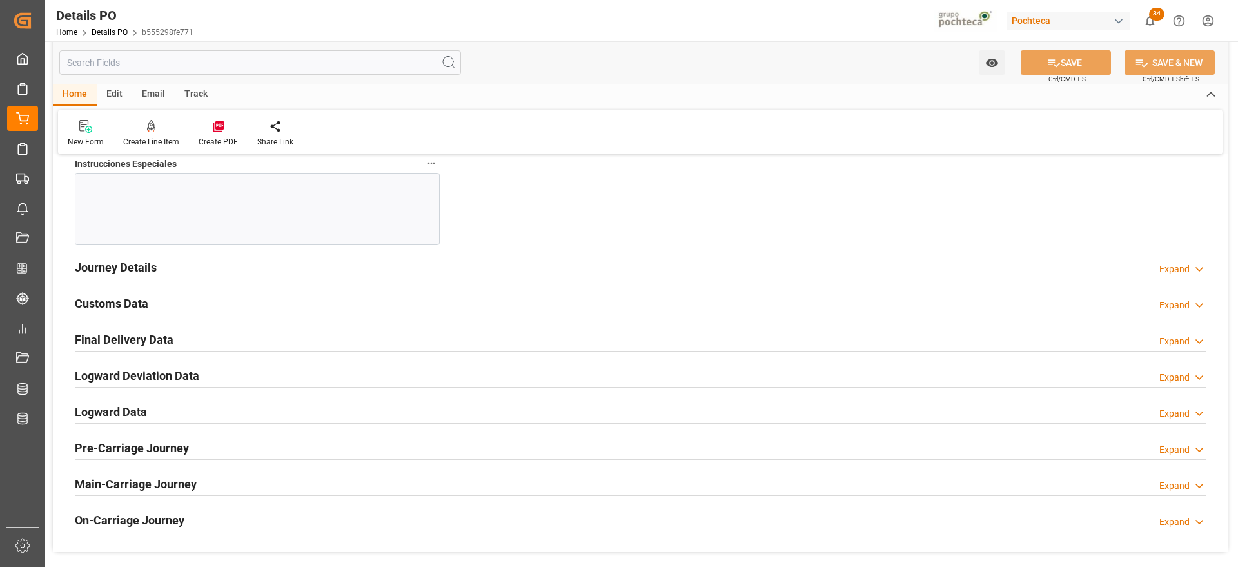
scroll to position [1289, 0]
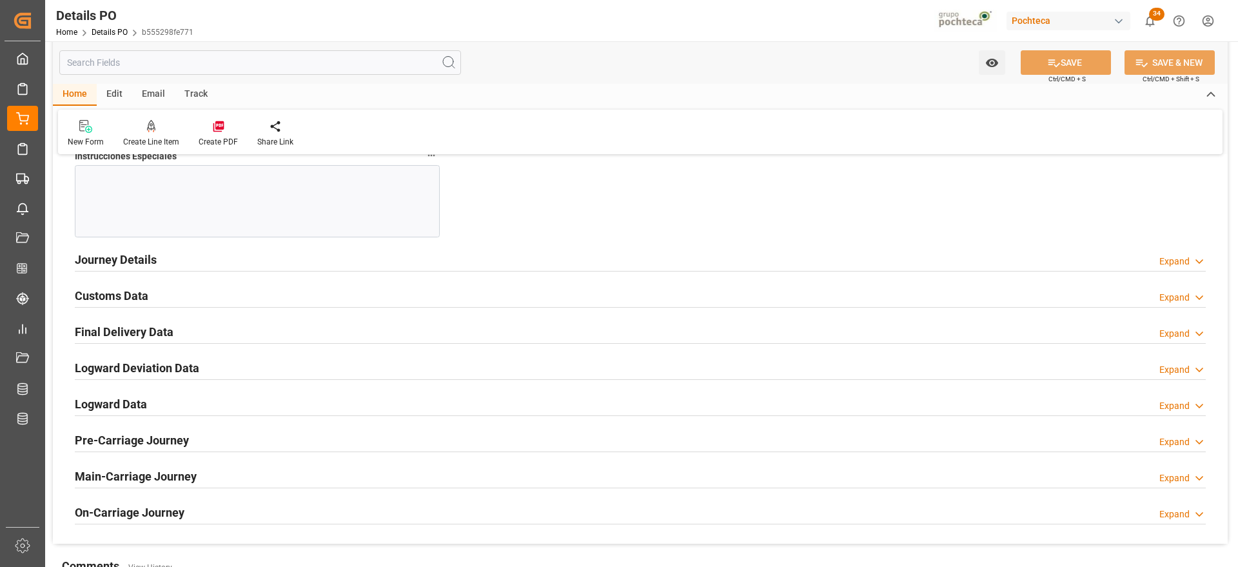
click at [121, 293] on h2 "Customs Data" at bounding box center [111, 295] width 73 height 17
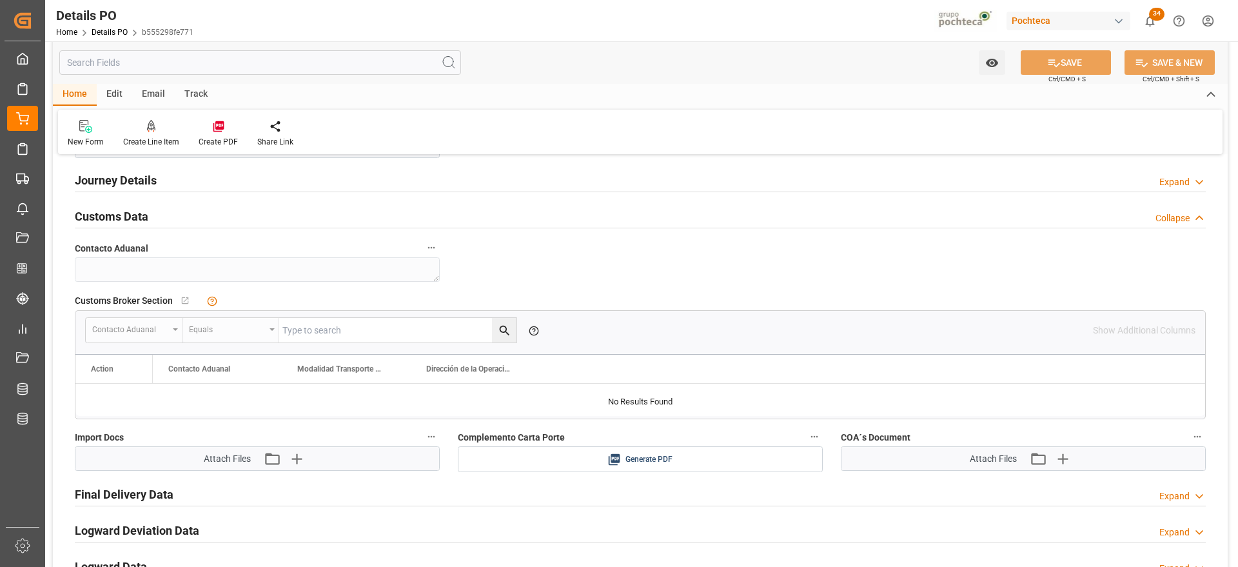
scroll to position [1612, 0]
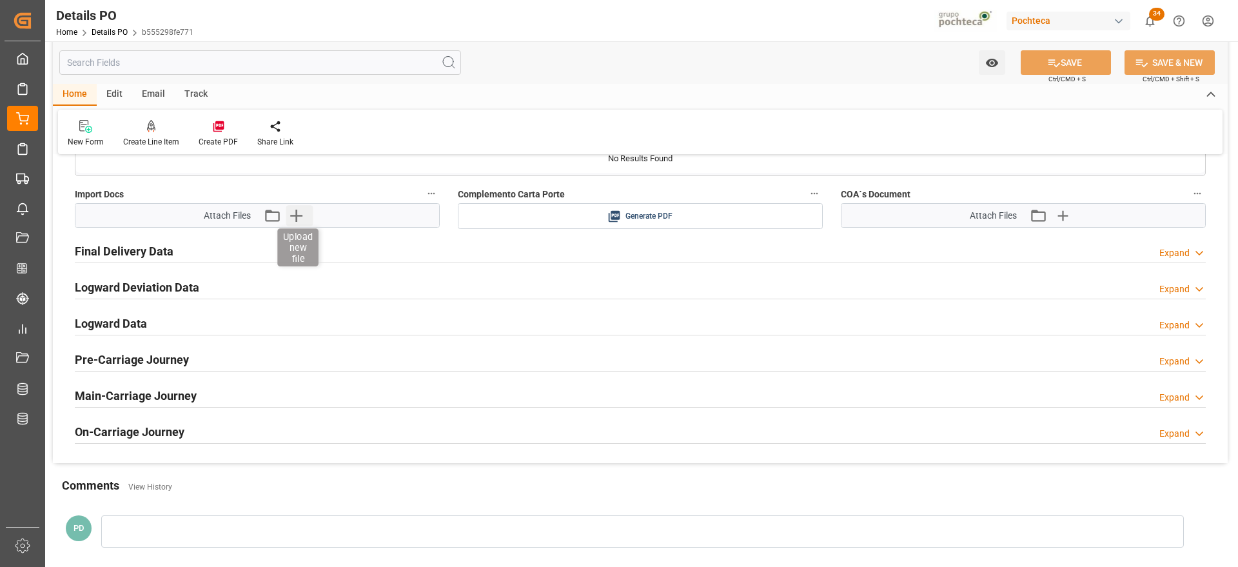
click at [305, 217] on icon "button" at bounding box center [296, 215] width 21 height 21
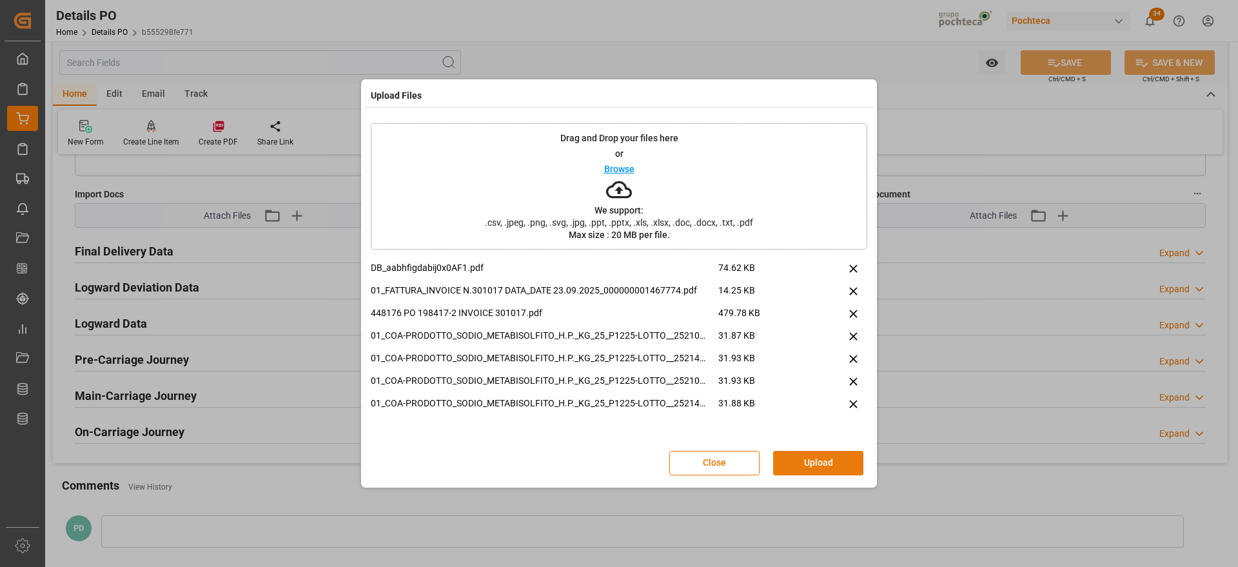
click at [842, 455] on button "Upload" at bounding box center [818, 463] width 90 height 24
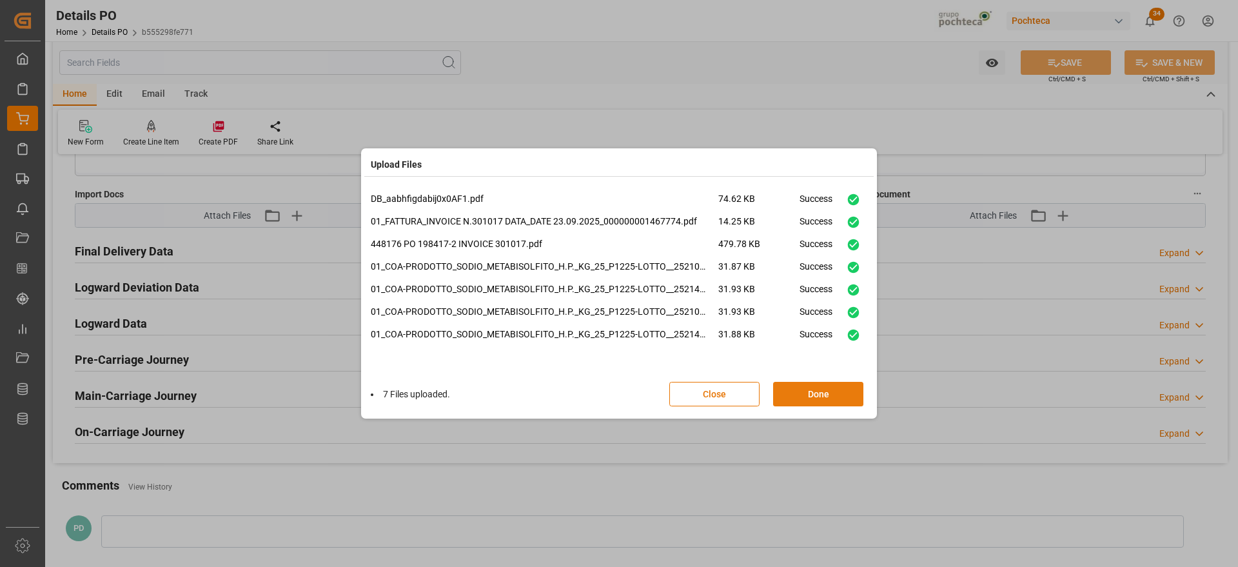
click at [819, 391] on button "Done" at bounding box center [818, 394] width 90 height 24
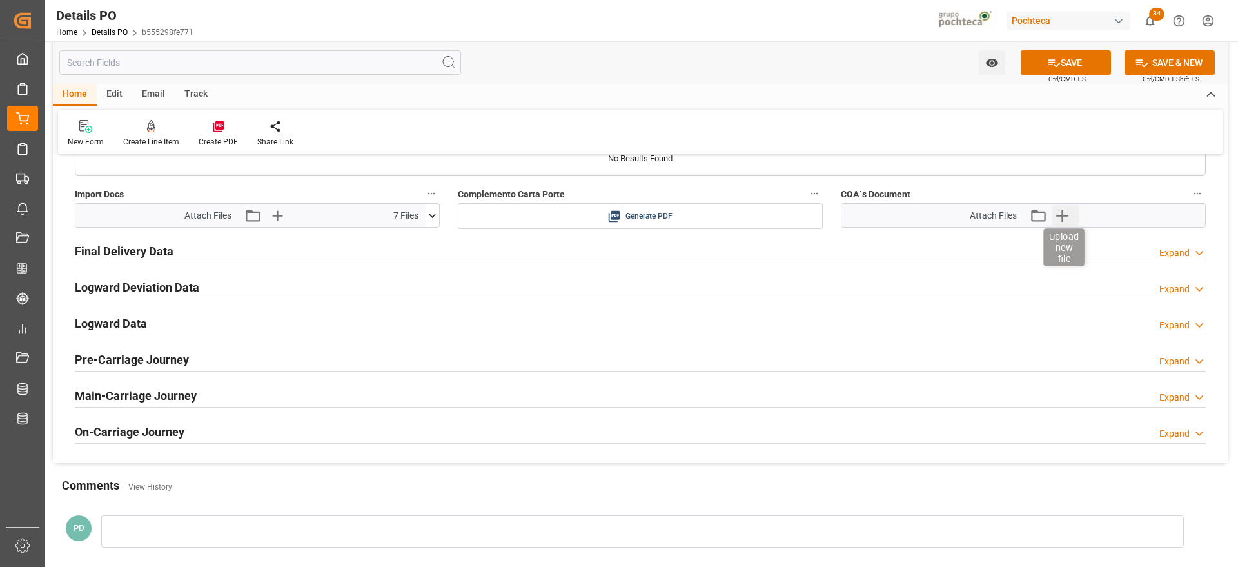
click at [1057, 217] on icon "button" at bounding box center [1061, 215] width 21 height 21
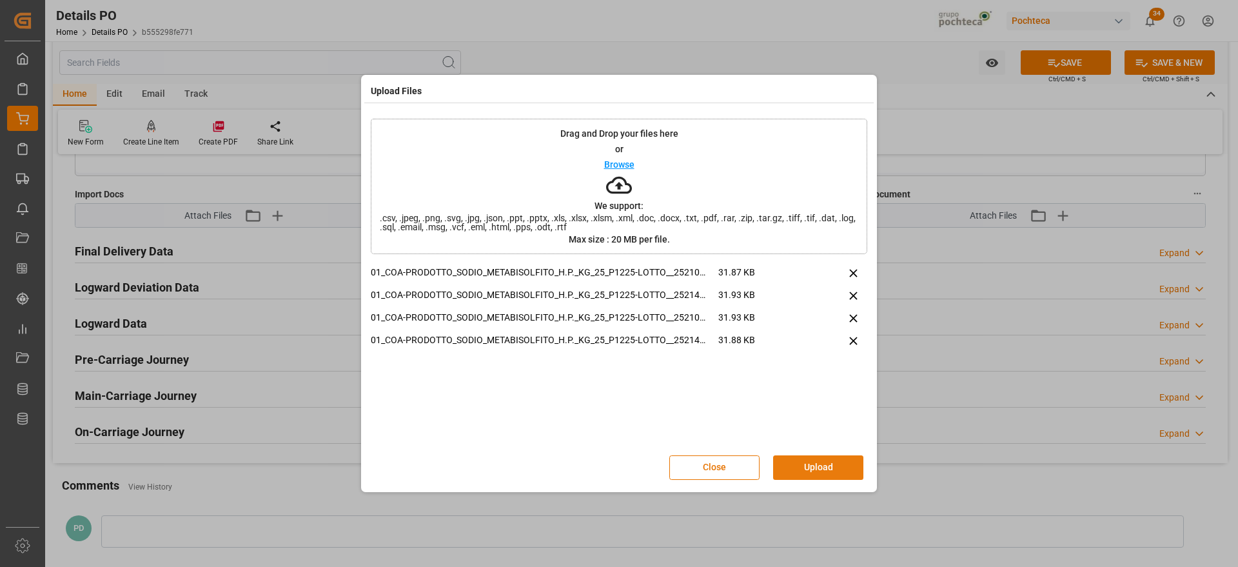
click at [810, 455] on button "Upload" at bounding box center [818, 467] width 90 height 24
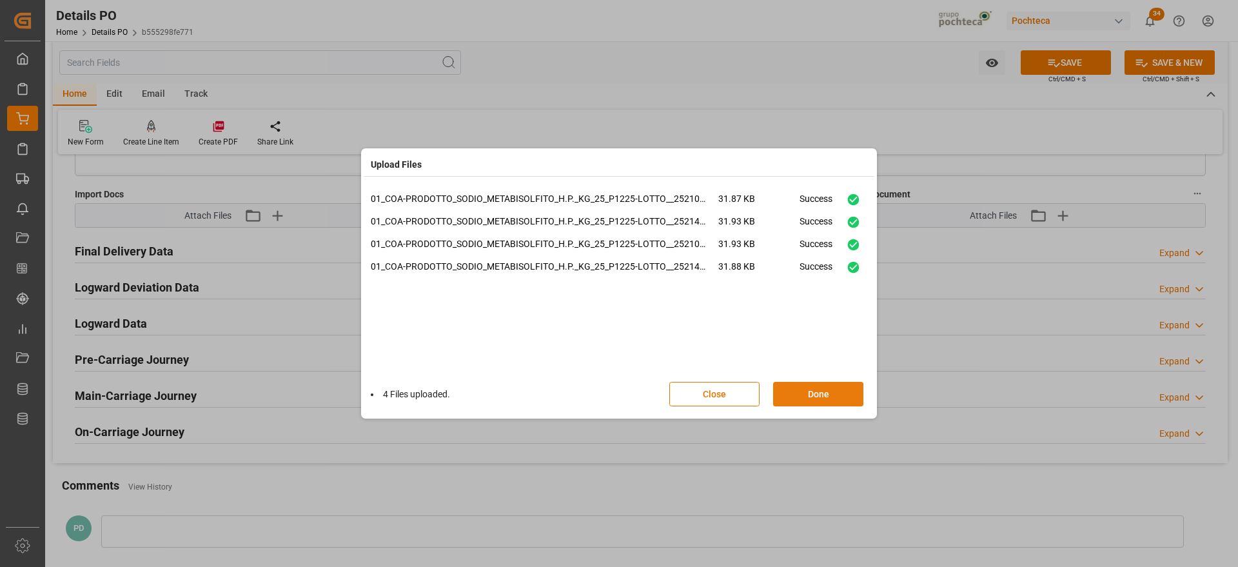
click at [809, 394] on button "Done" at bounding box center [818, 394] width 90 height 24
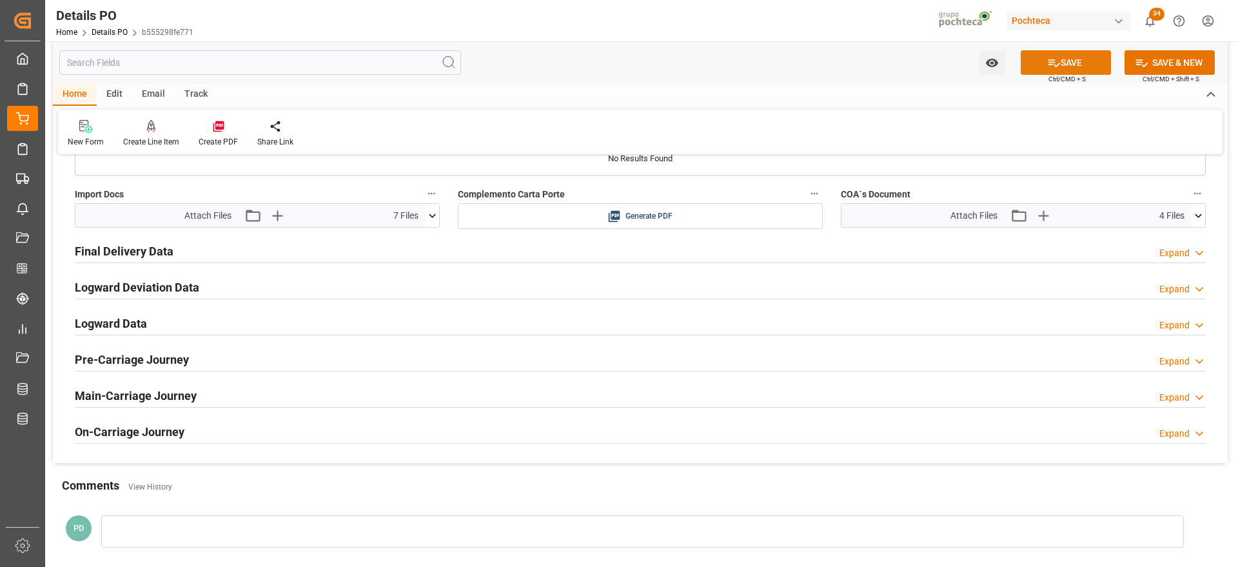
click at [1051, 58] on icon at bounding box center [1054, 63] width 14 height 14
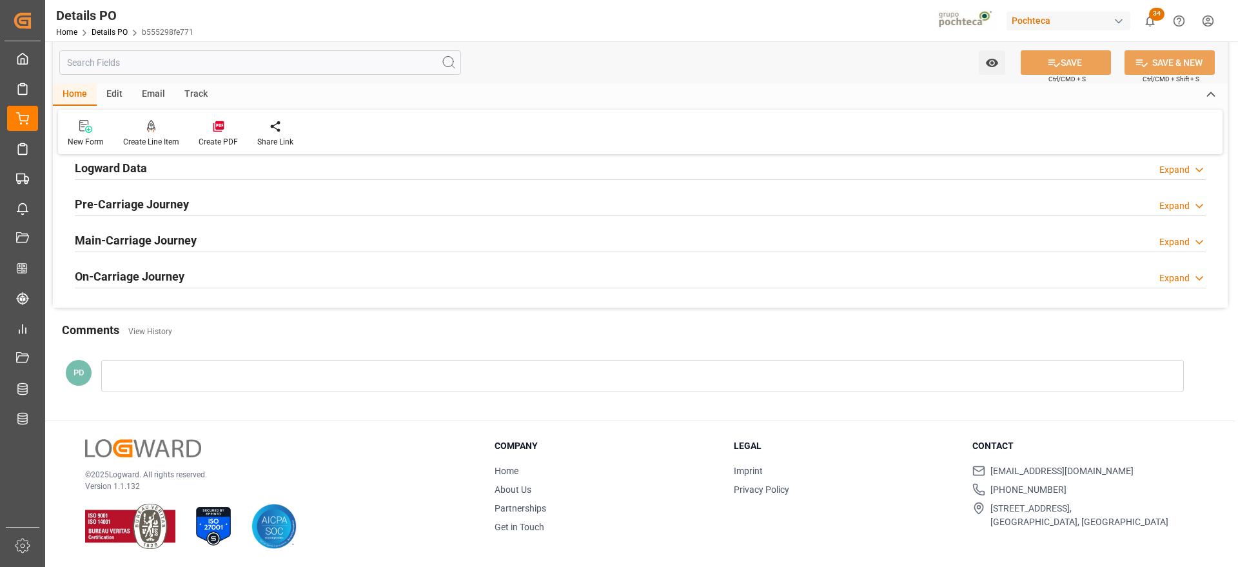
scroll to position [893, 0]
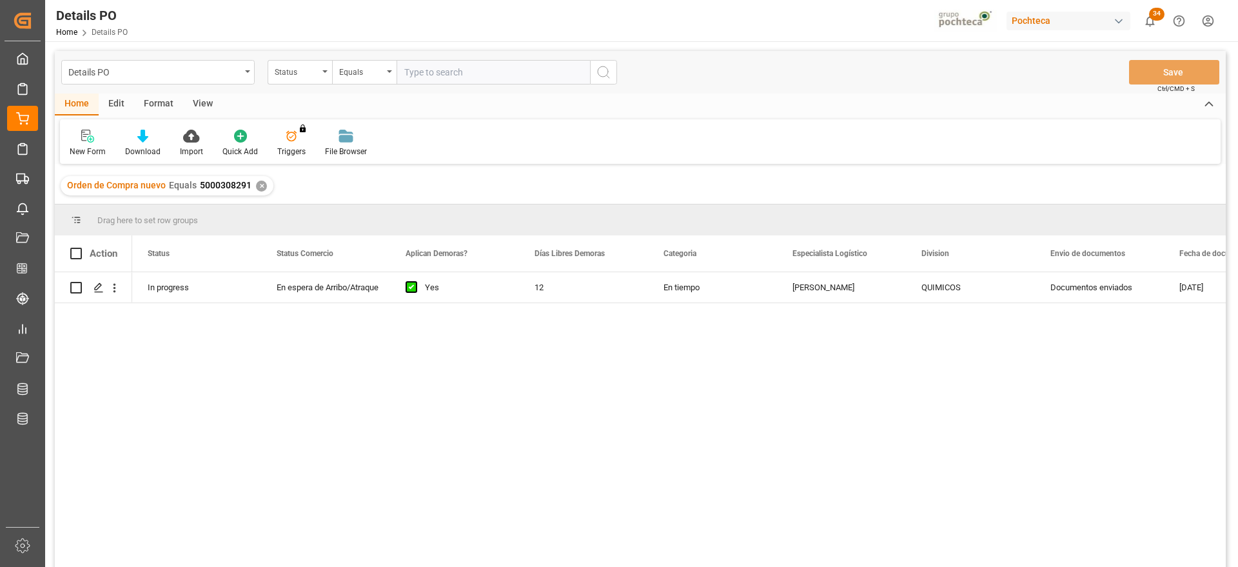
click at [262, 185] on div "✕" at bounding box center [261, 185] width 11 height 11
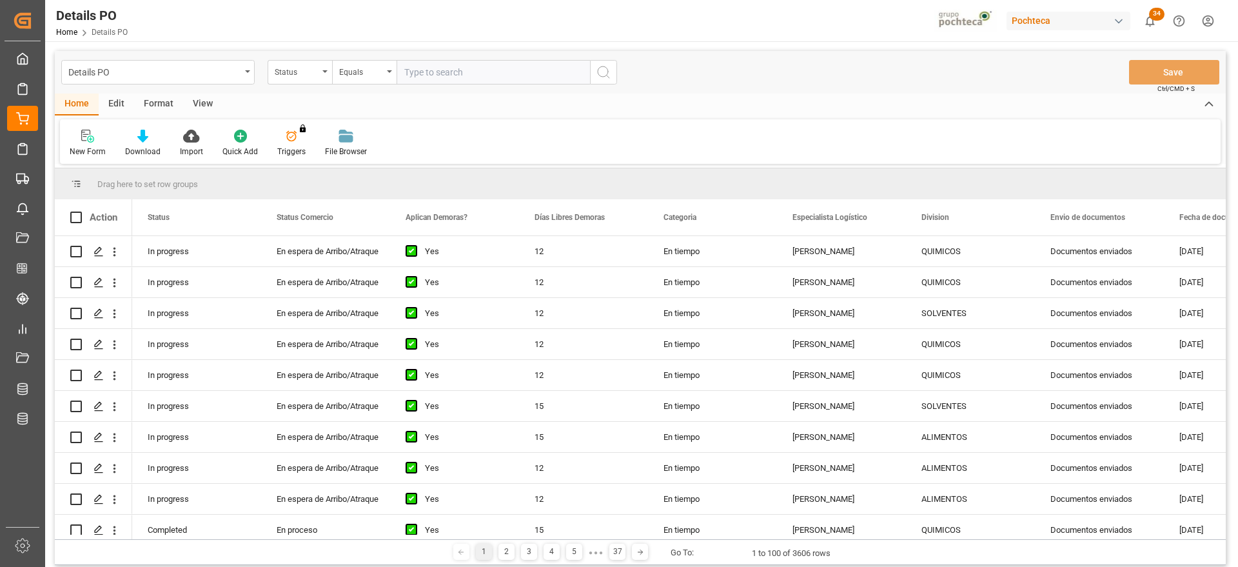
click at [303, 72] on div "Status" at bounding box center [297, 70] width 44 height 15
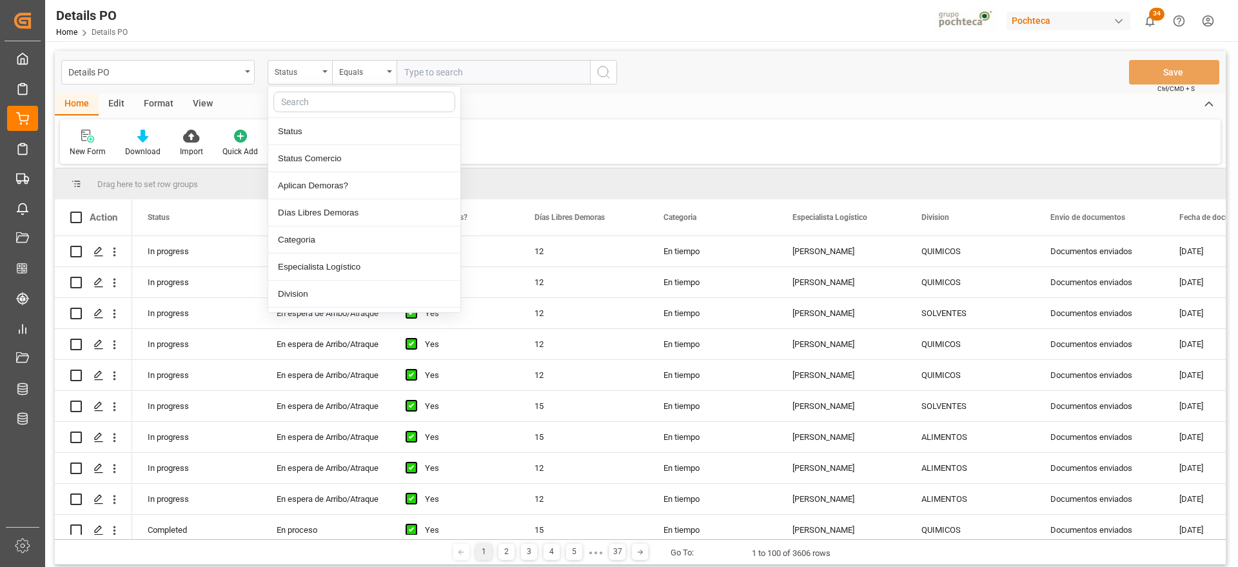
click at [315, 99] on input "text" at bounding box center [364, 102] width 182 height 21
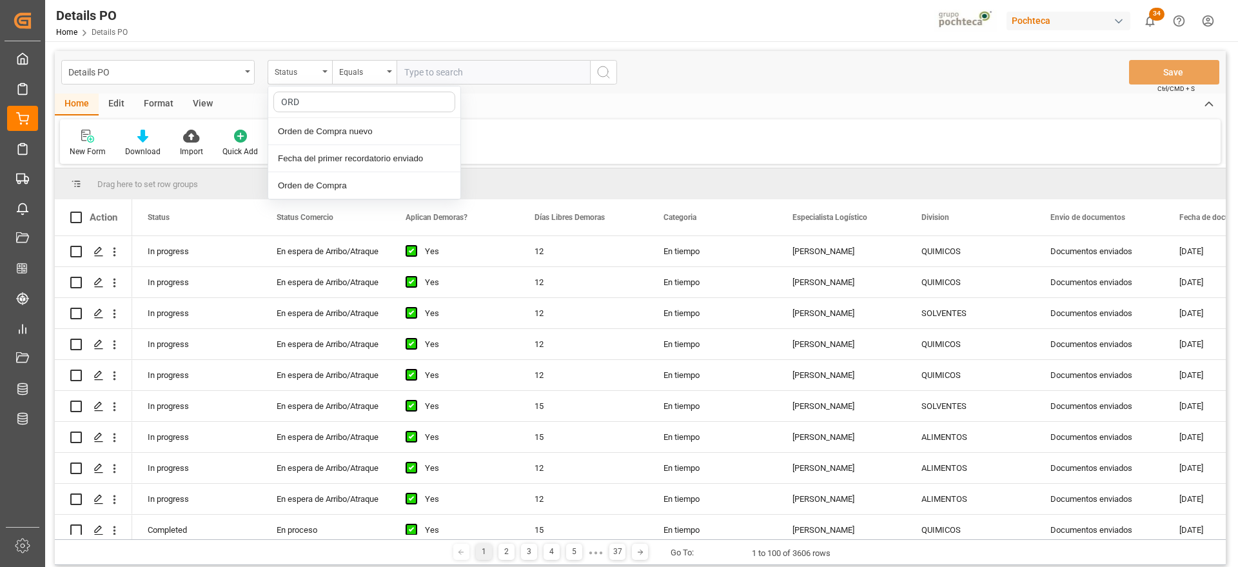
type input "ORDE"
click at [351, 135] on div "Orden de Compra nuevo" at bounding box center [364, 131] width 192 height 27
click at [414, 70] on input "text" at bounding box center [492, 72] width 193 height 24
paste input "5000308305"
type input "5000308305"
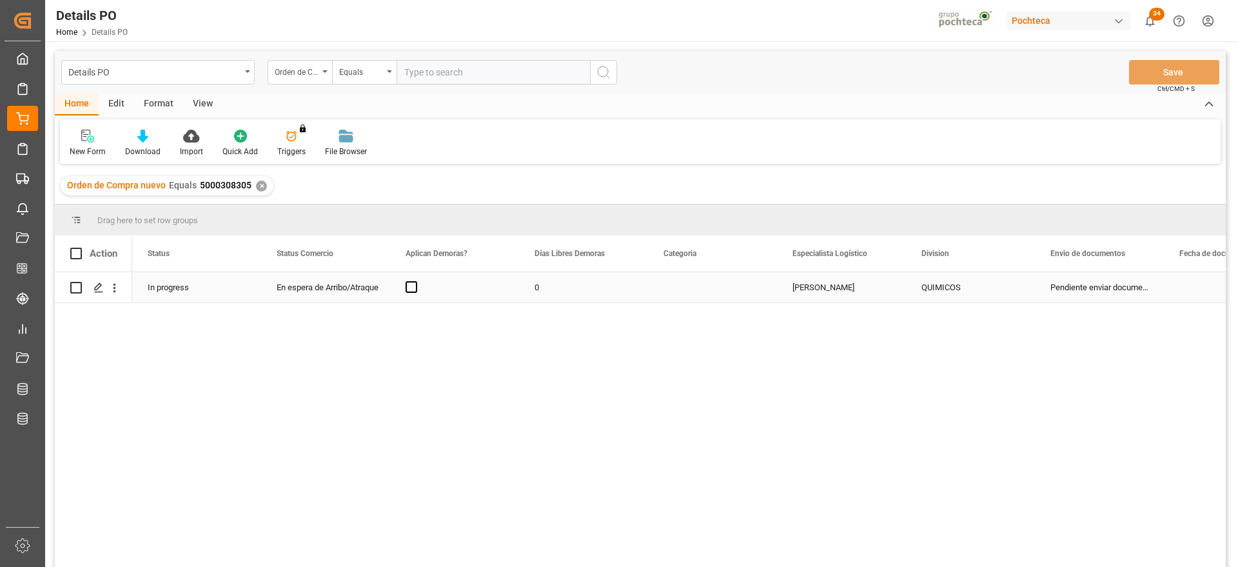
click at [360, 278] on div "En espera de Arribo/Atraque" at bounding box center [326, 288] width 98 height 30
click at [113, 285] on icon "open menu" at bounding box center [115, 288] width 14 height 14
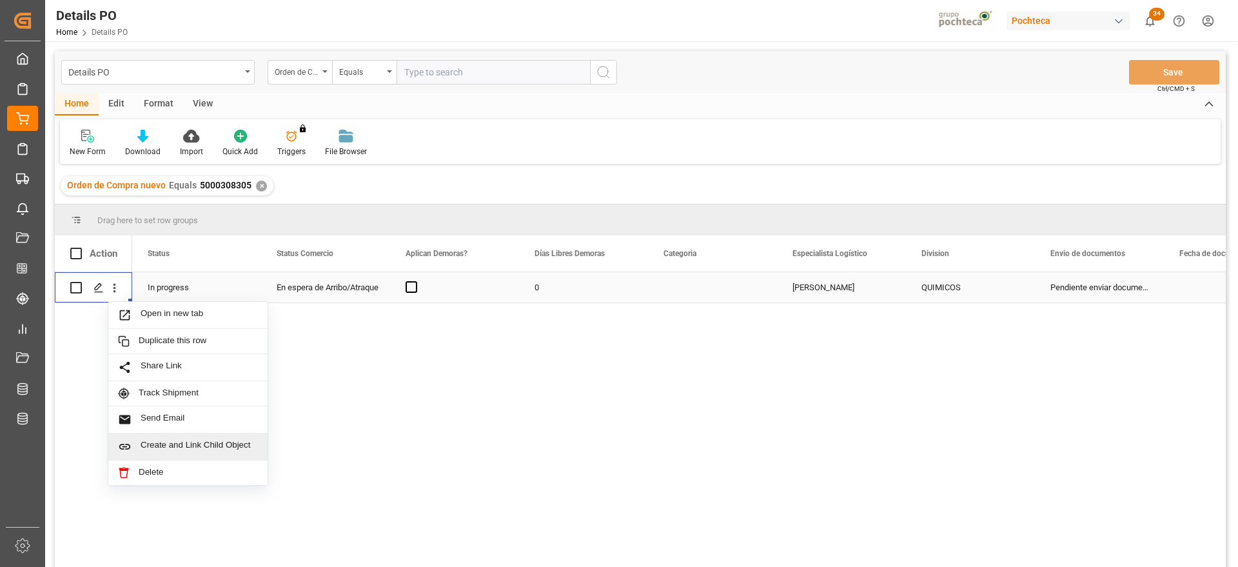
click at [191, 445] on span "Create and Link Child Object" at bounding box center [199, 447] width 117 height 14
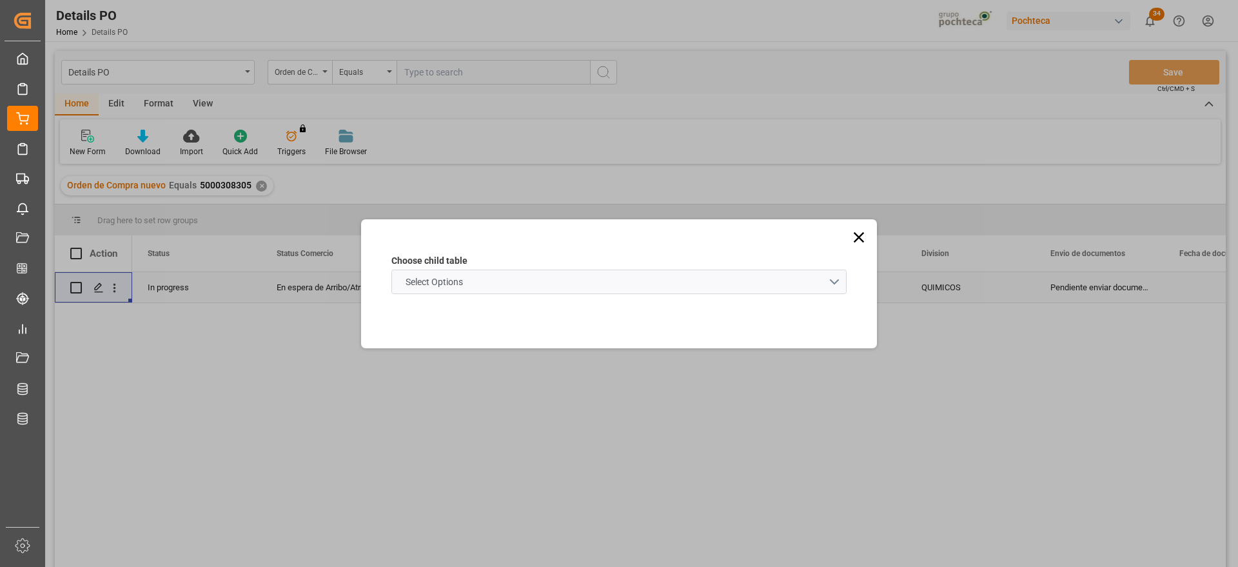
click at [473, 284] on schema "Select Options" at bounding box center [618, 281] width 455 height 24
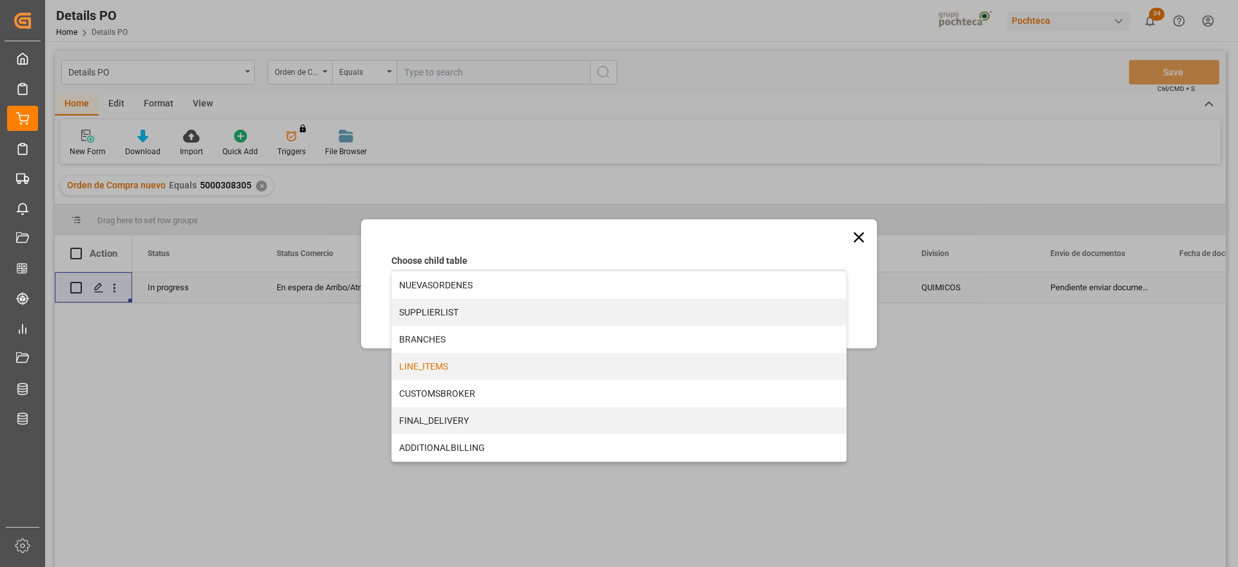
click at [471, 367] on div "LINE_ITEMS" at bounding box center [619, 366] width 454 height 27
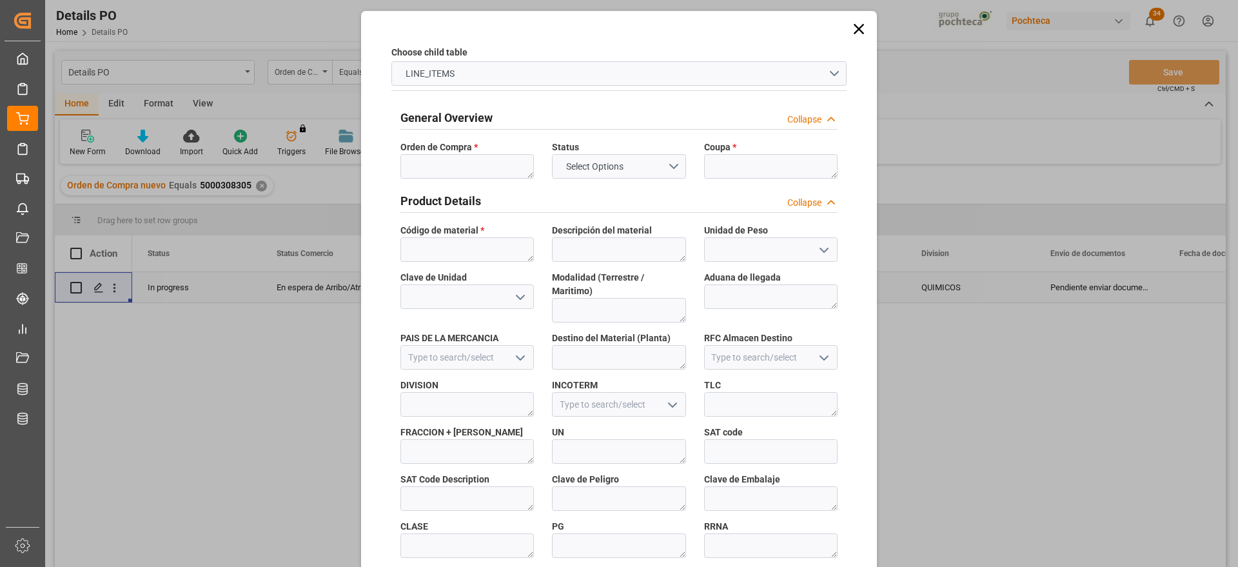
click at [449, 179] on div "Orden de Compra *" at bounding box center [466, 159] width 151 height 47
click at [450, 164] on textarea at bounding box center [466, 166] width 133 height 24
paste textarea "5000308305"
type textarea "5000308305"
click at [772, 162] on textarea at bounding box center [770, 166] width 133 height 24
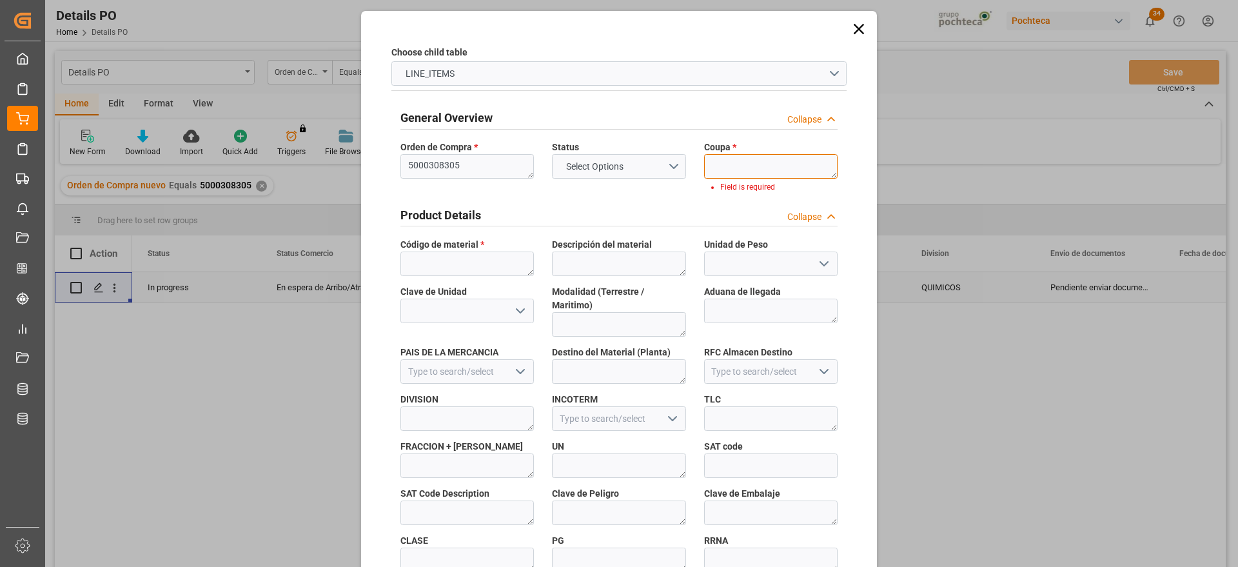
paste textarea "198424"
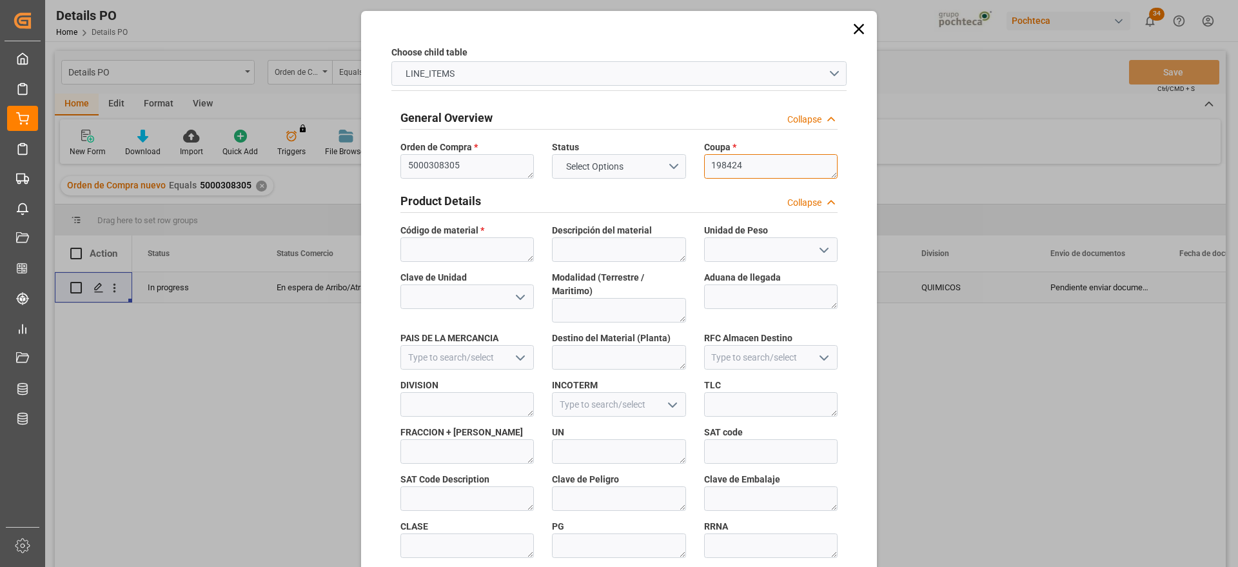
type textarea "198424"
click at [438, 251] on textarea at bounding box center [466, 249] width 133 height 24
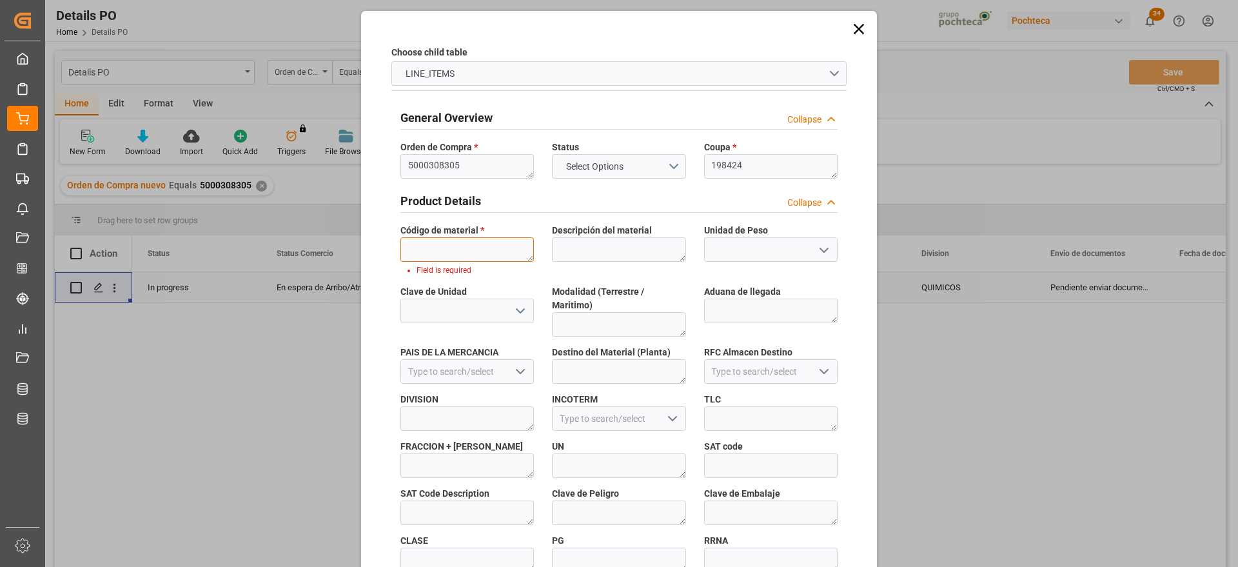
paste textarea "24529"
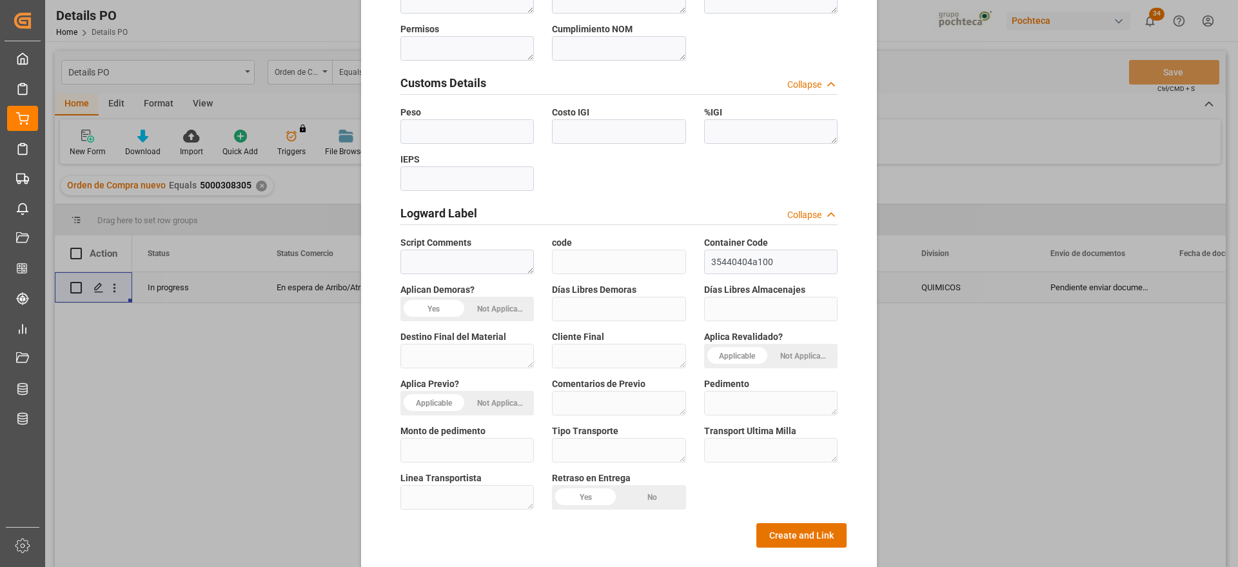
scroll to position [552, 0]
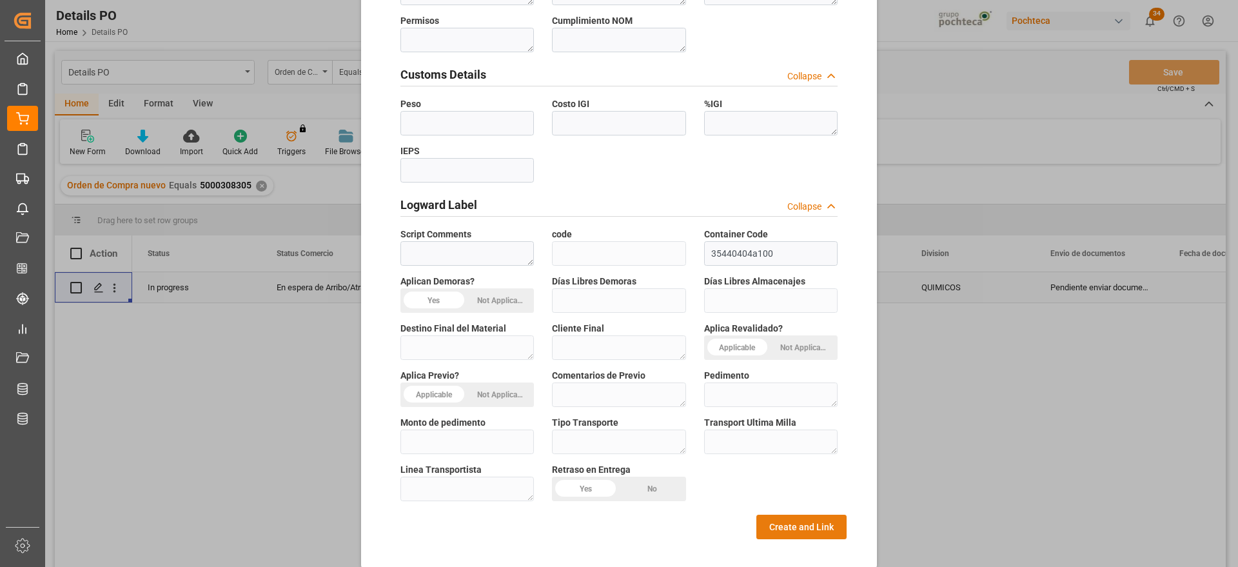
type textarea "24529"
click at [793, 514] on button "Create and Link" at bounding box center [801, 526] width 90 height 24
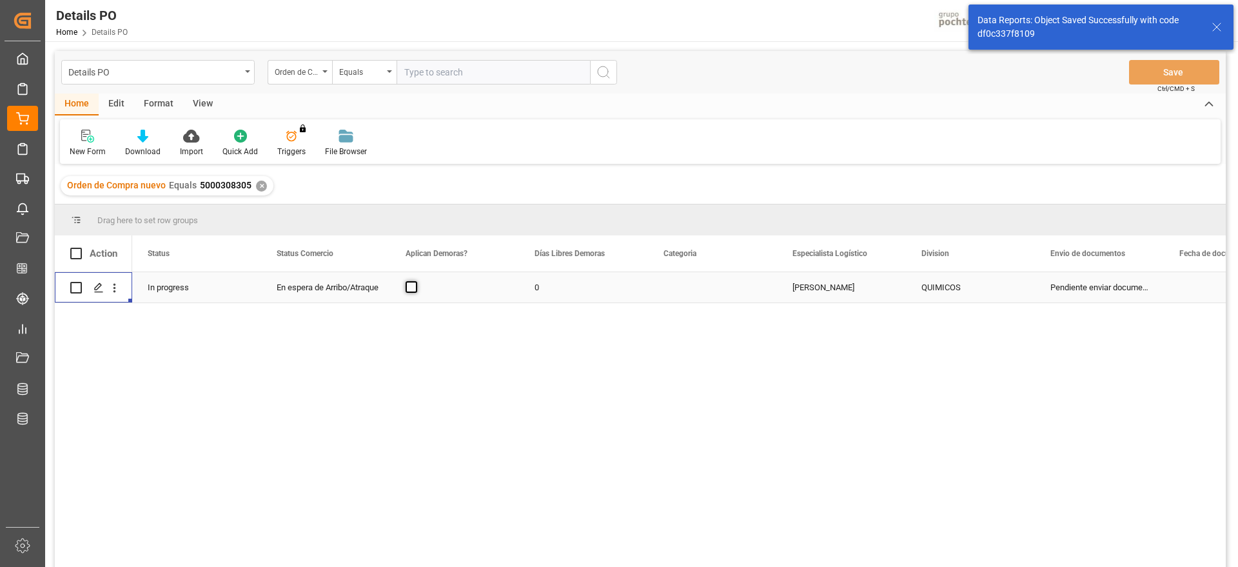
click at [414, 292] on span "Press SPACE to select this row." at bounding box center [411, 287] width 12 height 12
click at [415, 281] on input "Press SPACE to select this row." at bounding box center [415, 281] width 0 height 0
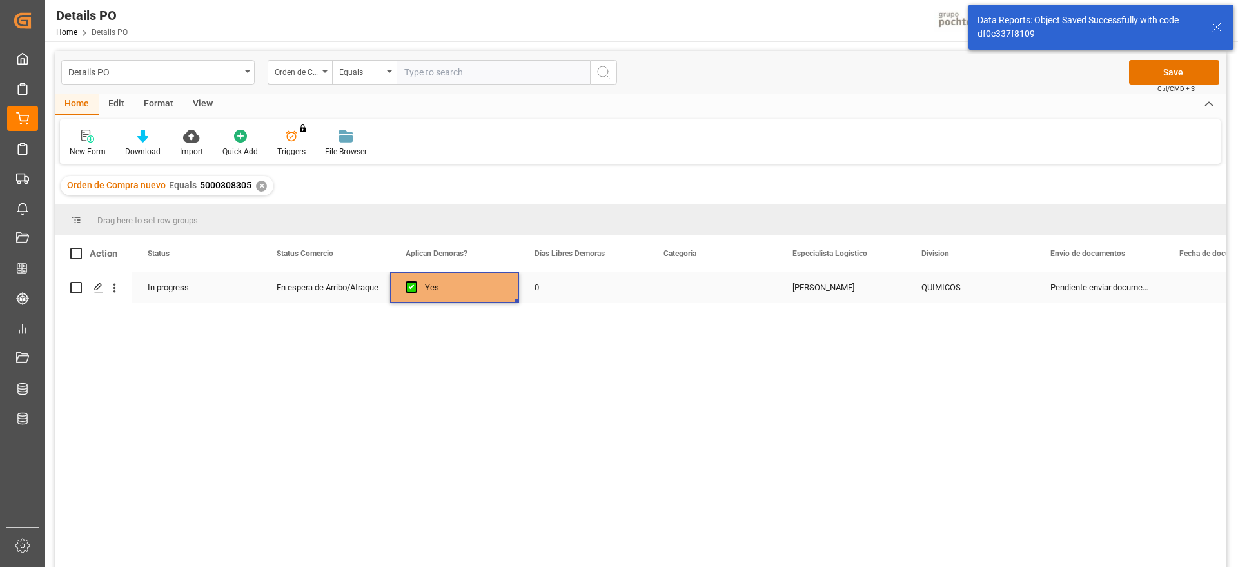
click at [530, 286] on div "0" at bounding box center [583, 287] width 129 height 30
click at [547, 286] on input "0" at bounding box center [583, 294] width 108 height 24
type input "12"
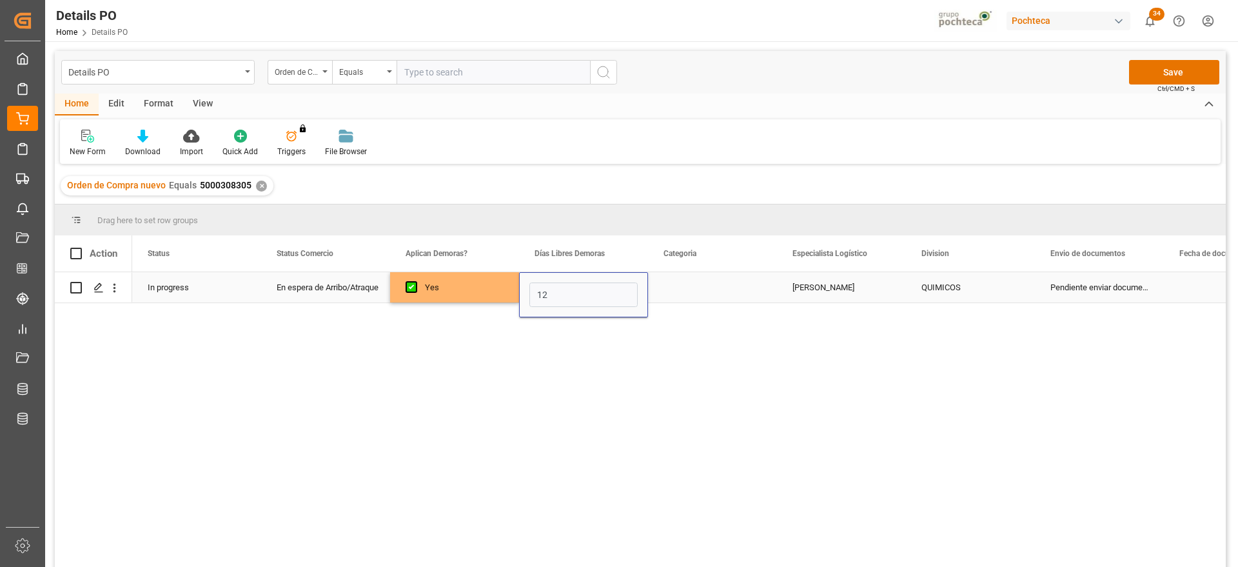
click at [725, 287] on div "Press SPACE to select this row." at bounding box center [712, 287] width 129 height 30
click at [766, 295] on div "Select" at bounding box center [712, 294] width 129 height 45
click at [752, 292] on button "Select" at bounding box center [712, 294] width 108 height 24
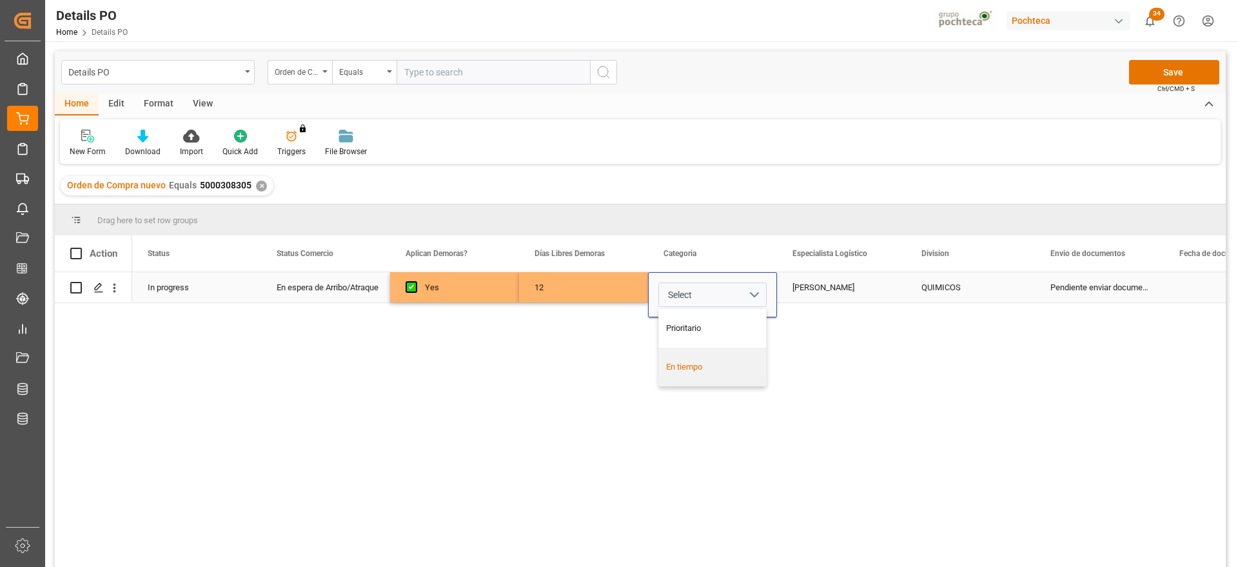
click at [739, 363] on div "En tiempo" at bounding box center [712, 366] width 93 height 13
click at [831, 288] on div "[PERSON_NAME]" at bounding box center [841, 287] width 129 height 30
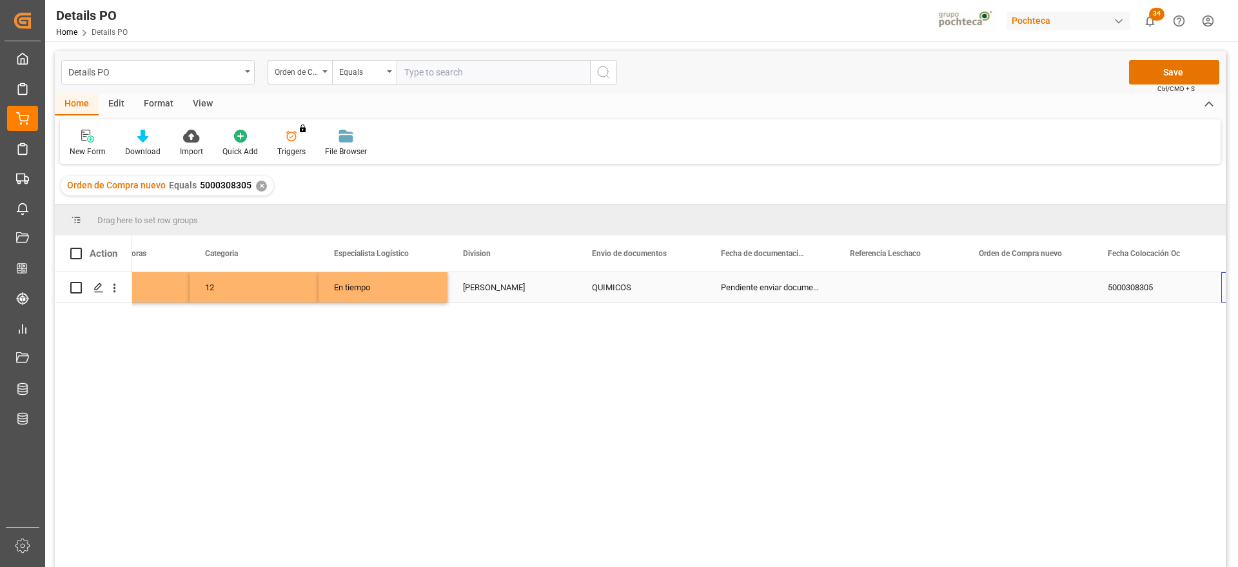
scroll to position [0, 458]
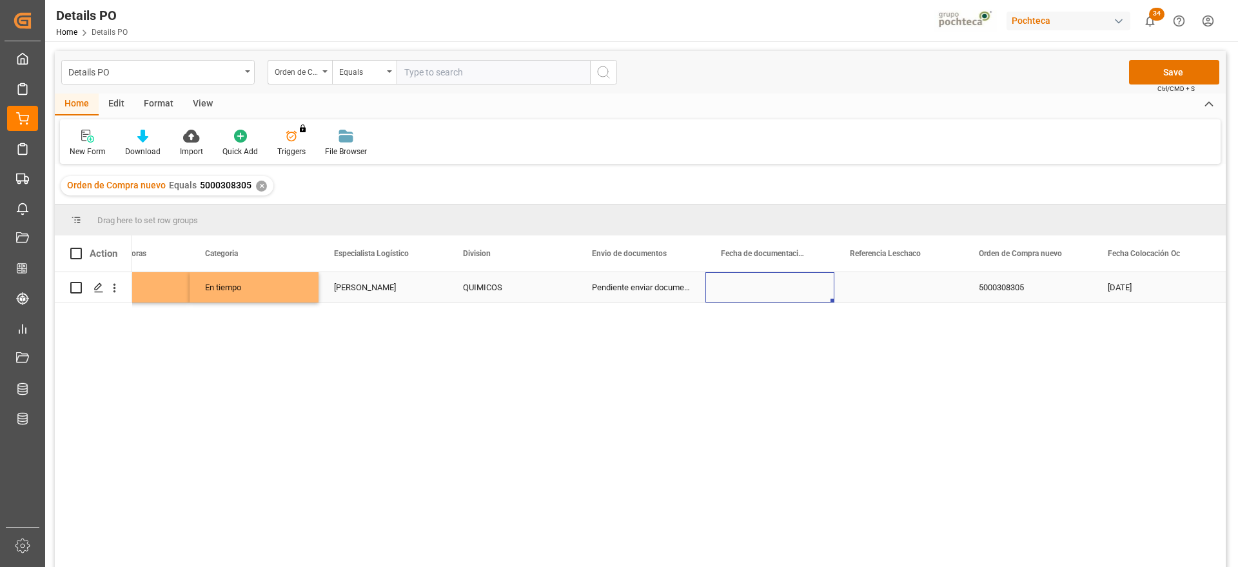
click at [779, 287] on div "Press SPACE to select this row." at bounding box center [769, 287] width 129 height 30
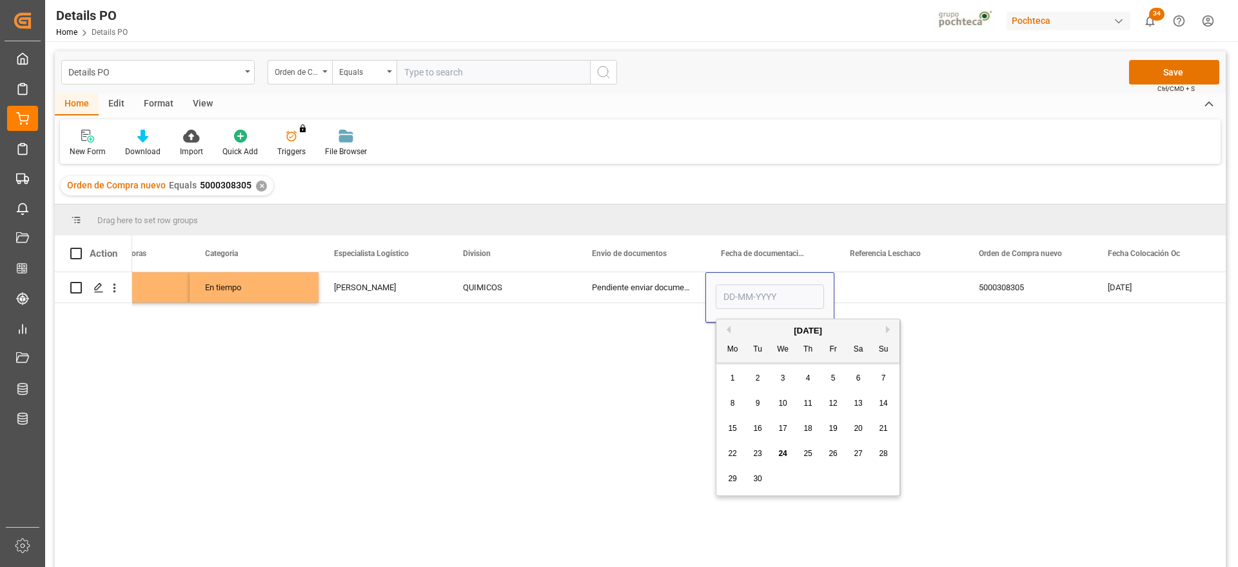
click at [759, 454] on span "23" at bounding box center [757, 453] width 8 height 9
type input "23-09-2025"
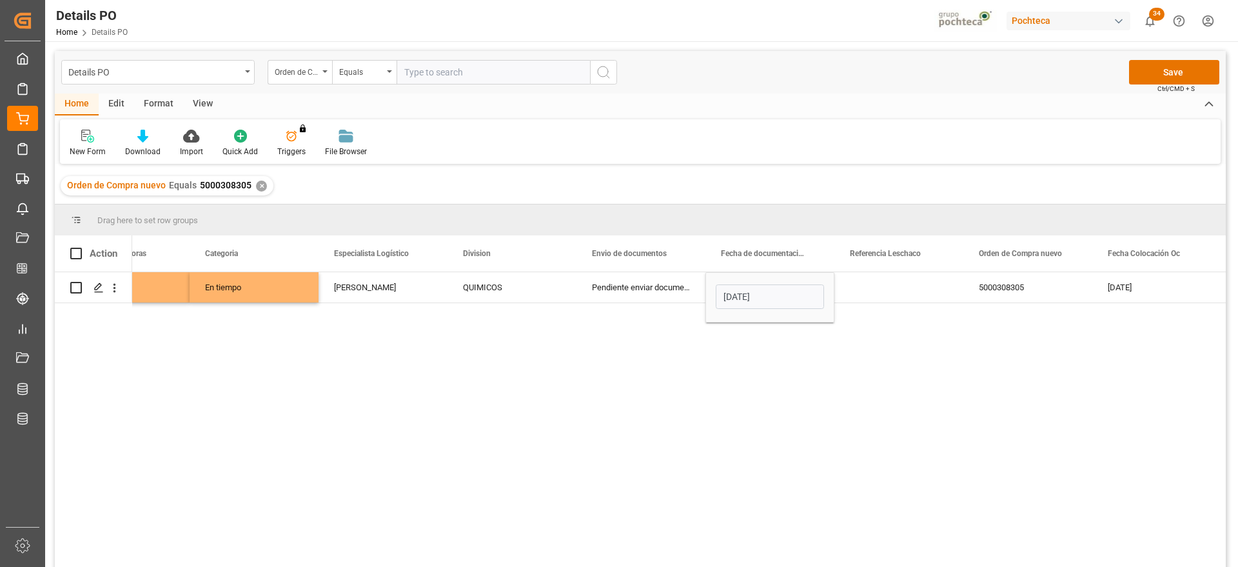
click at [903, 288] on div "Press SPACE to select this row." at bounding box center [898, 287] width 129 height 30
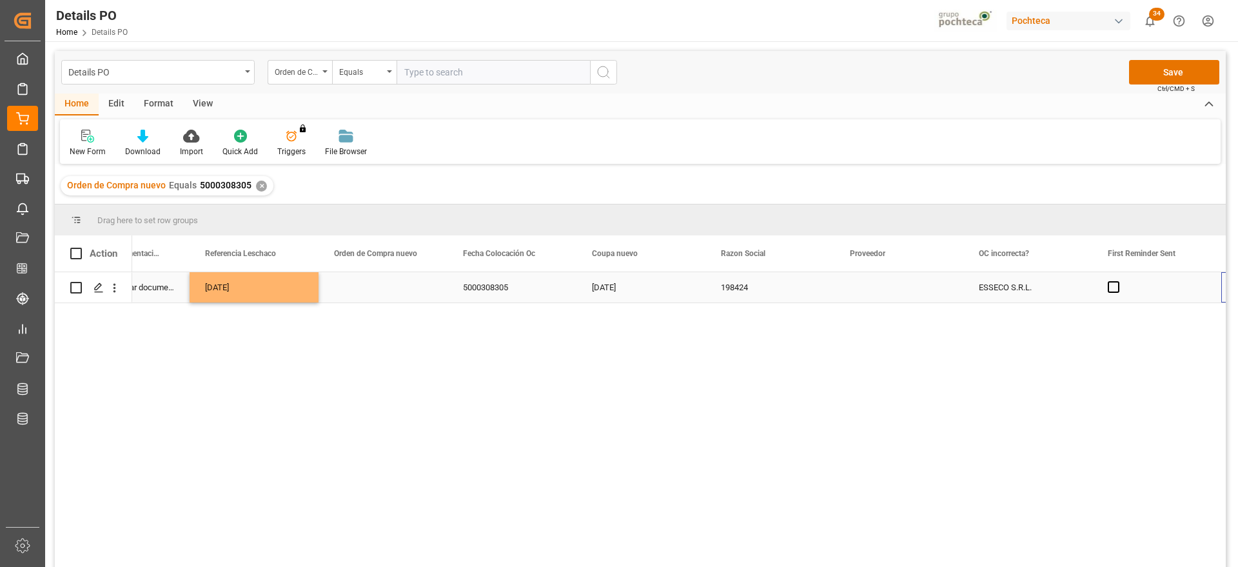
scroll to position [0, 1103]
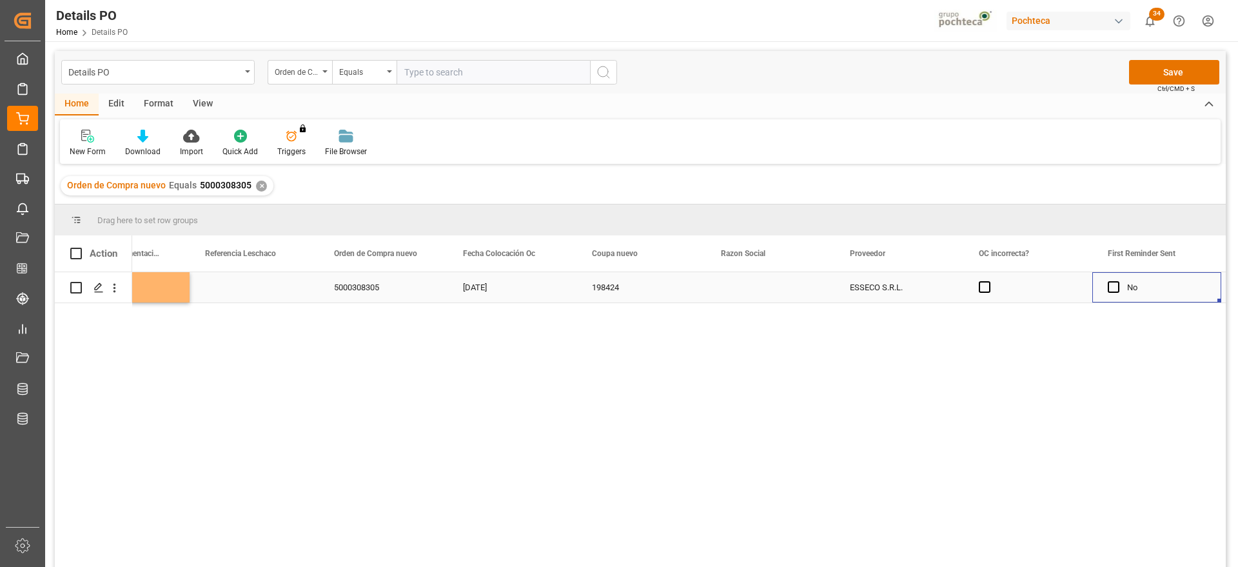
click at [783, 297] on div "Press SPACE to select this row." at bounding box center [769, 287] width 129 height 30
click at [805, 296] on icon "open menu" at bounding box center [810, 294] width 15 height 15
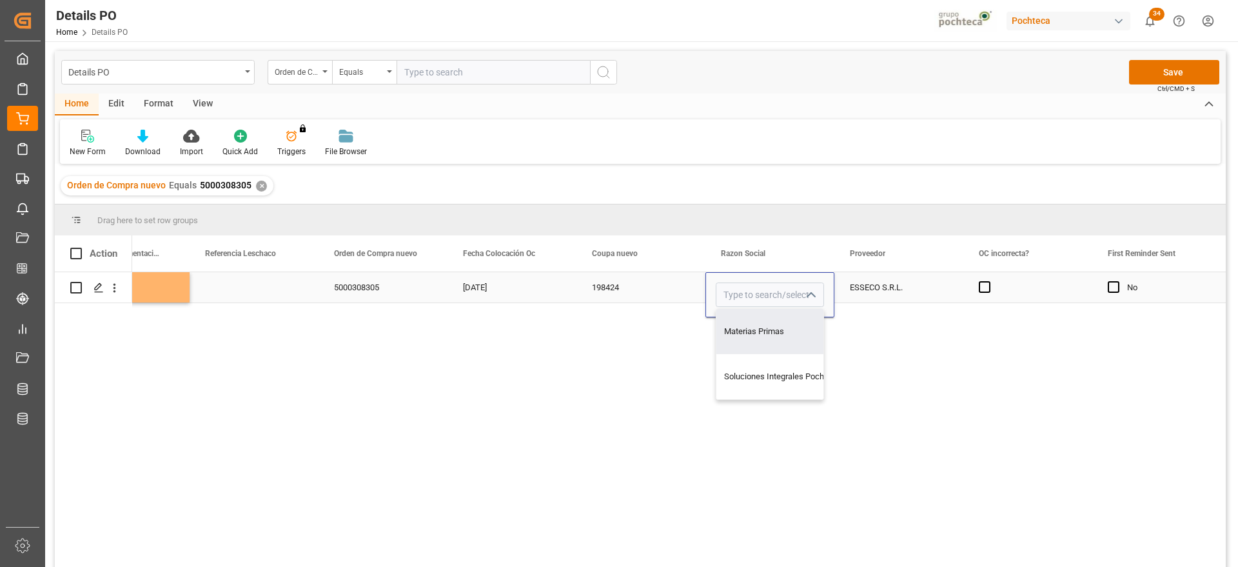
click at [785, 327] on div "Materias Primas" at bounding box center [782, 331] width 132 height 45
type input "Materias Primas"
click at [869, 289] on div "ESSECO S.R.L." at bounding box center [898, 287] width 129 height 30
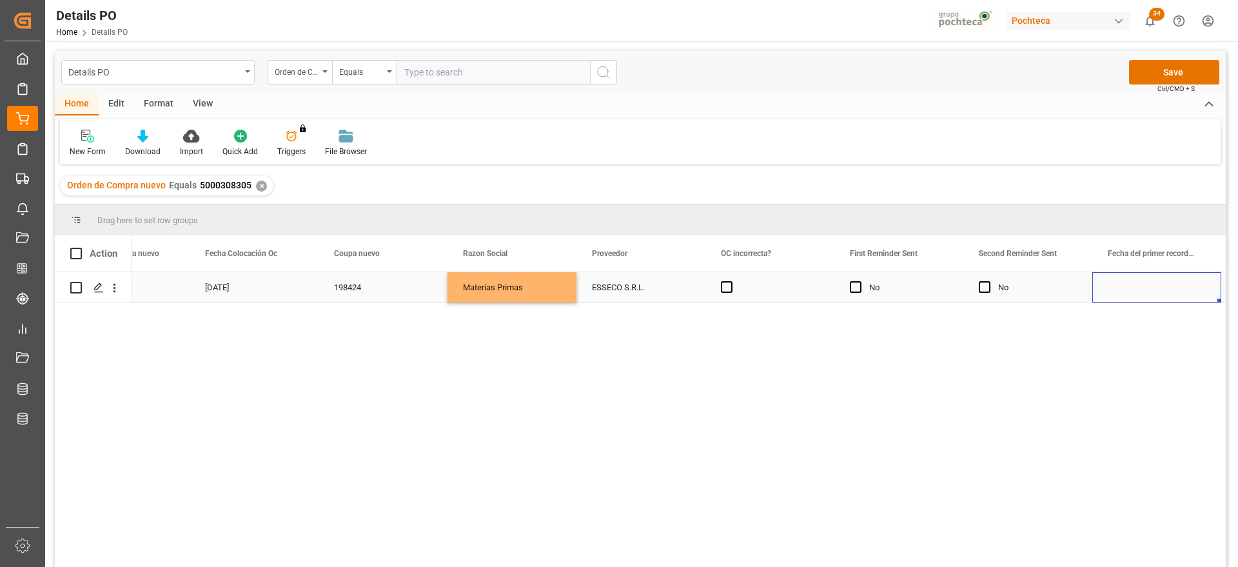
scroll to position [0, 0]
click at [644, 297] on div "Press SPACE to select this row." at bounding box center [640, 287] width 129 height 30
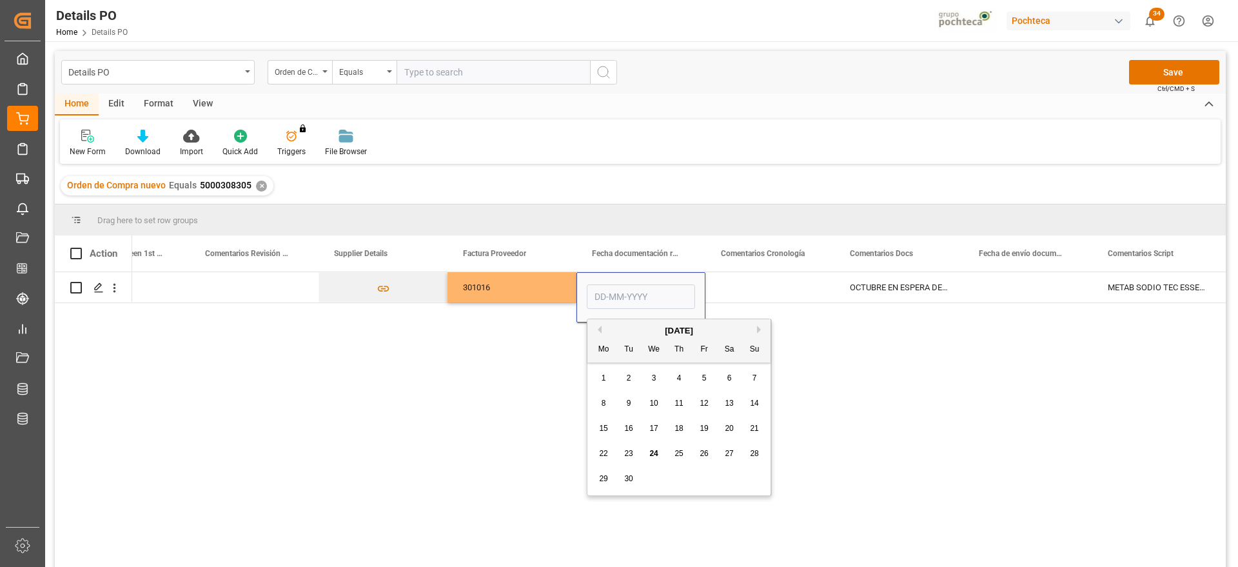
click at [650, 455] on span "24" at bounding box center [653, 453] width 8 height 9
type input "[DATE]"
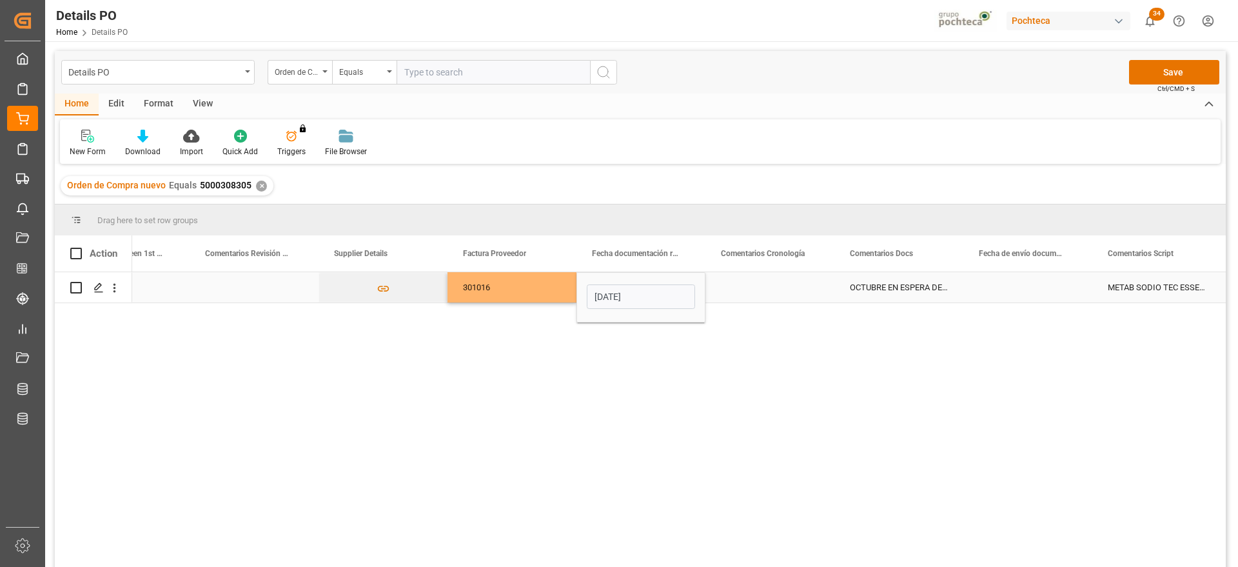
click at [745, 293] on div "Press SPACE to select this row." at bounding box center [769, 287] width 129 height 30
click at [655, 291] on div "[DATE]" at bounding box center [640, 287] width 129 height 30
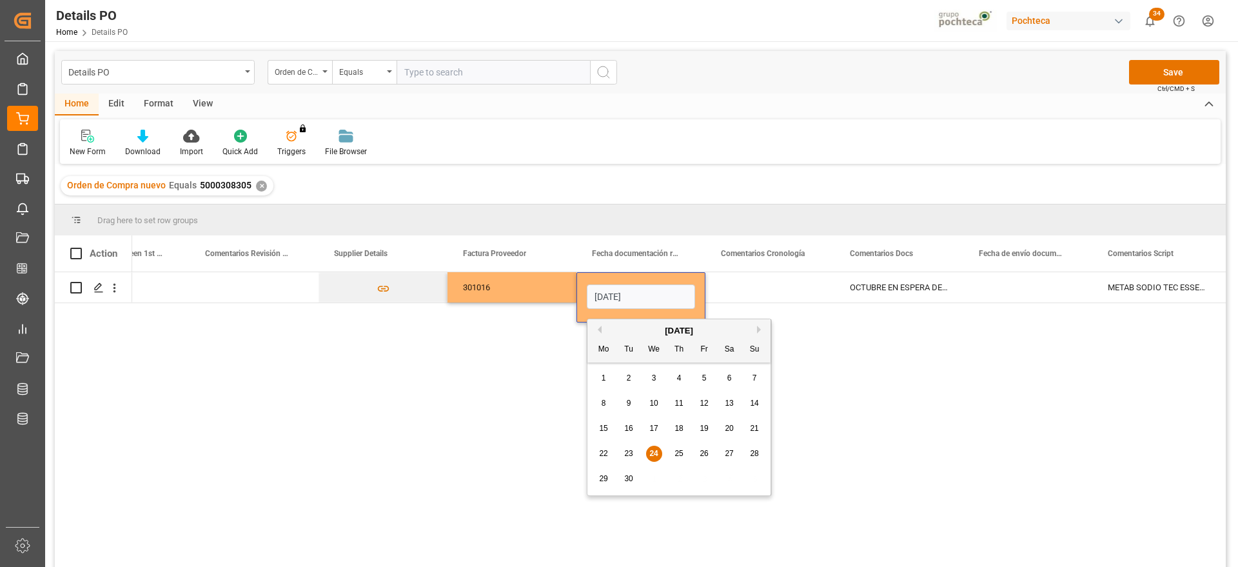
click at [630, 456] on span "23" at bounding box center [628, 453] width 8 height 9
type input "23-09-2025"
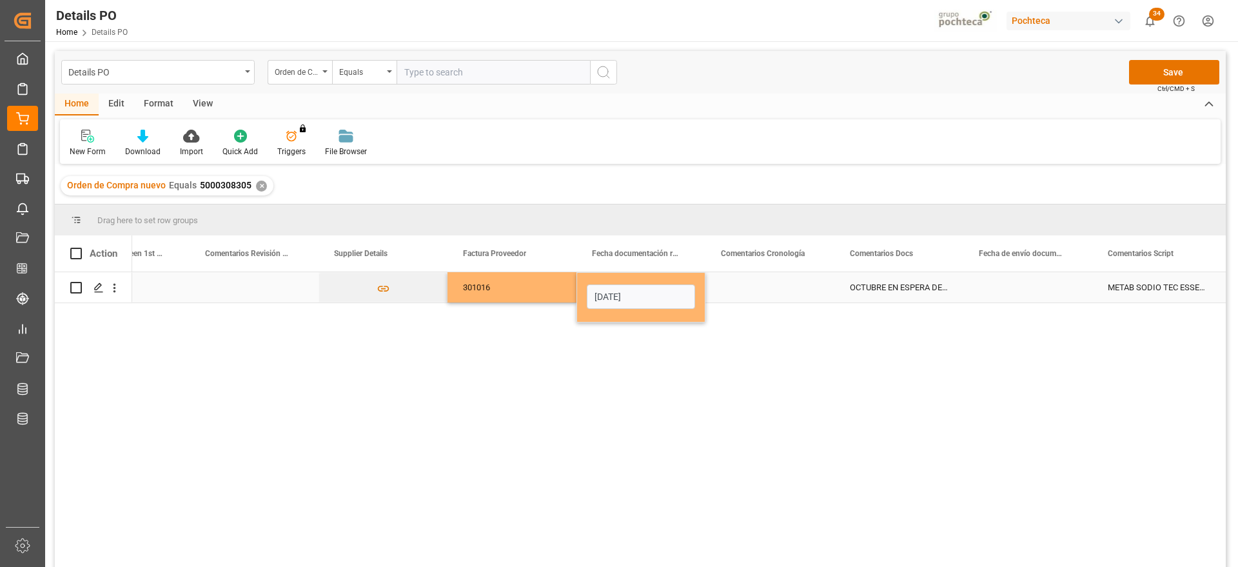
click at [739, 284] on div "Press SPACE to select this row." at bounding box center [769, 287] width 129 height 30
click at [1046, 278] on div "Press SPACE to select this row." at bounding box center [1027, 287] width 129 height 30
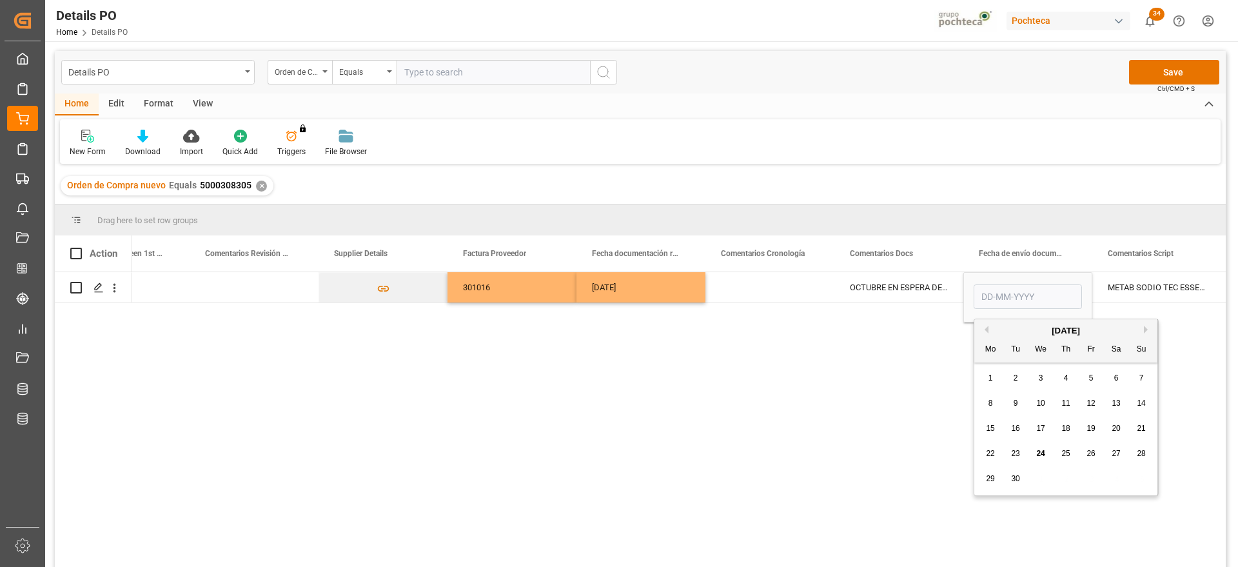
click at [1039, 451] on span "24" at bounding box center [1040, 453] width 8 height 9
type input "[DATE]"
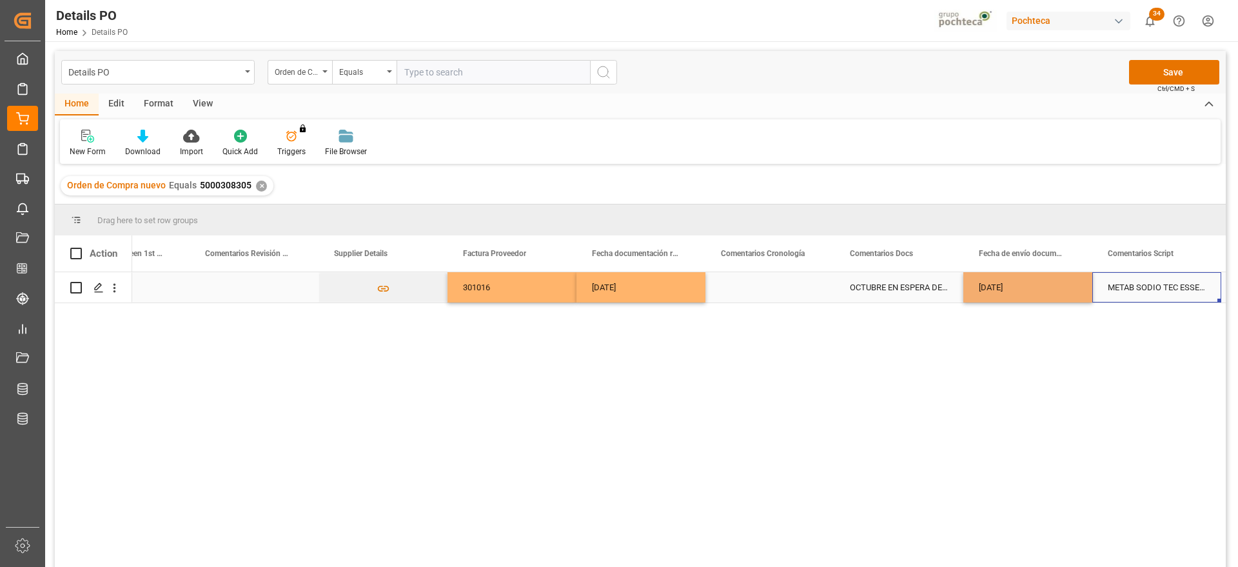
click at [1130, 288] on div "METAB SODIO TEC ESSECO 25KG SAC (24529)" at bounding box center [1156, 287] width 129 height 30
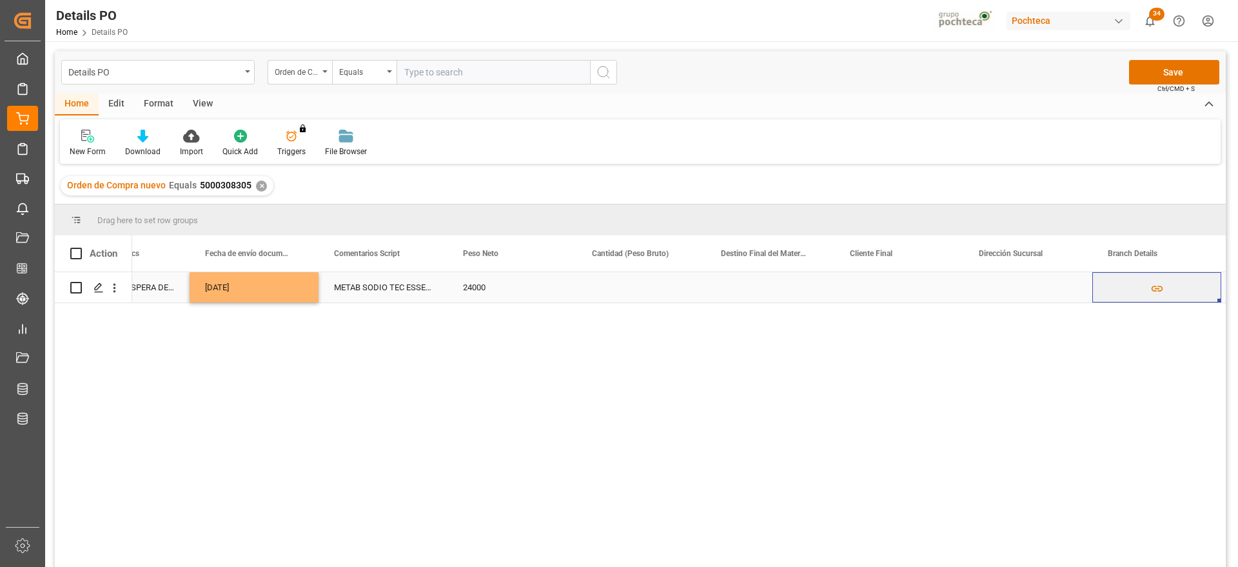
click at [667, 283] on div "Press SPACE to select this row." at bounding box center [640, 287] width 129 height 30
click at [667, 283] on input "Press SPACE to select this row." at bounding box center [641, 294] width 108 height 24
type input "25000"
click at [750, 290] on div "Press SPACE to select this row." at bounding box center [769, 287] width 129 height 30
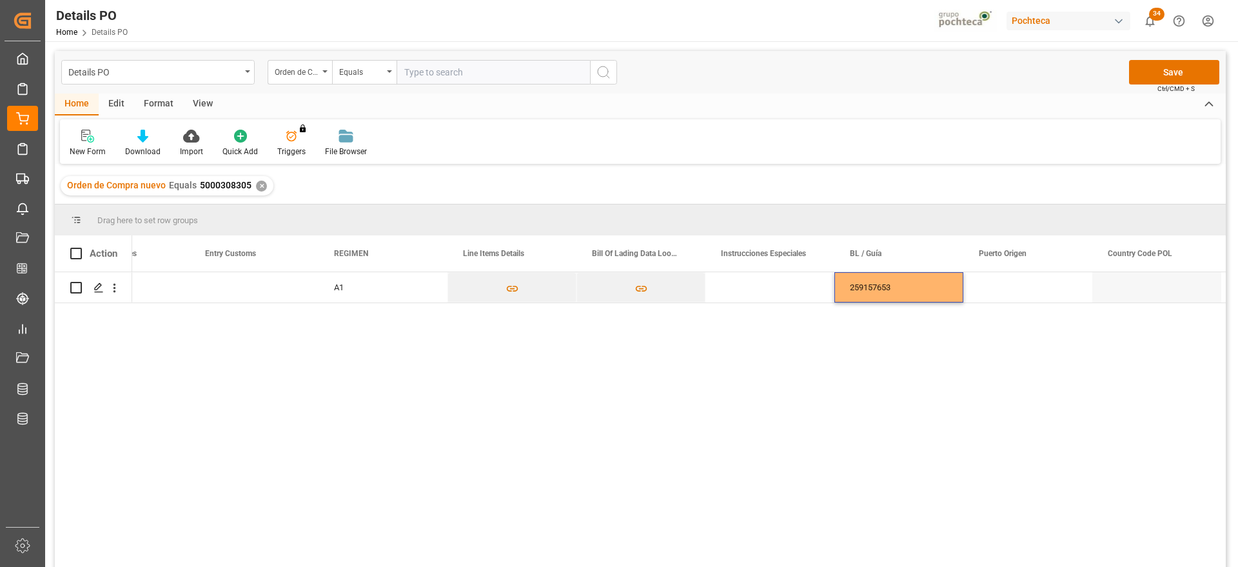
click at [1026, 304] on div "A1 259157653" at bounding box center [678, 423] width 1093 height 303
click at [1015, 291] on div "Press SPACE to select this row." at bounding box center [1027, 287] width 129 height 30
click at [1015, 291] on input "Press SPACE to select this row." at bounding box center [1027, 294] width 108 height 24
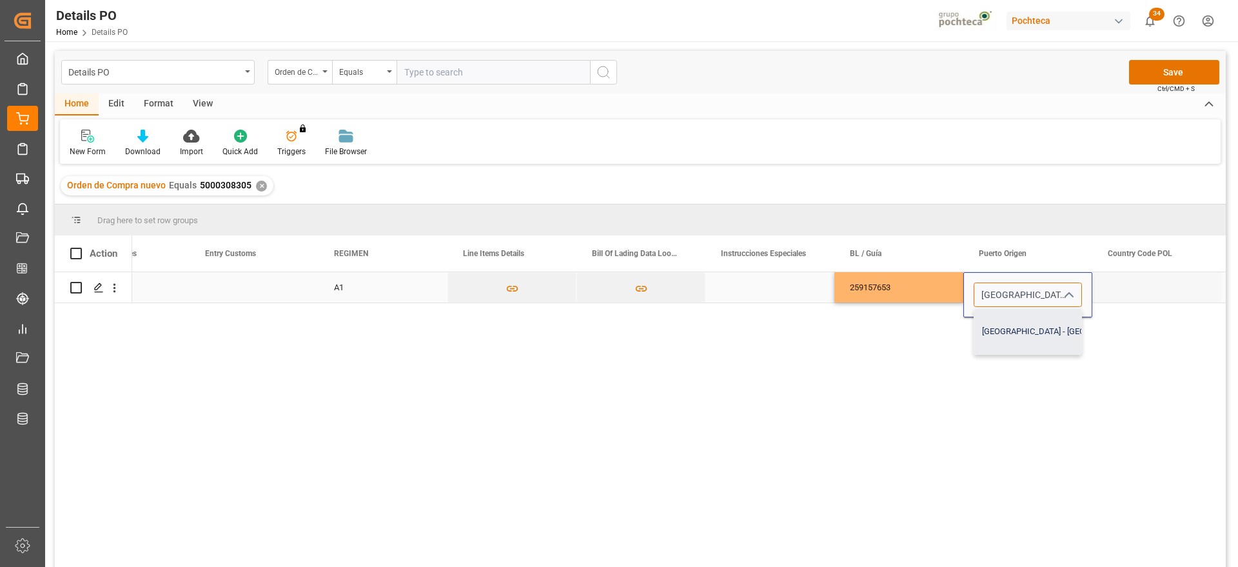
click at [1011, 333] on div "Genova - ITGOA" at bounding box center [1063, 331] width 179 height 45
type input "Genova - ITGOA"
click at [1129, 286] on div "Press SPACE to select this row." at bounding box center [1156, 287] width 129 height 30
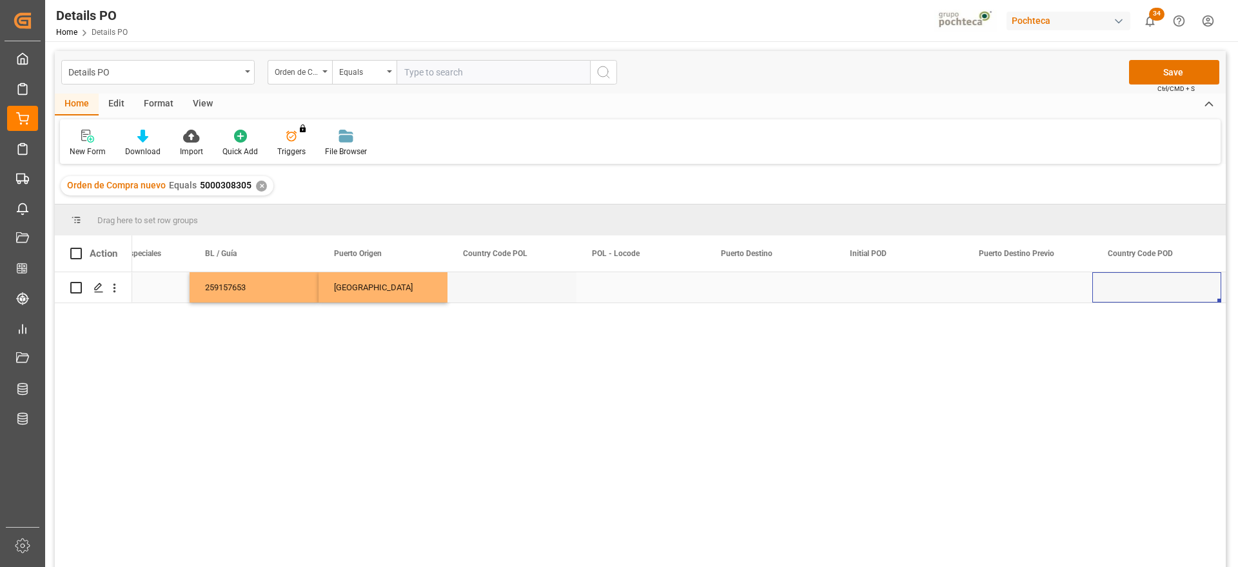
click at [785, 289] on div "Press SPACE to select this row." at bounding box center [769, 287] width 129 height 30
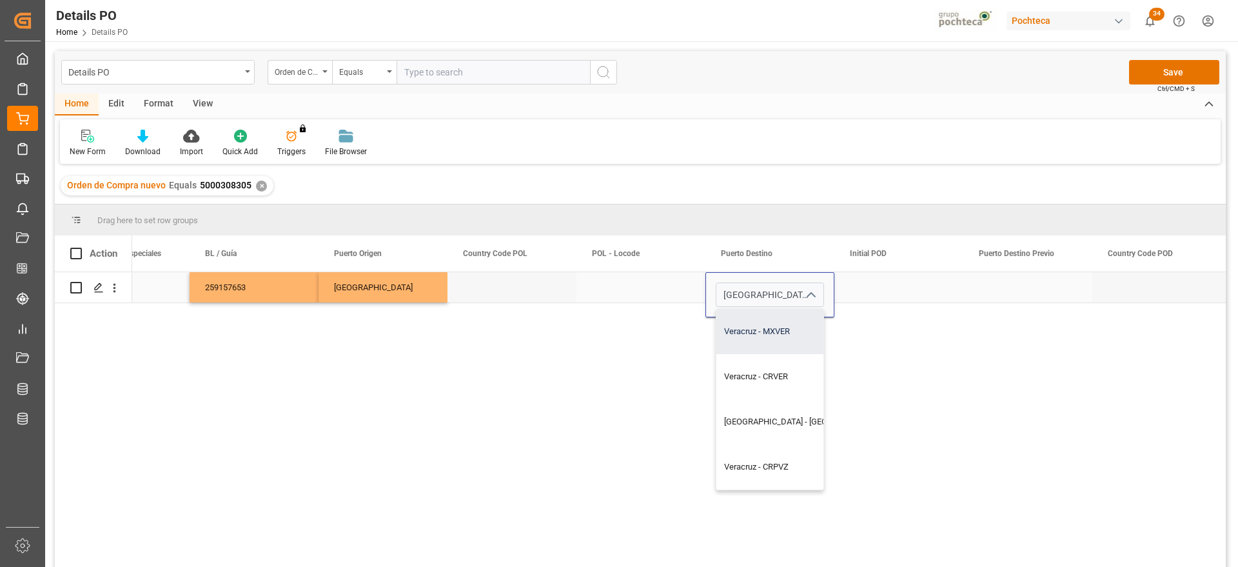
click at [795, 320] on div "Veracruz - MXVER" at bounding box center [805, 331] width 179 height 45
type input "Veracruz - MXVER"
click at [889, 292] on div "Press SPACE to select this row." at bounding box center [898, 287] width 129 height 30
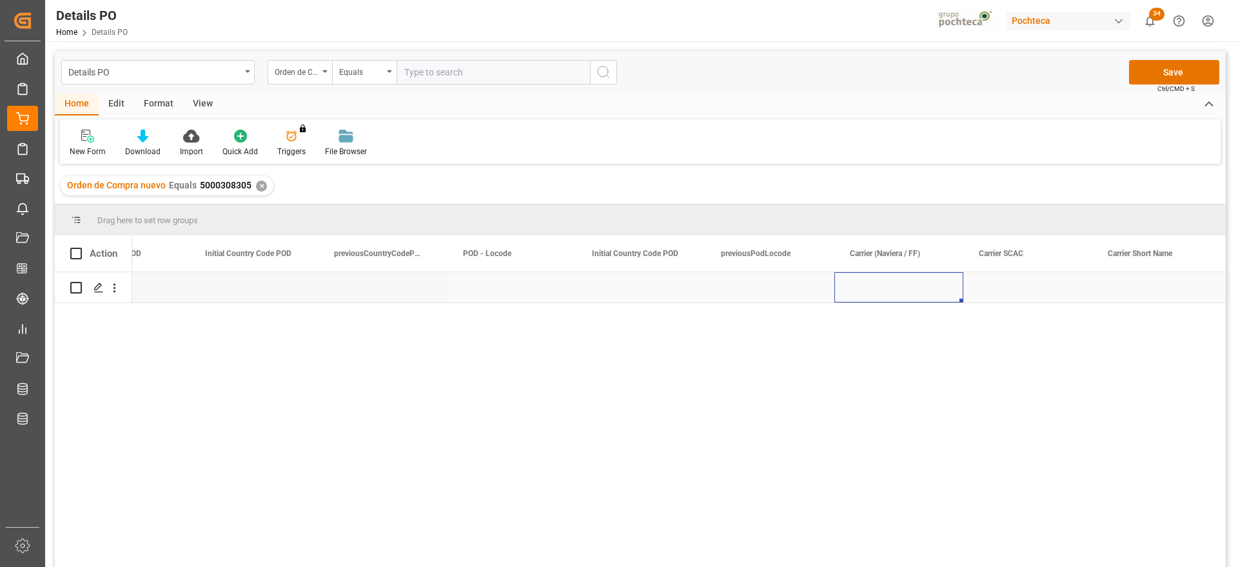
click at [882, 295] on div "Press SPACE to select this row." at bounding box center [898, 287] width 129 height 30
click at [882, 295] on input "Press SPACE to select this row." at bounding box center [898, 294] width 108 height 24
type input "MERSK"
click at [984, 285] on div "Press SPACE to select this row." at bounding box center [1027, 287] width 129 height 30
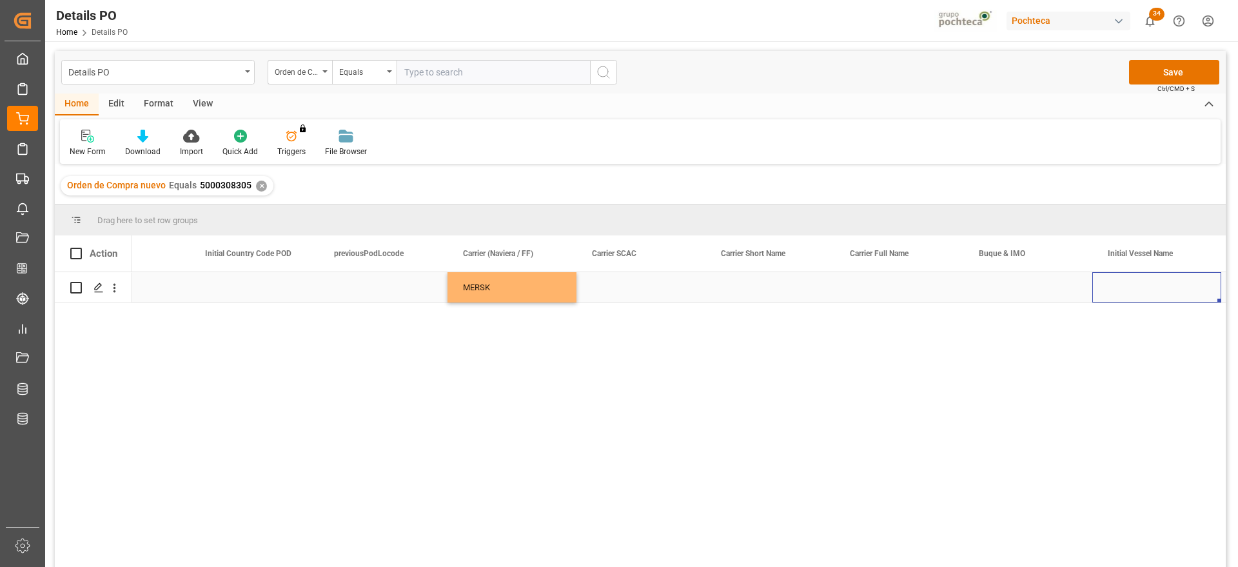
click at [984, 285] on div "Press SPACE to select this row." at bounding box center [1027, 287] width 129 height 30
click at [1035, 291] on div "Press SPACE to select this row." at bounding box center [1027, 287] width 129 height 30
click at [1035, 291] on input "Press SPACE to select this row." at bounding box center [1027, 294] width 108 height 24
click at [1037, 340] on div "PORTO CHELI - 9221839" at bounding box center [1040, 331] width 132 height 45
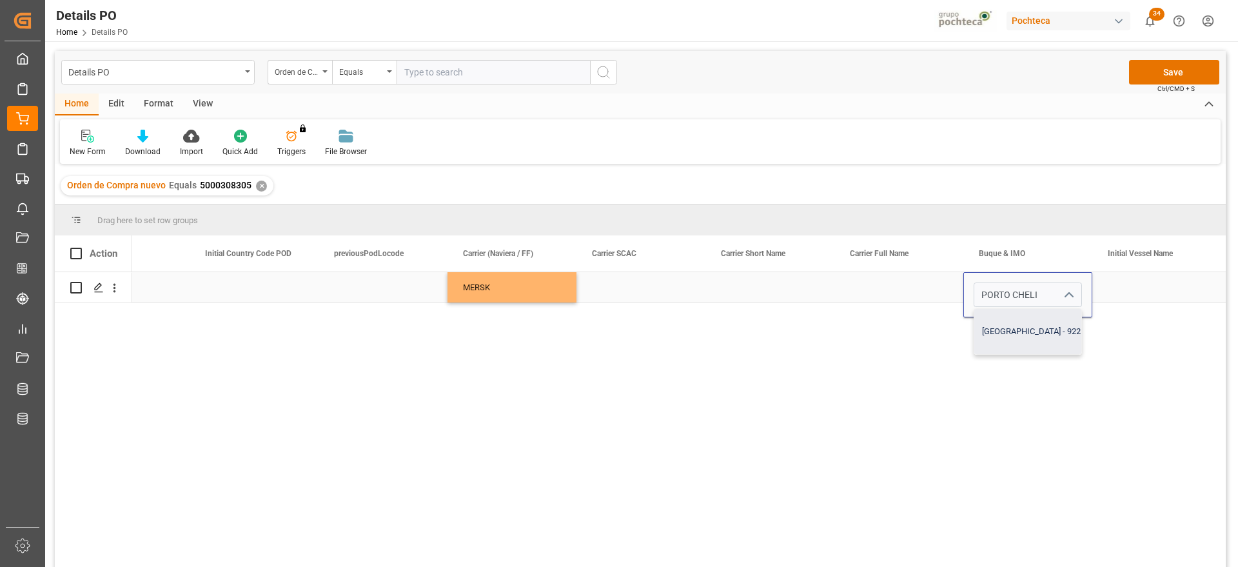
type input "PORTO CHELI - 9221839"
click at [1127, 293] on div "Press SPACE to select this row." at bounding box center [1156, 287] width 129 height 30
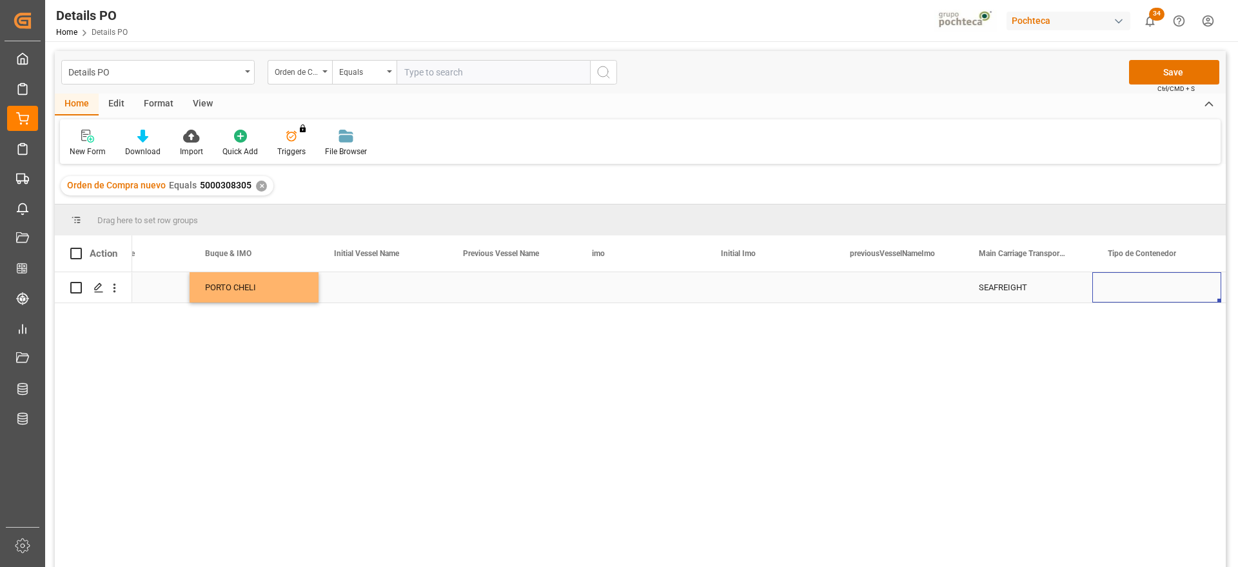
click at [1122, 293] on div "Press SPACE to select this row." at bounding box center [1156, 287] width 129 height 30
click at [1193, 295] on icon "open menu" at bounding box center [1196, 294] width 15 height 15
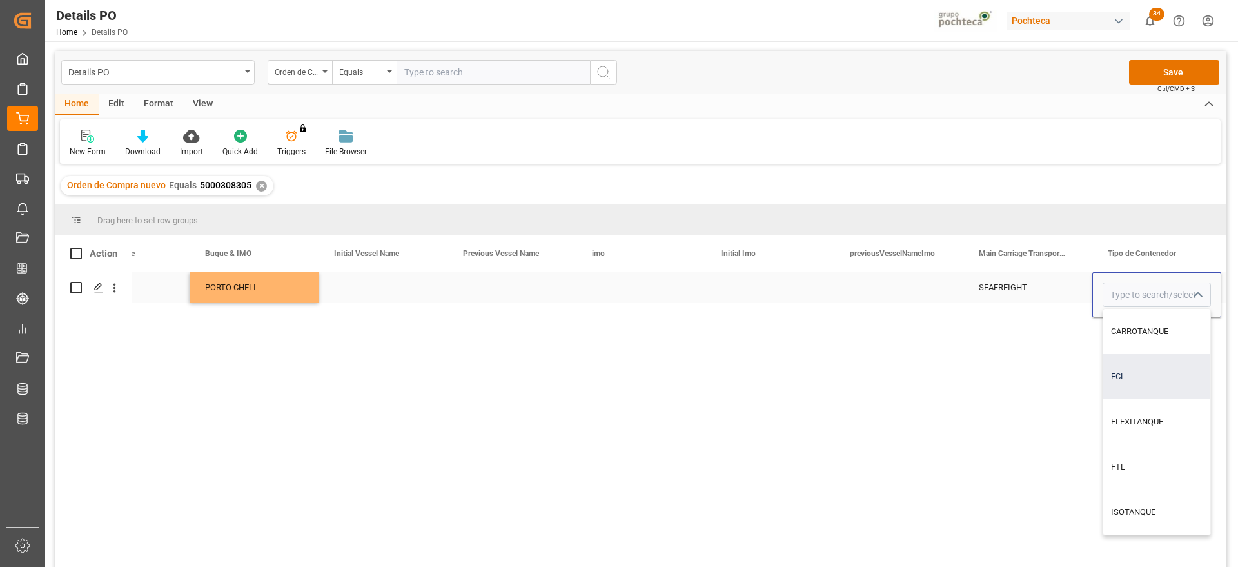
click at [1149, 368] on div "FCL" at bounding box center [1156, 376] width 107 height 45
type input "FCL"
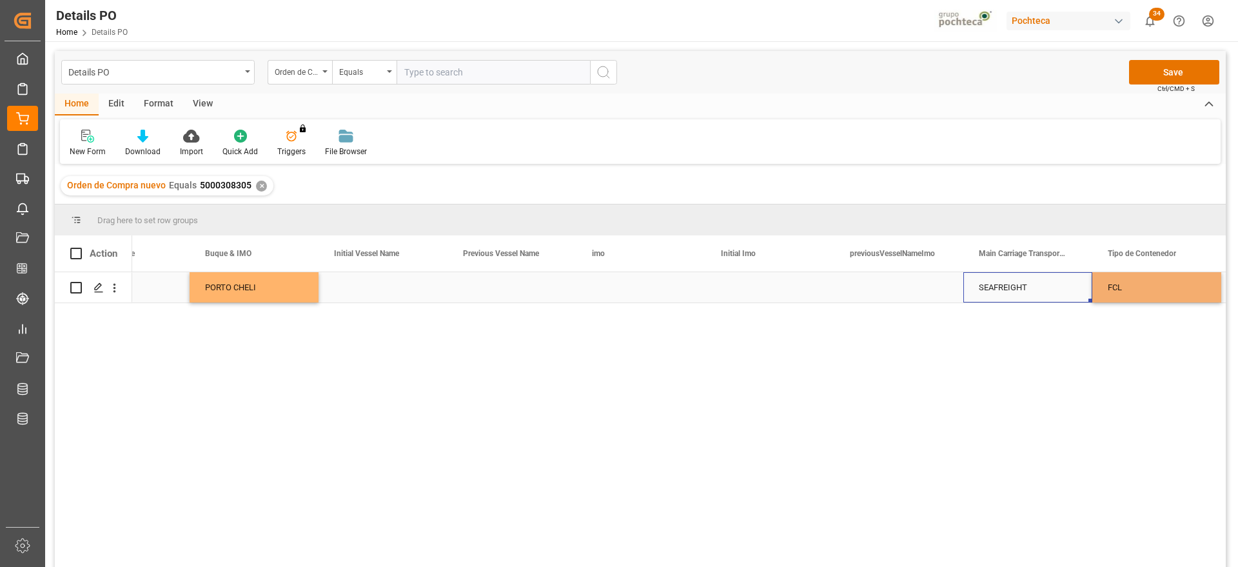
click at [1013, 295] on div "SEAFREIGHT" at bounding box center [1028, 288] width 98 height 30
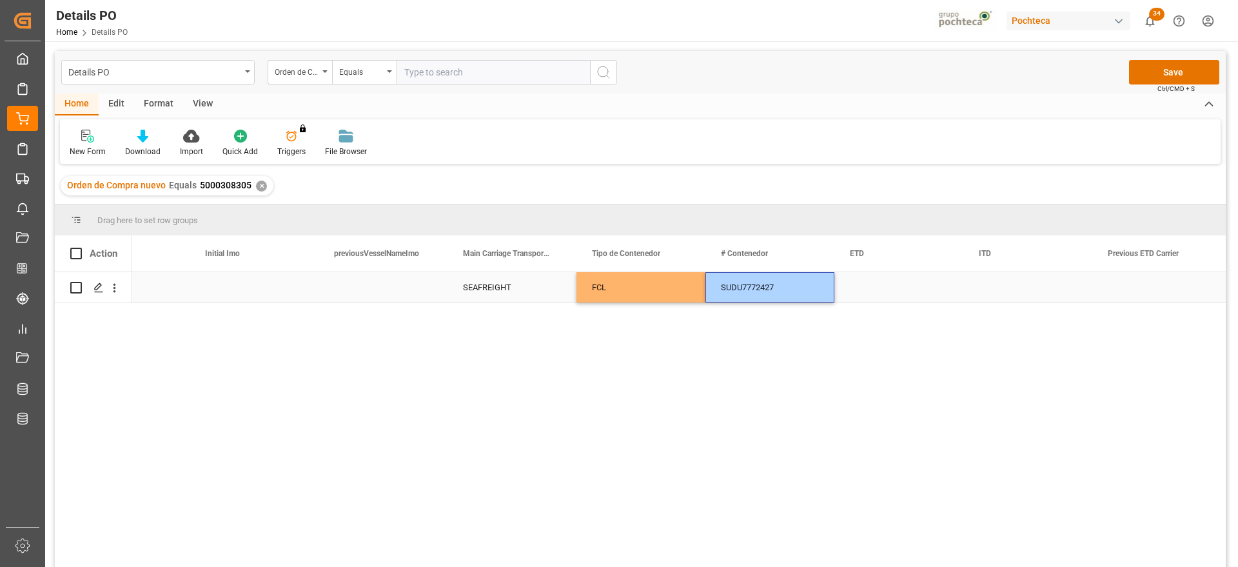
click at [882, 287] on div "Press SPACE to select this row." at bounding box center [898, 287] width 129 height 30
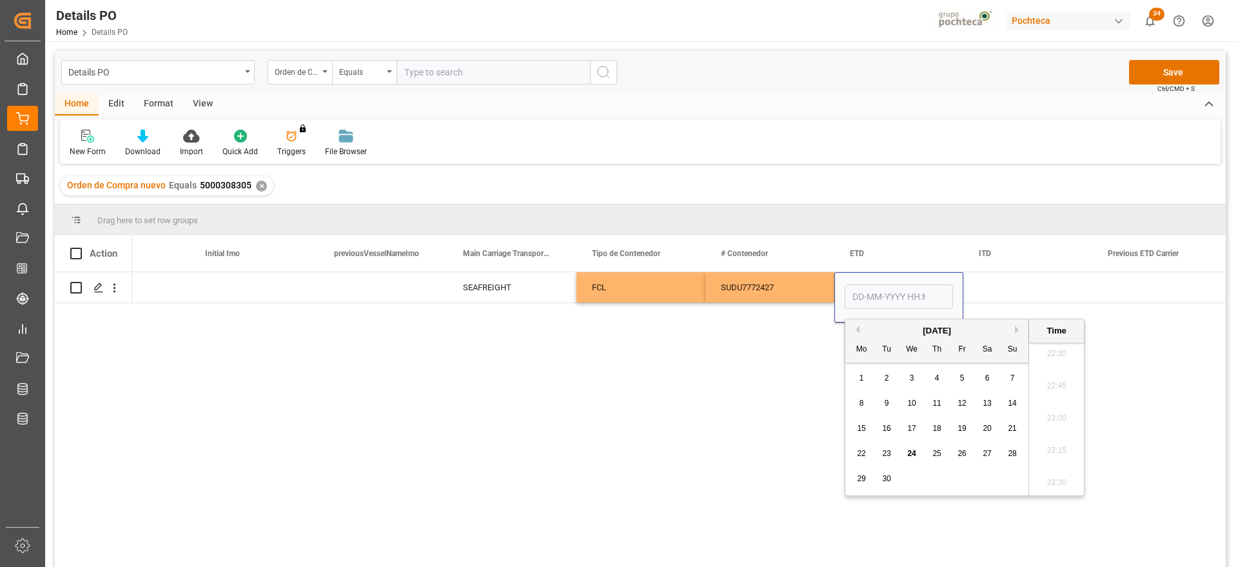
click at [881, 454] on div "23" at bounding box center [887, 453] width 16 height 15
type input "23-09-2025 00:00"
click at [1022, 291] on div "Press SPACE to select this row." at bounding box center [1027, 287] width 129 height 30
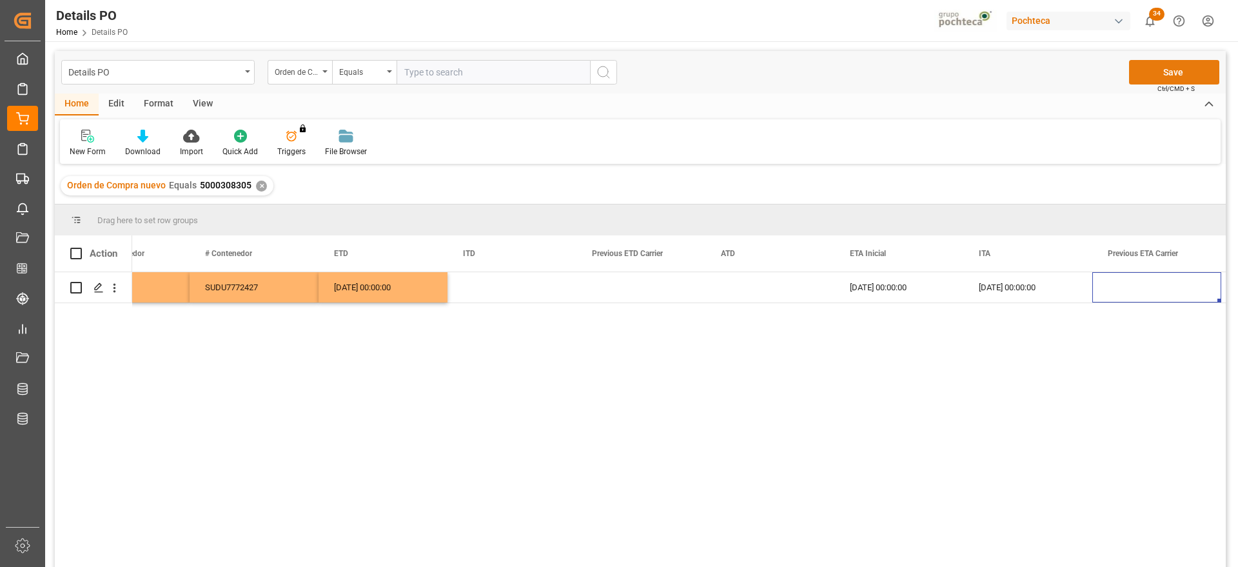
click at [1176, 73] on button "Save" at bounding box center [1174, 72] width 90 height 24
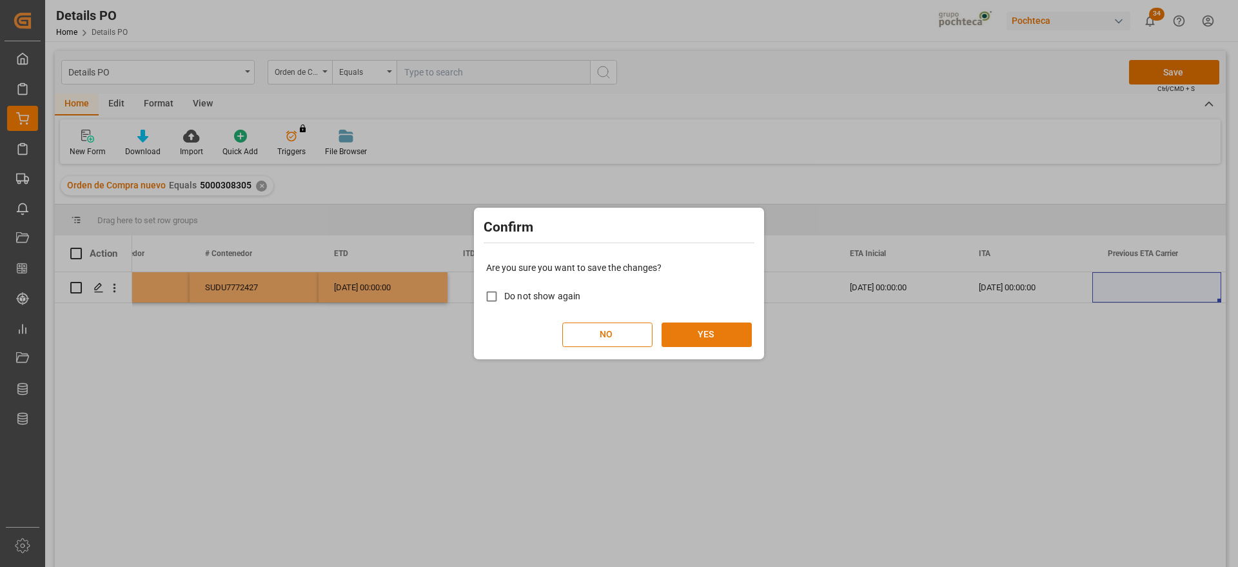
click at [701, 335] on button "YES" at bounding box center [706, 334] width 90 height 24
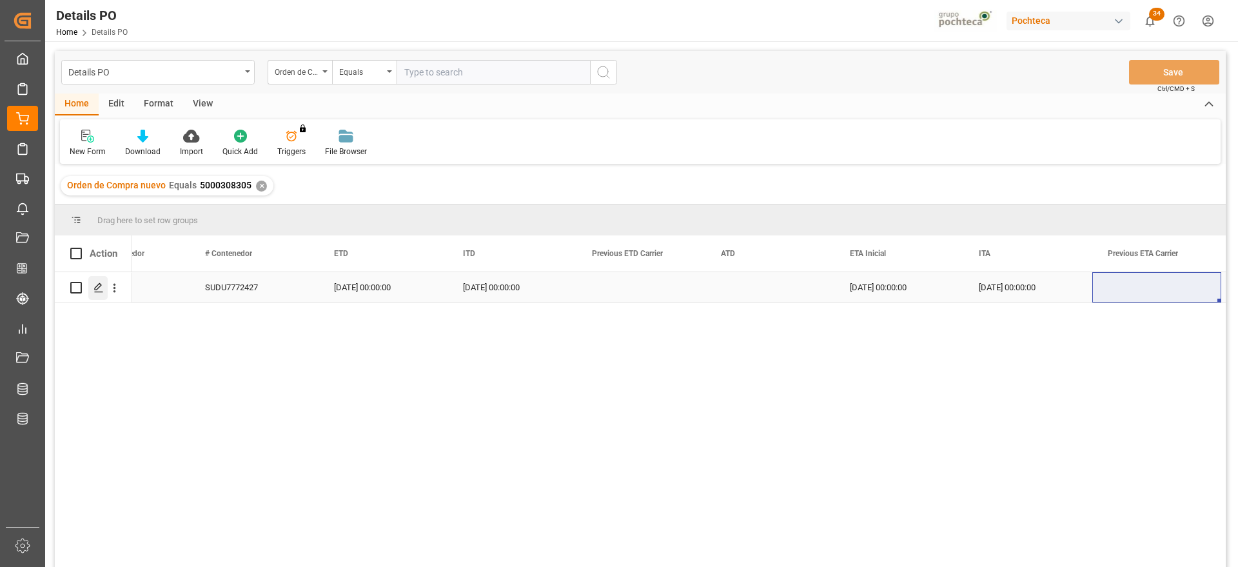
click at [101, 289] on icon "Press SPACE to select this row." at bounding box center [98, 287] width 10 height 10
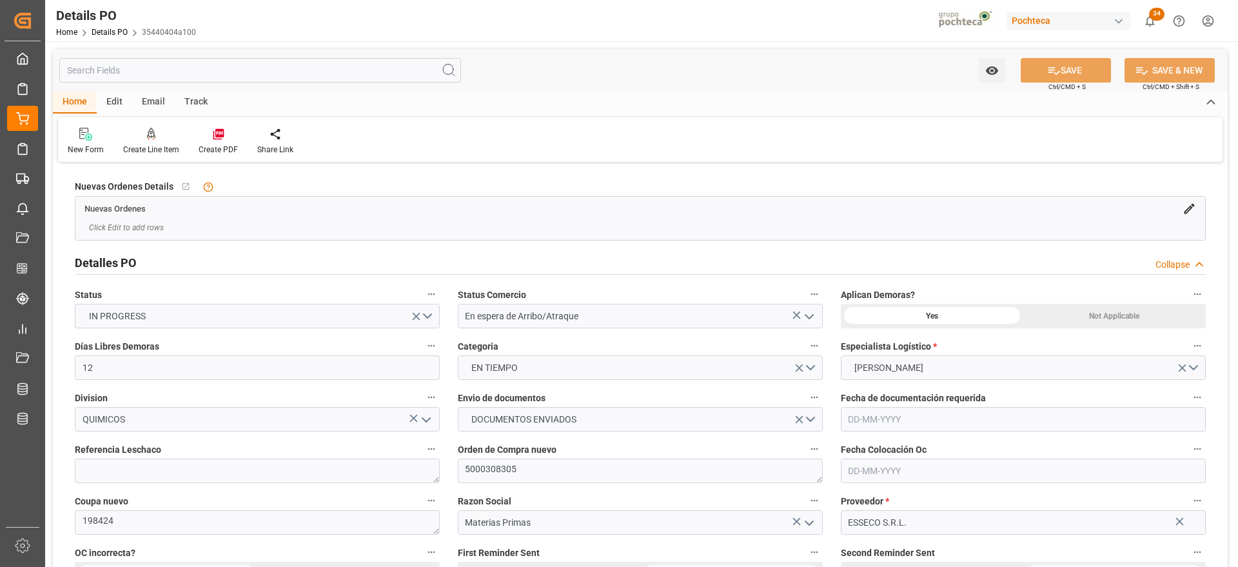
type input "12"
type input "23-09-2025"
type input "28-08-2025"
type input "23-09-2025"
type input "[DATE]"
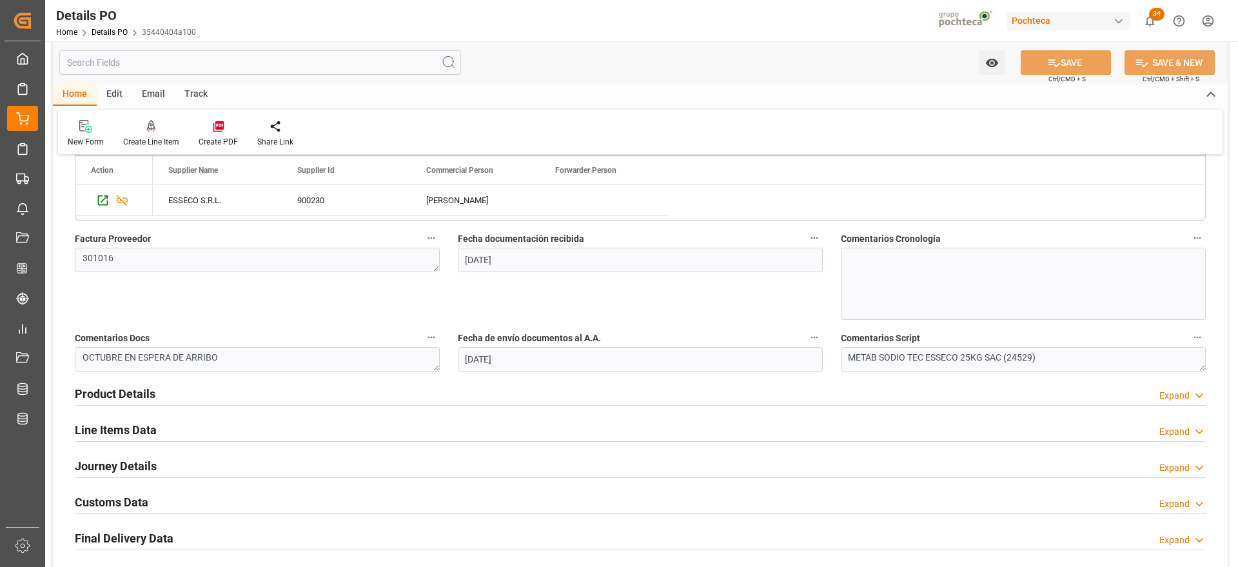
scroll to position [725, 0]
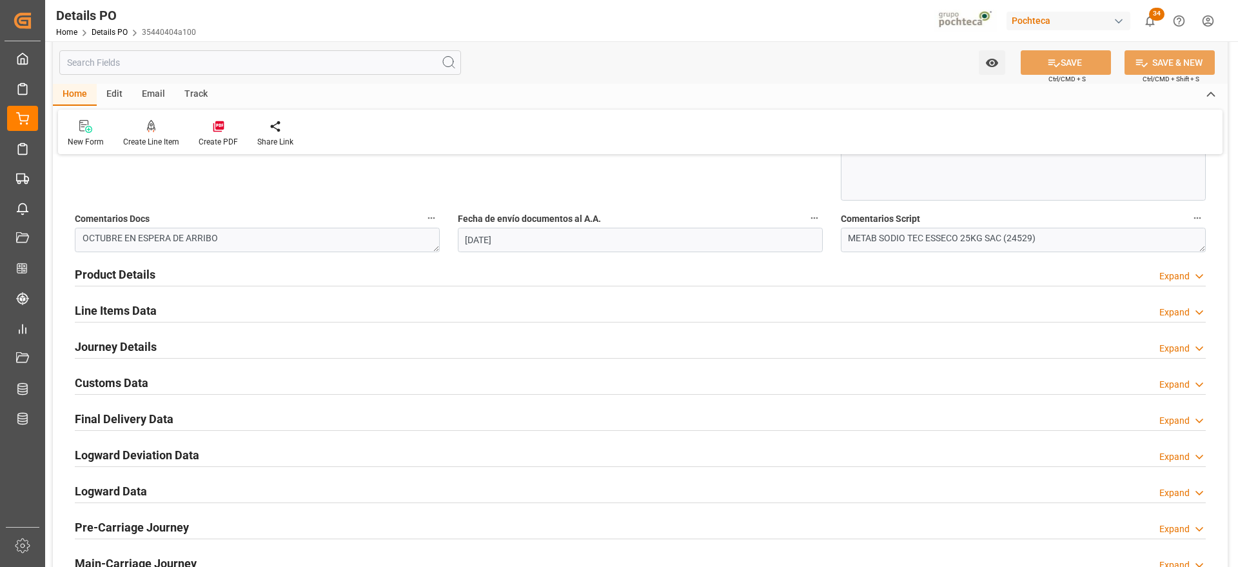
click at [126, 384] on h2 "Customs Data" at bounding box center [111, 382] width 73 height 17
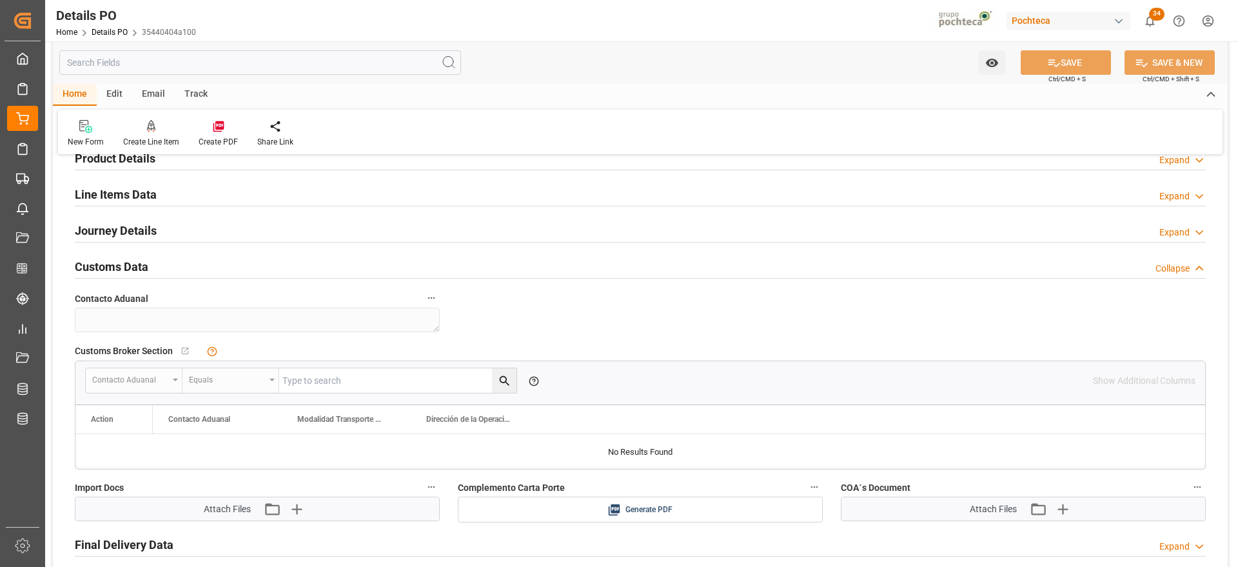
scroll to position [1128, 0]
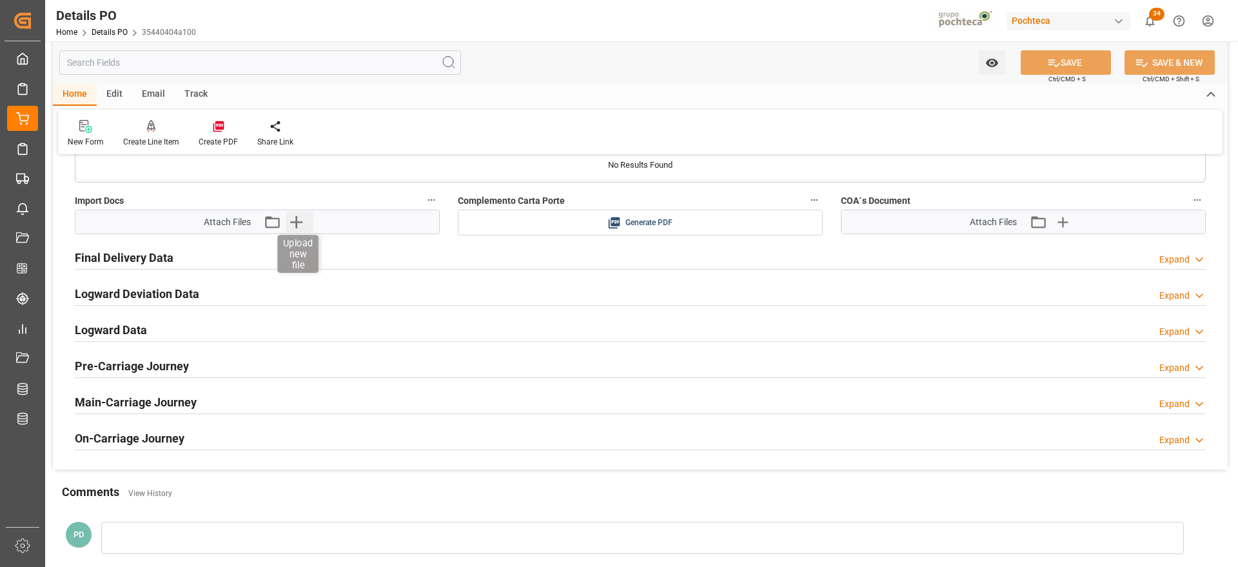
click at [295, 222] on icon "button" at bounding box center [296, 222] width 12 height 12
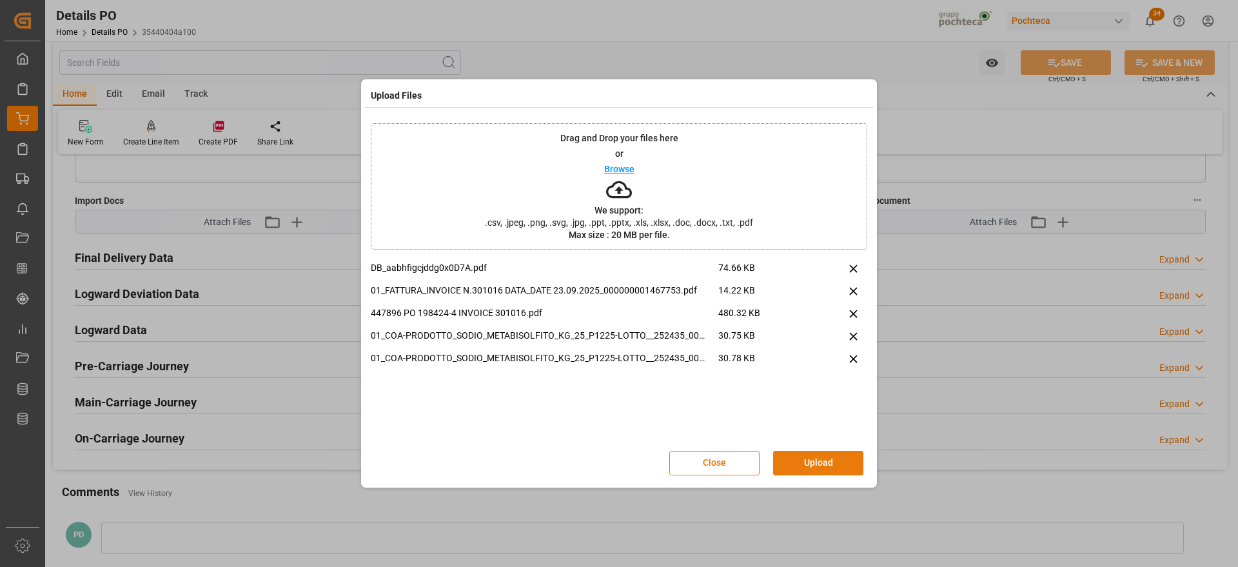
click at [803, 464] on button "Upload" at bounding box center [818, 463] width 90 height 24
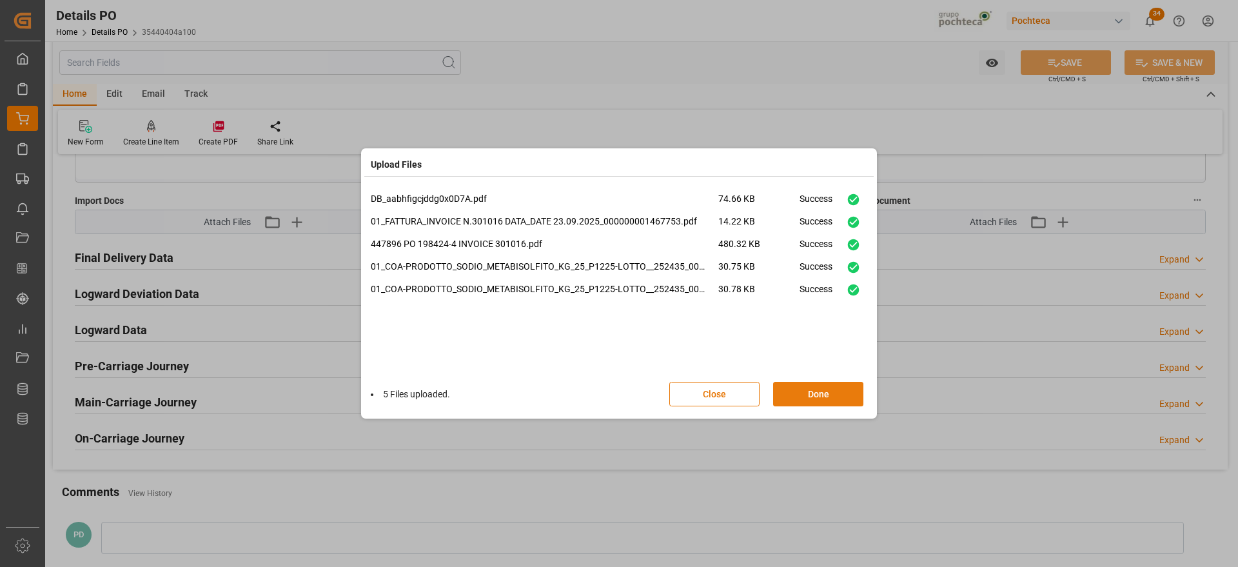
click at [832, 390] on button "Done" at bounding box center [818, 394] width 90 height 24
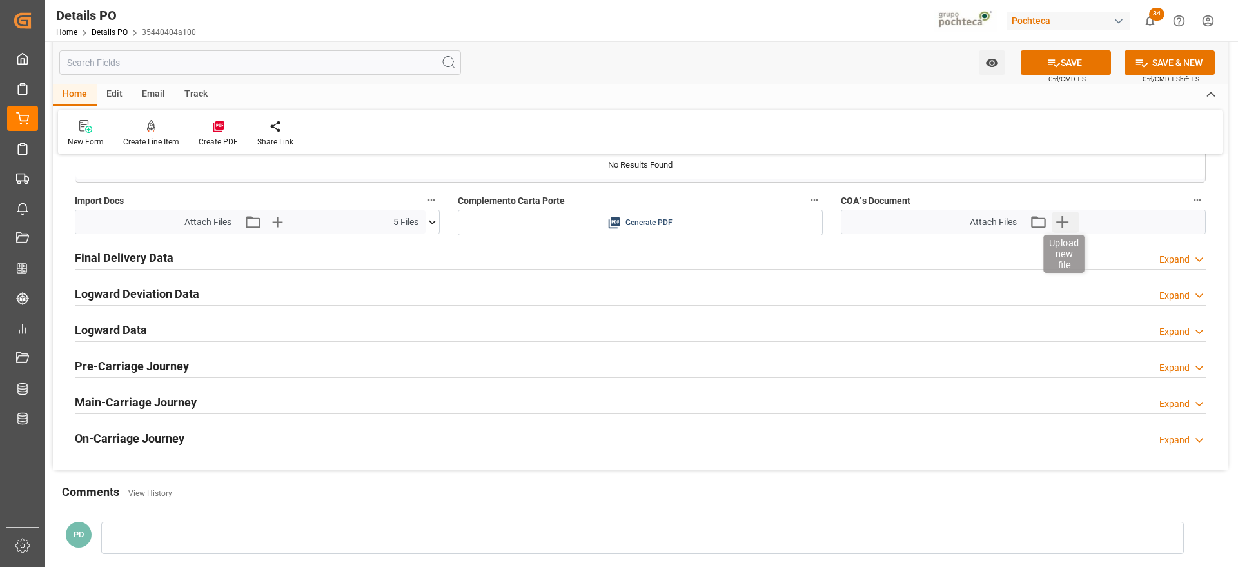
click at [1061, 225] on icon "button" at bounding box center [1061, 221] width 21 height 21
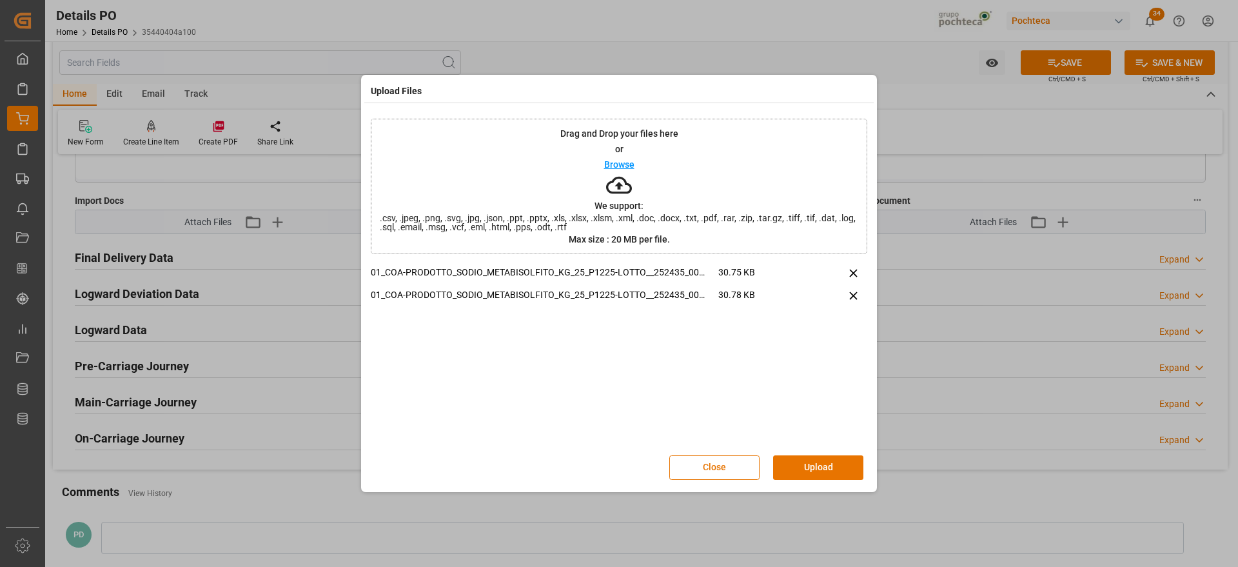
click at [815, 449] on div "Close Upload" at bounding box center [619, 467] width 496 height 43
click at [810, 459] on button "Upload" at bounding box center [818, 467] width 90 height 24
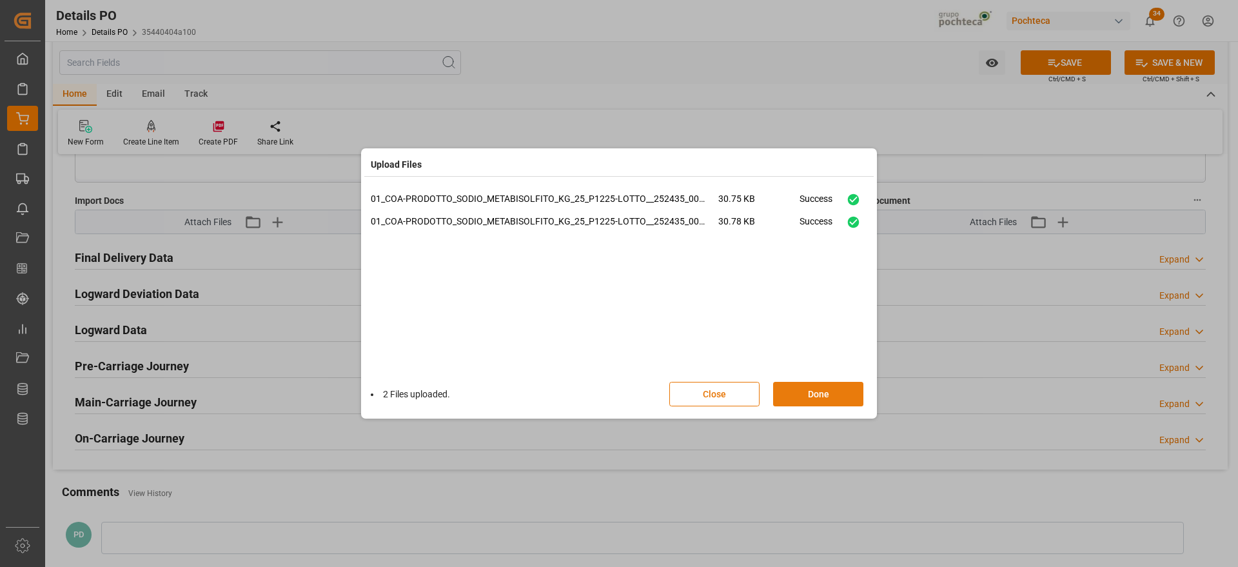
click at [817, 394] on button "Done" at bounding box center [818, 394] width 90 height 24
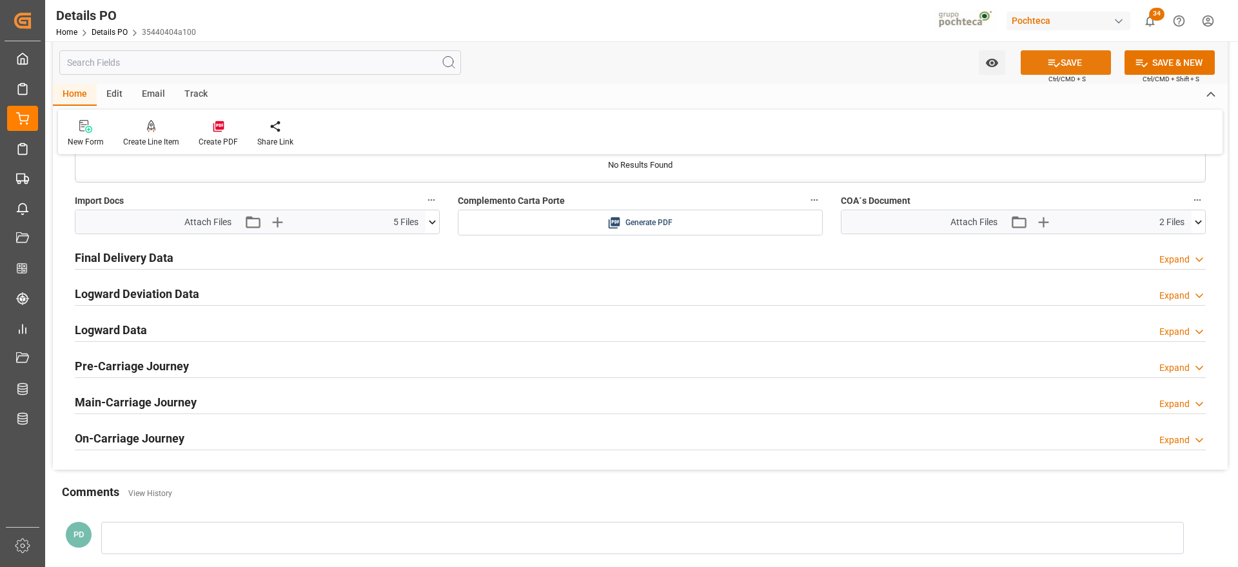
click at [1062, 59] on button "SAVE" at bounding box center [1065, 62] width 90 height 24
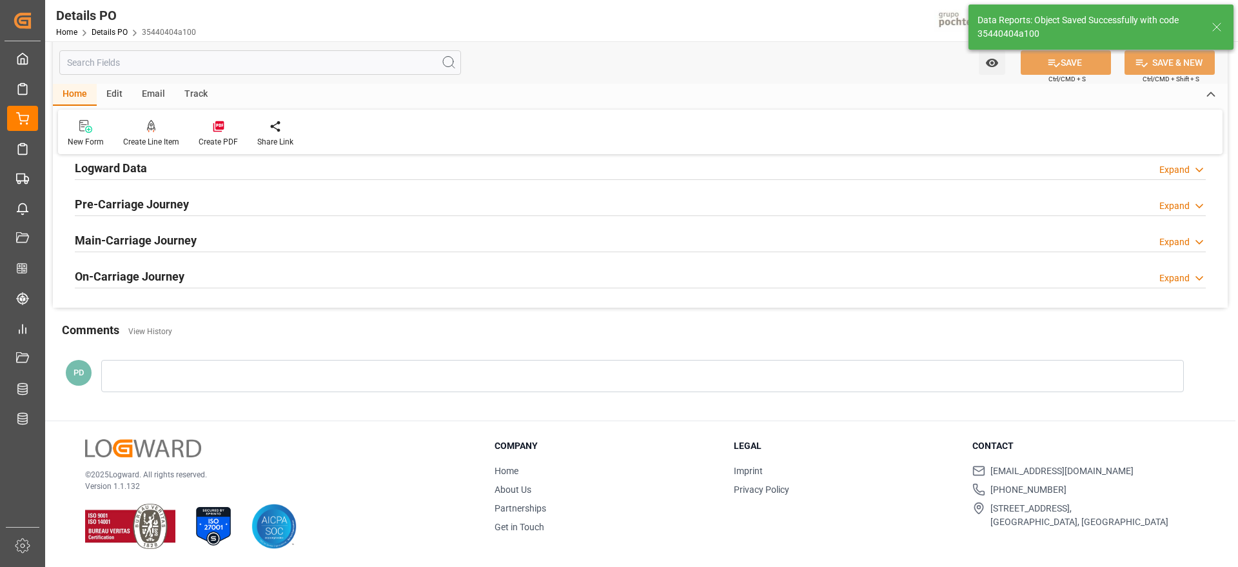
scroll to position [886, 0]
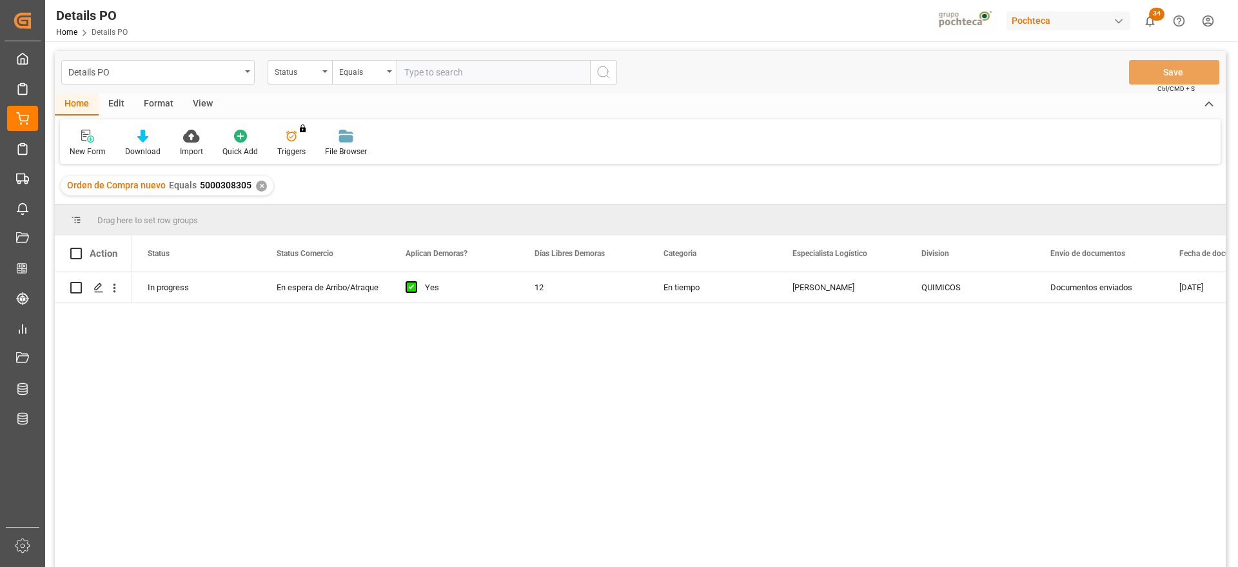
click at [257, 187] on div "✕" at bounding box center [261, 185] width 11 height 11
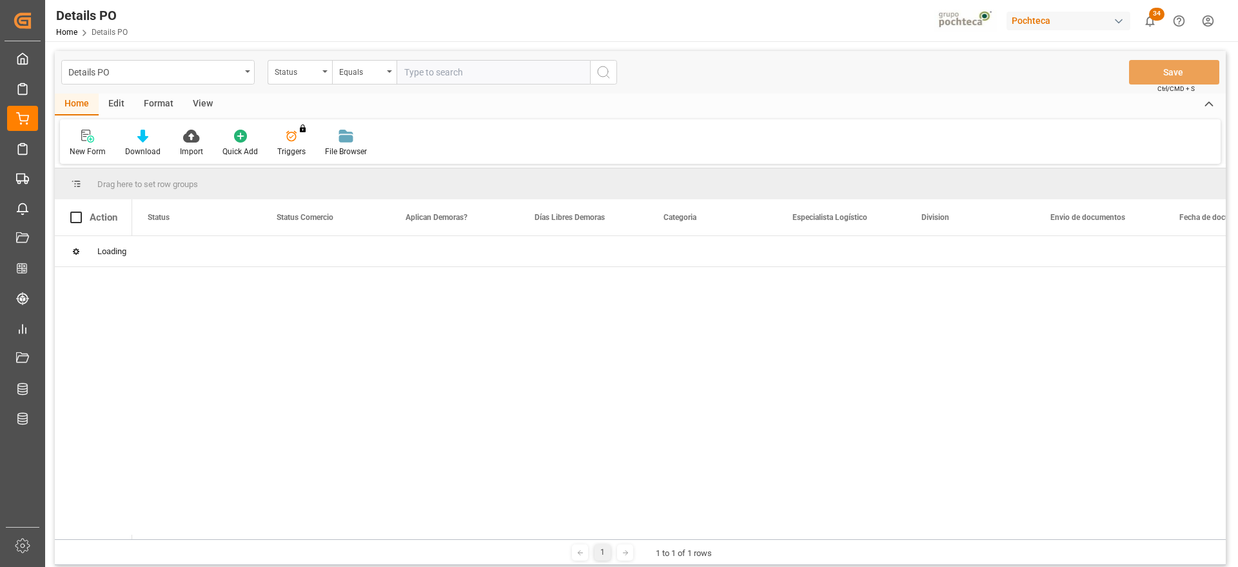
click at [300, 77] on div "Status" at bounding box center [300, 72] width 64 height 24
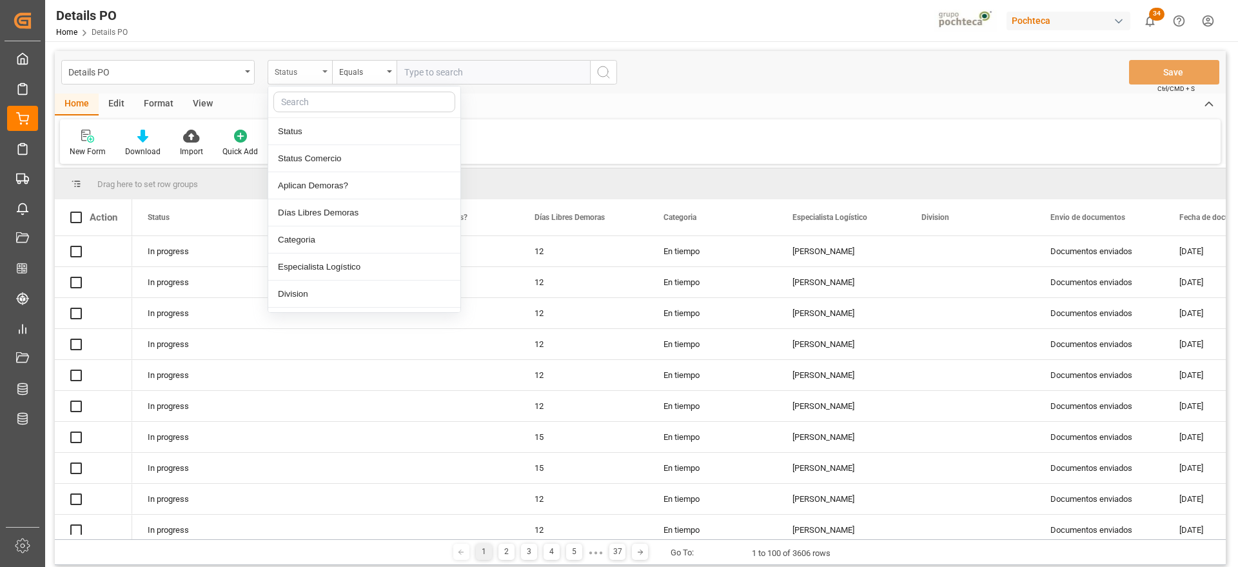
click at [295, 70] on div "Status" at bounding box center [297, 70] width 44 height 15
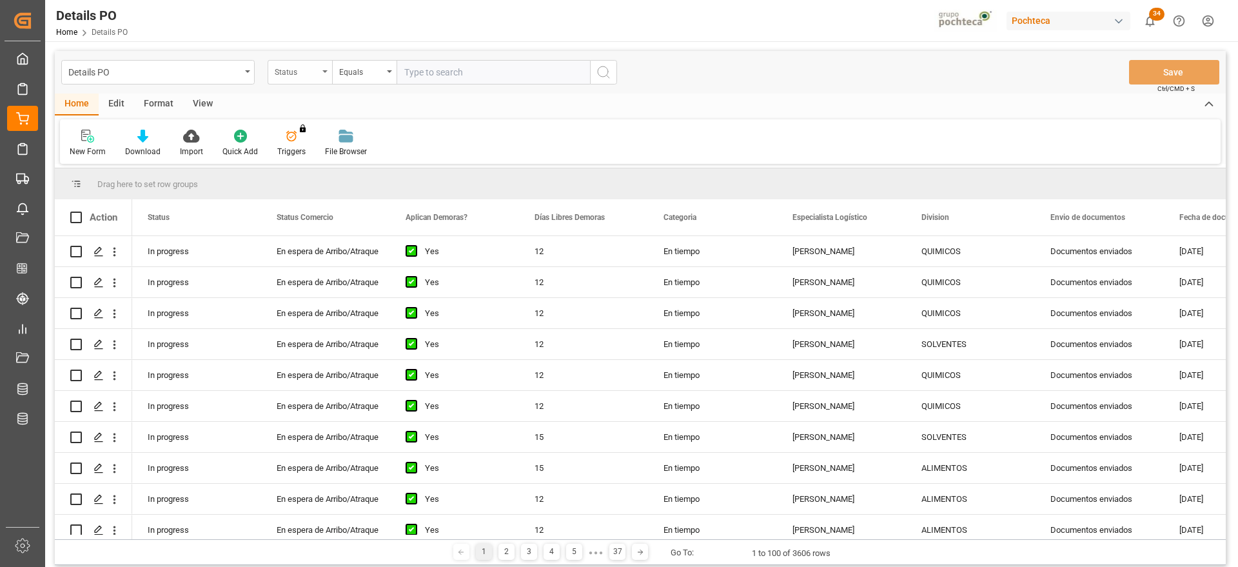
click at [295, 70] on div "Status" at bounding box center [297, 70] width 44 height 15
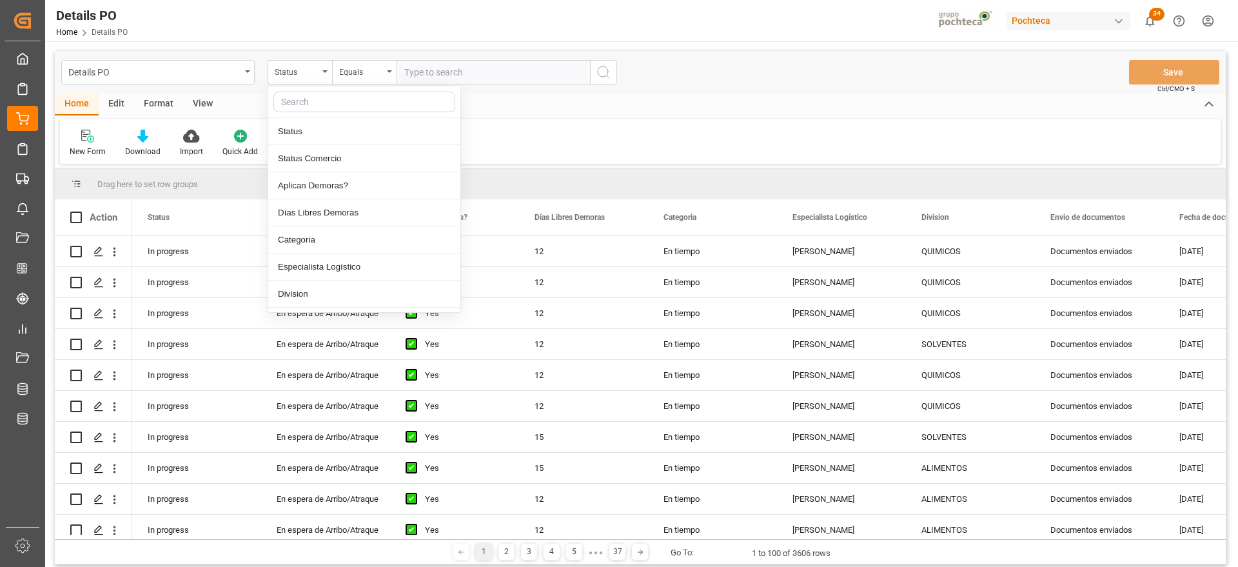
click at [306, 94] on input "text" at bounding box center [364, 102] width 182 height 21
type input "REF"
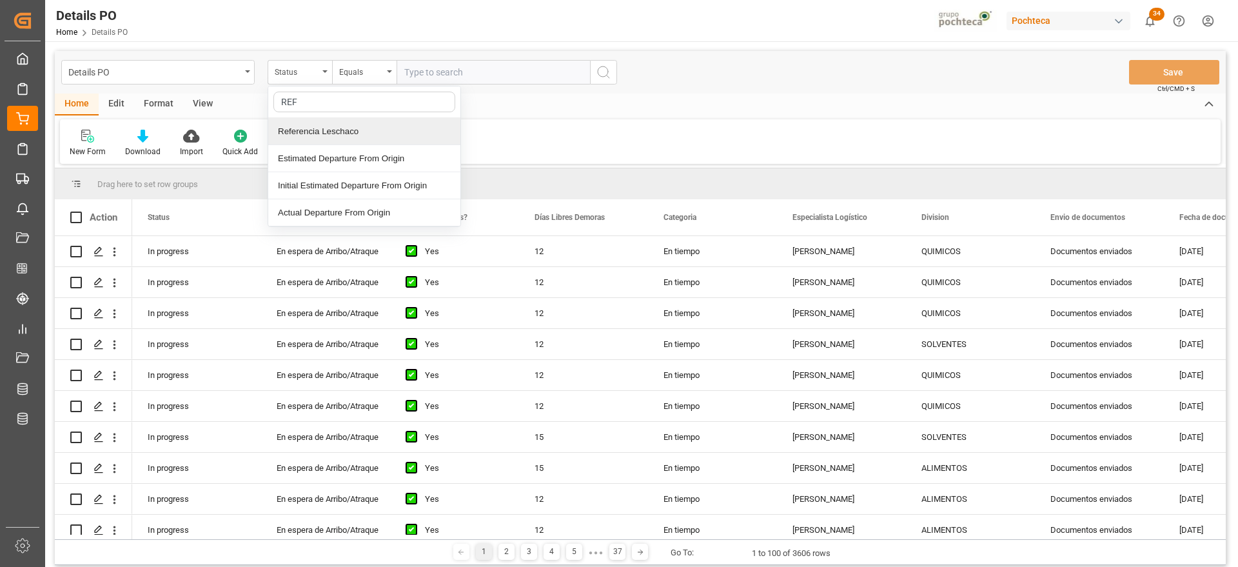
click at [315, 125] on div "Referencia Leschaco" at bounding box center [364, 131] width 192 height 27
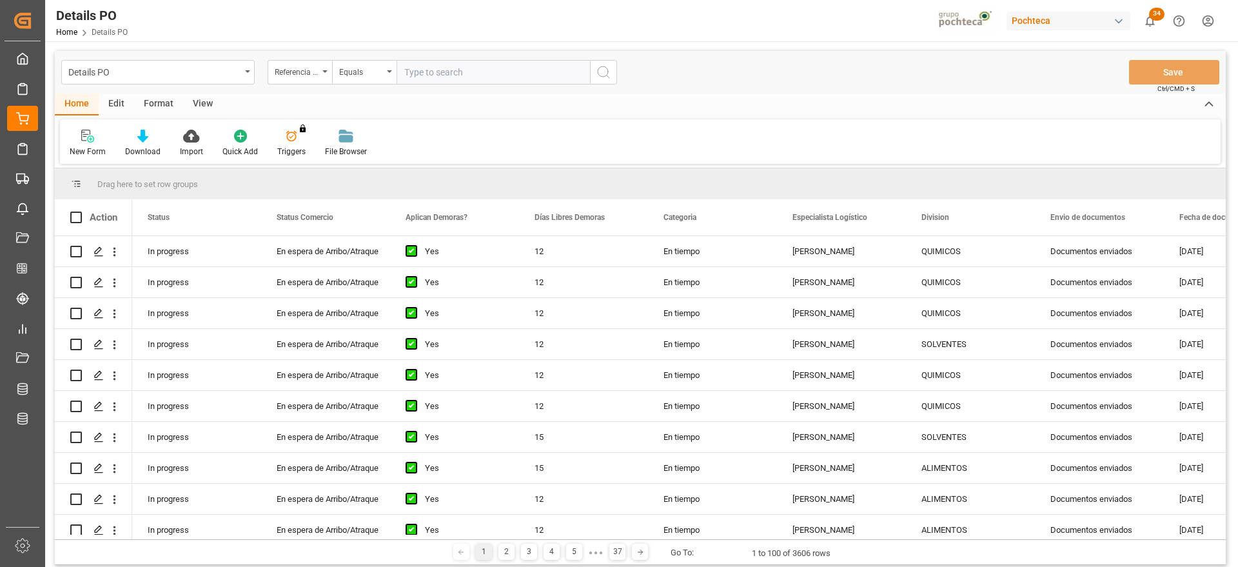
click at [456, 70] on input "text" at bounding box center [492, 72] width 193 height 24
click at [282, 76] on div "Referencia Leschaco" at bounding box center [297, 70] width 44 height 15
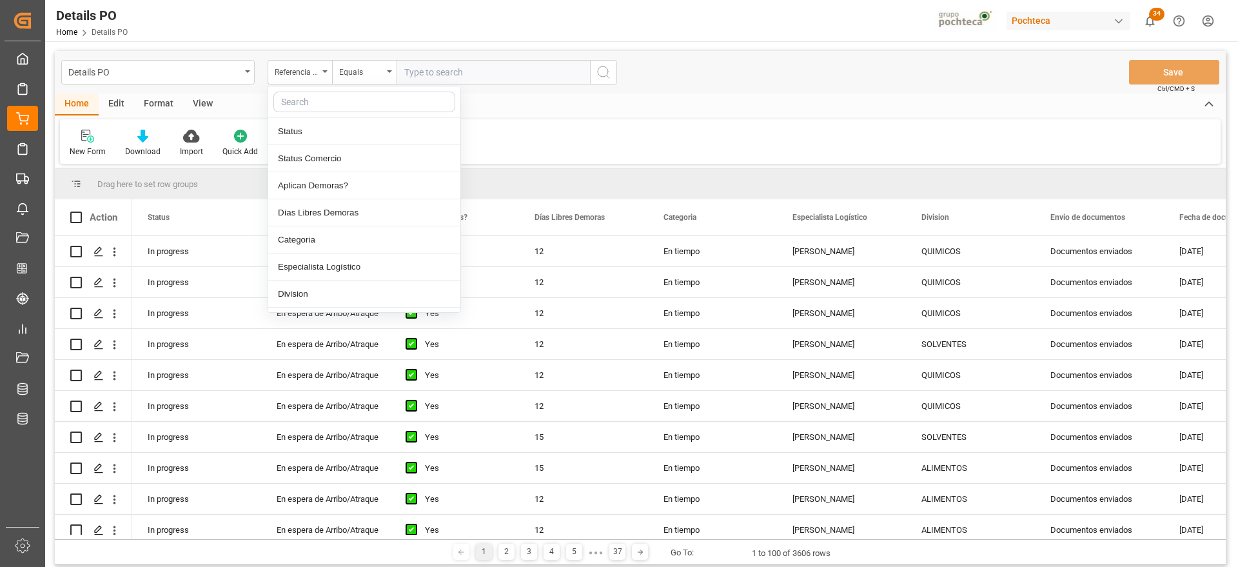
click at [309, 99] on input "text" at bounding box center [364, 102] width 182 height 21
type input "ORDE"
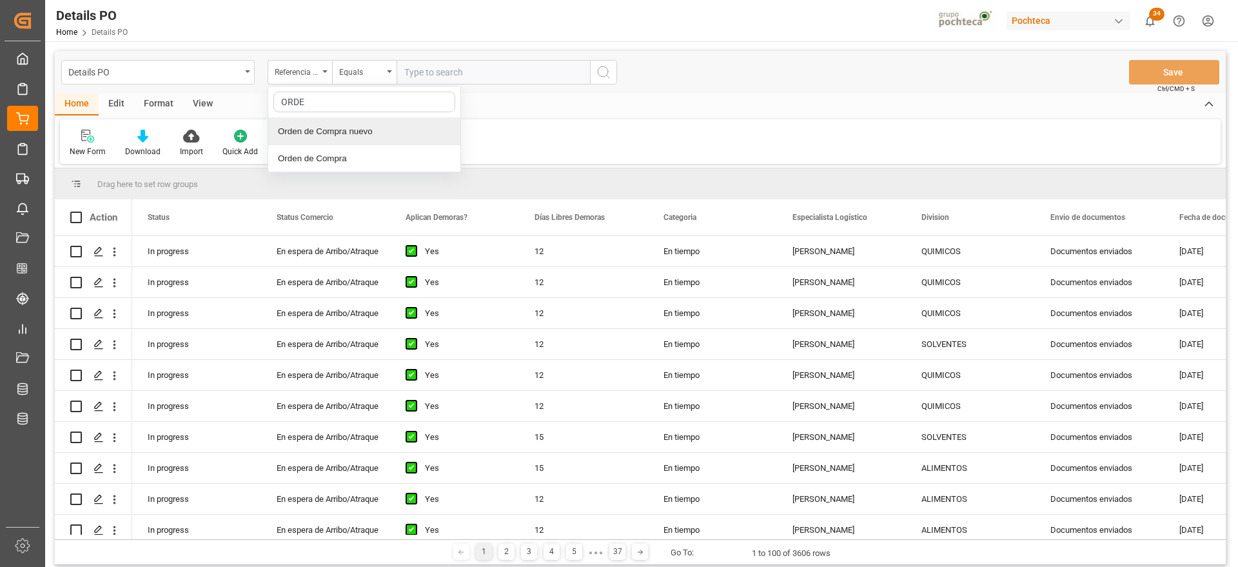
click at [368, 132] on div "Orden de Compra nuevo" at bounding box center [364, 131] width 192 height 27
click at [422, 79] on input "text" at bounding box center [492, 72] width 193 height 24
paste input "5000307861"
type input "5000307861"
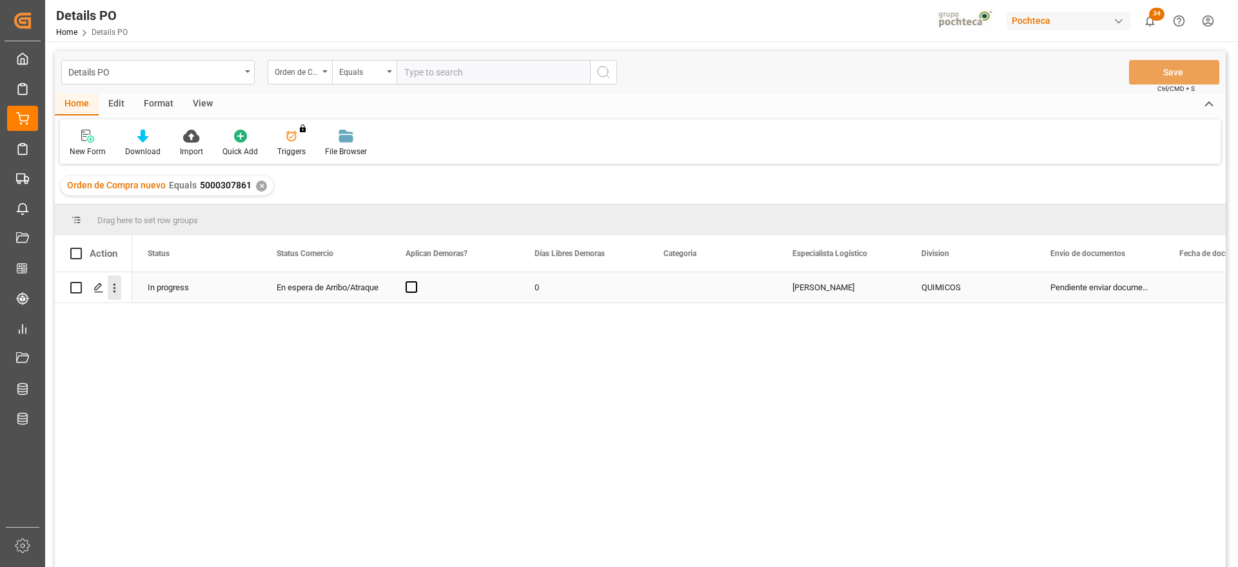
click at [115, 288] on icon "open menu" at bounding box center [114, 288] width 3 height 9
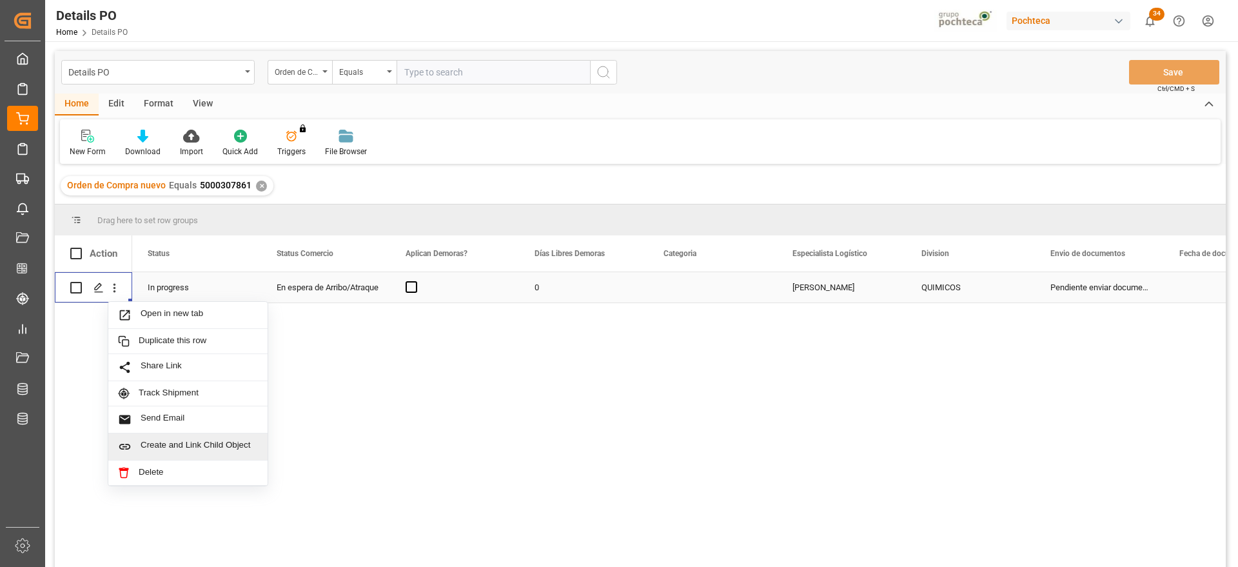
click at [205, 443] on span "Create and Link Child Object" at bounding box center [199, 447] width 117 height 14
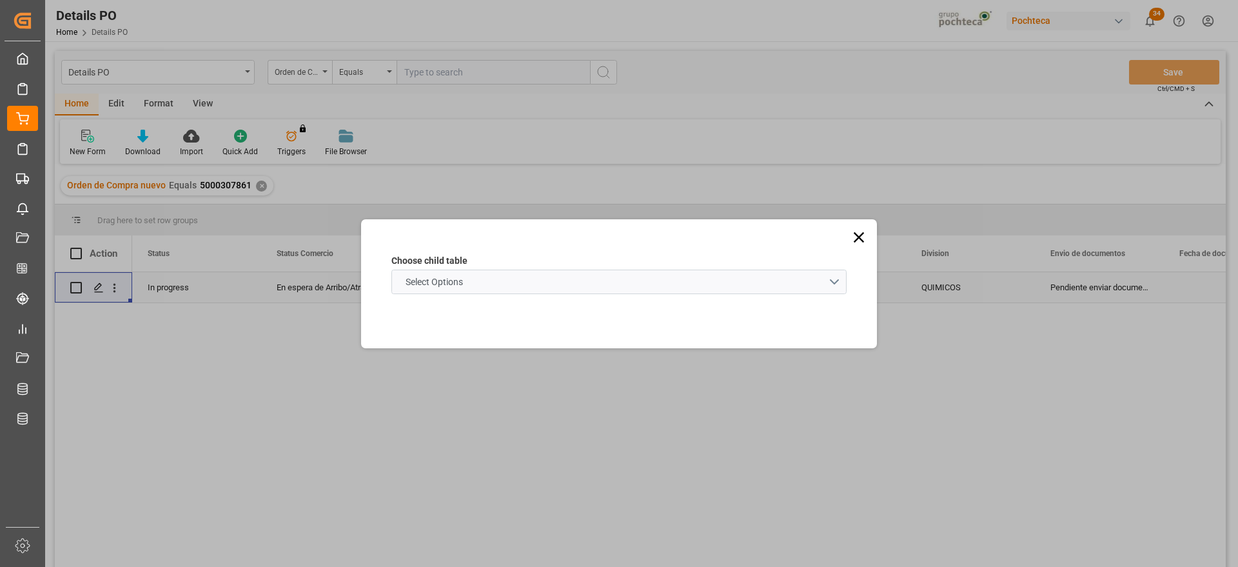
click at [496, 275] on schema "Select Options" at bounding box center [618, 281] width 455 height 24
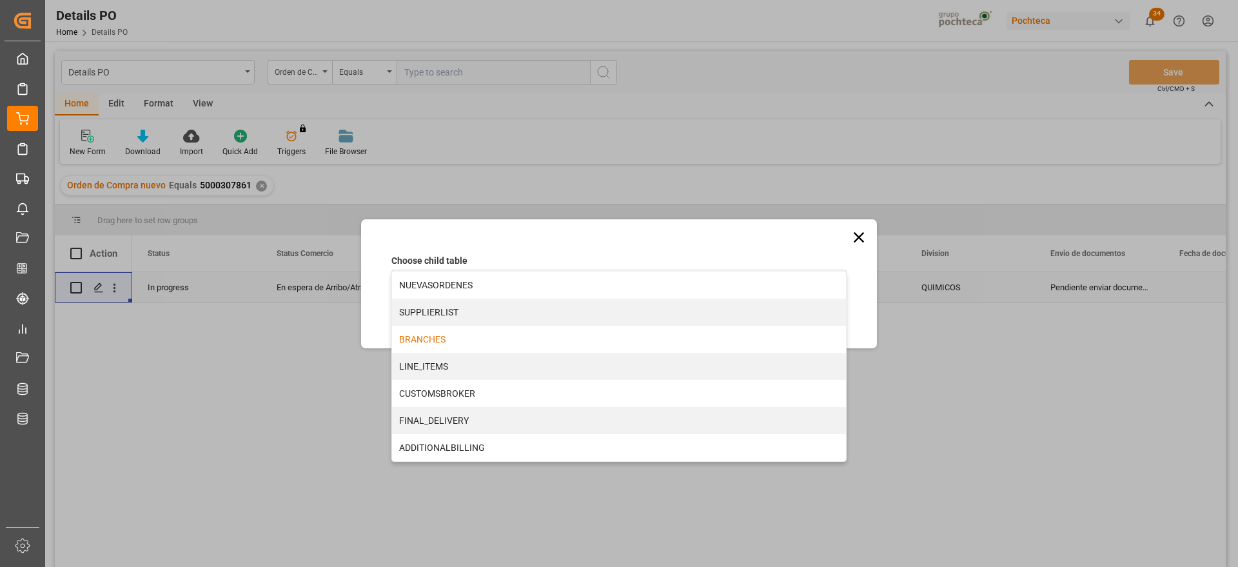
click at [456, 333] on div "BRANCHES" at bounding box center [619, 339] width 454 height 27
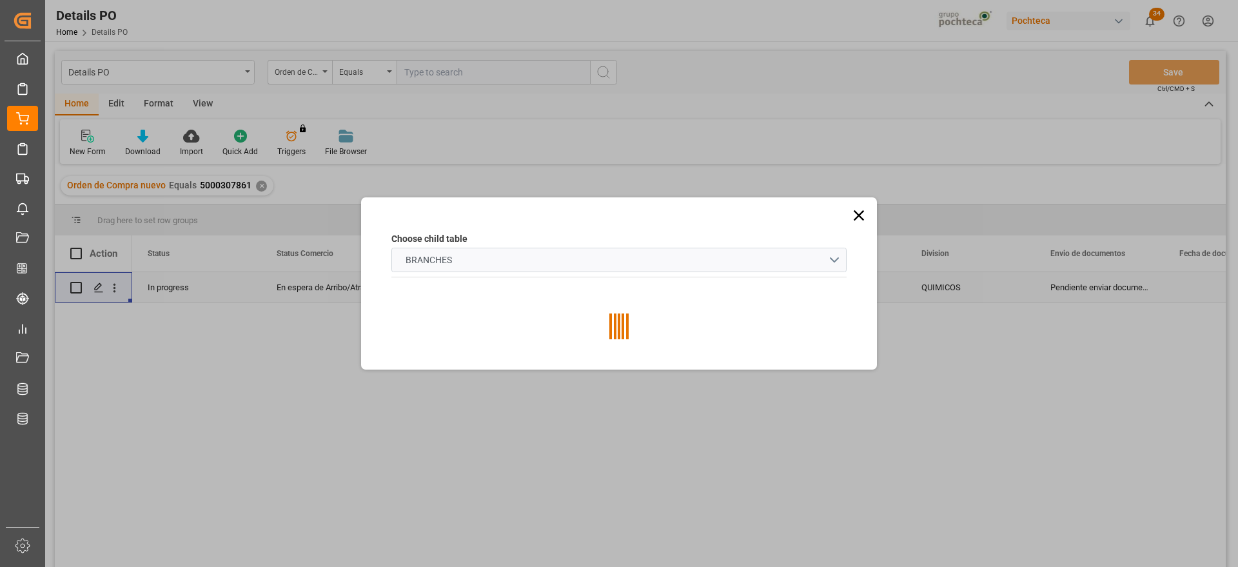
click at [525, 257] on schema "BRANCHES" at bounding box center [618, 260] width 455 height 24
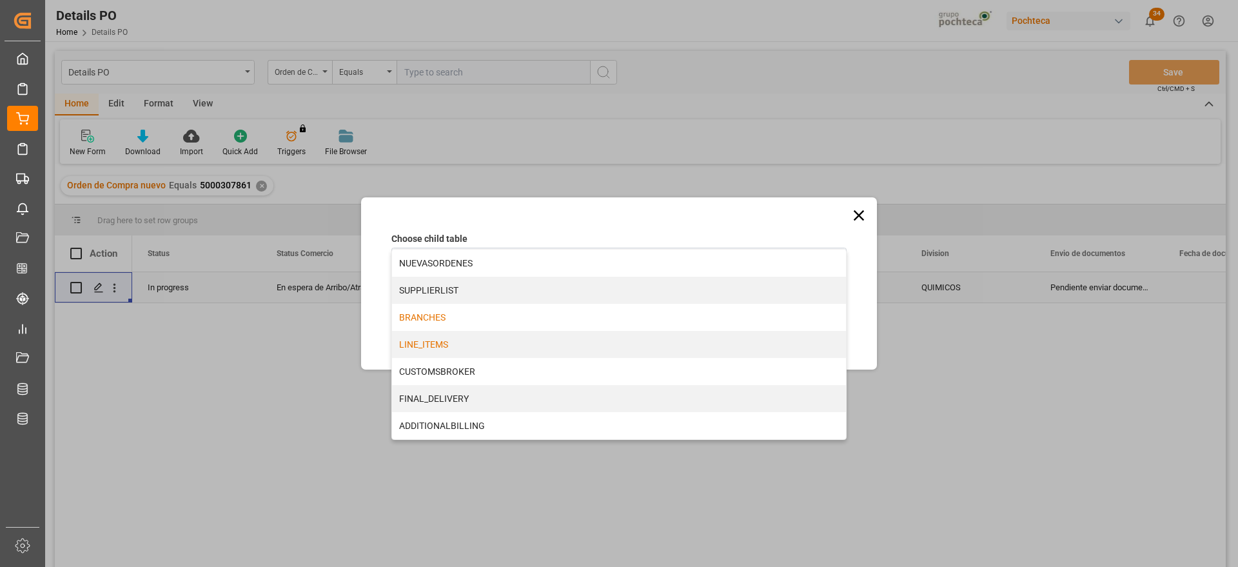
click at [476, 347] on div "LINE_ITEMS" at bounding box center [619, 344] width 454 height 27
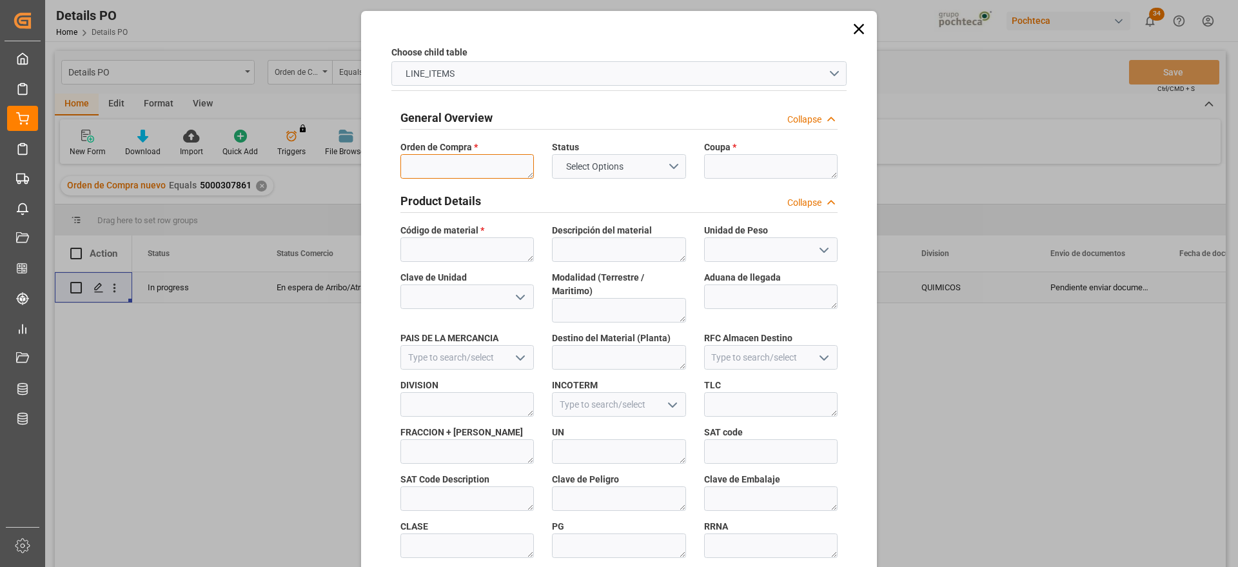
click at [433, 166] on textarea at bounding box center [466, 166] width 133 height 24
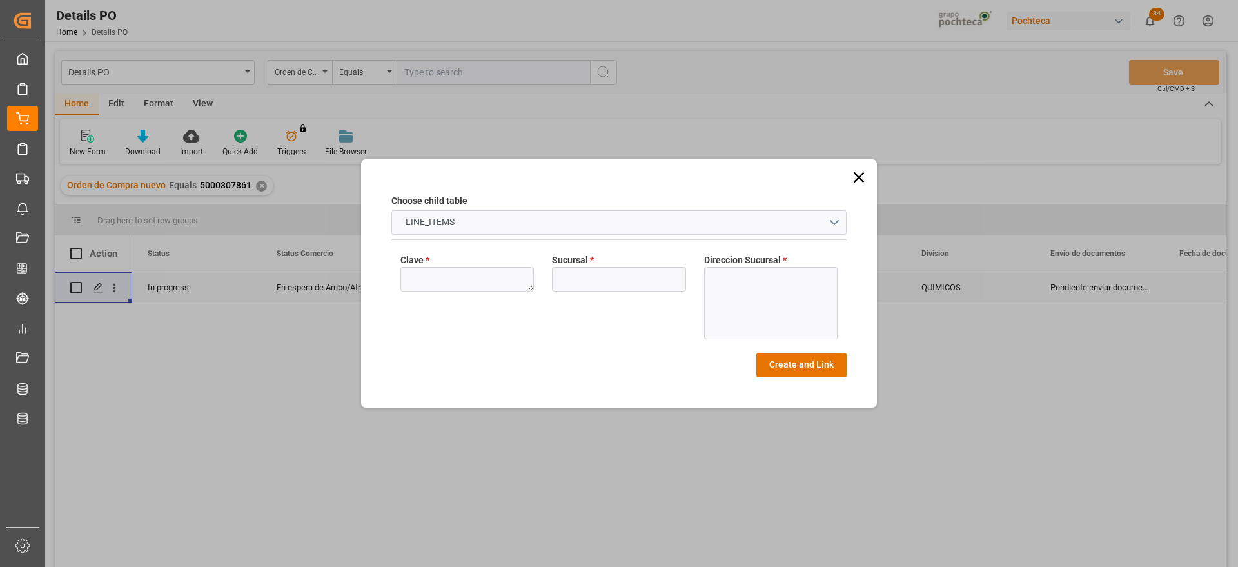
click at [859, 177] on icon at bounding box center [858, 177] width 10 height 10
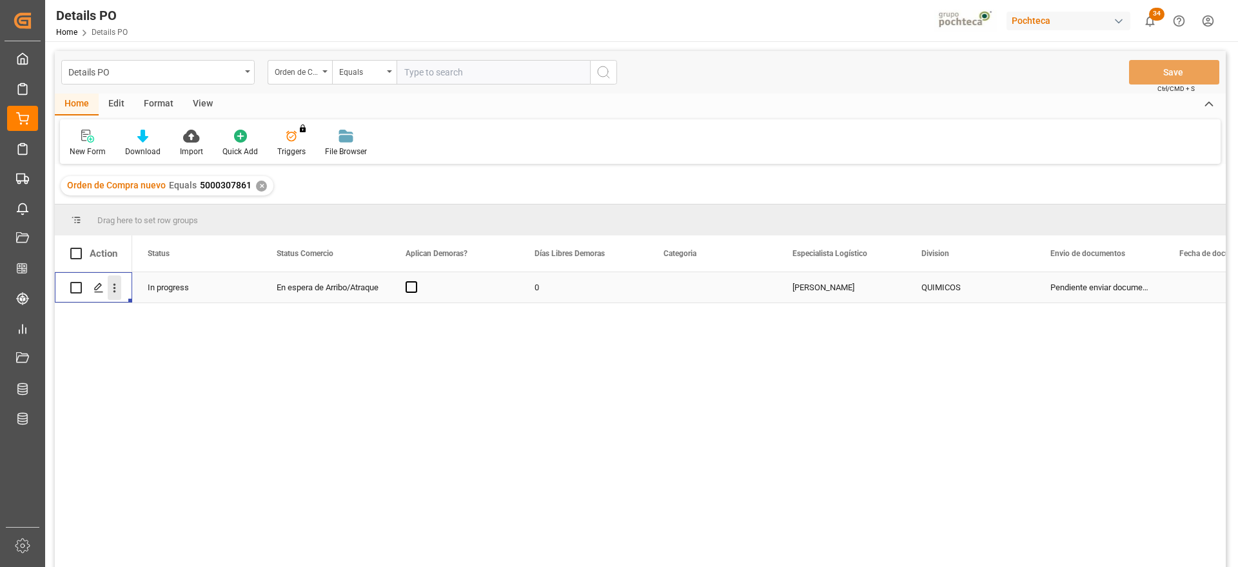
click at [116, 281] on icon "open menu" at bounding box center [115, 288] width 14 height 14
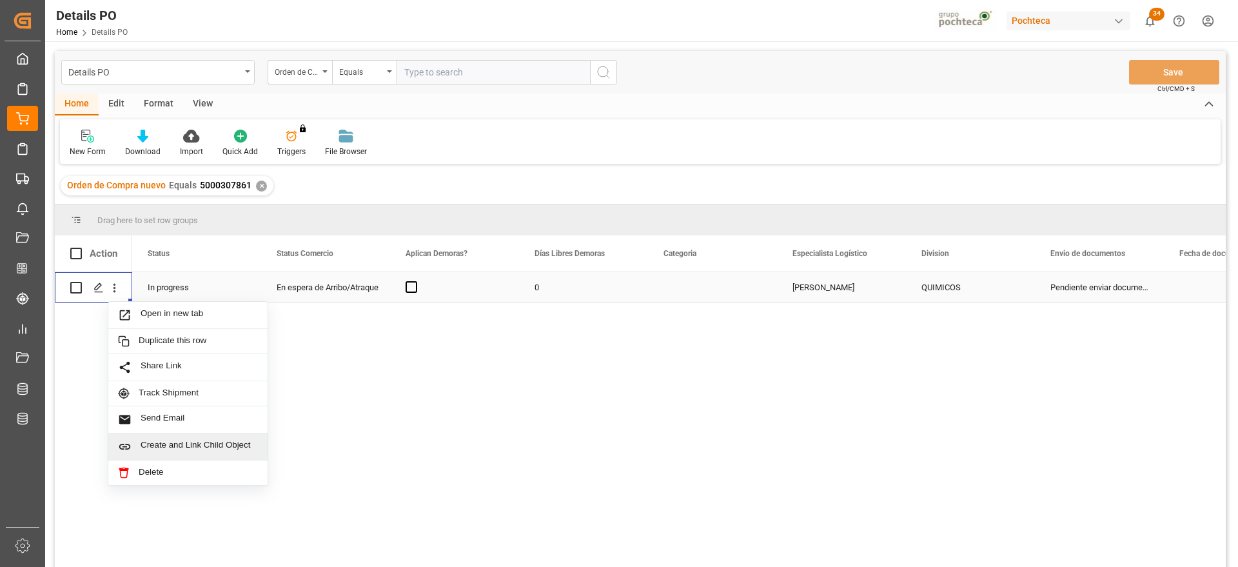
click at [193, 445] on span "Create and Link Child Object" at bounding box center [199, 447] width 117 height 14
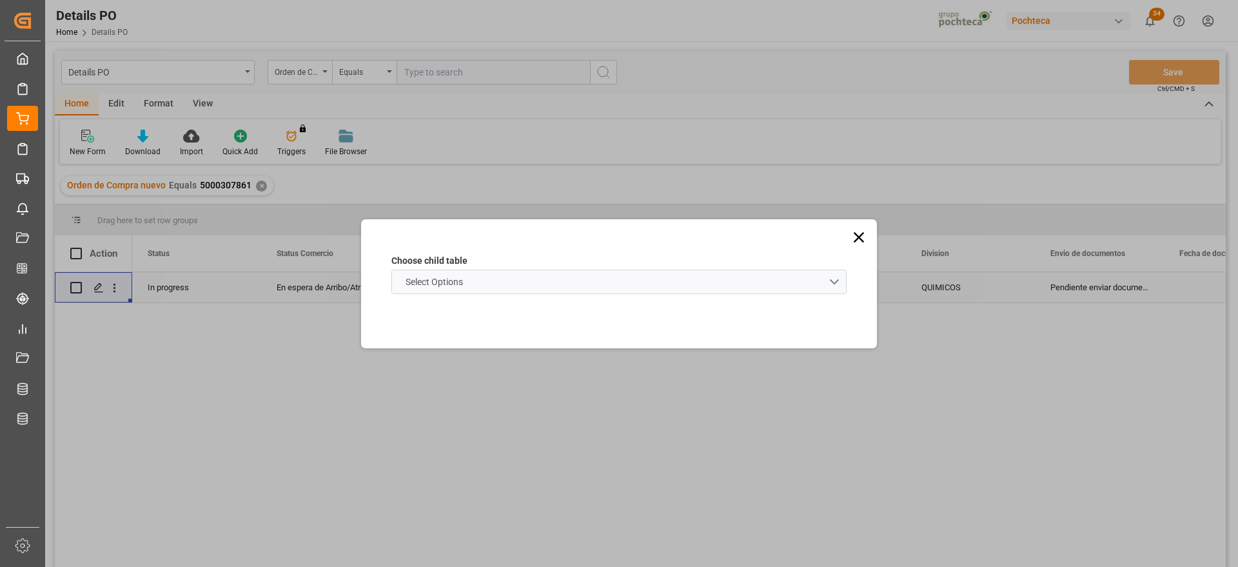
click at [453, 286] on span "Select Options" at bounding box center [434, 282] width 70 height 14
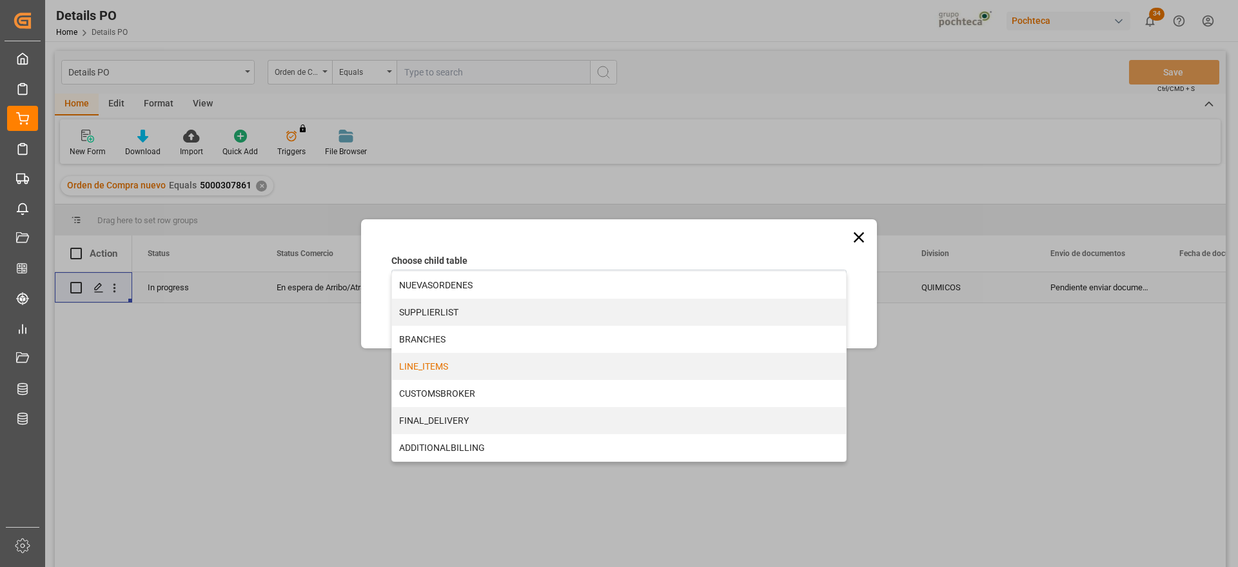
click at [437, 364] on div "LINE_ITEMS" at bounding box center [619, 366] width 454 height 27
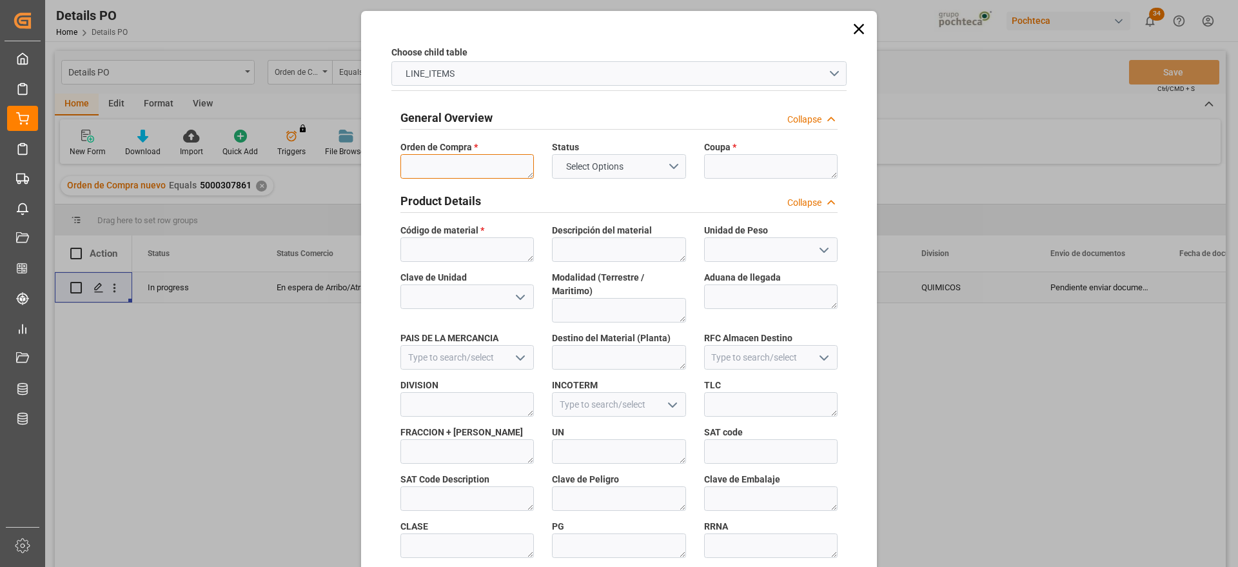
click at [451, 161] on textarea at bounding box center [466, 166] width 133 height 24
paste textarea "5000307861"
type textarea "5000307861"
click at [778, 168] on textarea at bounding box center [770, 166] width 133 height 24
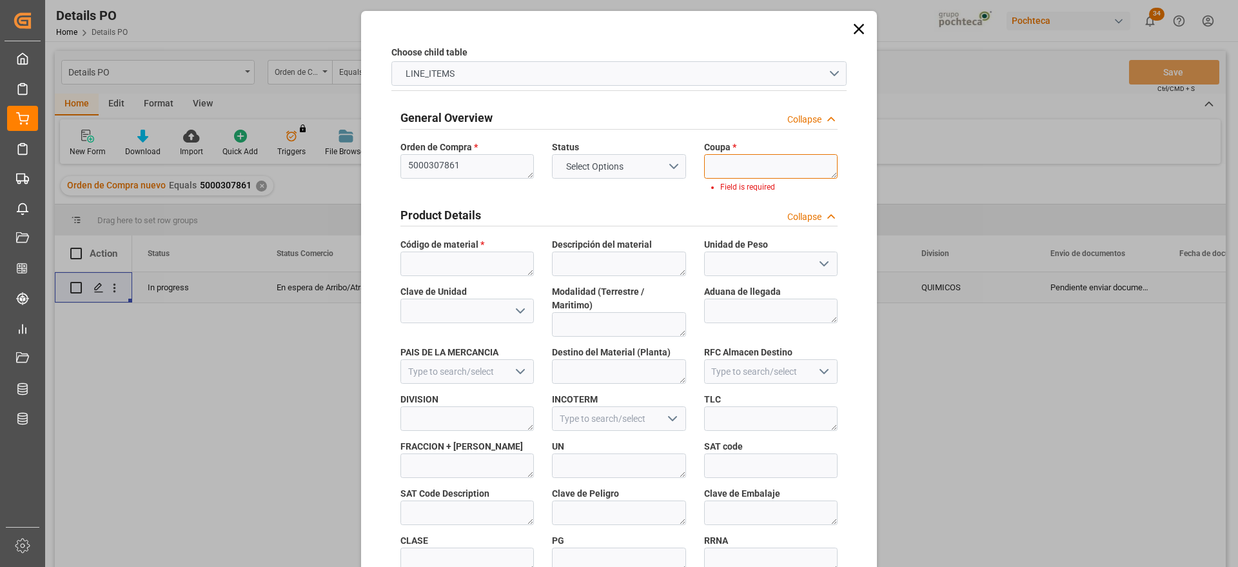
click at [763, 164] on textarea at bounding box center [770, 166] width 133 height 24
paste textarea "197089"
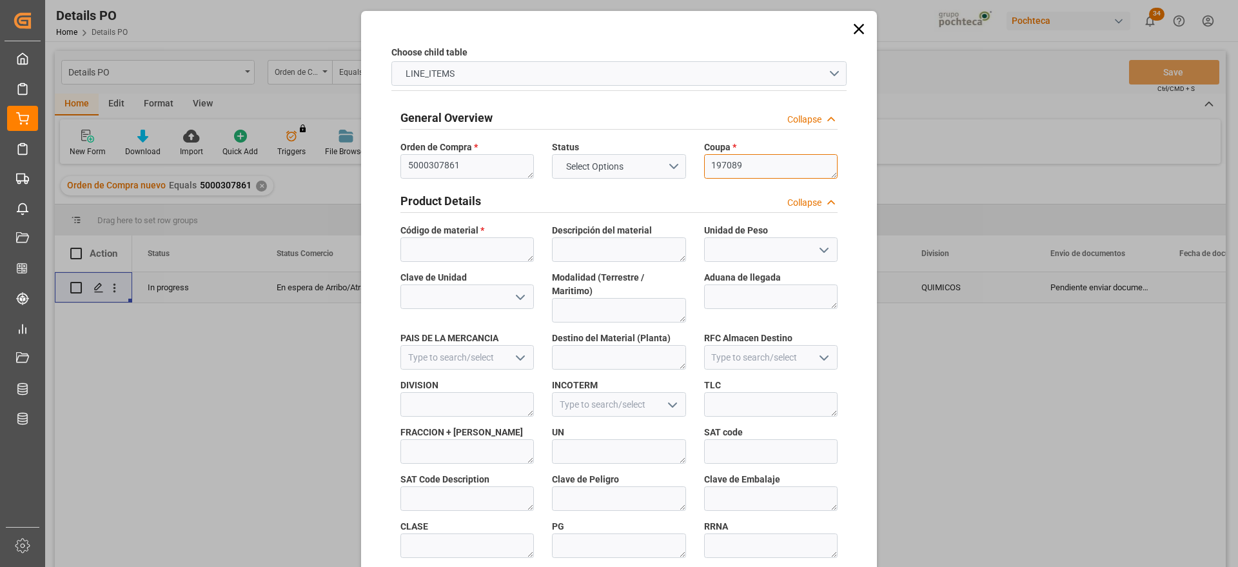
type textarea "197089"
click at [473, 242] on textarea at bounding box center [466, 249] width 133 height 24
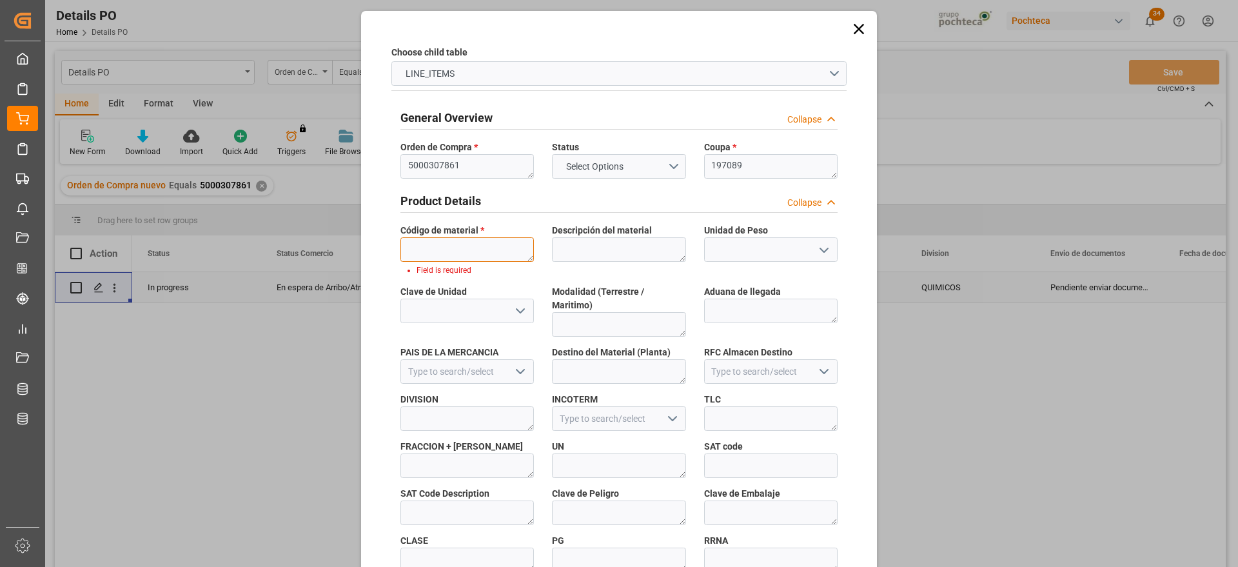
click at [465, 249] on textarea at bounding box center [466, 249] width 133 height 24
paste textarea "63973"
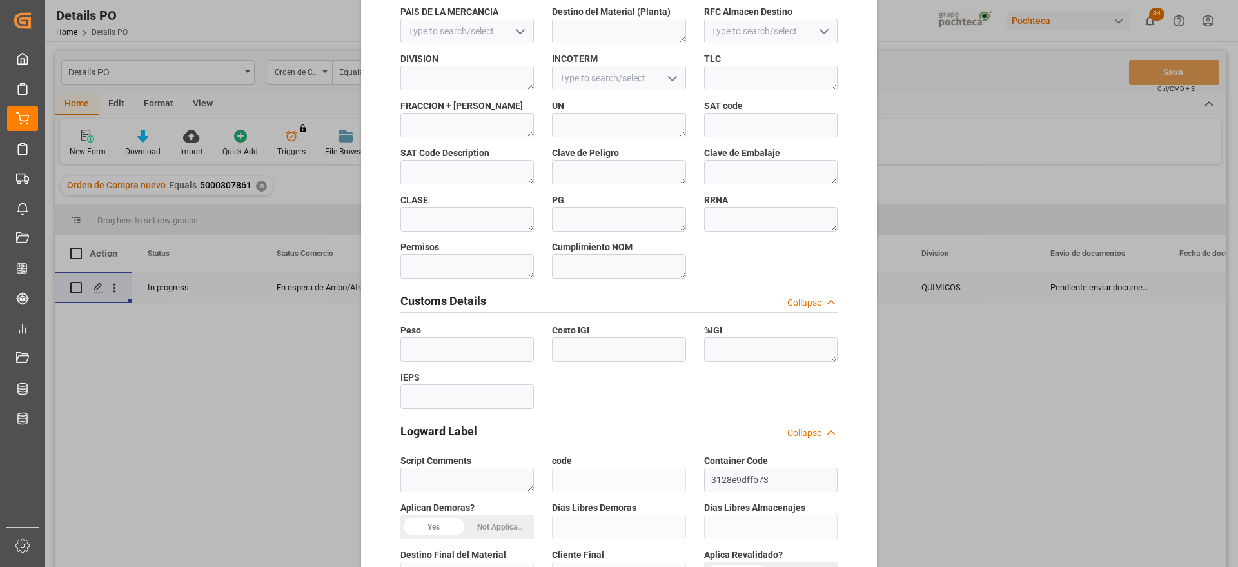
scroll to position [552, 0]
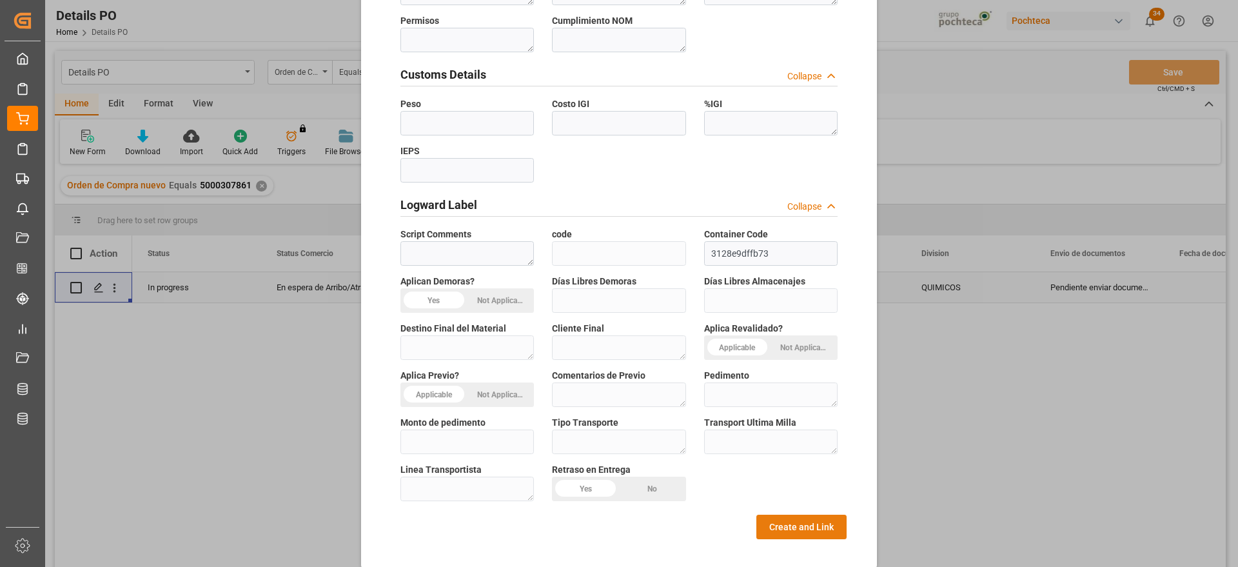
type textarea "63973"
click at [783, 514] on button "Create and Link" at bounding box center [801, 526] width 90 height 24
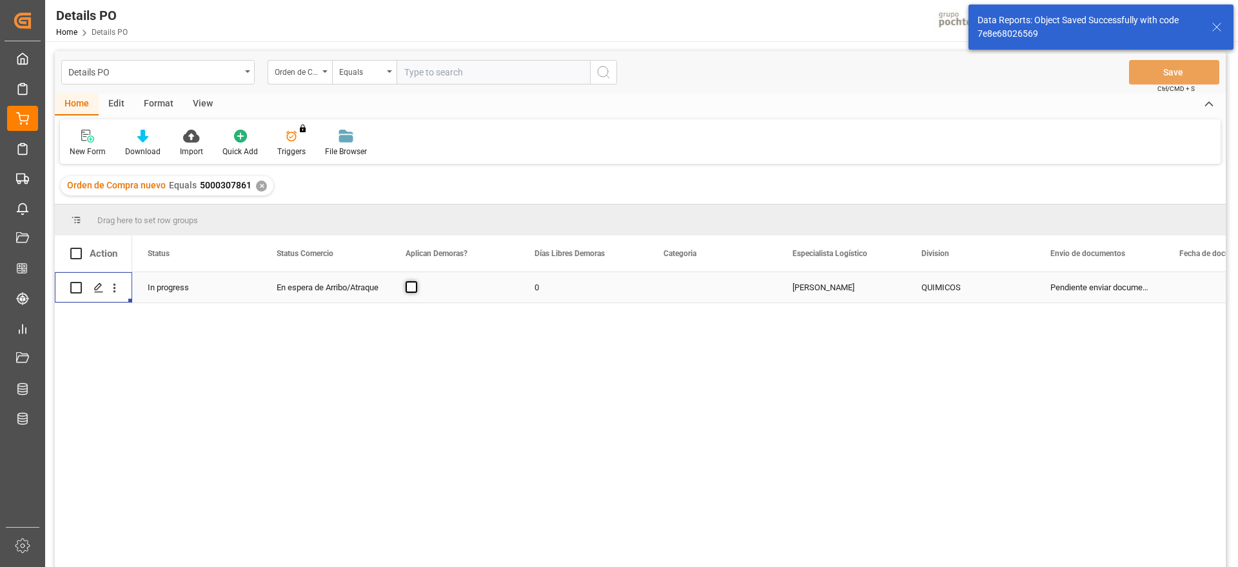
click at [409, 284] on span "Press SPACE to select this row." at bounding box center [411, 287] width 12 height 12
click at [415, 281] on input "Press SPACE to select this row." at bounding box center [415, 281] width 0 height 0
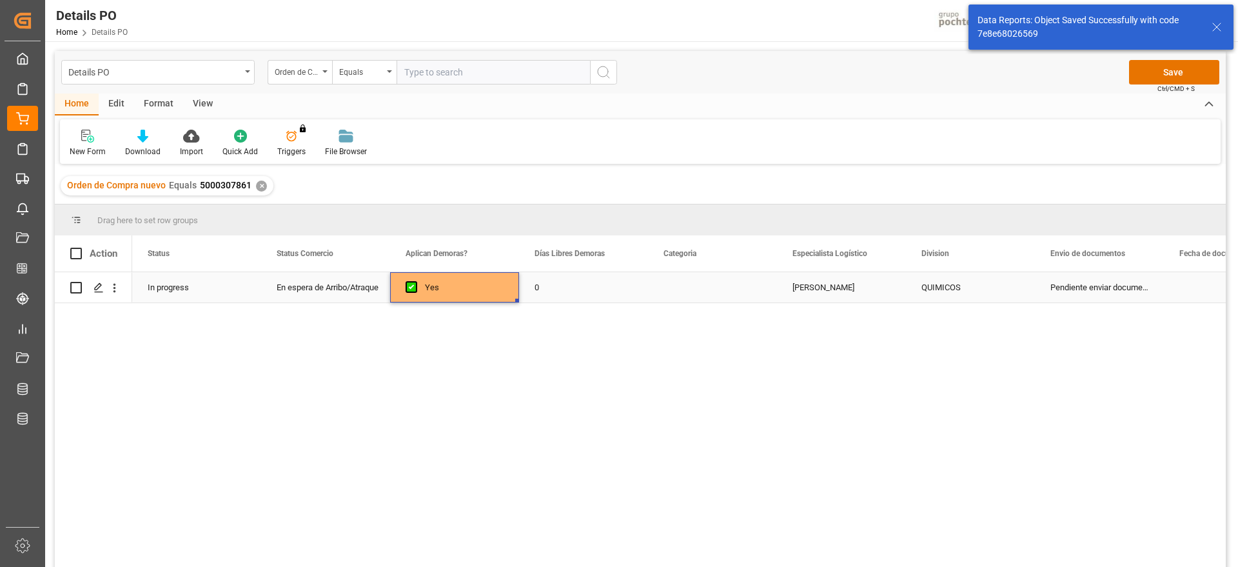
click at [580, 287] on div "0" at bounding box center [583, 287] width 129 height 30
click at [580, 287] on input "0" at bounding box center [583, 294] width 108 height 24
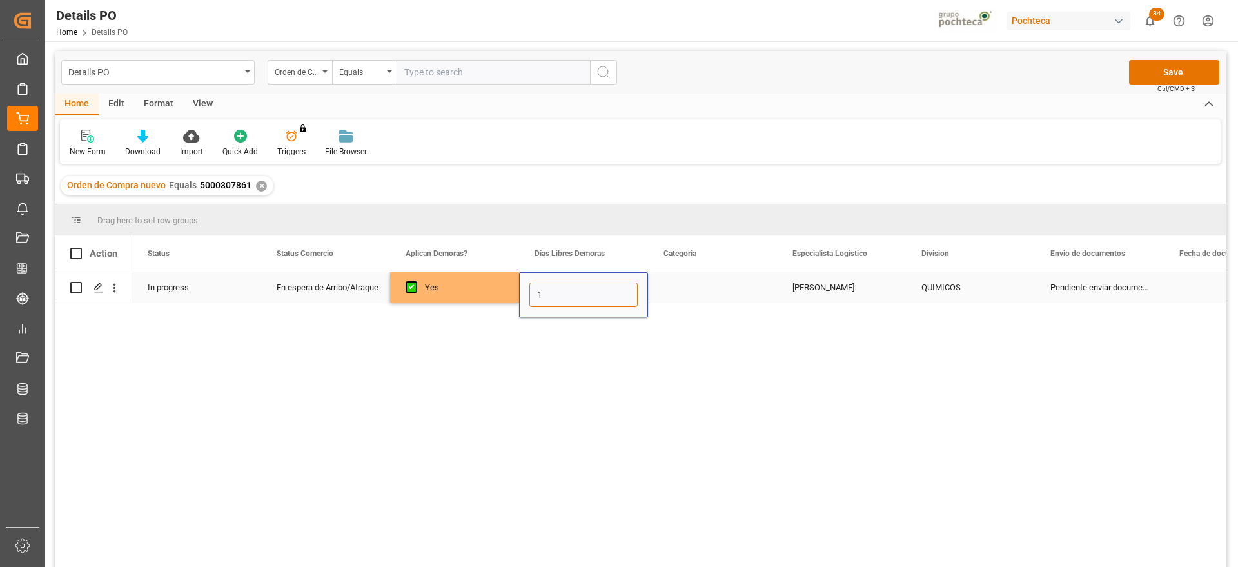
type input "12"
click at [689, 293] on div "Press SPACE to select this row." at bounding box center [712, 287] width 129 height 30
click at [759, 297] on button "Select" at bounding box center [712, 294] width 108 height 24
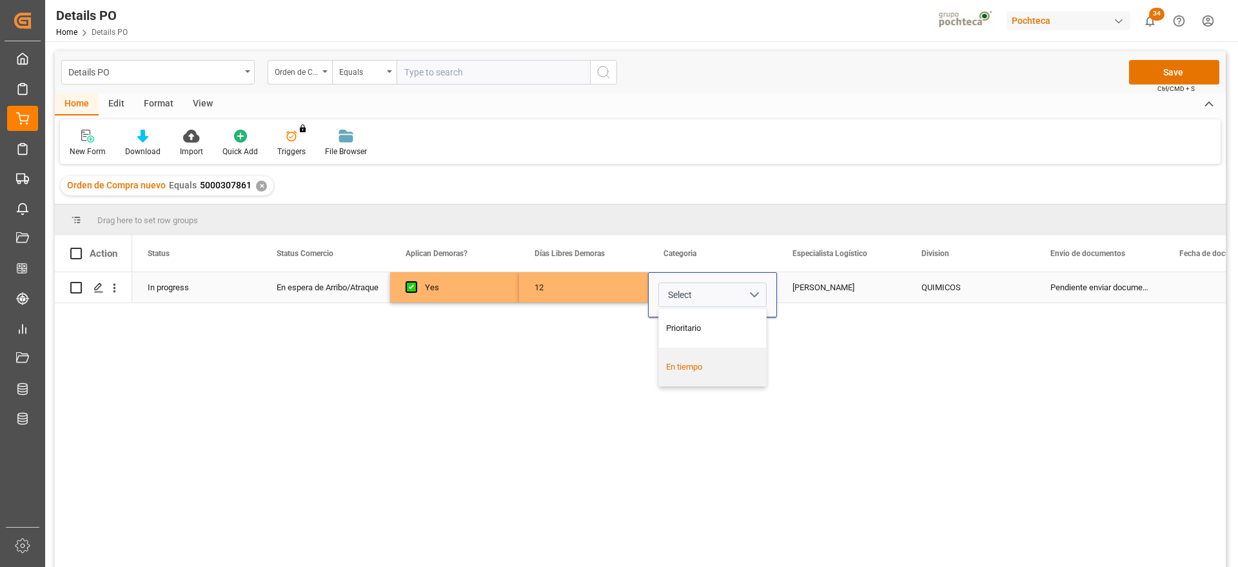
click at [726, 358] on div "En tiempo" at bounding box center [712, 366] width 107 height 39
click at [861, 287] on div "[PERSON_NAME]" at bounding box center [841, 287] width 129 height 30
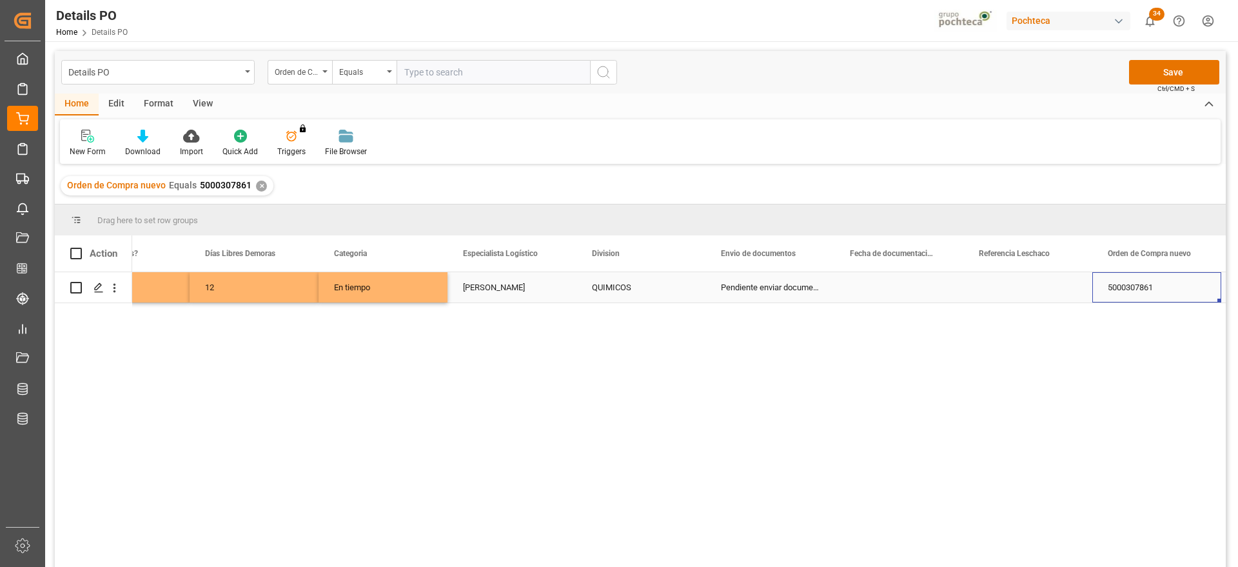
scroll to position [0, 458]
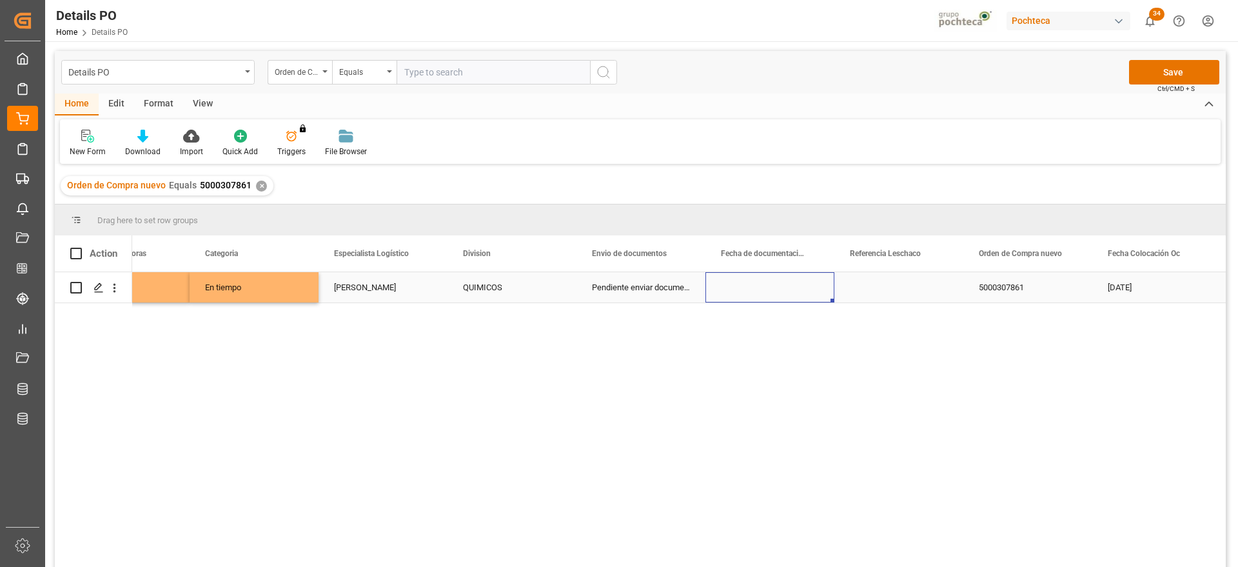
click at [761, 286] on div "Press SPACE to select this row." at bounding box center [769, 287] width 129 height 30
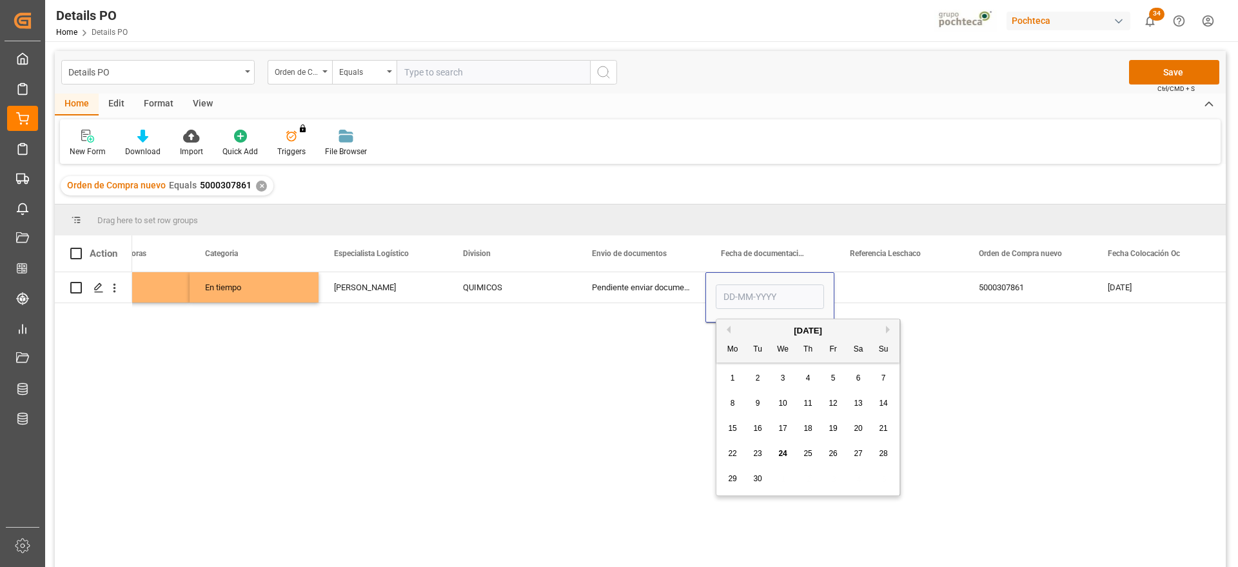
click at [781, 453] on span "24" at bounding box center [782, 453] width 8 height 9
type input "[DATE]"
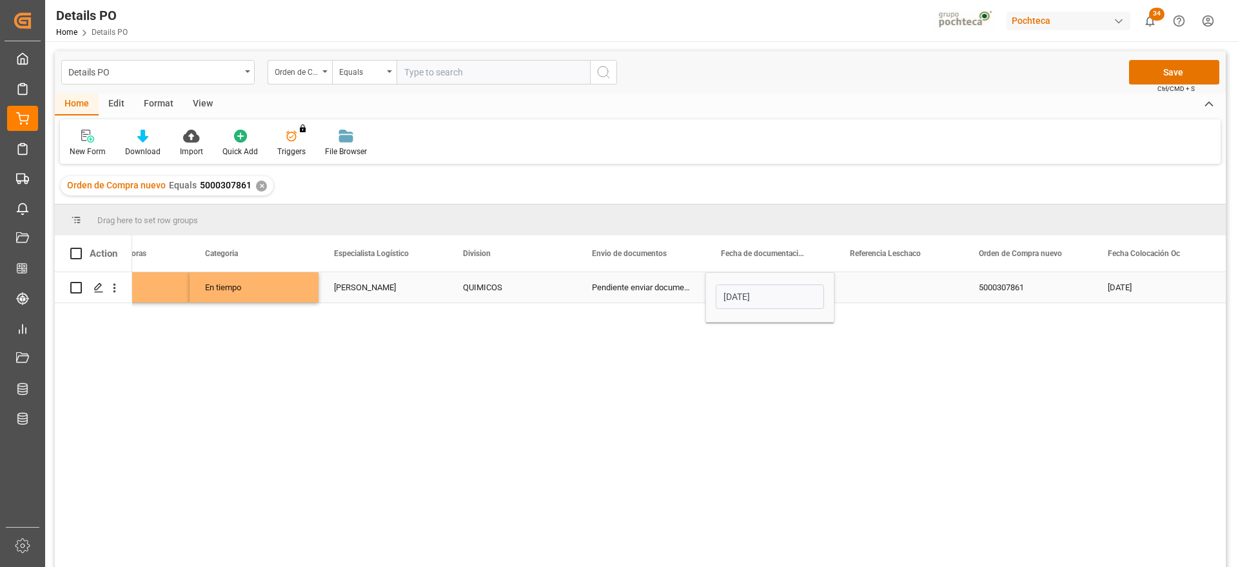
click at [893, 287] on div "Press SPACE to select this row." at bounding box center [898, 287] width 129 height 30
click at [768, 282] on div "[DATE]" at bounding box center [769, 287] width 129 height 30
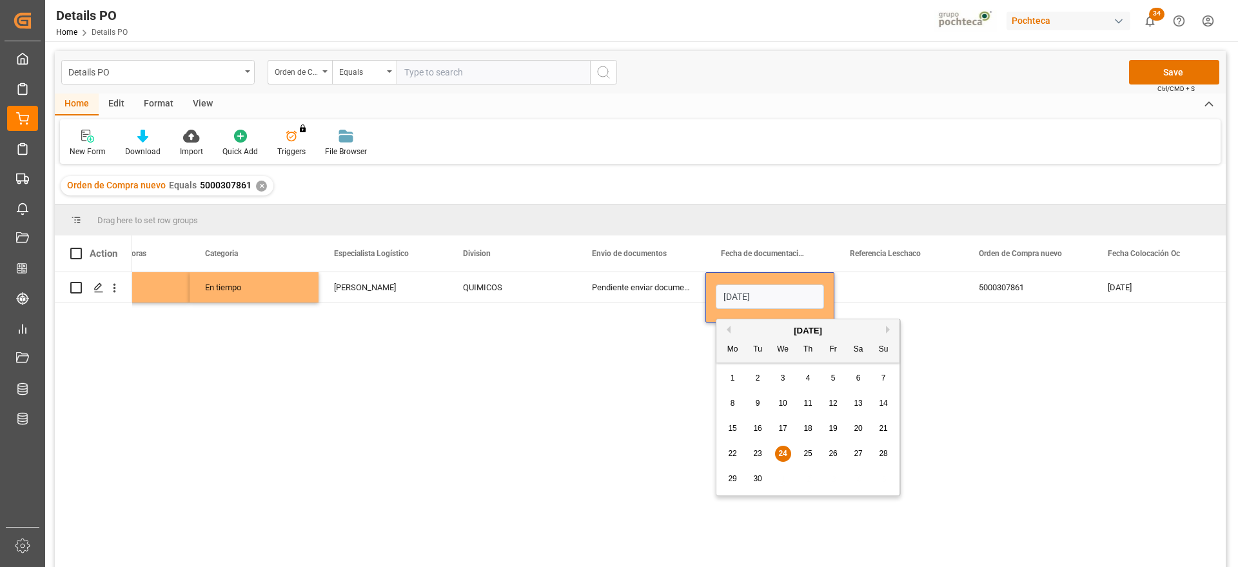
click at [758, 447] on div "23" at bounding box center [758, 453] width 16 height 15
type input "23-09-2025"
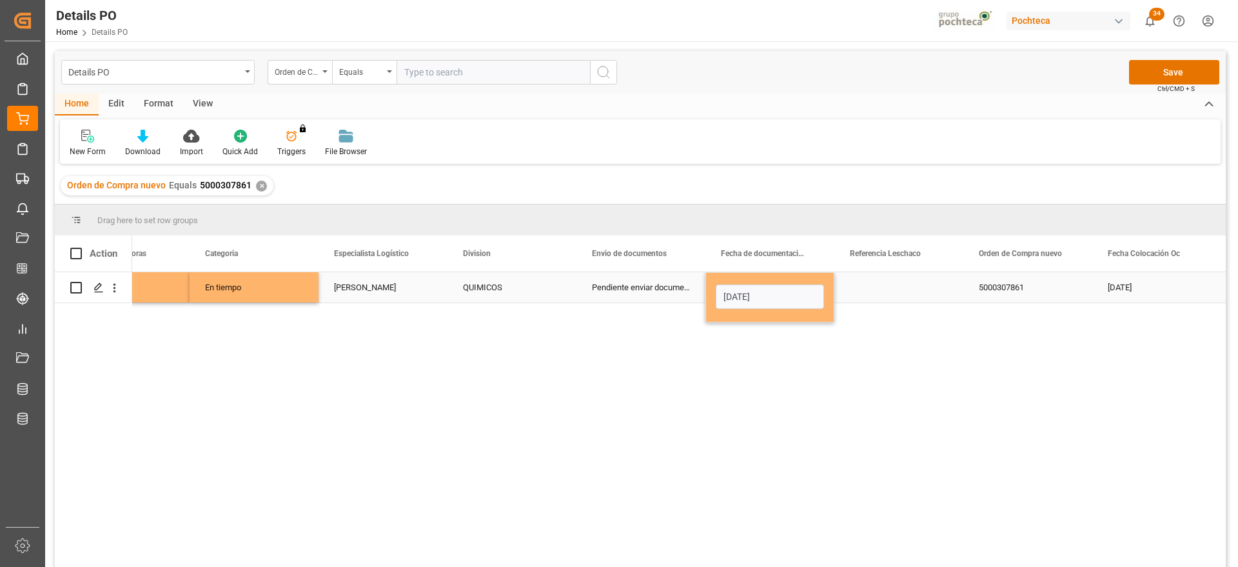
click at [880, 286] on div "Press SPACE to select this row." at bounding box center [898, 287] width 129 height 30
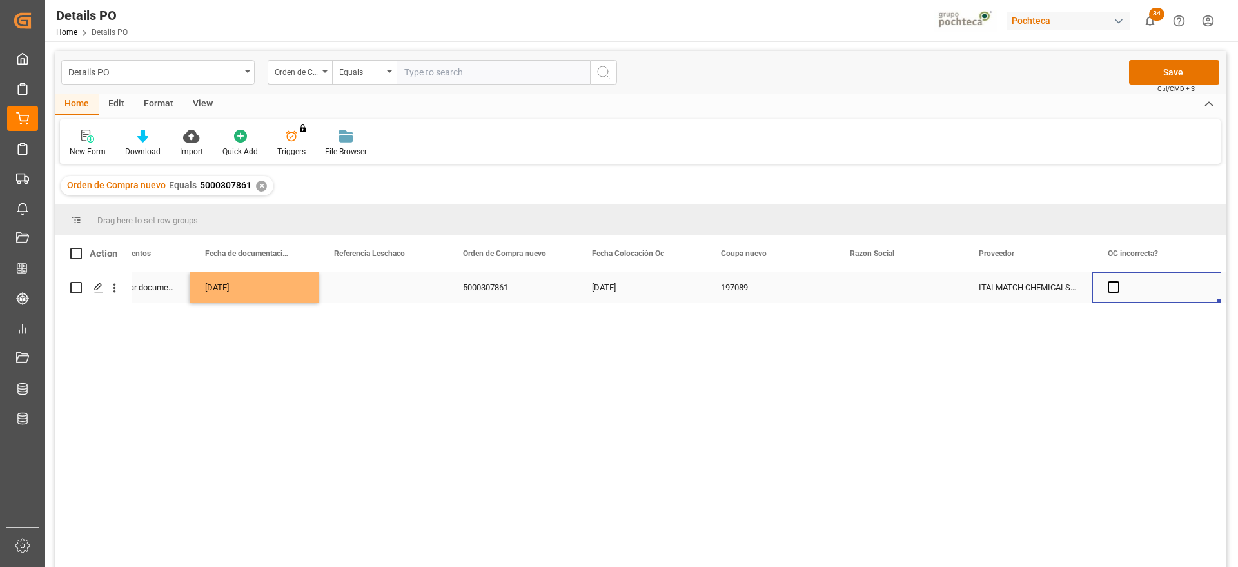
scroll to position [0, 1103]
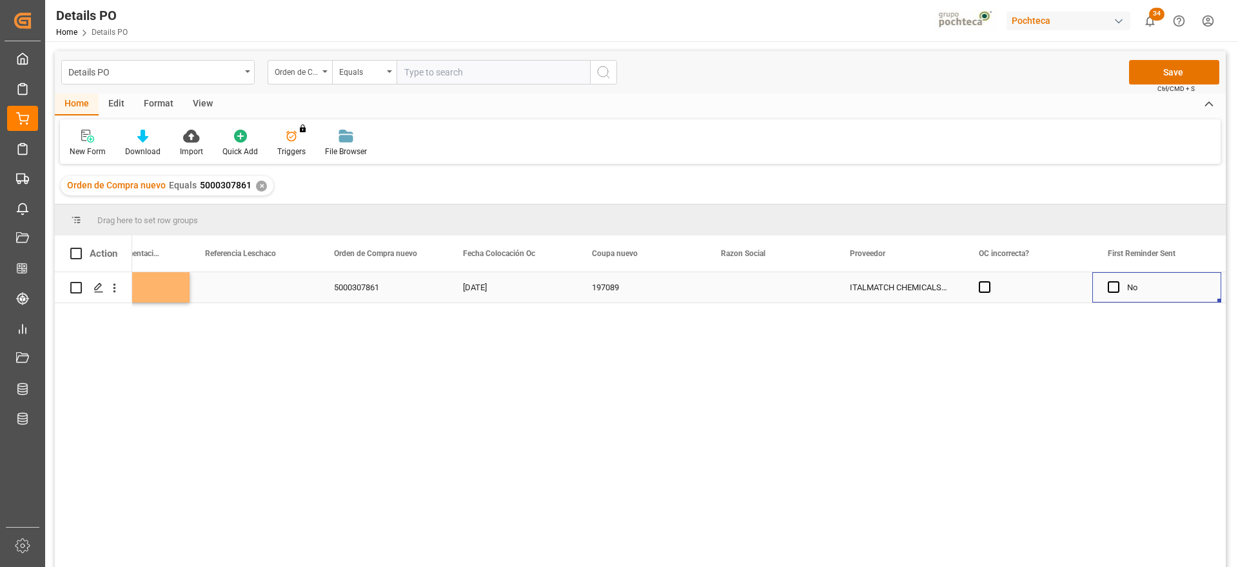
click at [765, 282] on div "Press SPACE to select this row." at bounding box center [769, 287] width 129 height 30
click at [806, 293] on polyline "open menu" at bounding box center [810, 295] width 8 height 4
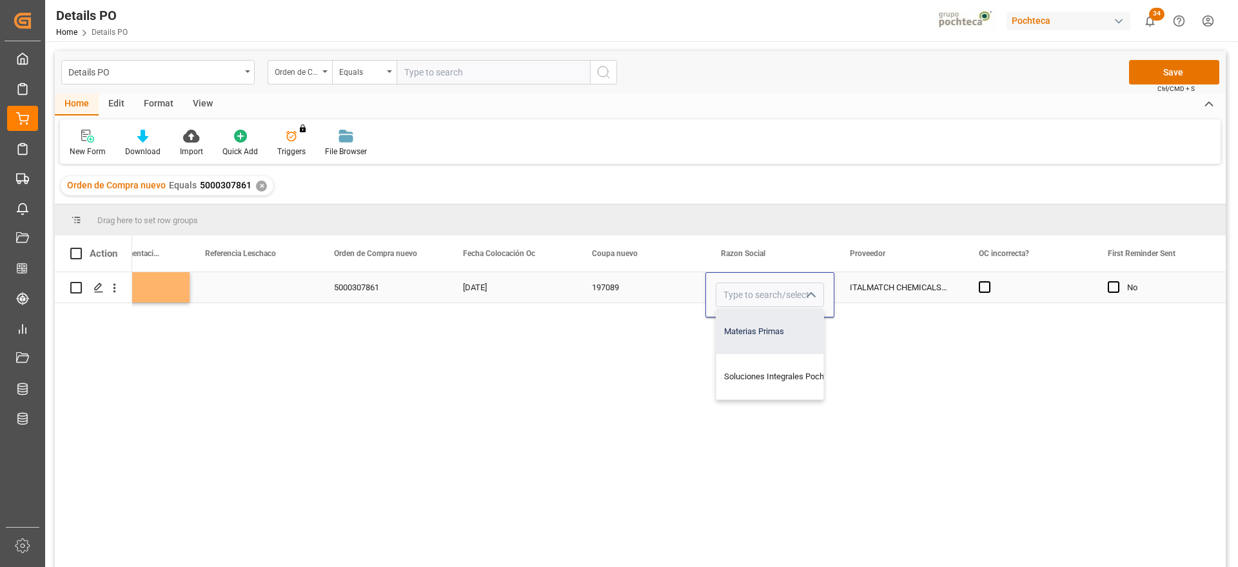
click at [786, 331] on div "Materias Primas" at bounding box center [782, 331] width 132 height 45
type input "Materias Primas"
click at [874, 286] on div "ITALMATCH CHEMICALS S.P.A" at bounding box center [898, 287] width 129 height 30
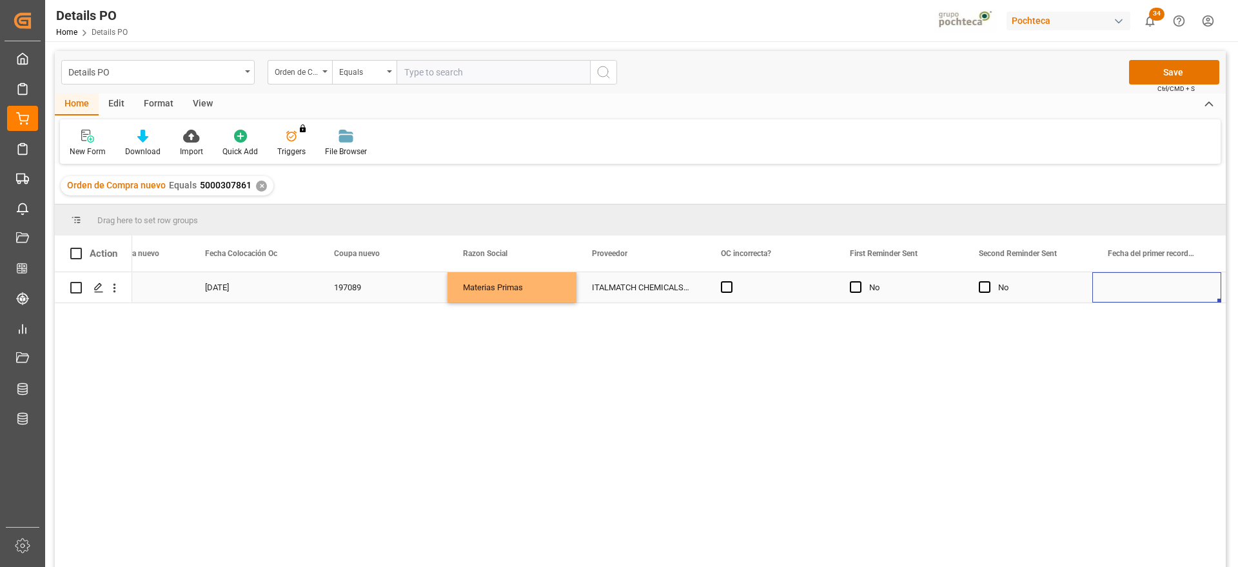
scroll to position [0, 1490]
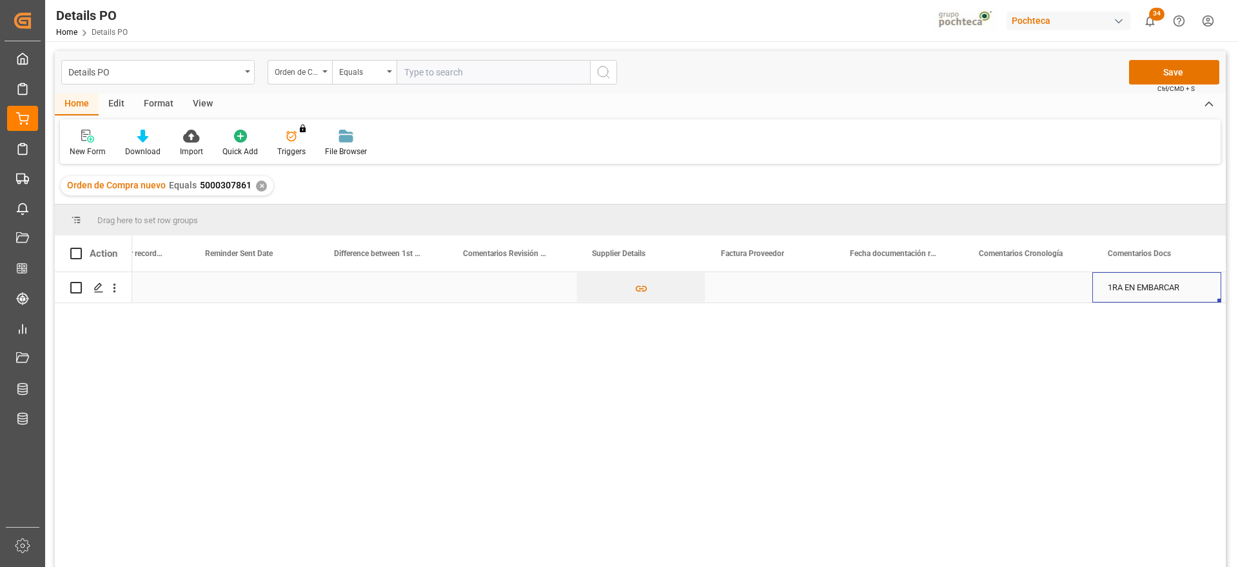
click at [759, 291] on div "Press SPACE to select this row." at bounding box center [769, 287] width 129 height 30
click at [915, 280] on div "Press SPACE to select this row." at bounding box center [898, 287] width 129 height 30
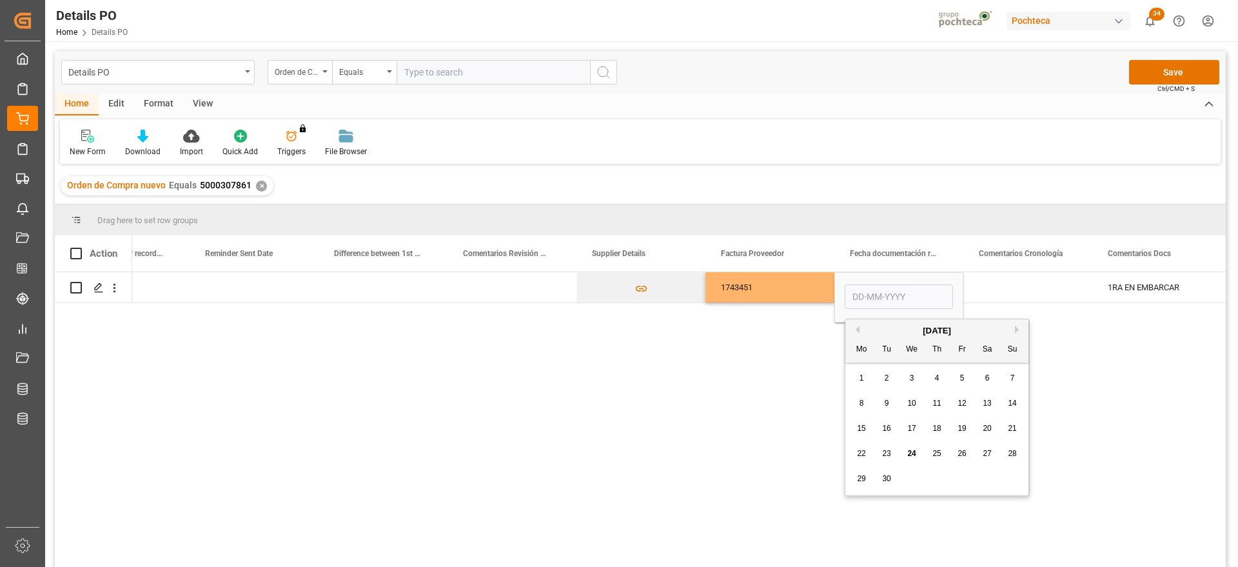
click at [889, 451] on span "23" at bounding box center [886, 453] width 8 height 9
type input "23-09-2025"
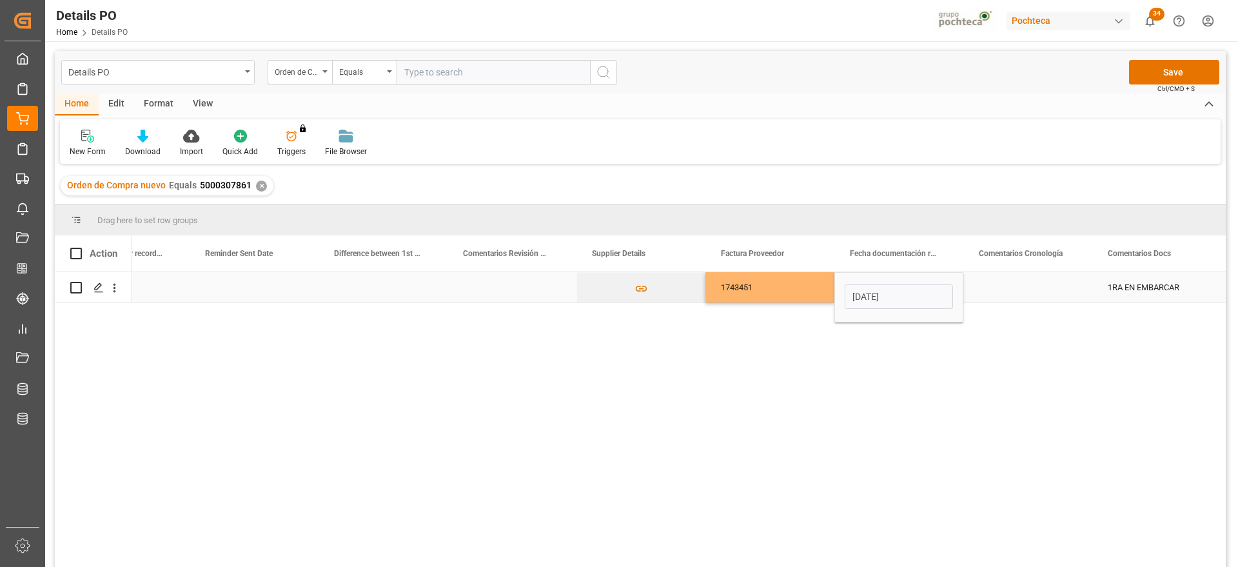
click at [1029, 289] on div "Press SPACE to select this row." at bounding box center [1027, 287] width 129 height 30
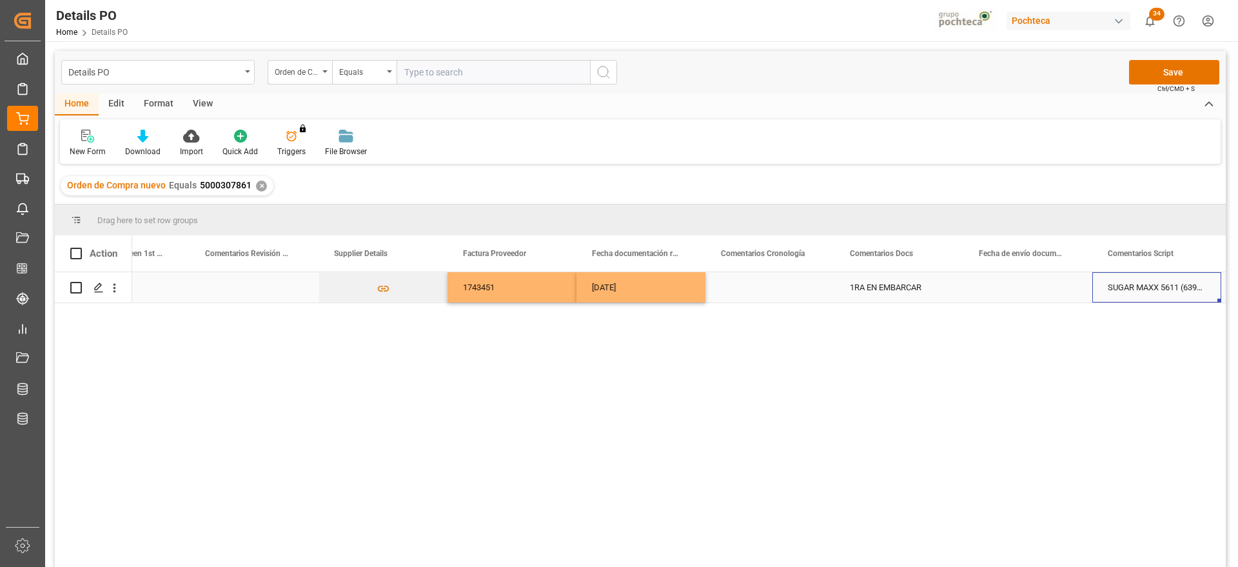
click at [1029, 289] on div "Press SPACE to select this row." at bounding box center [1027, 287] width 129 height 30
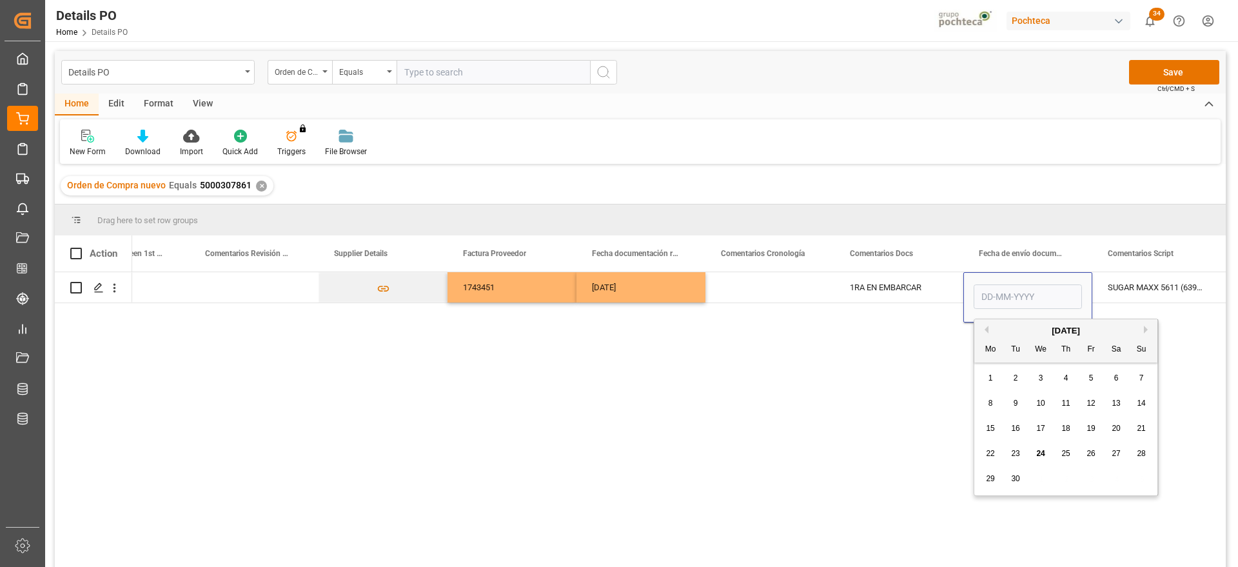
click at [1037, 455] on span "24" at bounding box center [1040, 453] width 8 height 9
type input "[DATE]"
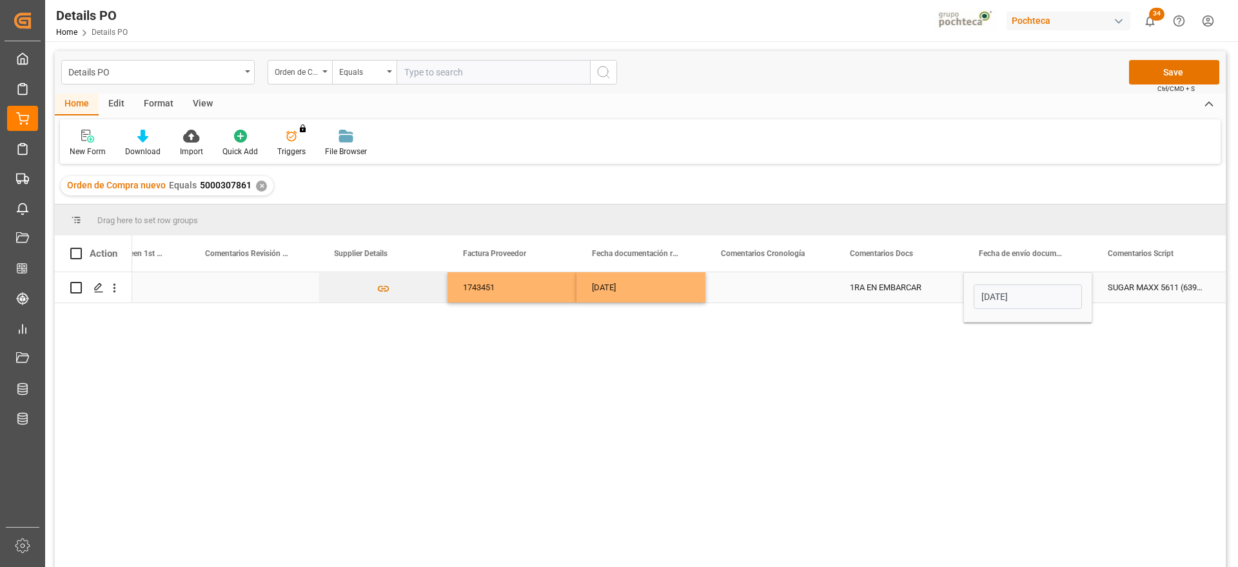
click at [1114, 289] on div "SUGAR MAXX 5611 (63973)" at bounding box center [1156, 287] width 129 height 30
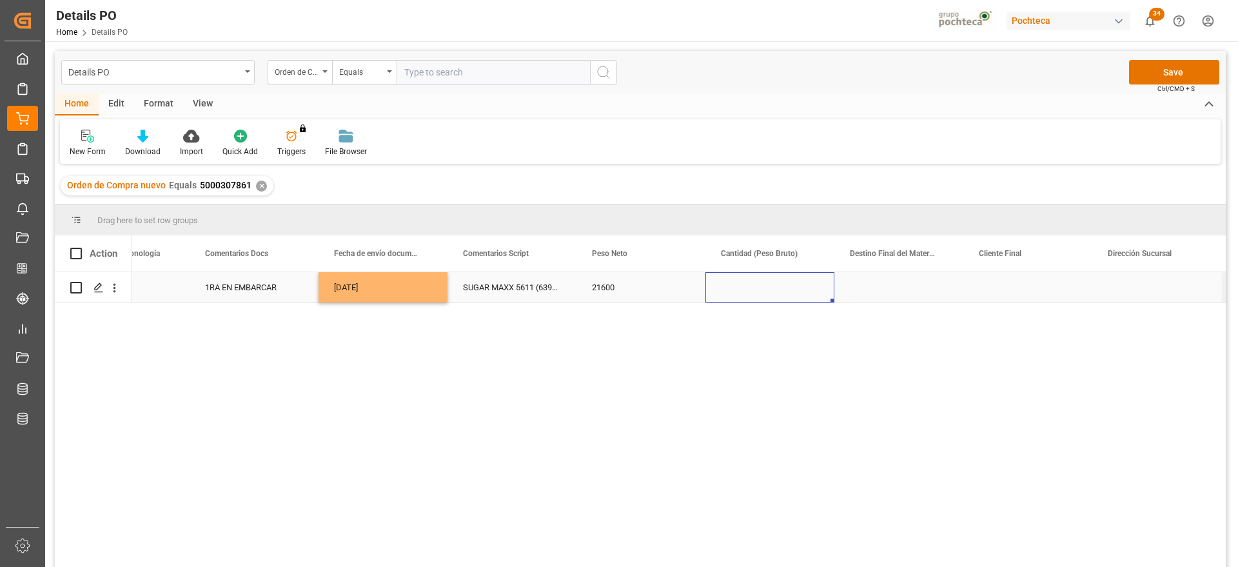
click at [766, 289] on div "Press SPACE to select this row." at bounding box center [769, 287] width 129 height 30
type input "2200"
click at [921, 281] on div "Press SPACE to select this row." at bounding box center [898, 287] width 129 height 30
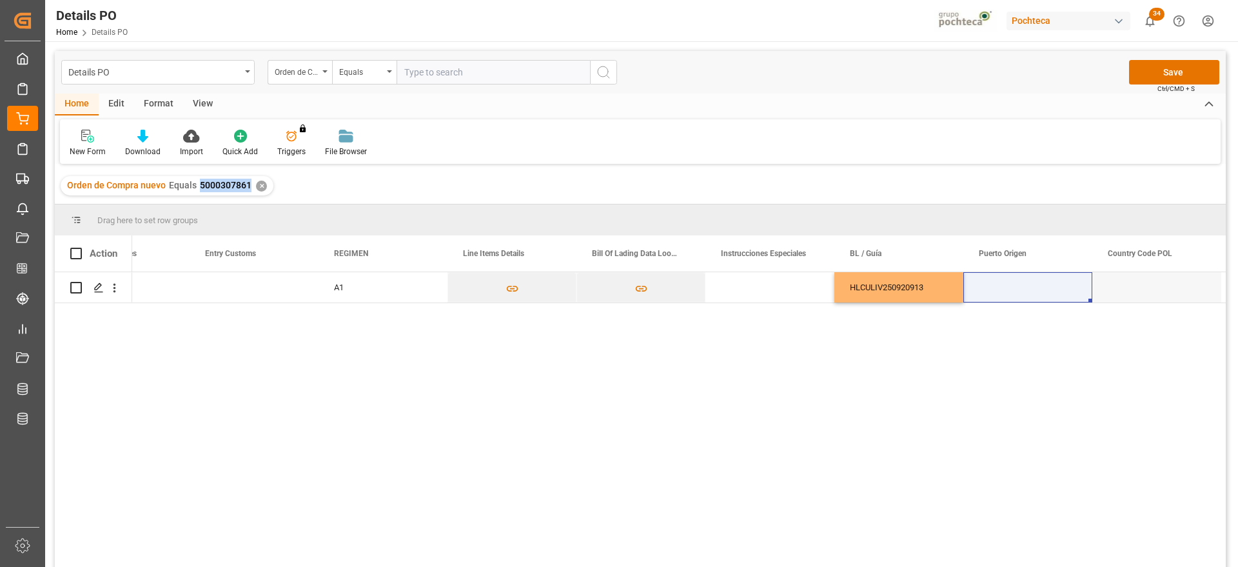
drag, startPoint x: 249, startPoint y: 185, endPoint x: 255, endPoint y: 321, distance: 136.1
click at [195, 186] on div "Orden de Compra nuevo Equals 5000307861 ✕" at bounding box center [167, 185] width 213 height 19
copy span "5000307861"
click at [1014, 295] on div "Press SPACE to select this row." at bounding box center [1027, 287] width 129 height 30
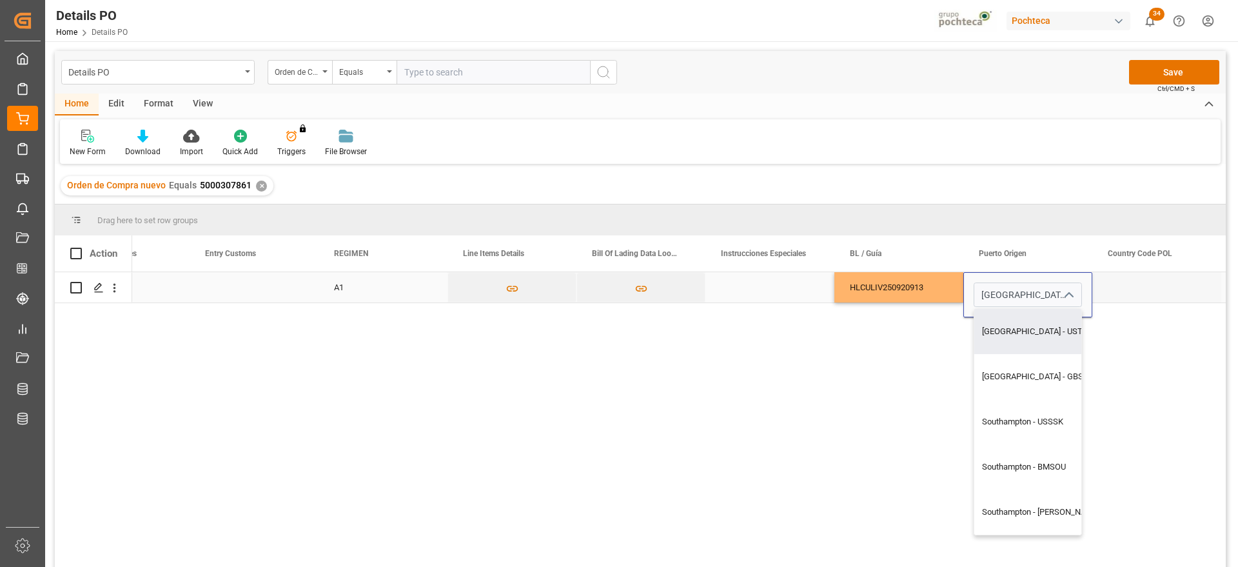
click at [1027, 346] on div "Southampton - USTN6" at bounding box center [1040, 331] width 133 height 45
type input "Southampton - USTN6"
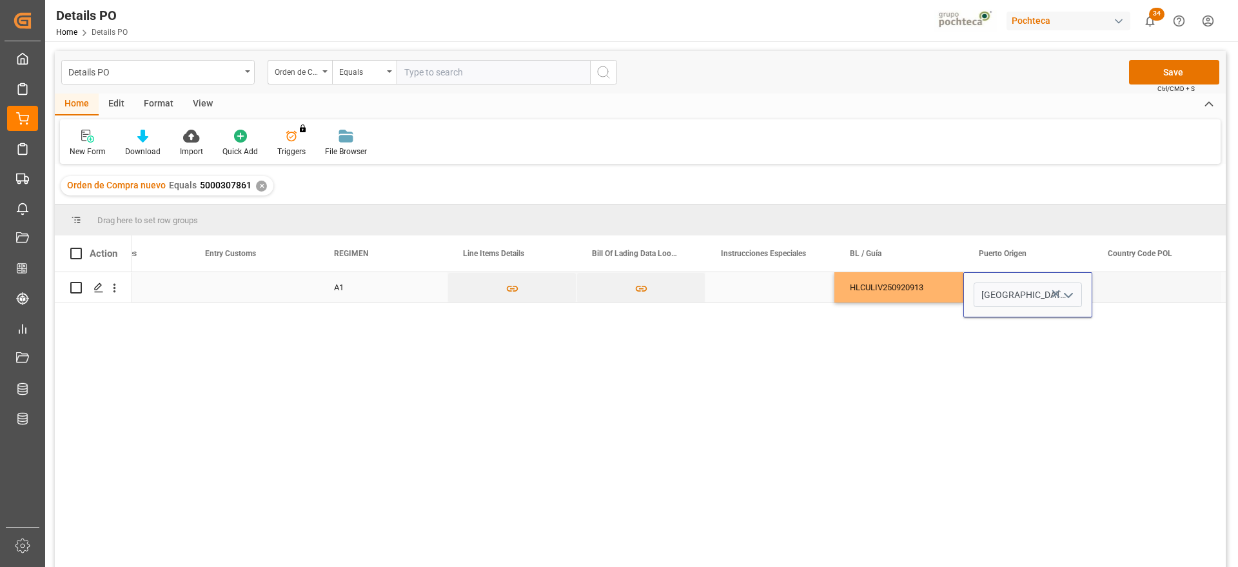
click at [1020, 297] on input "Southampton - USTN6" at bounding box center [1027, 294] width 108 height 24
click at [1112, 286] on div "Press SPACE to select this row." at bounding box center [1156, 287] width 129 height 30
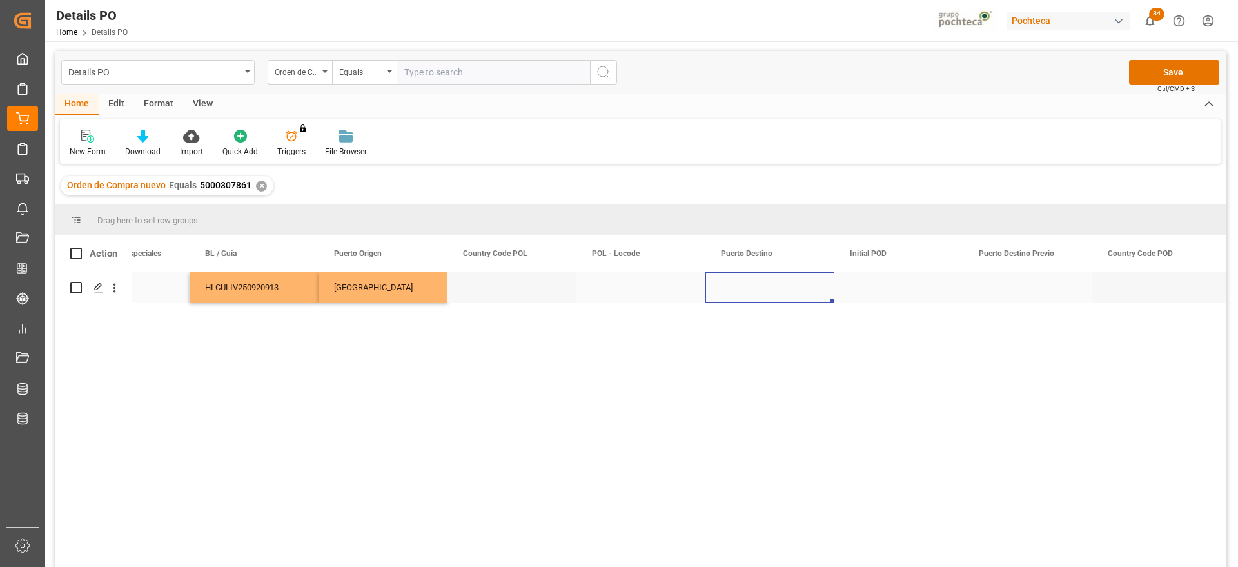
click at [796, 281] on div "Press SPACE to select this row." at bounding box center [769, 287] width 129 height 30
click at [780, 291] on input "Press SPACE to select this row." at bounding box center [770, 294] width 108 height 24
paste input "VERACRUZ,"
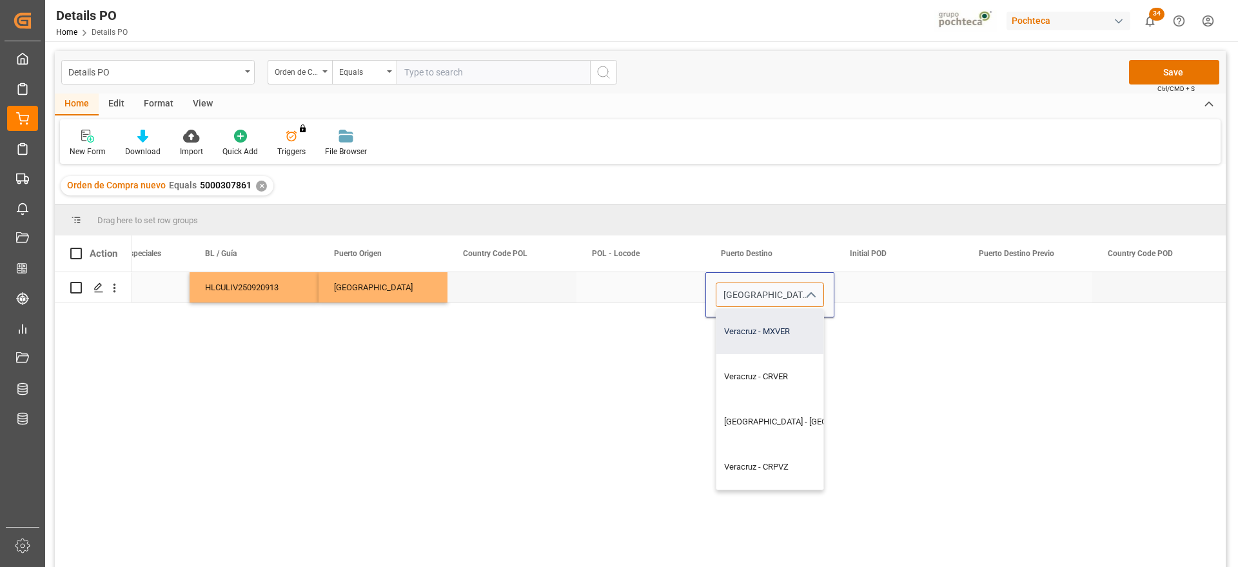
click at [786, 328] on div "Veracruz - MXVER" at bounding box center [805, 331] width 179 height 45
type input "Veracruz - MXVER"
click at [886, 281] on div "Press SPACE to select this row." at bounding box center [898, 287] width 129 height 30
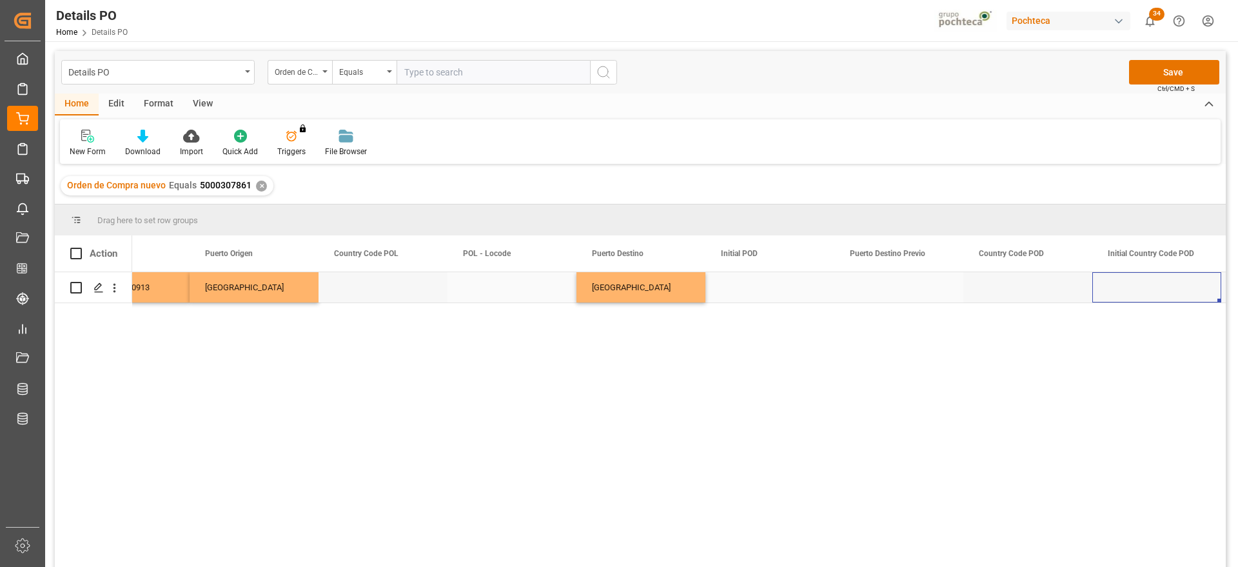
scroll to position [0, 5486]
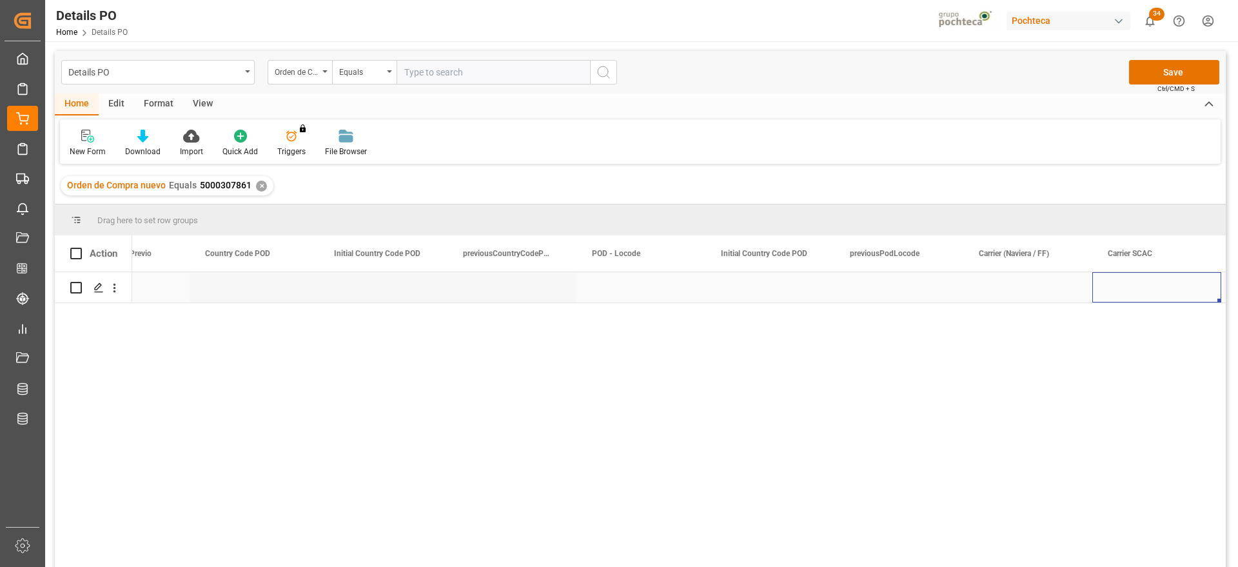
click at [1018, 287] on div "Press SPACE to select this row." at bounding box center [1027, 287] width 129 height 30
click at [1000, 286] on input "Press SPACE to select this row." at bounding box center [1027, 294] width 108 height 24
type input "HAPAG LLOYD"
click at [1130, 287] on div "Press SPACE to select this row." at bounding box center [1156, 287] width 129 height 30
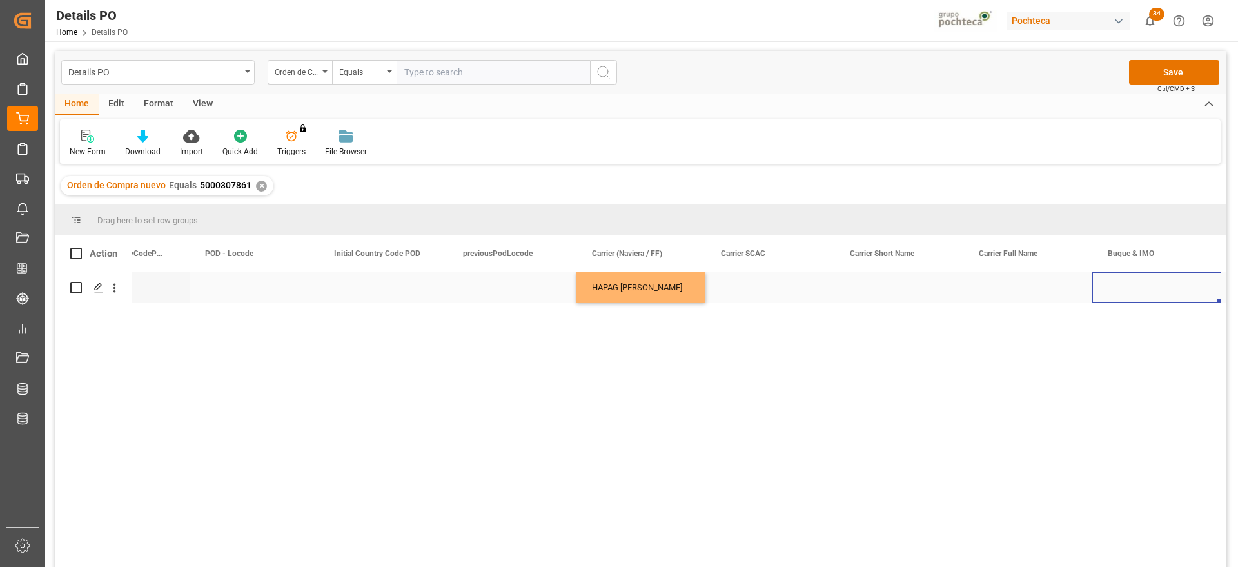
scroll to position [0, 6647]
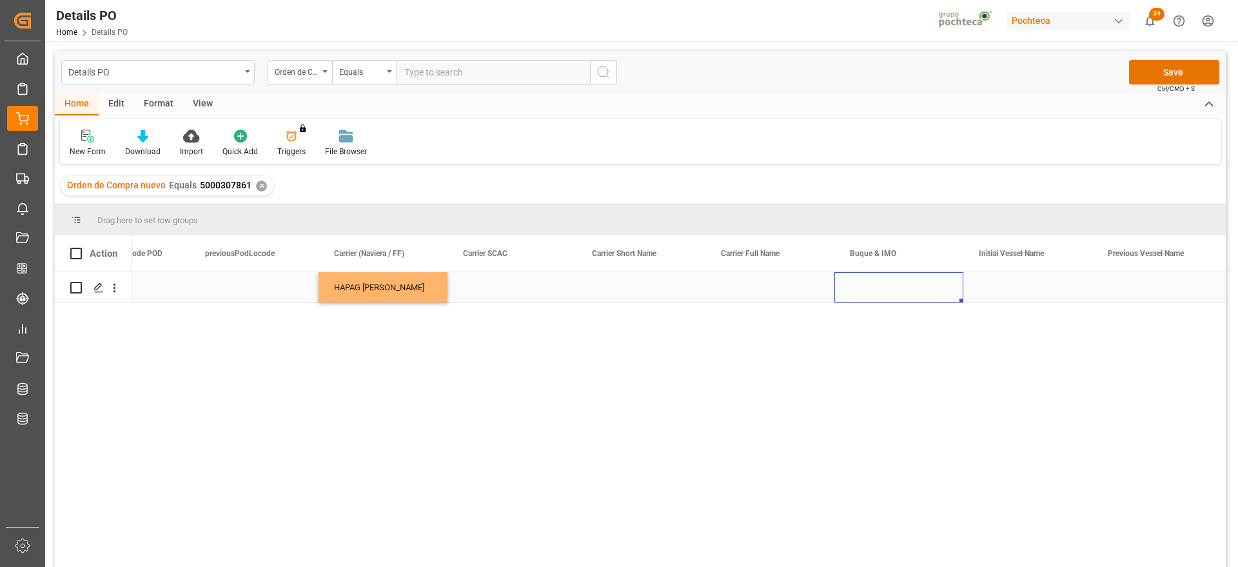
click at [903, 290] on div "Press SPACE to select this row." at bounding box center [898, 287] width 129 height 30
click at [903, 290] on input "Press SPACE to select this row." at bounding box center [898, 294] width 108 height 24
click at [910, 328] on div "NINGBO EXPRESS - 9229843" at bounding box center [905, 331] width 121 height 45
type input "NINGBO EXPRESS - 9229843"
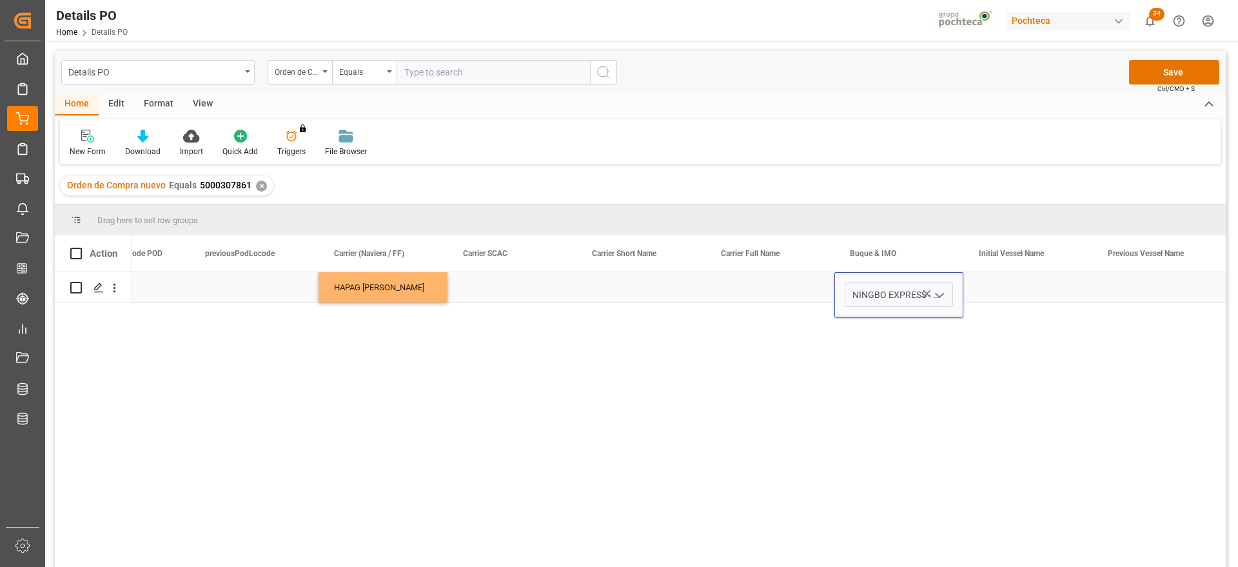
click at [1017, 286] on div "Press SPACE to select this row." at bounding box center [1027, 287] width 129 height 30
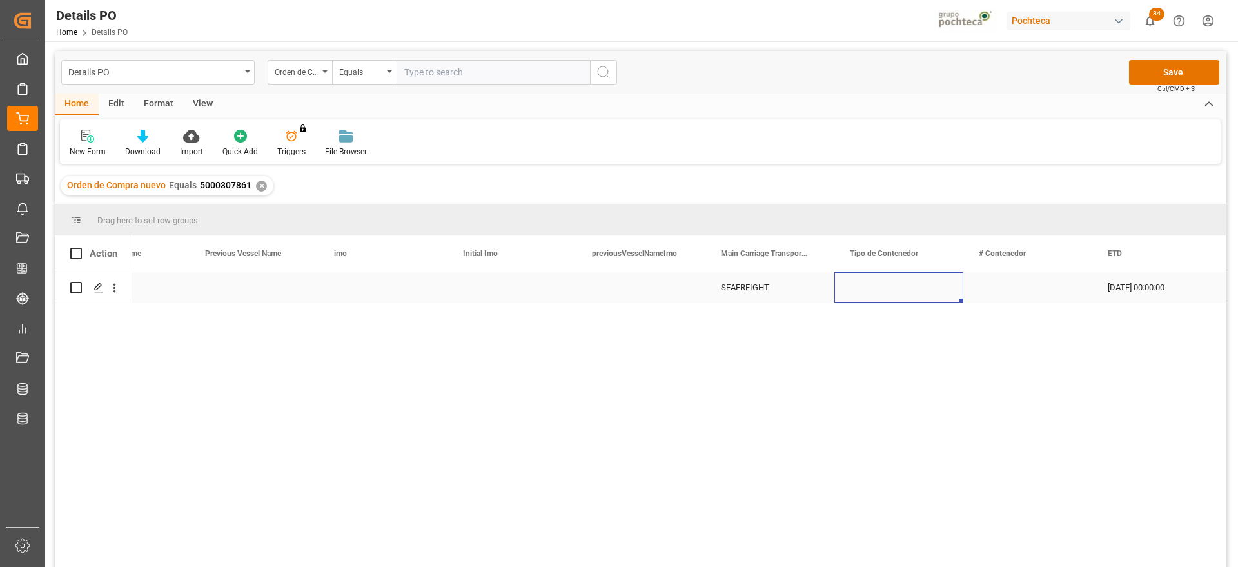
click at [946, 281] on div "Press SPACE to select this row." at bounding box center [898, 287] width 129 height 30
click at [942, 293] on polyline "open menu" at bounding box center [939, 295] width 8 height 4
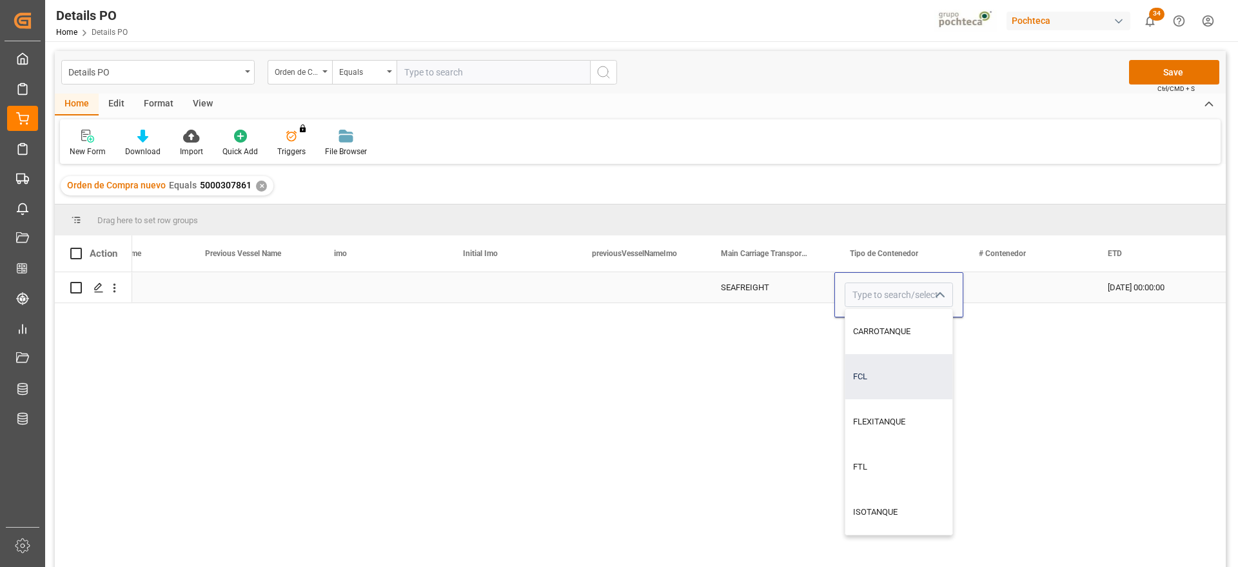
click at [902, 387] on div "FCL" at bounding box center [898, 376] width 107 height 45
type input "FCL"
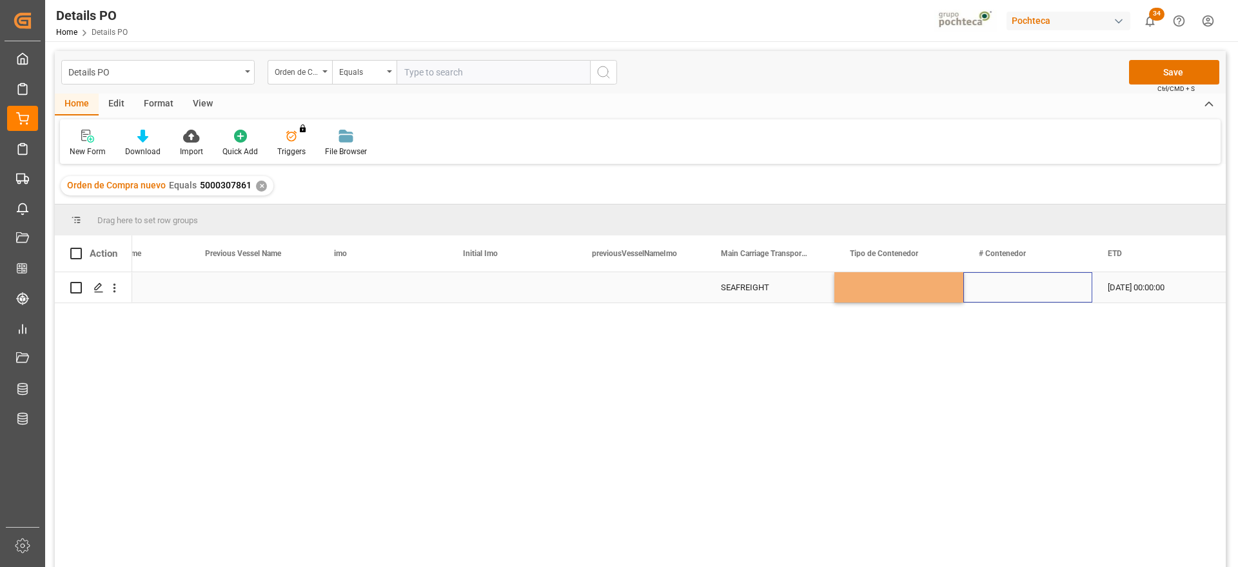
click at [1015, 287] on div "Press SPACE to select this row." at bounding box center [1027, 287] width 129 height 30
click at [1000, 292] on div "Press SPACE to select this row." at bounding box center [1027, 287] width 129 height 30
click at [995, 291] on input "Press SPACE to select this row." at bounding box center [1027, 294] width 108 height 24
paste input "HAMU 1099090"
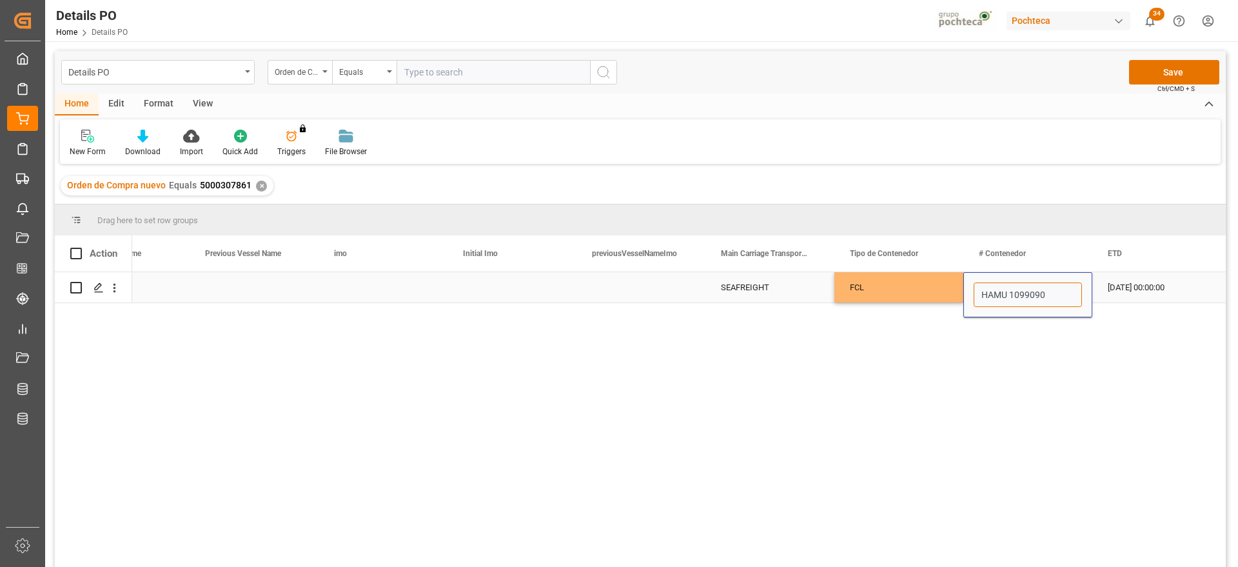
click at [1012, 291] on input "HAMU 1099090" at bounding box center [1027, 294] width 108 height 24
type input "HAMU1099090"
click at [1149, 287] on div "15-09-2025 00:00:00" at bounding box center [1156, 287] width 129 height 30
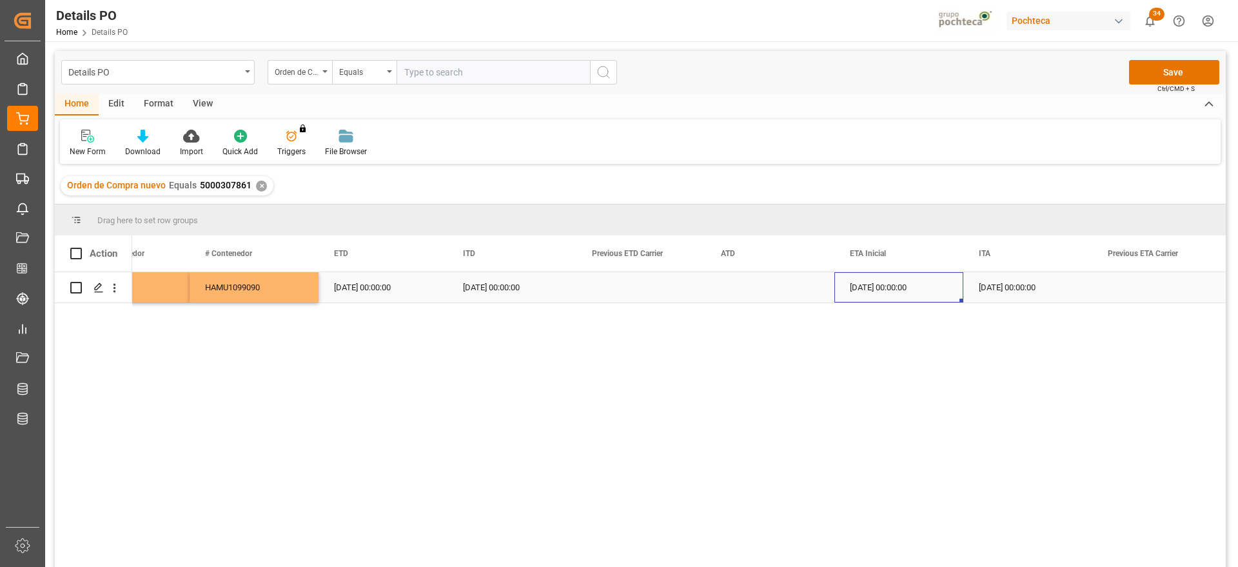
click at [859, 286] on div "09-10-2025 00:00:00" at bounding box center [898, 287] width 129 height 30
click at [472, 564] on div "SEAFREIGHT FCL HAMU1099090 15-09-2025 00:00:00 14-08-2025 00:00:00 09-10-2025 0…" at bounding box center [678, 423] width 1093 height 303
click at [1157, 79] on button "Save" at bounding box center [1174, 72] width 90 height 24
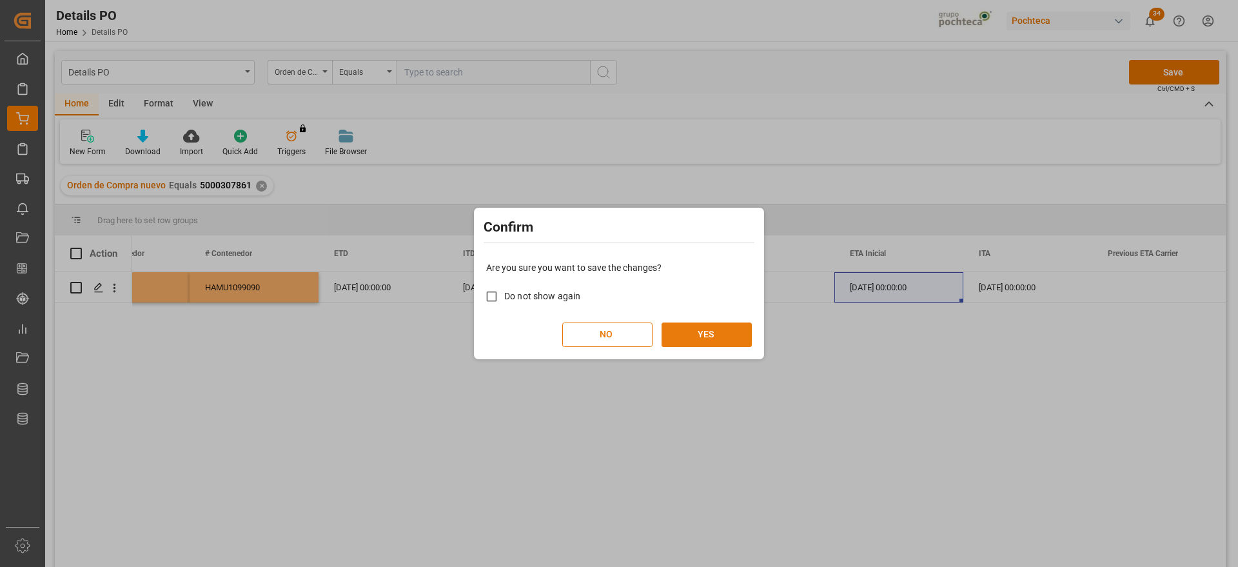
click at [711, 334] on button "YES" at bounding box center [706, 334] width 90 height 24
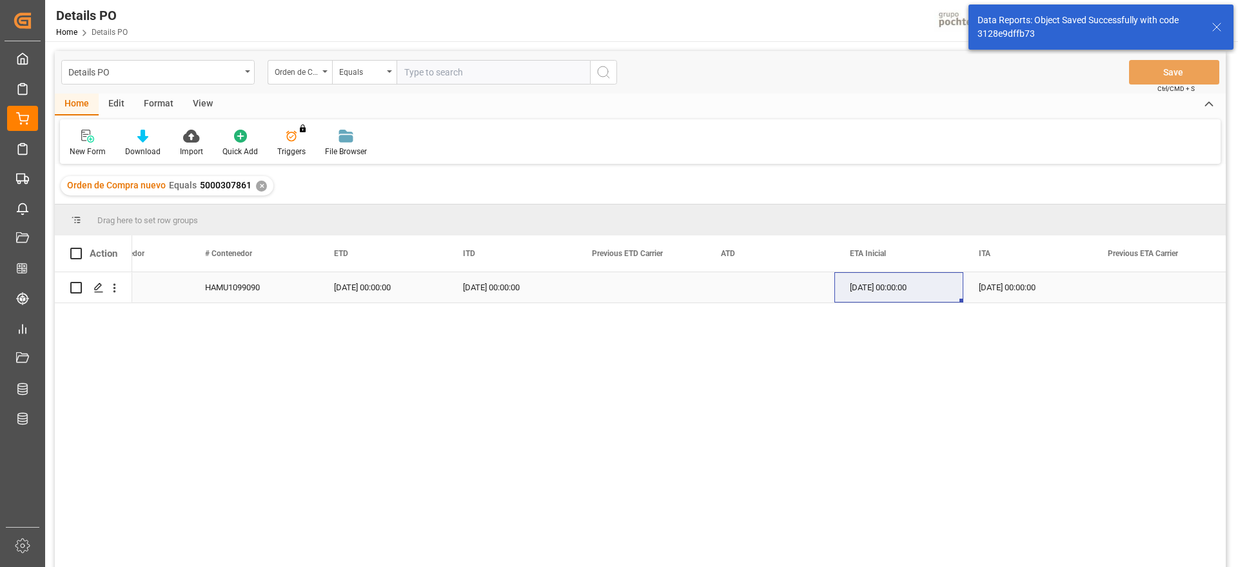
click at [102, 288] on icon "Press SPACE to select this row." at bounding box center [98, 287] width 10 height 10
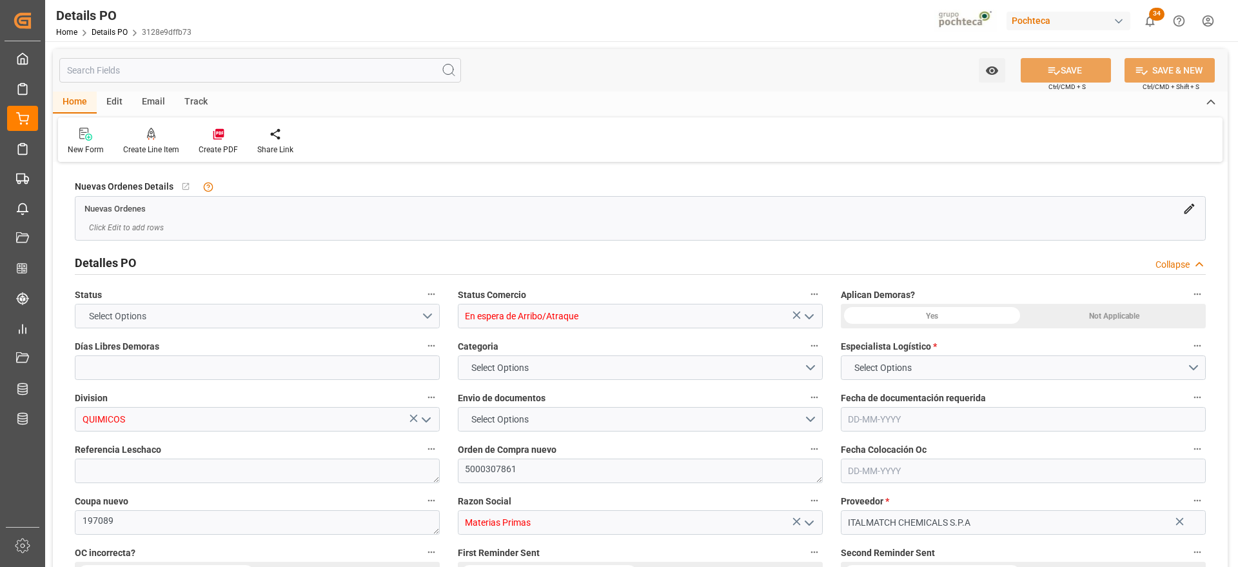
type input "En espera de Arribo/Atraque"
type input "QUIMICOS"
type textarea "5000307861"
type textarea "197089"
type input "Materias Primas"
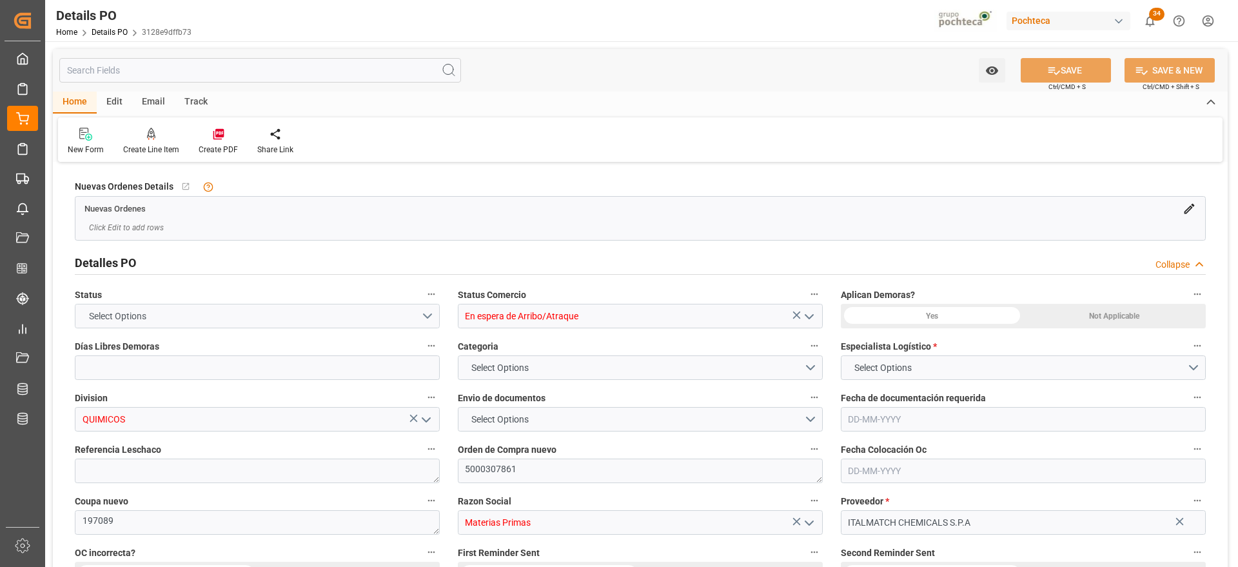
type input "ITALMATCH CHEMICALS S.P.A"
type textarea "1743451"
type textarea "1RA EN EMBARCAR"
type textarea "SUGAR MAXX 5611 (63973)"
type input "12"
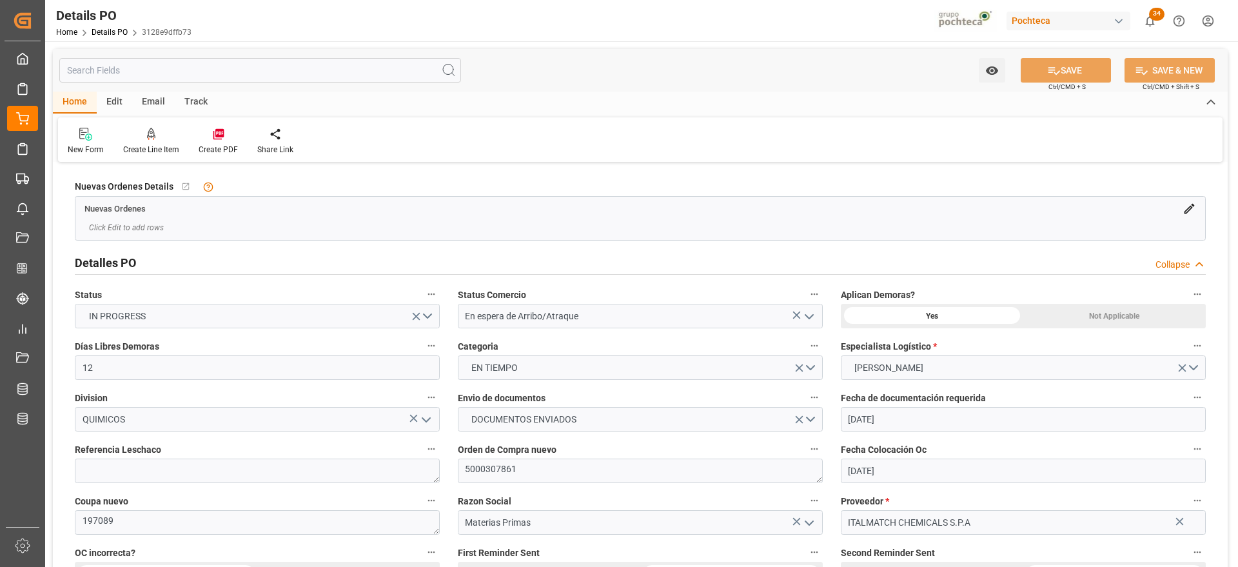
type input "23-09-2025"
type input "14-08-2025"
type input "23-09-2025"
type input "[DATE]"
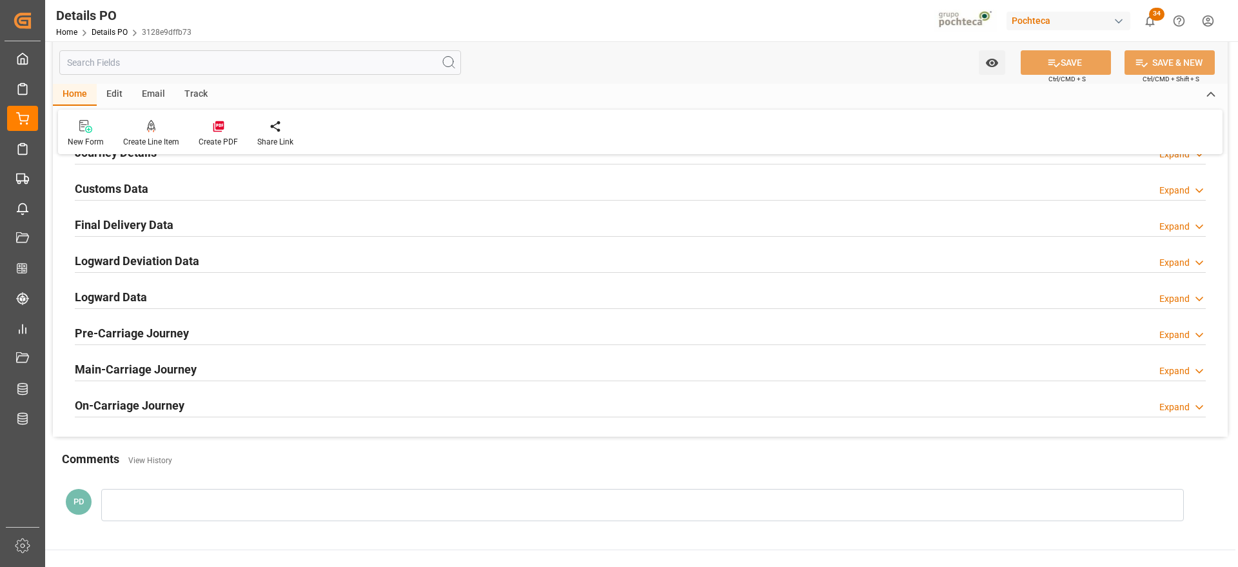
scroll to position [886, 0]
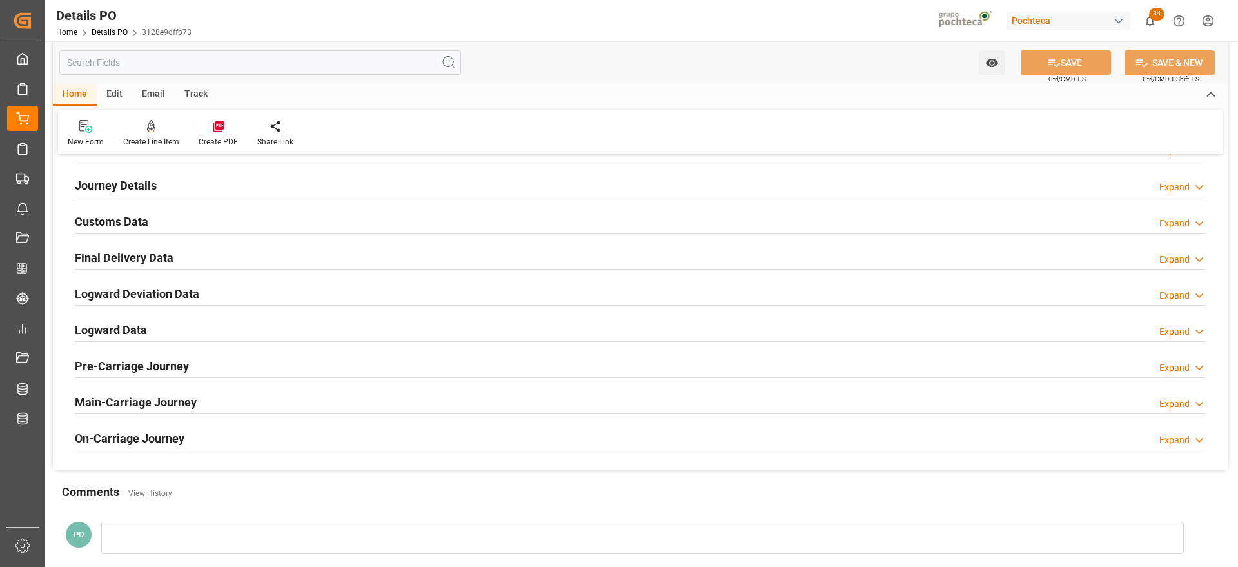
drag, startPoint x: 120, startPoint y: 219, endPoint x: 157, endPoint y: 242, distance: 44.0
click at [120, 219] on h2 "Customs Data" at bounding box center [111, 221] width 73 height 17
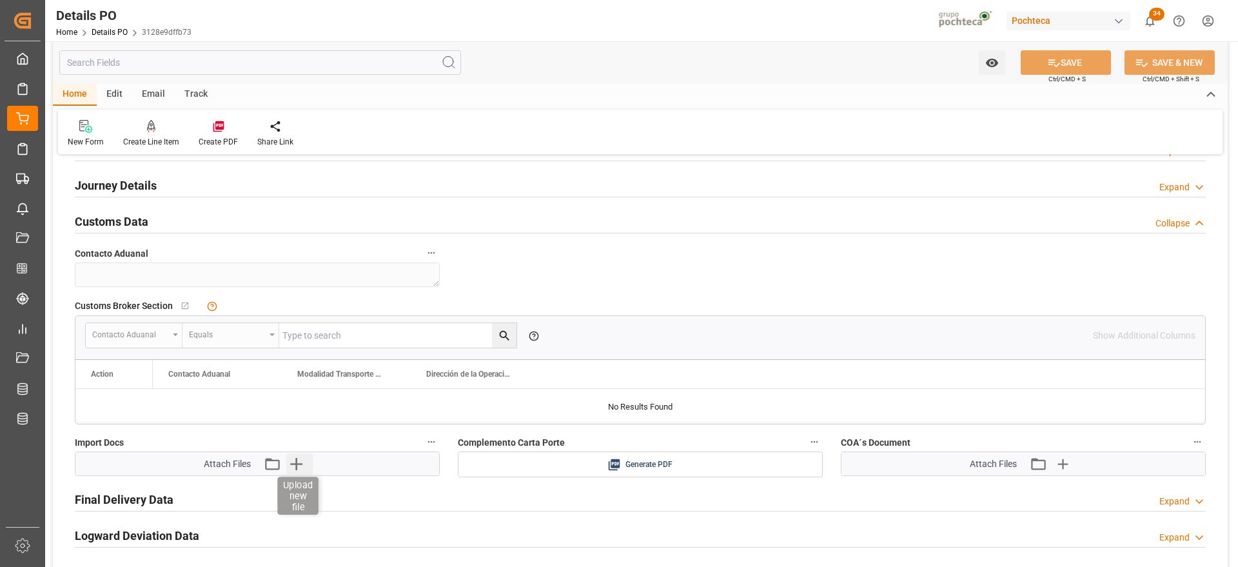
click at [296, 456] on icon "button" at bounding box center [296, 463] width 21 height 21
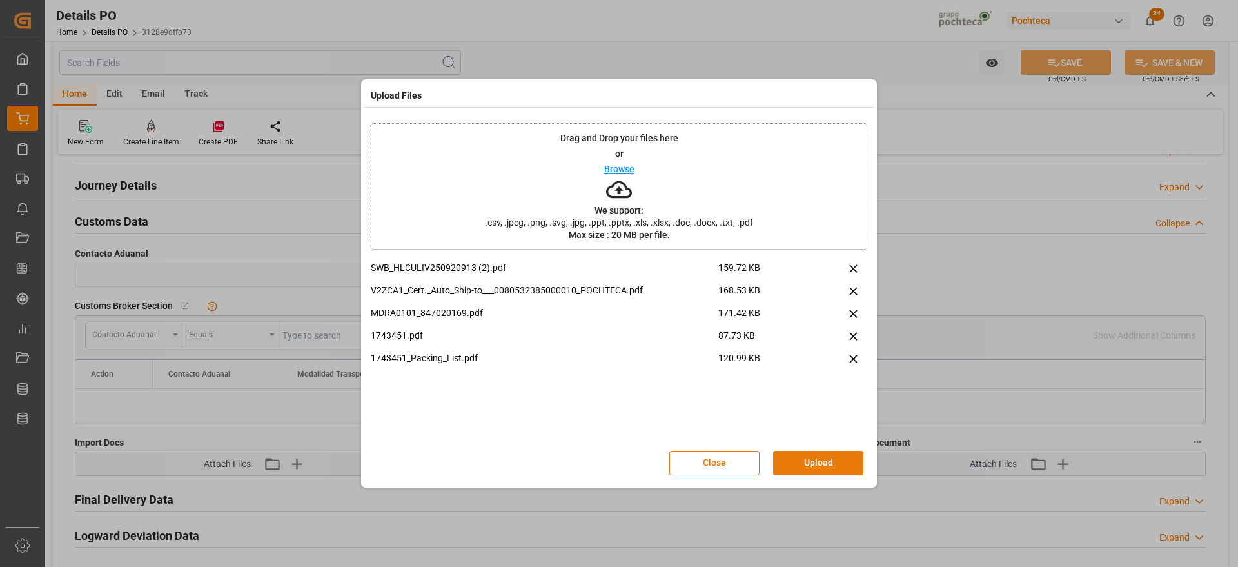
click at [819, 463] on button "Upload" at bounding box center [818, 463] width 90 height 24
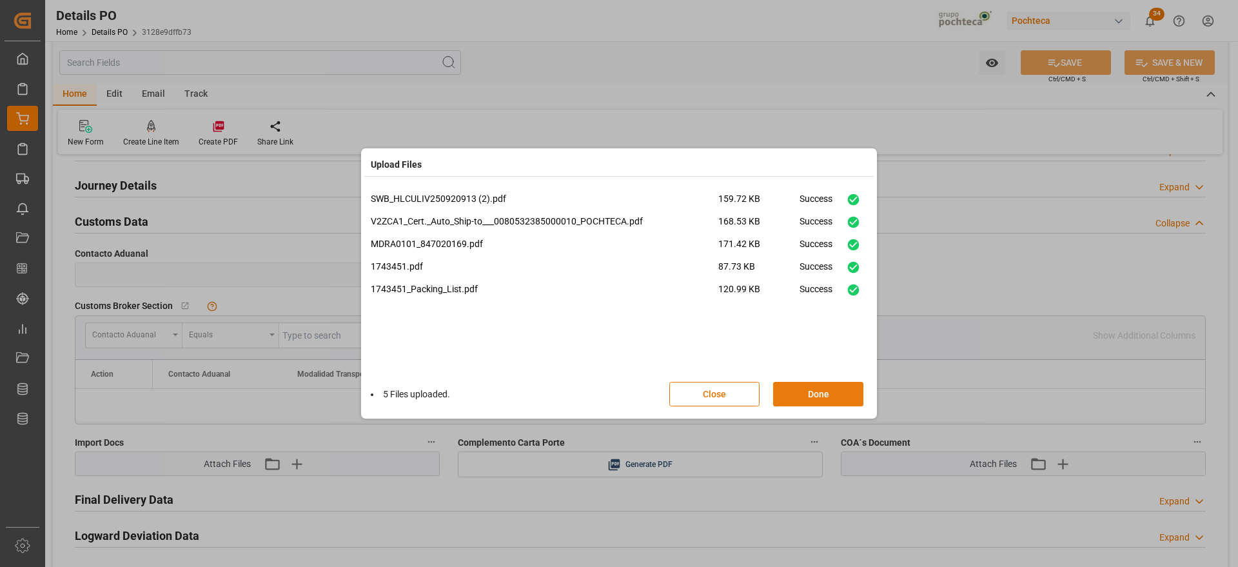
click at [814, 393] on button "Done" at bounding box center [818, 394] width 90 height 24
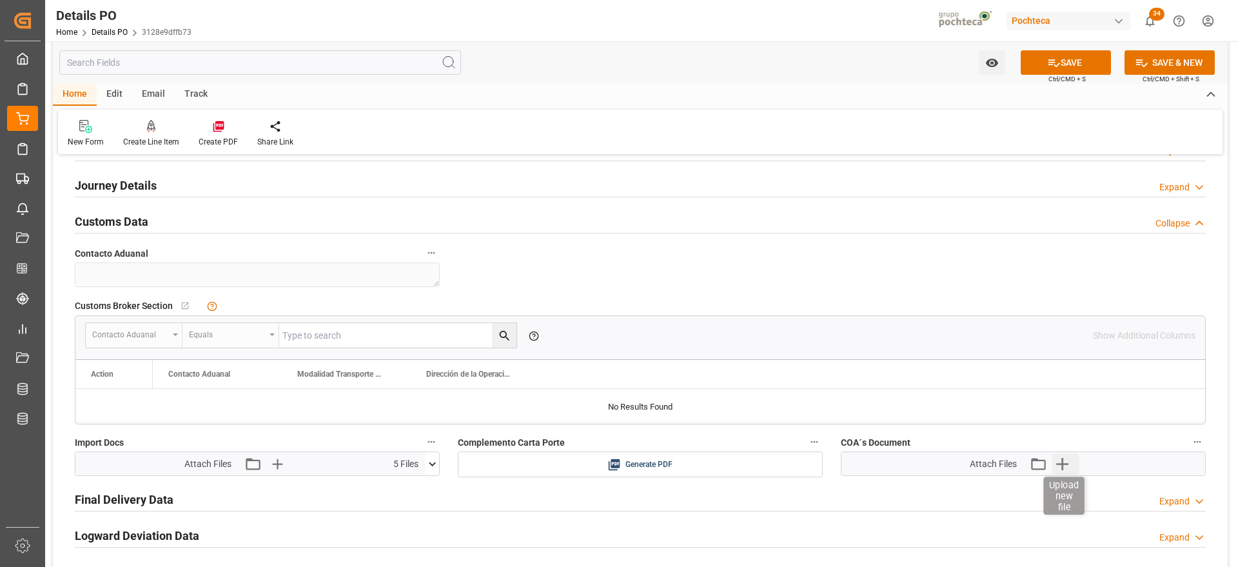
click at [1055, 463] on icon "button" at bounding box center [1061, 463] width 21 height 21
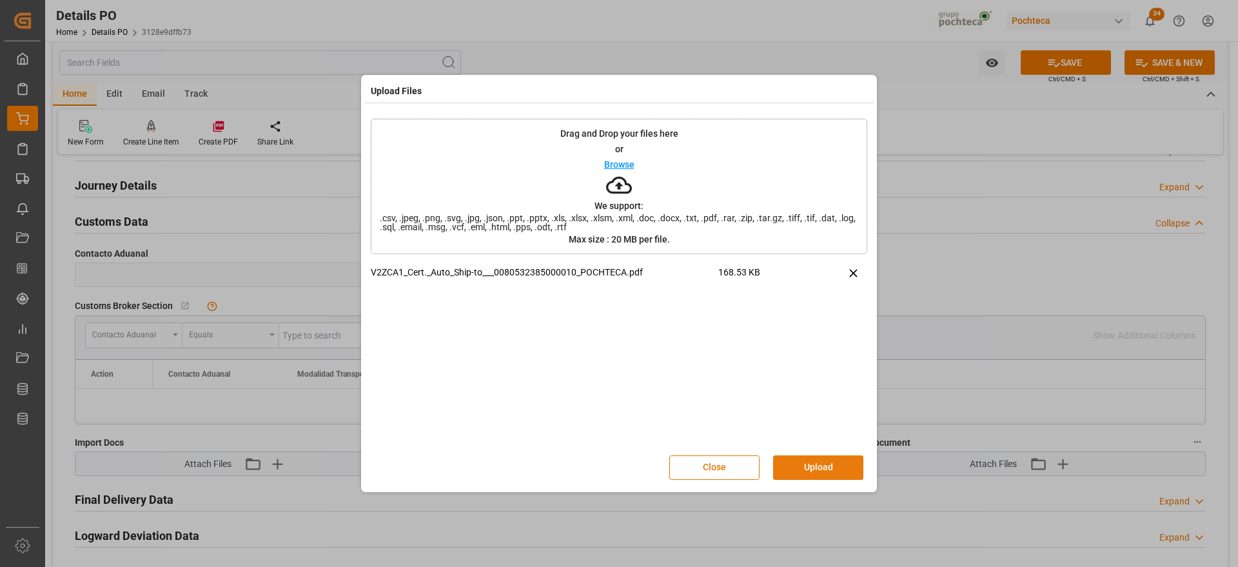
click at [805, 458] on button "Upload" at bounding box center [818, 467] width 90 height 24
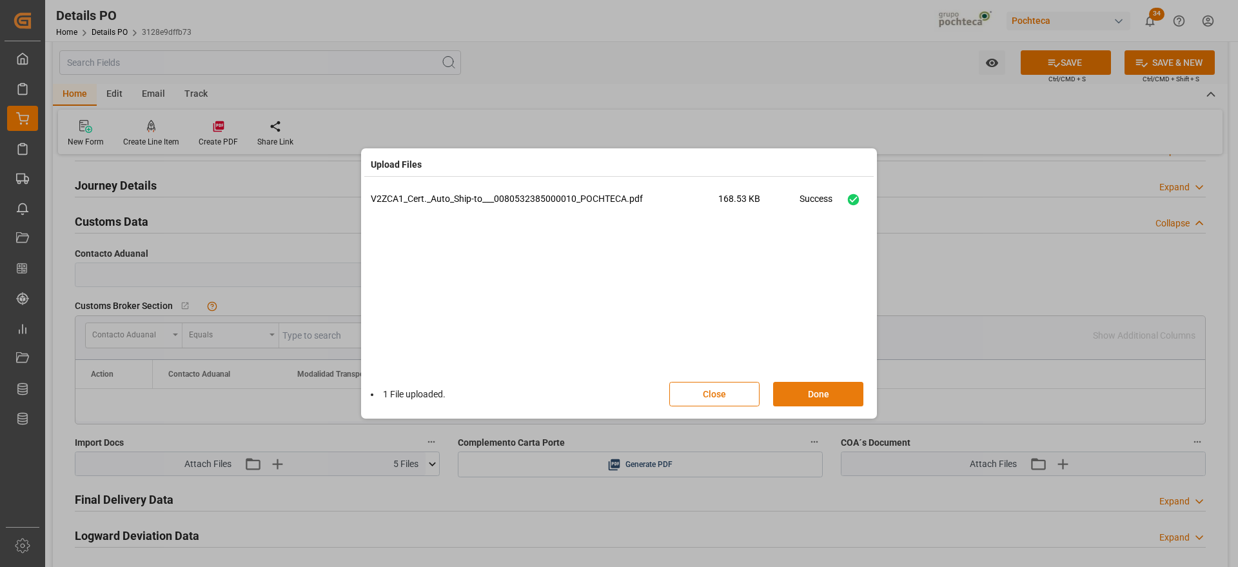
click at [837, 390] on button "Done" at bounding box center [818, 394] width 90 height 24
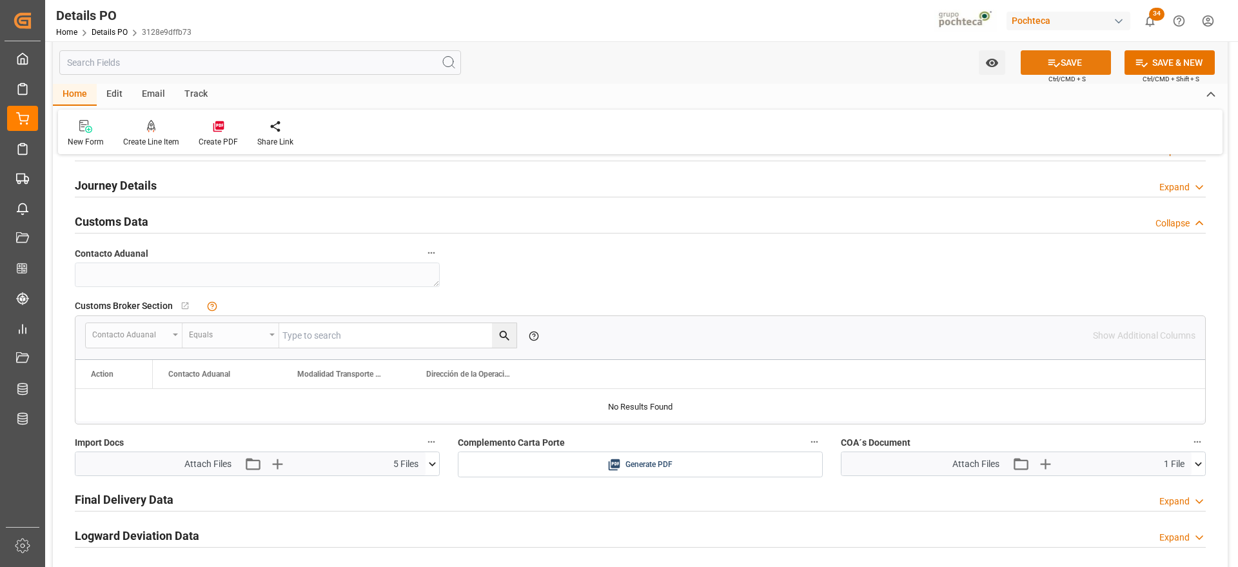
click at [1088, 58] on button "SAVE" at bounding box center [1065, 62] width 90 height 24
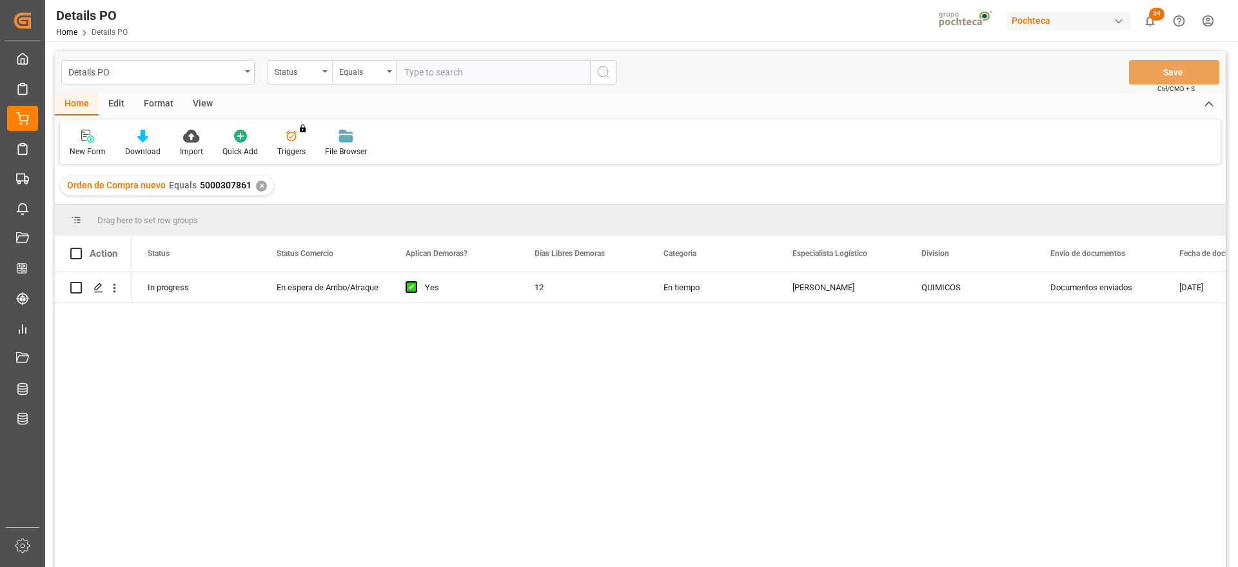
click at [250, 185] on div "Orden de Compra nuevo Equals 5000307861 ✕" at bounding box center [167, 185] width 213 height 19
click at [259, 185] on div "✕" at bounding box center [261, 185] width 11 height 11
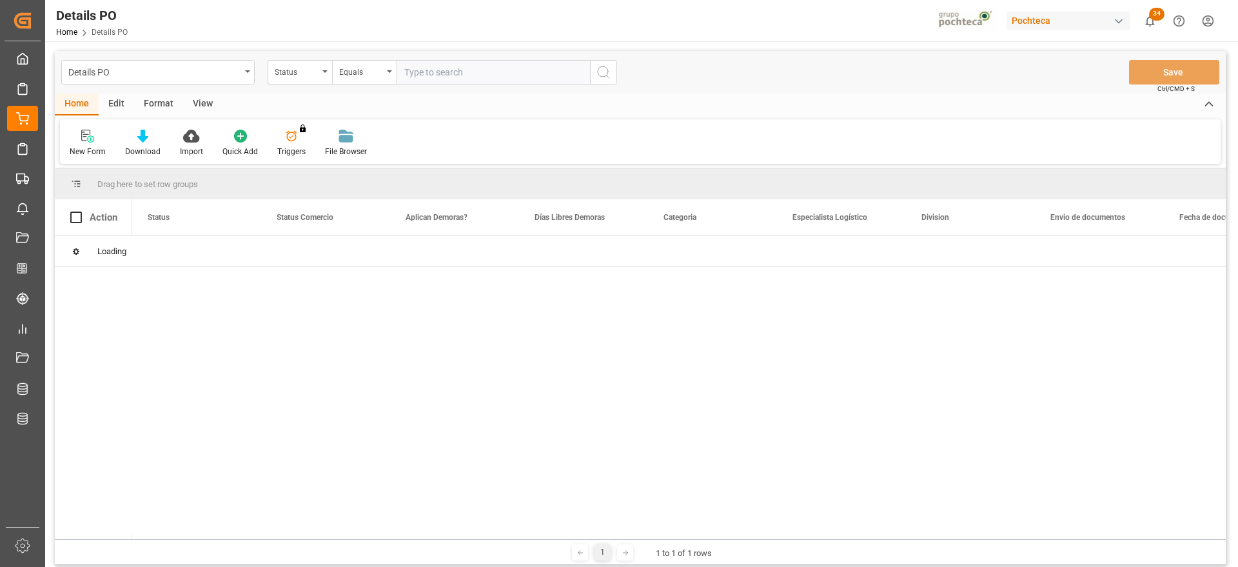
click at [304, 74] on div "Status" at bounding box center [297, 70] width 44 height 15
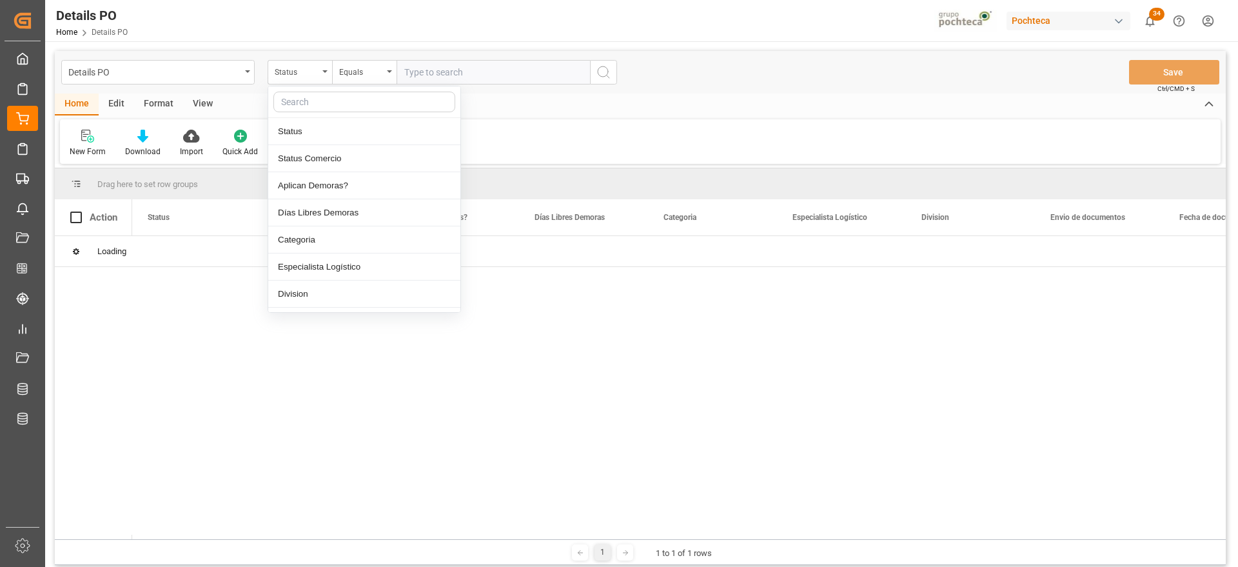
click at [311, 99] on input "text" at bounding box center [364, 102] width 182 height 21
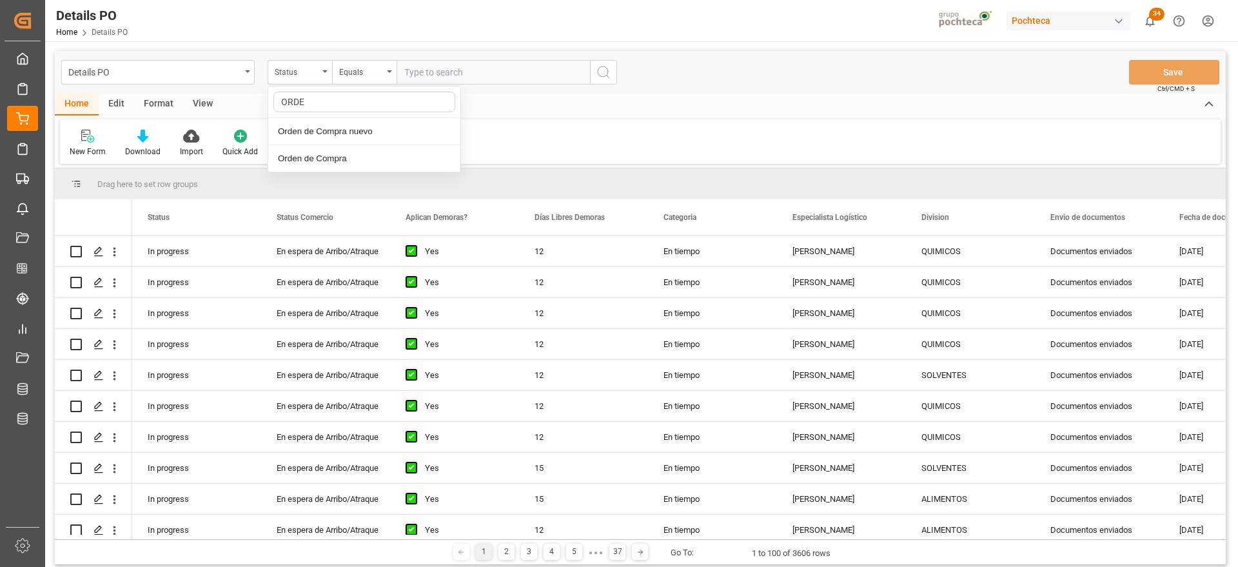
click at [342, 128] on div "Orden de Compra nuevo" at bounding box center [364, 131] width 192 height 27
click at [440, 66] on input "text" at bounding box center [492, 72] width 193 height 24
paste input "5000308030"
type input "5000308030"
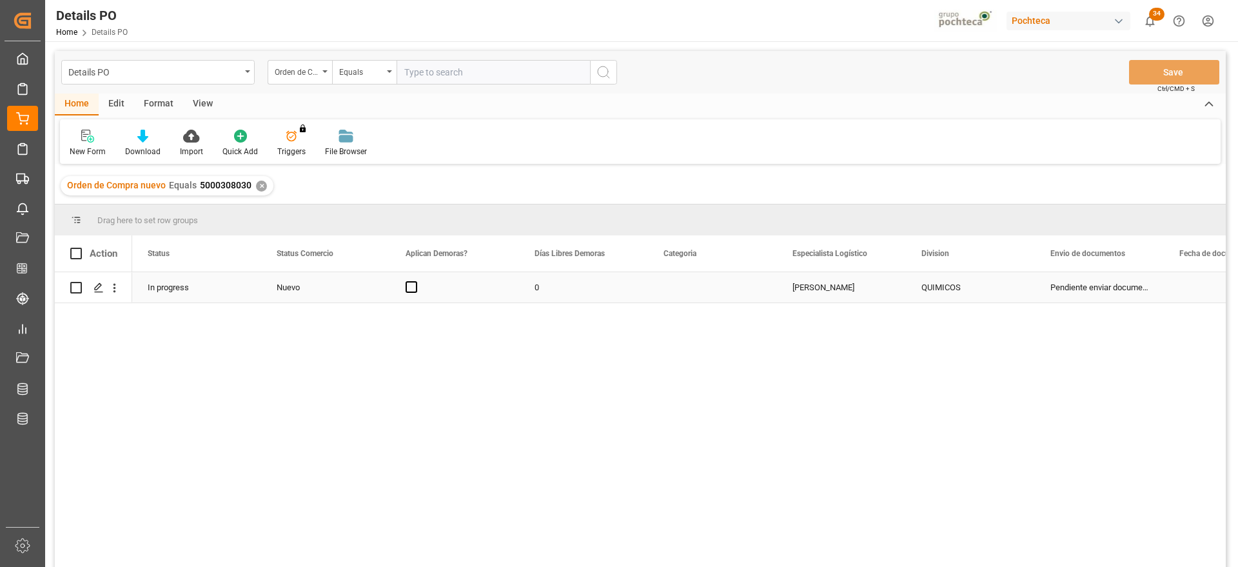
click at [313, 284] on div "Nuevo" at bounding box center [326, 288] width 98 height 30
click at [367, 297] on icon "open menu" at bounding box center [365, 294] width 15 height 15
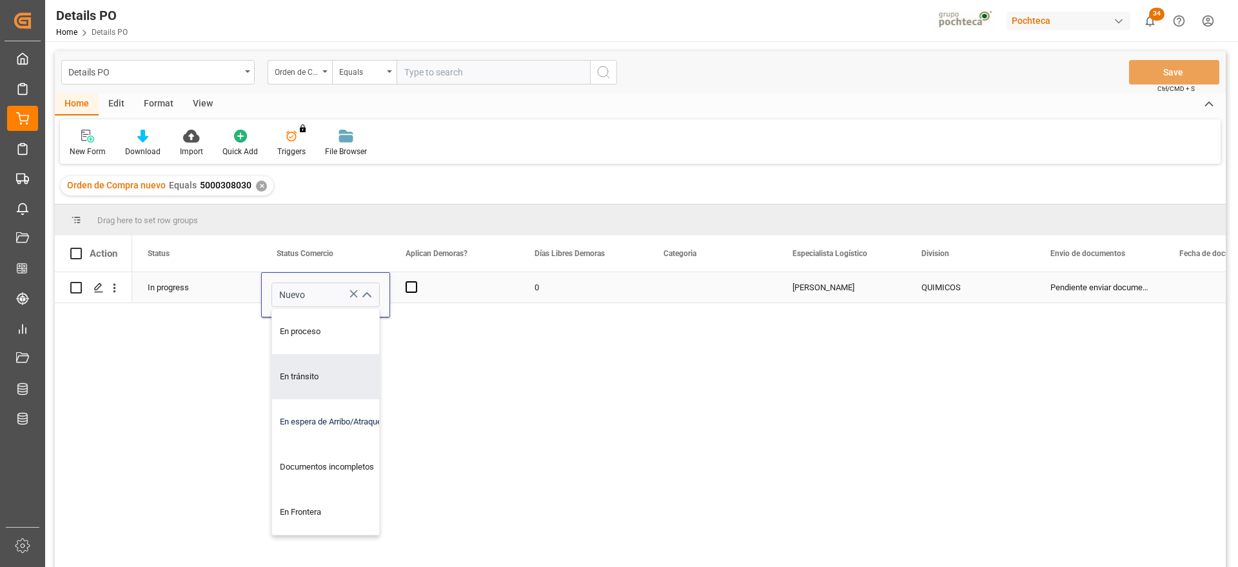
click at [351, 416] on div "En espera de Arribo/Atraque" at bounding box center [333, 421] width 122 height 45
type input "En espera de Arribo/Atraque"
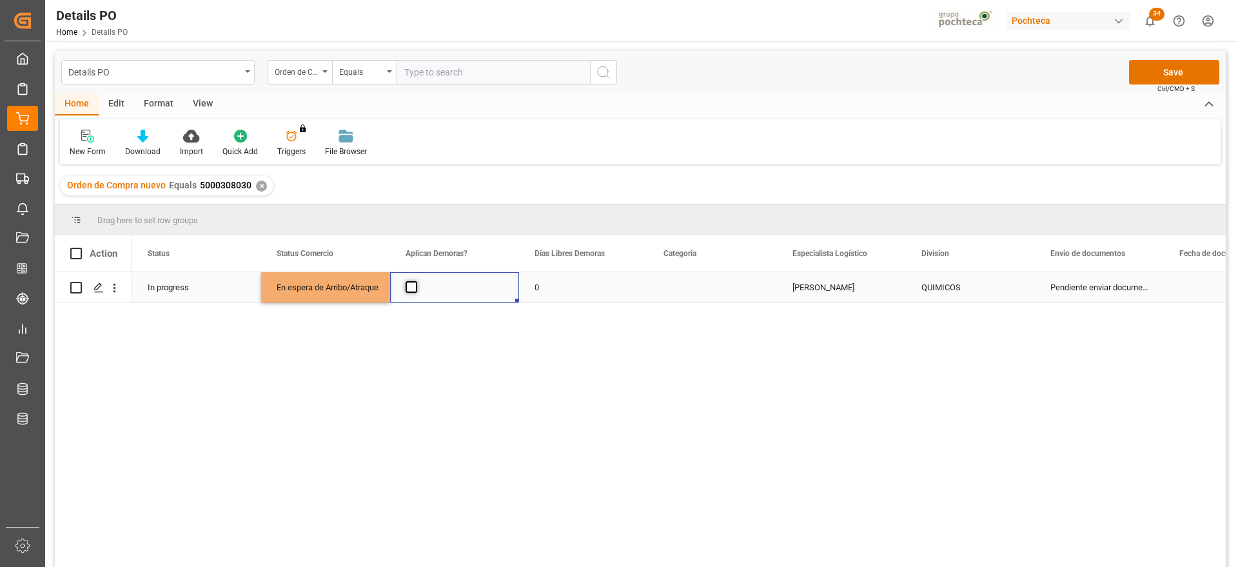
click at [410, 291] on span "Press SPACE to select this row." at bounding box center [411, 287] width 12 height 12
click at [415, 281] on input "Press SPACE to select this row." at bounding box center [415, 281] width 0 height 0
click at [605, 287] on div "0" at bounding box center [583, 287] width 129 height 30
click at [605, 287] on input "0" at bounding box center [583, 294] width 108 height 24
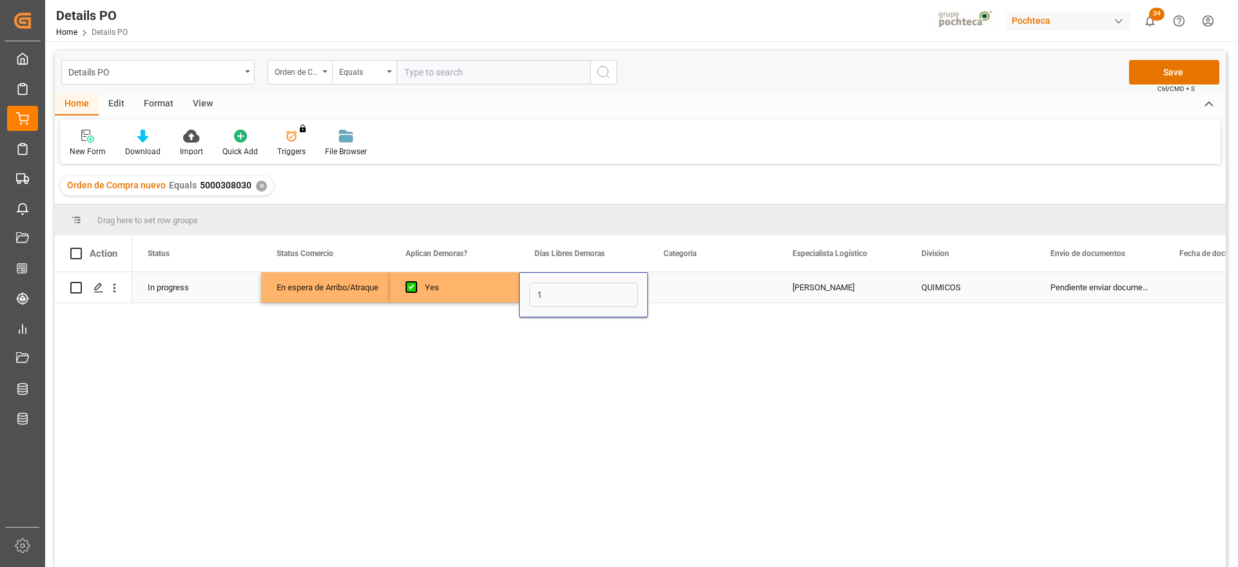
type input "14"
click at [724, 293] on div "Press SPACE to select this row." at bounding box center [712, 287] width 129 height 30
click at [723, 294] on div "Press SPACE to select this row." at bounding box center [712, 287] width 129 height 30
click at [745, 291] on button "Select" at bounding box center [712, 294] width 108 height 24
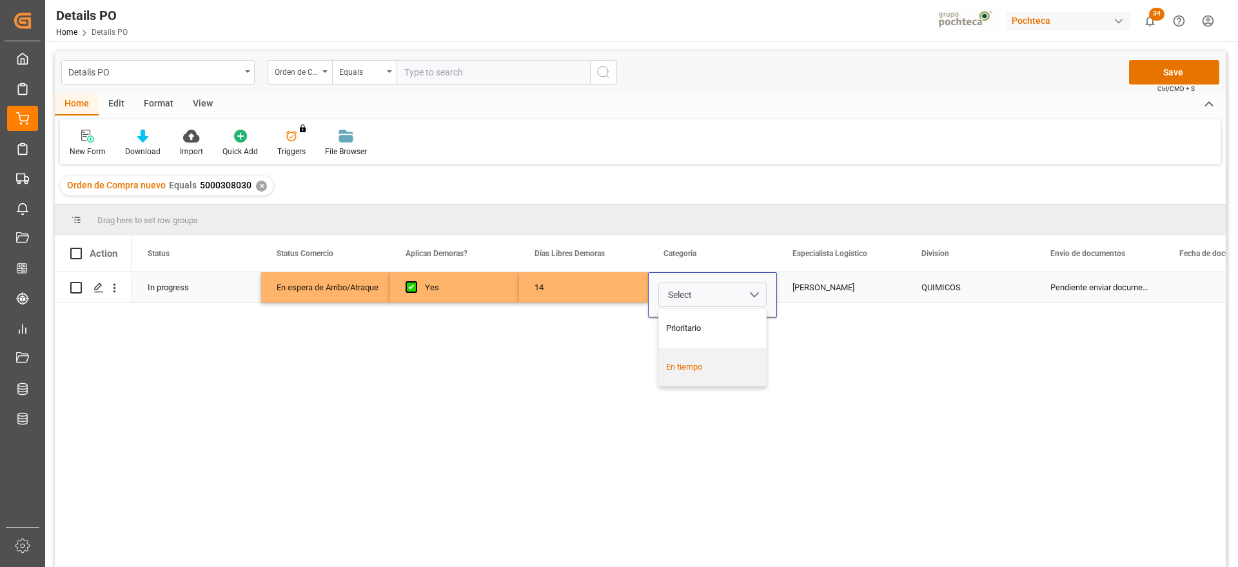
click at [716, 380] on div "En tiempo" at bounding box center [712, 366] width 107 height 39
click at [806, 297] on div "[PERSON_NAME]" at bounding box center [841, 287] width 129 height 30
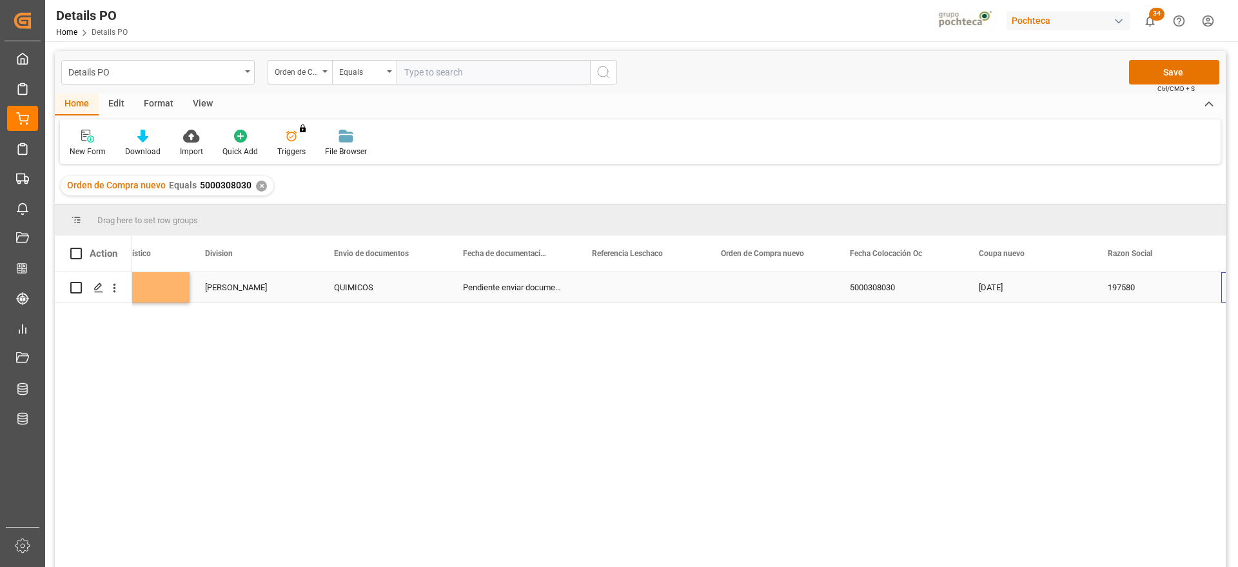
scroll to position [0, 716]
click at [512, 290] on div "Press SPACE to select this row." at bounding box center [511, 287] width 129 height 30
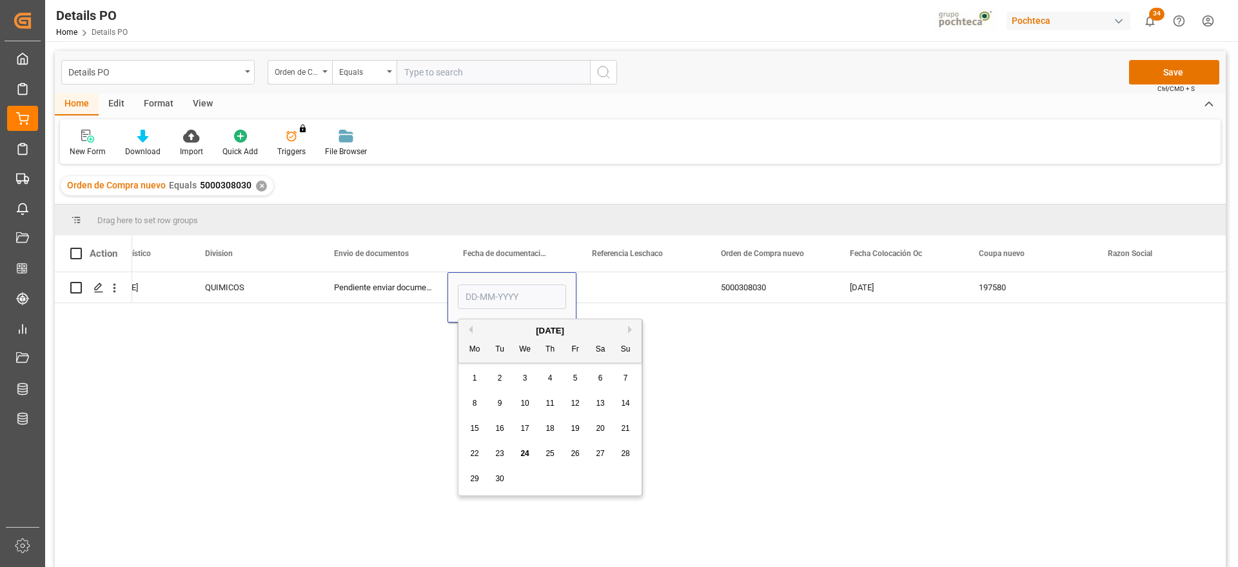
click at [505, 454] on div "23" at bounding box center [500, 453] width 16 height 15
type input "23-09-2025"
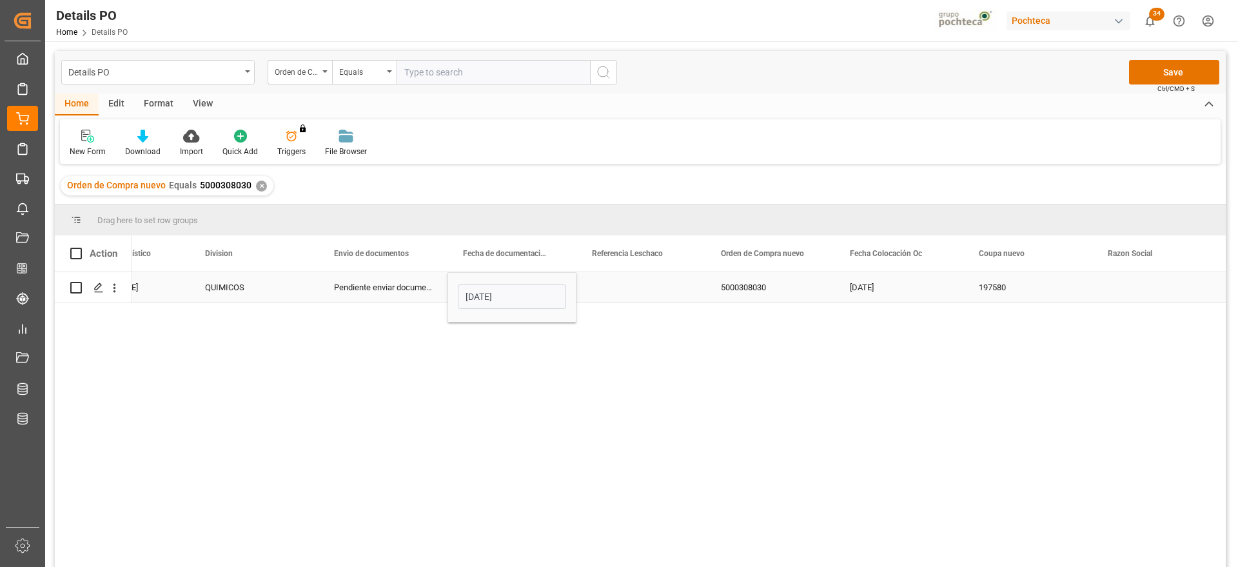
click at [634, 290] on div "Press SPACE to select this row." at bounding box center [640, 287] width 129 height 30
click at [782, 284] on div "5000308030" at bounding box center [769, 287] width 129 height 30
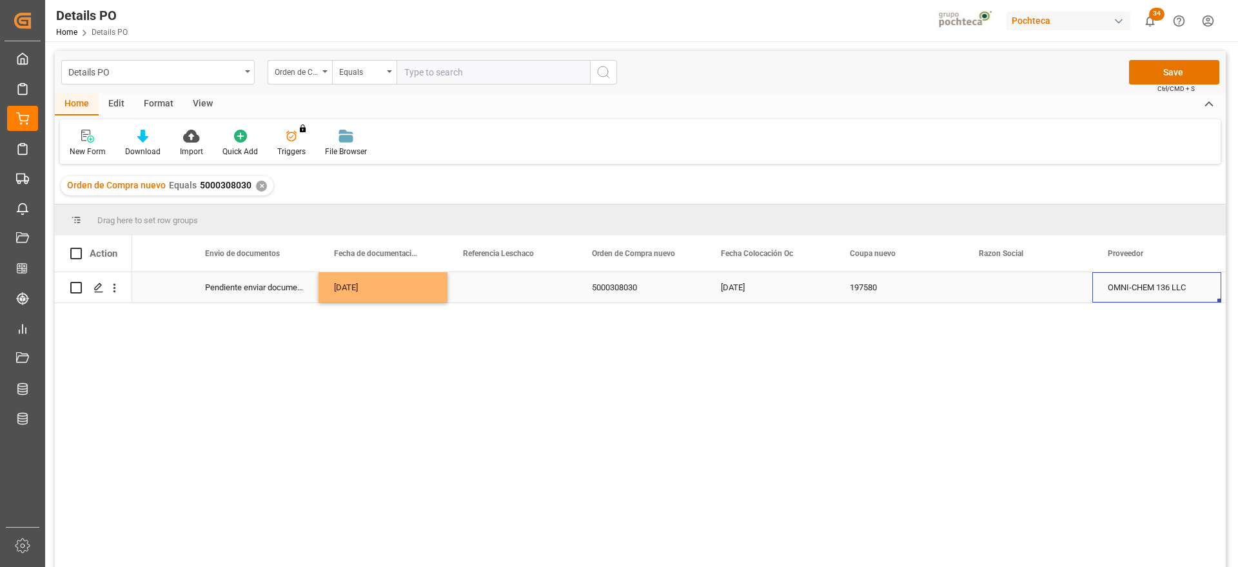
click at [998, 283] on div "Press SPACE to select this row." at bounding box center [1027, 287] width 129 height 30
click at [1067, 293] on div "Press SPACE to select this row." at bounding box center [1027, 294] width 108 height 24
click at [1067, 293] on icon "open menu" at bounding box center [1067, 294] width 15 height 15
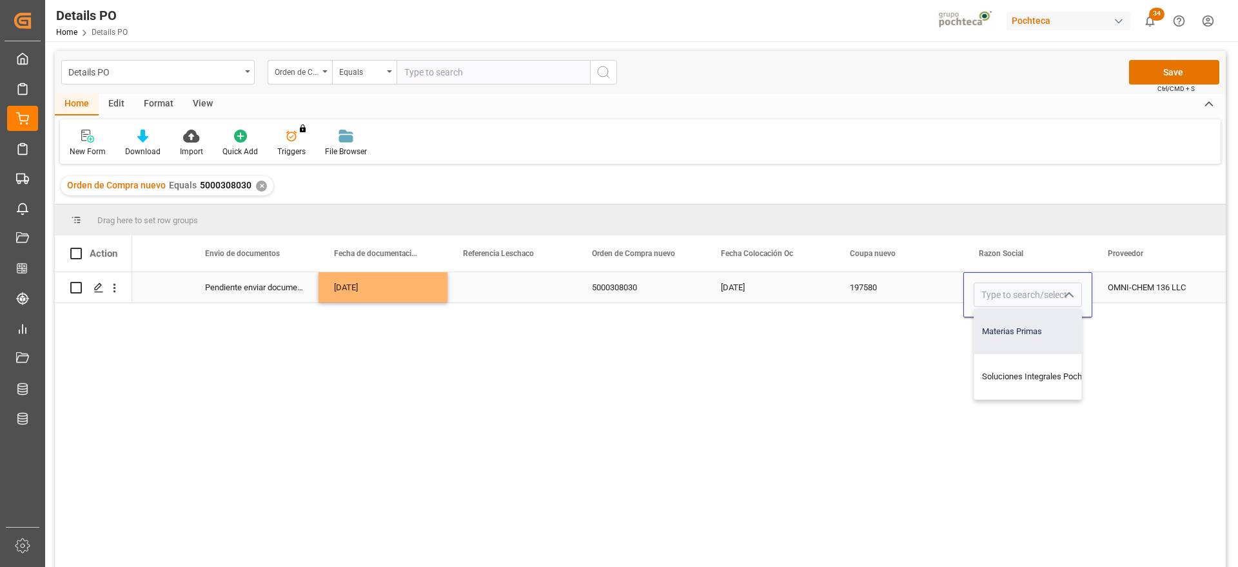
click at [1019, 325] on div "Materias Primas" at bounding box center [1040, 331] width 132 height 45
type input "Materias Primas"
click at [1144, 289] on div "OMNI-CHEM 136 LLC" at bounding box center [1156, 287] width 129 height 30
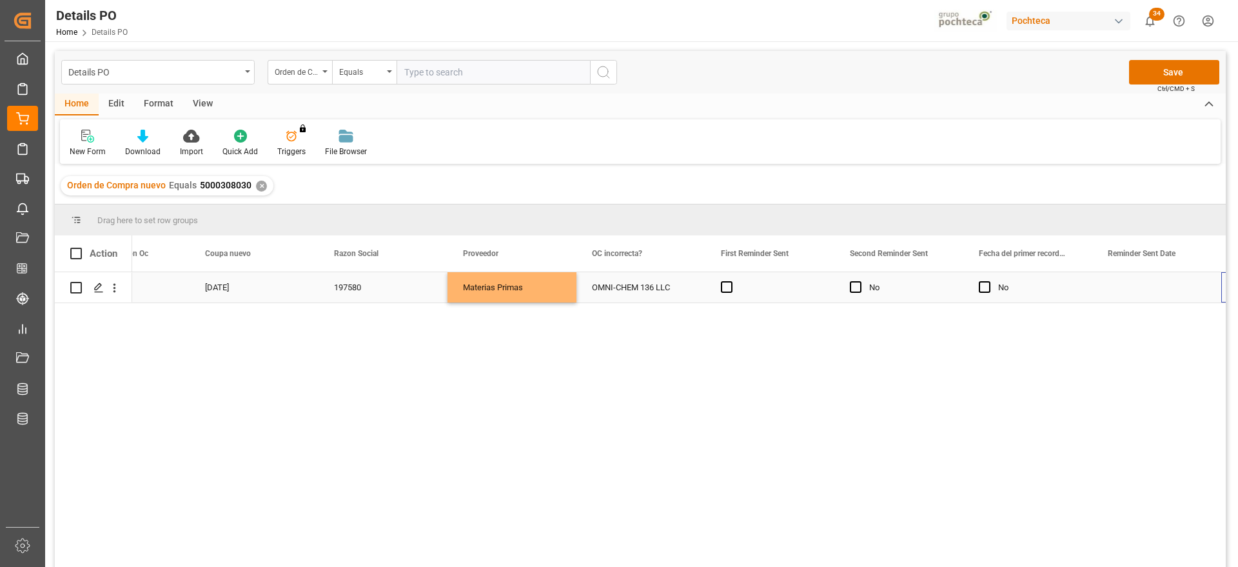
scroll to position [0, 1490]
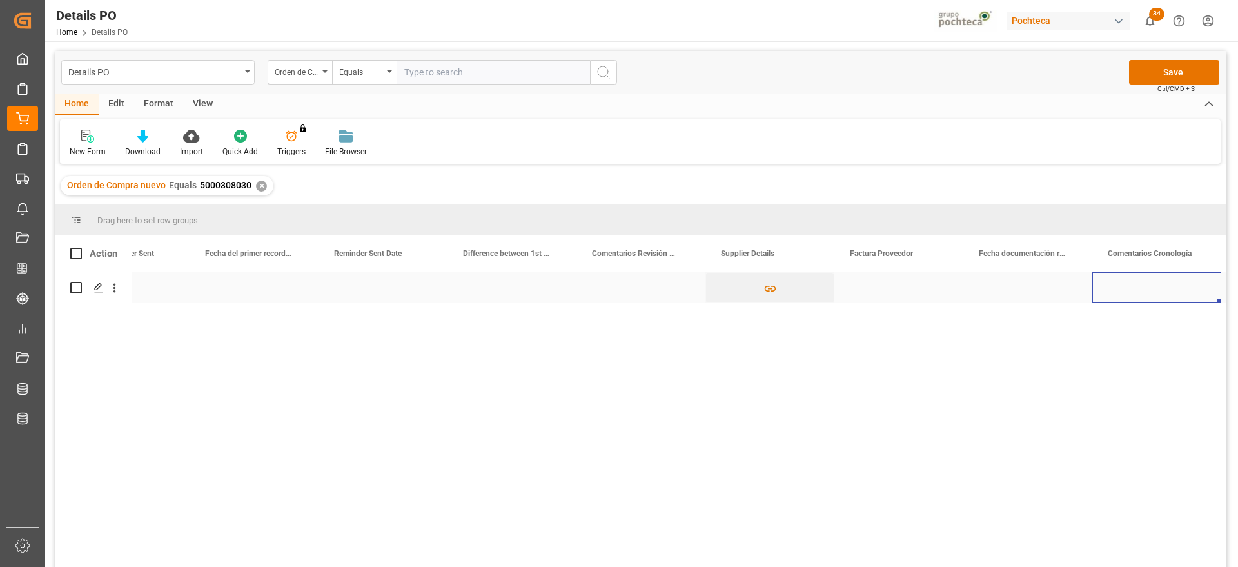
click at [885, 285] on div "Press SPACE to select this row." at bounding box center [898, 287] width 129 height 30
click at [1040, 298] on div "Press SPACE to select this row." at bounding box center [1027, 287] width 129 height 30
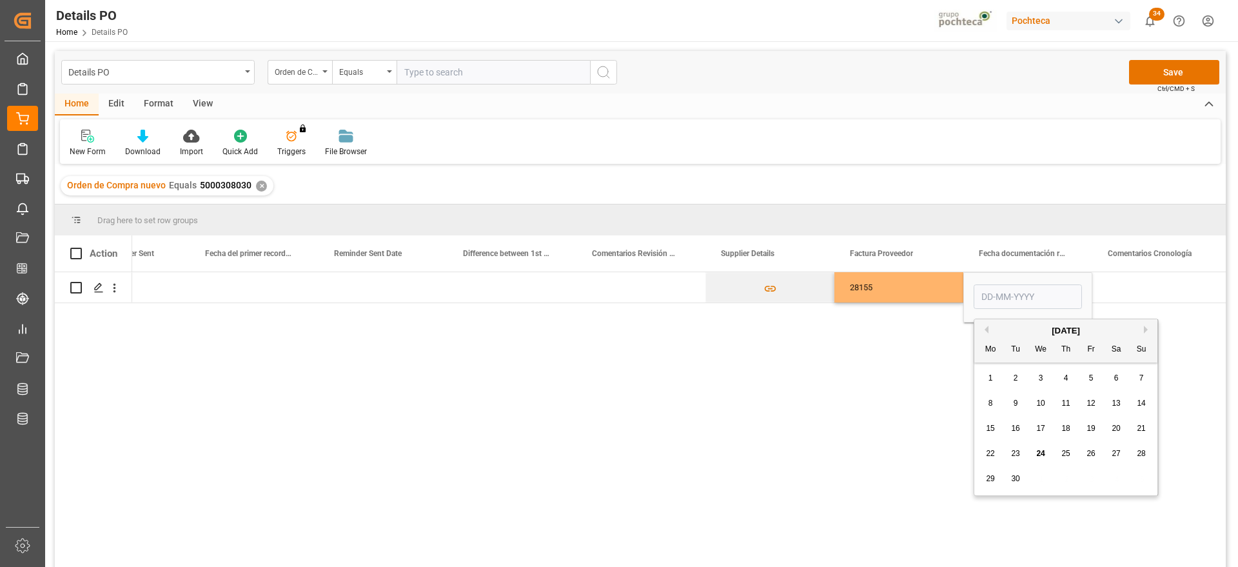
click at [1018, 452] on span "23" at bounding box center [1015, 453] width 8 height 9
type input "23-09-2025"
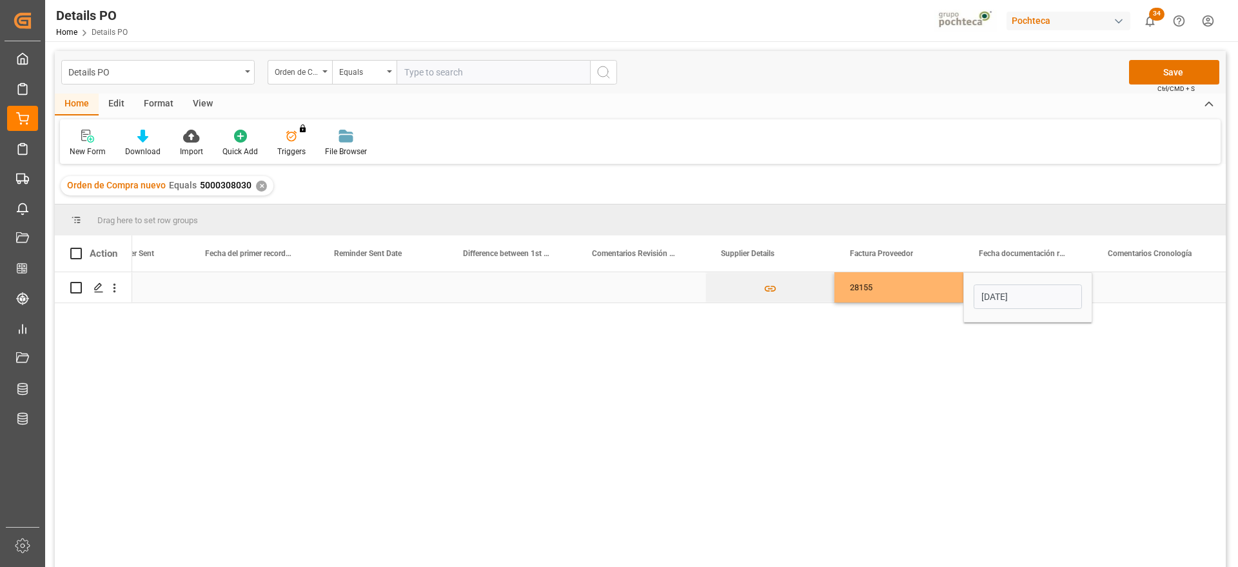
click at [1138, 285] on div "Press SPACE to select this row." at bounding box center [1156, 287] width 129 height 30
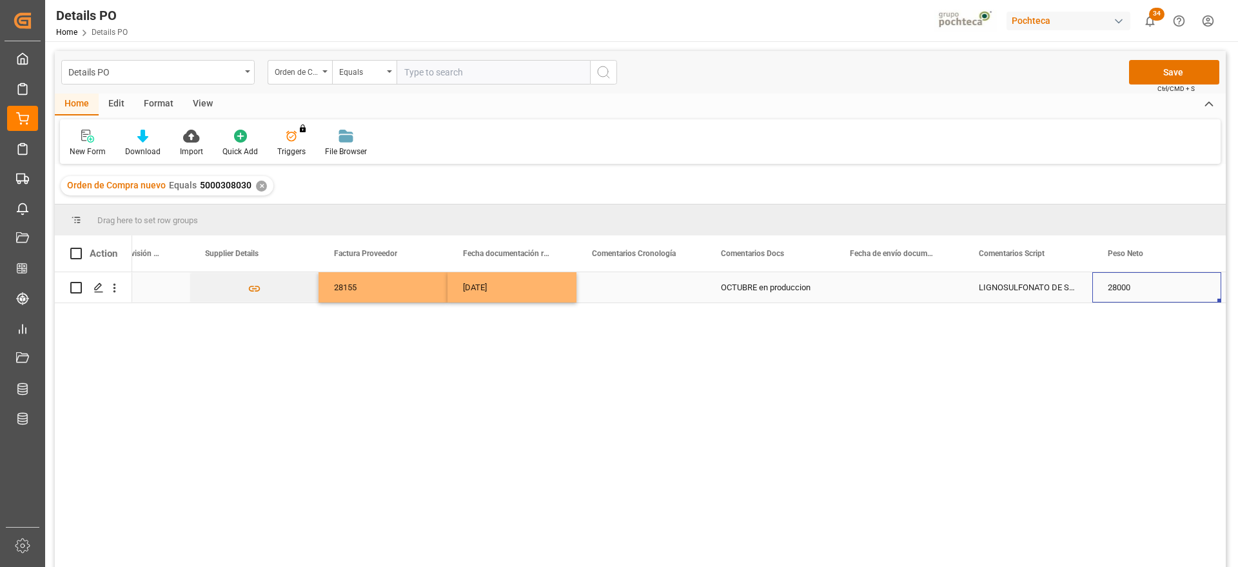
click at [942, 299] on div "Press SPACE to select this row." at bounding box center [898, 287] width 129 height 30
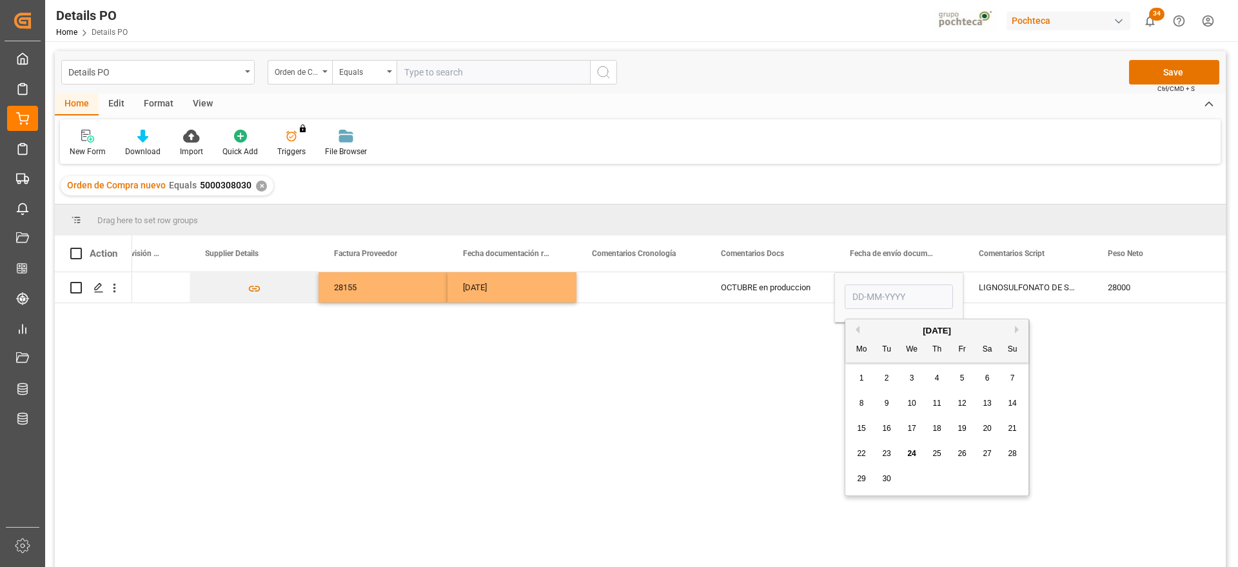
click at [915, 451] on span "24" at bounding box center [911, 453] width 8 height 9
type input "[DATE]"
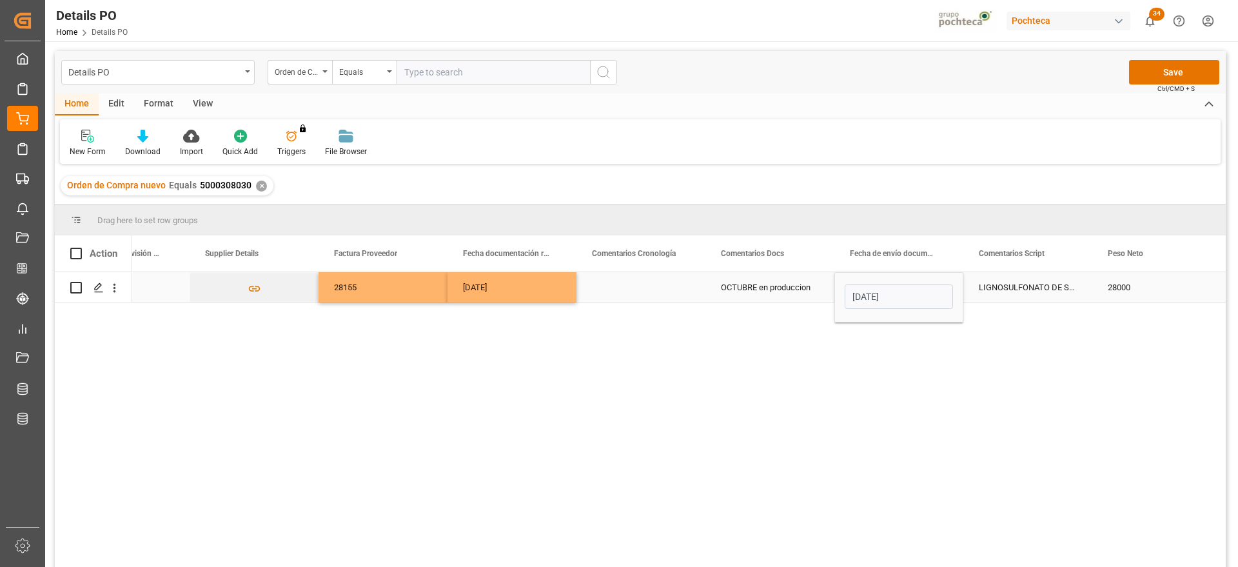
click at [1029, 298] on div "LIGNOSULFONATO DE SODIO SAC 25 KG (56733" at bounding box center [1027, 287] width 129 height 30
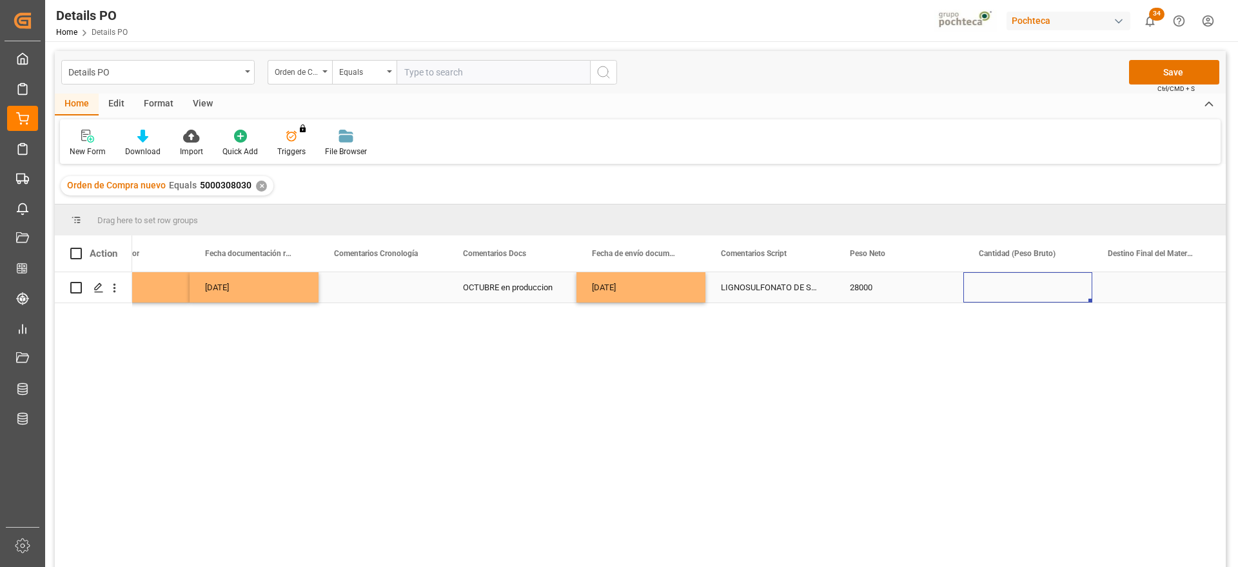
click at [1020, 286] on div "Press SPACE to select this row." at bounding box center [1027, 287] width 129 height 30
click at [1020, 286] on input "Press SPACE to select this row." at bounding box center [1027, 294] width 108 height 24
type input "25000"
click at [878, 292] on div "28000" at bounding box center [898, 287] width 129 height 30
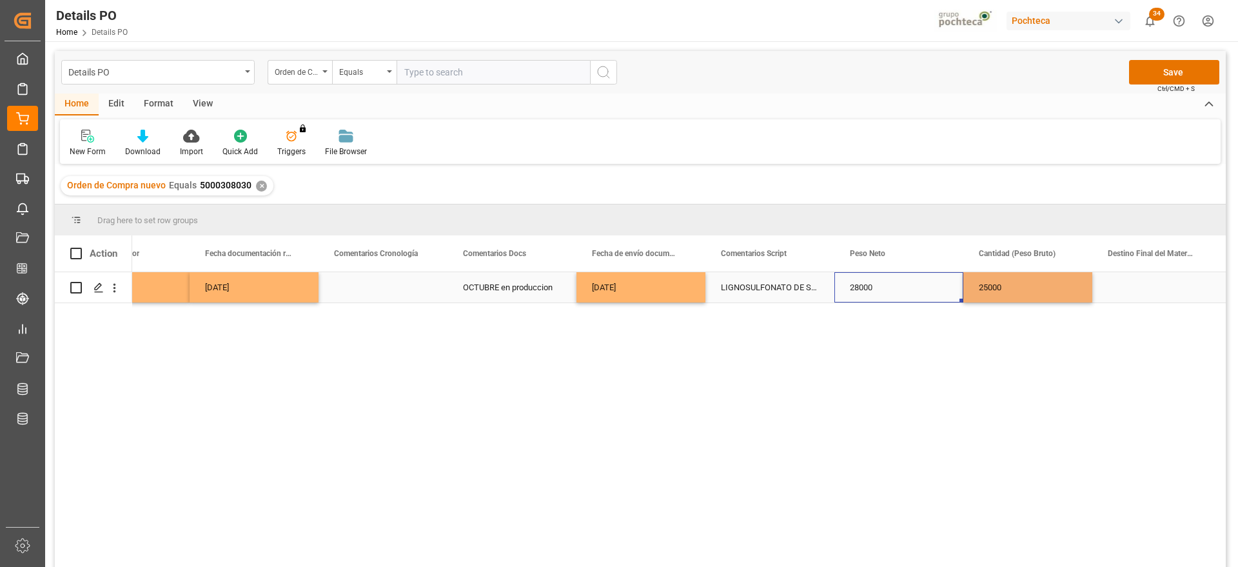
click at [878, 292] on div "28000" at bounding box center [898, 287] width 129 height 30
drag, startPoint x: 883, startPoint y: 289, endPoint x: 837, endPoint y: 289, distance: 46.4
click at [837, 289] on div "28000" at bounding box center [898, 294] width 129 height 45
type input "24500"
click at [1011, 290] on div "25000" at bounding box center [1027, 287] width 129 height 30
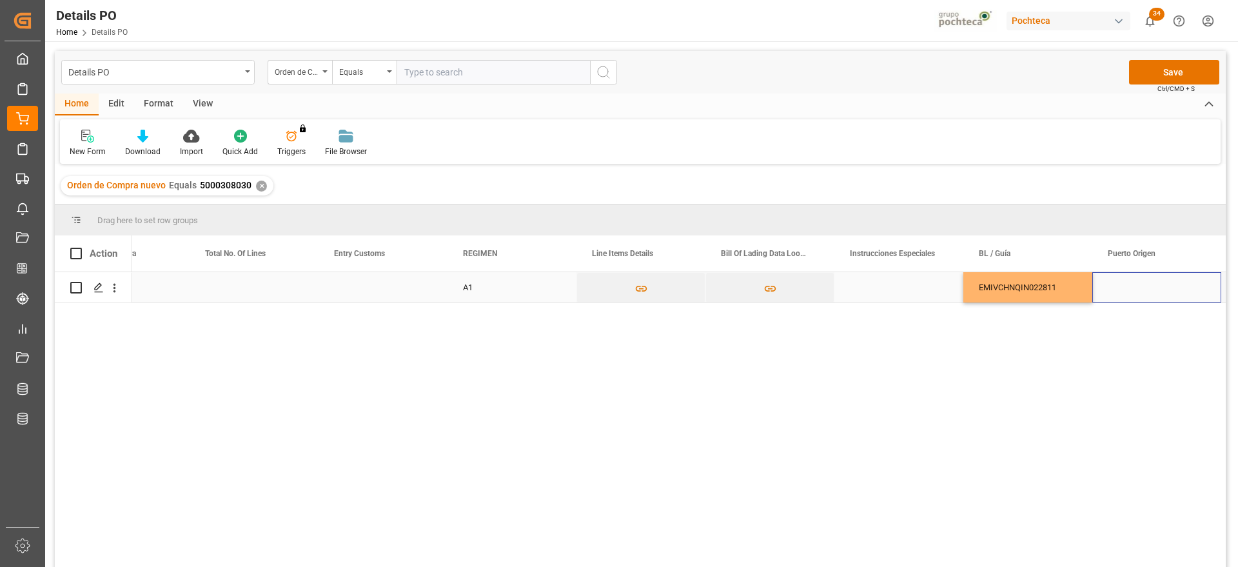
click at [1125, 283] on div "Press SPACE to select this row." at bounding box center [1156, 287] width 129 height 30
click at [1113, 289] on div "Press SPACE to select this row." at bounding box center [1156, 287] width 129 height 30
click at [1113, 289] on input "Press SPACE to select this row." at bounding box center [1156, 294] width 108 height 24
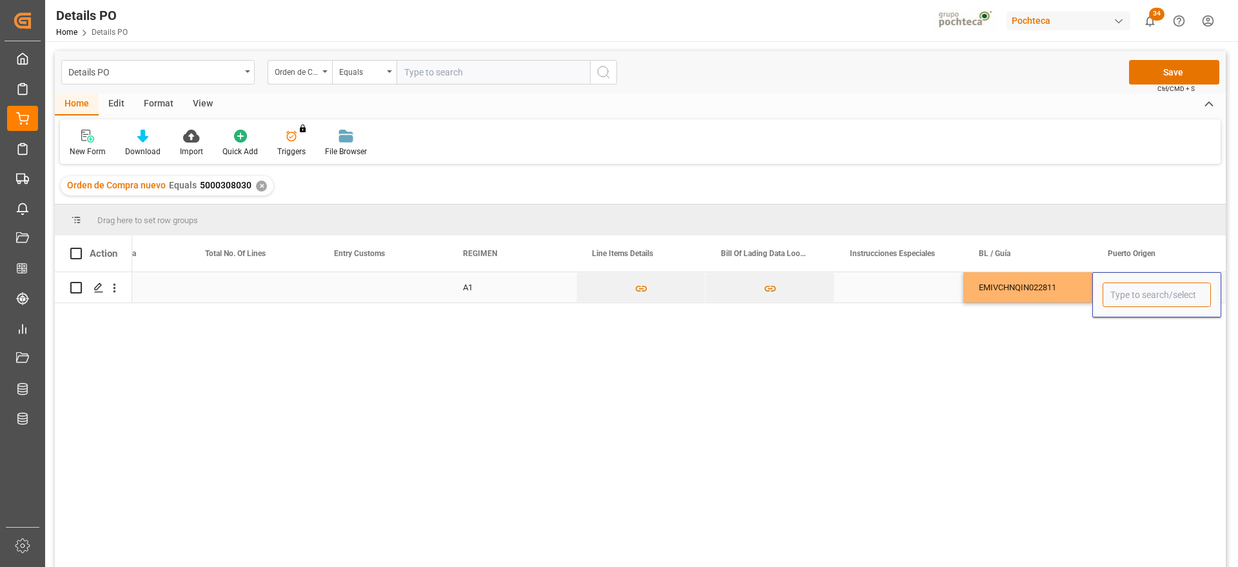
paste input "QINGDAO,"
click at [1136, 333] on div "Qingdao Liuting International Apt - CNTAO" at bounding box center [1186, 331] width 167 height 45
type input "Qingdao Liuting International Apt - CNTAO"
drag, startPoint x: 1187, startPoint y: 290, endPoint x: 1176, endPoint y: 290, distance: 11.0
click at [1185, 290] on div "Qingdao Liuting International Apt - CNTAO" at bounding box center [1156, 294] width 108 height 24
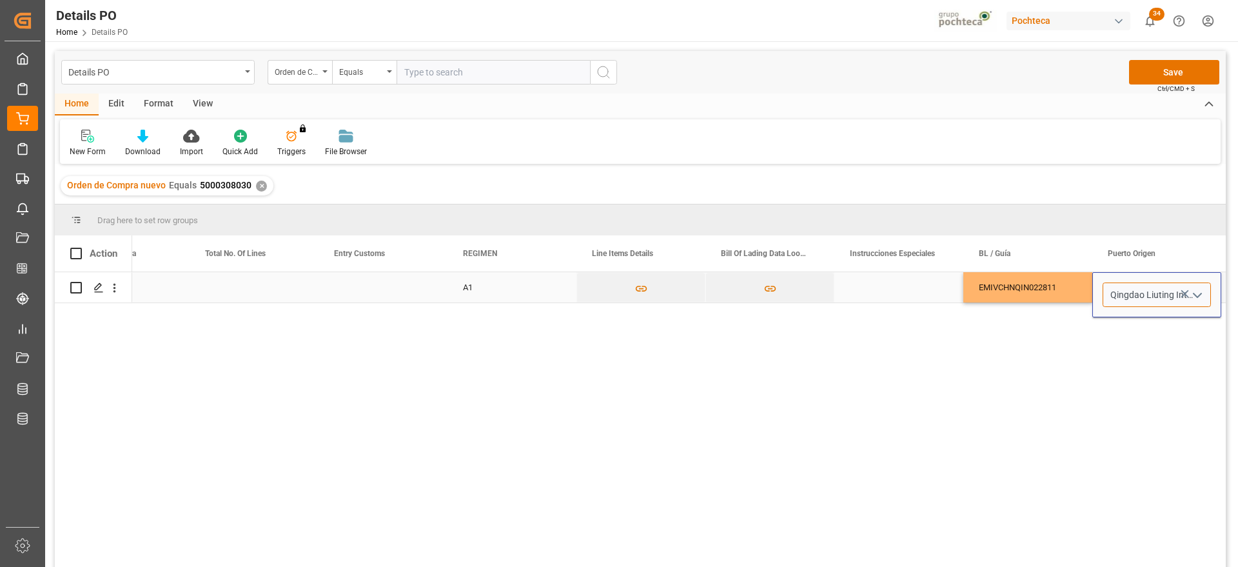
click at [1134, 295] on input "Qingdao Liuting International Apt - CNTAO" at bounding box center [1156, 294] width 108 height 24
click at [1185, 291] on div "Qingdao Liuting International Apt - CNTAO" at bounding box center [1156, 294] width 108 height 24
click at [1185, 291] on icon "Press SPACE to select this row." at bounding box center [1185, 294] width 14 height 14
click at [1119, 302] on input "Press SPACE to select this row." at bounding box center [1156, 294] width 108 height 24
paste input "QINGDAO,"
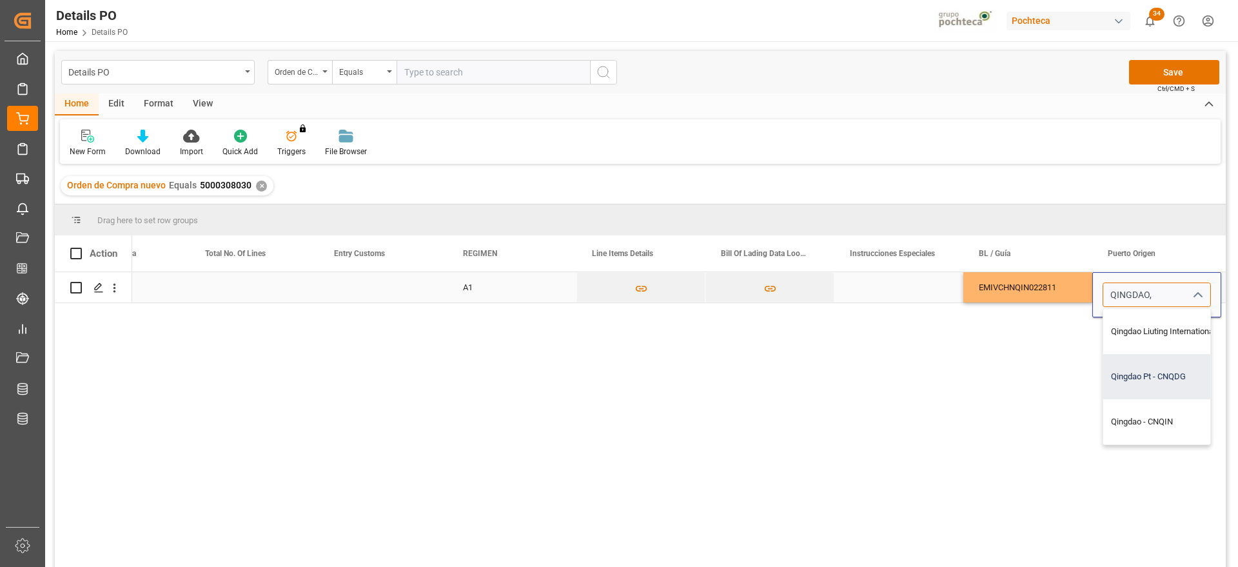
click at [1148, 375] on div "Qingdao Pt - CNQDG" at bounding box center [1186, 376] width 167 height 45
type input "Qingdao Pt - CNQDG"
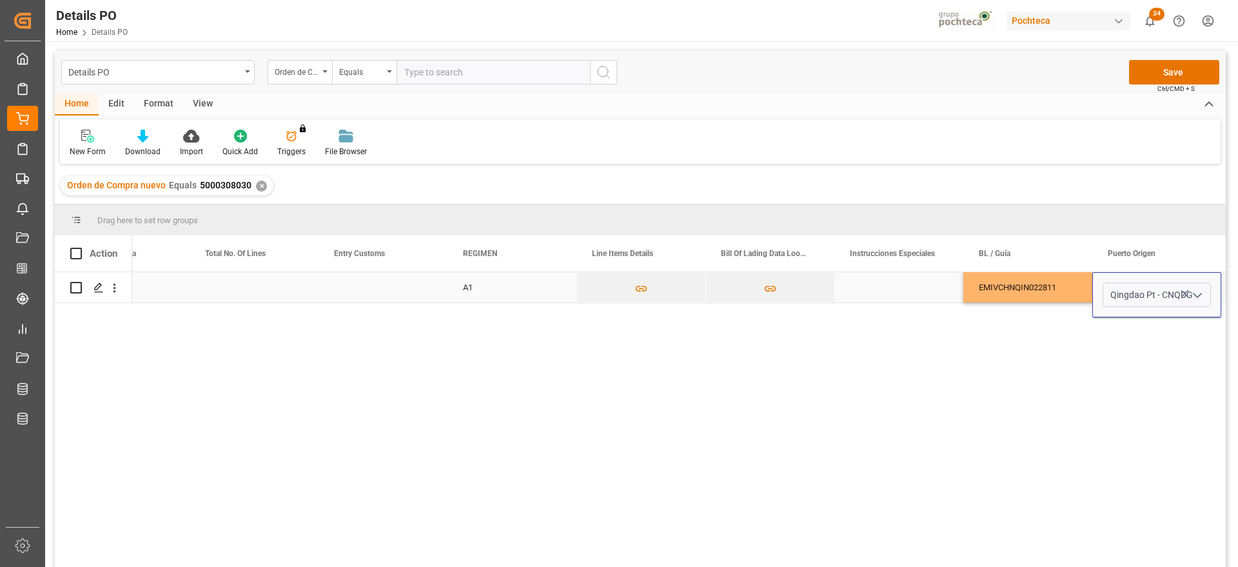
click at [1077, 294] on div "EMIVCHNQIN022811" at bounding box center [1027, 287] width 129 height 30
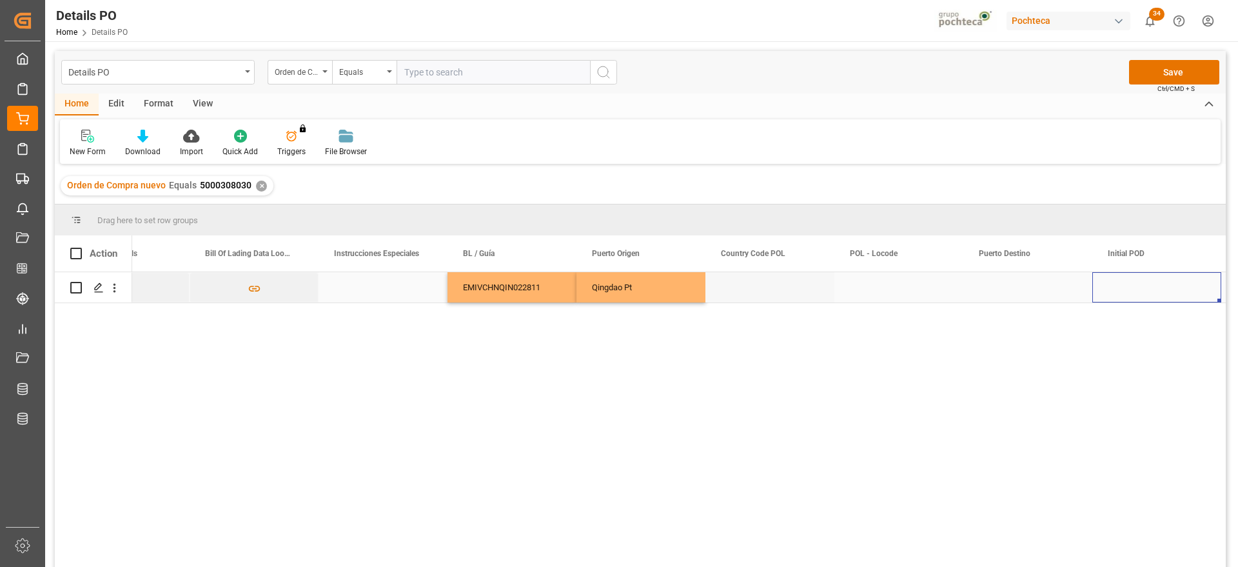
scroll to position [0, 5228]
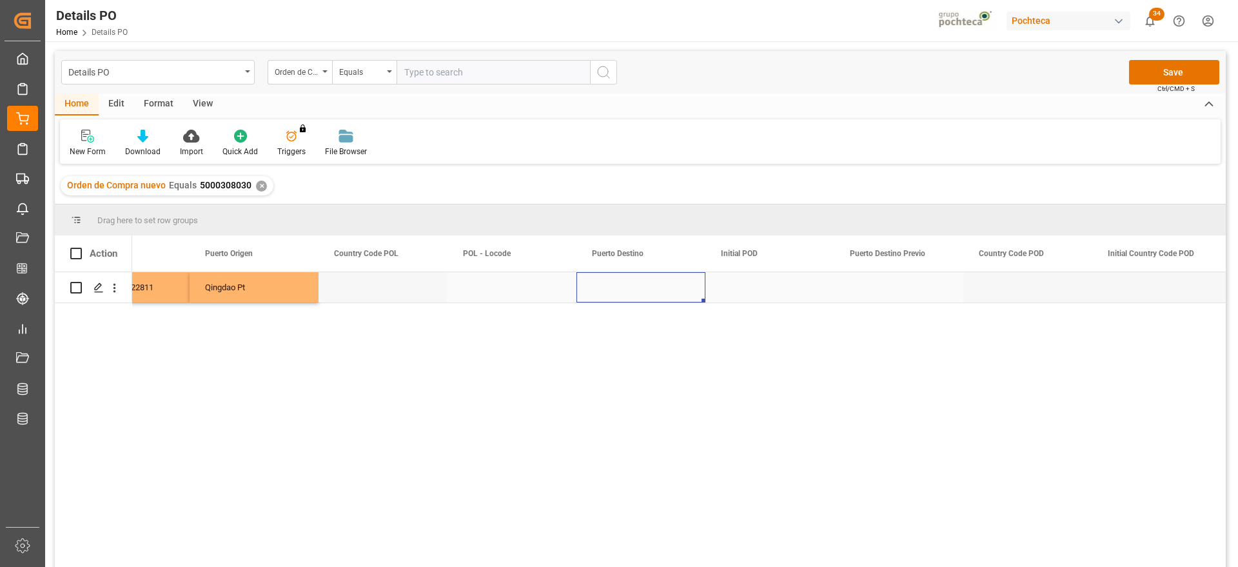
click at [627, 287] on div "Press SPACE to select this row." at bounding box center [640, 287] width 129 height 30
click at [627, 287] on input "Press SPACE to select this row." at bounding box center [641, 294] width 108 height 24
paste input "MANZANILLO"
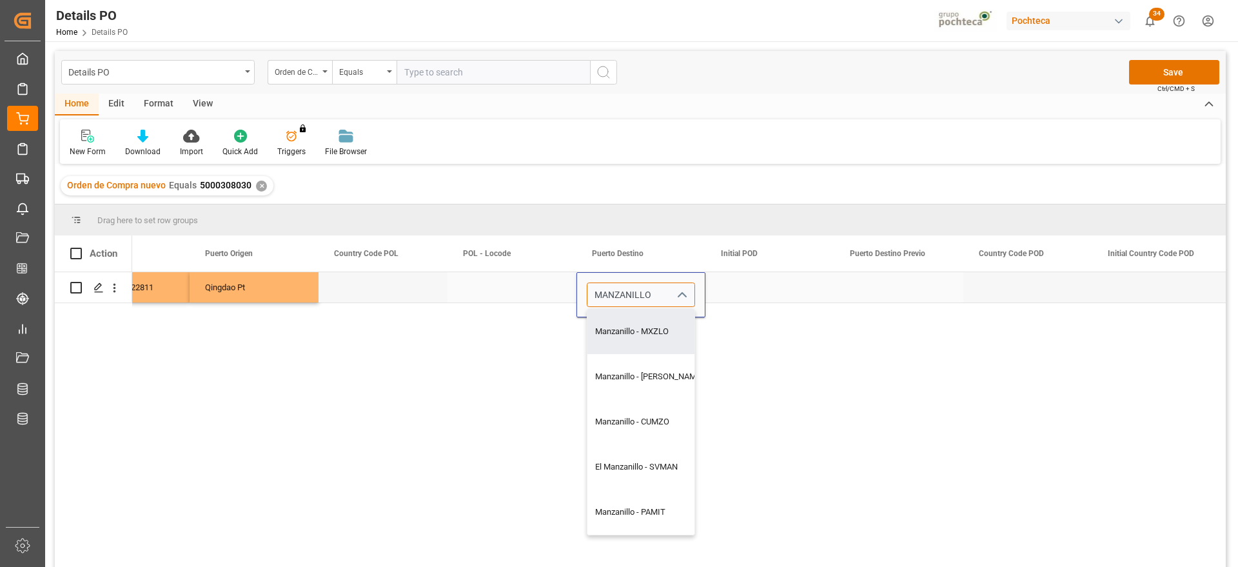
click at [655, 328] on div "Manzanillo - MXZLO" at bounding box center [648, 331] width 123 height 45
type input "Manzanillo - MXZLO"
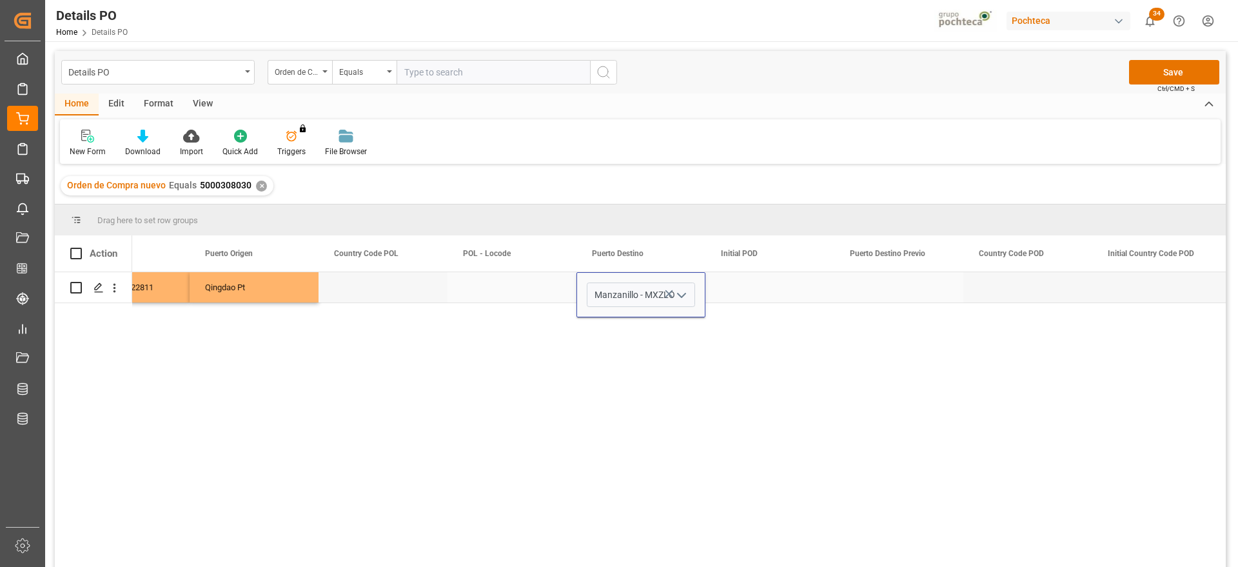
click at [748, 293] on div "Press SPACE to select this row." at bounding box center [769, 287] width 129 height 30
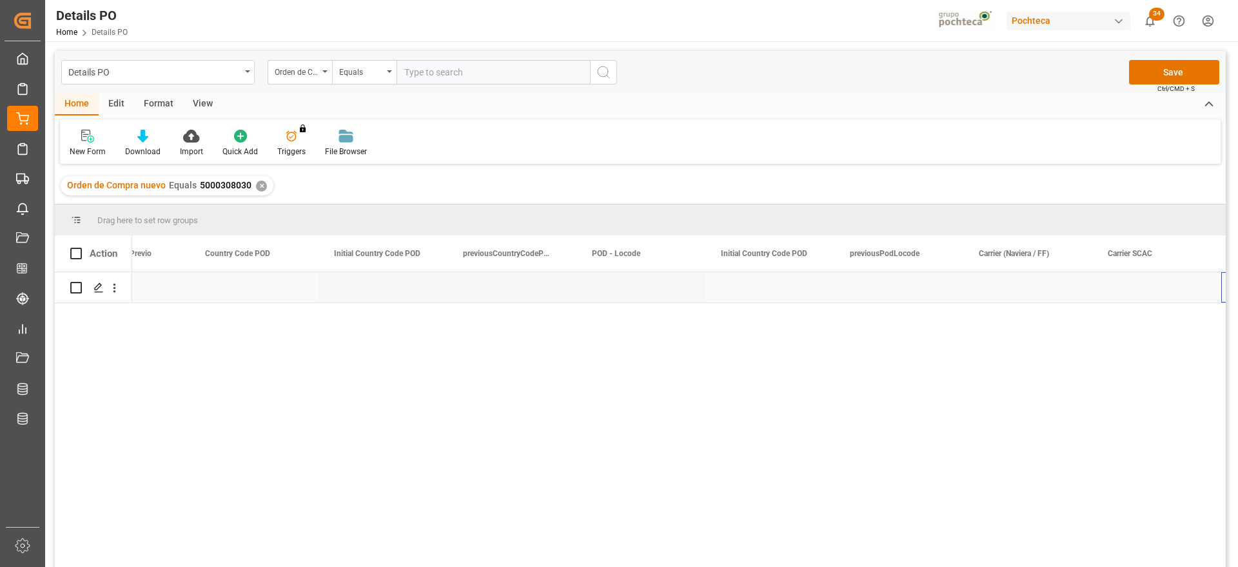
scroll to position [0, 6260]
click at [1024, 286] on div "Press SPACE to select this row." at bounding box center [1027, 287] width 129 height 30
click at [1018, 287] on input "Press SPACE to select this row." at bounding box center [1027, 294] width 108 height 24
type input "ESL"
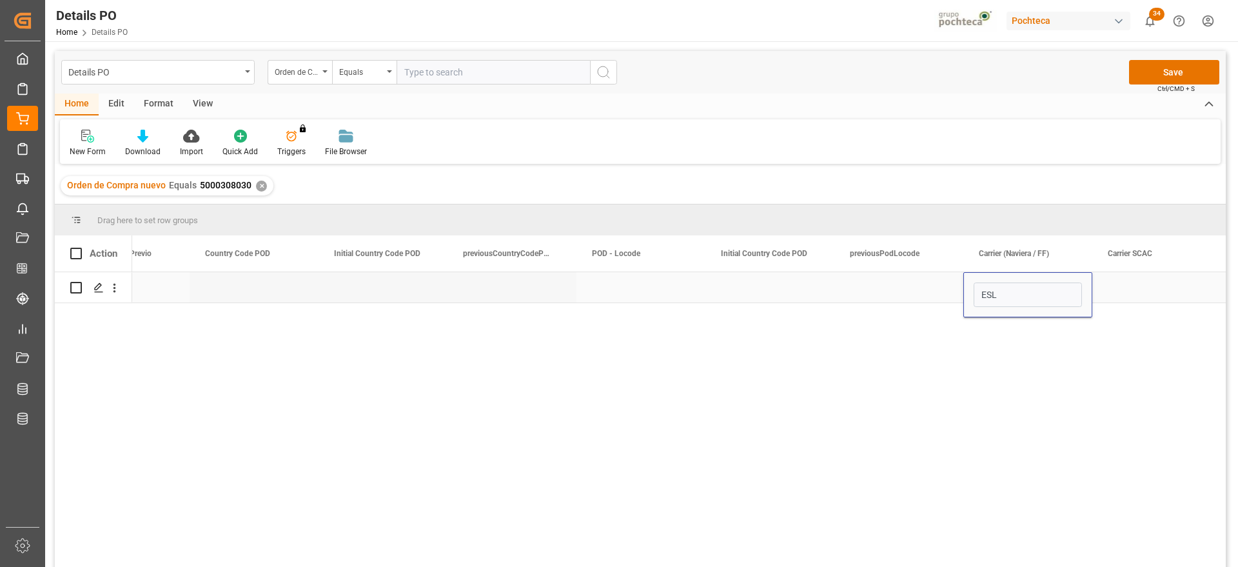
click at [1128, 286] on div "Press SPACE to select this row." at bounding box center [1156, 287] width 129 height 30
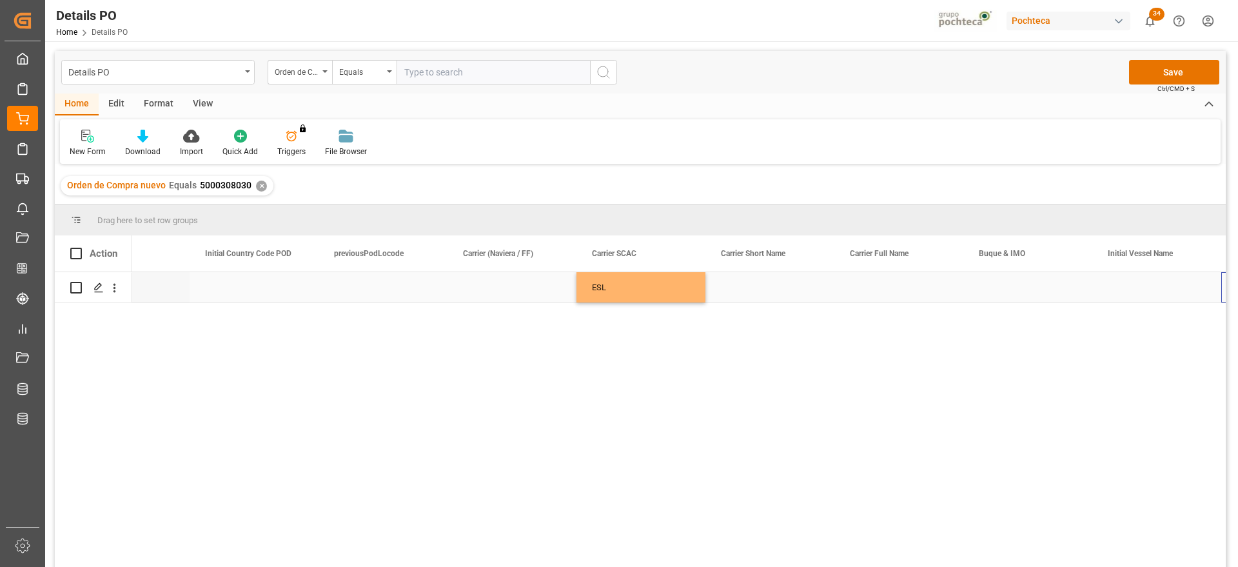
scroll to position [0, 6776]
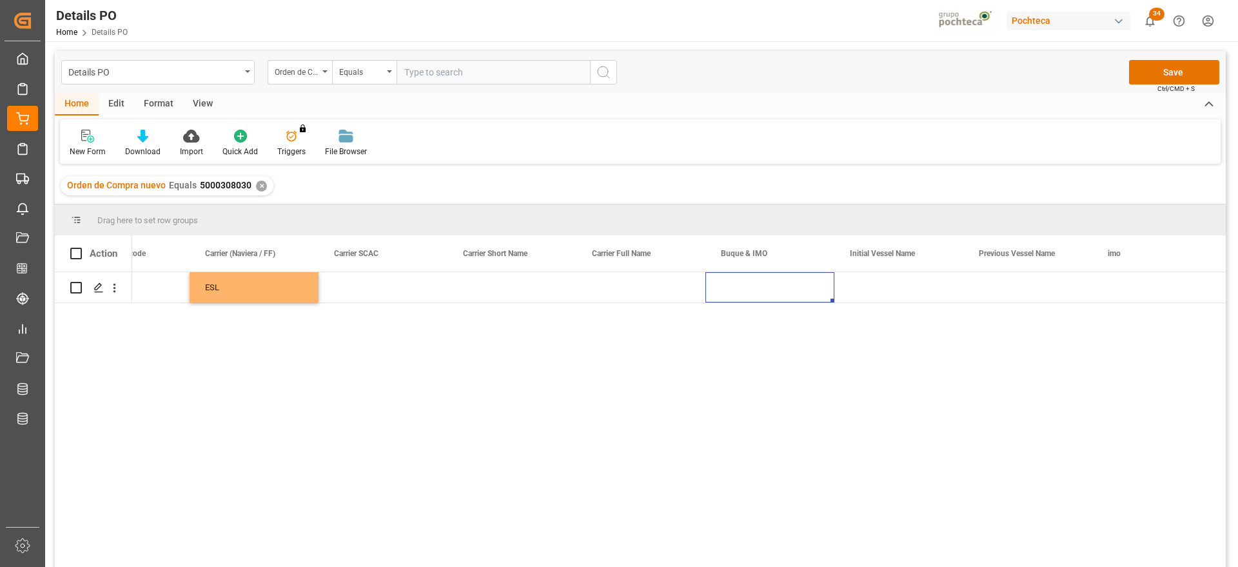
click at [763, 293] on div "Press SPACE to select this row." at bounding box center [769, 287] width 129 height 30
click at [762, 295] on input "Press SPACE to select this row." at bounding box center [770, 294] width 108 height 24
paste input "TS COLOMBO"
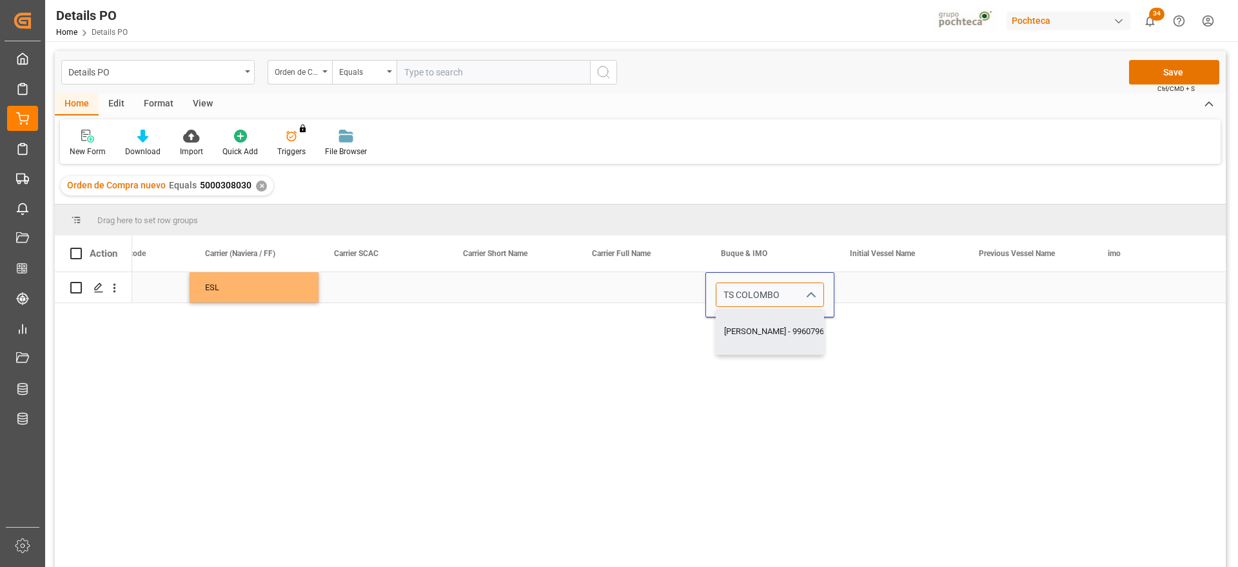
click at [786, 338] on div "TS COLOMBO - 9960796" at bounding box center [773, 331] width 115 height 45
type input "TS COLOMBO - 9960796"
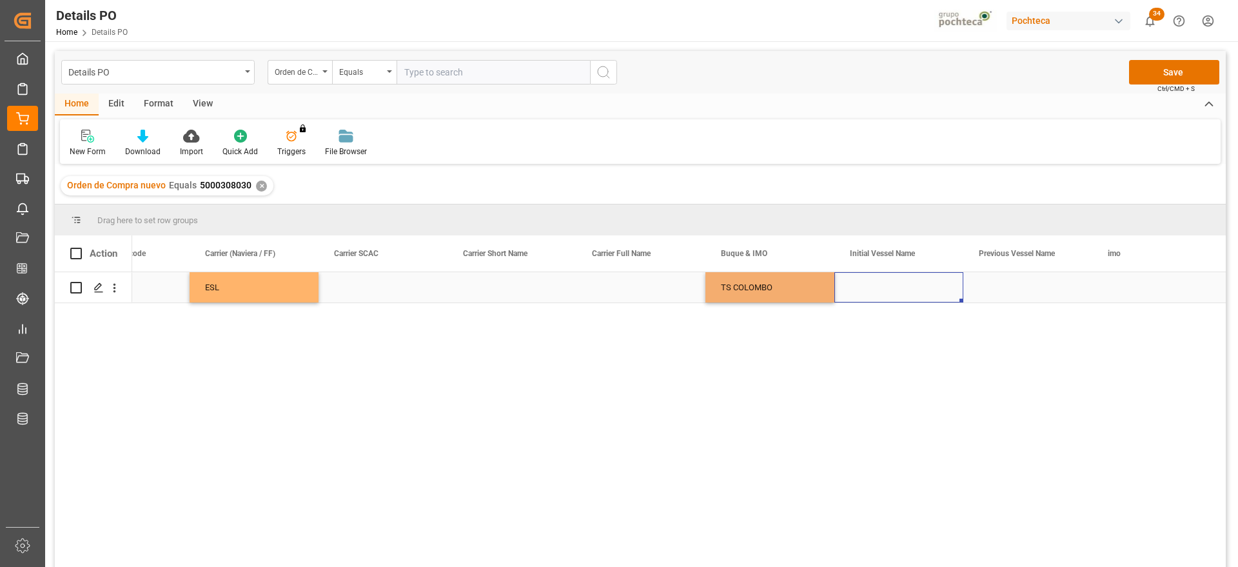
click at [869, 286] on div "Press SPACE to select this row." at bounding box center [898, 287] width 129 height 30
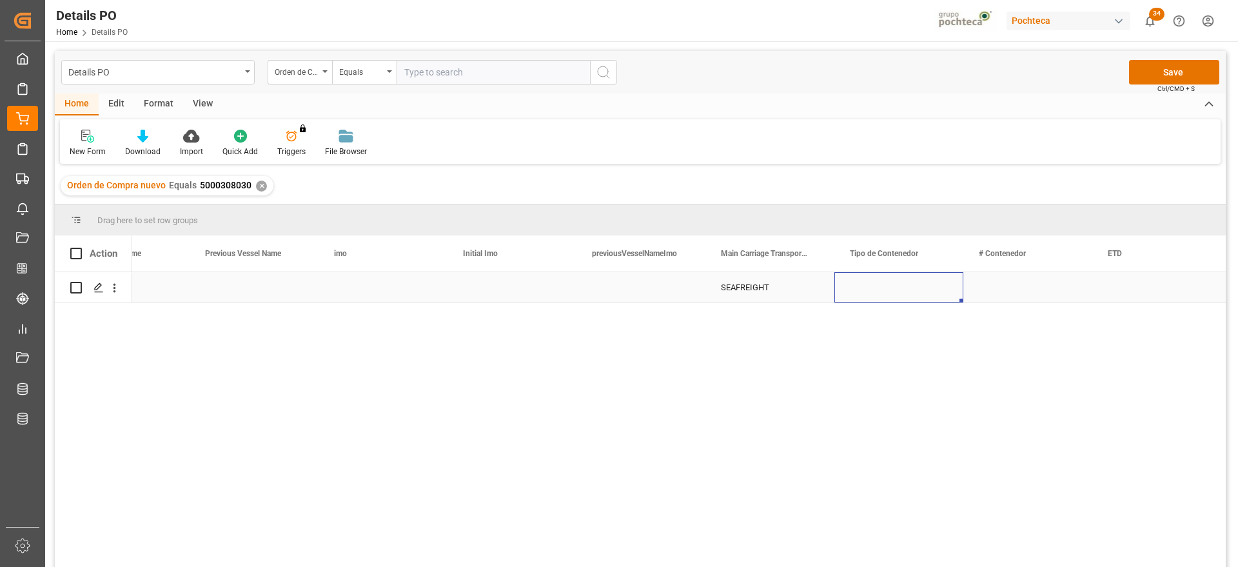
click at [869, 286] on div "Press SPACE to select this row." at bounding box center [898, 287] width 129 height 30
click at [940, 295] on icon "open menu" at bounding box center [938, 294] width 15 height 15
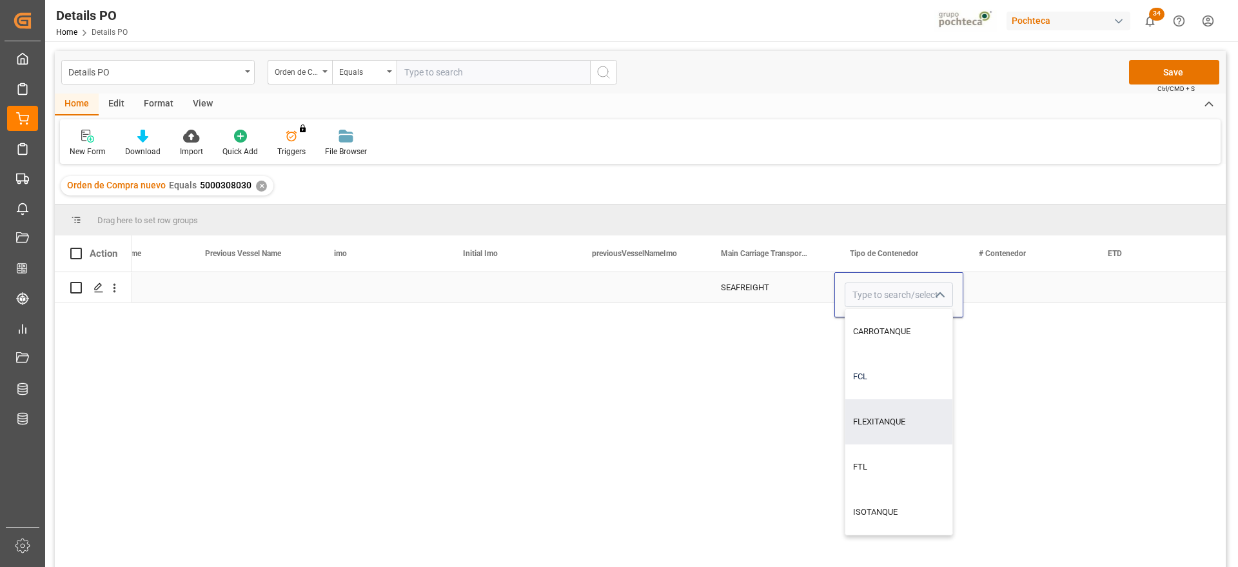
click at [866, 384] on div "FCL" at bounding box center [898, 376] width 107 height 45
type input "FCL"
click at [1022, 294] on div "Press SPACE to select this row." at bounding box center [1027, 287] width 129 height 30
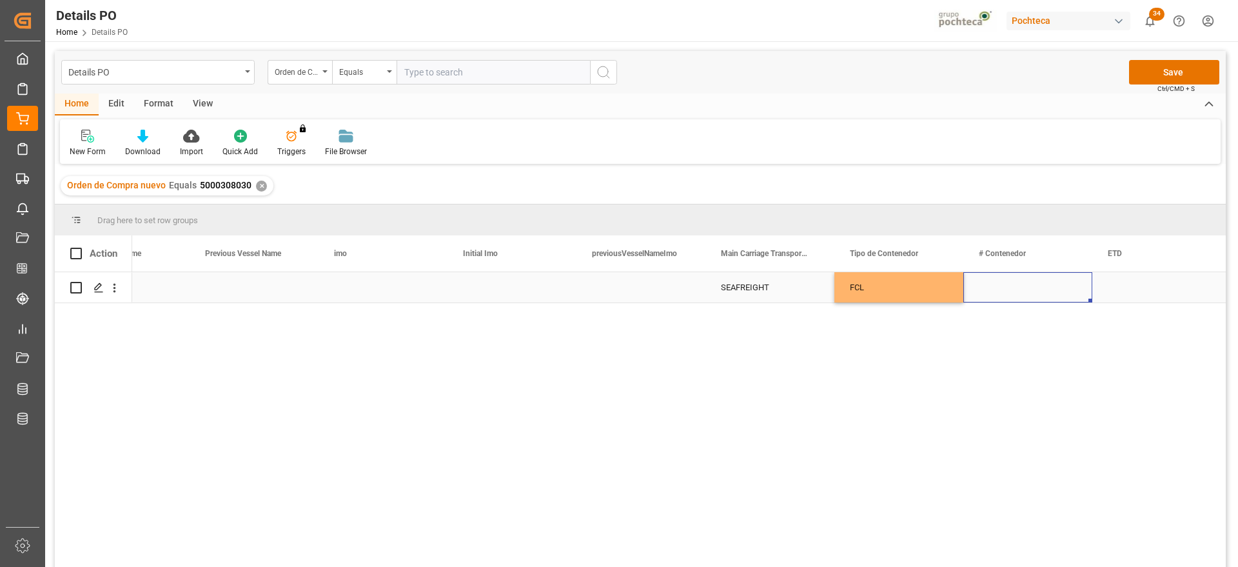
click at [1004, 295] on div "Press SPACE to select this row." at bounding box center [1027, 287] width 129 height 30
click at [1004, 295] on input "Press SPACE to select this row." at bounding box center [1027, 294] width 108 height 24
click at [1002, 295] on input "Press SPACE to select this row." at bounding box center [1027, 294] width 108 height 24
type input "MAGU5463722"
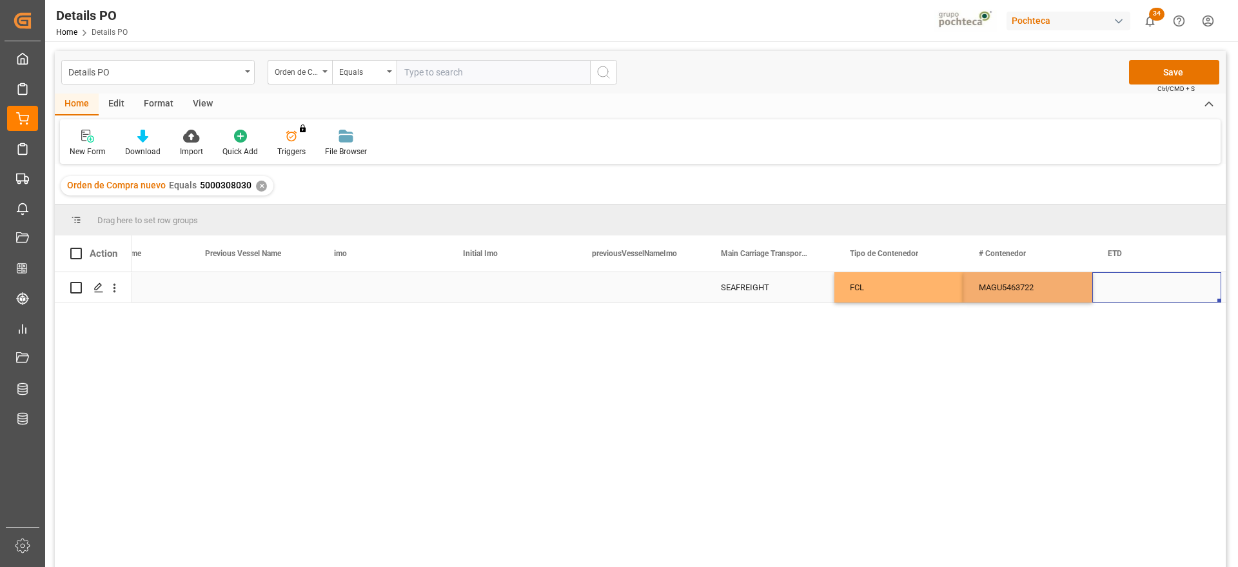
click at [1123, 291] on div "Press SPACE to select this row." at bounding box center [1156, 287] width 129 height 30
click at [1153, 289] on div "Press SPACE to select this row." at bounding box center [1156, 287] width 129 height 30
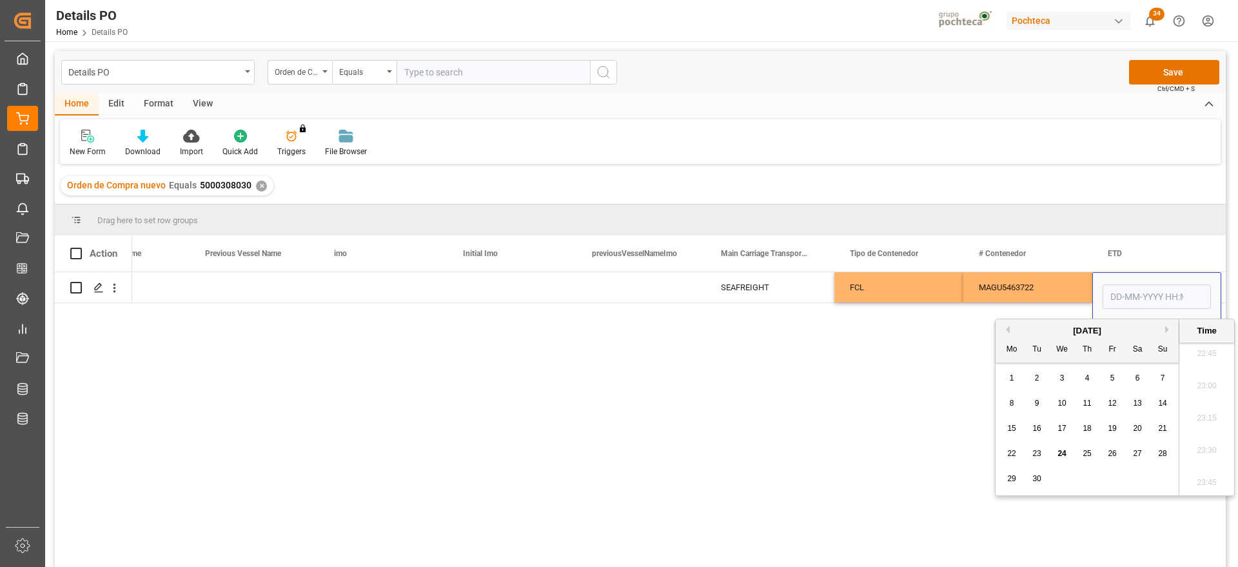
click at [1144, 404] on div "13" at bounding box center [1137, 403] width 16 height 15
type input "13-09-2025 00:00"
click at [1049, 295] on div "MAGU5463722" at bounding box center [1027, 287] width 129 height 30
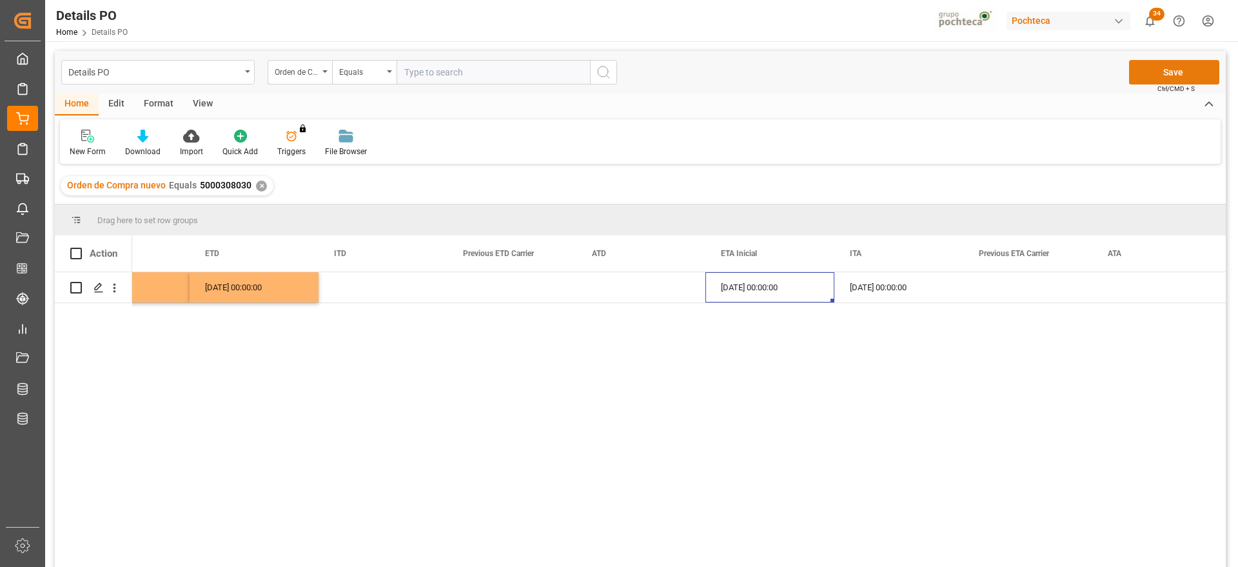
click at [1176, 68] on button "Save" at bounding box center [1174, 72] width 90 height 24
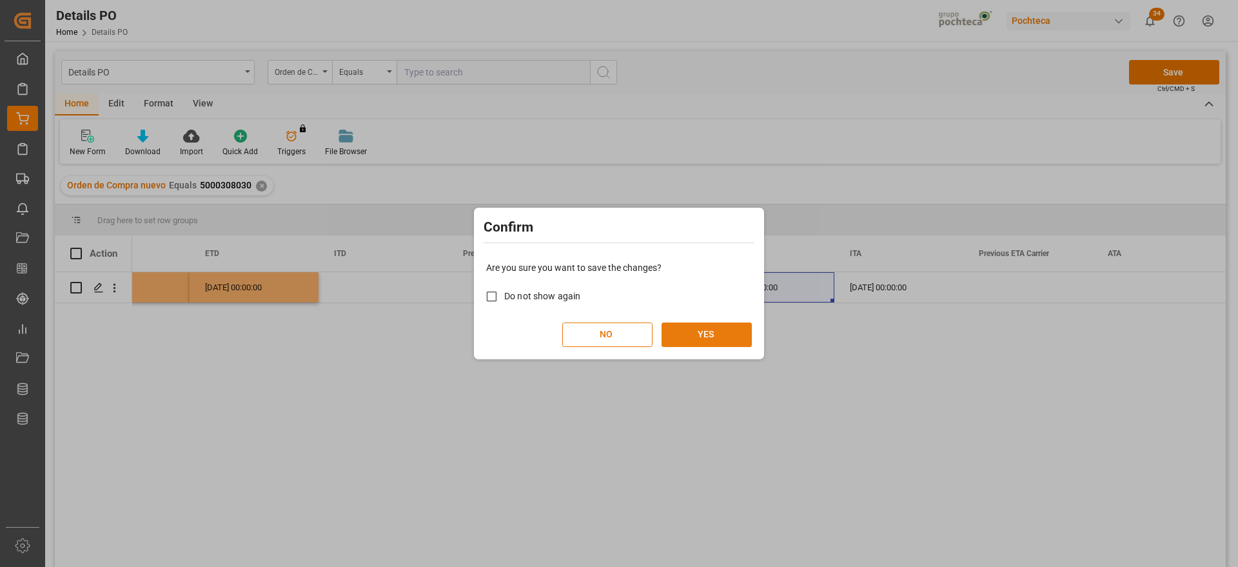
click at [725, 329] on button "YES" at bounding box center [706, 334] width 90 height 24
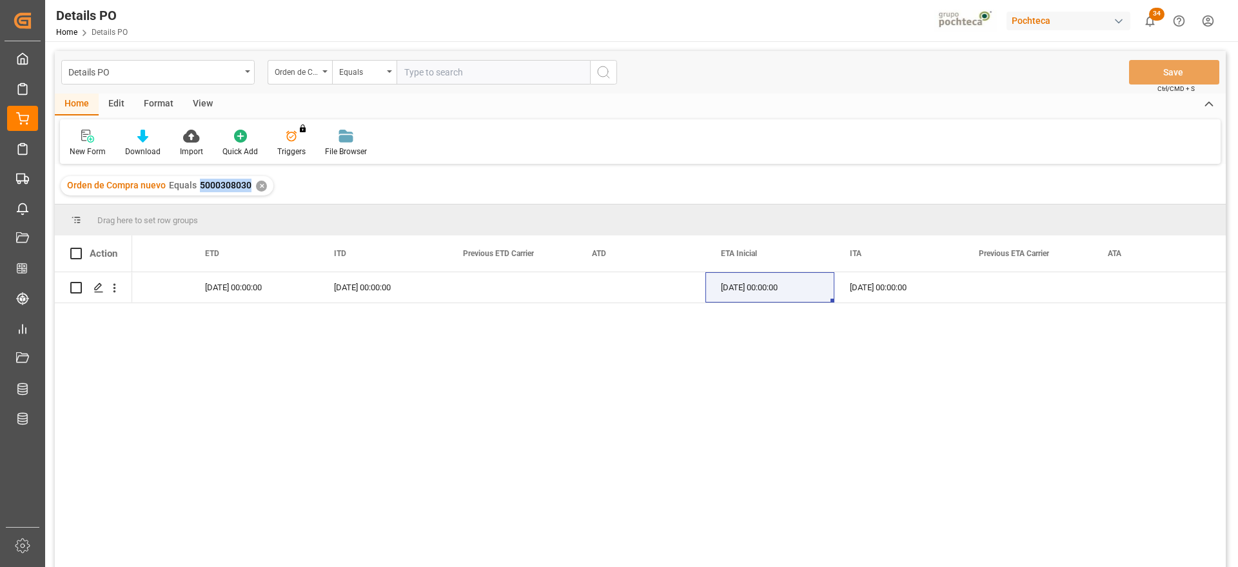
drag, startPoint x: 250, startPoint y: 186, endPoint x: 195, endPoint y: 185, distance: 55.5
click at [195, 185] on div "Orden de Compra nuevo Equals 5000308030 ✕" at bounding box center [167, 185] width 213 height 19
copy span "5000308030"
click at [116, 284] on icon "open menu" at bounding box center [115, 288] width 14 height 14
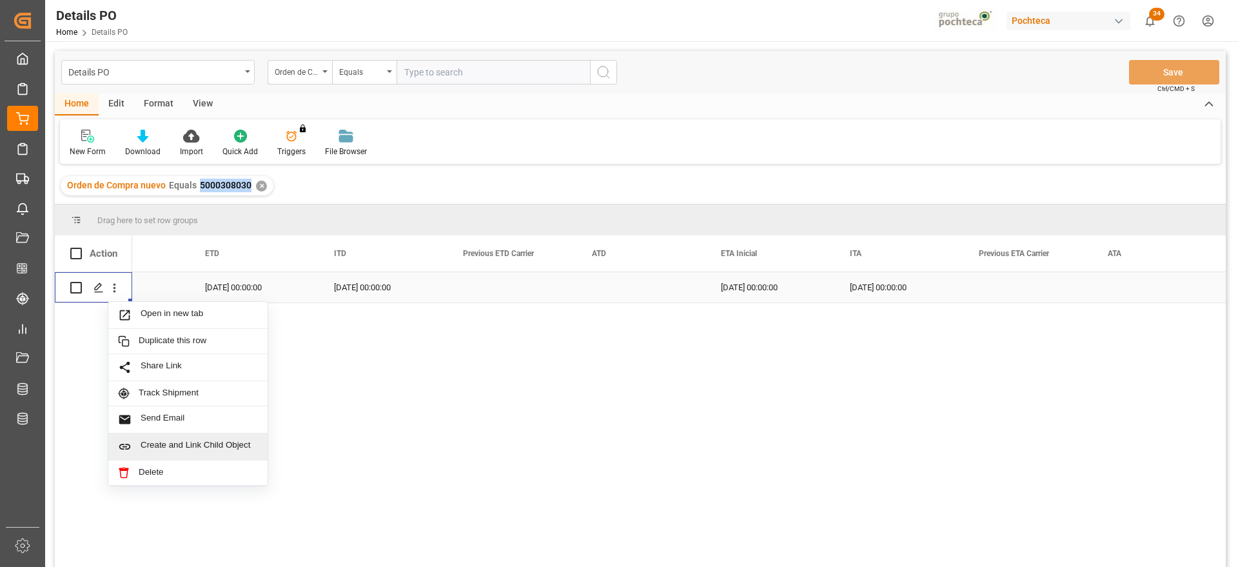
click at [204, 446] on span "Create and Link Child Object" at bounding box center [199, 447] width 117 height 14
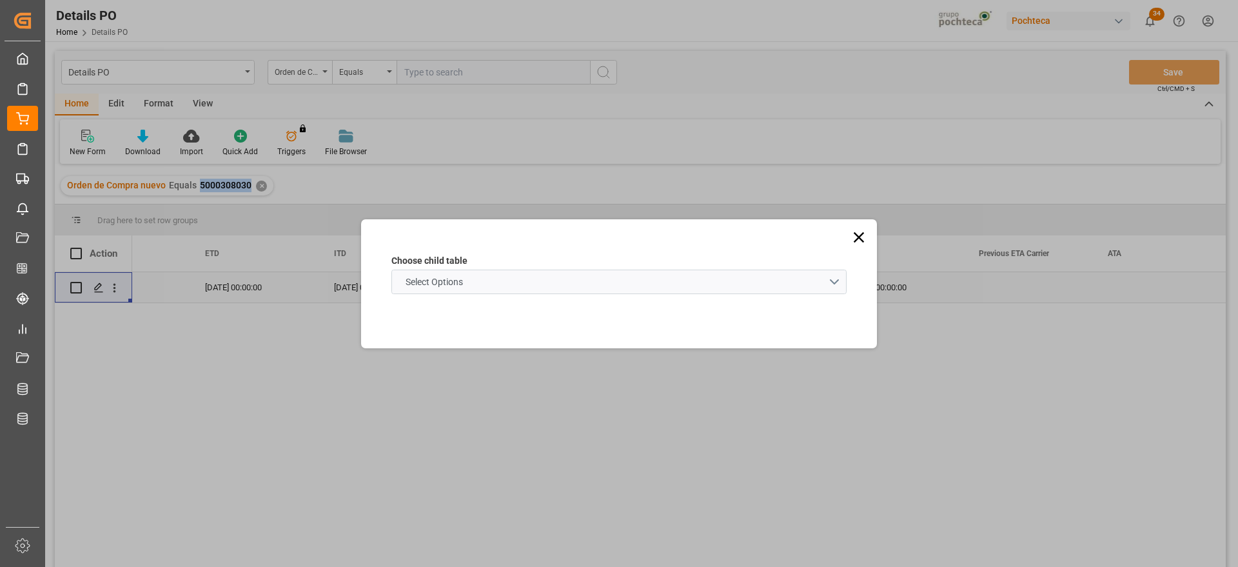
click at [428, 280] on span "Select Options" at bounding box center [434, 282] width 70 height 14
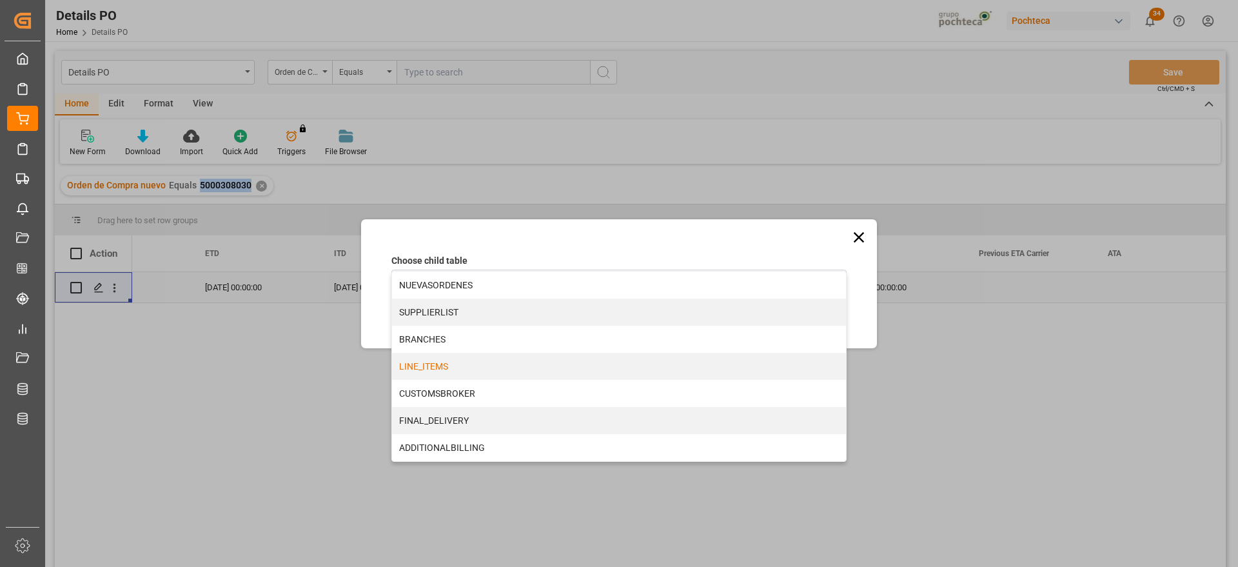
click at [447, 371] on div "LINE_ITEMS" at bounding box center [619, 366] width 454 height 27
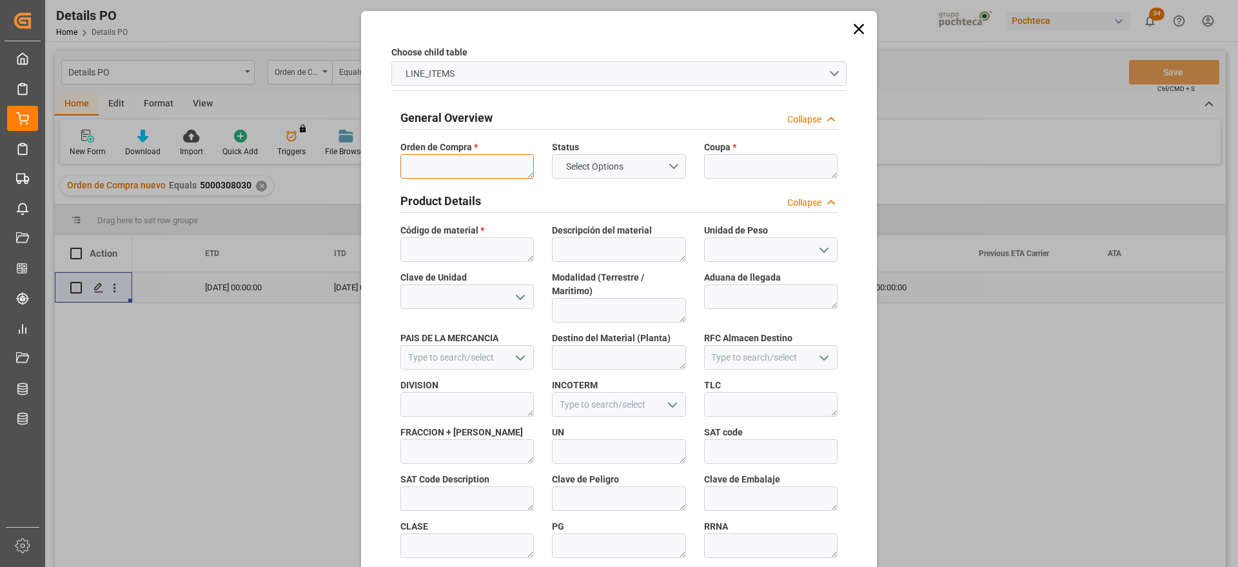
click at [440, 166] on textarea at bounding box center [466, 166] width 133 height 24
paste textarea "5000308030"
type textarea "5000308030"
click at [719, 164] on textarea at bounding box center [770, 166] width 133 height 24
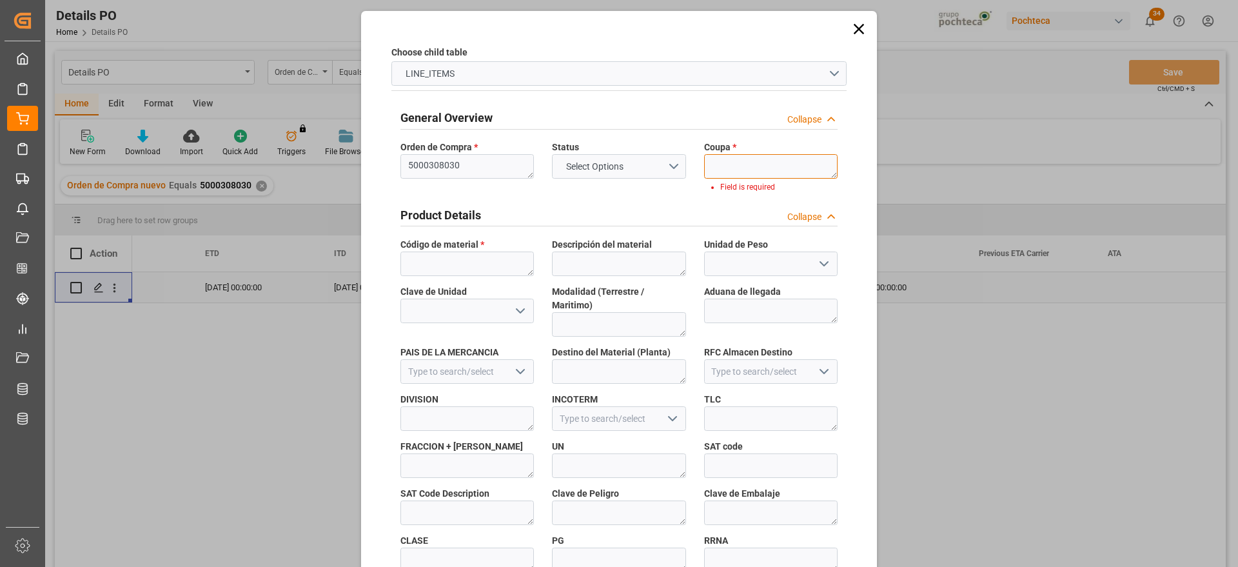
paste textarea "197580"
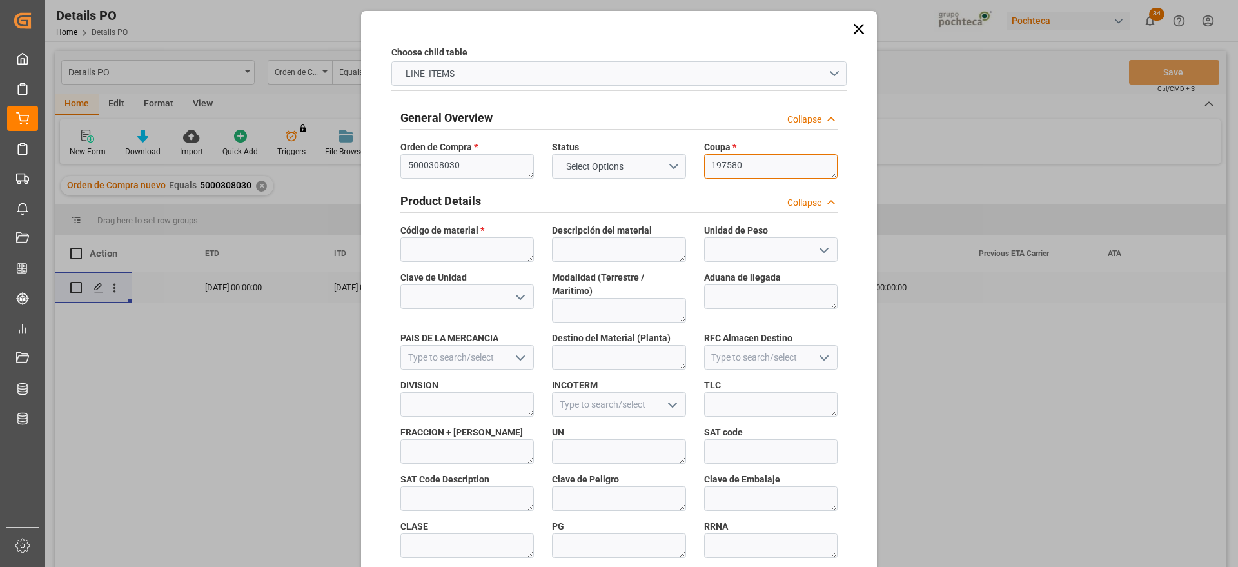
scroll to position [0, 0]
type textarea "197580"
click at [469, 237] on textarea at bounding box center [466, 249] width 133 height 24
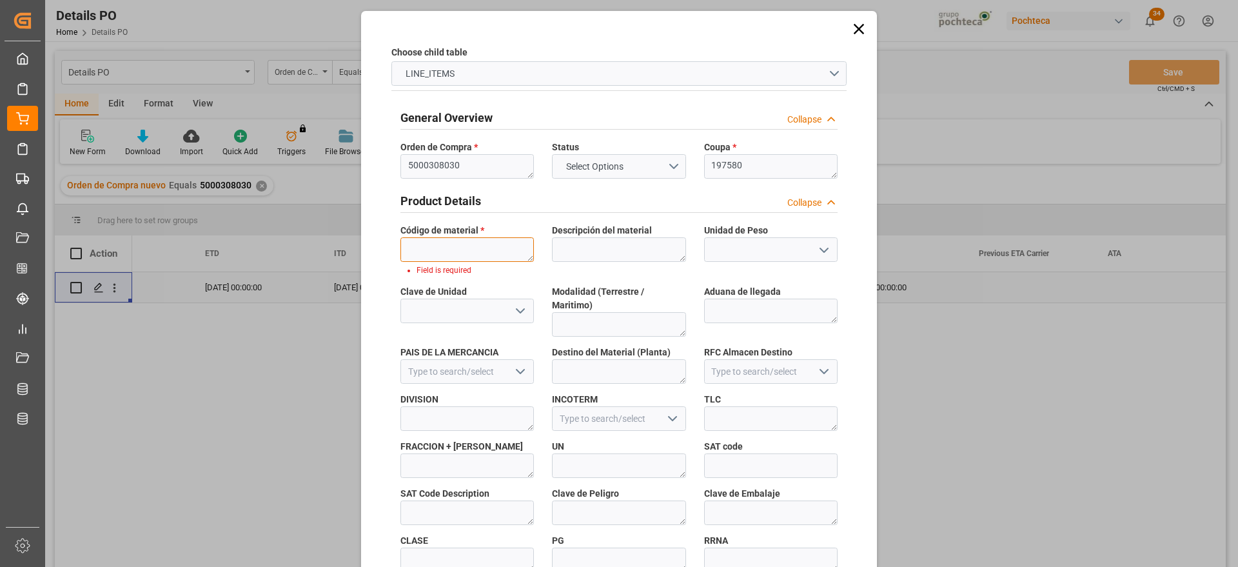
paste textarea "56733"
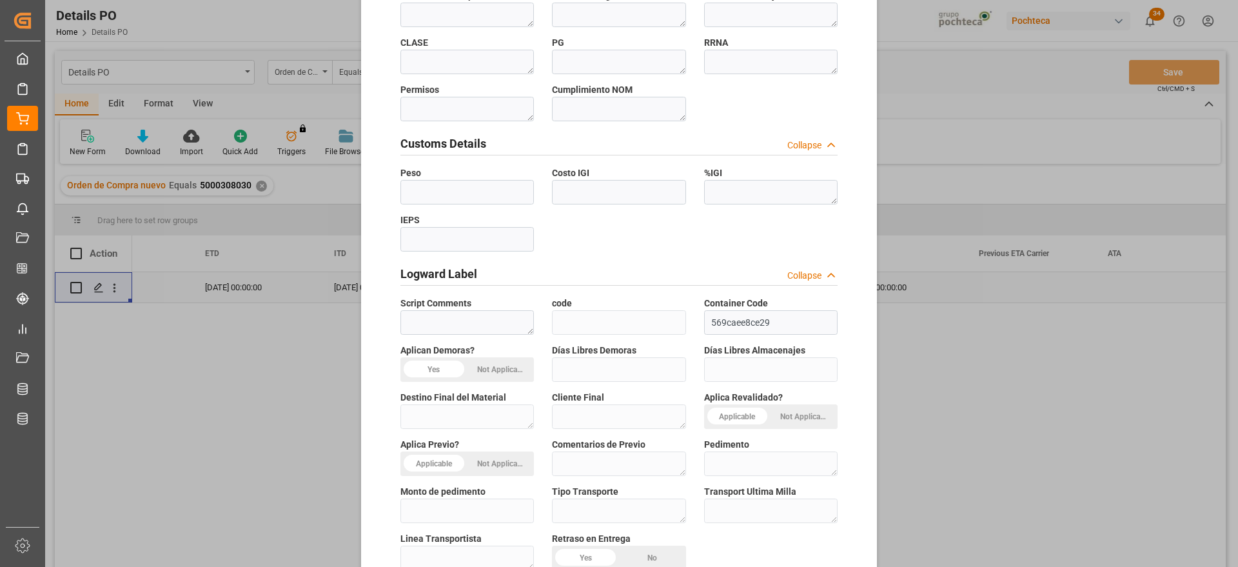
scroll to position [552, 0]
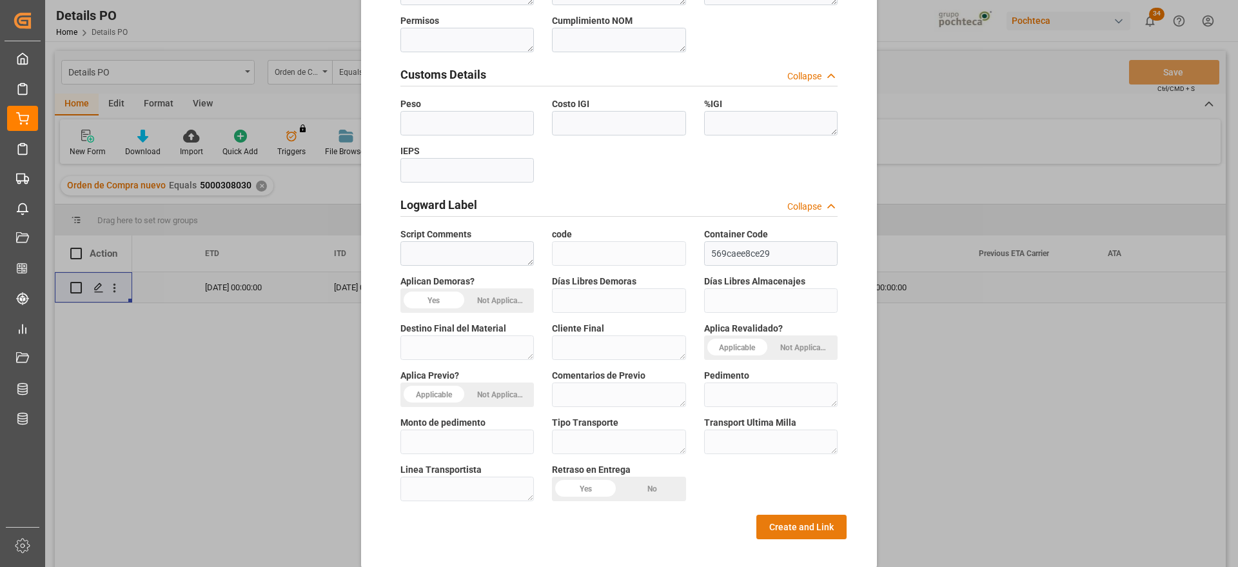
type textarea "56733"
click at [803, 514] on button "Create and Link" at bounding box center [801, 526] width 90 height 24
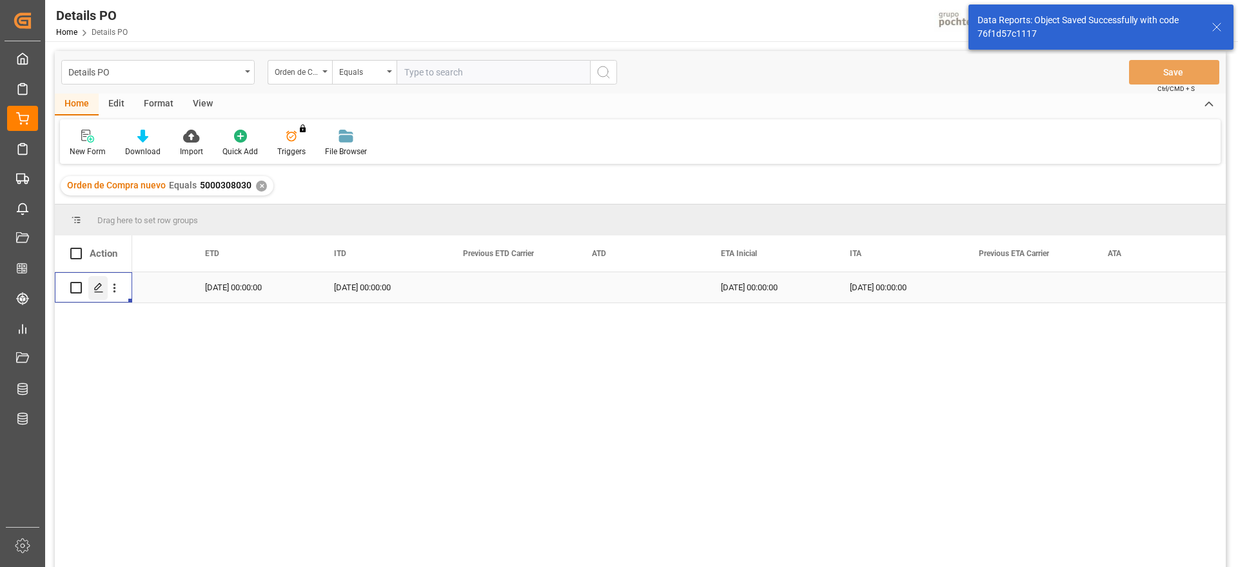
click at [97, 285] on icon "Press SPACE to select this row." at bounding box center [98, 287] width 10 height 10
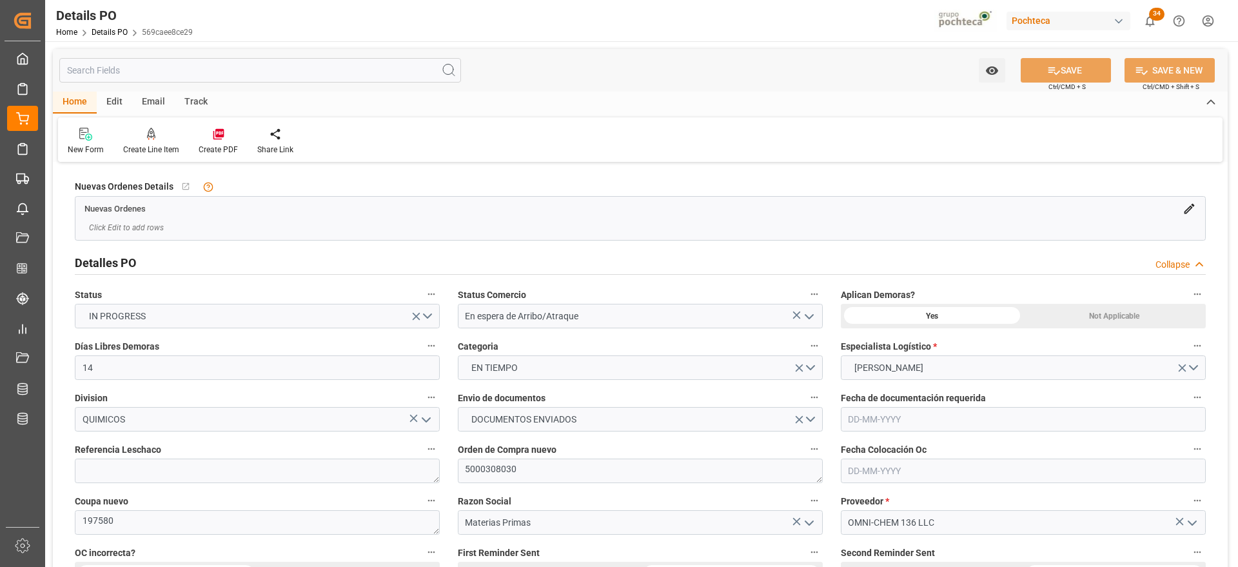
type input "14"
type input "23-09-2025"
type input "20-08-2025"
type input "23-09-2025"
type input "[DATE]"
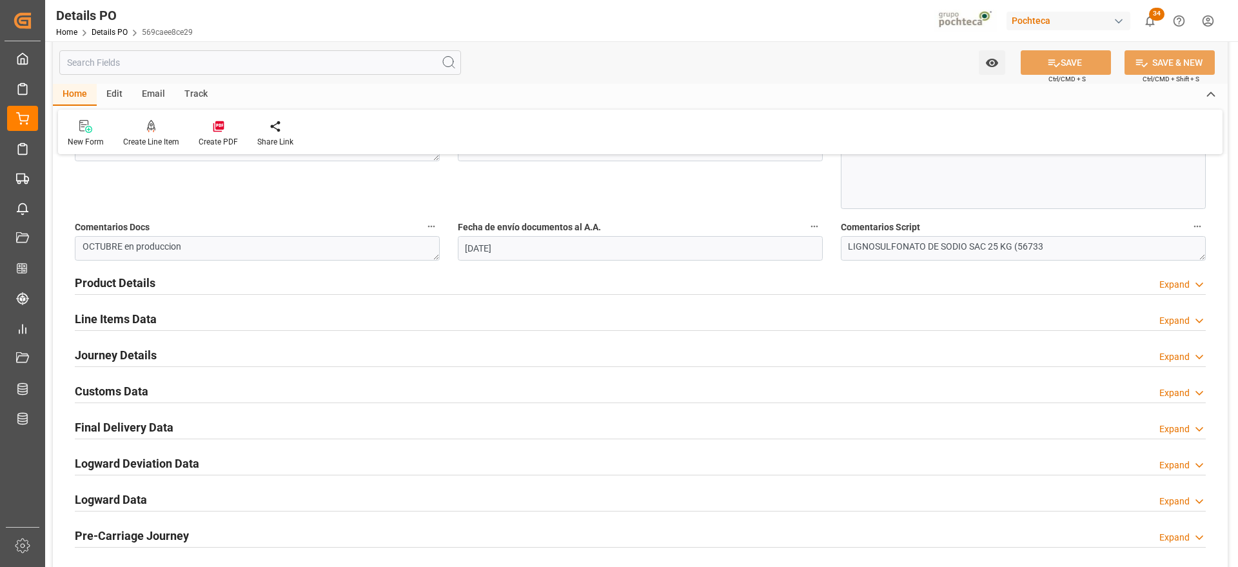
scroll to position [725, 0]
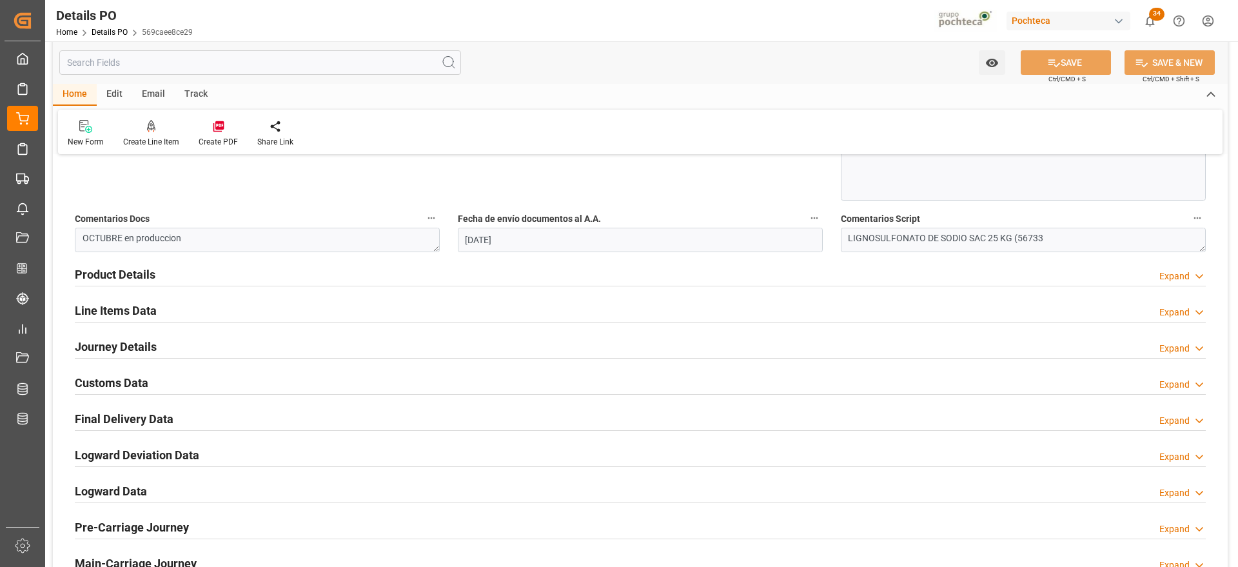
click at [122, 379] on h2 "Customs Data" at bounding box center [111, 382] width 73 height 17
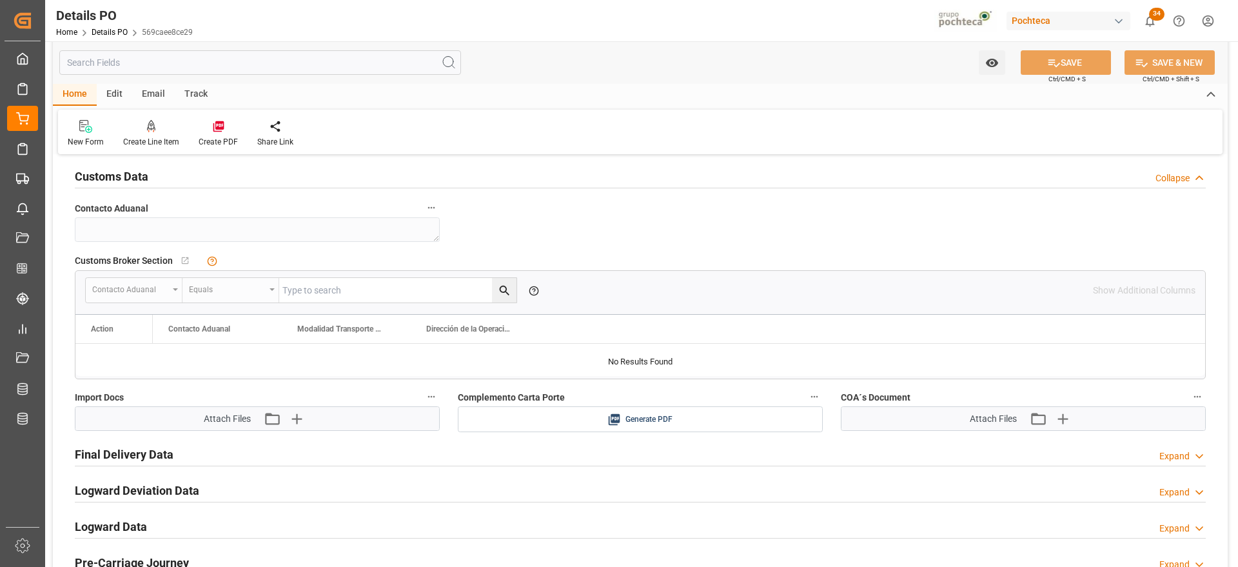
scroll to position [1047, 0]
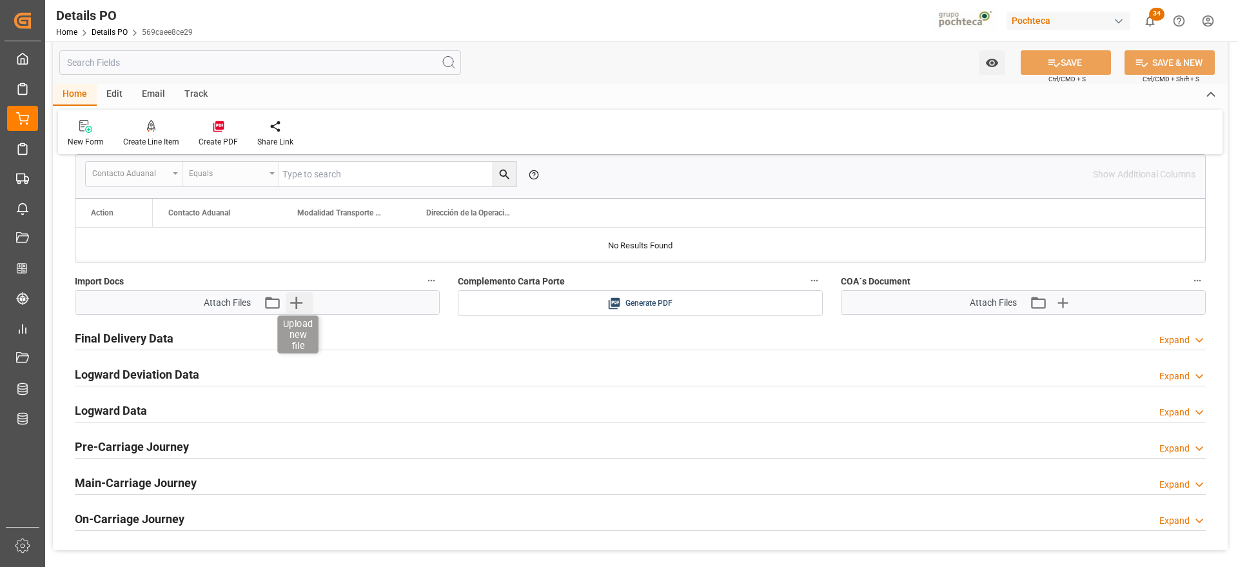
click at [294, 304] on icon "button" at bounding box center [296, 302] width 21 height 21
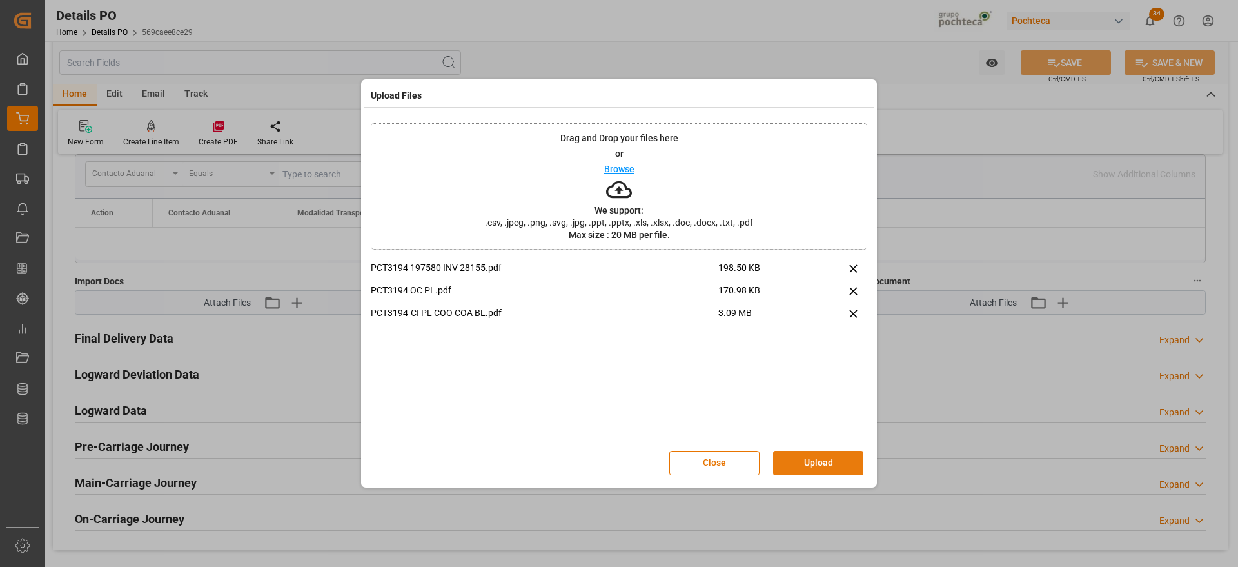
click at [821, 462] on button "Upload" at bounding box center [818, 463] width 90 height 24
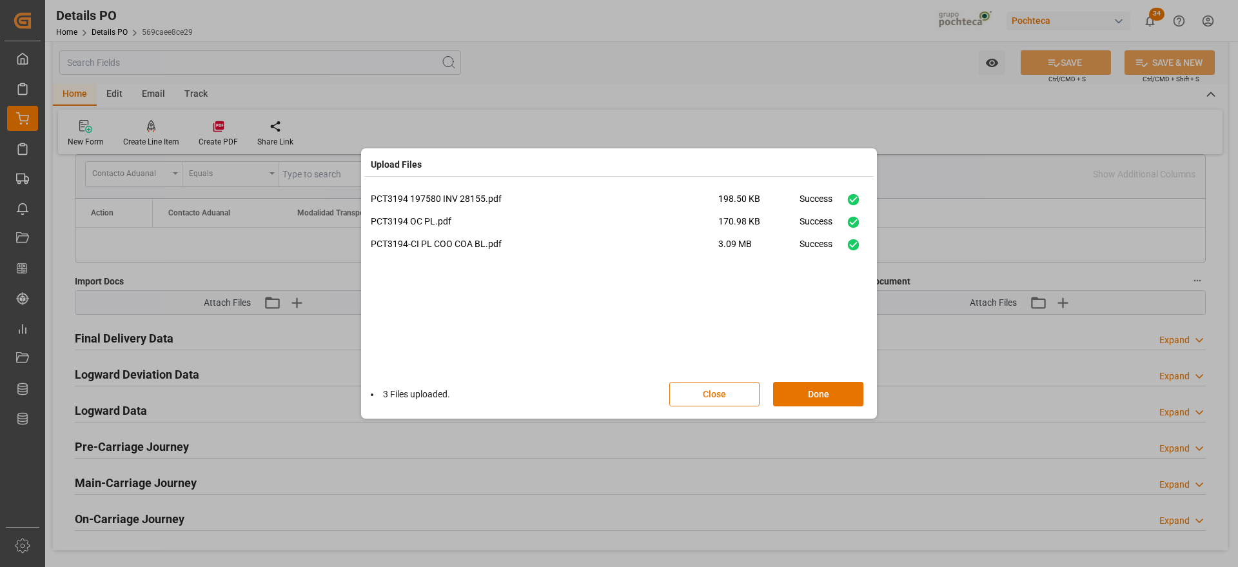
click at [812, 396] on button "Done" at bounding box center [818, 394] width 90 height 24
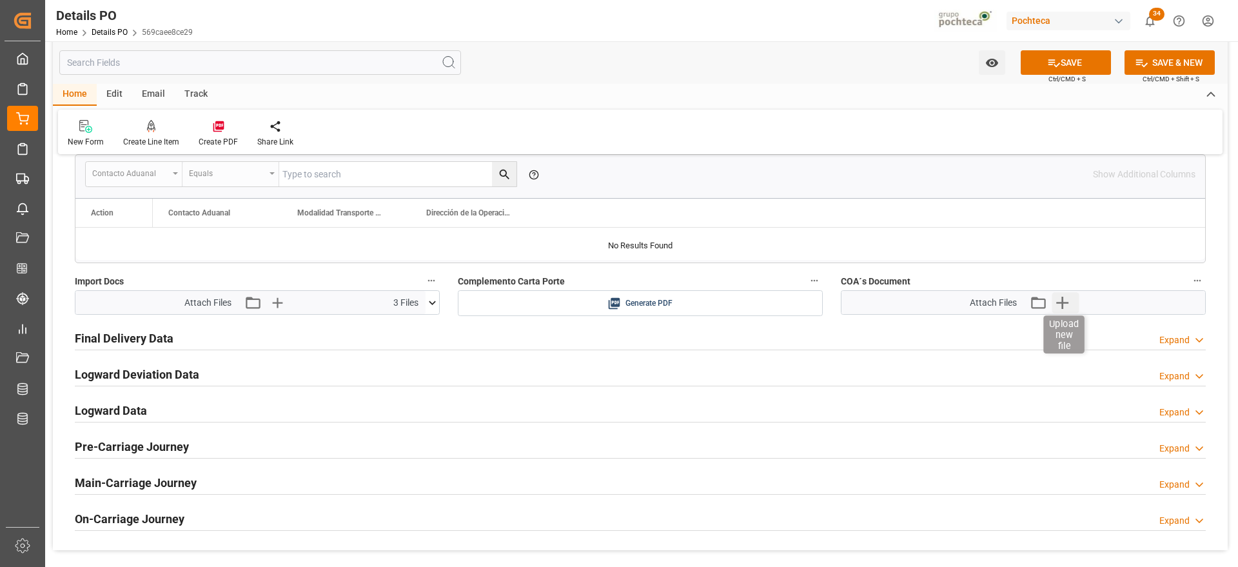
click at [1065, 305] on icon "button" at bounding box center [1061, 302] width 21 height 21
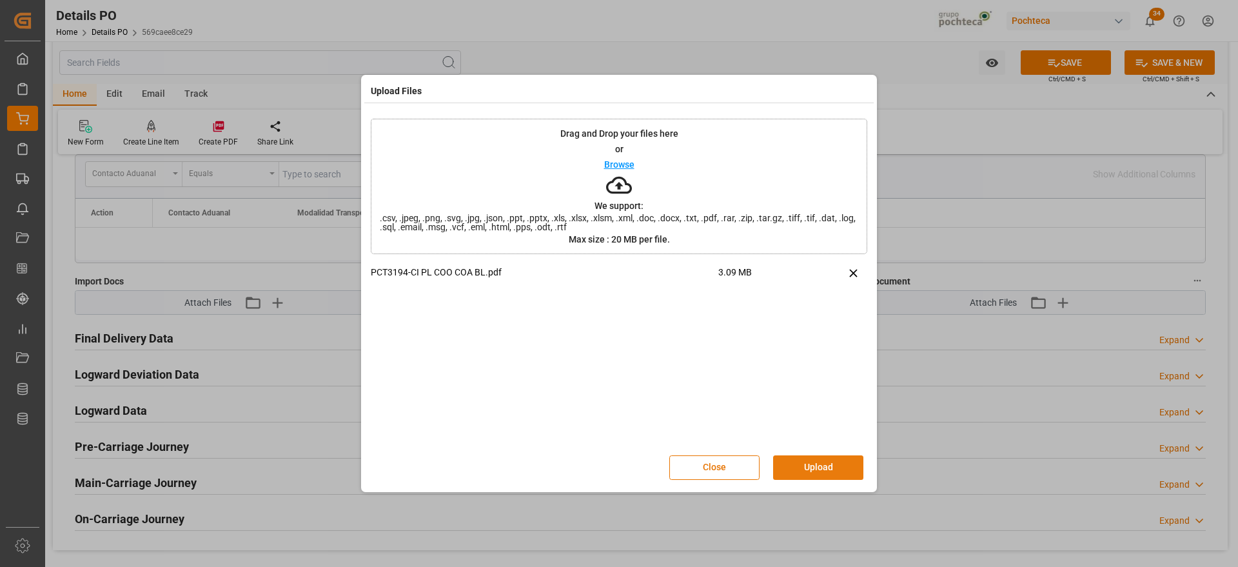
click at [810, 470] on button "Upload" at bounding box center [818, 467] width 90 height 24
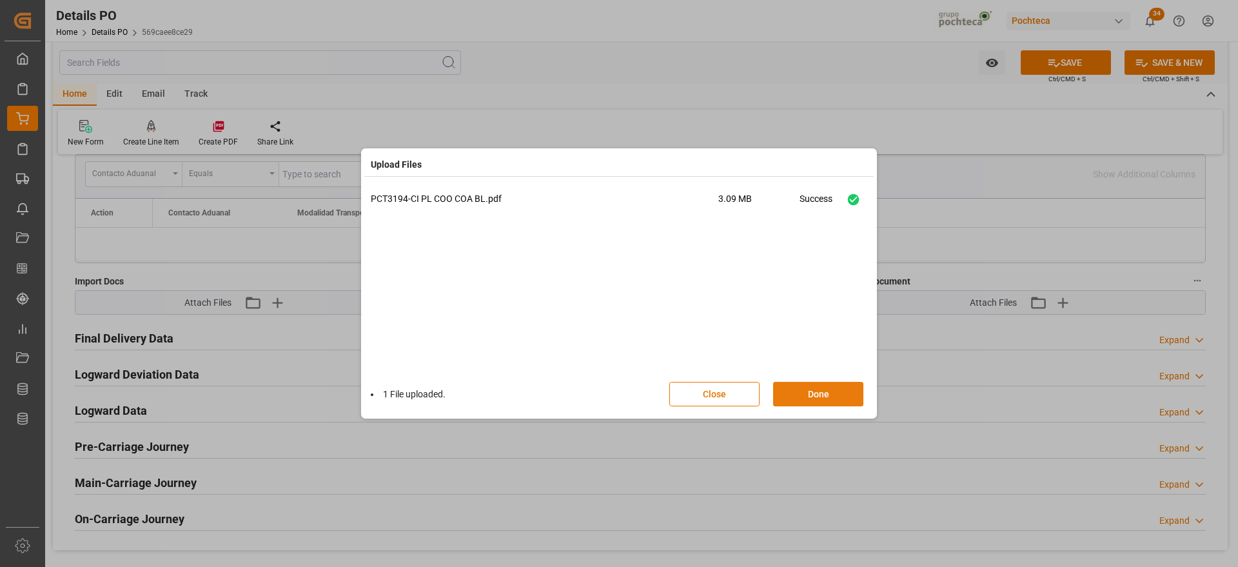
click at [806, 387] on button "Done" at bounding box center [818, 394] width 90 height 24
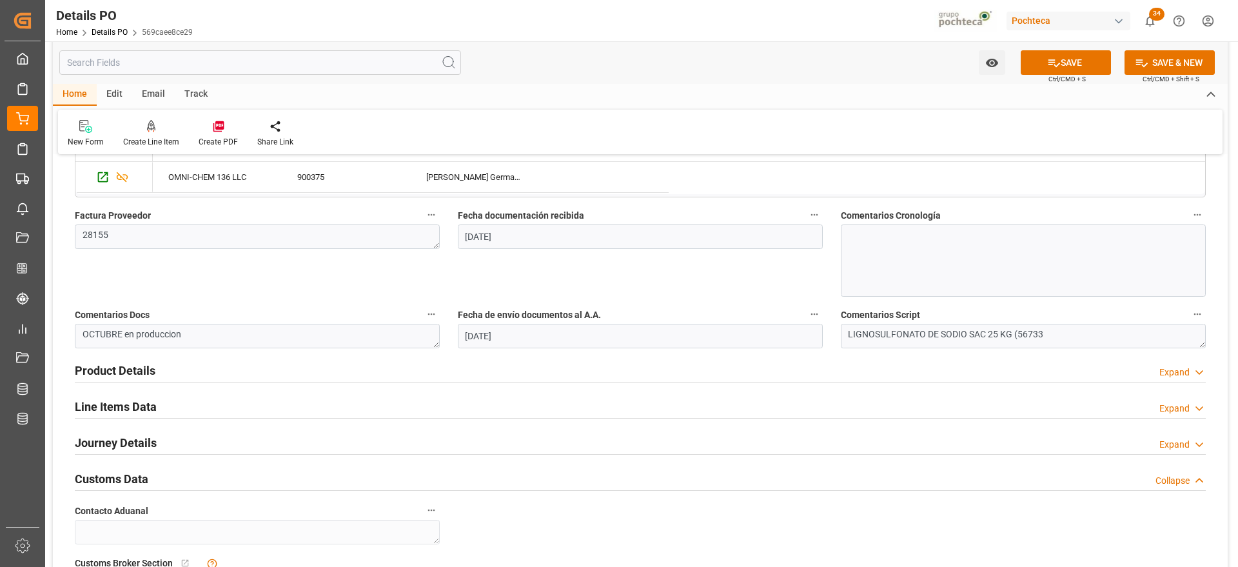
scroll to position [645, 0]
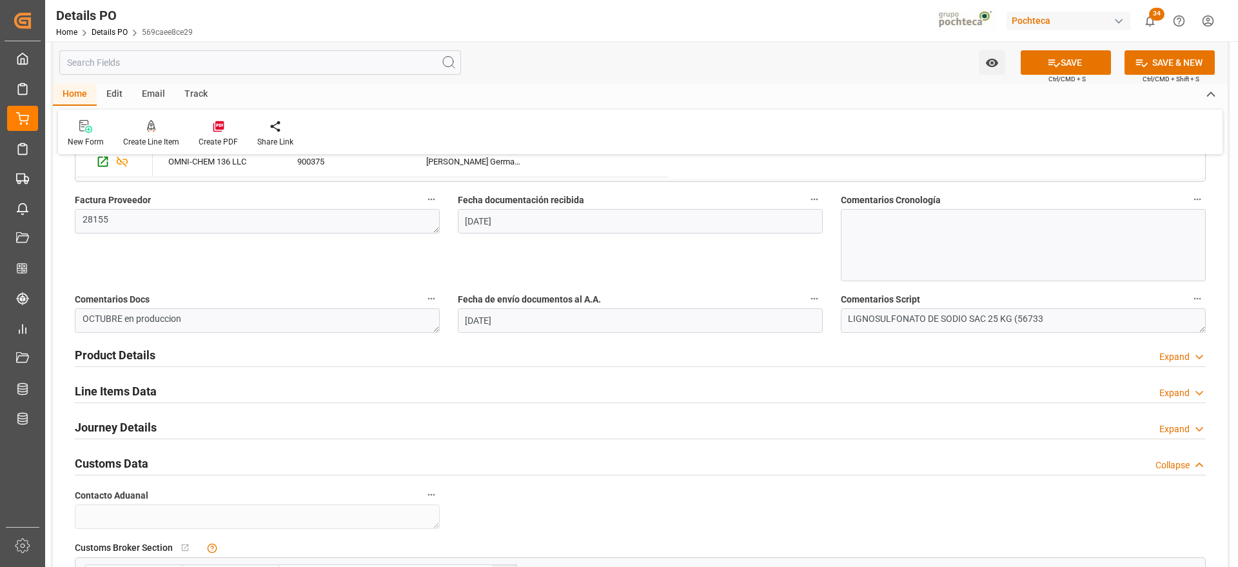
click at [898, 355] on div "Product Details Expand" at bounding box center [640, 354] width 1131 height 24
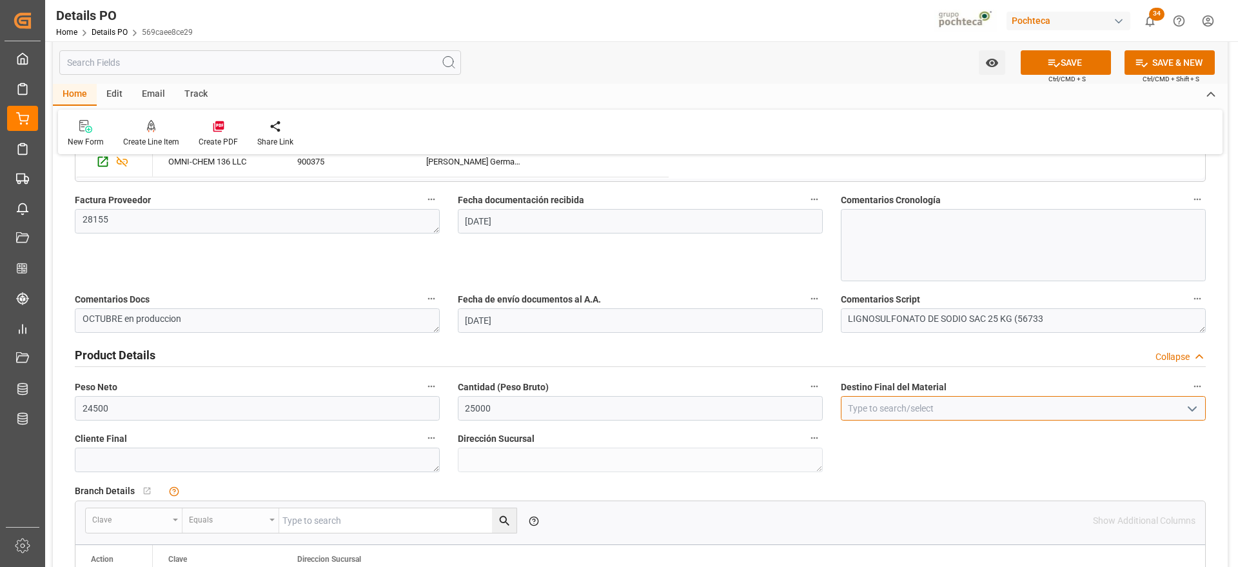
click at [915, 402] on input at bounding box center [1023, 408] width 365 height 24
type input "Guadalajara"
click at [1060, 62] on button "SAVE" at bounding box center [1065, 62] width 90 height 24
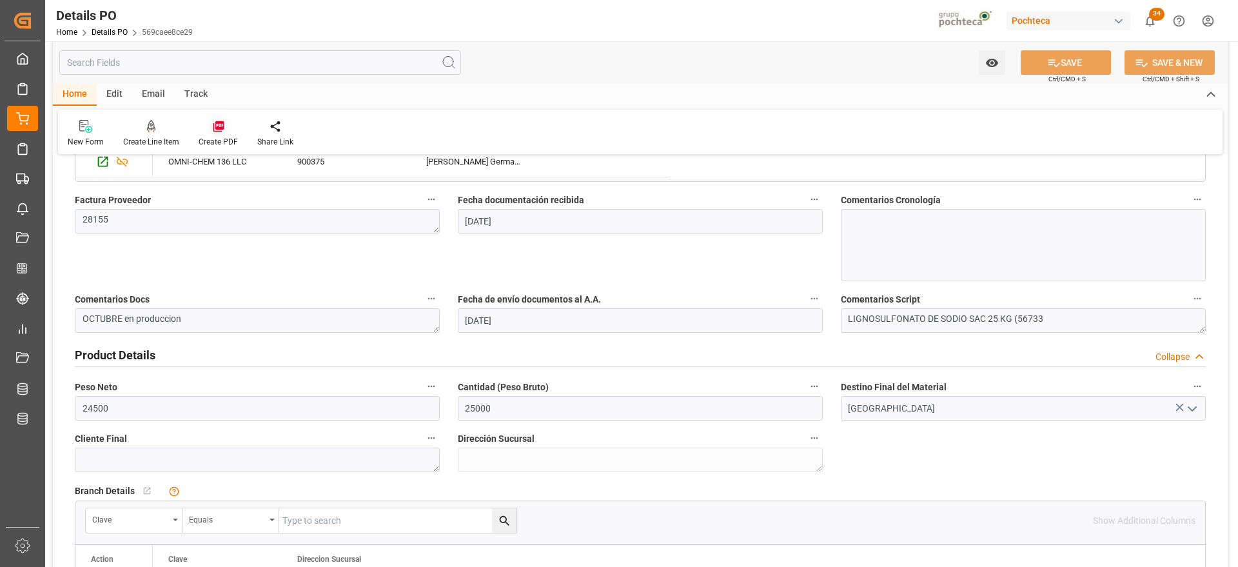
click at [218, 132] on icon at bounding box center [218, 126] width 13 height 13
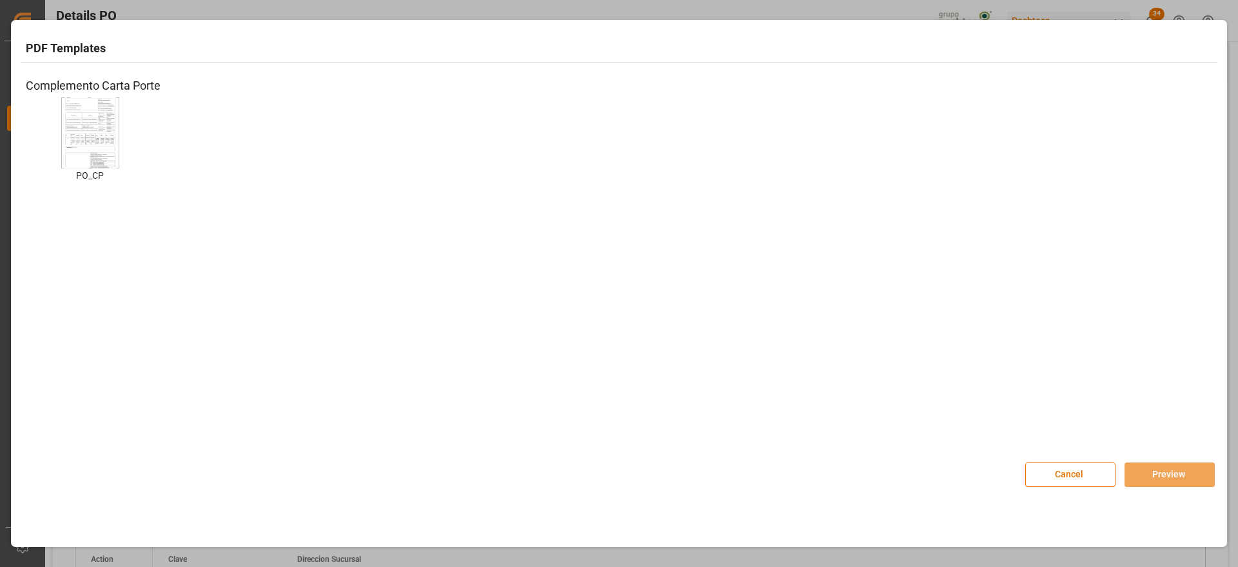
click at [75, 144] on img at bounding box center [90, 132] width 52 height 73
click at [1140, 474] on button "Preview" at bounding box center [1169, 474] width 90 height 24
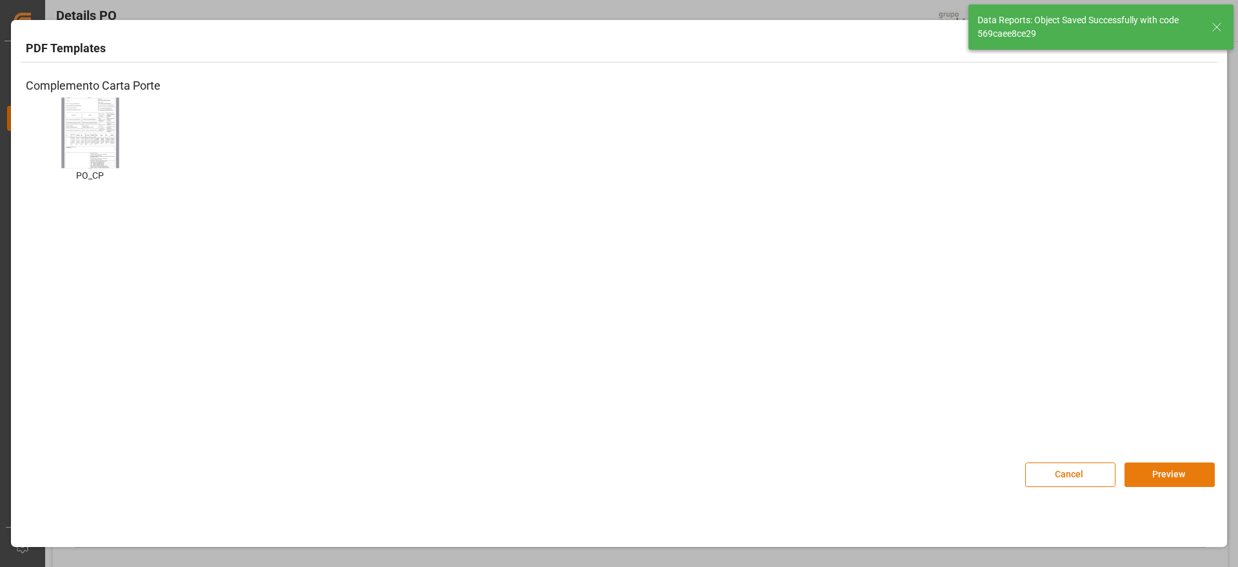
click at [1164, 474] on button "Preview" at bounding box center [1169, 474] width 90 height 24
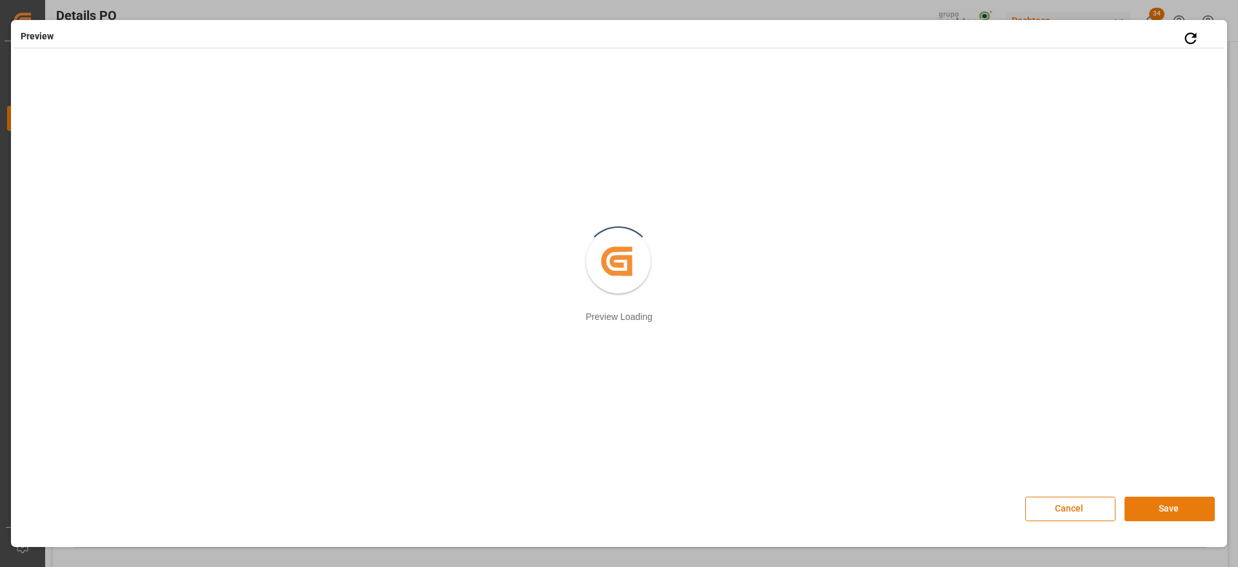
click at [1153, 512] on button "Save" at bounding box center [1169, 508] width 90 height 24
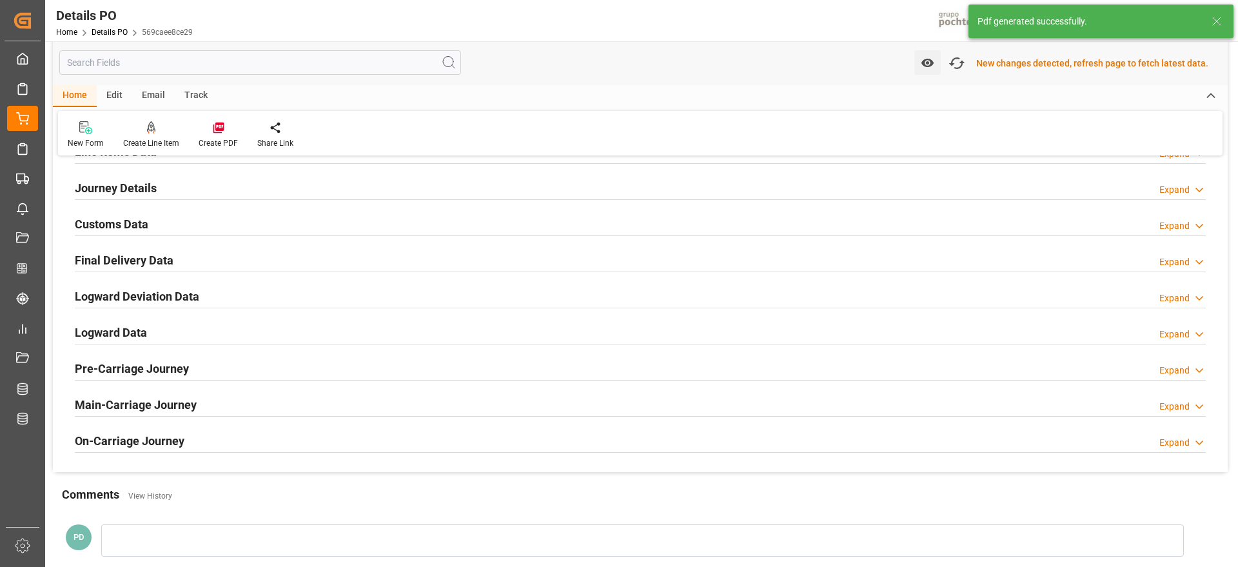
scroll to position [807, 0]
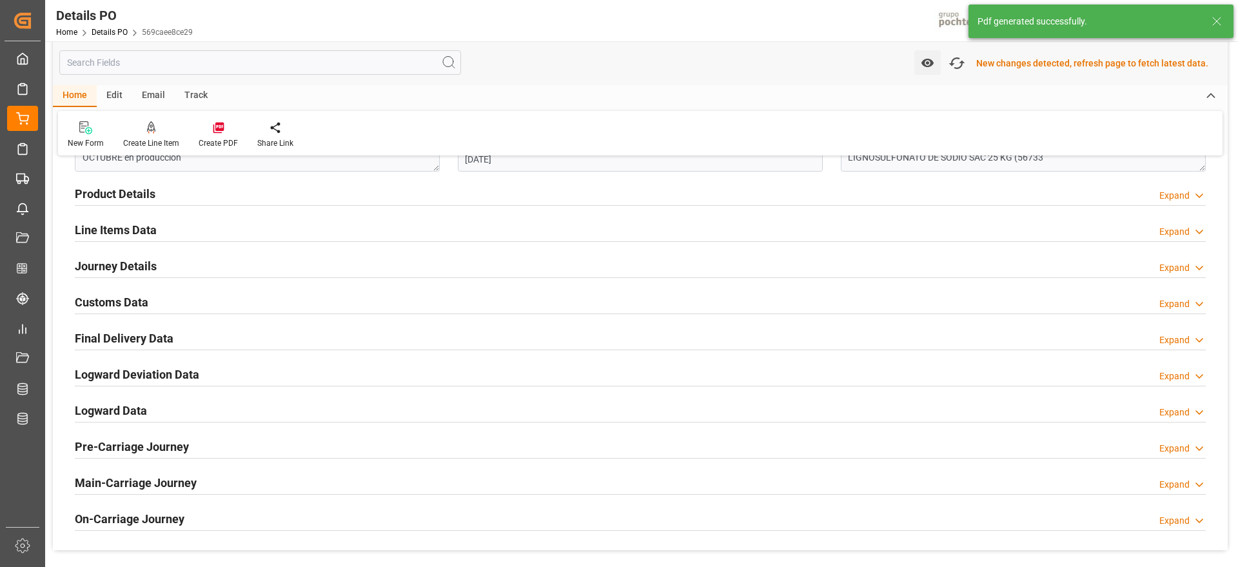
click at [130, 298] on h2 "Customs Data" at bounding box center [111, 301] width 73 height 17
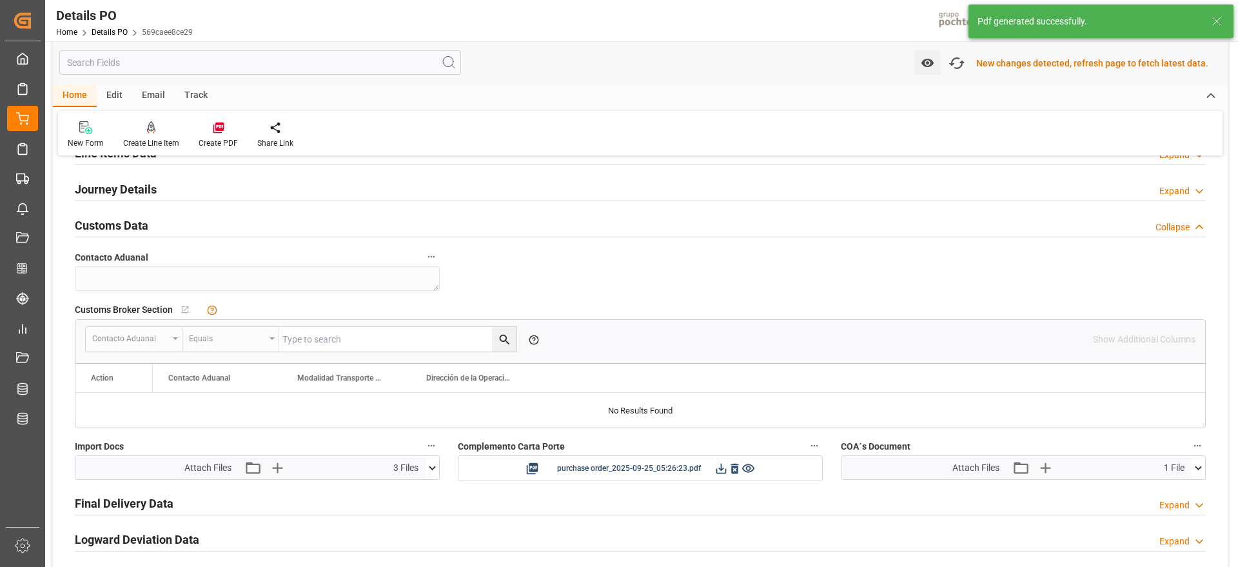
scroll to position [968, 0]
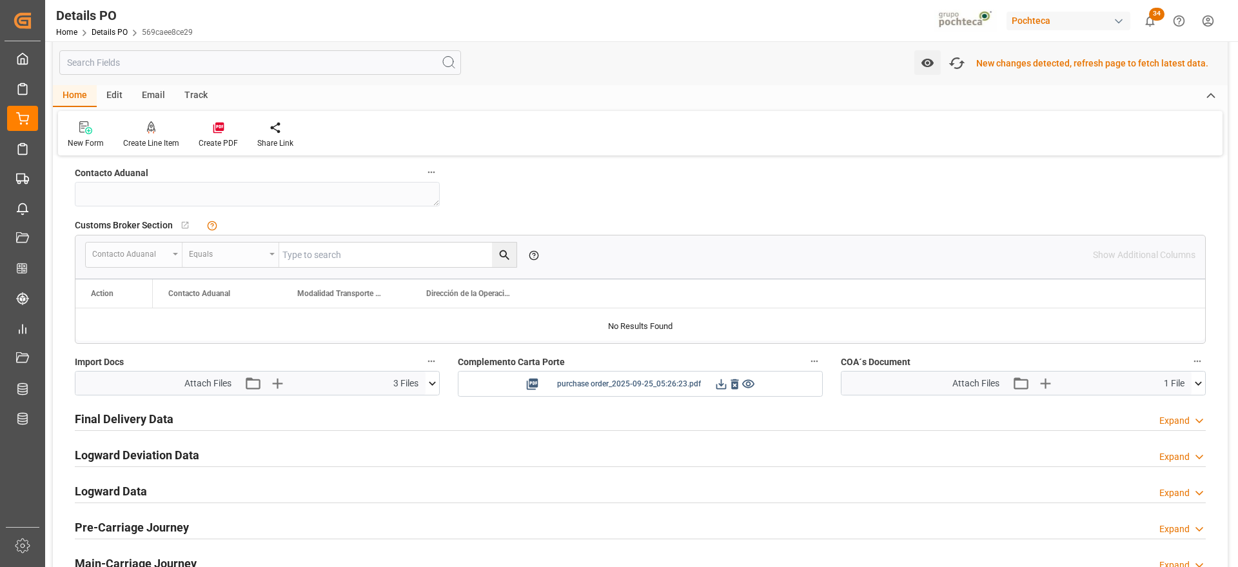
click at [720, 384] on icon at bounding box center [721, 383] width 10 height 10
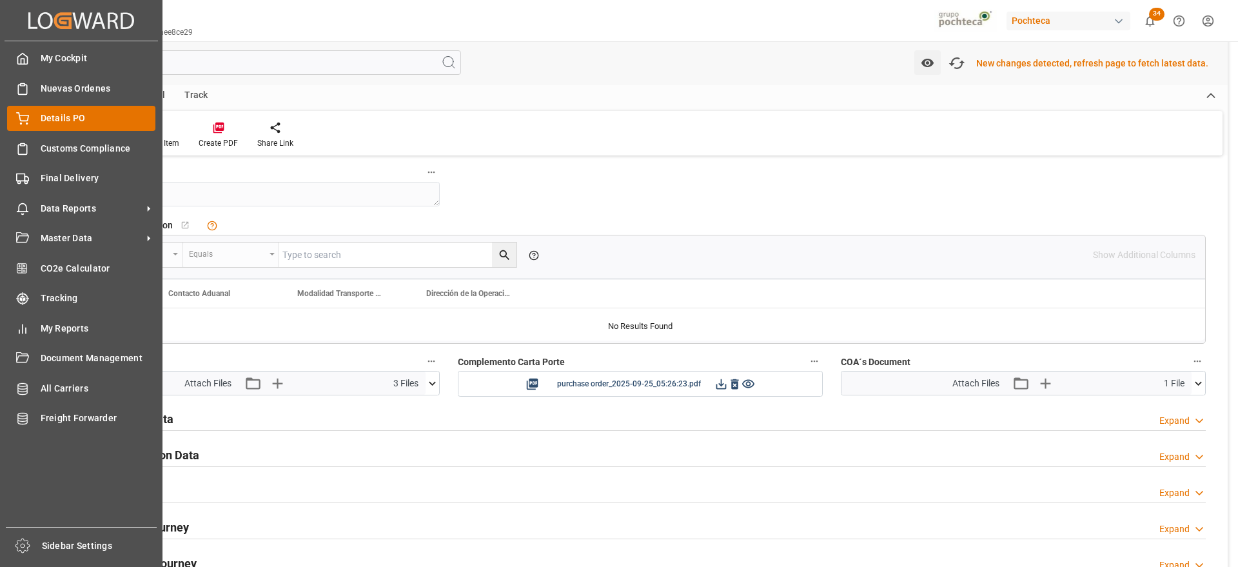
click at [73, 119] on span "Details PO" at bounding box center [98, 119] width 115 height 14
